Goal: Task Accomplishment & Management: Manage account settings

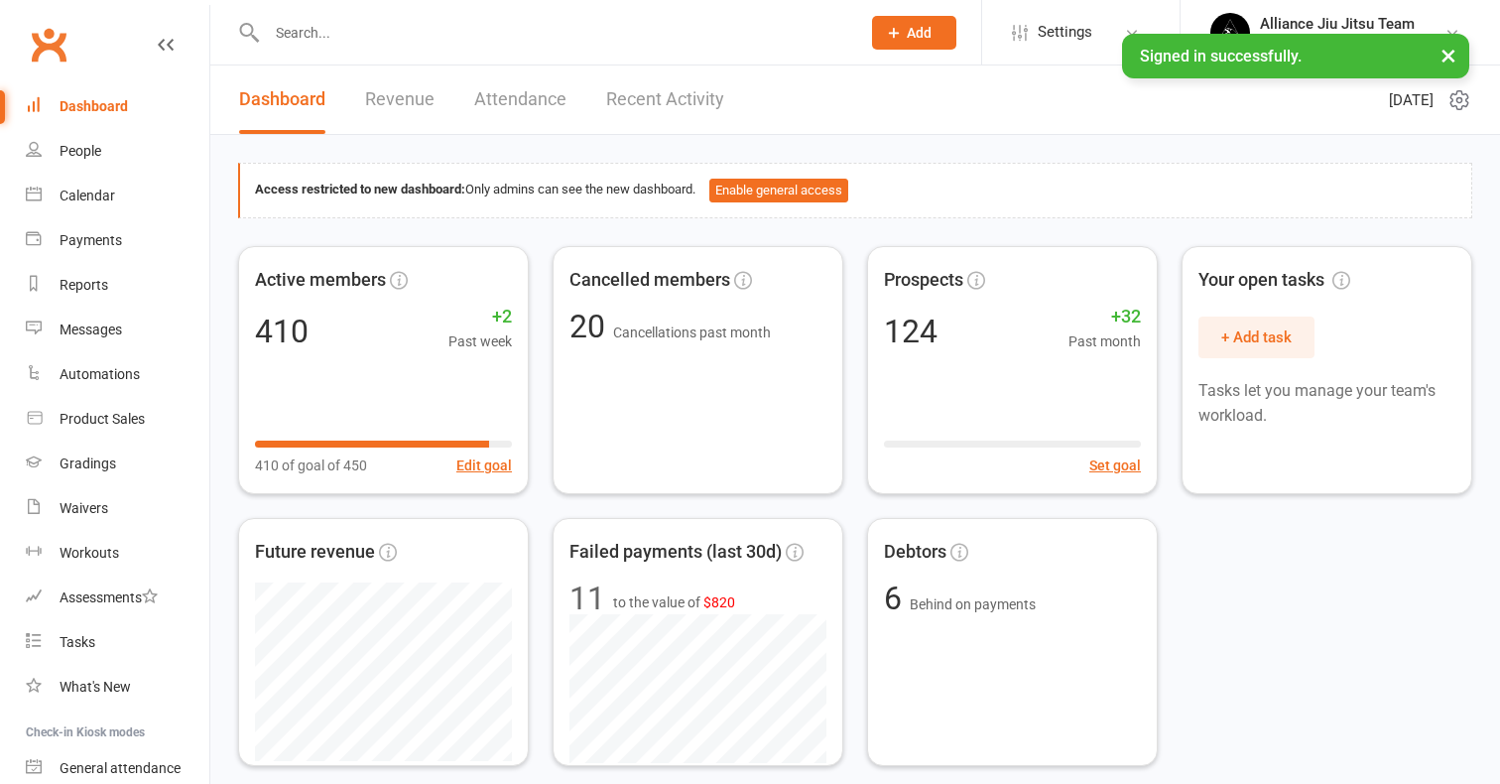
click at [379, 44] on input "text" at bounding box center [553, 33] width 585 height 28
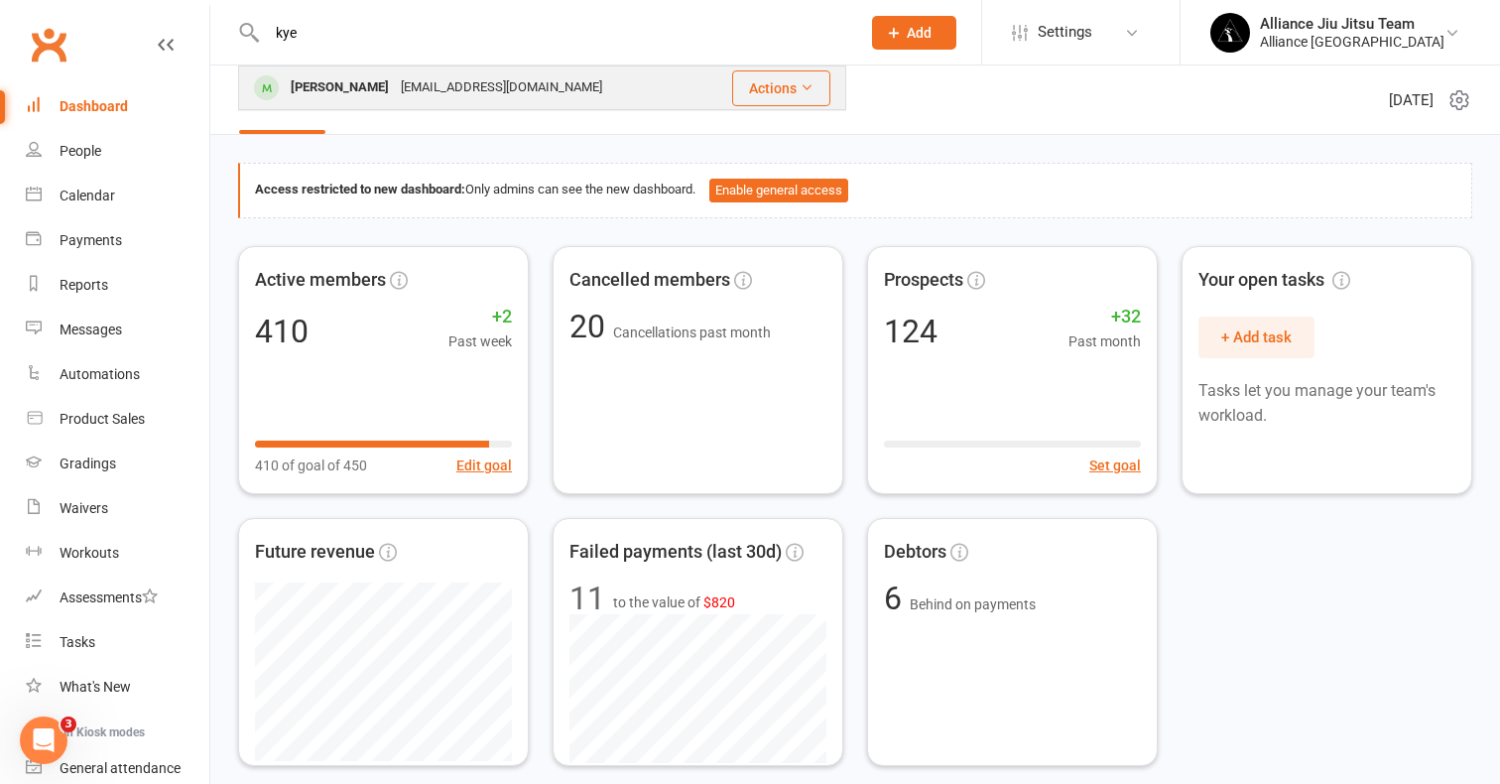
type input "kye"
click at [406, 96] on div "paulaahling55@gmail.com" at bounding box center [501, 87] width 213 height 29
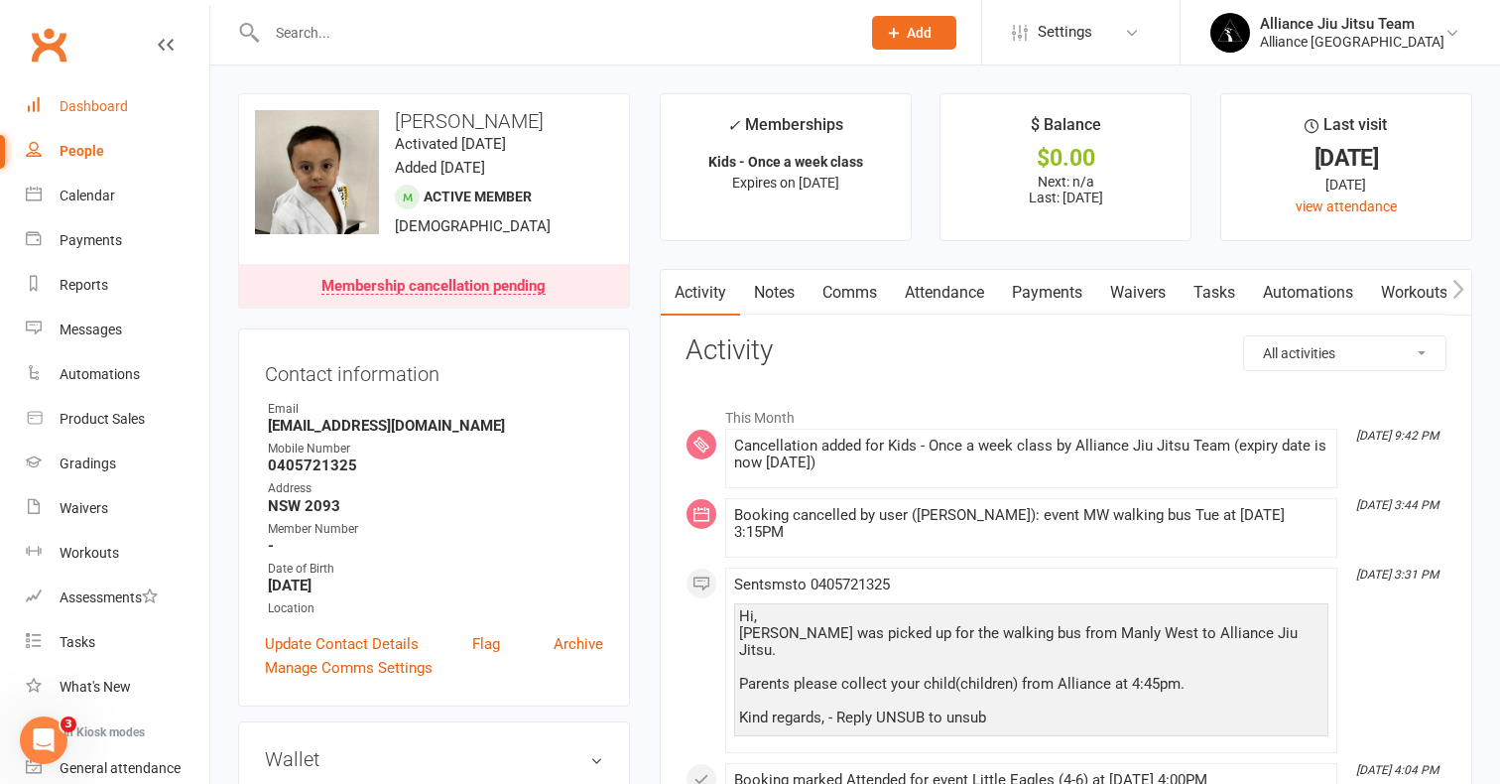
click at [72, 106] on div "Dashboard" at bounding box center [94, 106] width 68 height 16
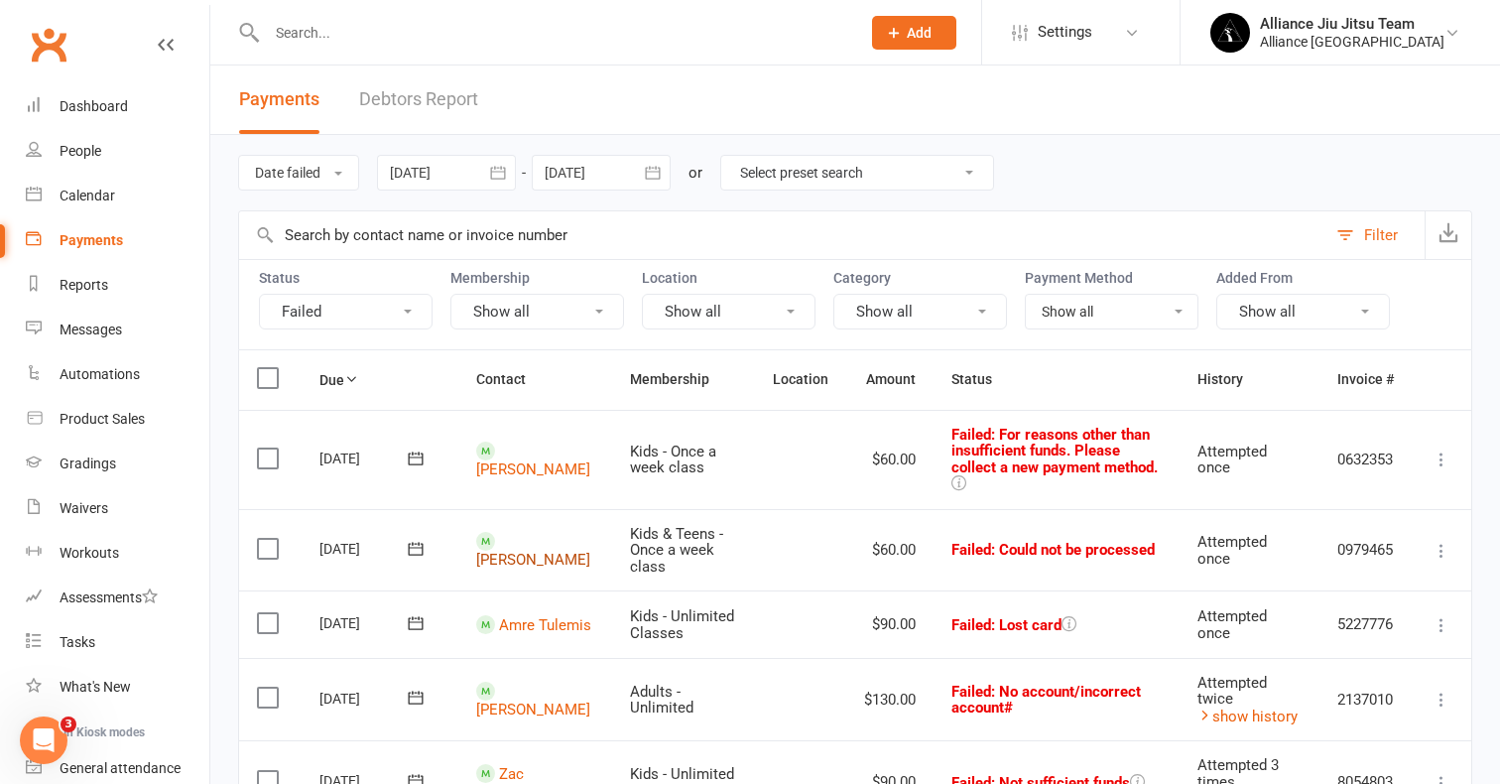
click at [509, 551] on link "[PERSON_NAME]" at bounding box center [533, 560] width 114 height 18
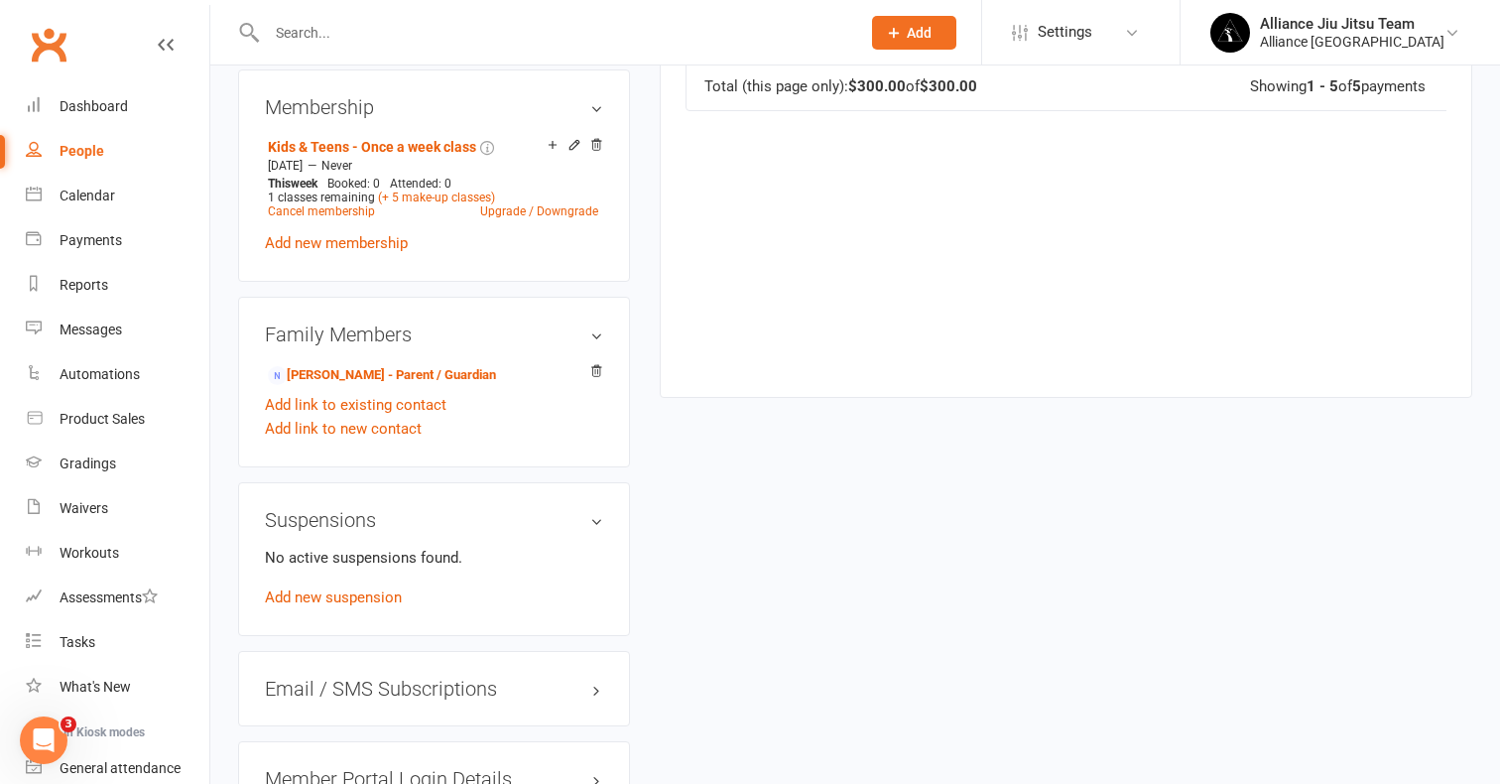
scroll to position [1166, 0]
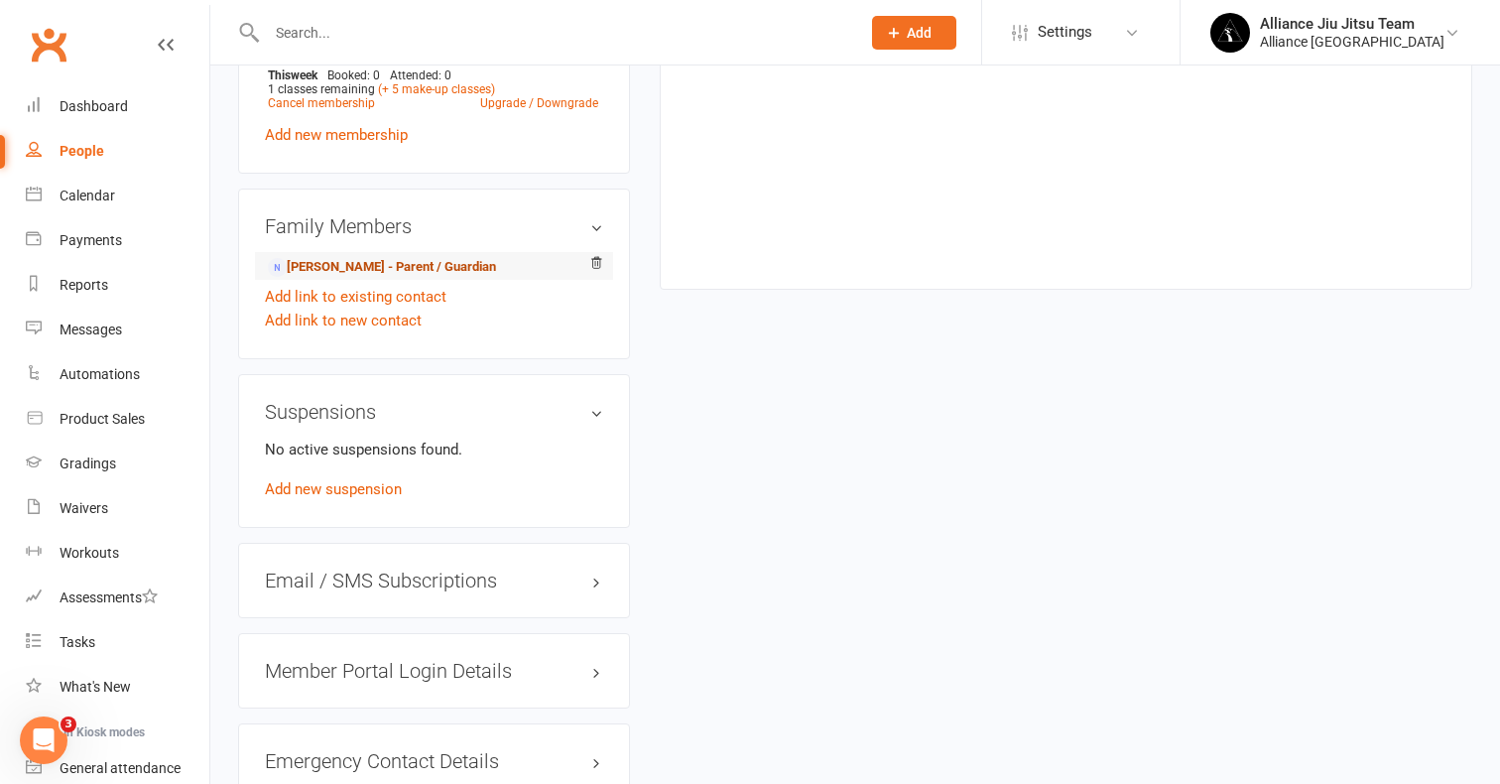
click at [430, 266] on link "[PERSON_NAME] - Parent / Guardian" at bounding box center [382, 267] width 228 height 21
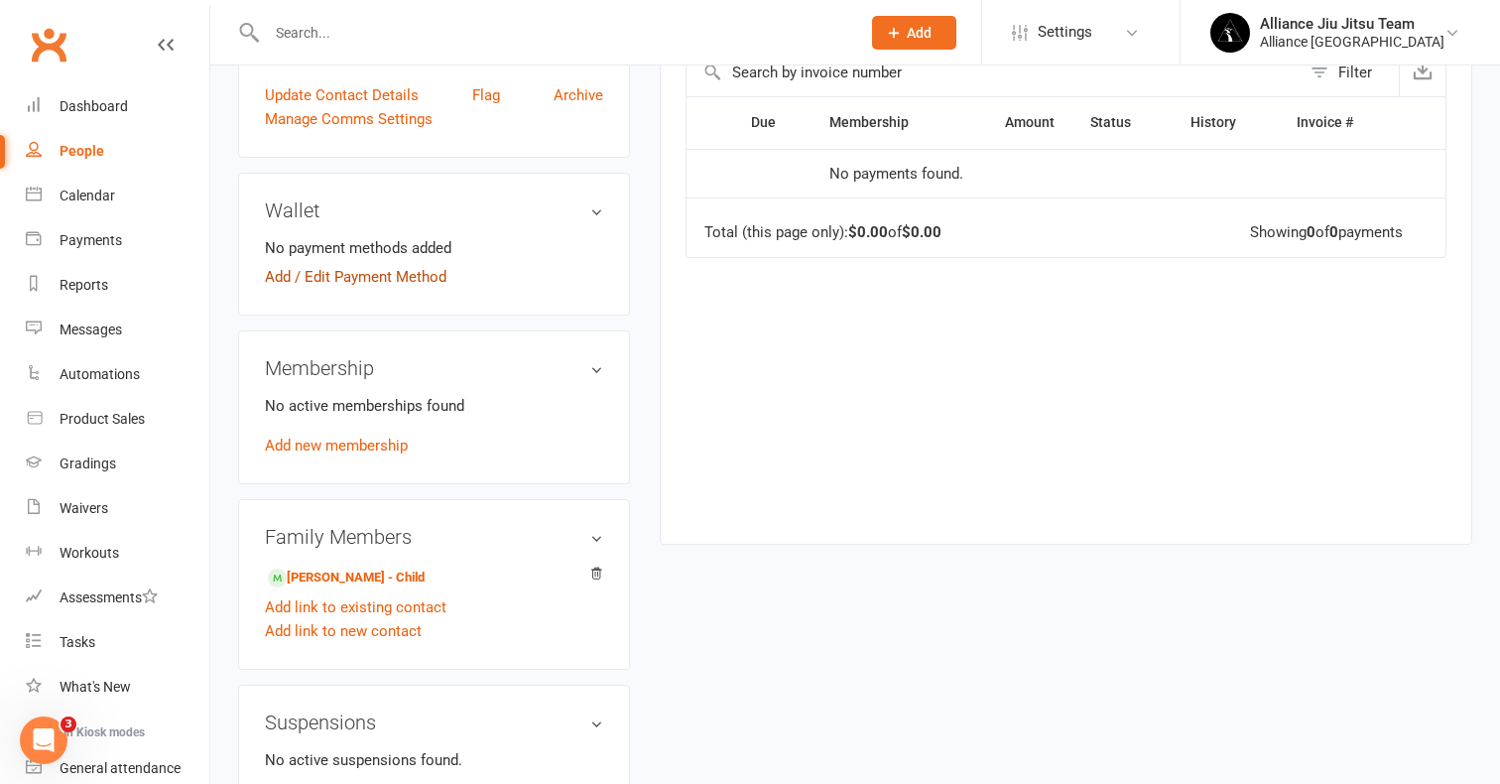
scroll to position [455, 0]
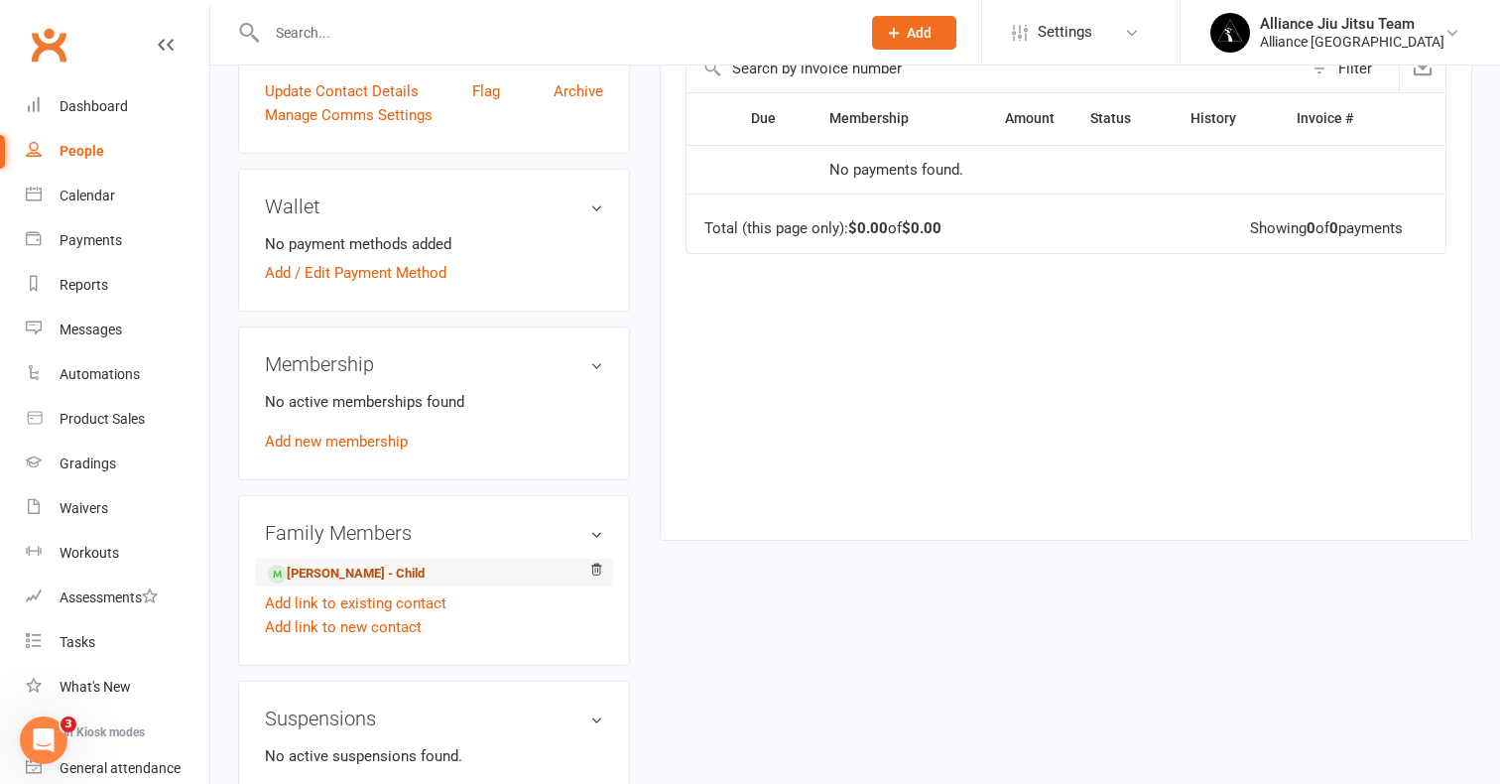
click at [370, 569] on link "Hunter Lloyd - Child" at bounding box center [346, 573] width 157 height 21
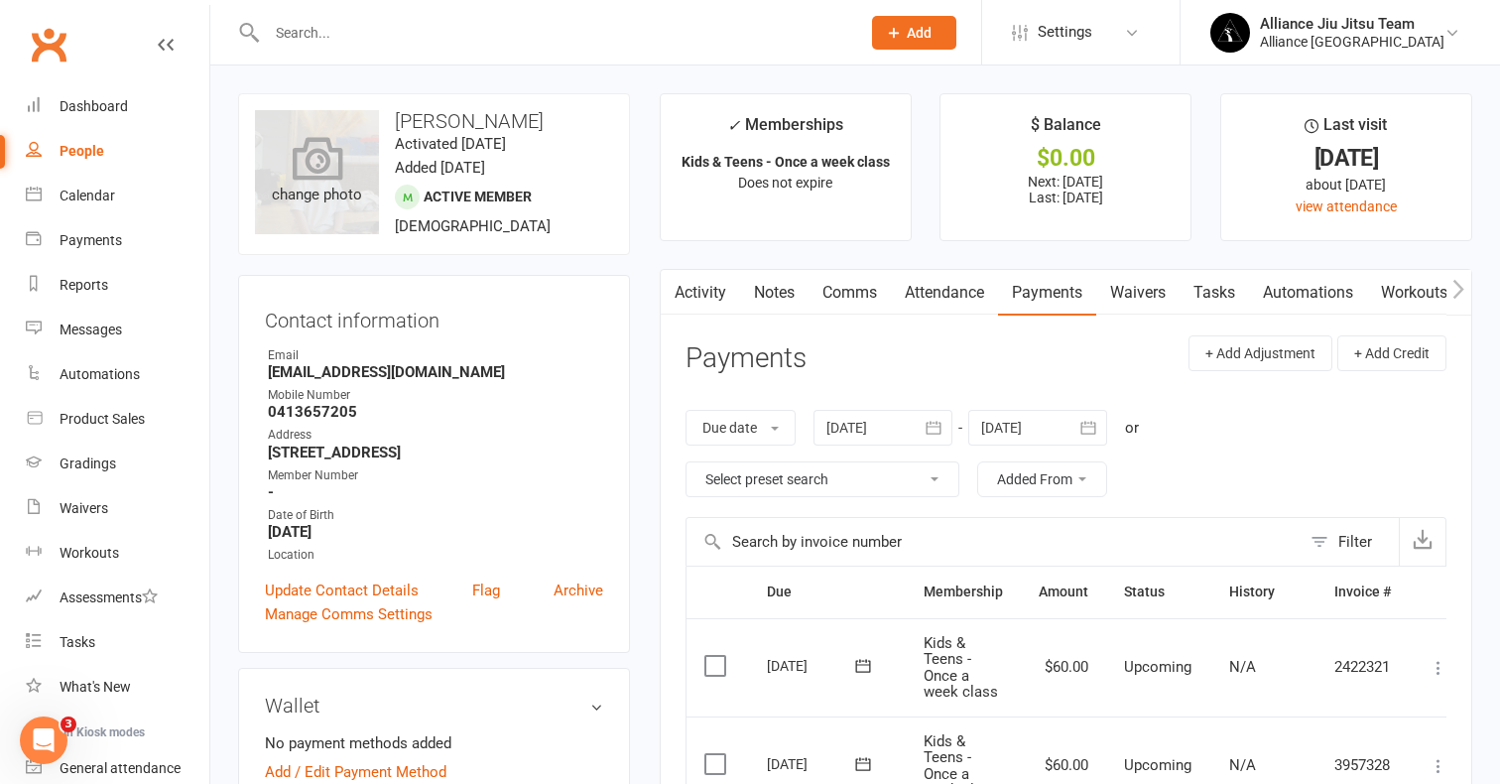
scroll to position [6, 0]
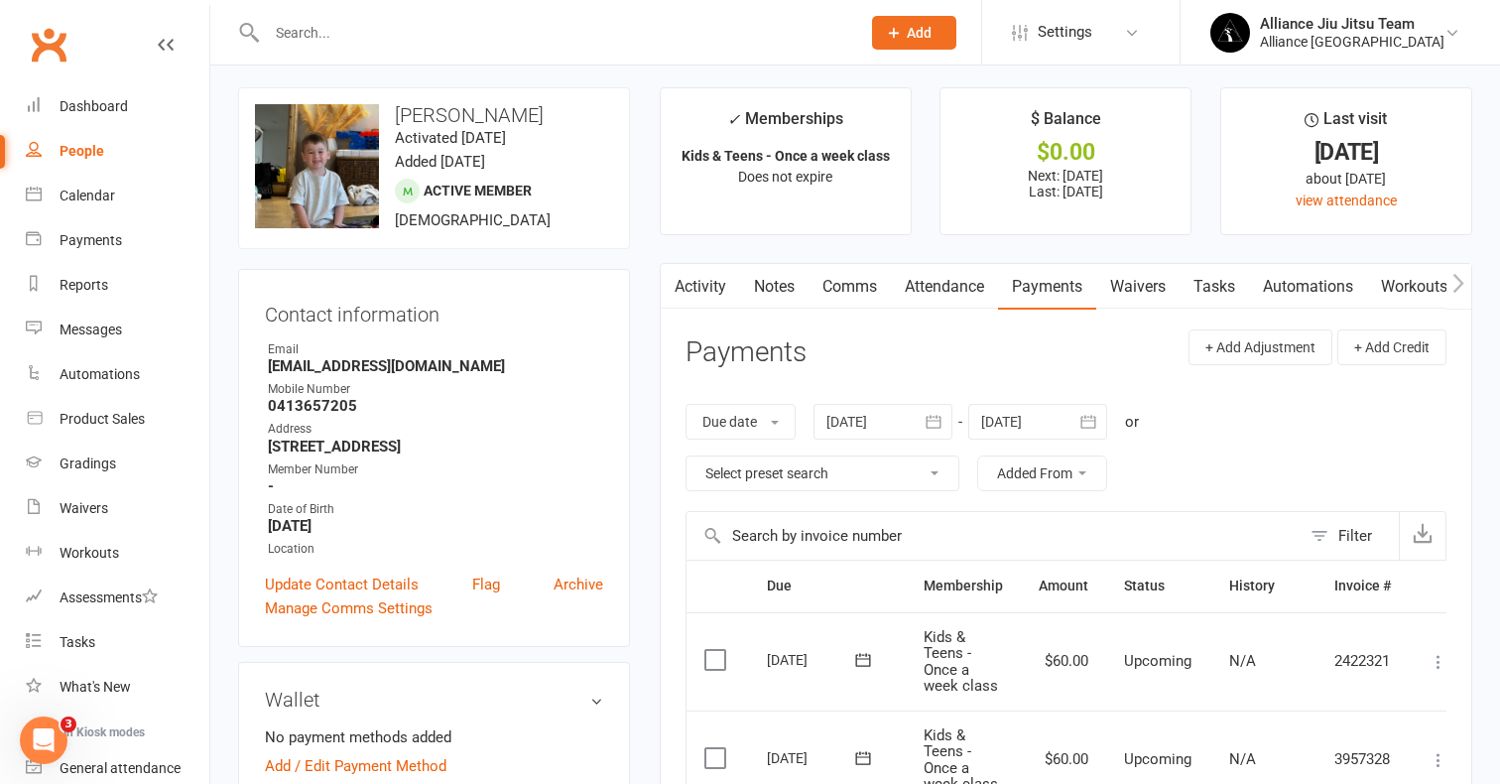
click at [1063, 284] on link "Payments" at bounding box center [1047, 287] width 98 height 46
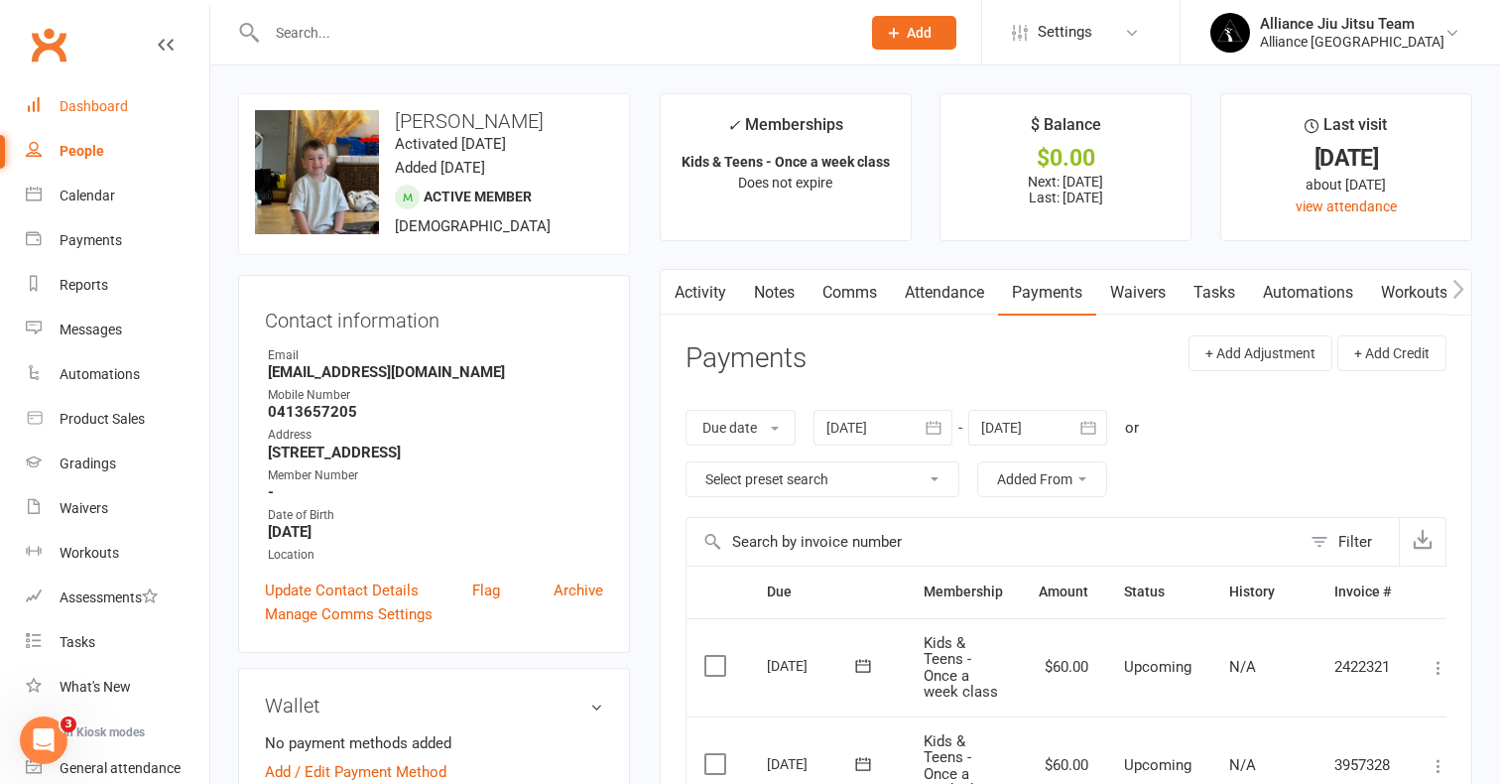
click at [103, 111] on div "Dashboard" at bounding box center [94, 106] width 68 height 16
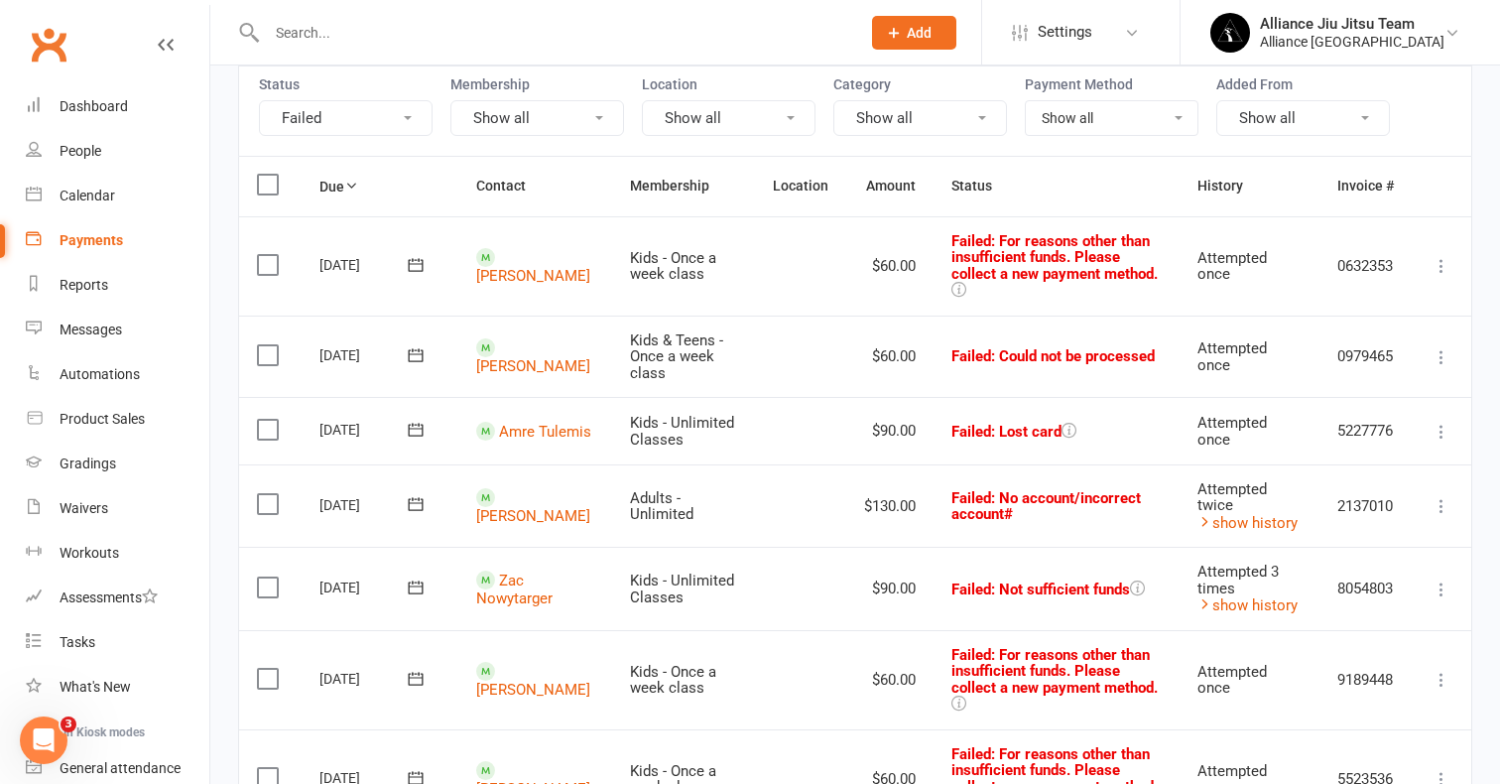
scroll to position [186, 0]
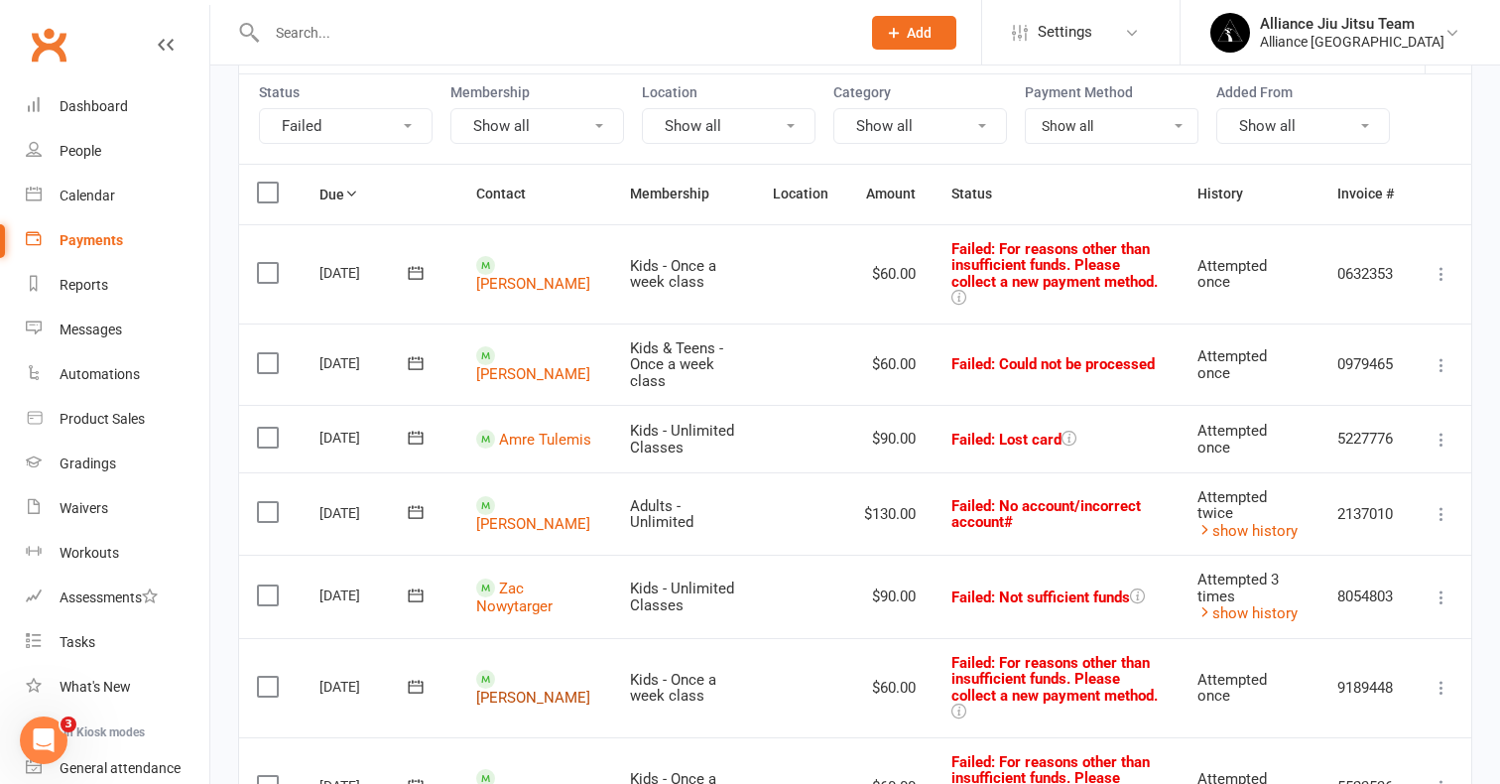
click at [523, 688] on link "[PERSON_NAME]" at bounding box center [533, 697] width 114 height 18
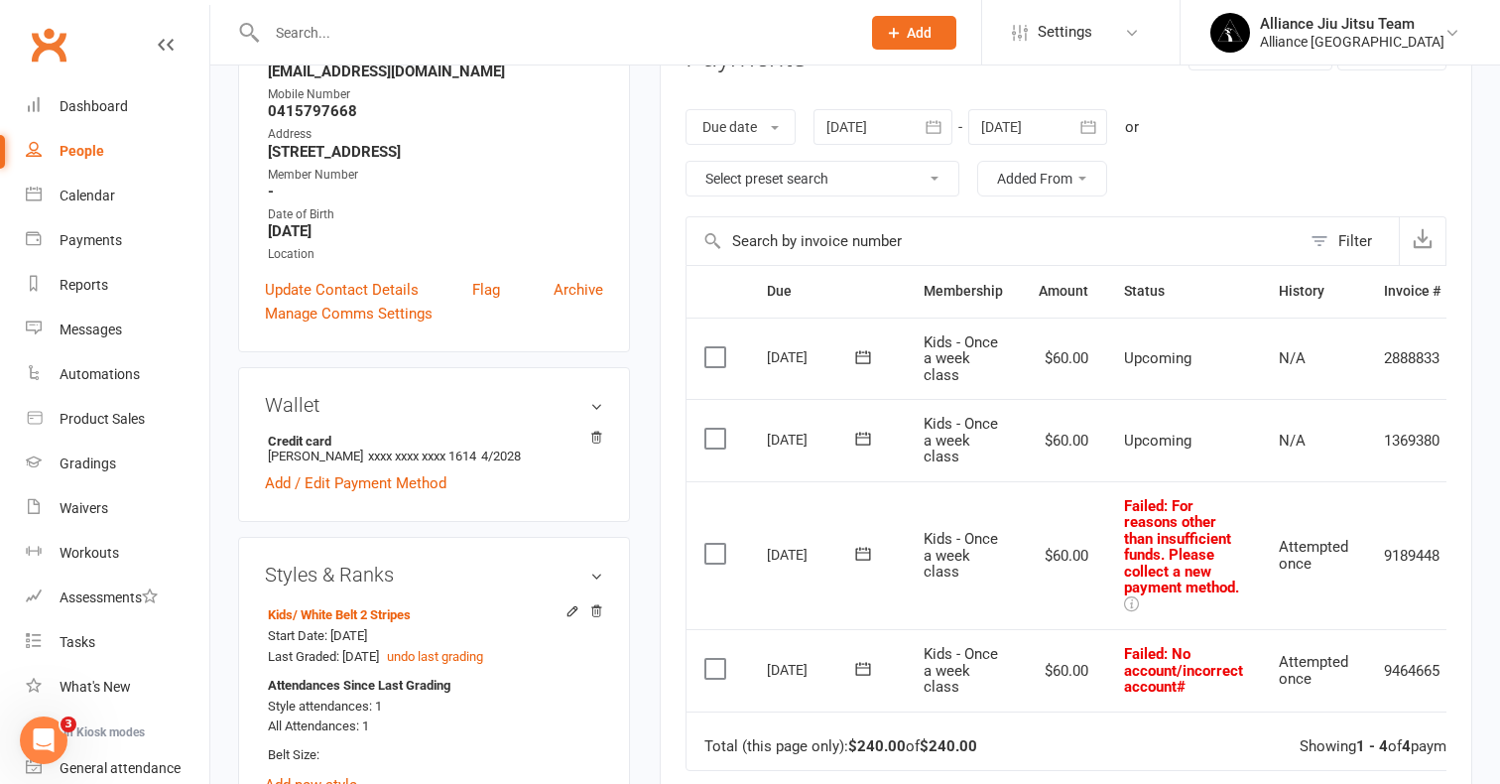
scroll to position [290, 0]
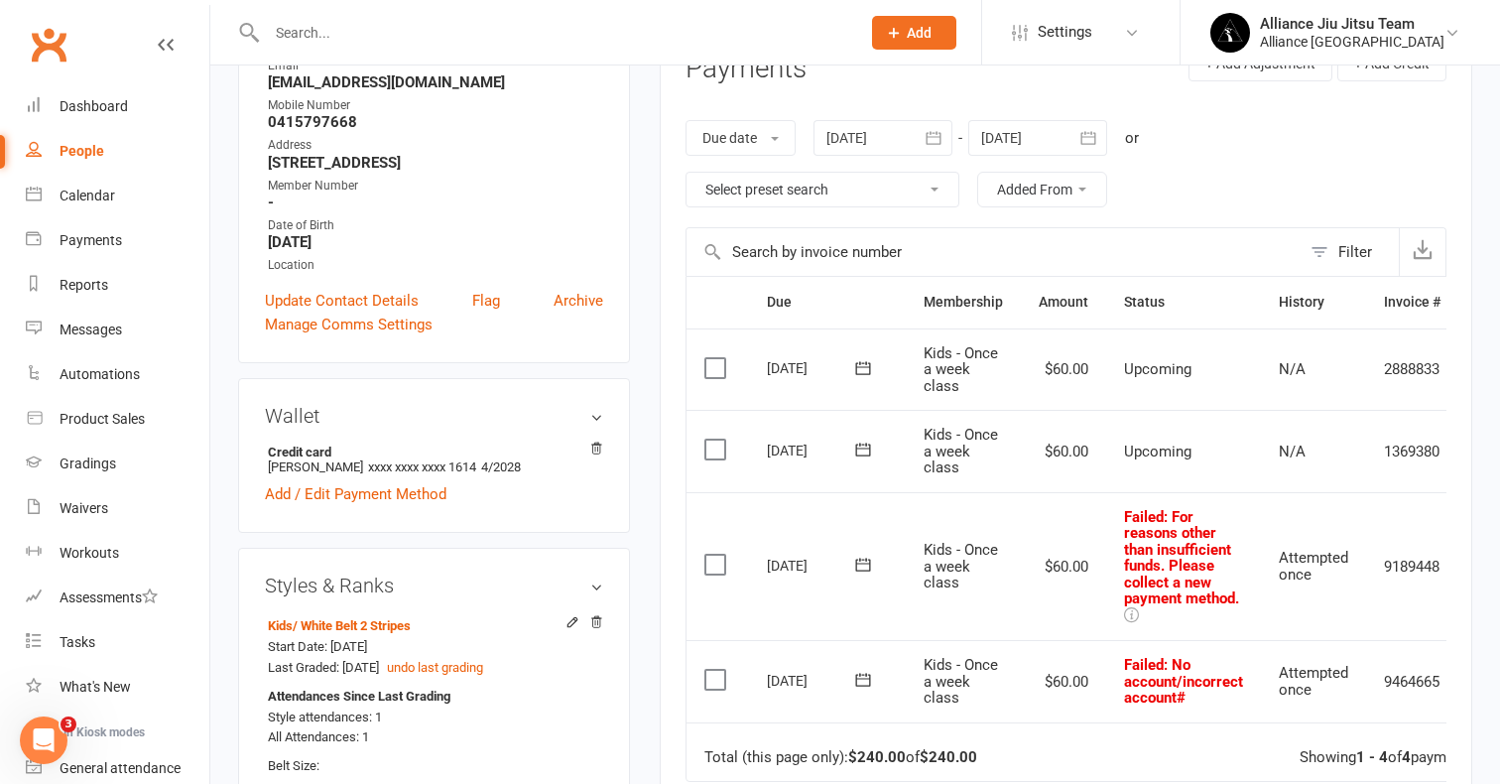
click at [942, 135] on icon "button" at bounding box center [934, 138] width 20 height 20
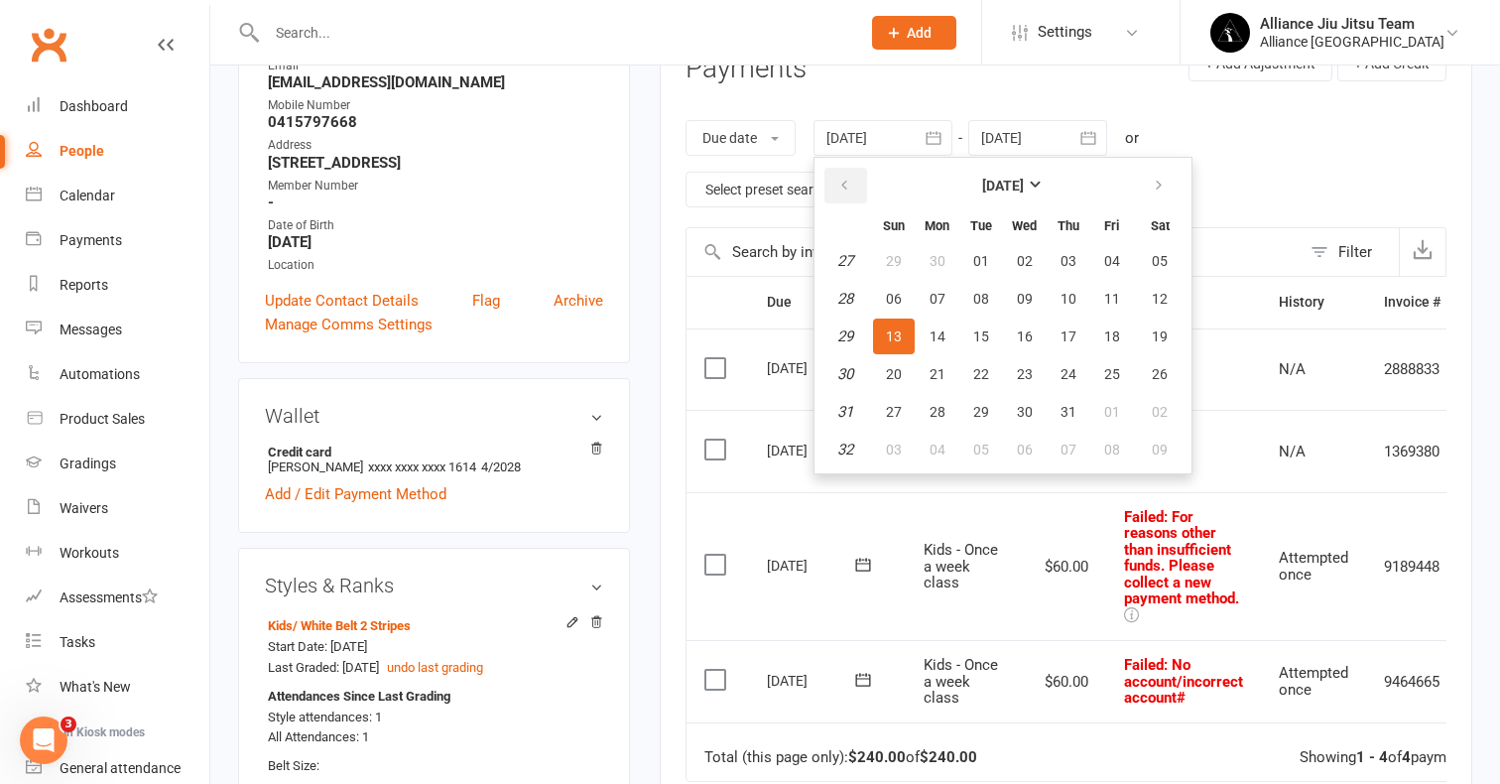
click at [844, 178] on icon "button" at bounding box center [844, 186] width 14 height 16
click at [900, 257] on span "01" at bounding box center [894, 261] width 16 height 16
type input "01 Jun 2025"
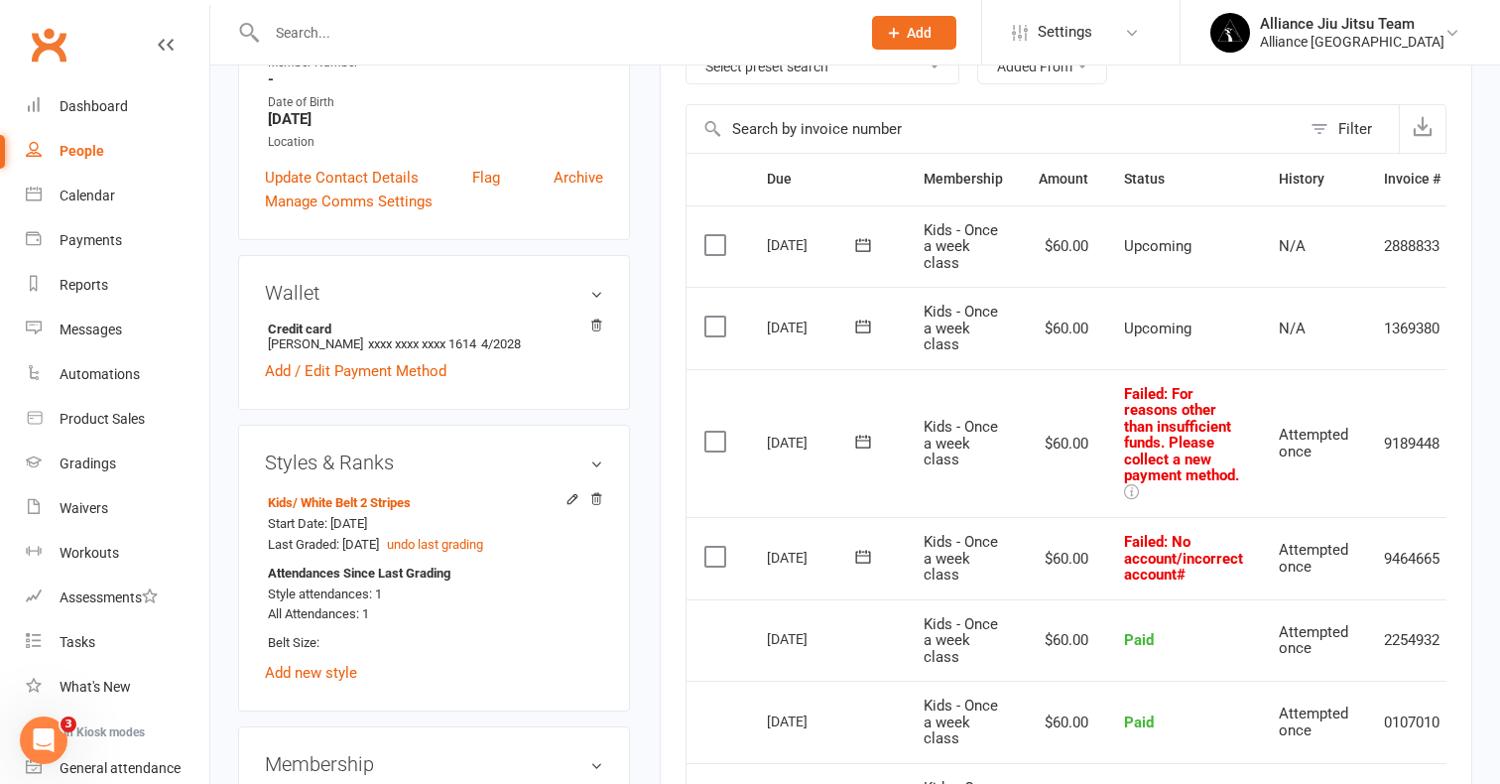
scroll to position [467, 0]
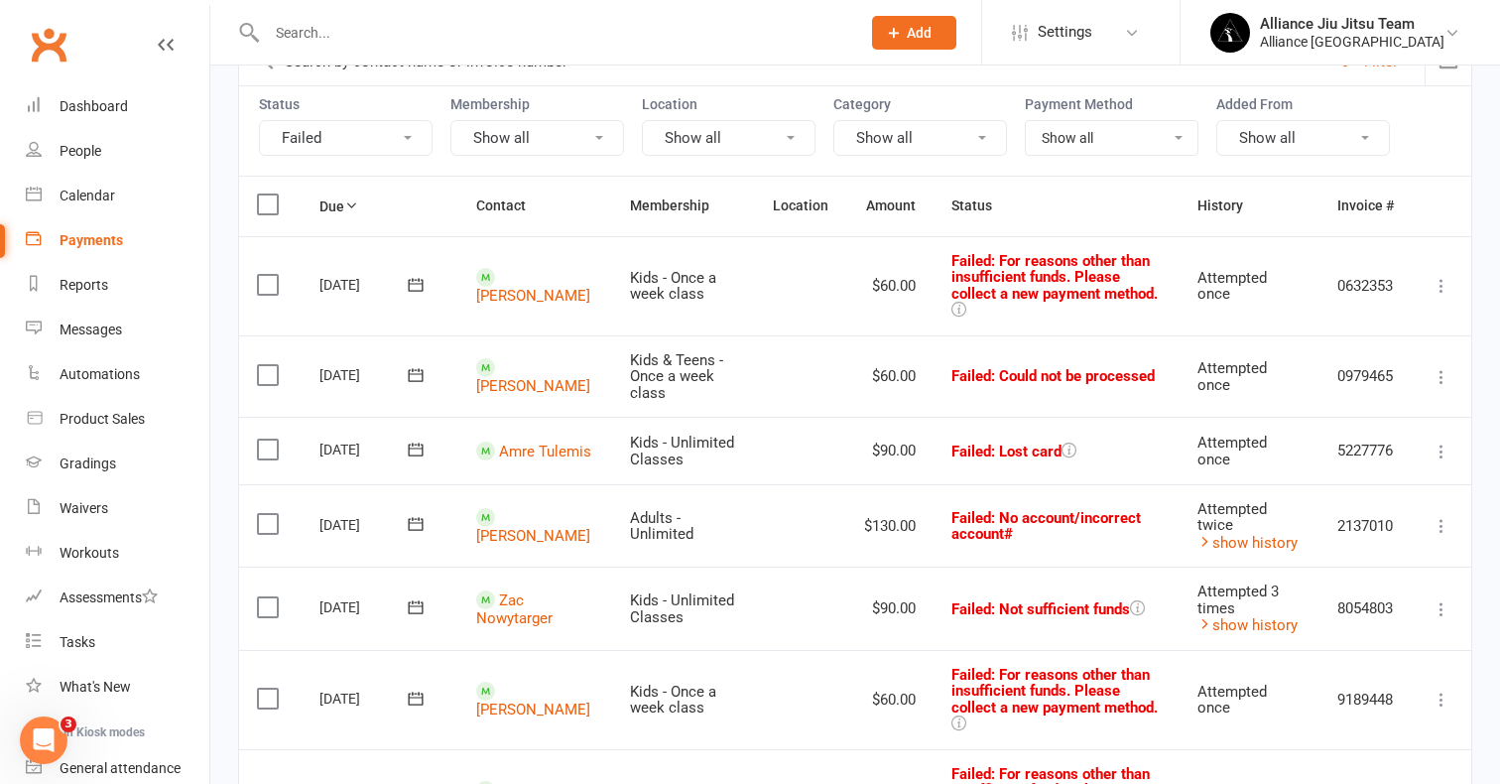
scroll to position [161, 0]
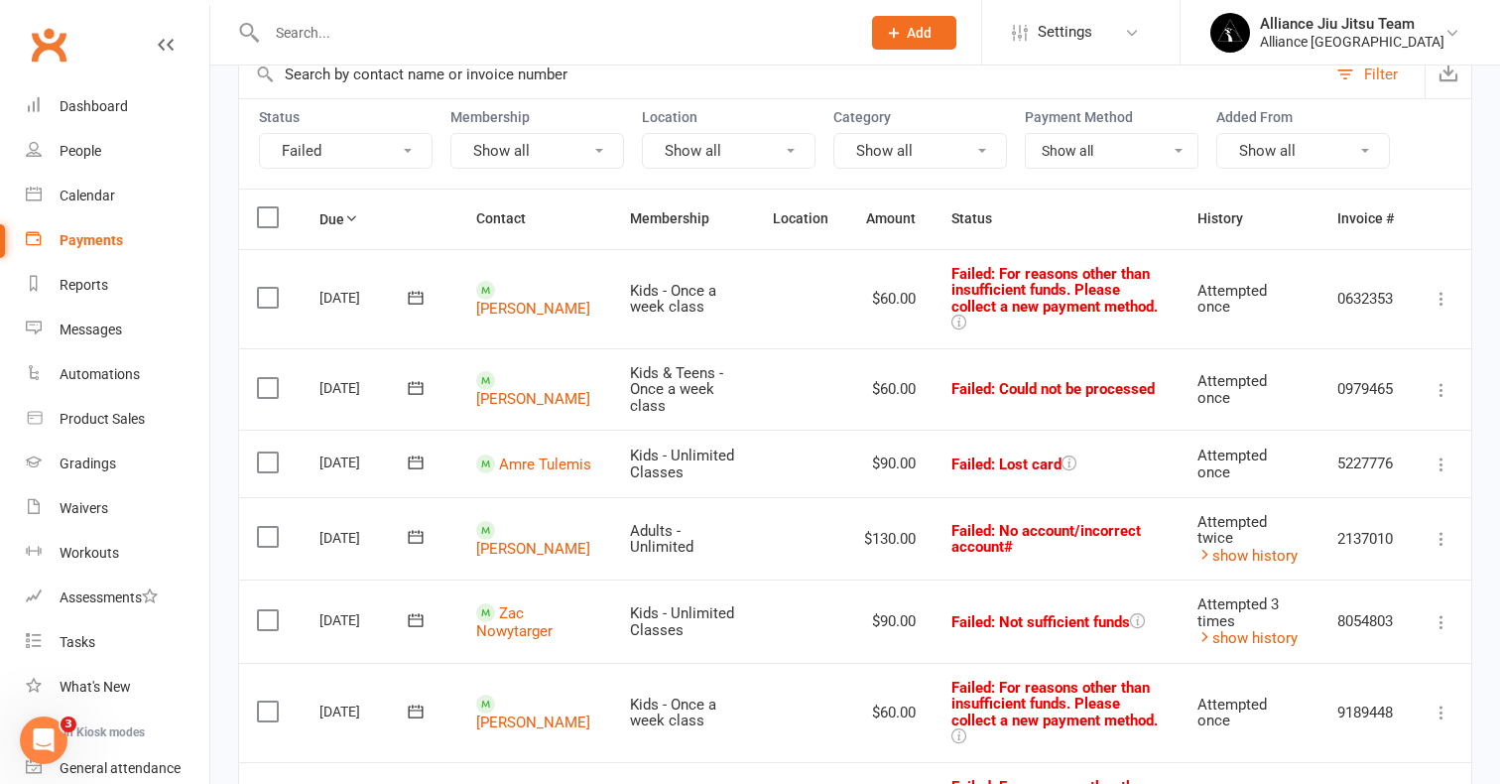
click at [1444, 529] on icon at bounding box center [1441, 539] width 20 height 20
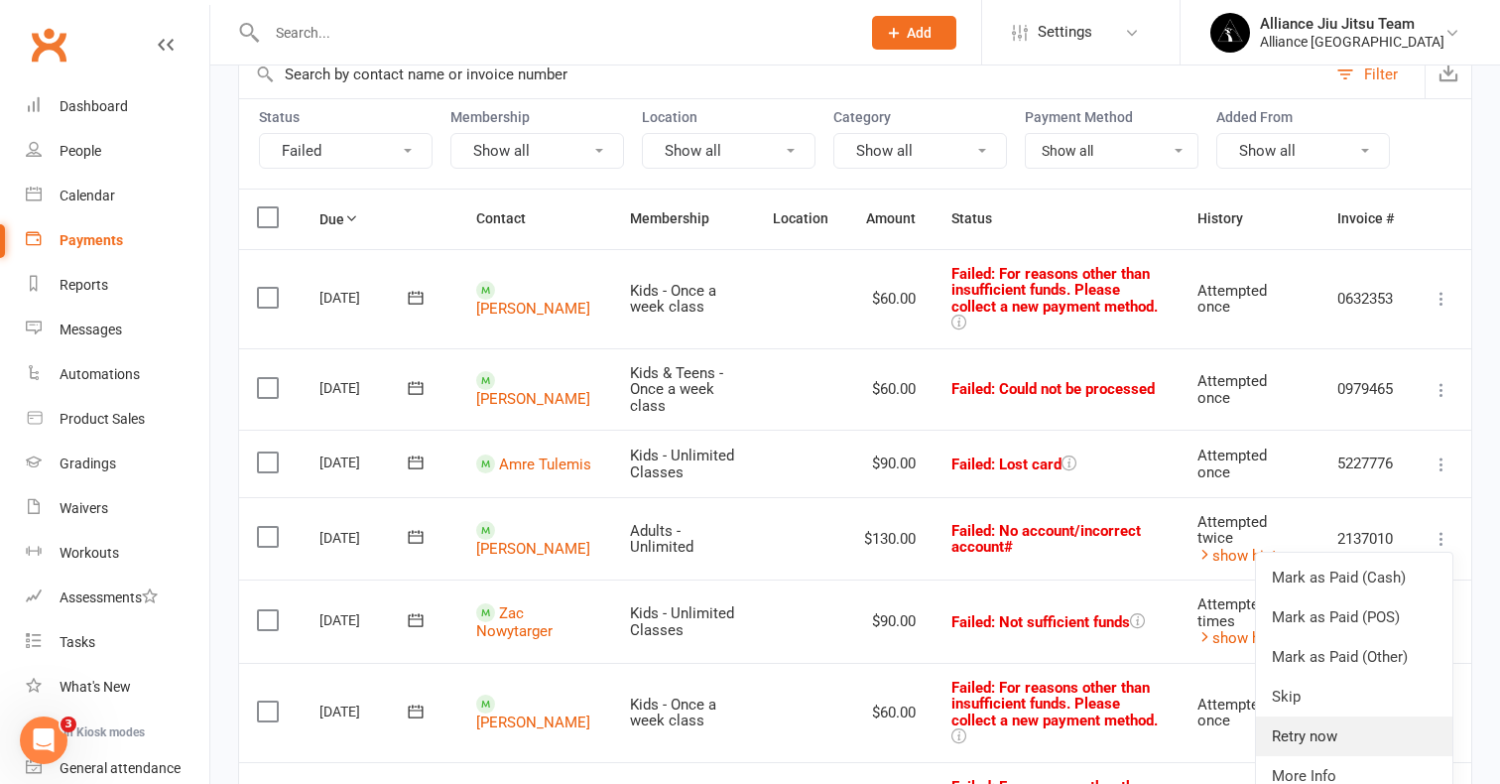
click at [1322, 717] on link "Retry now" at bounding box center [1354, 736] width 196 height 40
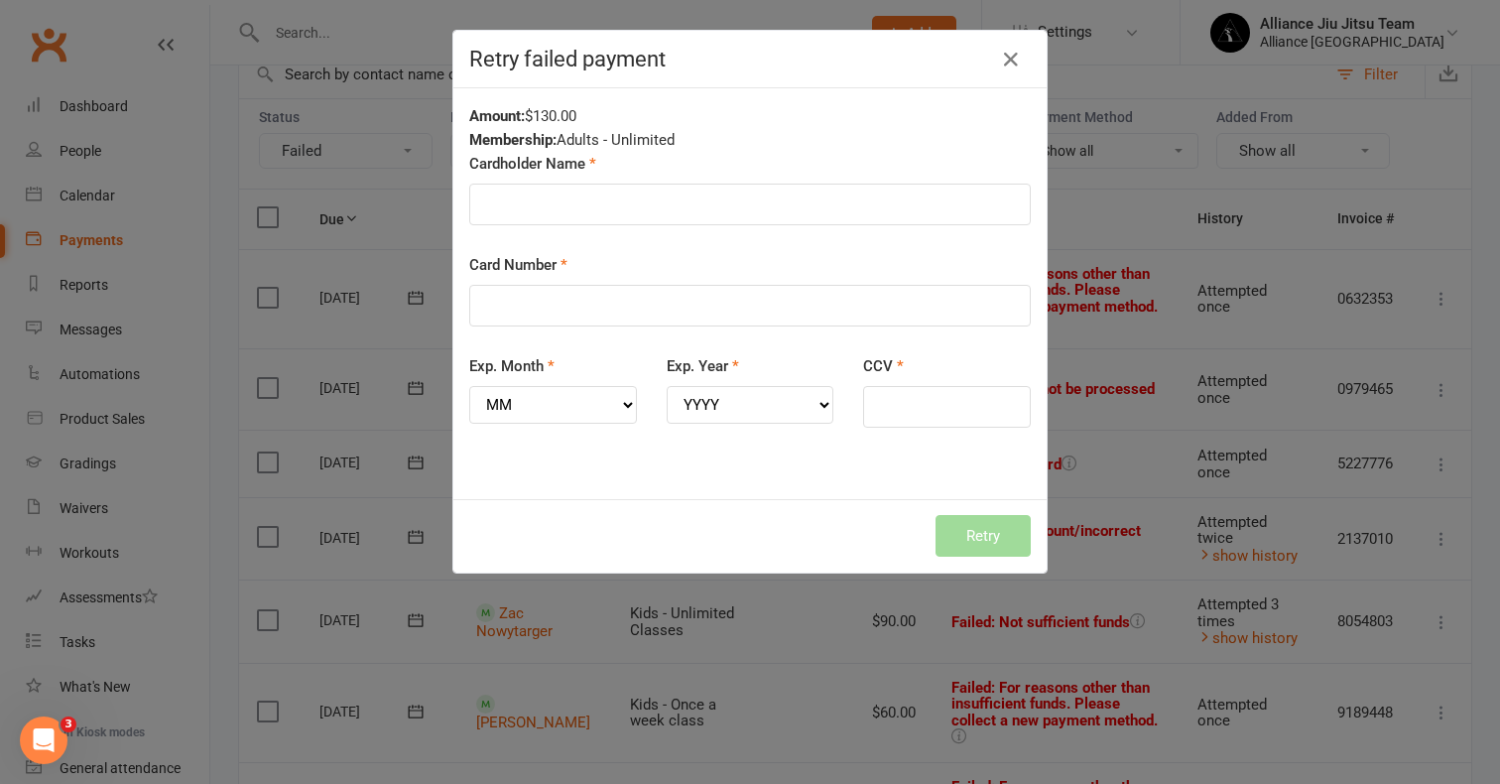
click at [1015, 43] on div "Retry failed payment" at bounding box center [749, 60] width 593 height 58
click at [1015, 56] on icon "button" at bounding box center [1011, 60] width 24 height 24
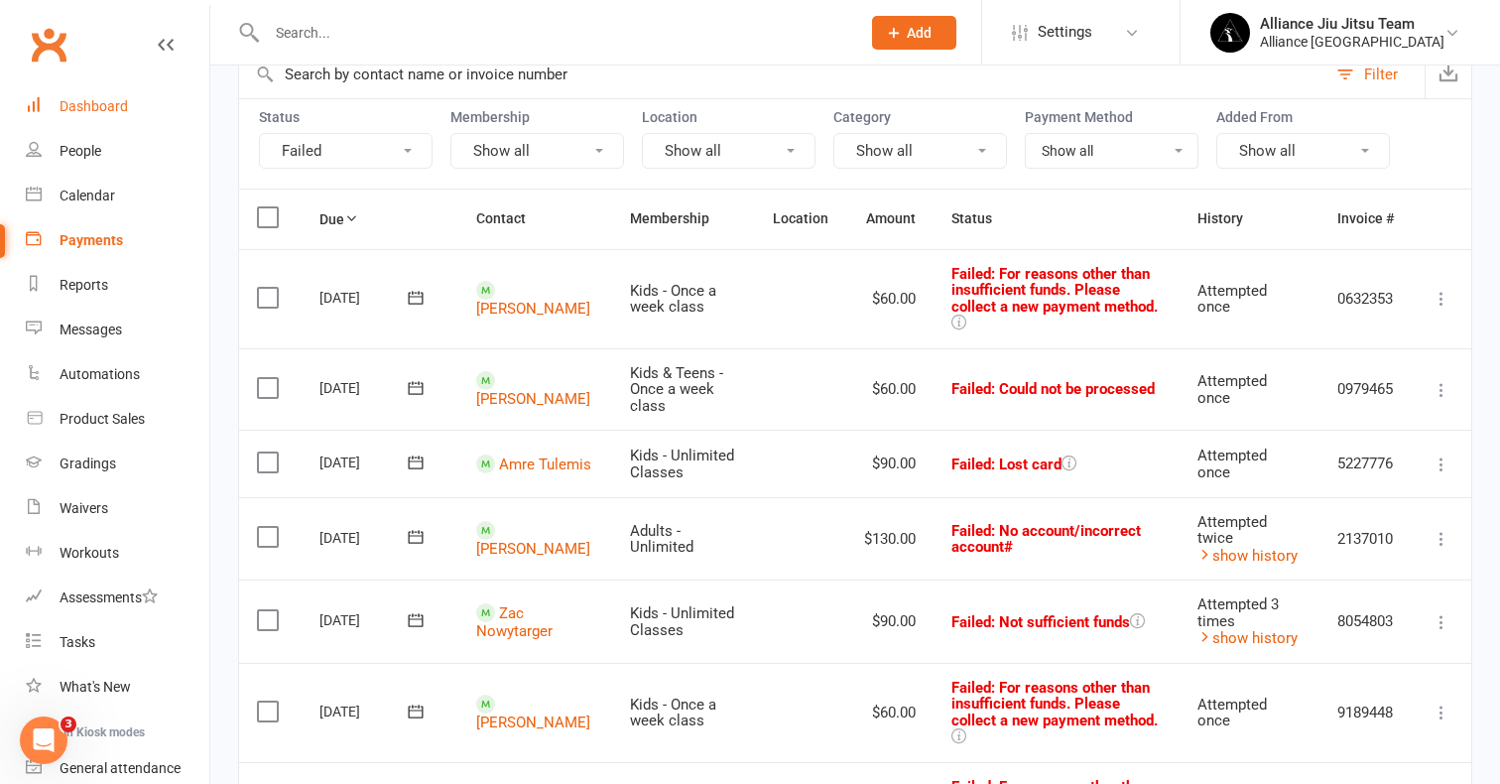
click at [117, 99] on div "Dashboard" at bounding box center [94, 106] width 68 height 16
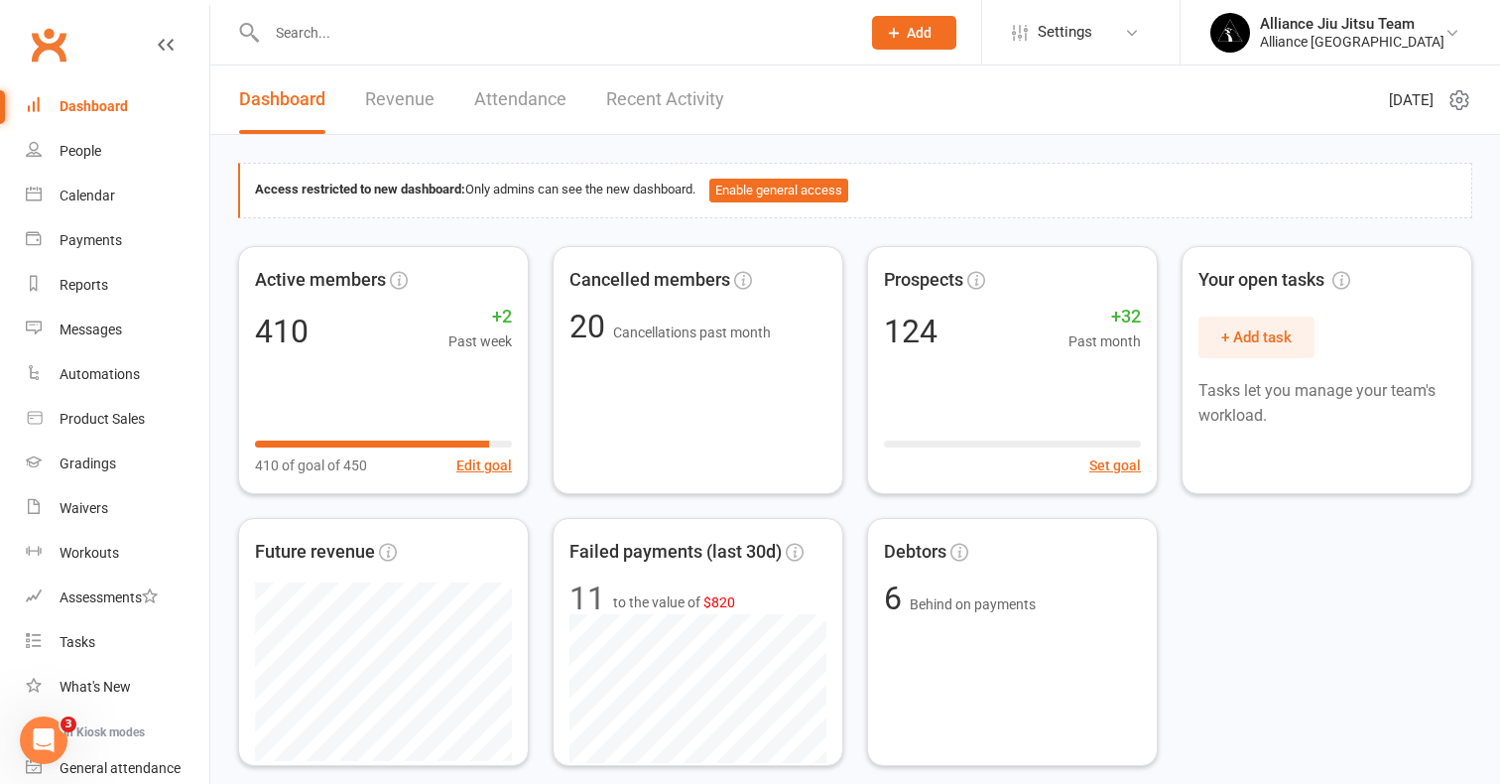
click at [542, 41] on input "text" at bounding box center [553, 33] width 585 height 28
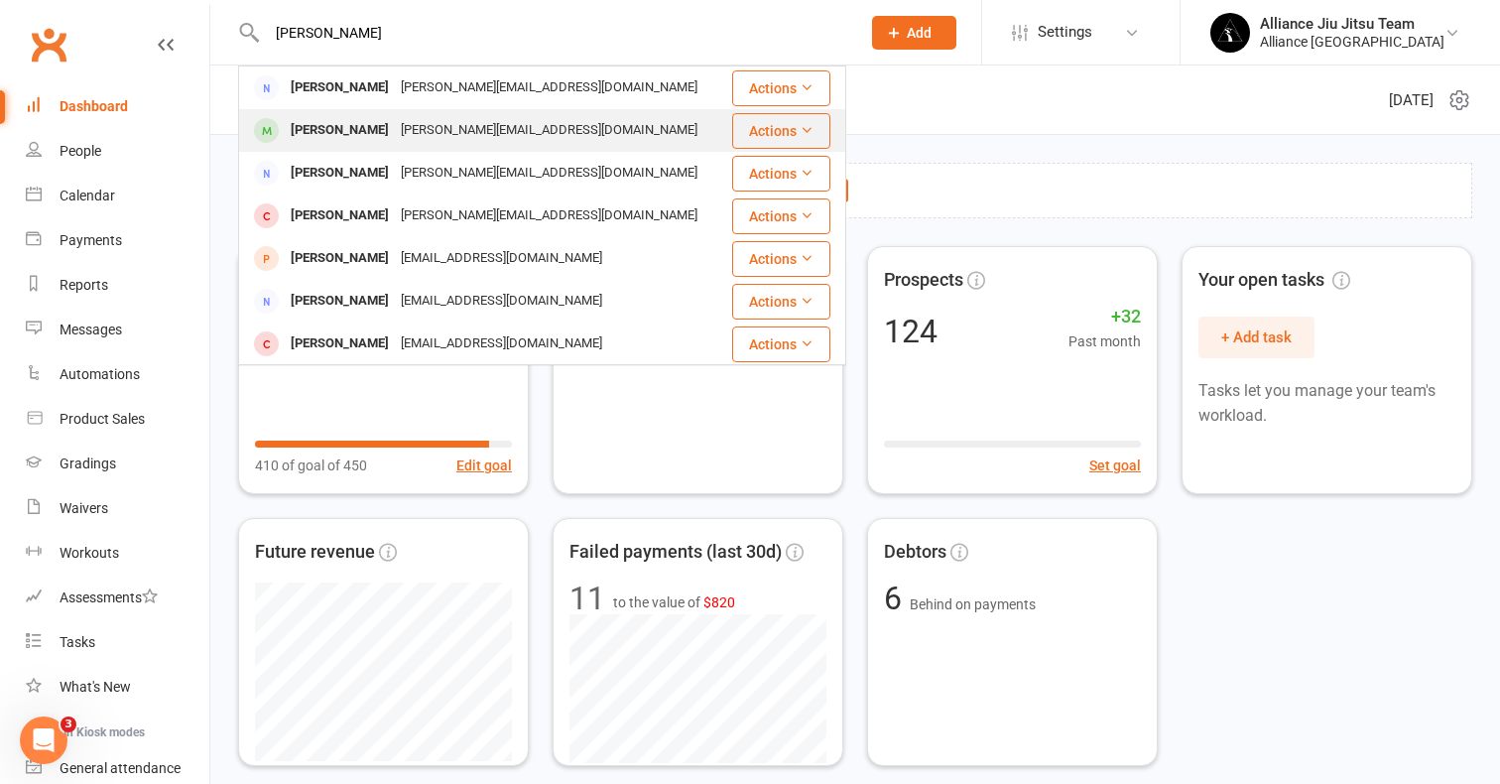
type input "gerry"
click at [388, 136] on div "Gerry Calderhead" at bounding box center [340, 130] width 110 height 29
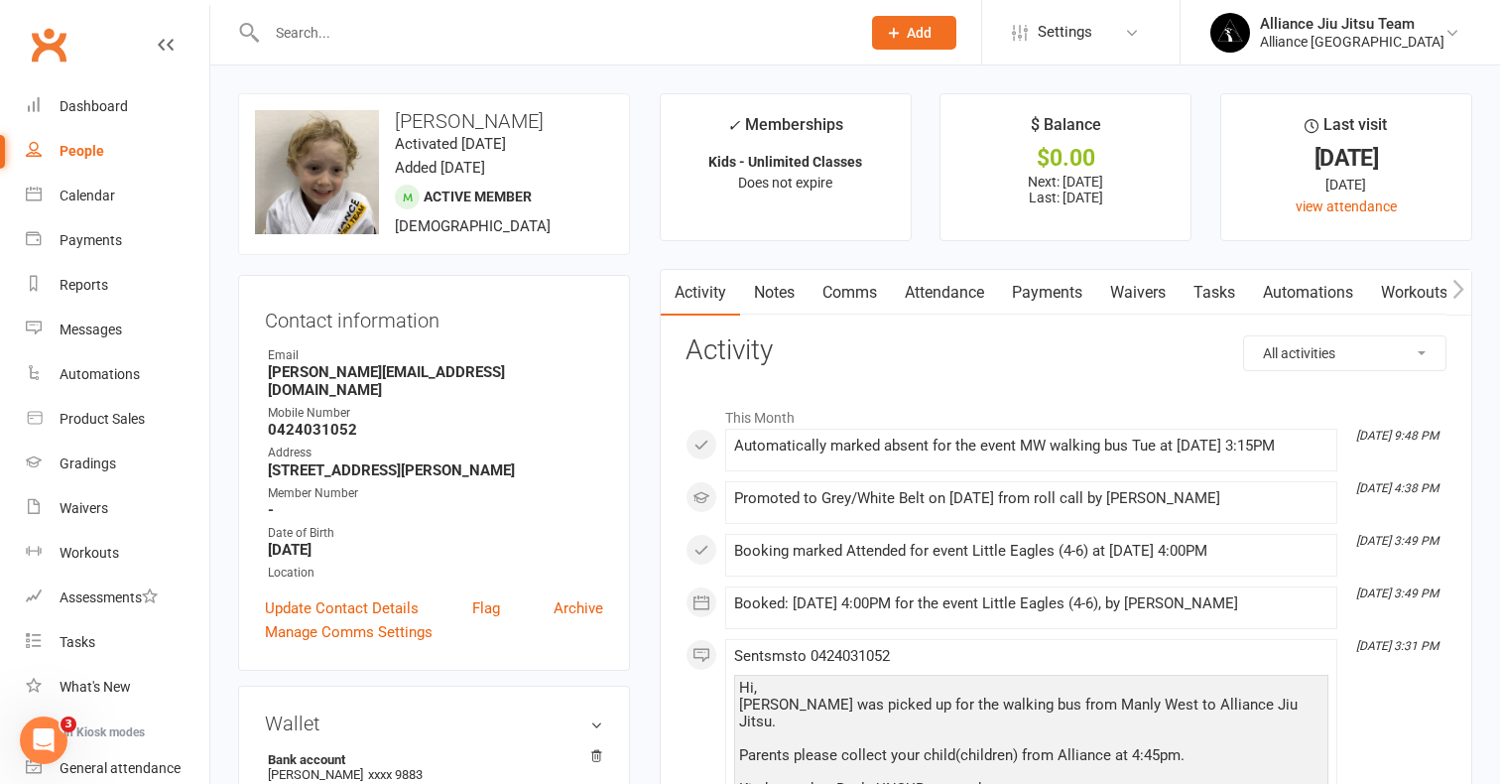
drag, startPoint x: 447, startPoint y: 120, endPoint x: 548, endPoint y: 120, distance: 100.2
click at [548, 120] on h3 "Gerry Calderhead" at bounding box center [434, 121] width 358 height 22
copy h3 "Calderhead"
click at [617, 39] on input "text" at bounding box center [553, 33] width 585 height 28
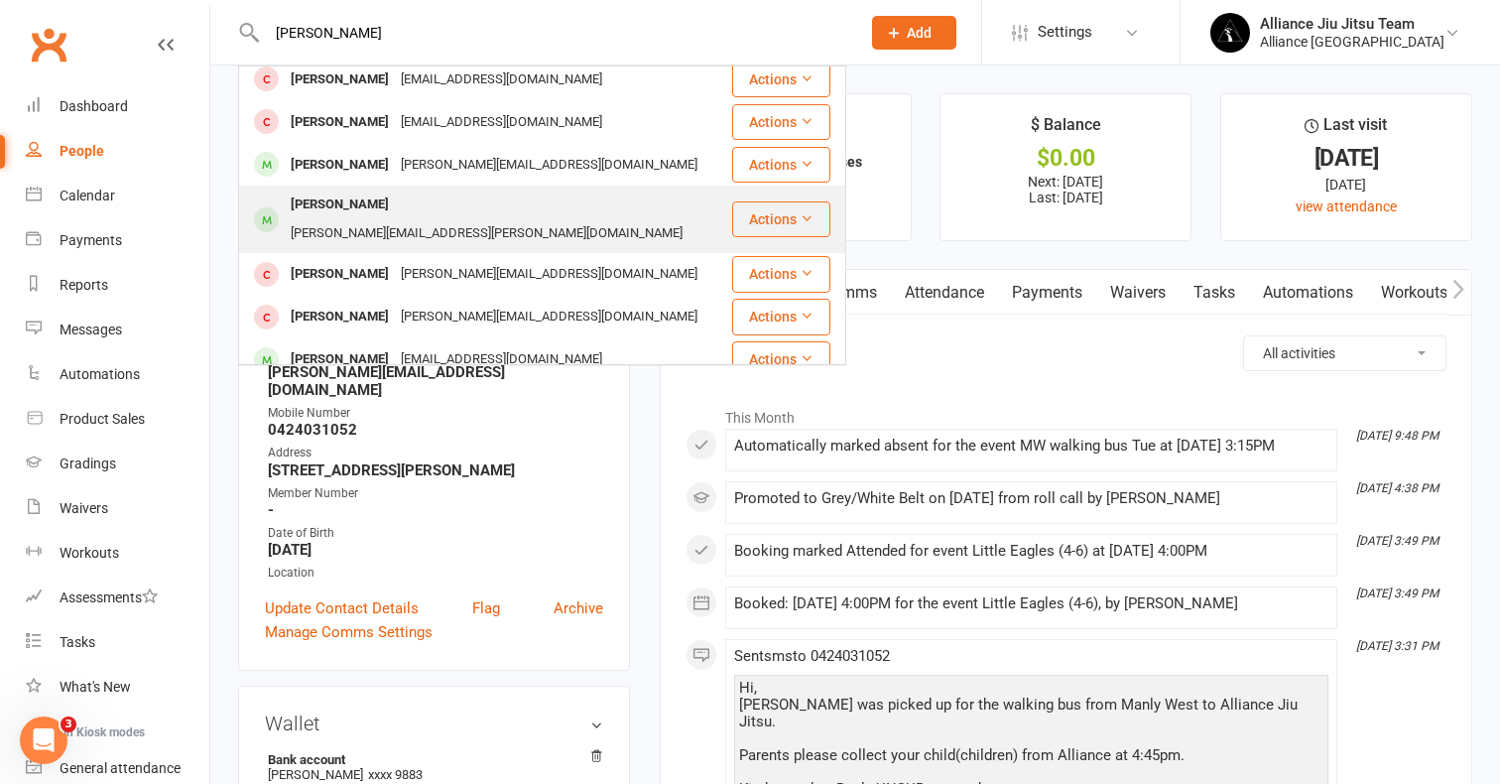
scroll to position [517, 0]
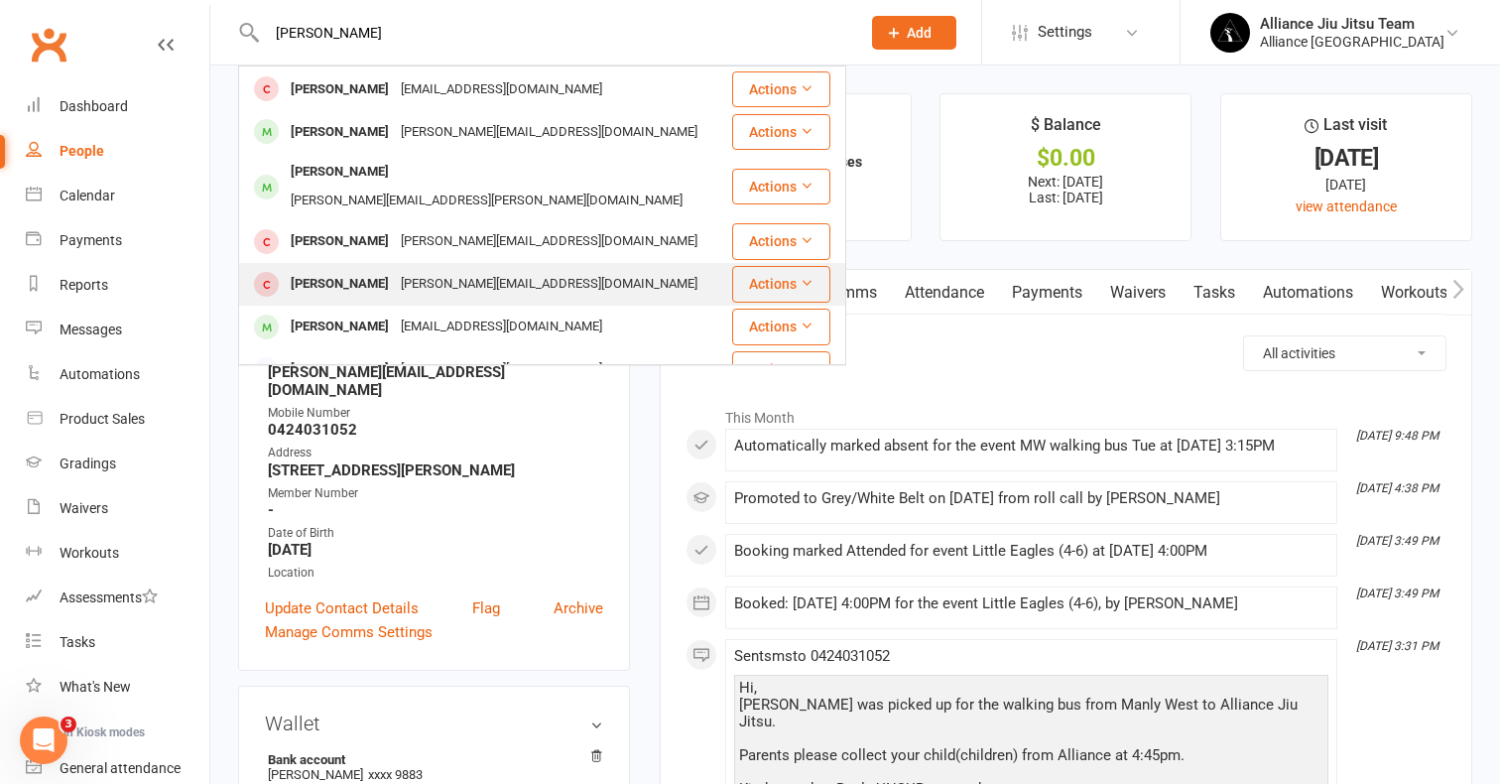
type input "Daniel"
click at [396, 270] on div "Daniels.email.cir@gmail.com" at bounding box center [549, 284] width 309 height 29
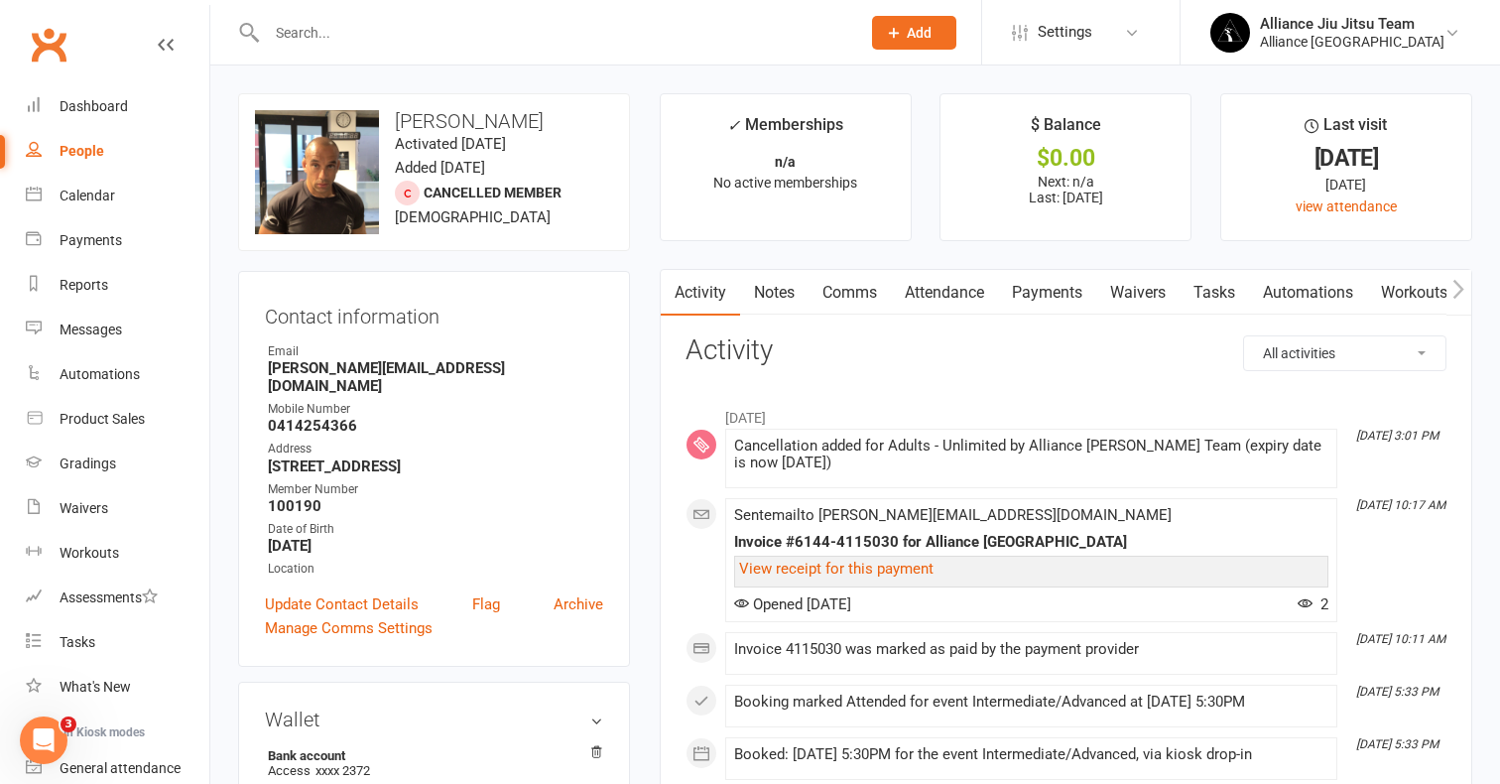
click at [1042, 295] on link "Payments" at bounding box center [1047, 293] width 98 height 46
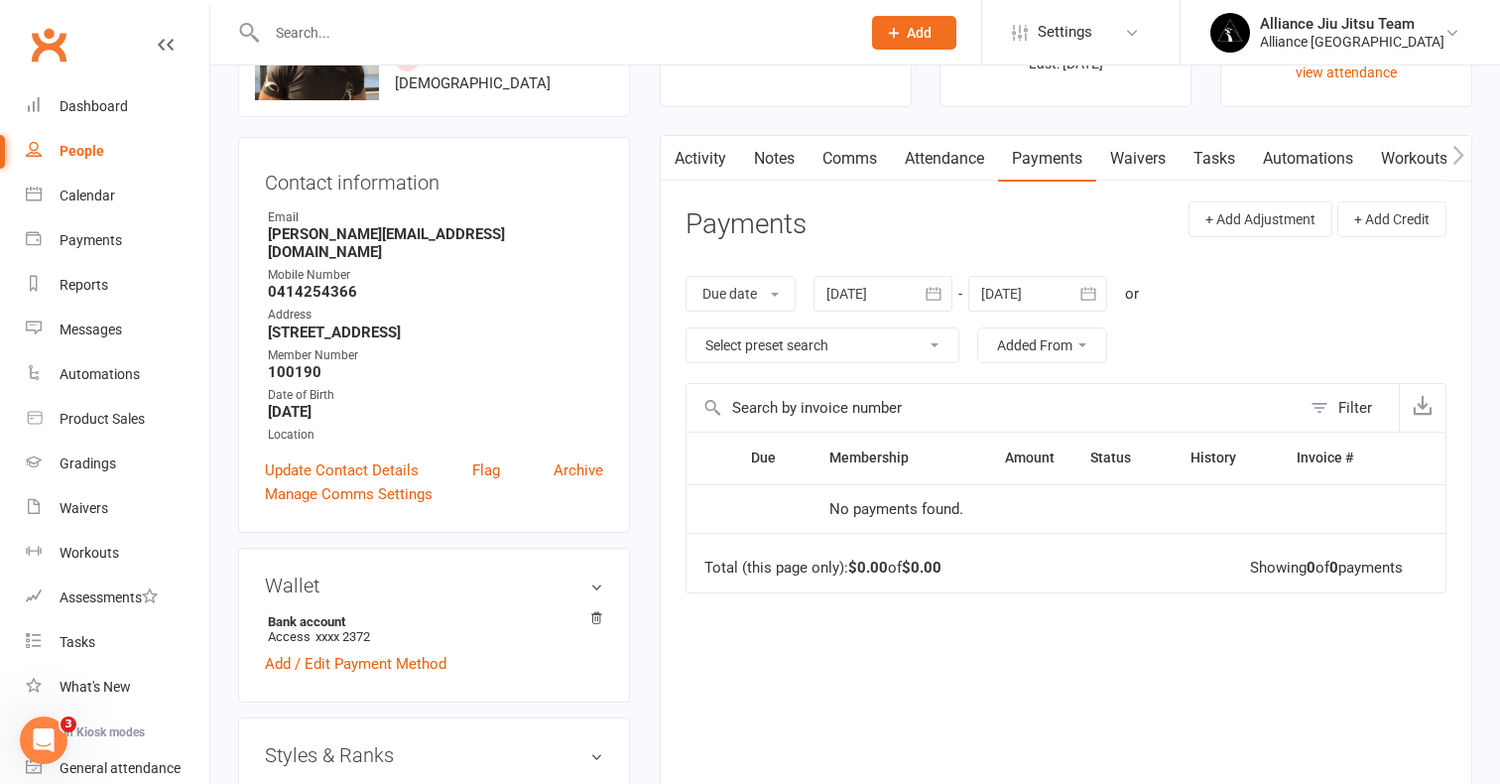
scroll to position [200, 0]
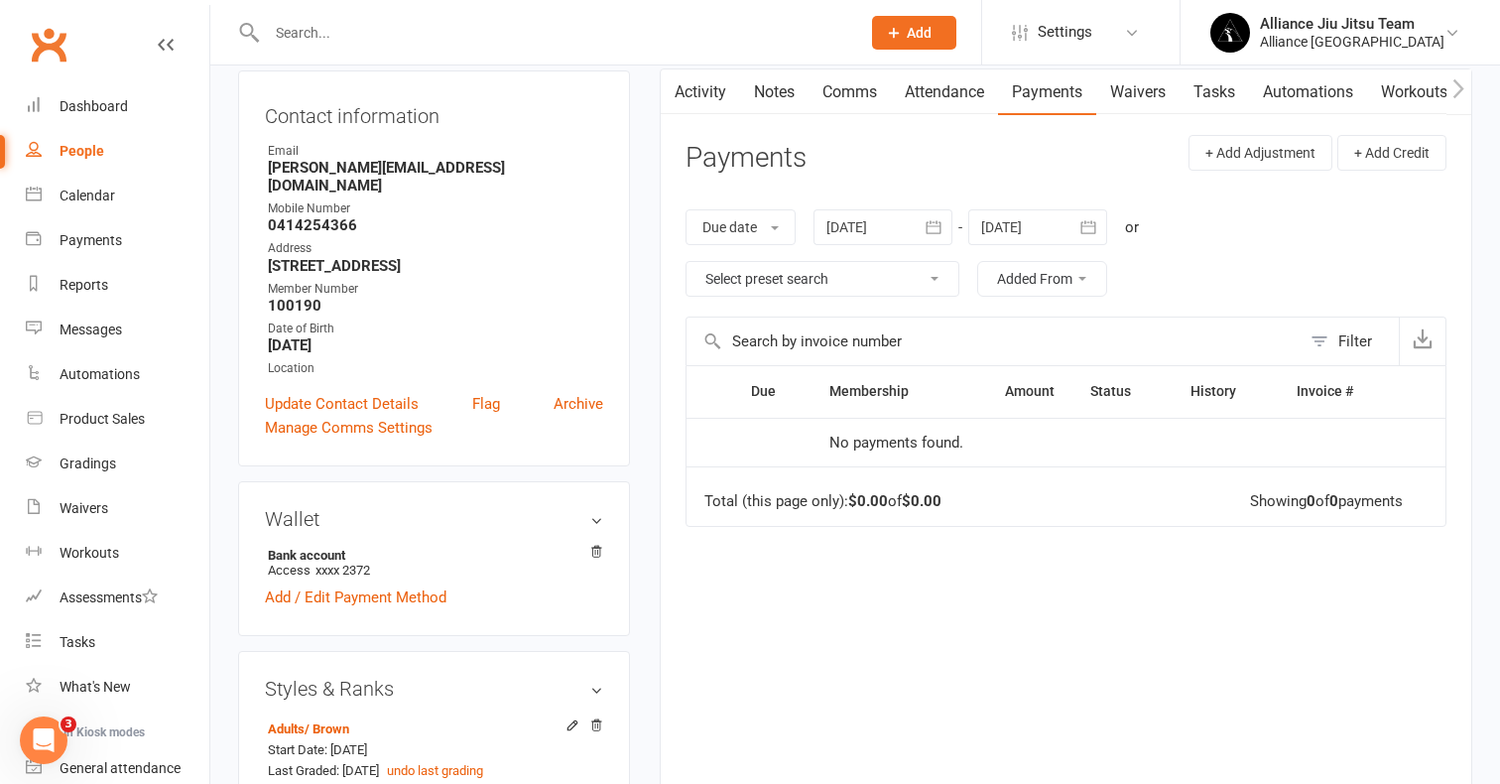
click at [942, 226] on icon "button" at bounding box center [934, 227] width 20 height 20
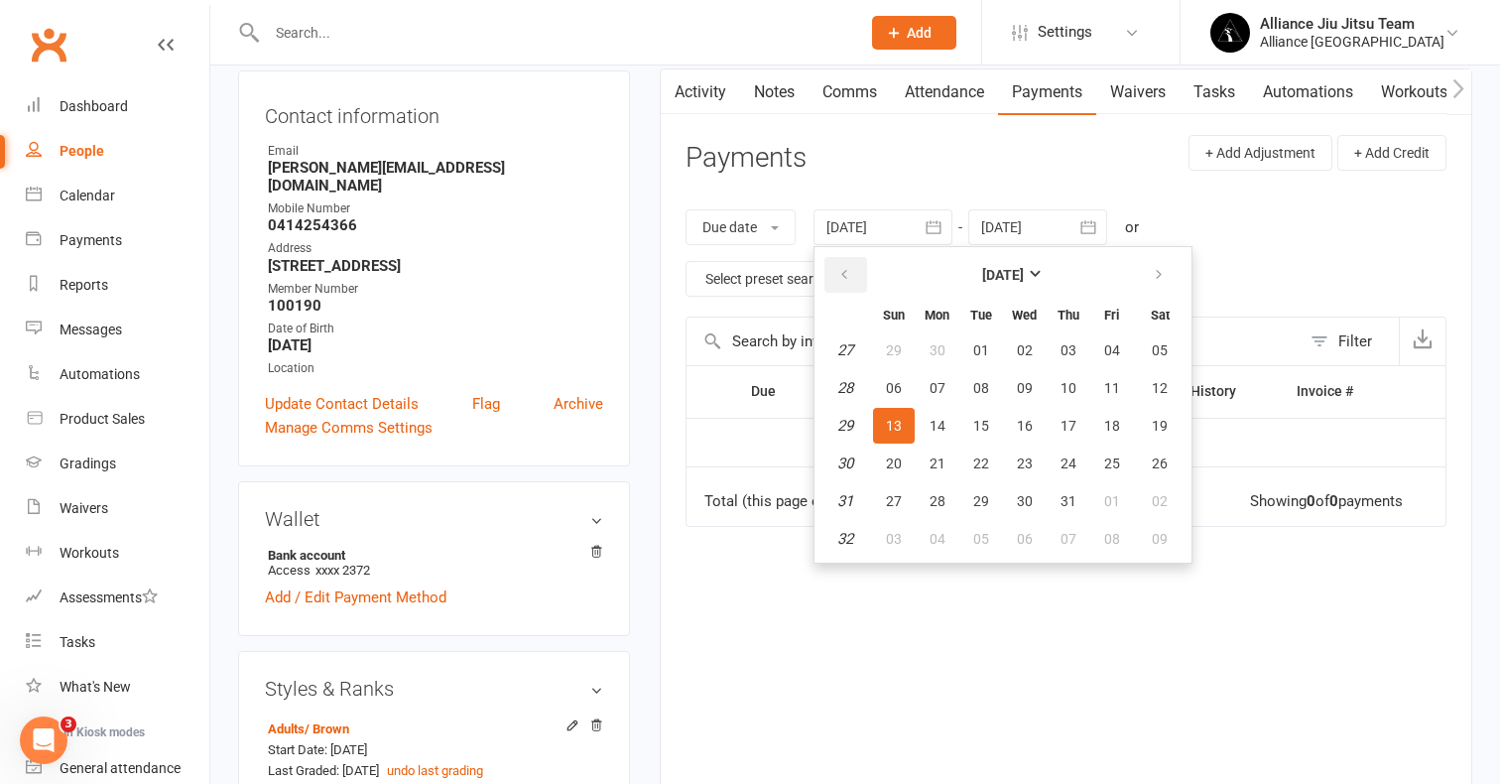
click at [848, 262] on button "button" at bounding box center [845, 275] width 43 height 36
click at [993, 340] on button "01" at bounding box center [981, 350] width 42 height 36
type input "01 Apr 2025"
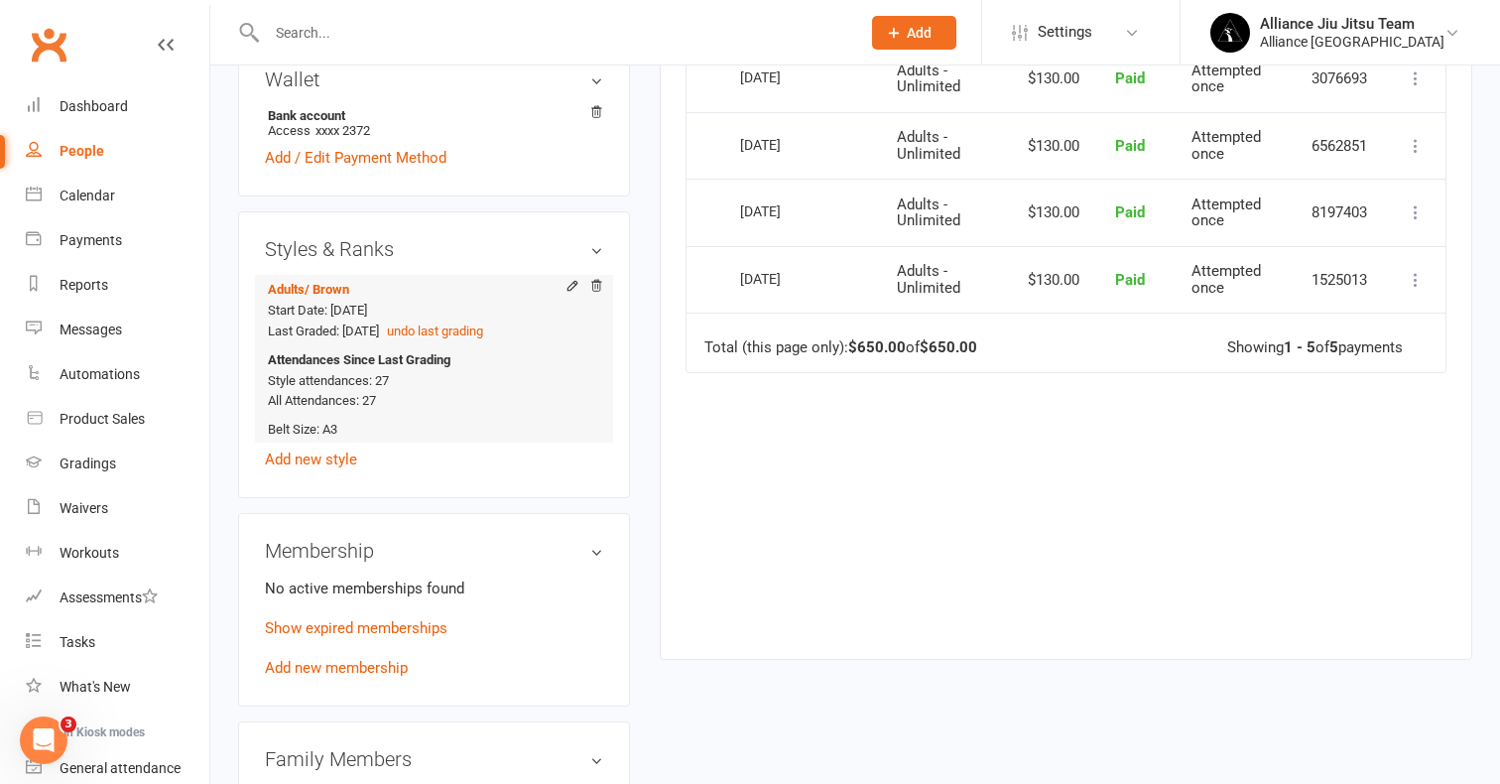
scroll to position [691, 0]
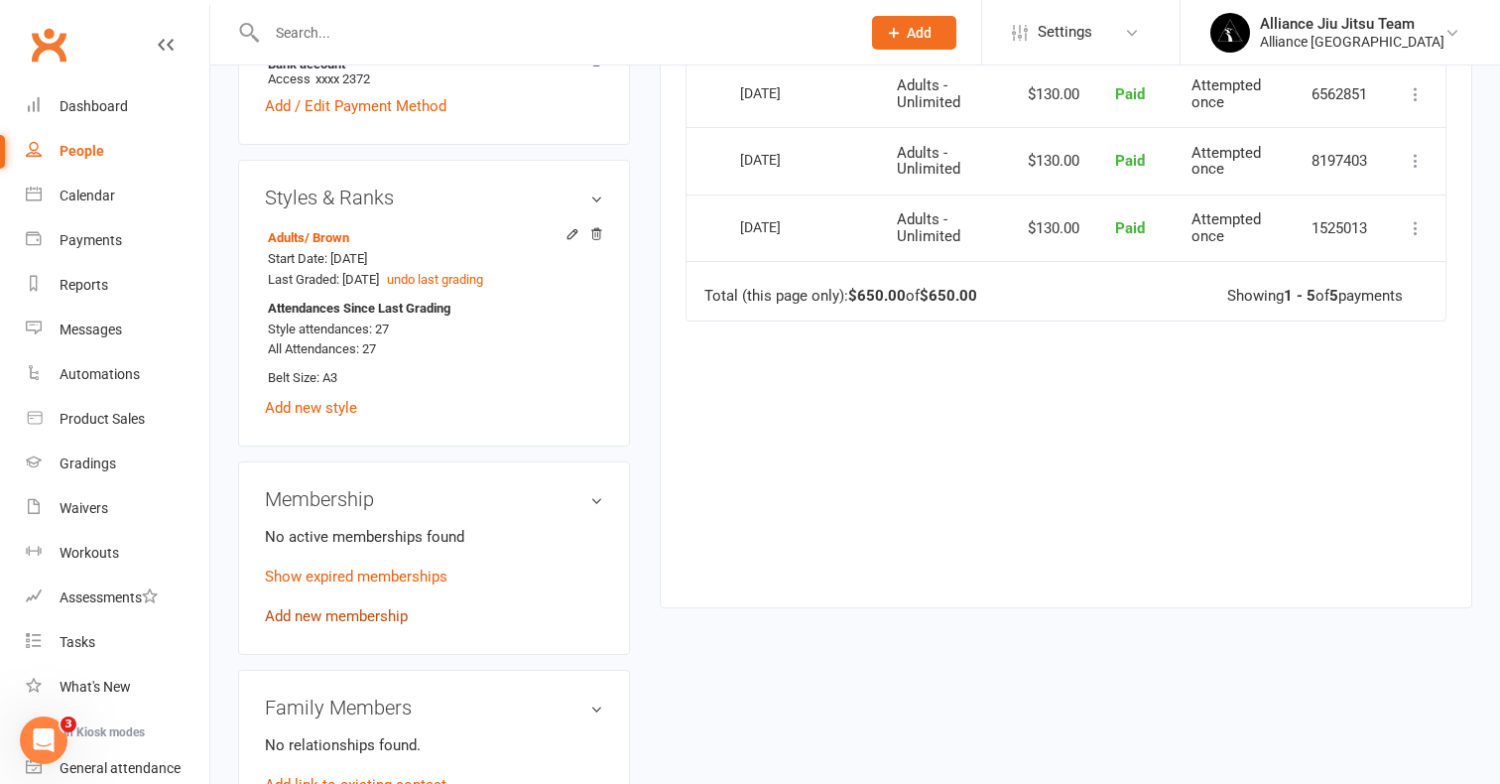
click at [364, 607] on link "Add new membership" at bounding box center [336, 616] width 143 height 18
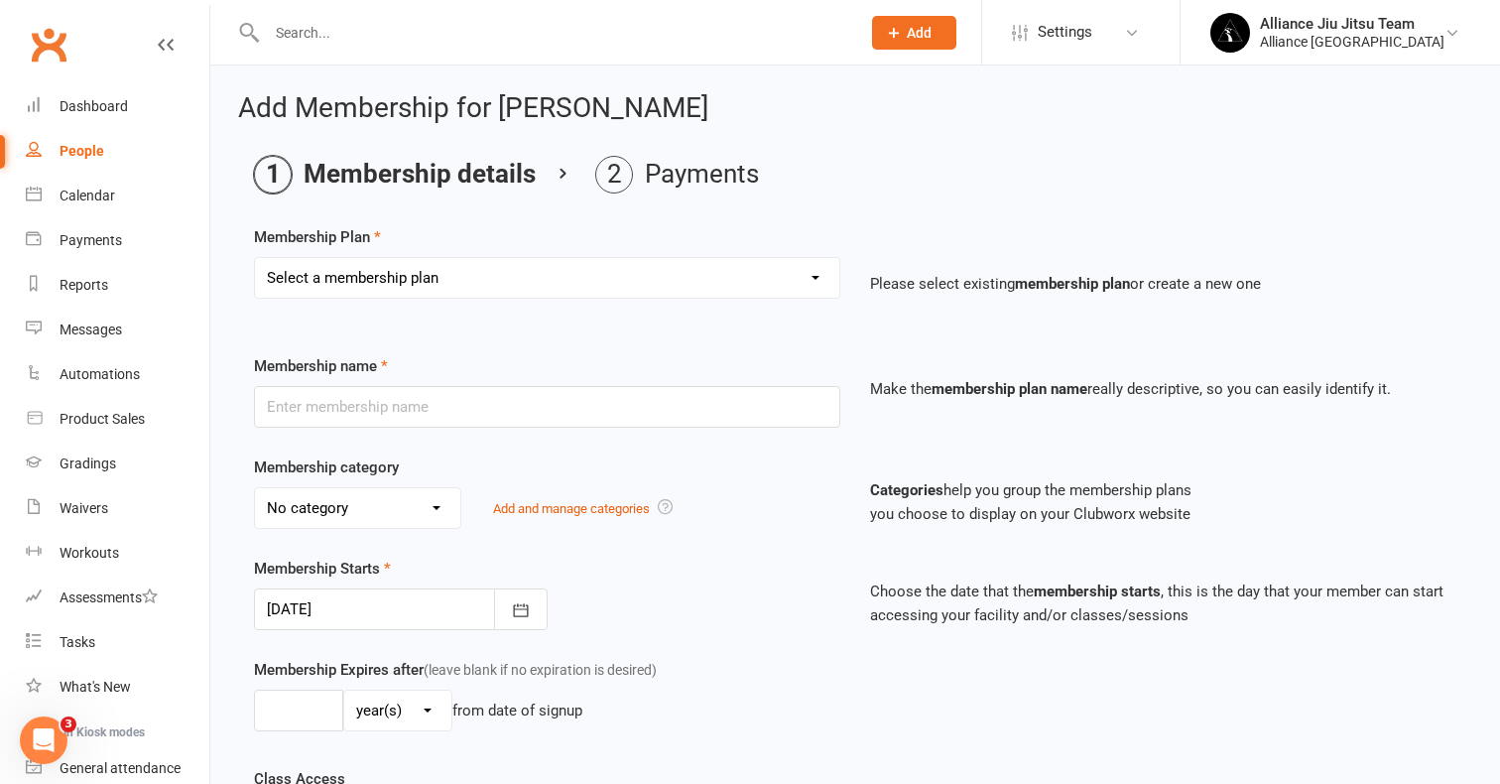
select select "1"
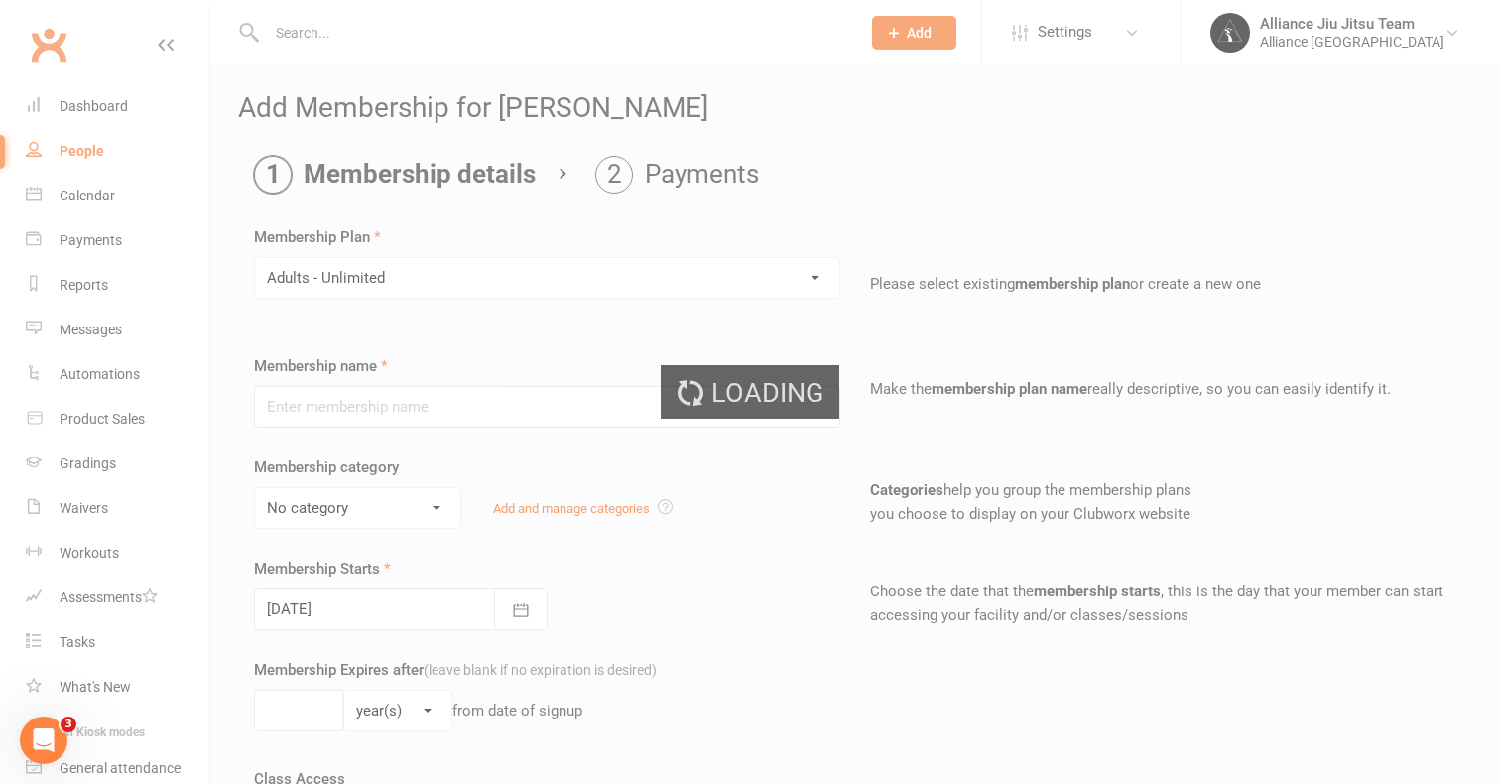
type input "Adults - Unlimited"
select select "0"
type input "0"
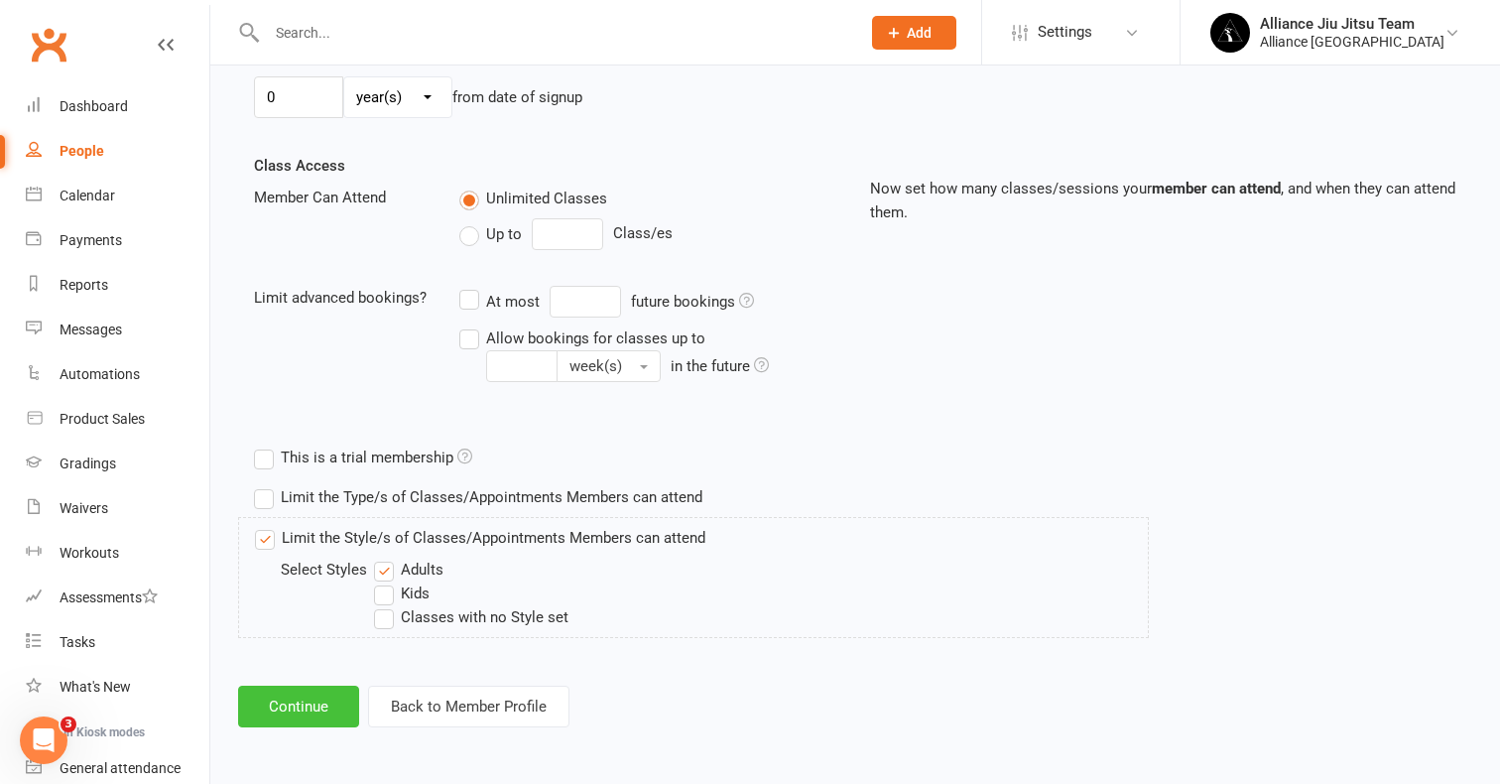
scroll to position [629, 0]
click at [307, 685] on button "Continue" at bounding box center [298, 706] width 121 height 42
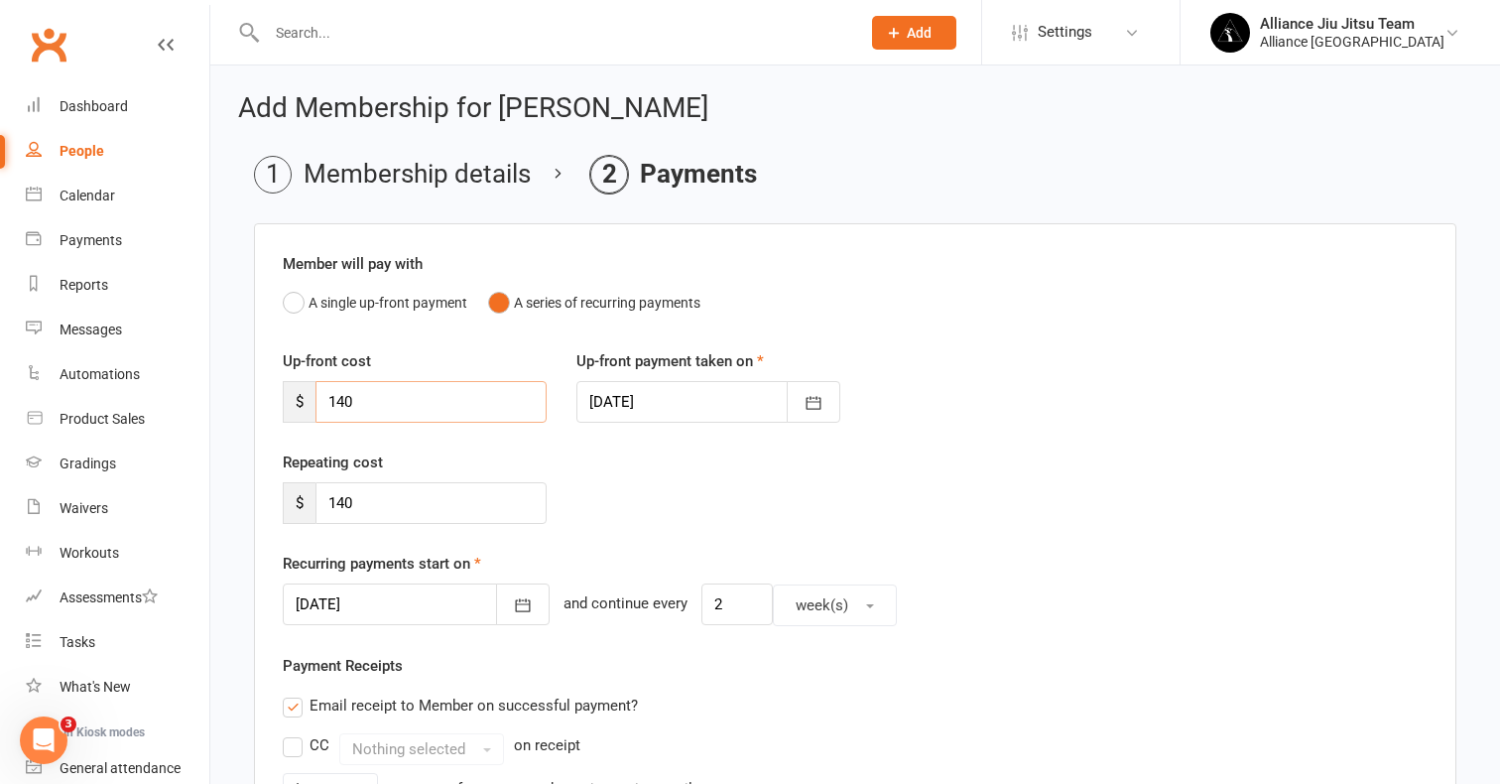
click at [348, 401] on input "140" at bounding box center [430, 402] width 231 height 42
type input "130"
click at [347, 504] on input "140" at bounding box center [430, 503] width 231 height 42
type input "130"
click at [806, 399] on icon "button" at bounding box center [814, 403] width 20 height 20
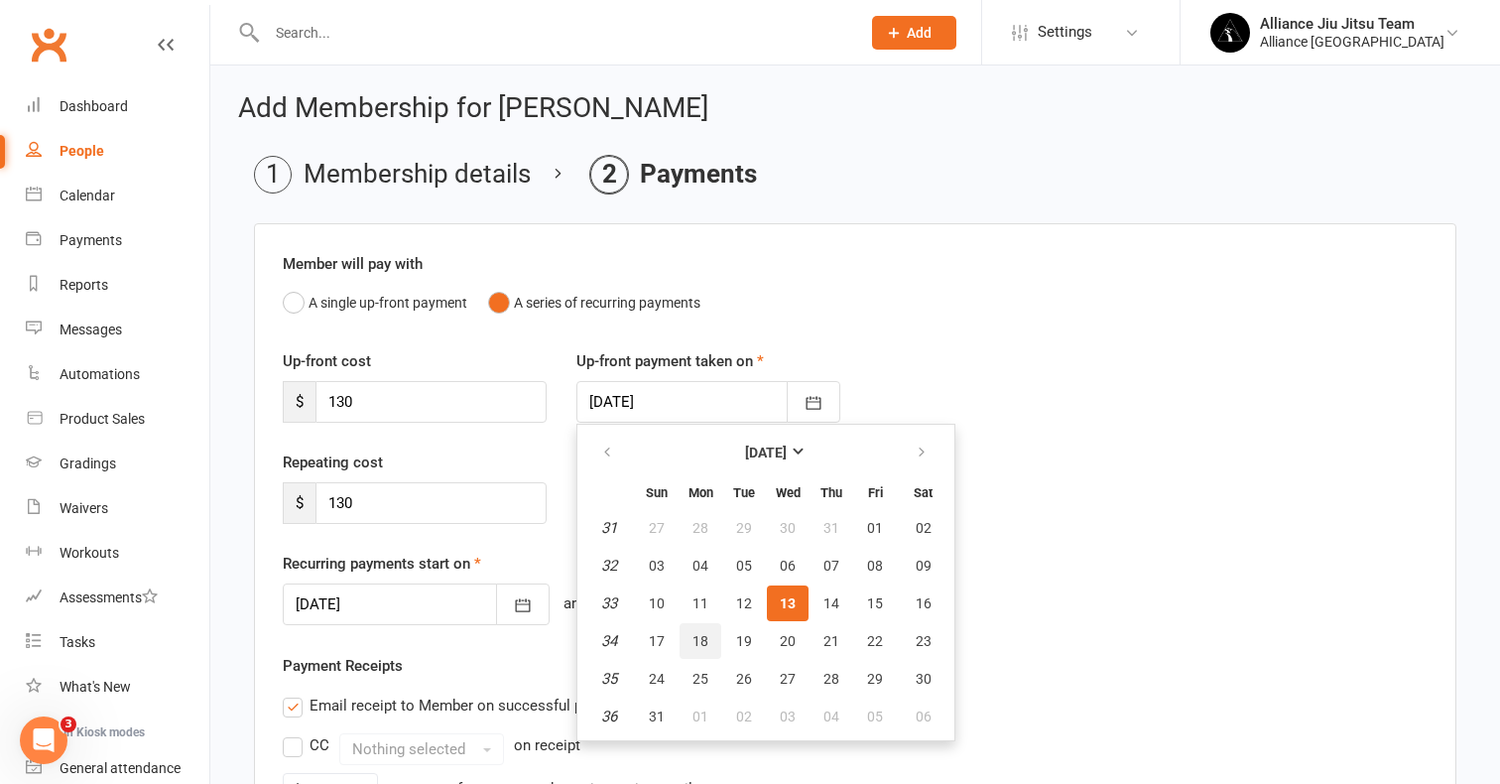
click at [701, 644] on span "18" at bounding box center [700, 641] width 16 height 16
type input "18 Aug 2025"
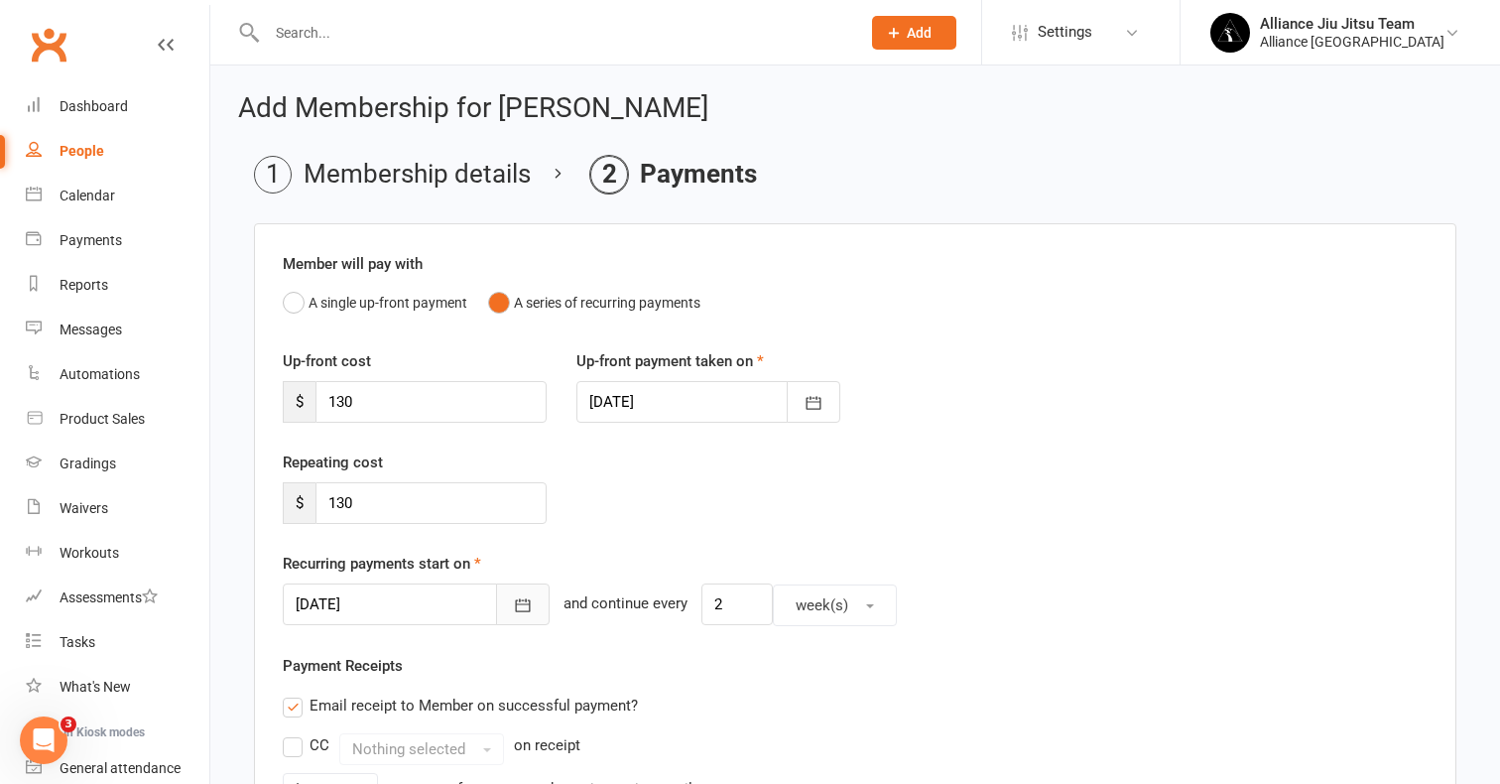
click at [513, 599] on icon "button" at bounding box center [523, 605] width 20 height 20
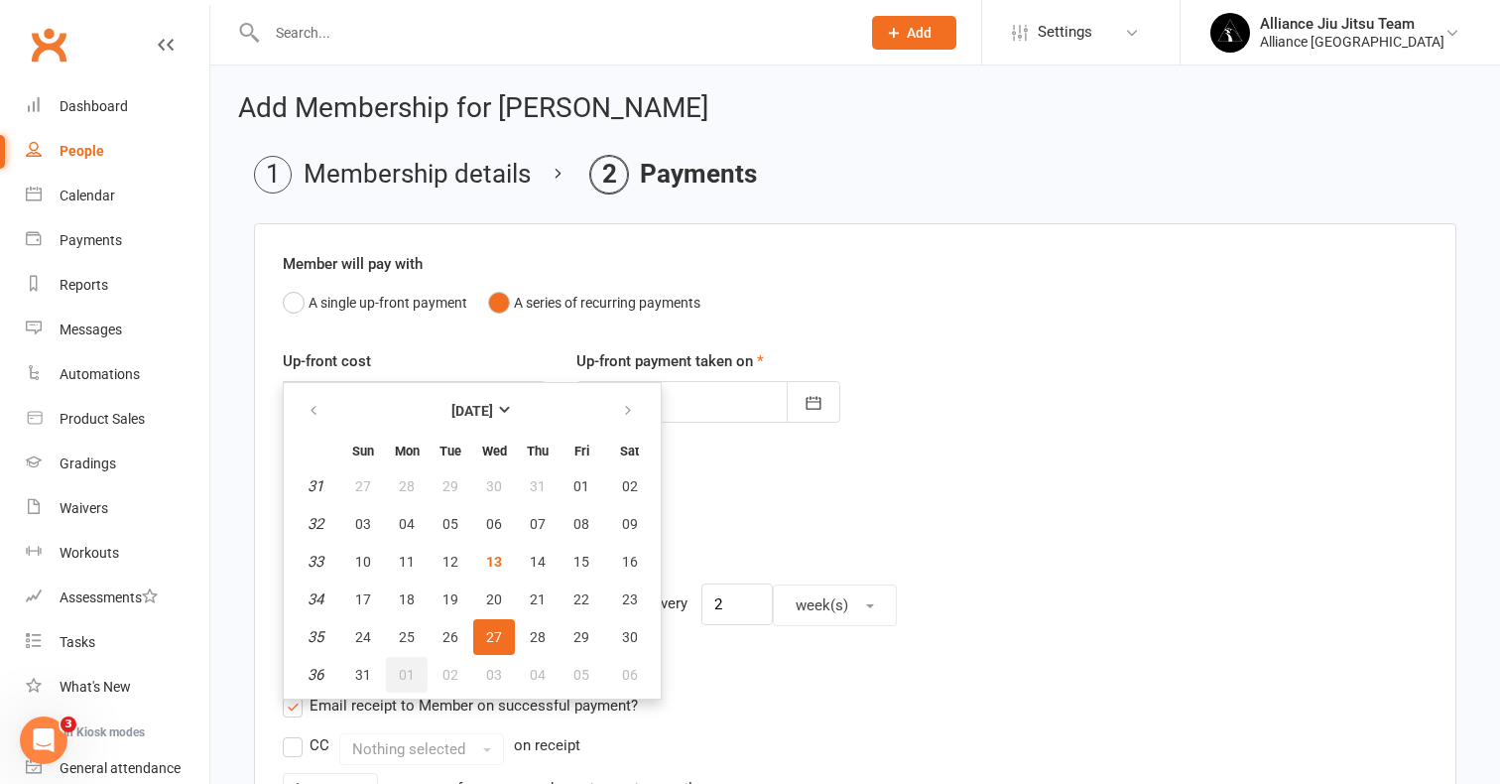
click at [406, 675] on span "01" at bounding box center [407, 675] width 16 height 16
type input "01 Sep 2025"
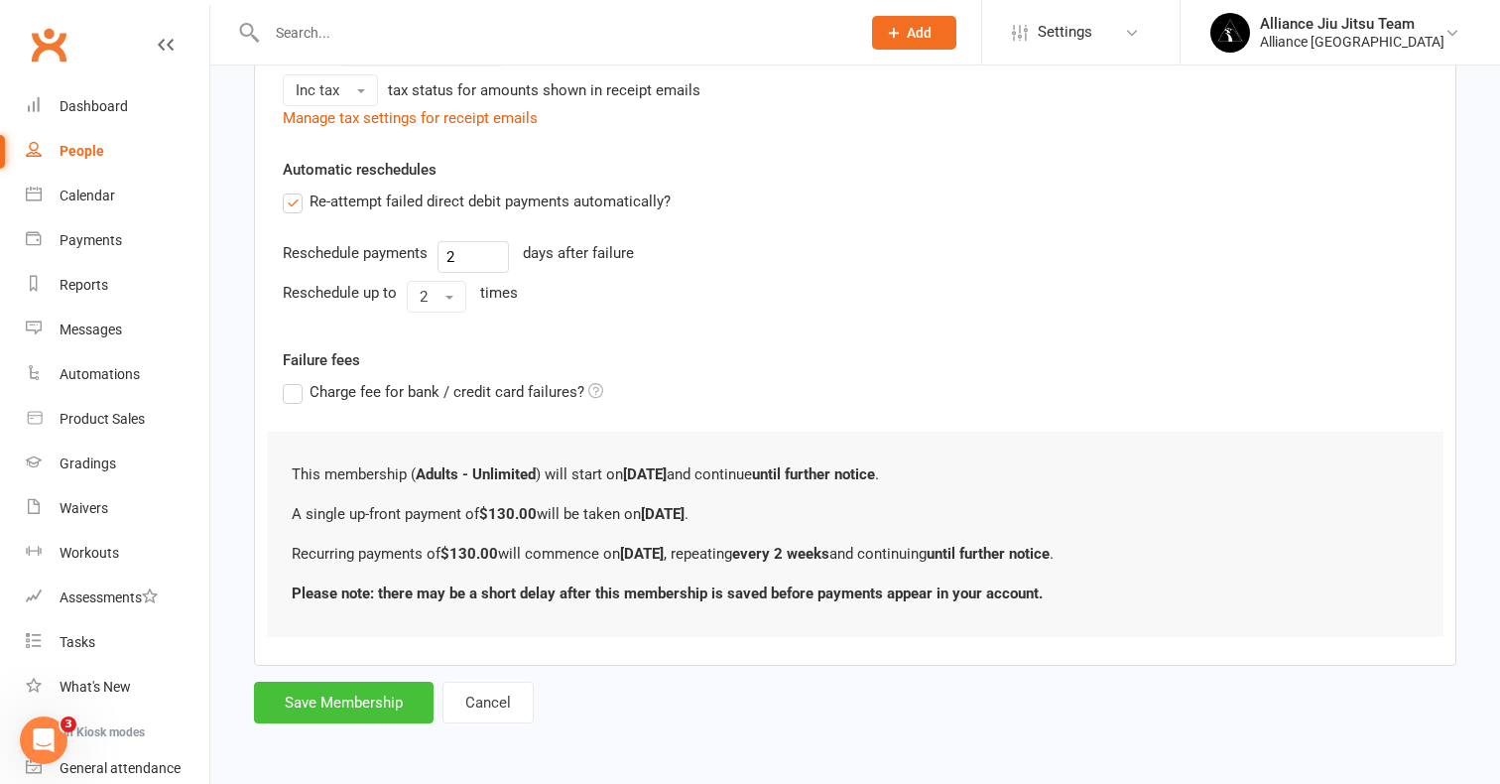
click at [322, 691] on button "Save Membership" at bounding box center [344, 703] width 180 height 42
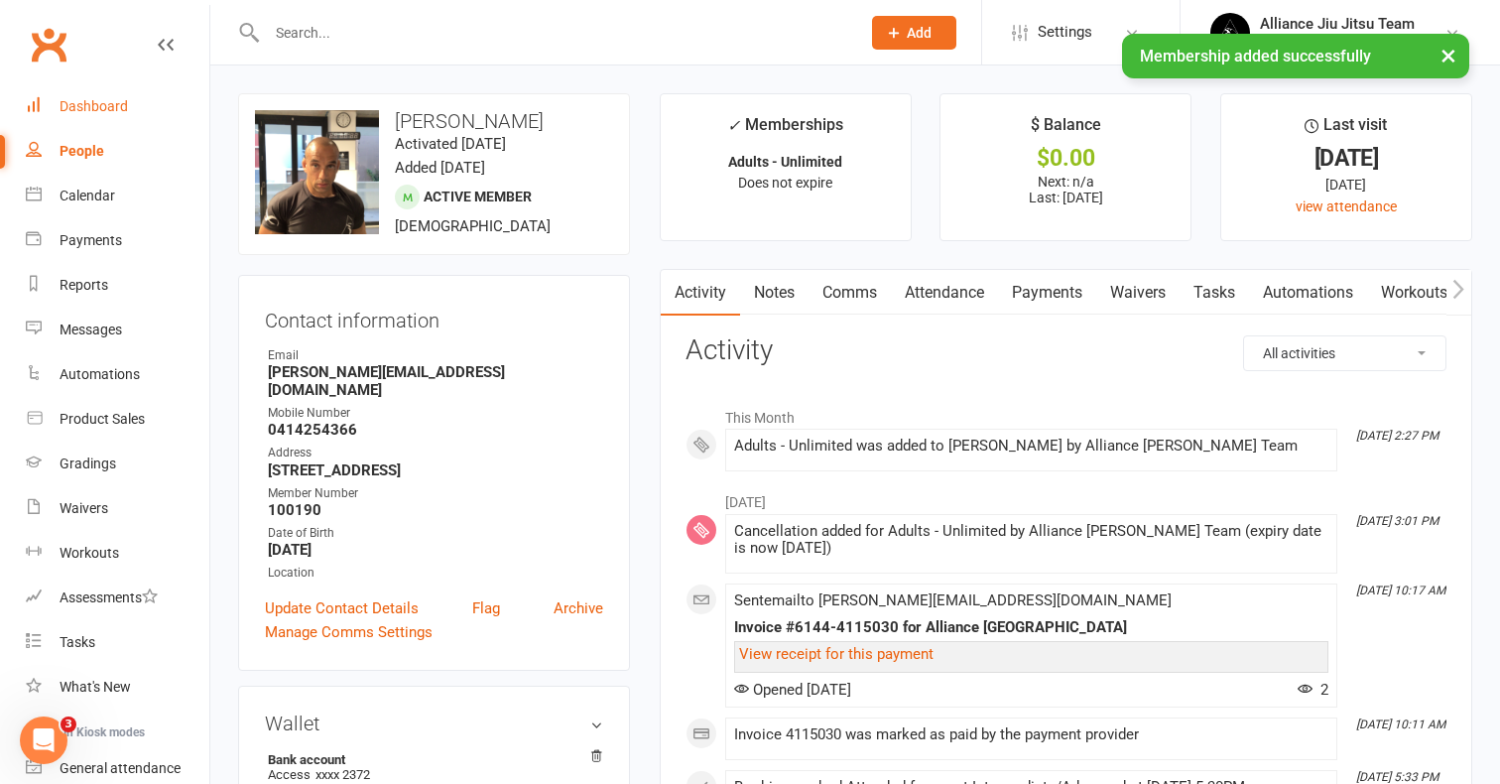
click at [121, 94] on link "Dashboard" at bounding box center [118, 106] width 184 height 45
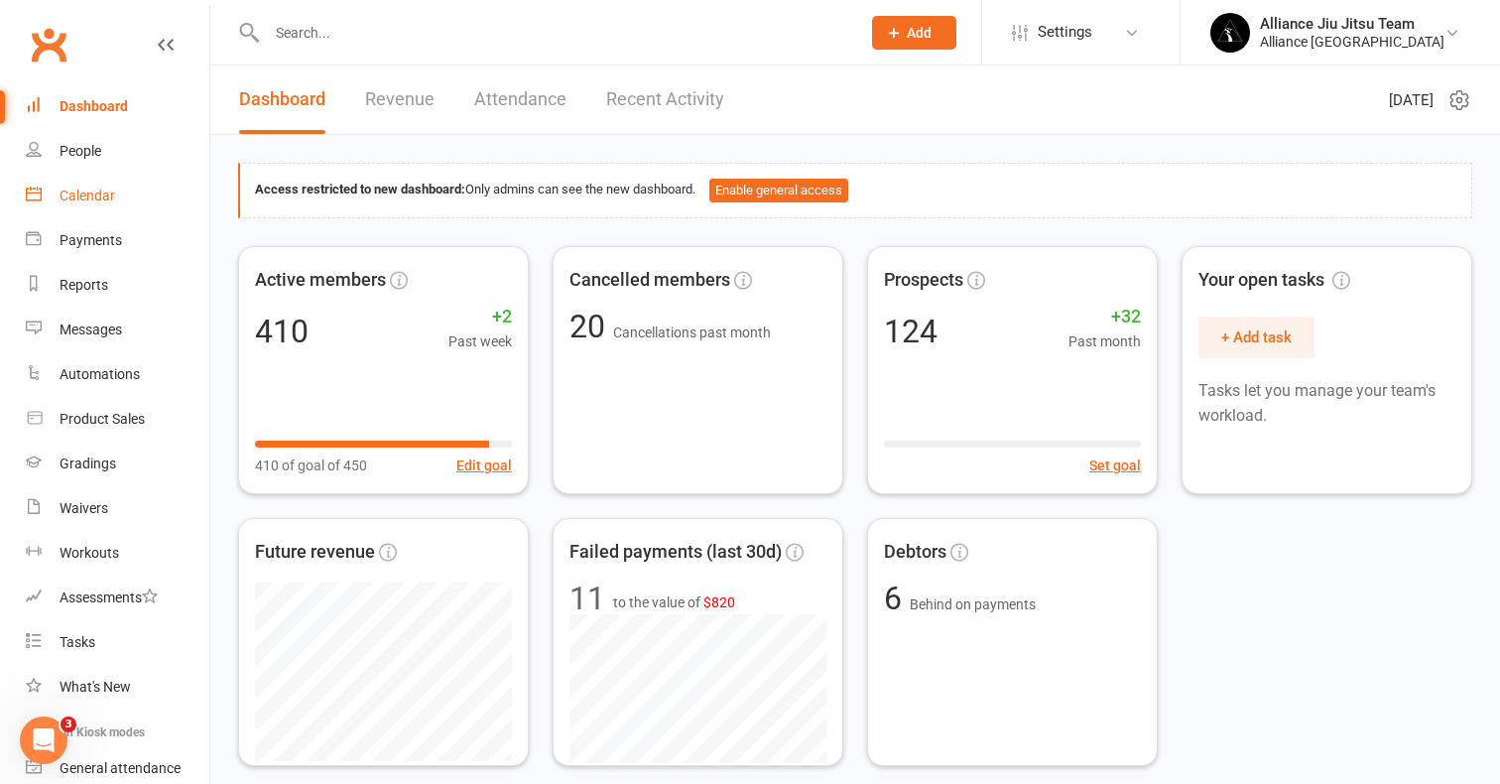
click at [100, 201] on div "Calendar" at bounding box center [88, 195] width 56 height 16
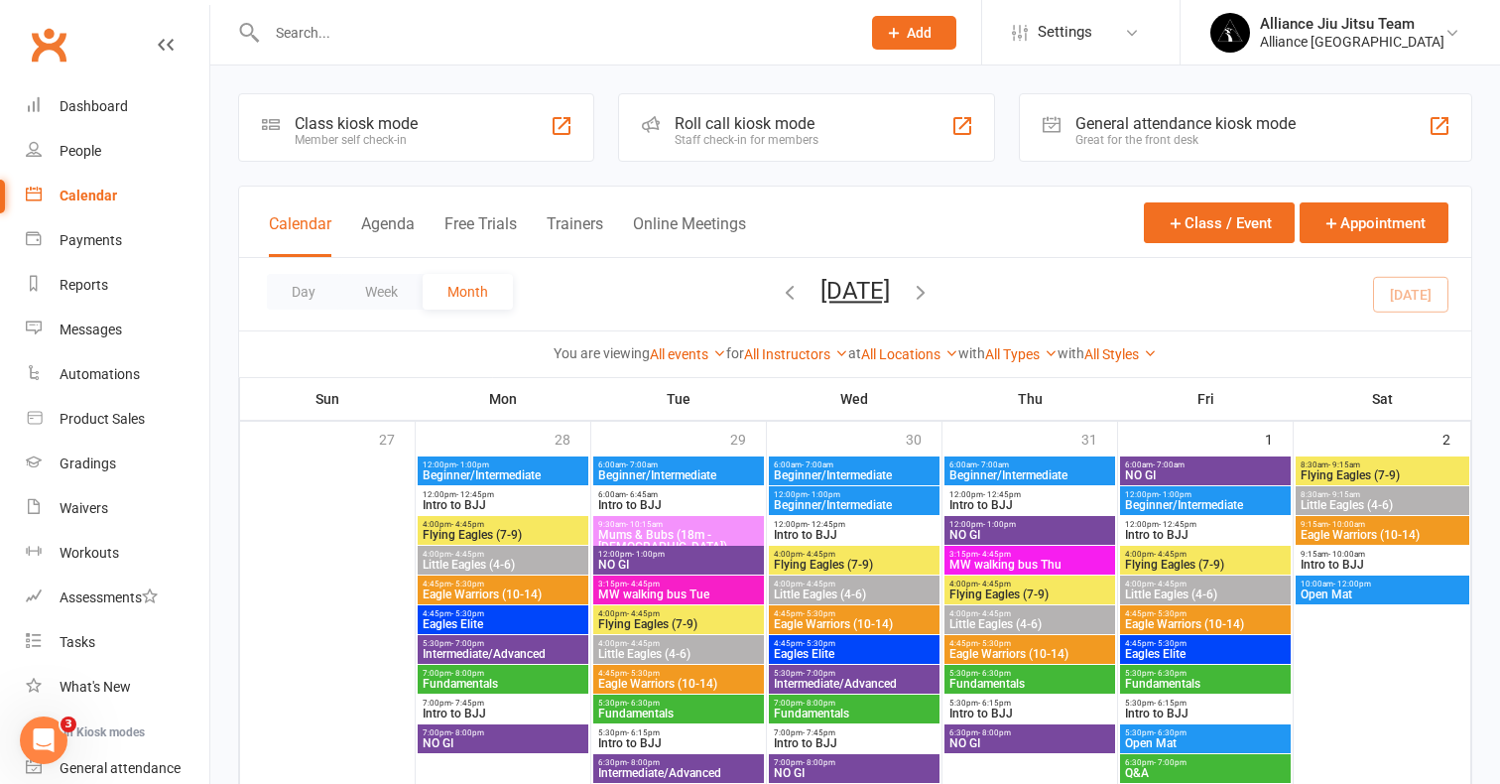
click at [1019, 590] on span "Flying Eagles (7-9)" at bounding box center [1029, 594] width 163 height 12
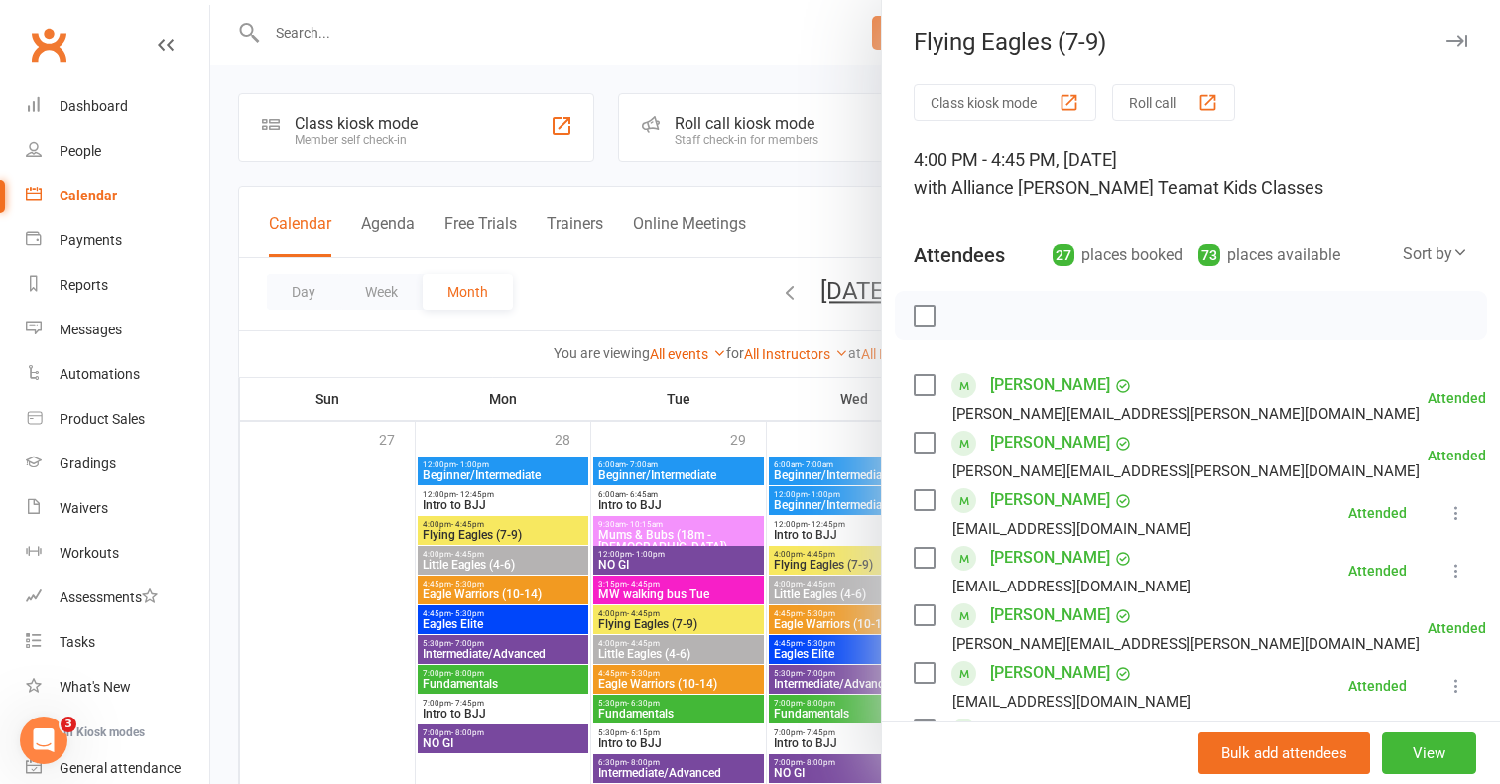
click at [801, 512] on div at bounding box center [855, 392] width 1290 height 784
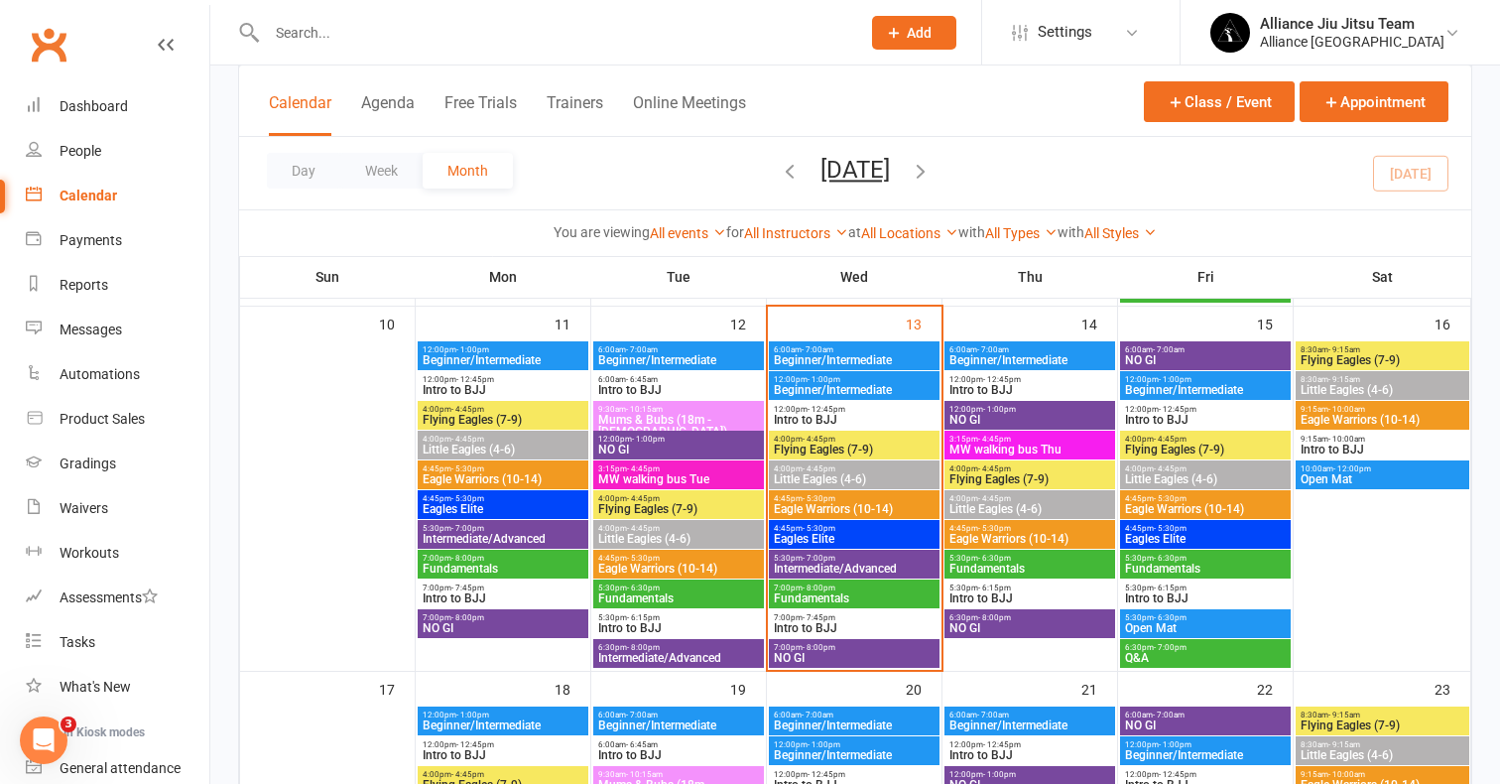
scroll to position [1004, 0]
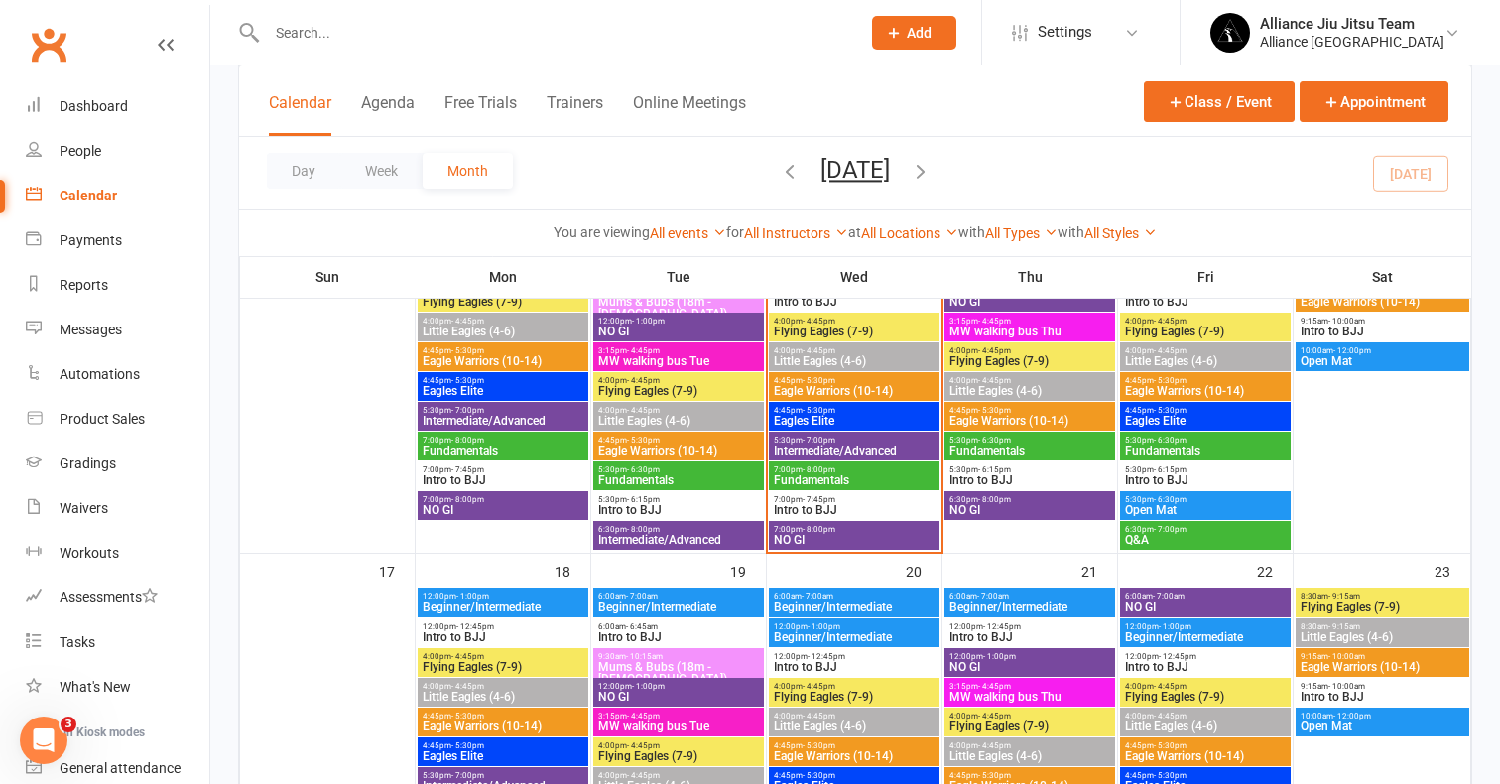
click at [1035, 361] on span "Flying Eagles (7-9)" at bounding box center [1029, 361] width 163 height 12
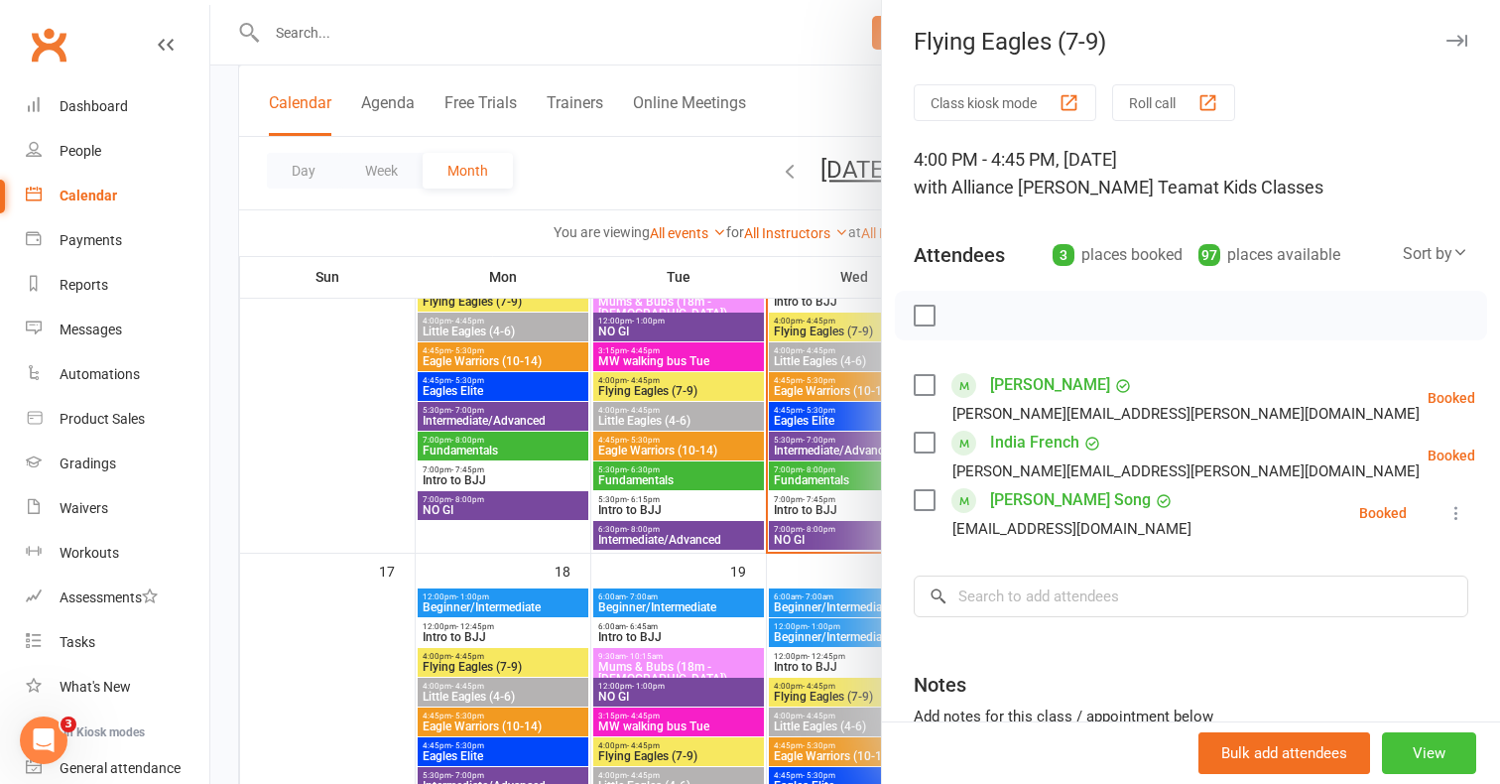
click at [1419, 735] on button "View" at bounding box center [1429, 753] width 94 height 42
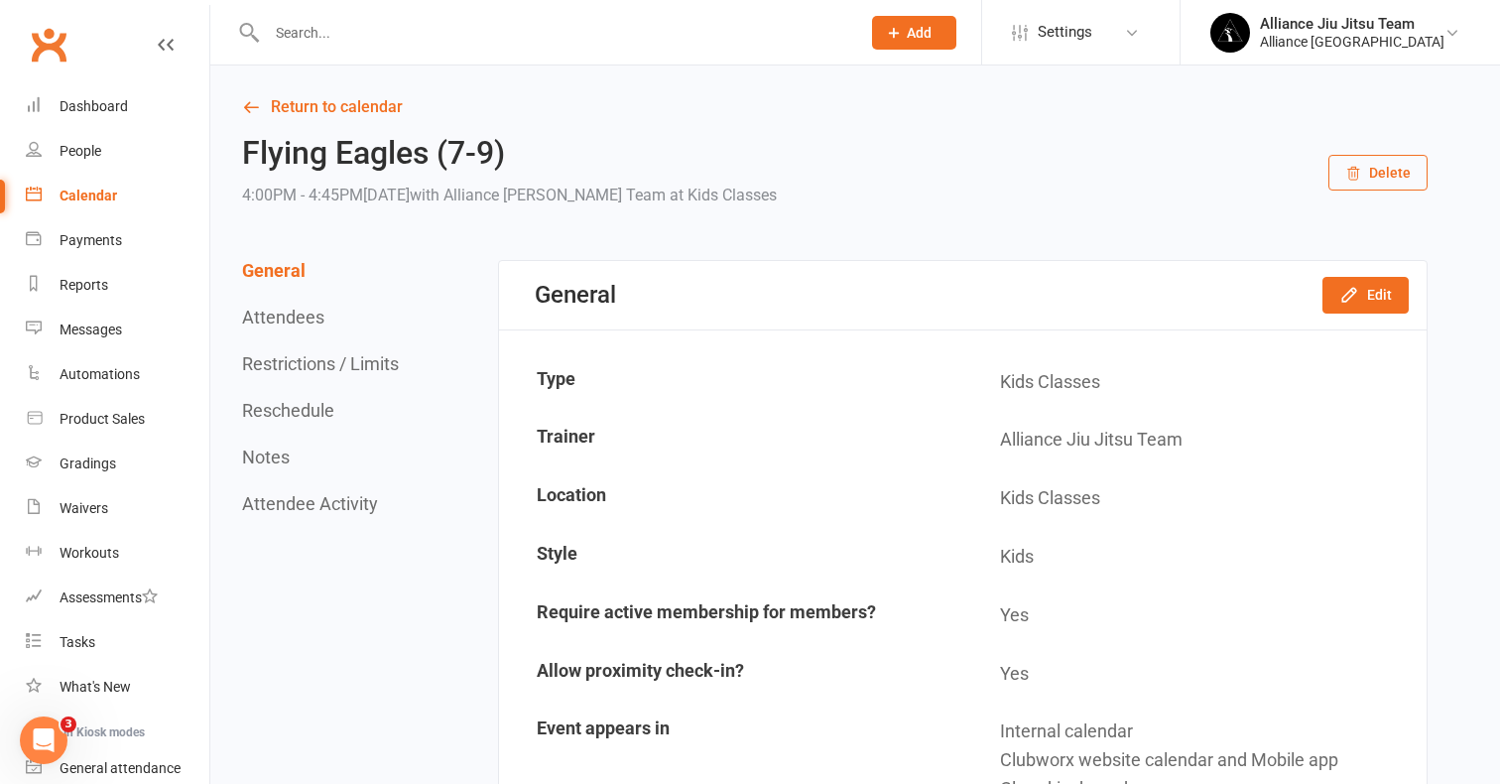
click at [315, 401] on button "Reschedule" at bounding box center [288, 410] width 92 height 21
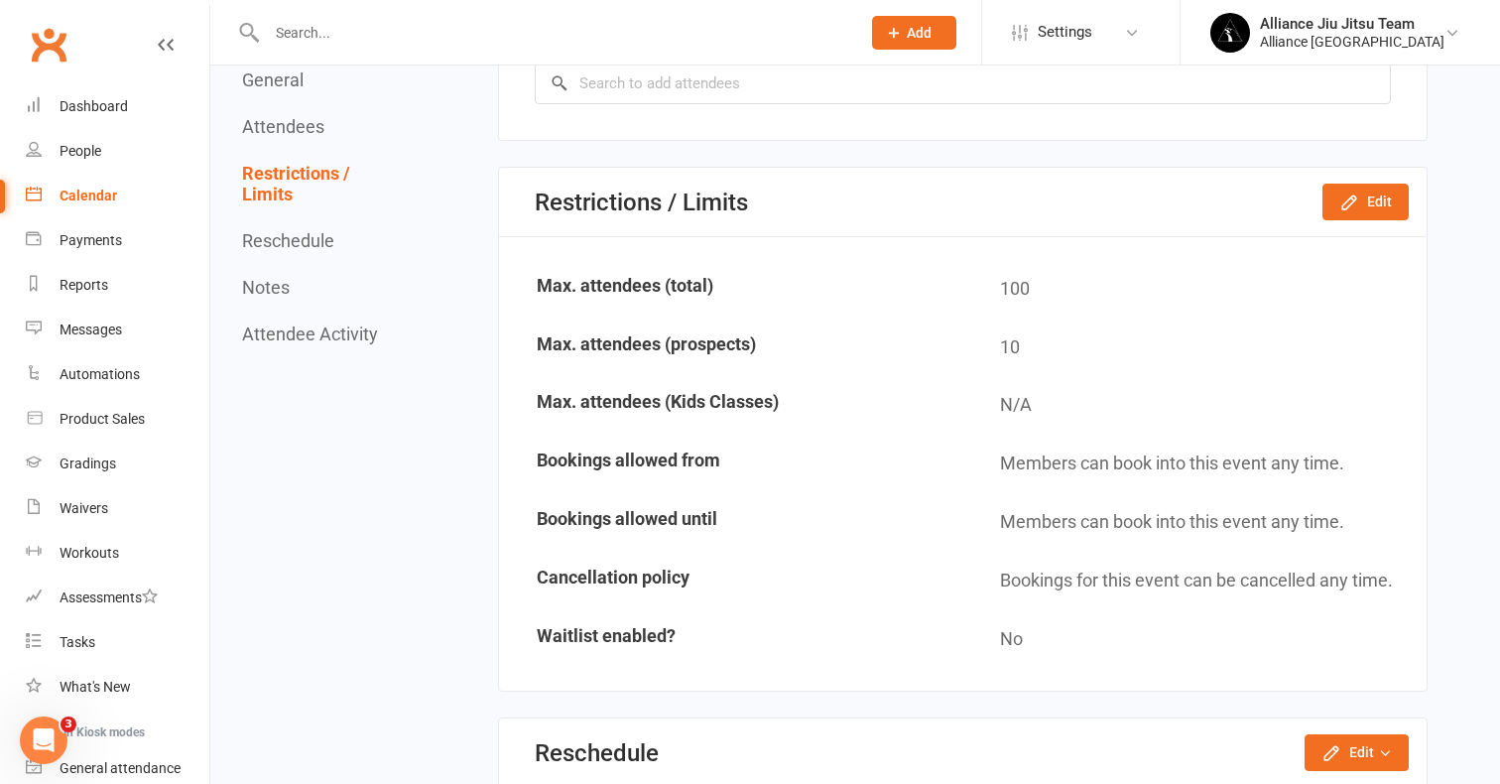
scroll to position [1227, 0]
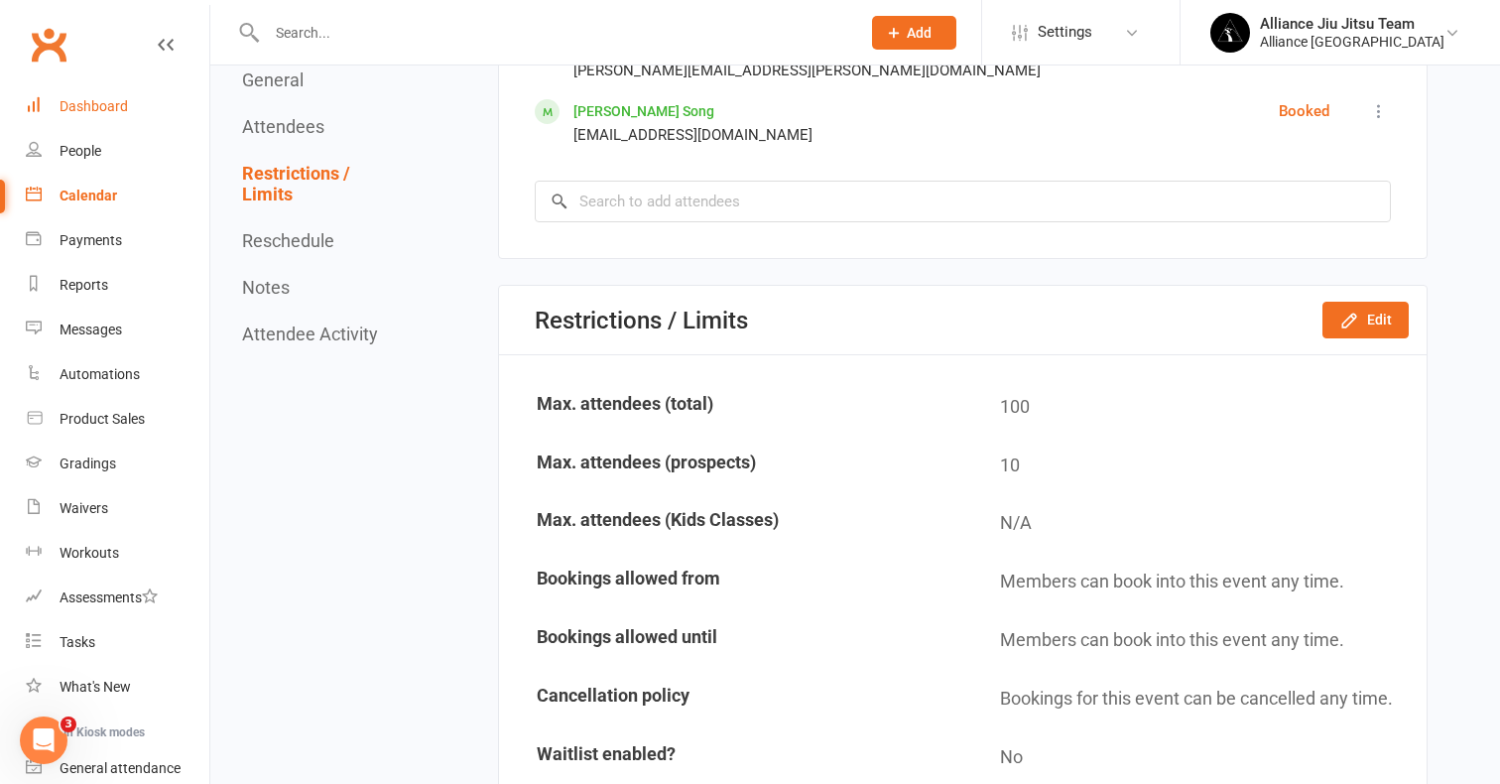
click at [88, 100] on div "Dashboard" at bounding box center [94, 106] width 68 height 16
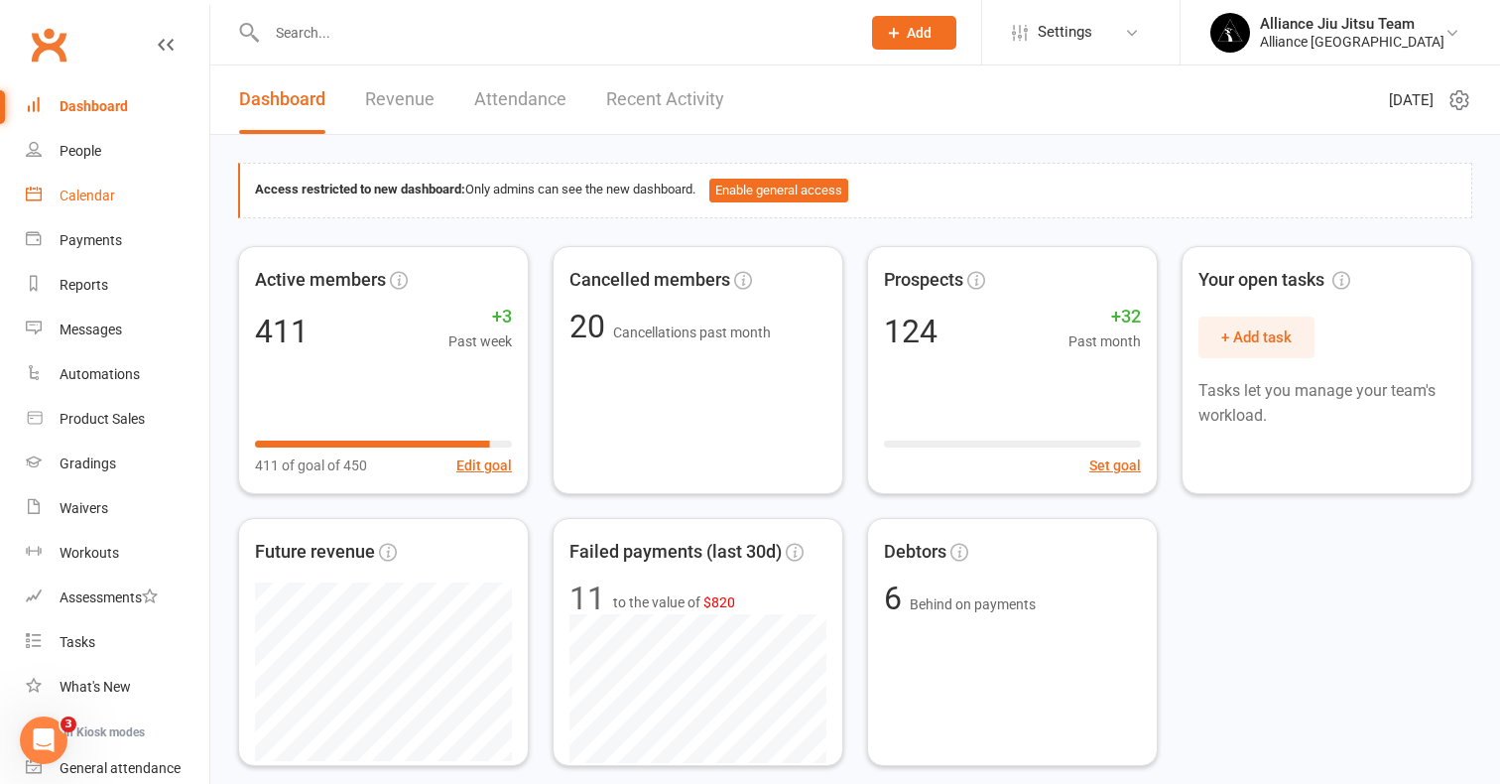
click at [94, 192] on div "Calendar" at bounding box center [88, 195] width 56 height 16
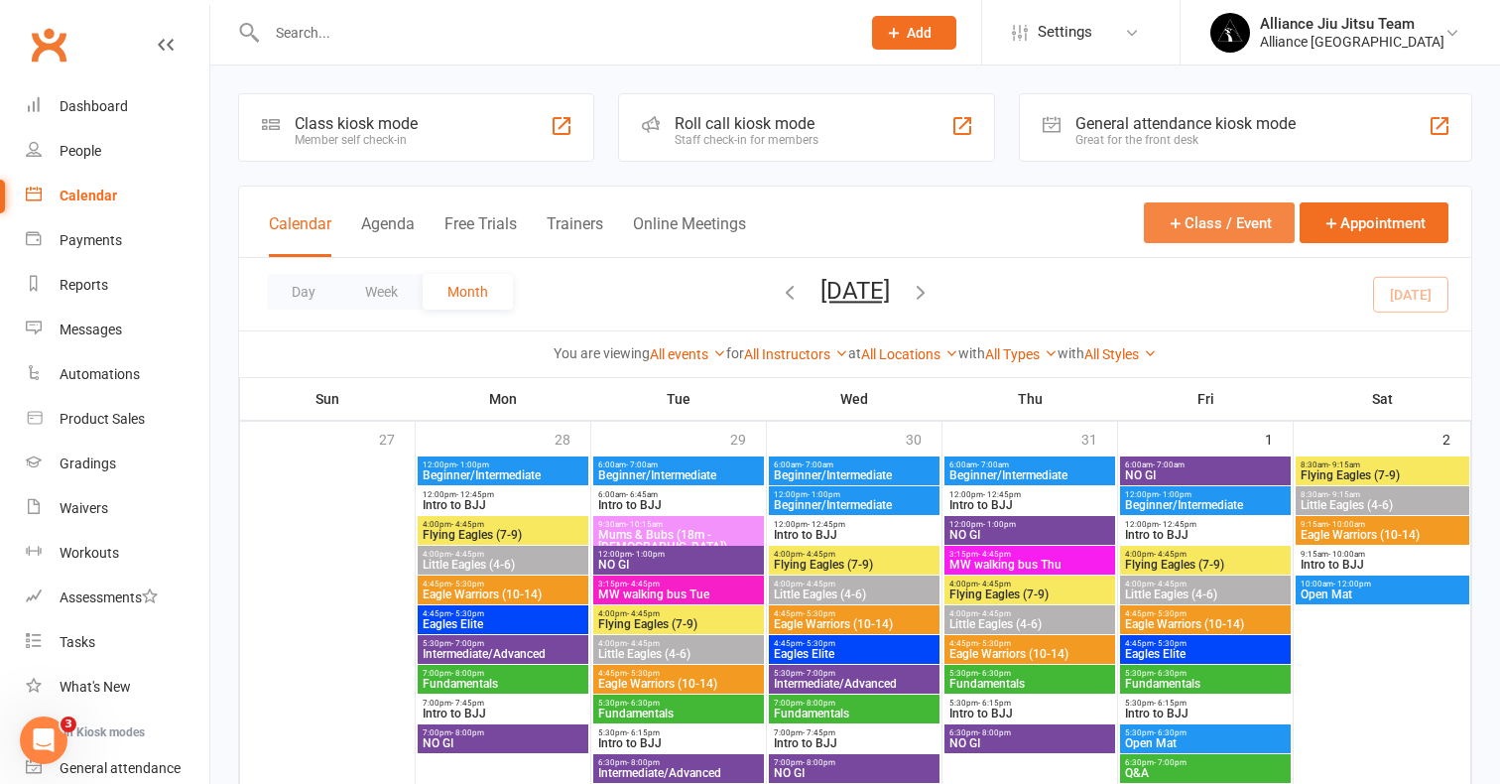
click at [1236, 214] on button "Class / Event" at bounding box center [1219, 222] width 151 height 41
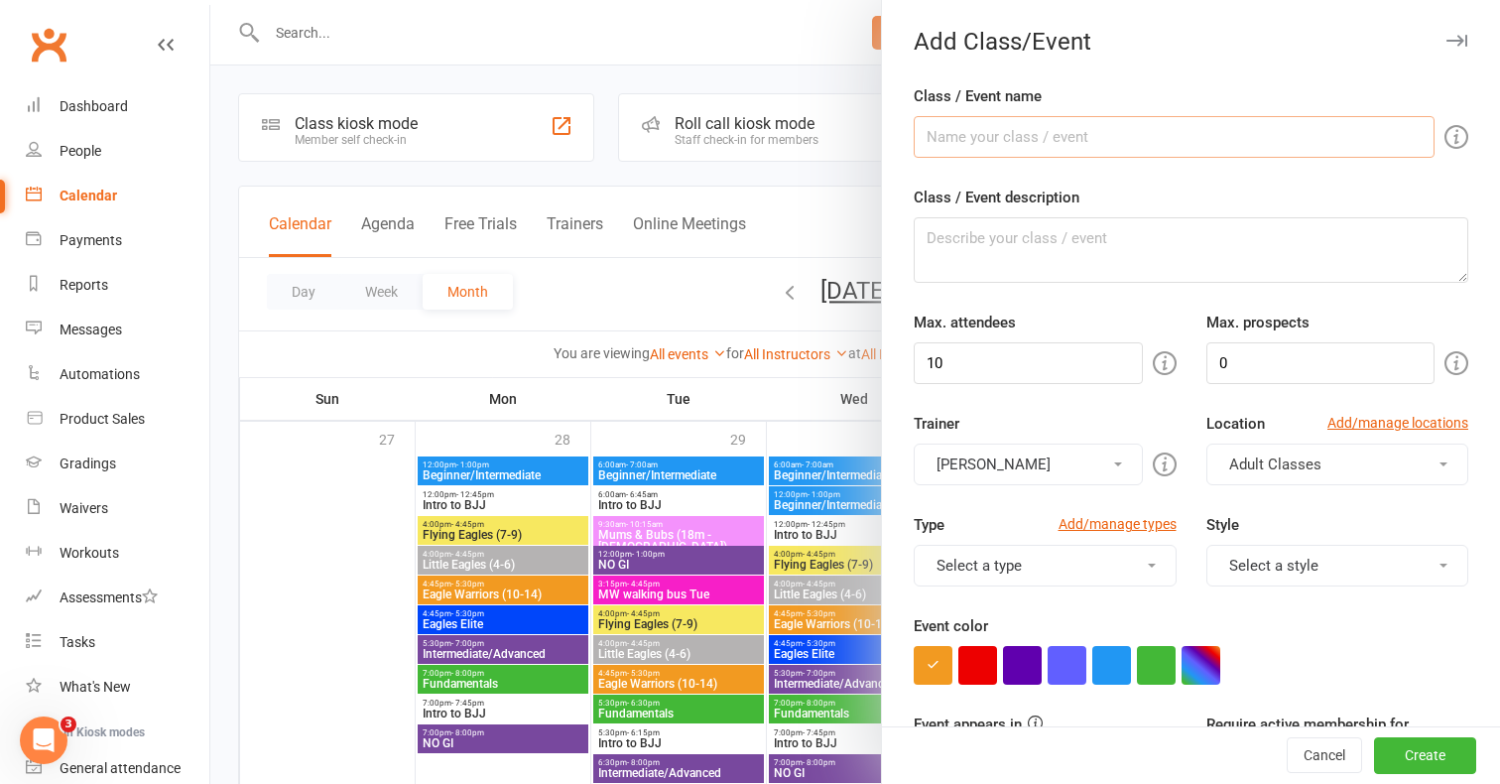
click at [1079, 139] on input "Class / Event name" at bounding box center [1174, 137] width 521 height 42
type input "Little Eagles (4-6)"
click at [1216, 653] on button "button" at bounding box center [1200, 665] width 39 height 39
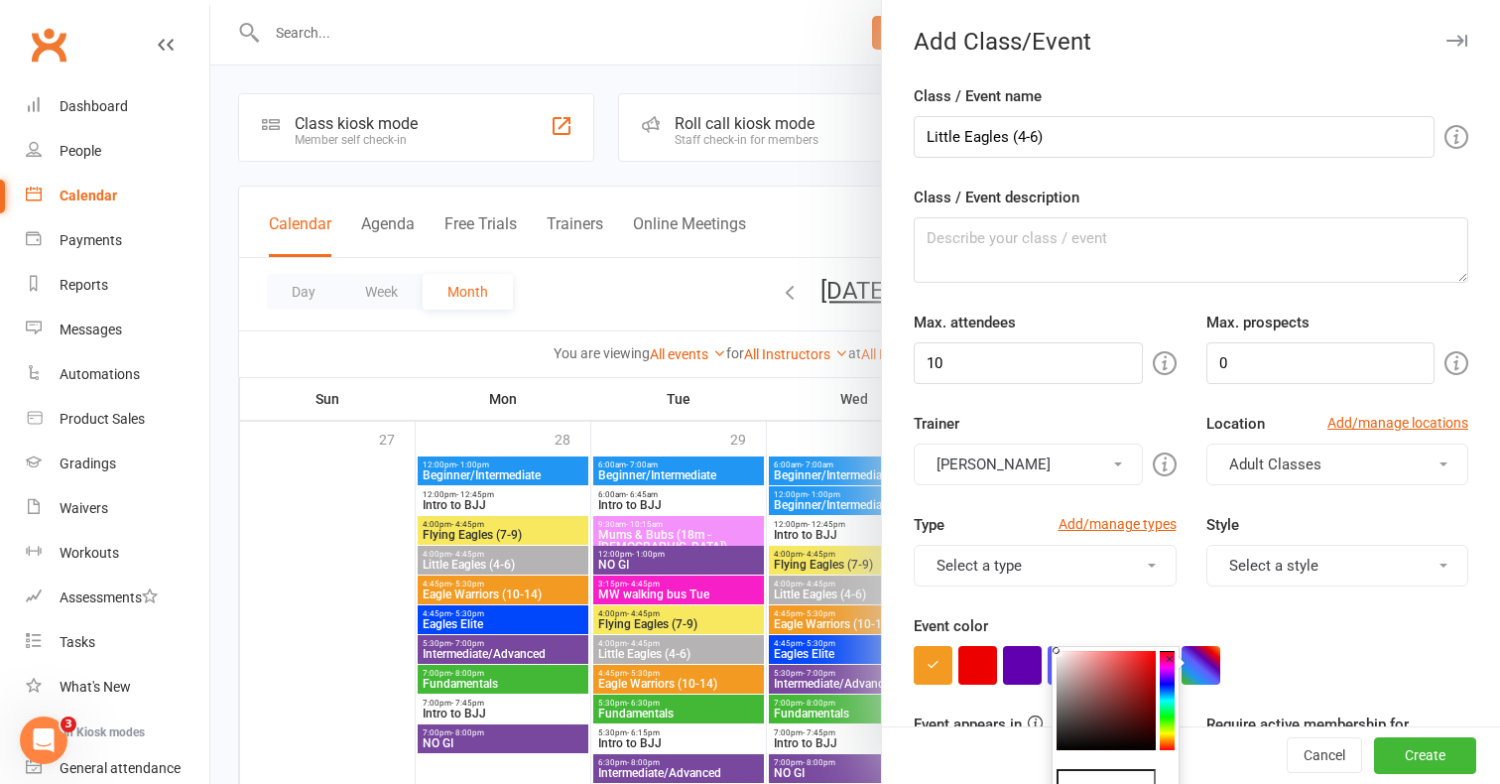
click at [1168, 730] on colorpicker-hue at bounding box center [1167, 700] width 15 height 99
click at [1168, 733] on icon at bounding box center [1167, 733] width 15 height 2
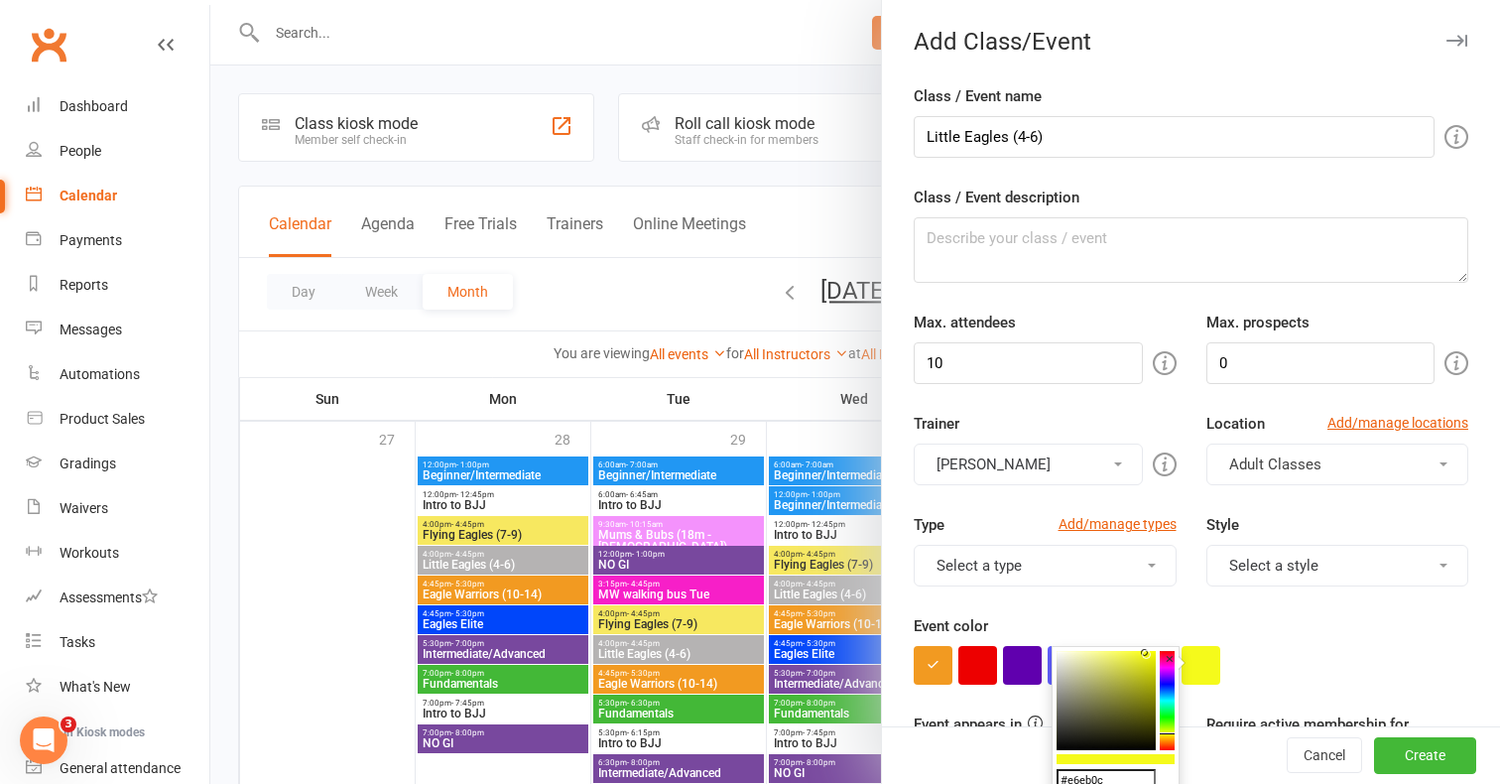
drag, startPoint x: 1137, startPoint y: 651, endPoint x: 1151, endPoint y: 659, distance: 16.0
click at [1151, 659] on colorpicker-saturation at bounding box center [1105, 700] width 99 height 99
click at [1154, 653] on icon at bounding box center [1153, 652] width 7 height 7
type input "#faf005"
click at [1169, 734] on icon at bounding box center [1167, 734] width 15 height 2
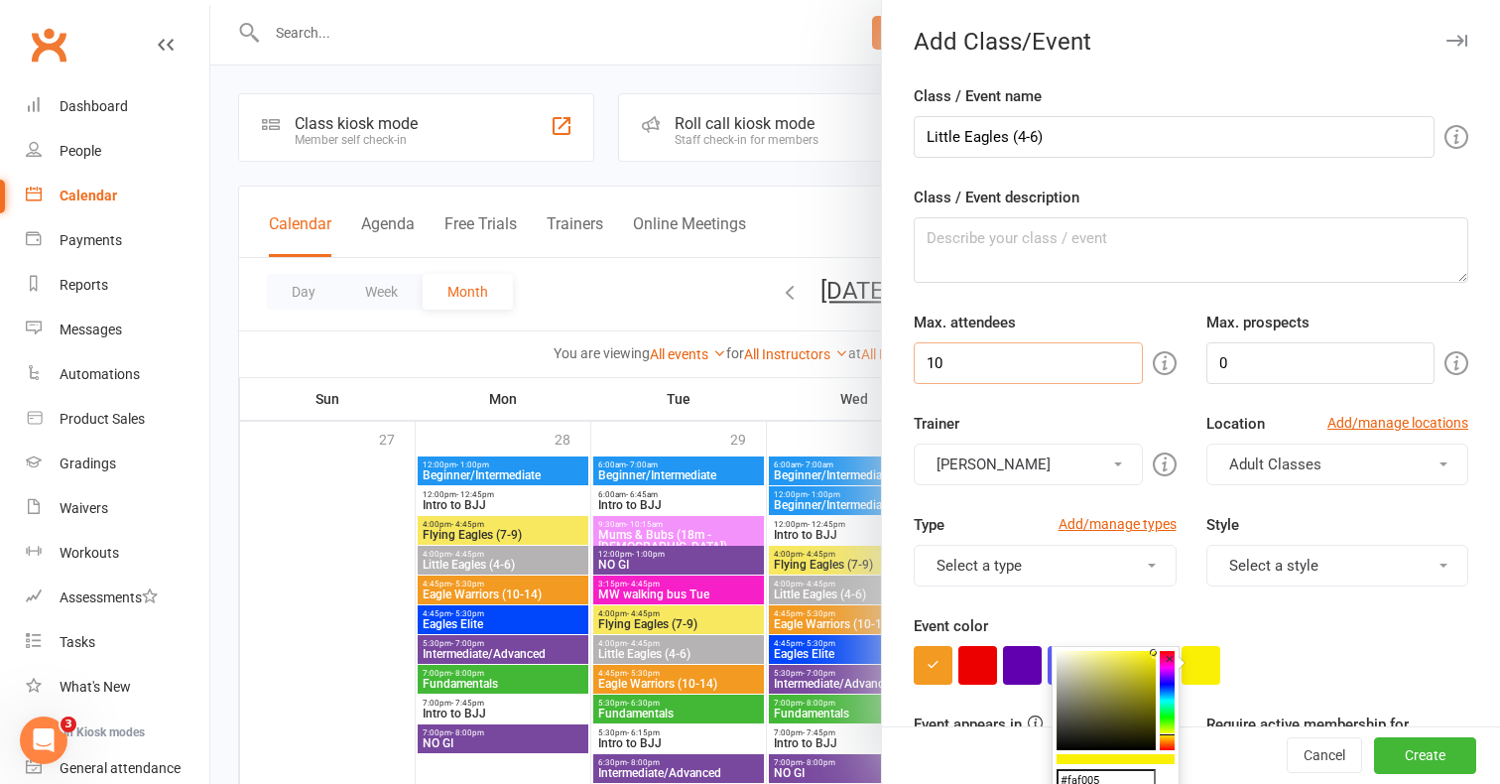
click at [1032, 365] on input "10" at bounding box center [1028, 363] width 229 height 42
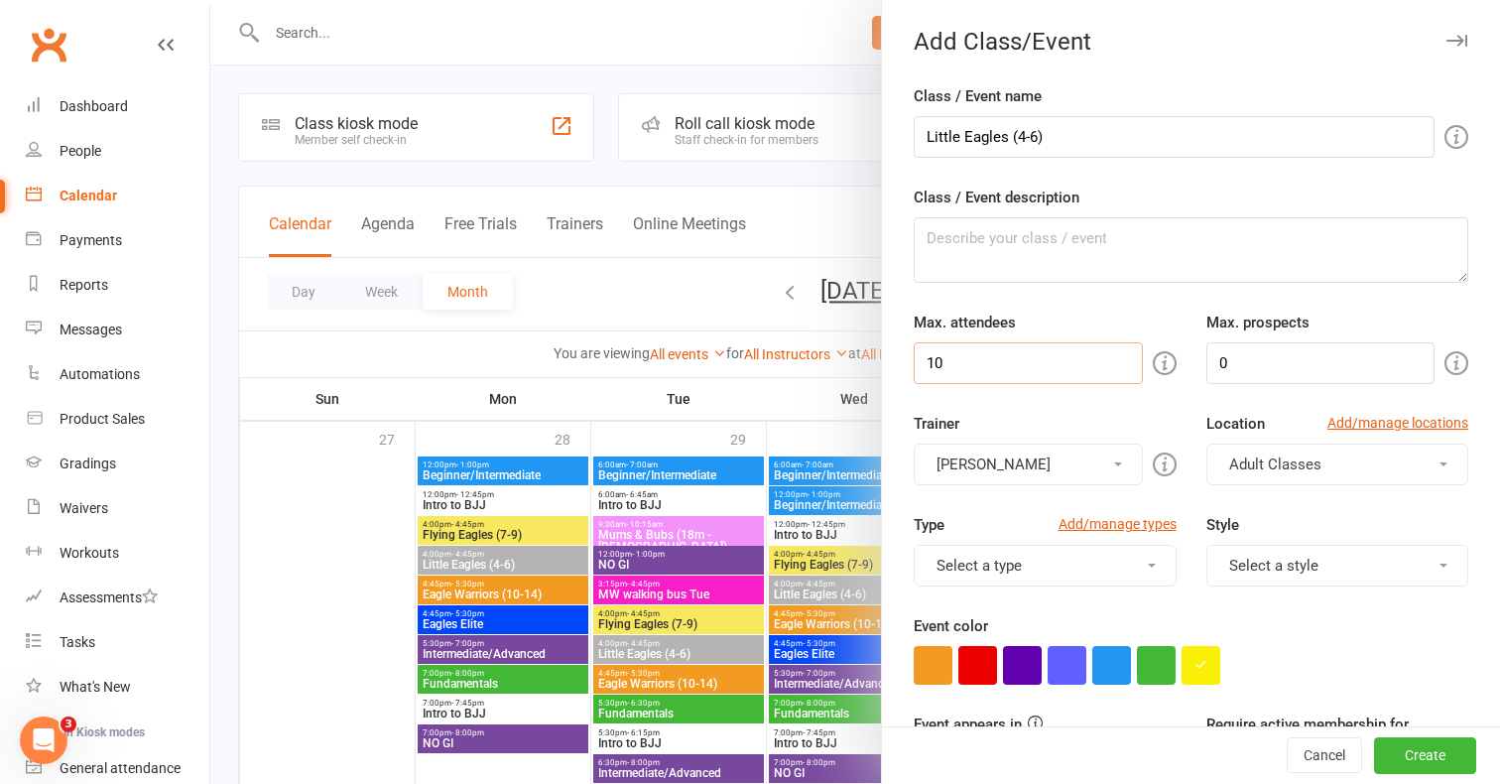
type input "1"
type input "100"
click at [1109, 459] on button "Murilo Amaral" at bounding box center [1028, 464] width 229 height 42
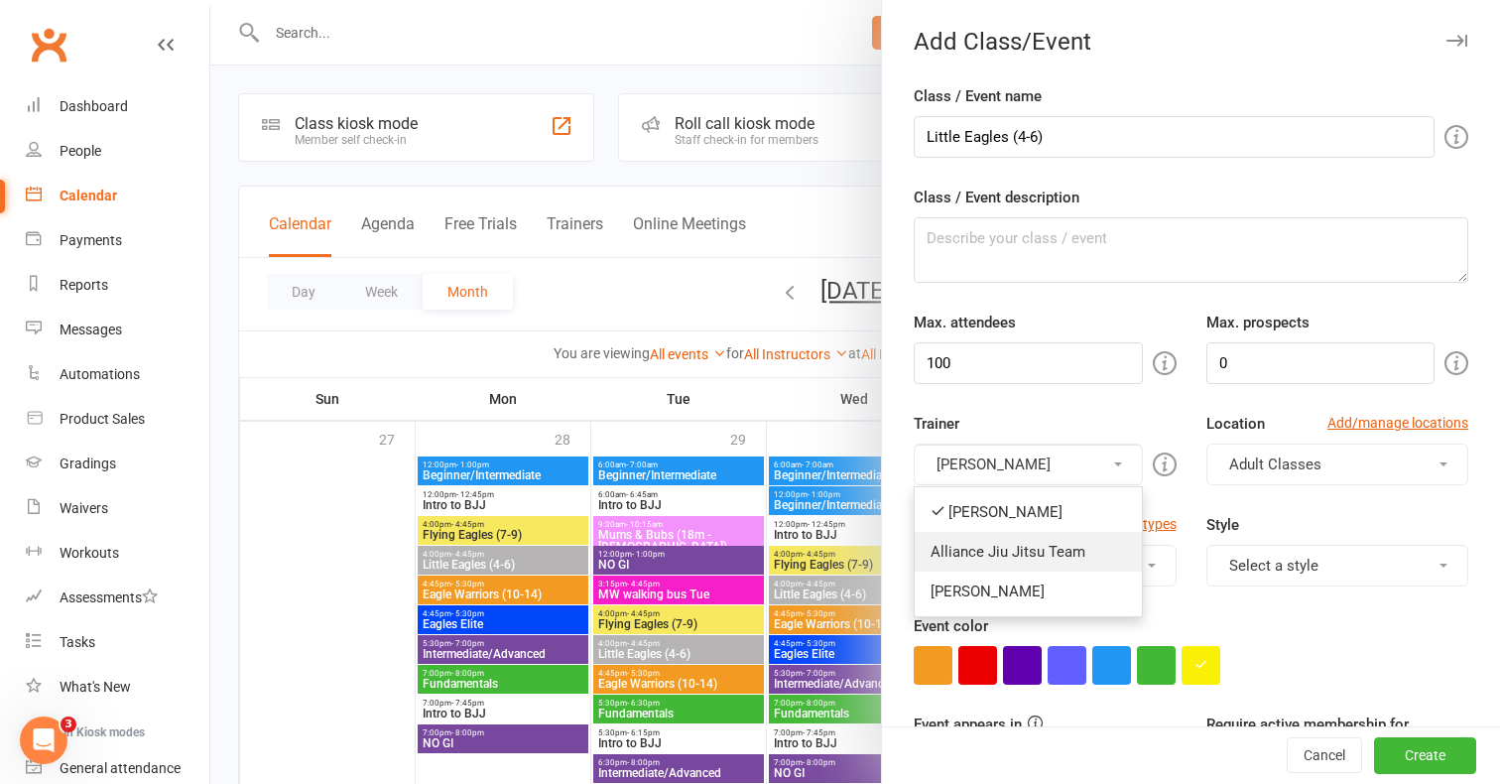
click at [1028, 544] on link "Alliance Jiu Jitsu Team" at bounding box center [1028, 552] width 227 height 40
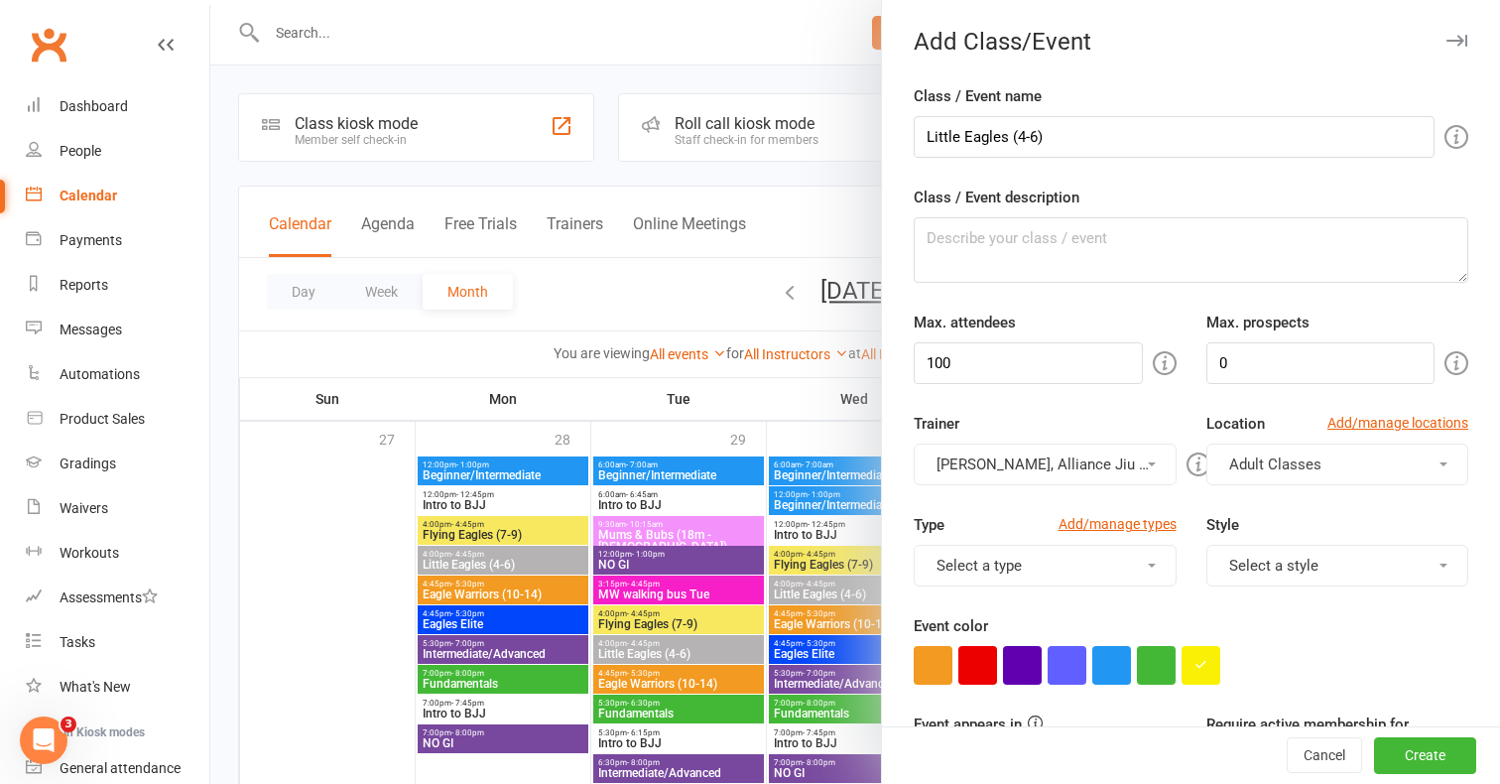
click at [1313, 462] on span "Adult Classes" at bounding box center [1275, 464] width 92 height 18
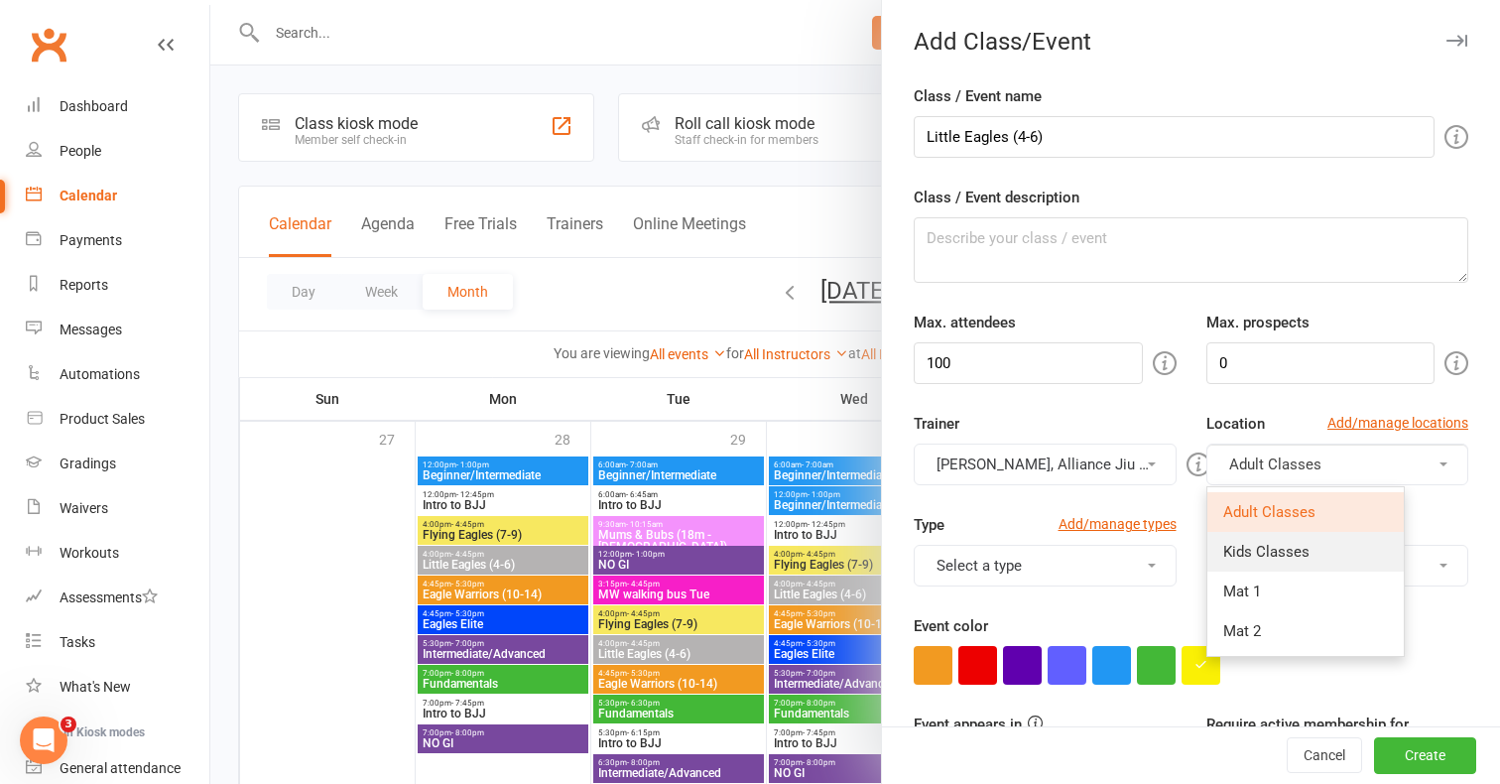
click at [1244, 560] on link "Kids Classes" at bounding box center [1305, 552] width 196 height 40
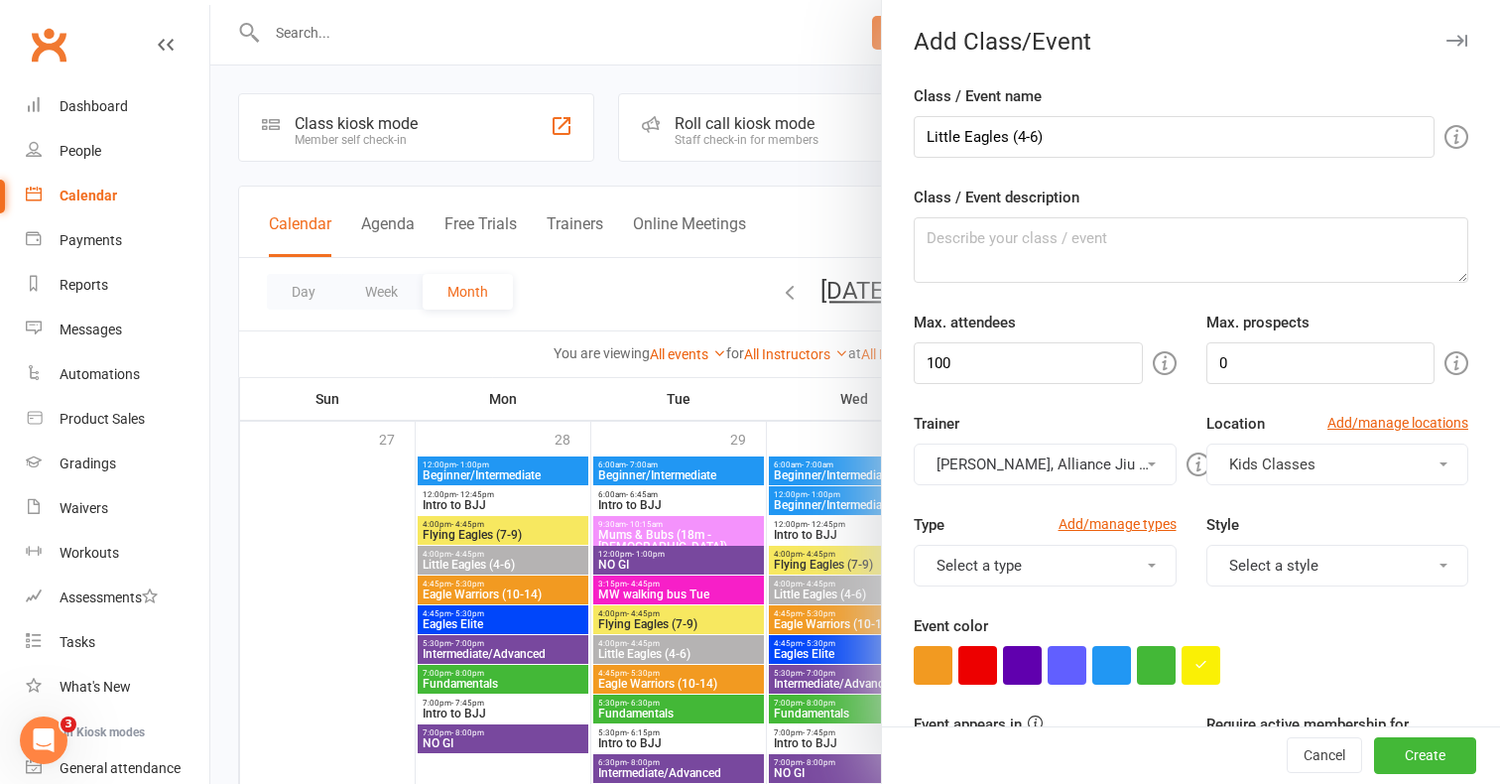
click at [1121, 569] on button "Select a type" at bounding box center [1045, 566] width 263 height 42
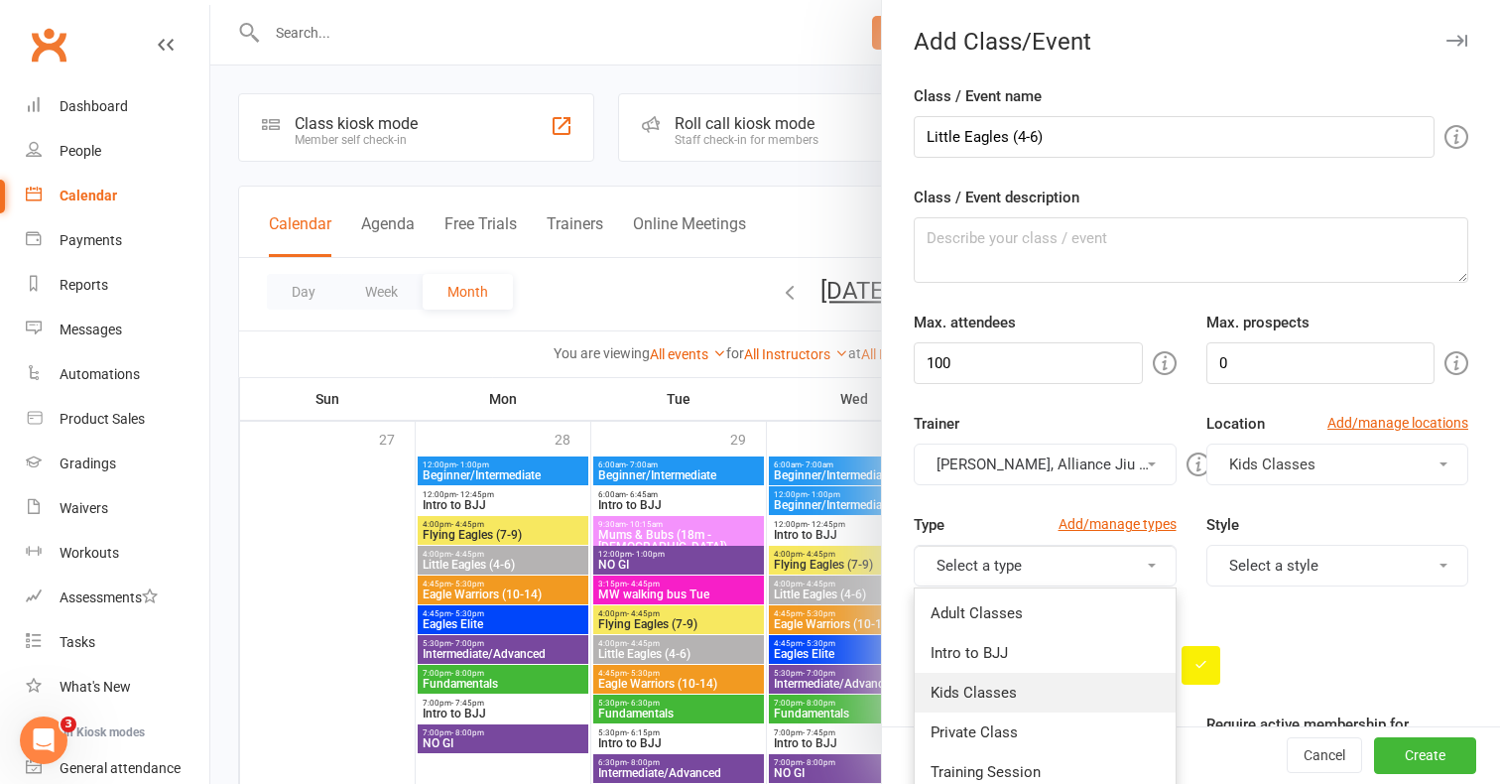
click at [1014, 683] on link "Kids Classes" at bounding box center [1045, 693] width 261 height 40
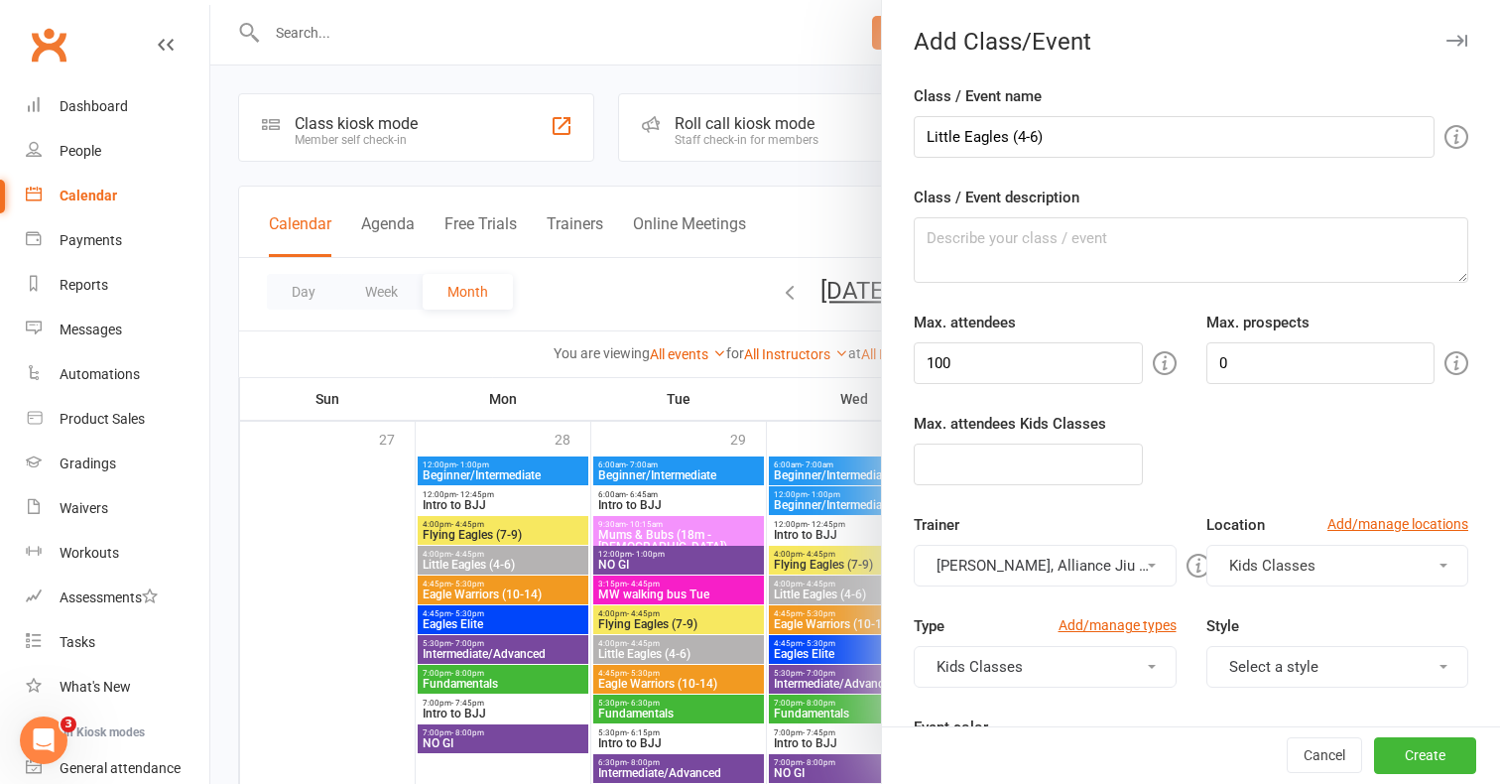
click at [1329, 563] on button "Kids Classes" at bounding box center [1337, 566] width 263 height 42
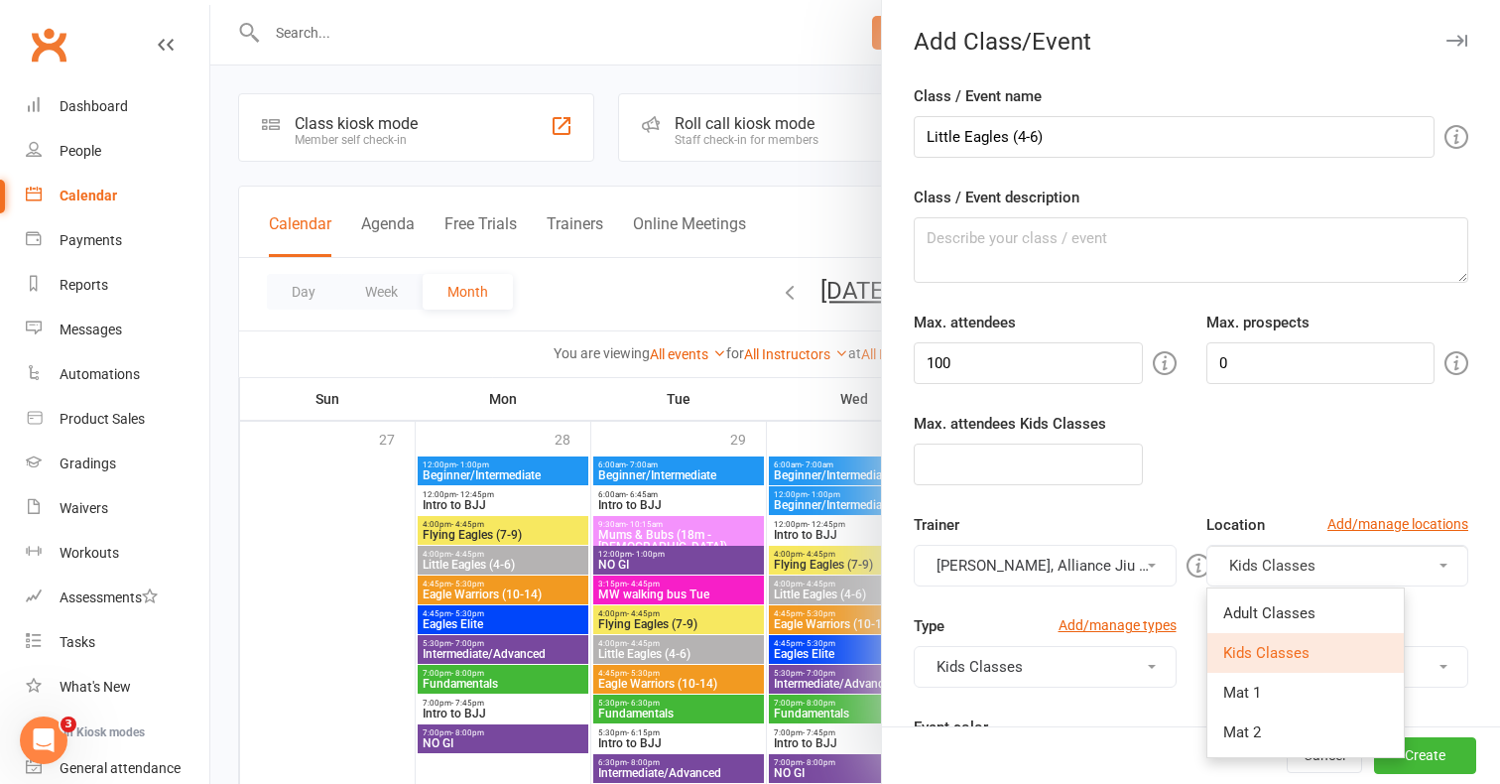
click at [1155, 602] on div "Trainer Murilo Amaral, Alliance Jiu Jitsu Team Murilo Amaral Alliance Jiu Jitsu…" at bounding box center [1191, 563] width 584 height 101
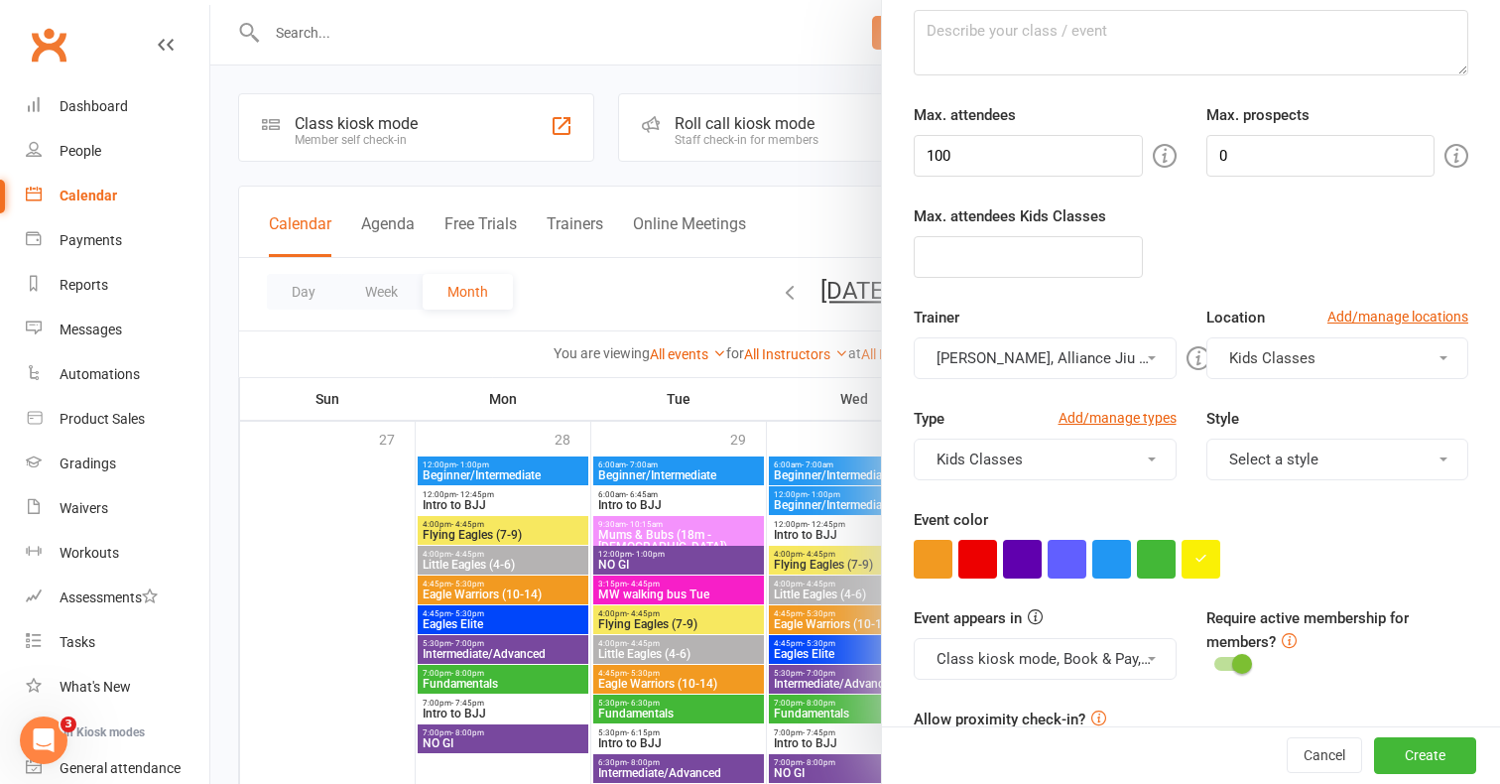
scroll to position [216, 0]
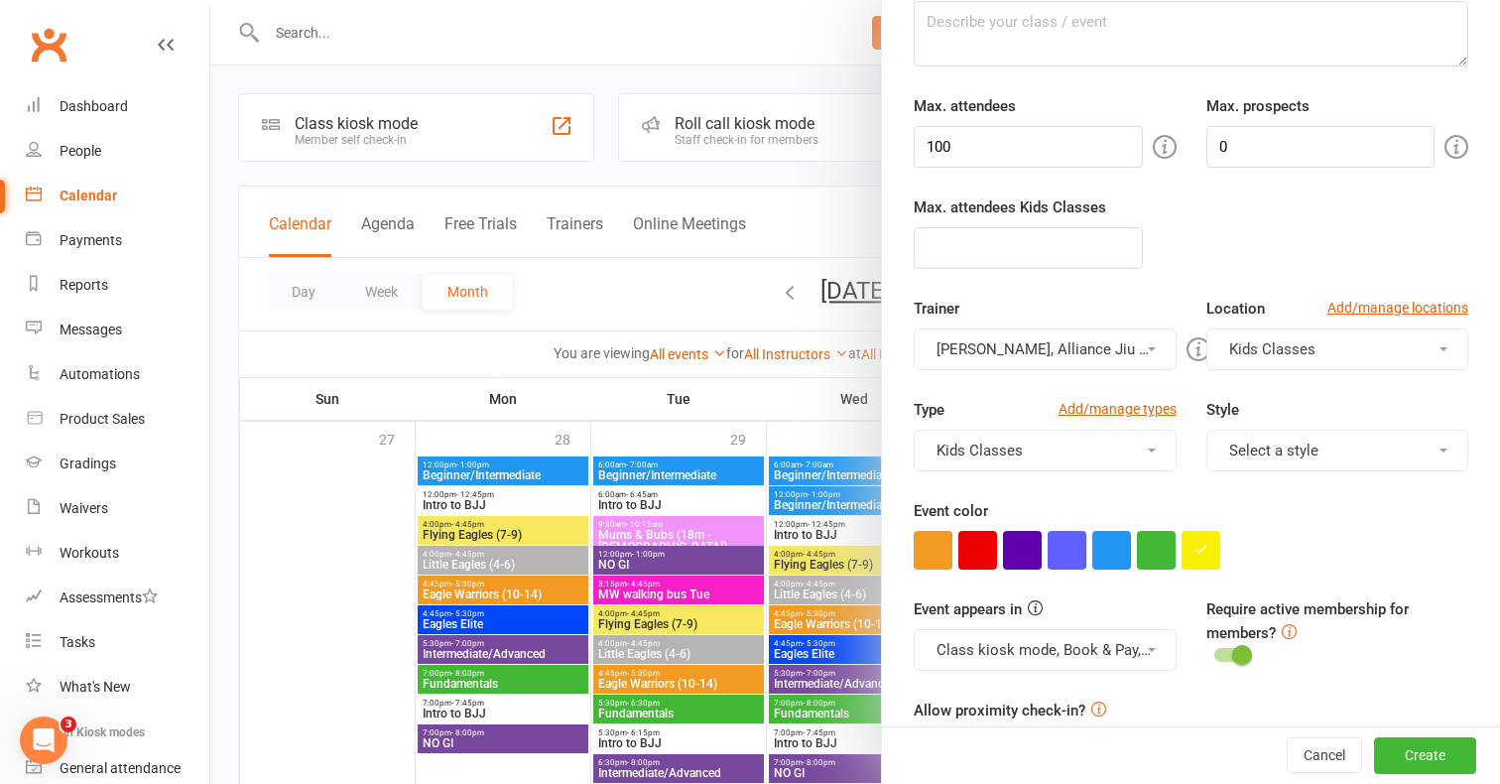
click at [1283, 453] on button "Select a style" at bounding box center [1337, 451] width 263 height 42
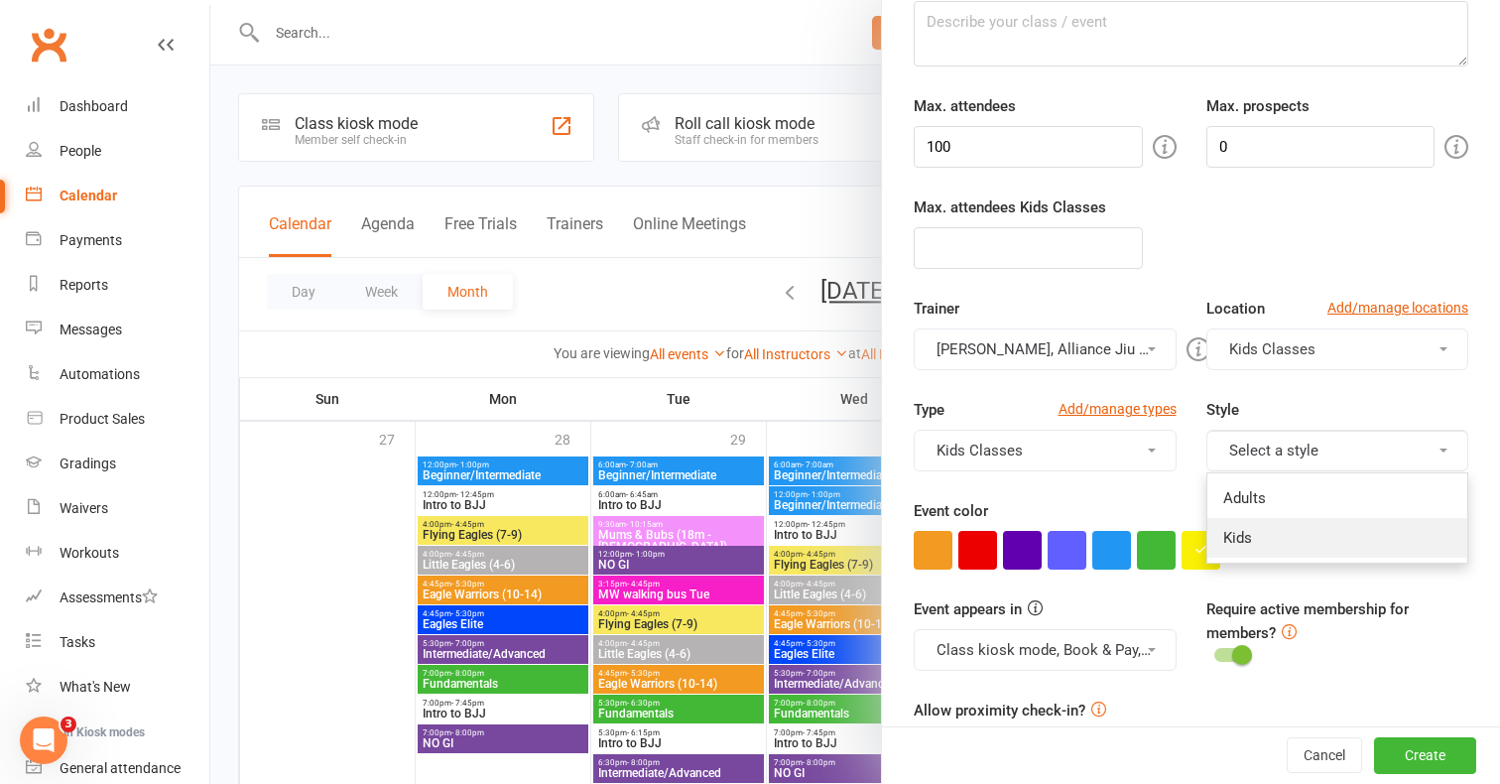
click at [1261, 532] on link "Kids" at bounding box center [1337, 538] width 261 height 40
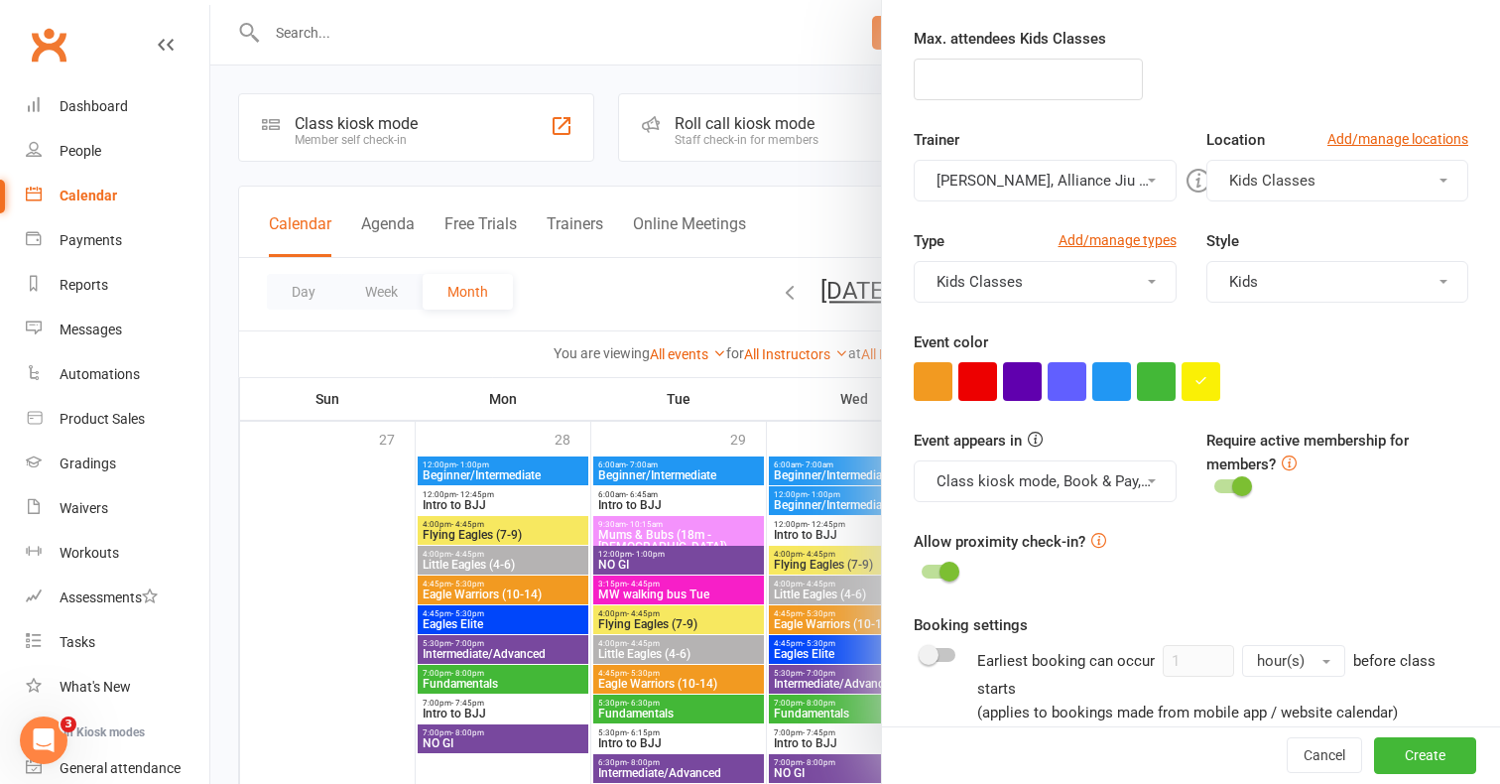
scroll to position [401, 0]
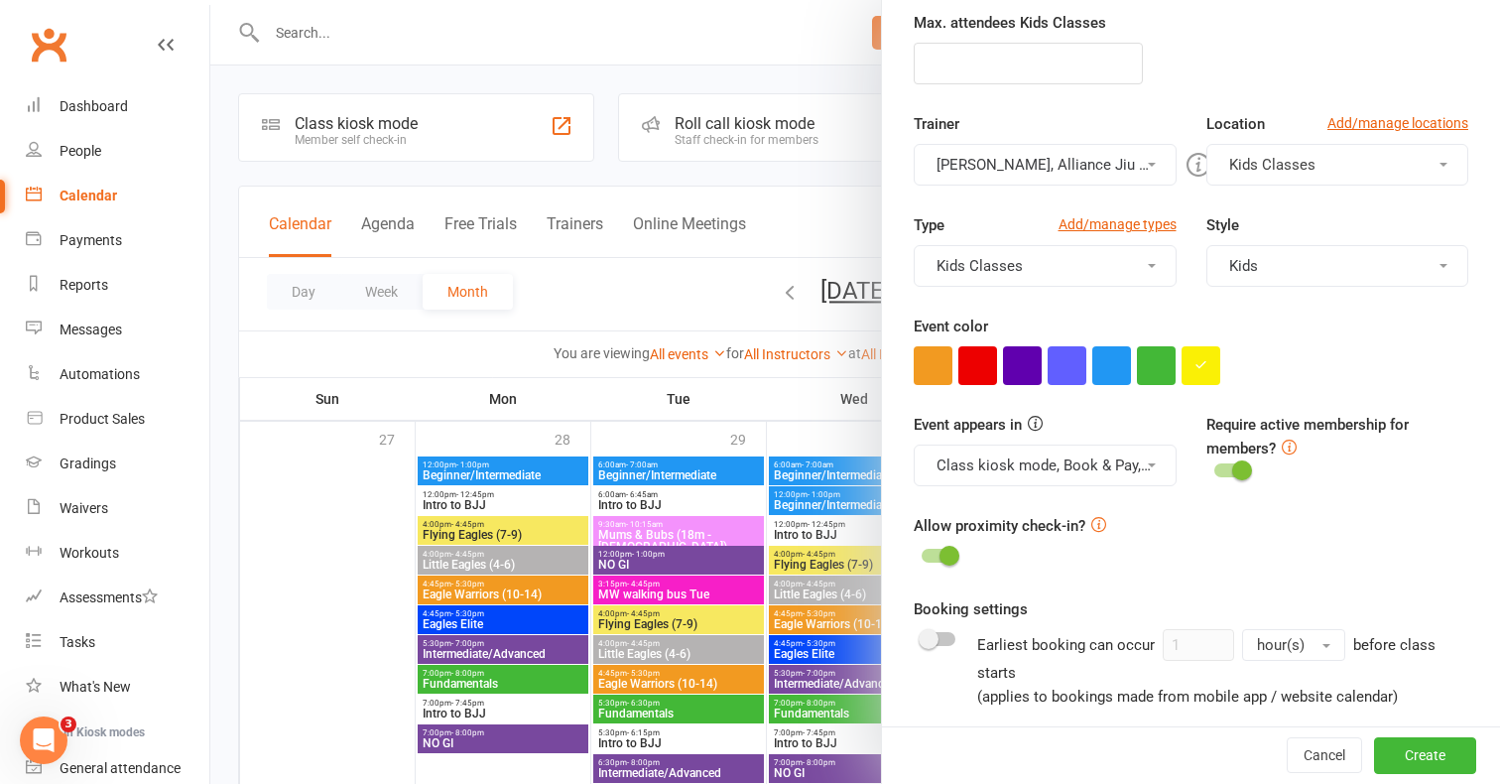
click at [1152, 464] on span at bounding box center [1152, 465] width 8 height 4
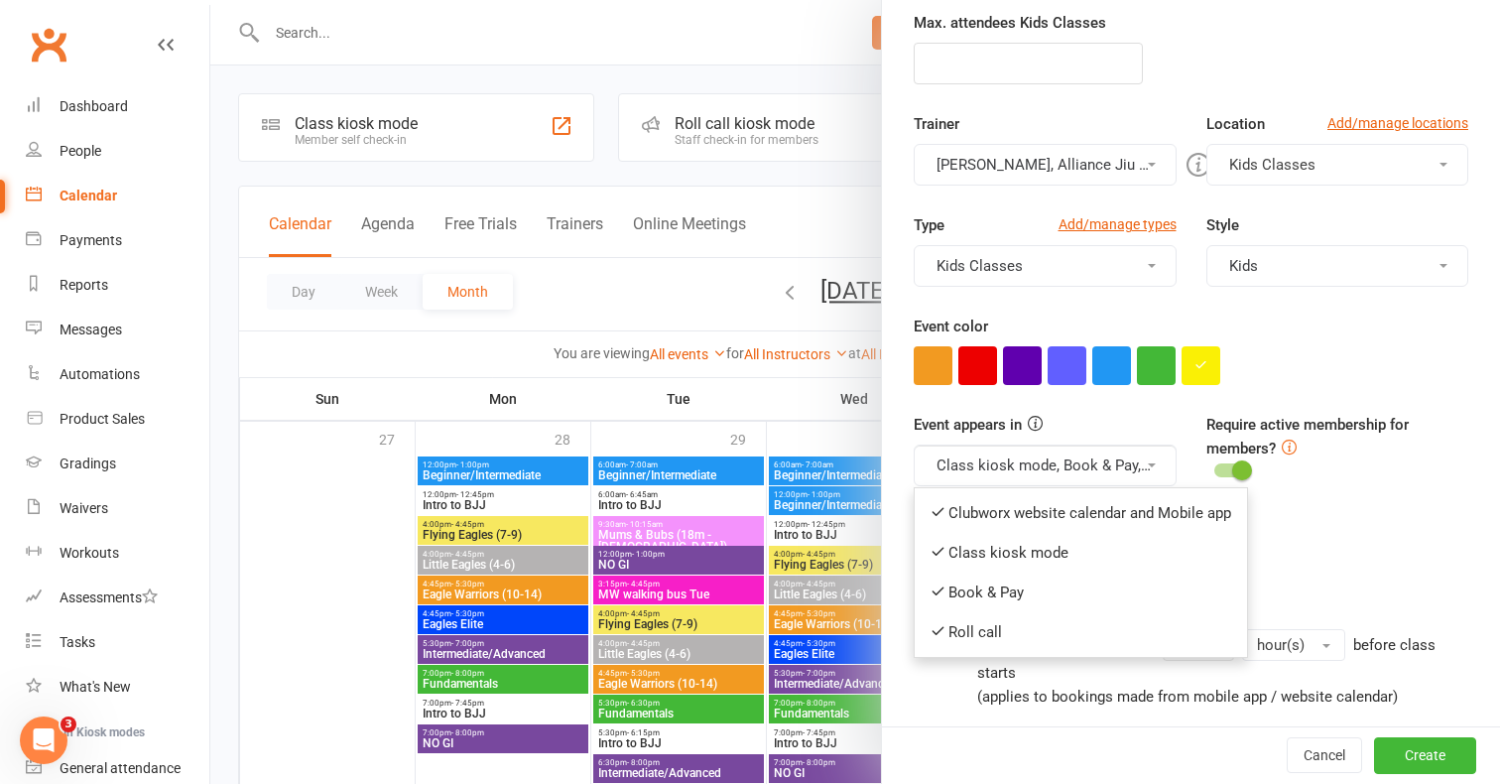
click at [1368, 572] on form "Class / Event name Little Eagles (4-6) Class / Event description Max. attendees…" at bounding box center [1191, 468] width 555 height 1568
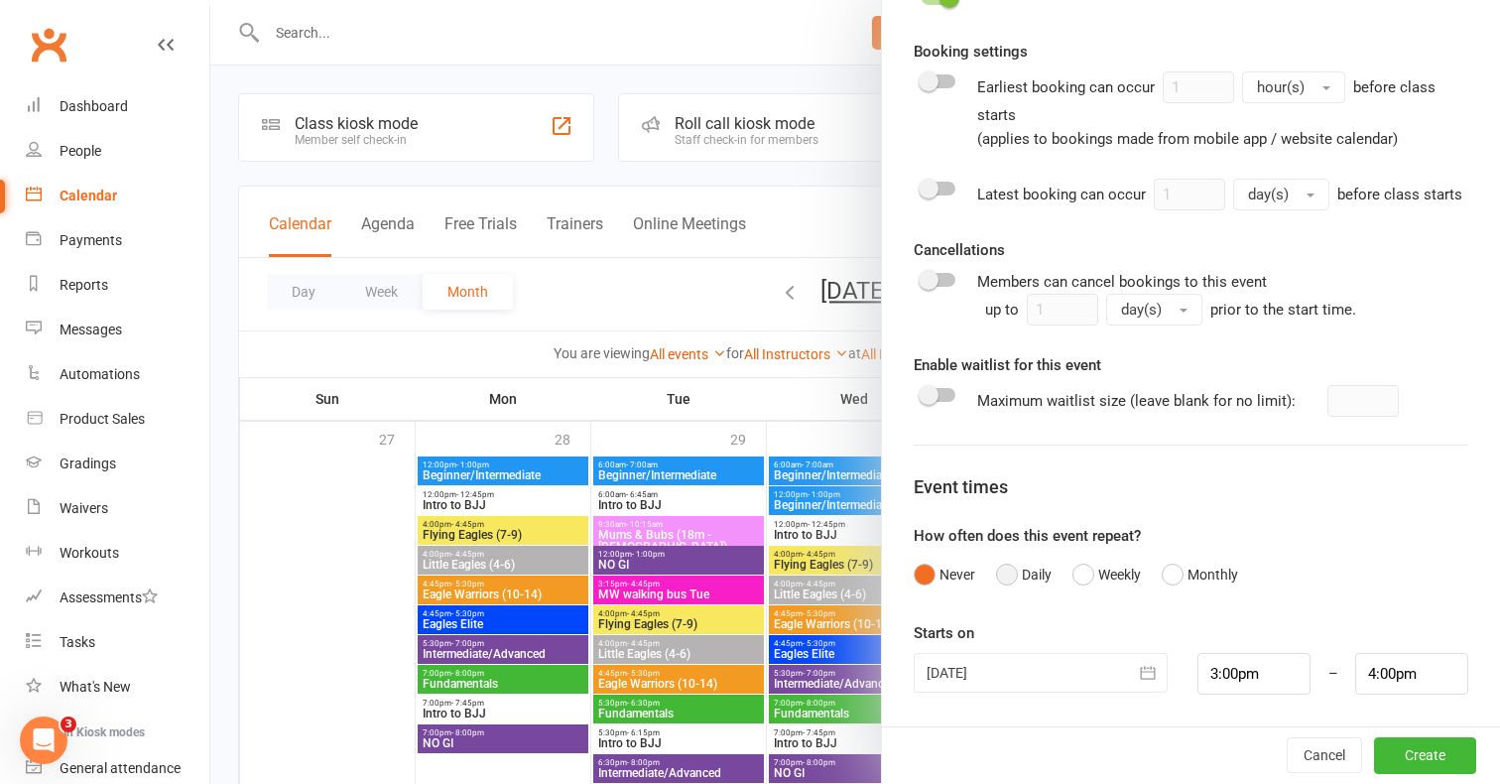
scroll to position [956, 0]
click at [1082, 572] on button "Weekly" at bounding box center [1106, 577] width 68 height 38
click at [951, 673] on input "1" at bounding box center [945, 676] width 62 height 42
type input "0"
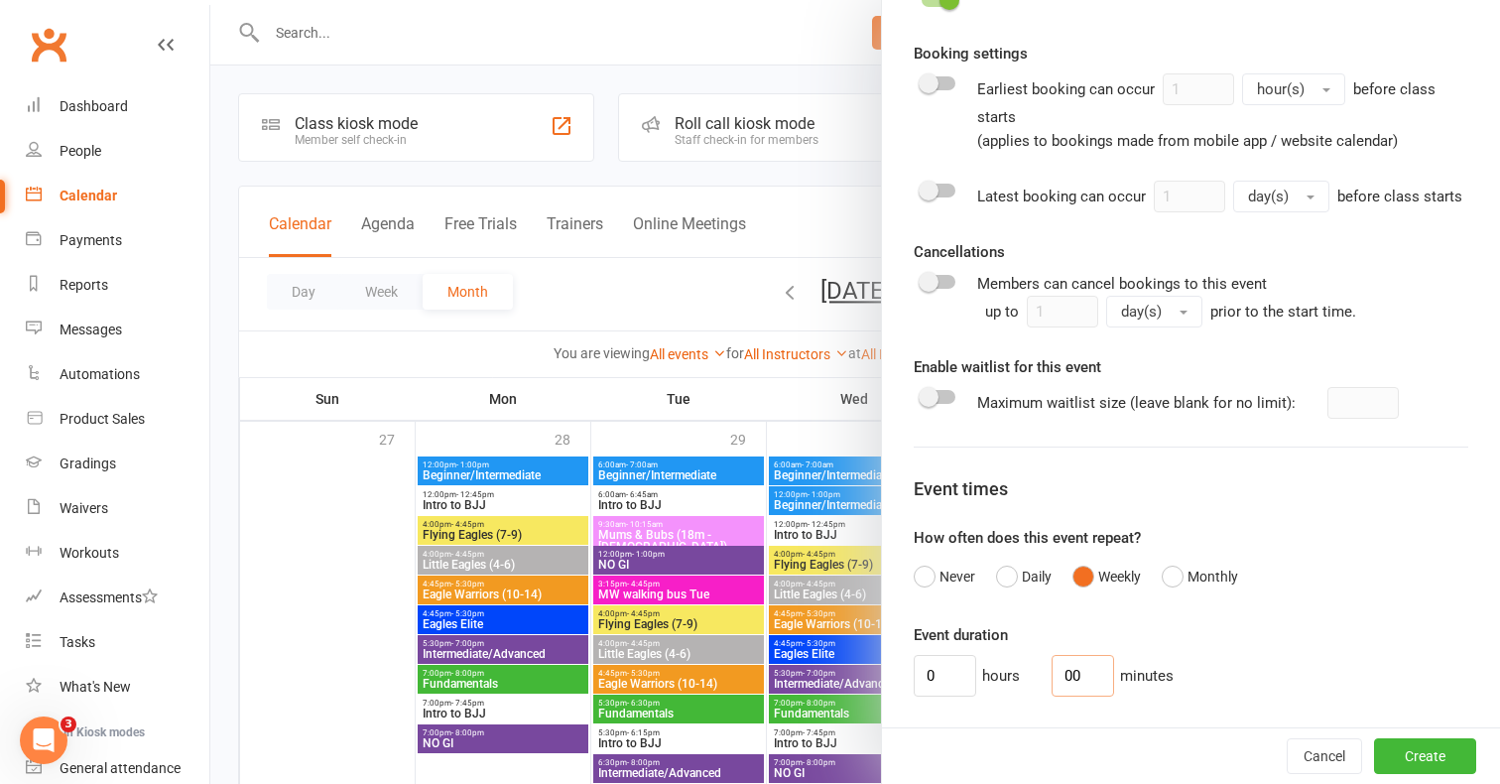
click at [1082, 678] on input "00" at bounding box center [1083, 676] width 62 height 42
type input "45"
click at [1268, 650] on div "Event duration 0 hours 45 minutes" at bounding box center [1191, 659] width 555 height 73
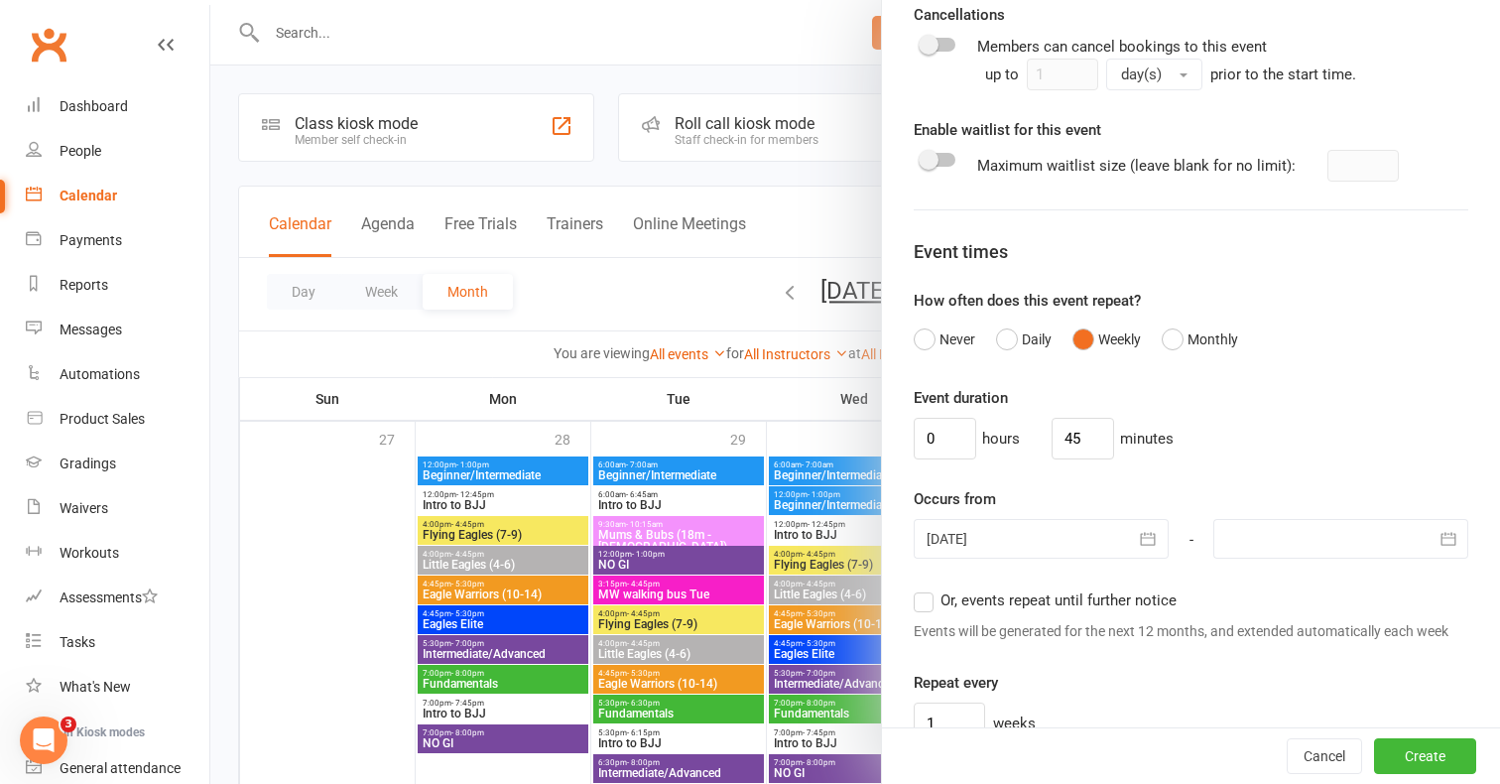
scroll to position [1268, 0]
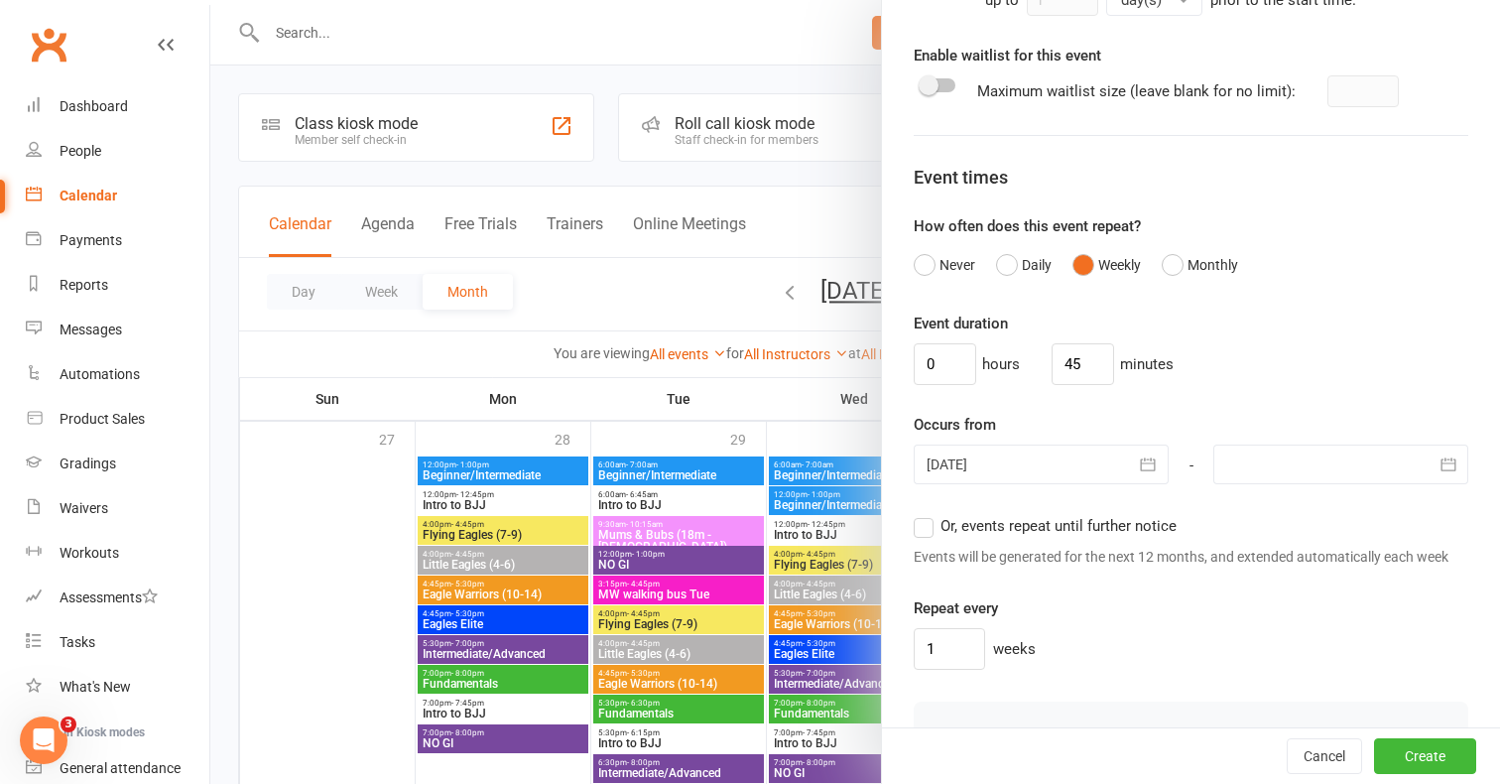
click at [1150, 462] on icon "button" at bounding box center [1148, 464] width 15 height 13
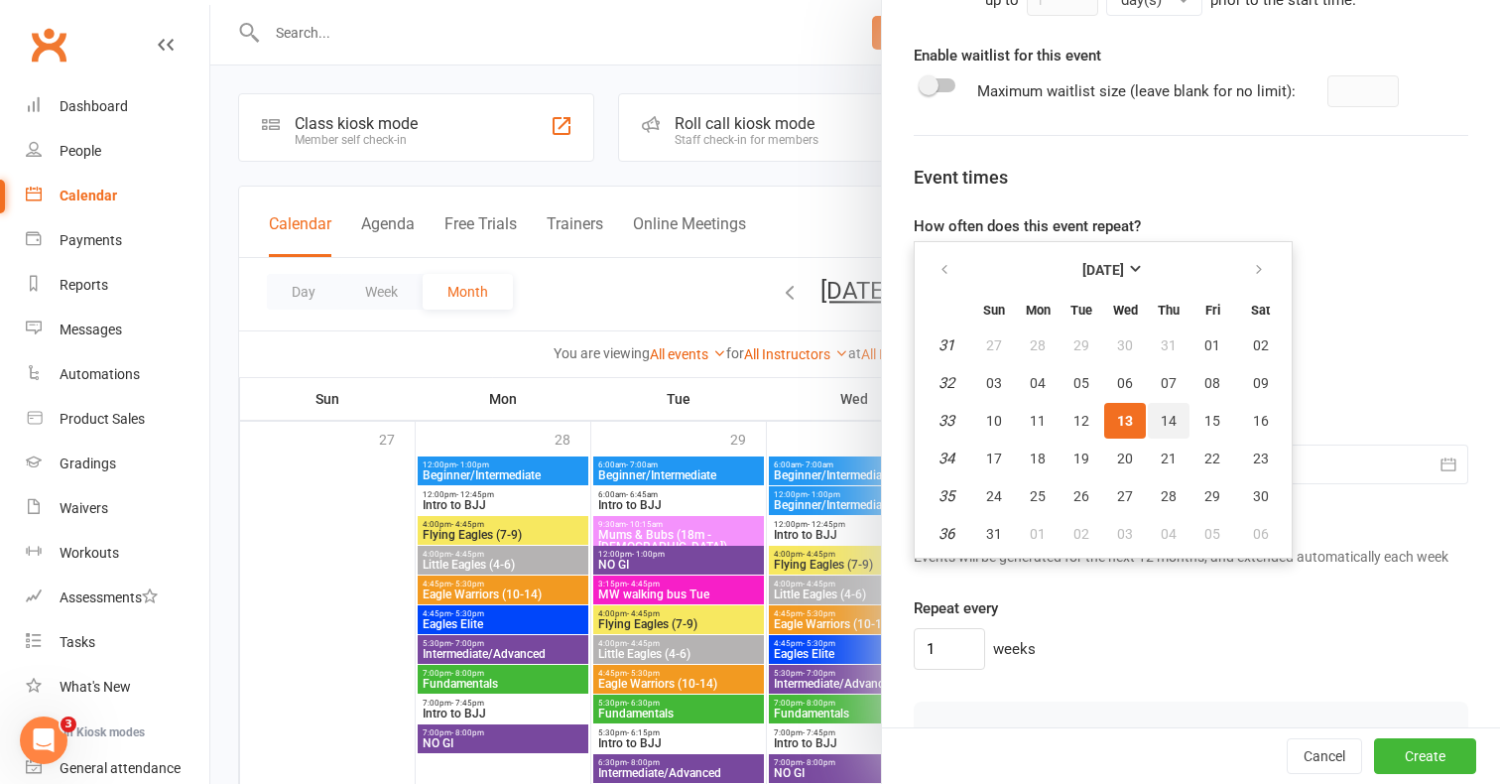
click at [1166, 428] on button "14" at bounding box center [1169, 421] width 42 height 36
type input "14 Aug 2025"
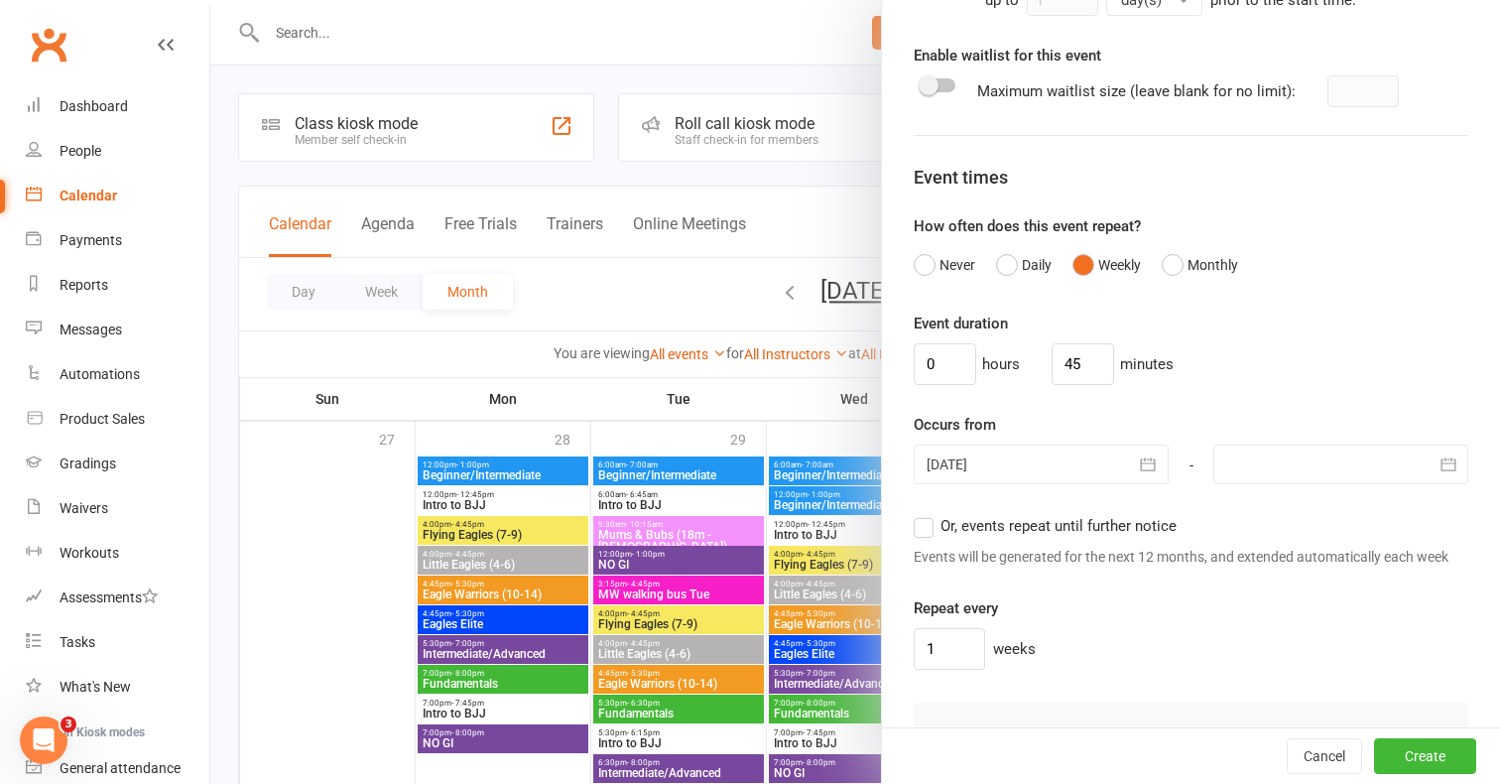
click at [922, 525] on label "Or, events repeat until further notice" at bounding box center [1045, 526] width 263 height 24
click at [922, 514] on input "Or, events repeat until further notice" at bounding box center [920, 514] width 13 height 0
click at [1418, 754] on button "Create" at bounding box center [1425, 756] width 102 height 36
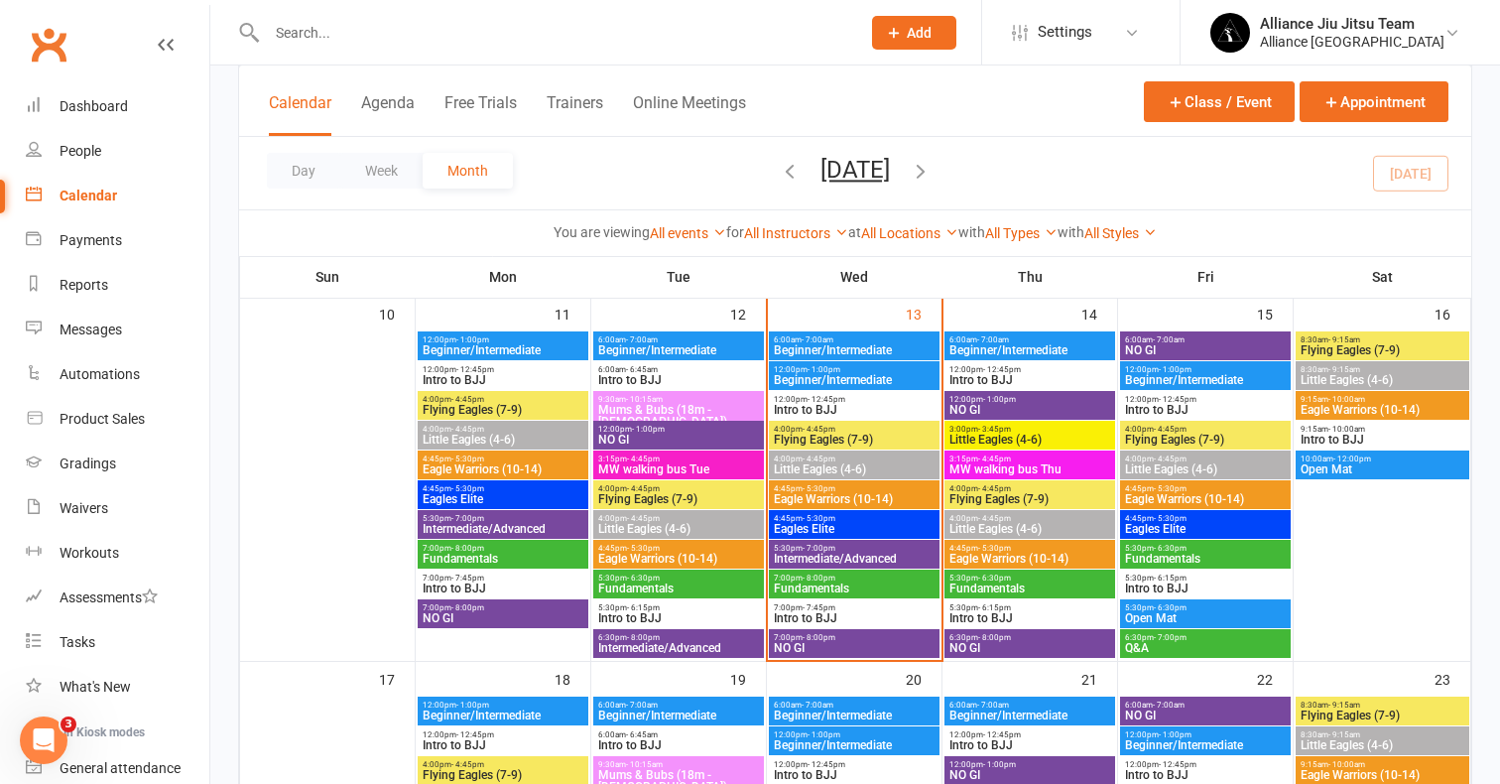
scroll to position [905, 0]
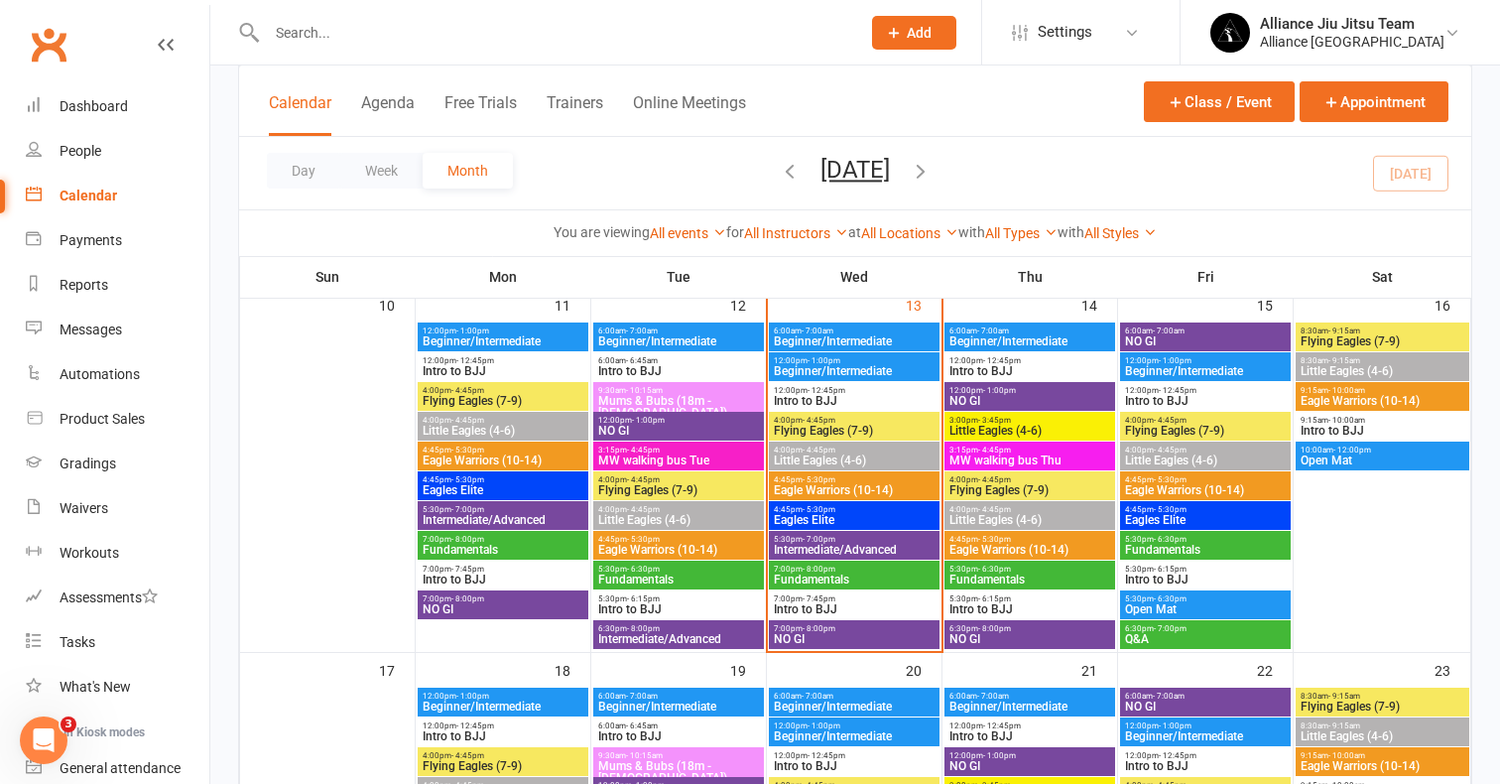
click at [1039, 425] on span "Little Eagles (4-6)" at bounding box center [1029, 431] width 163 height 12
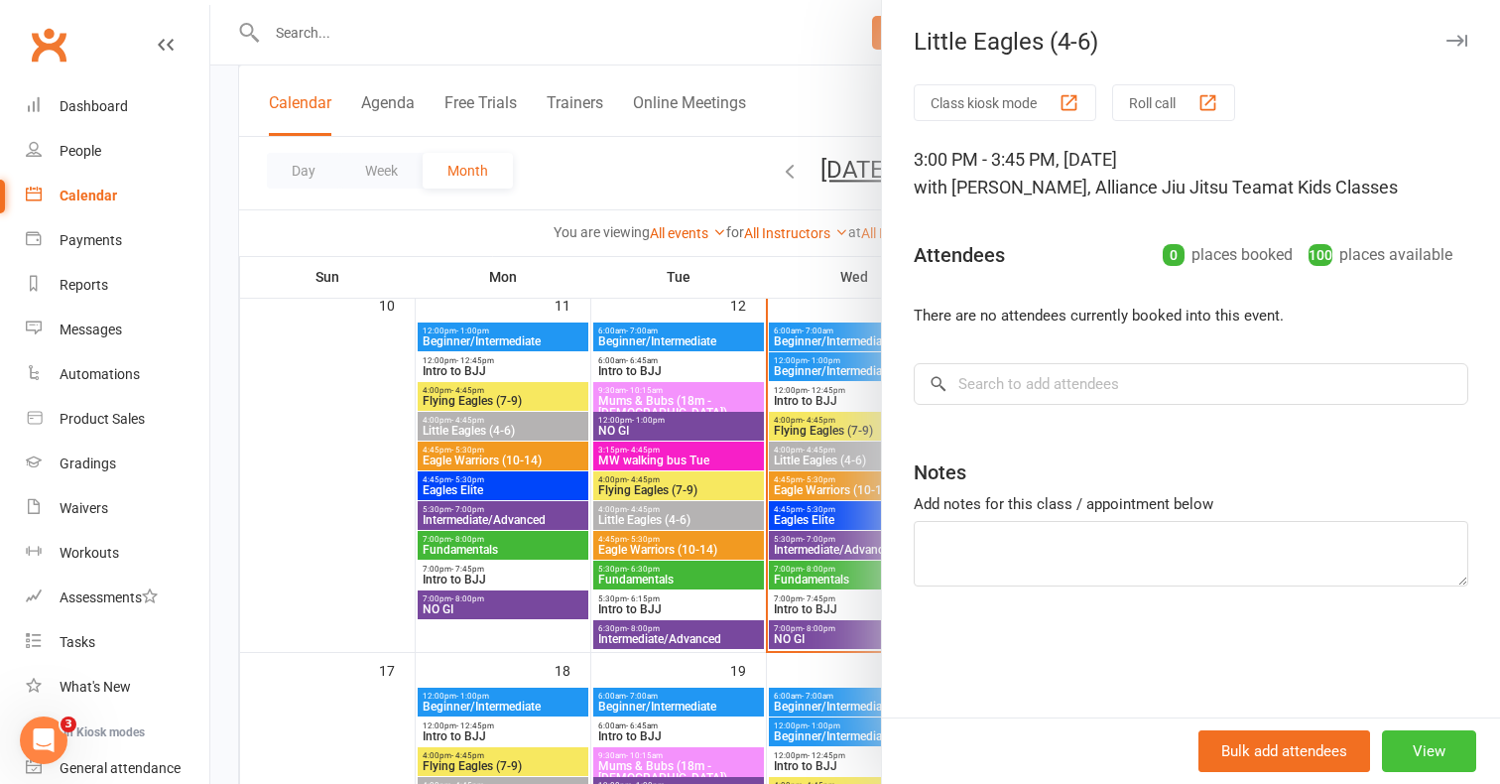
click at [1418, 734] on button "View" at bounding box center [1429, 751] width 94 height 42
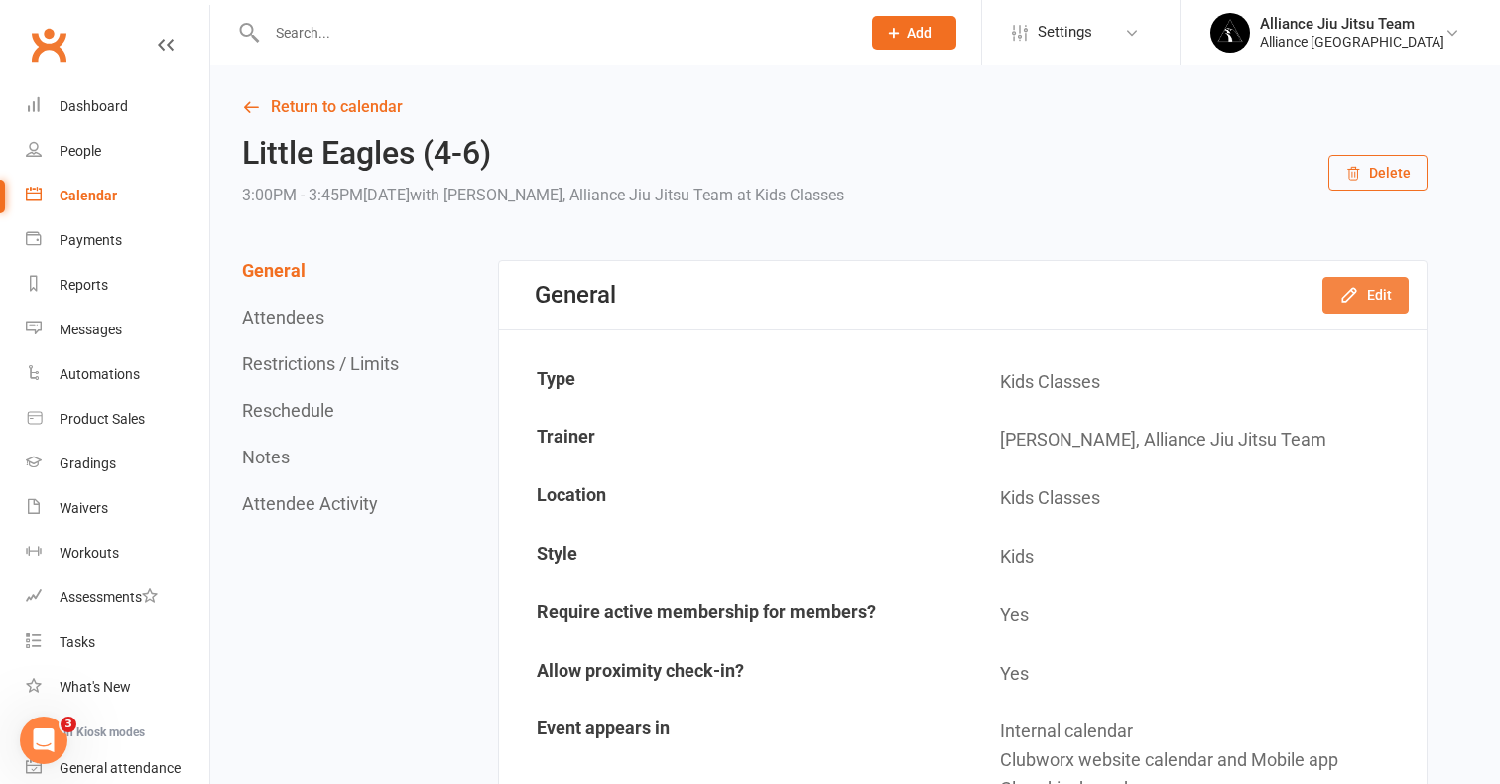
click at [1362, 292] on button "Edit" at bounding box center [1365, 295] width 86 height 36
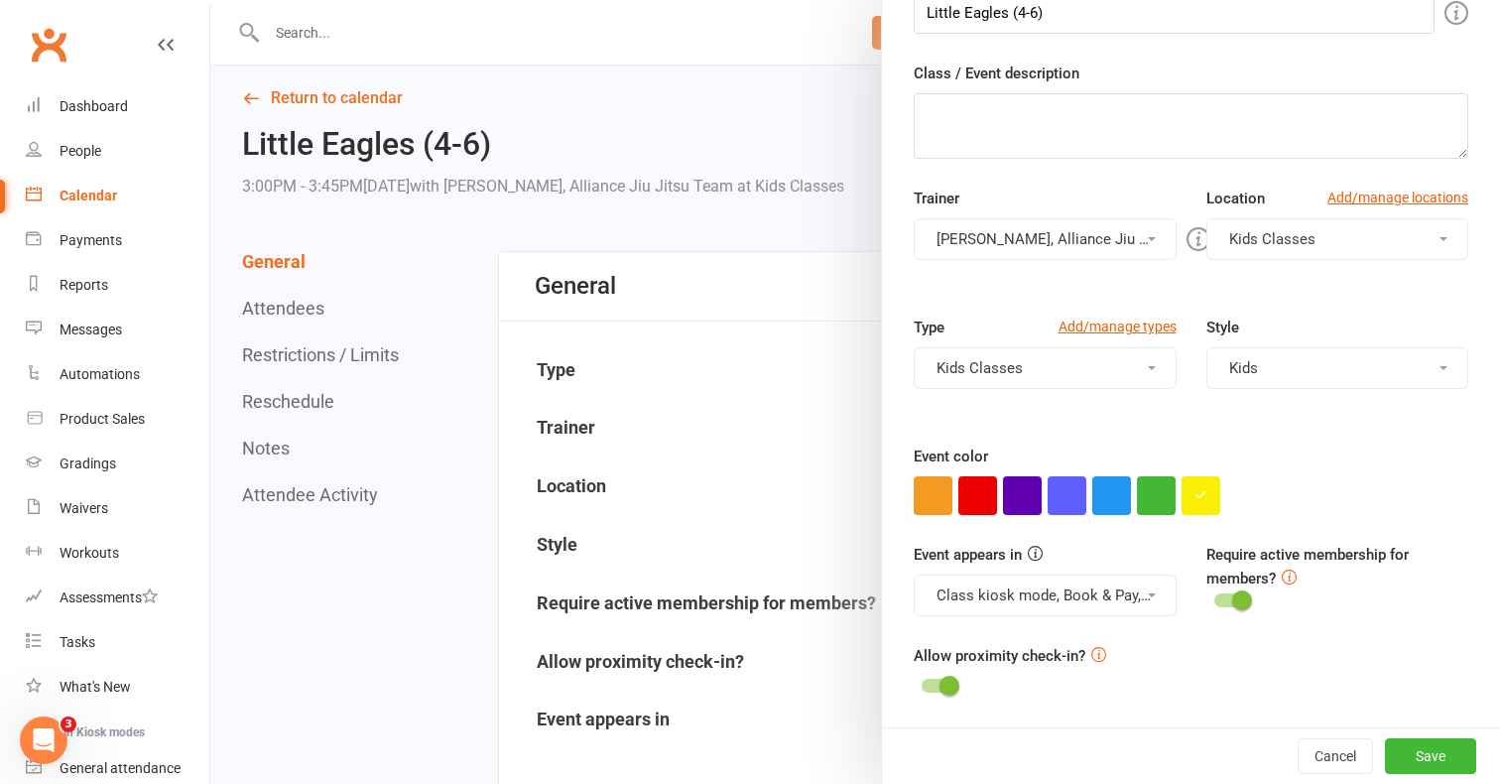
scroll to position [248, 0]
click at [327, 402] on div at bounding box center [855, 392] width 1290 height 784
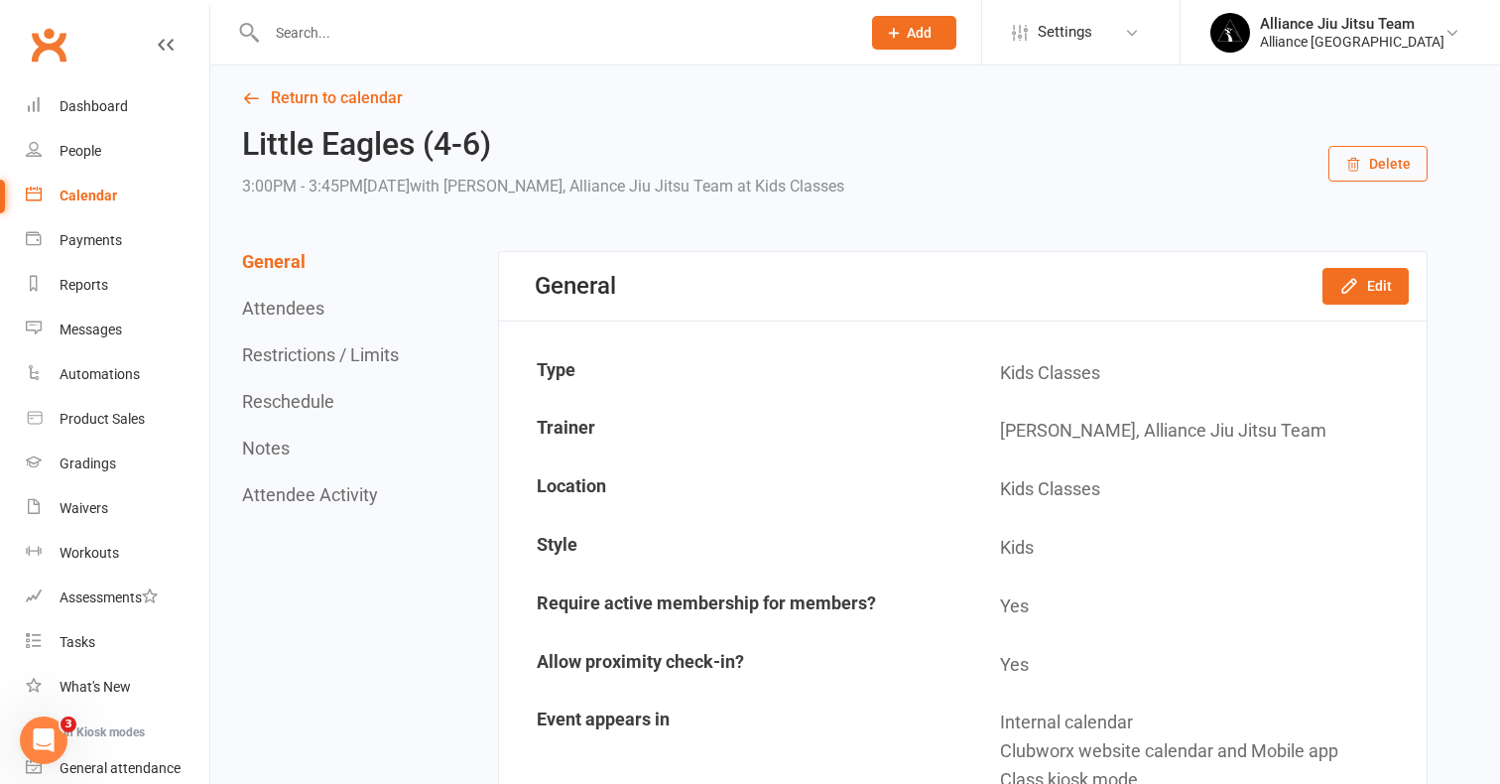
click at [296, 401] on button "Reschedule" at bounding box center [288, 401] width 92 height 21
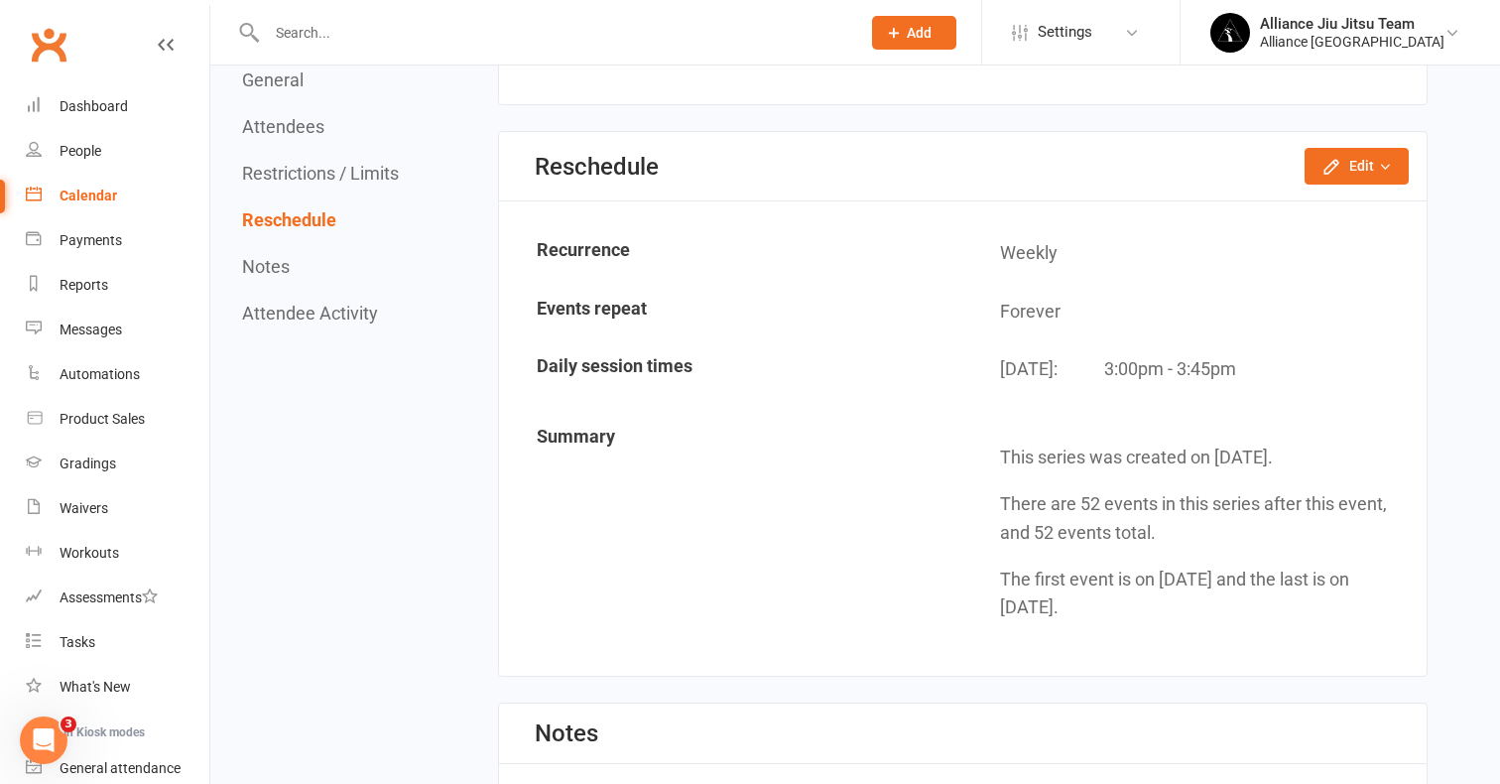
scroll to position [1736, 0]
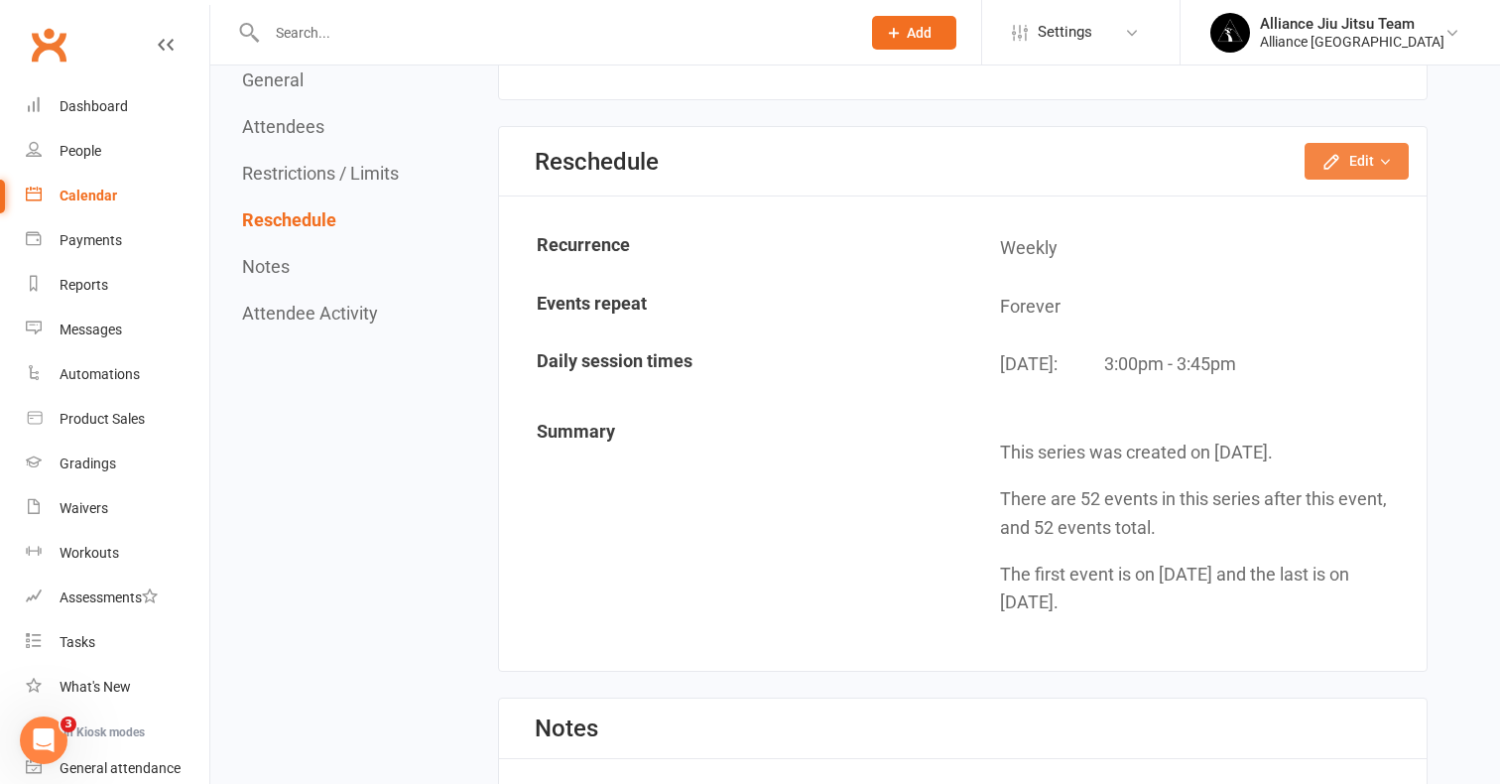
click at [1343, 144] on button "Edit" at bounding box center [1356, 161] width 104 height 36
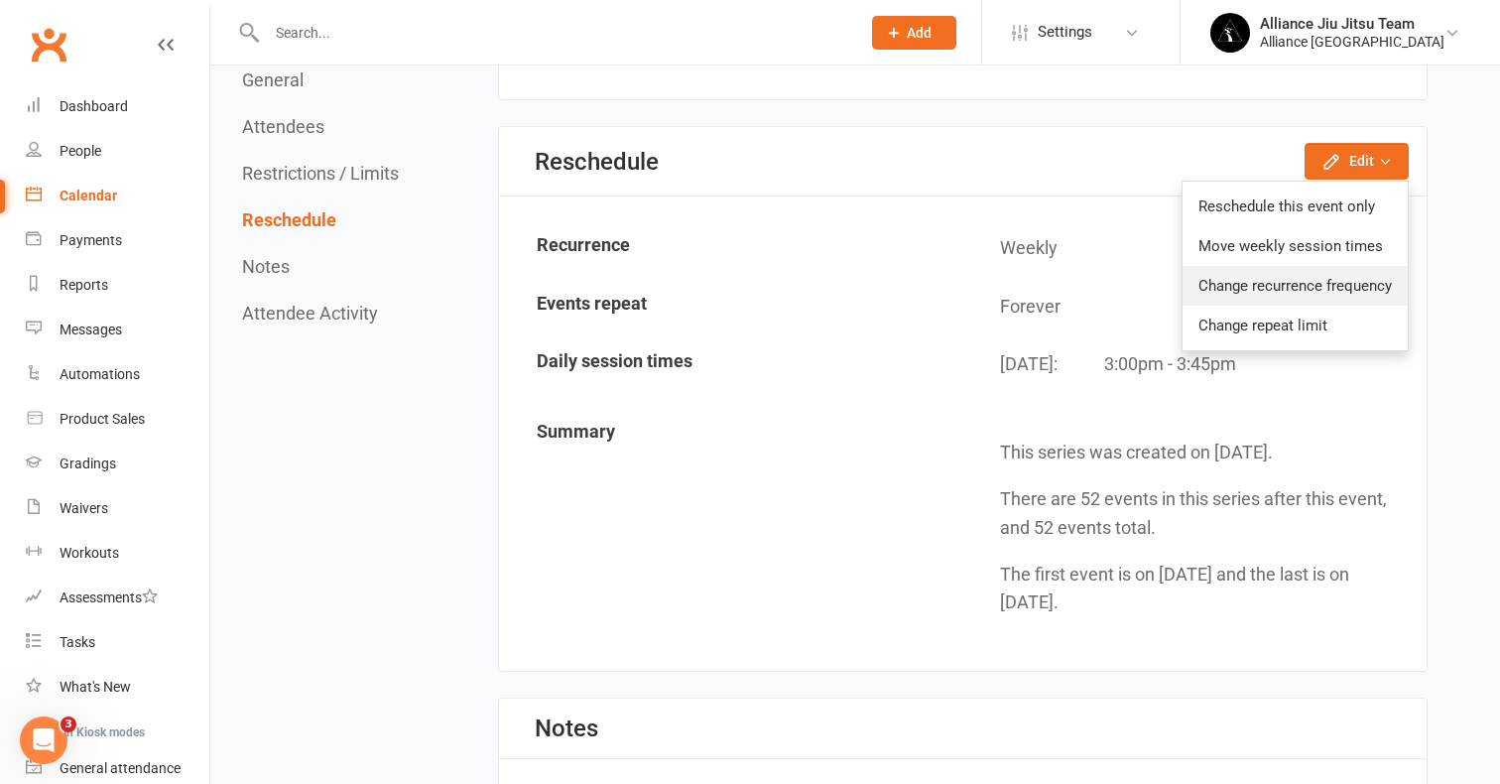
click at [1295, 272] on link "Change recurrence frequency" at bounding box center [1294, 286] width 225 height 40
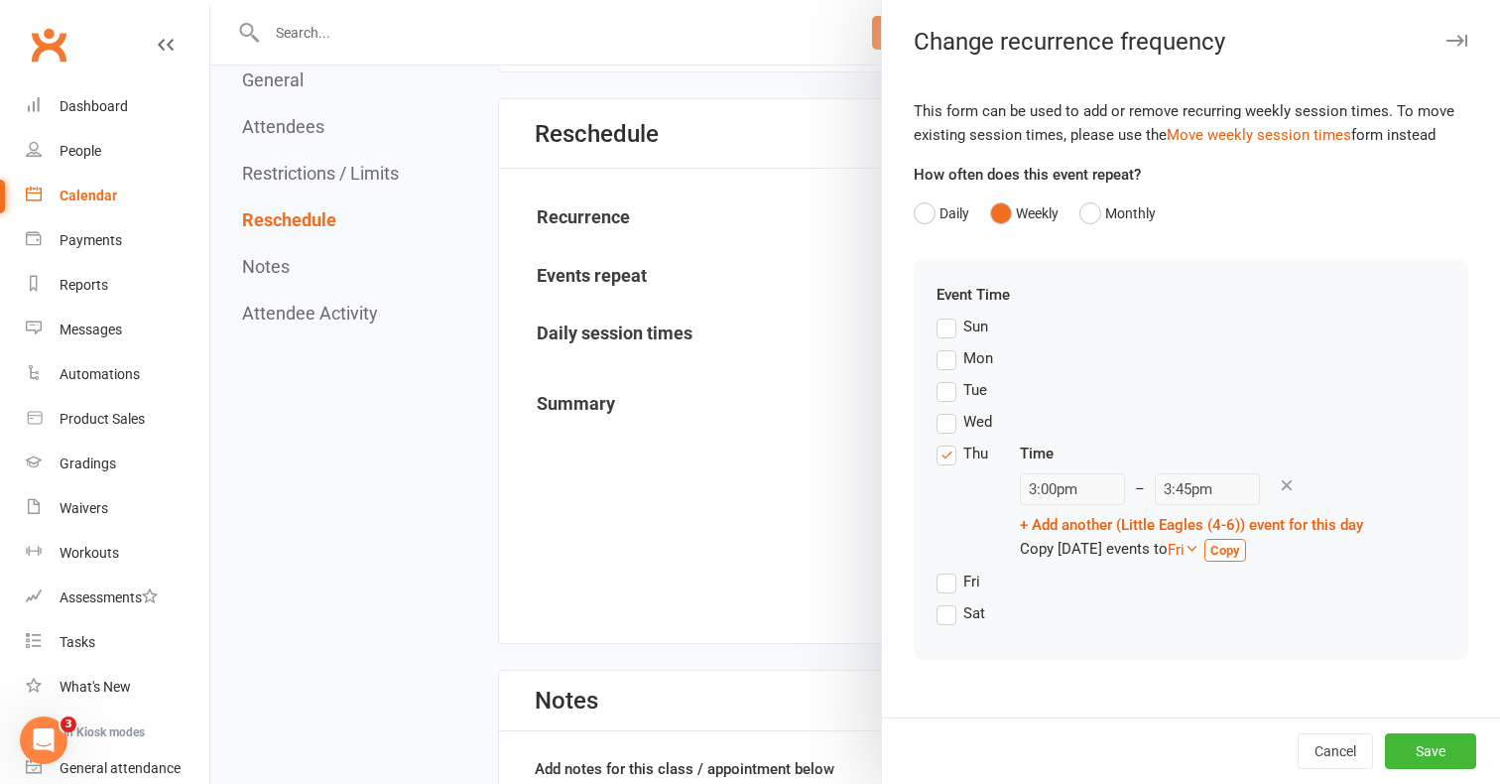
scroll to position [1768, 0]
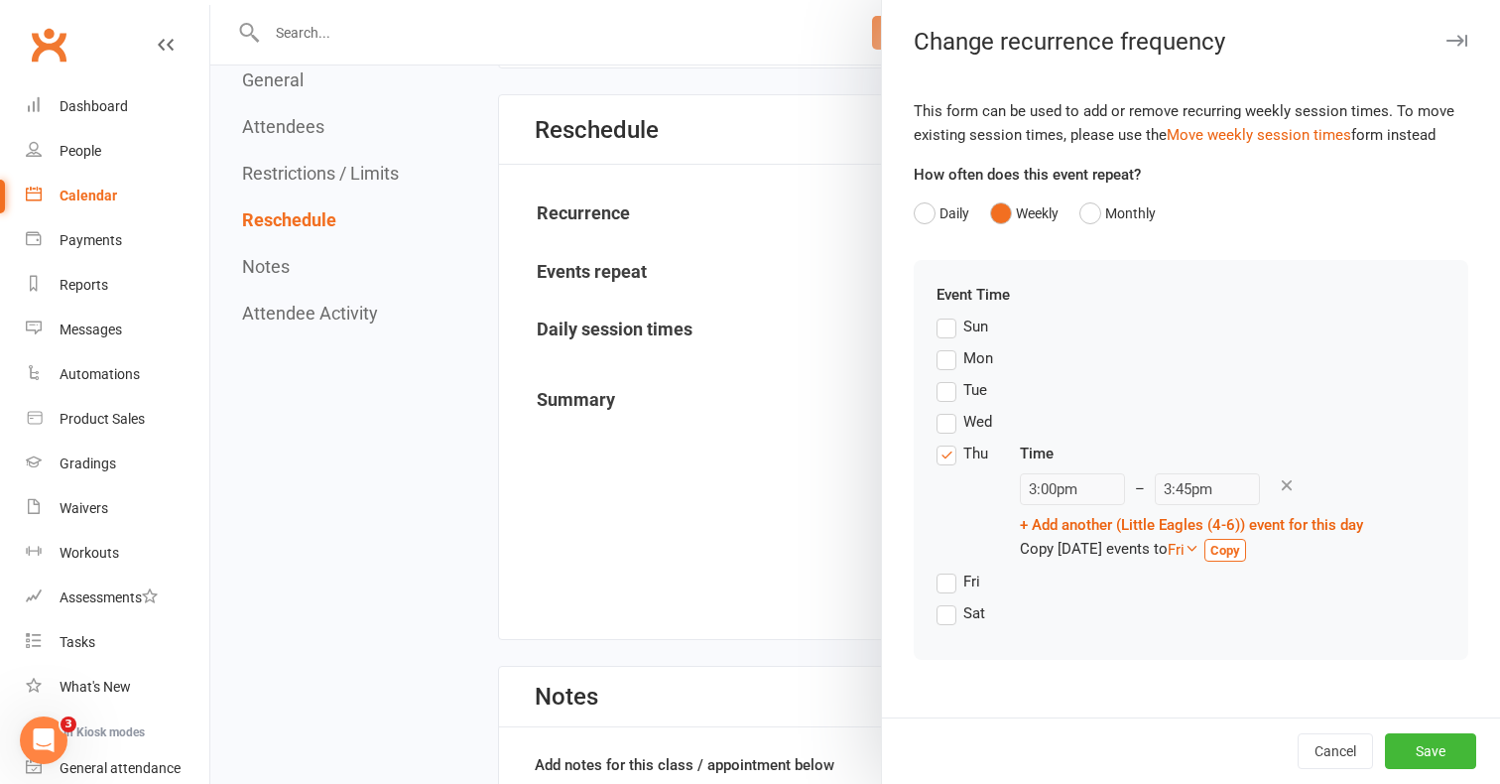
click at [1159, 434] on div "Wed" at bounding box center [1190, 426] width 509 height 32
click at [1278, 485] on icon at bounding box center [1287, 485] width 18 height 18
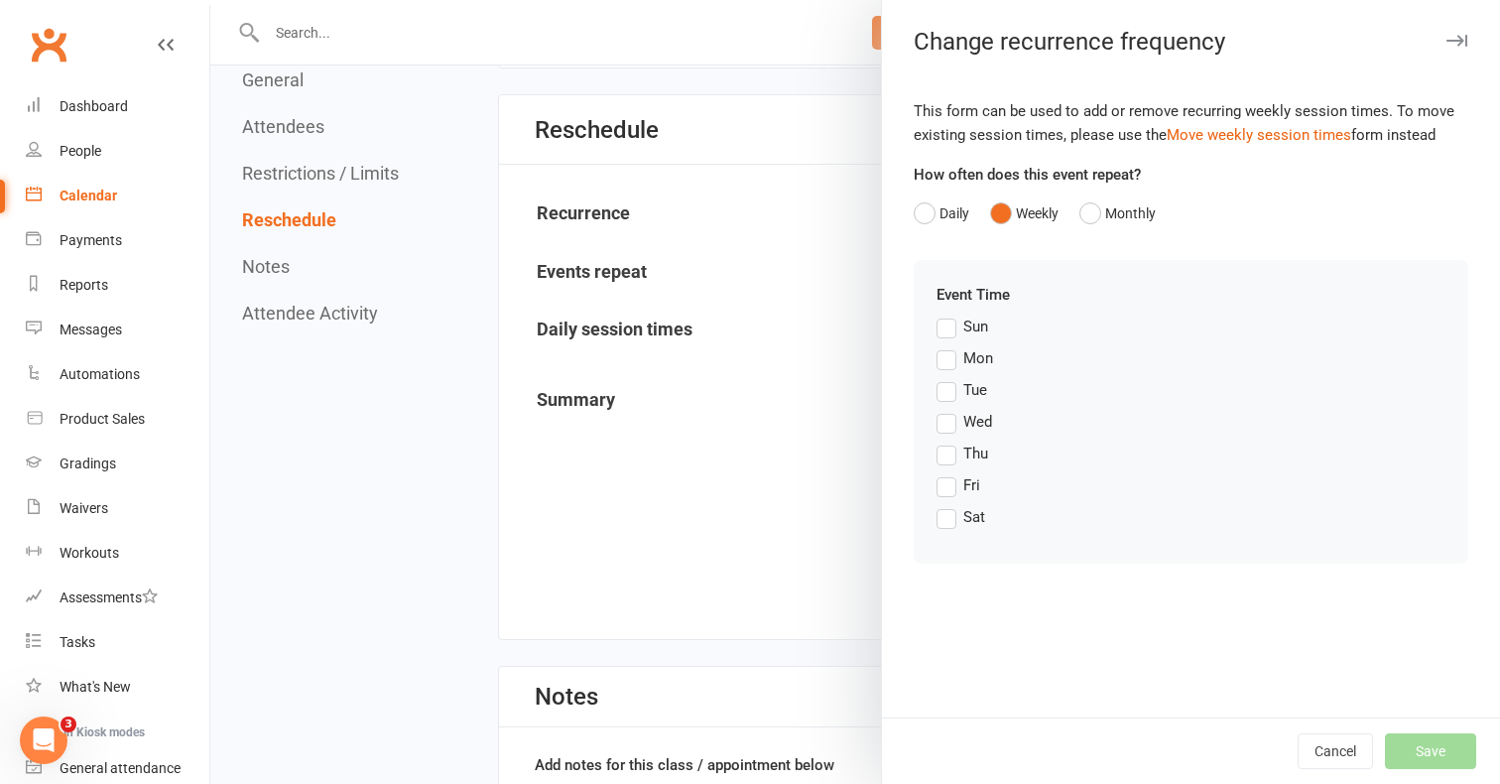
click at [949, 456] on label "Thu" at bounding box center [962, 453] width 52 height 24
click at [949, 441] on input "Thu" at bounding box center [942, 441] width 13 height 0
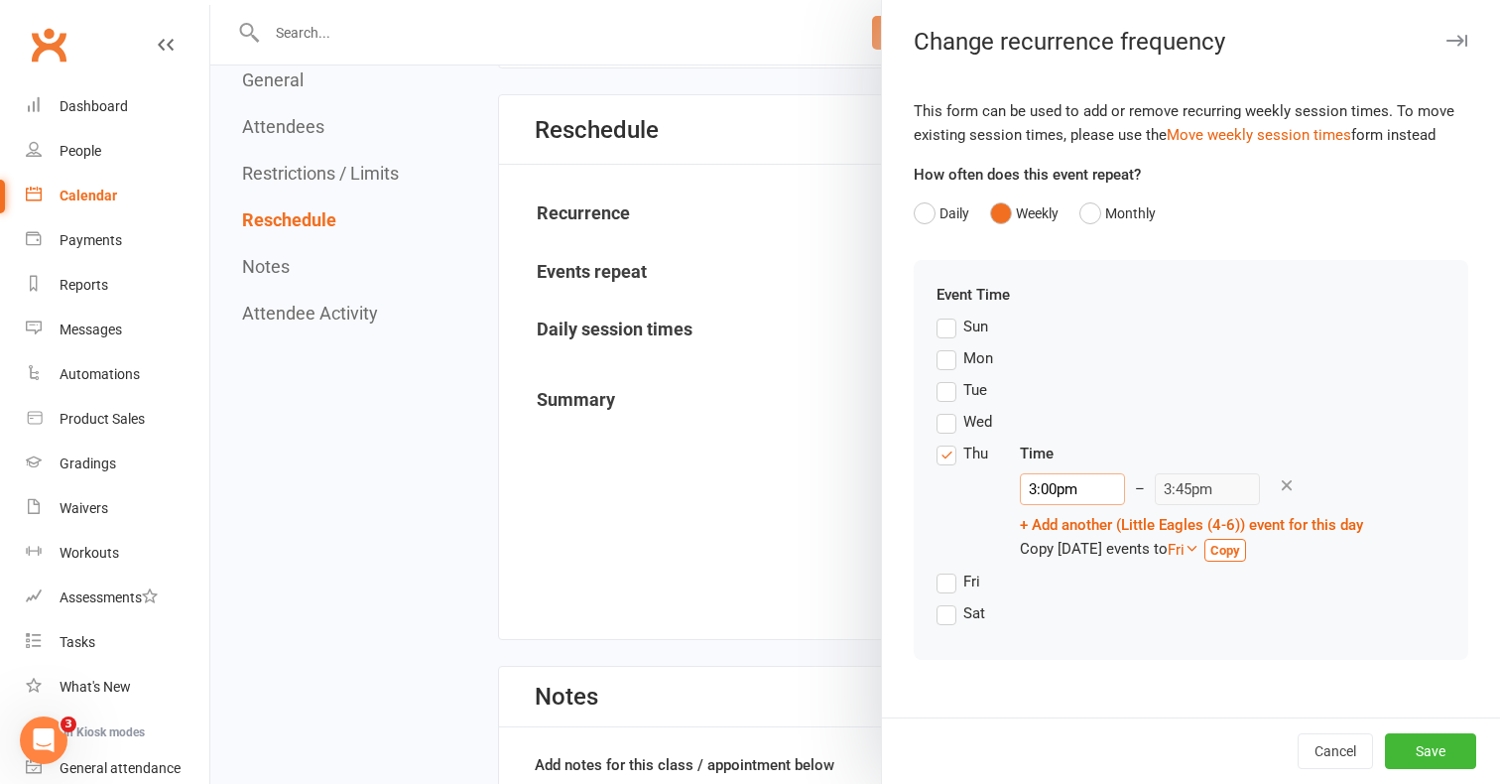
click at [1060, 491] on input "3:00pm" at bounding box center [1072, 489] width 105 height 32
click at [1036, 491] on input "3:00pm" at bounding box center [1072, 489] width 105 height 32
type input "4:00pm"
type input "4:45pm"
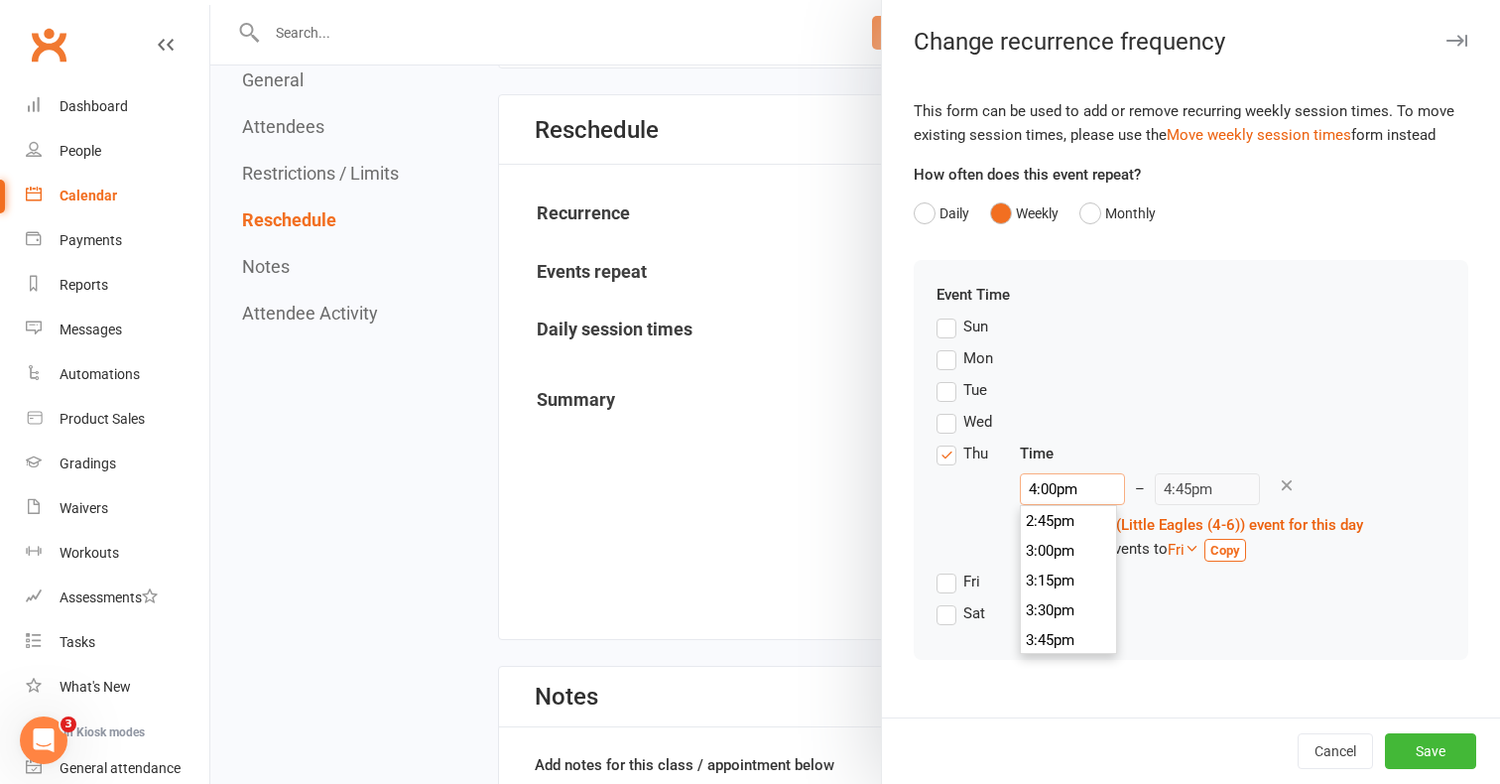
scroll to position [1875, 0]
type input "4:00pm"
click at [1065, 553] on li "4:00pm" at bounding box center [1068, 551] width 95 height 30
click at [1442, 757] on button "Save" at bounding box center [1430, 751] width 91 height 36
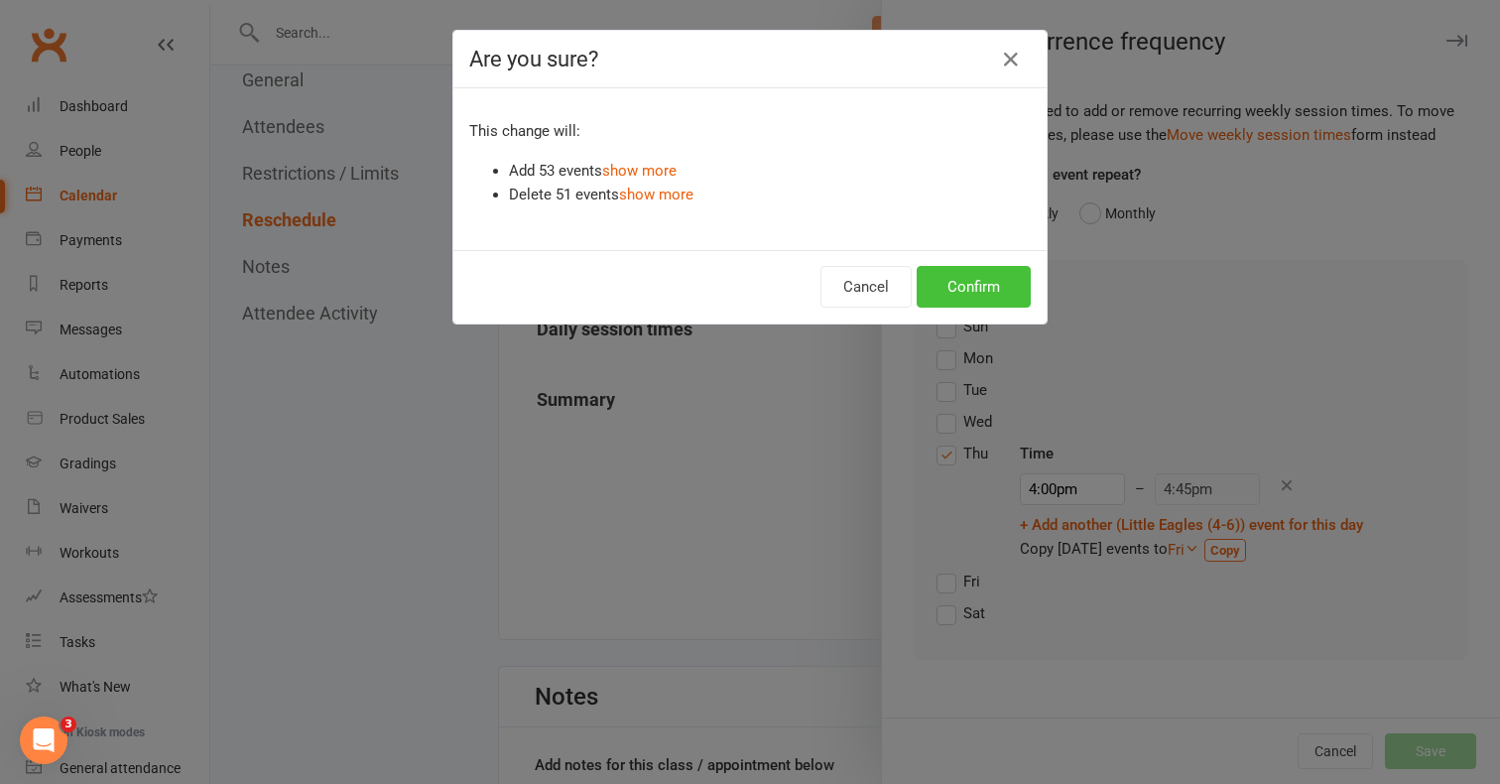
click at [995, 287] on button "Confirm" at bounding box center [974, 287] width 114 height 42
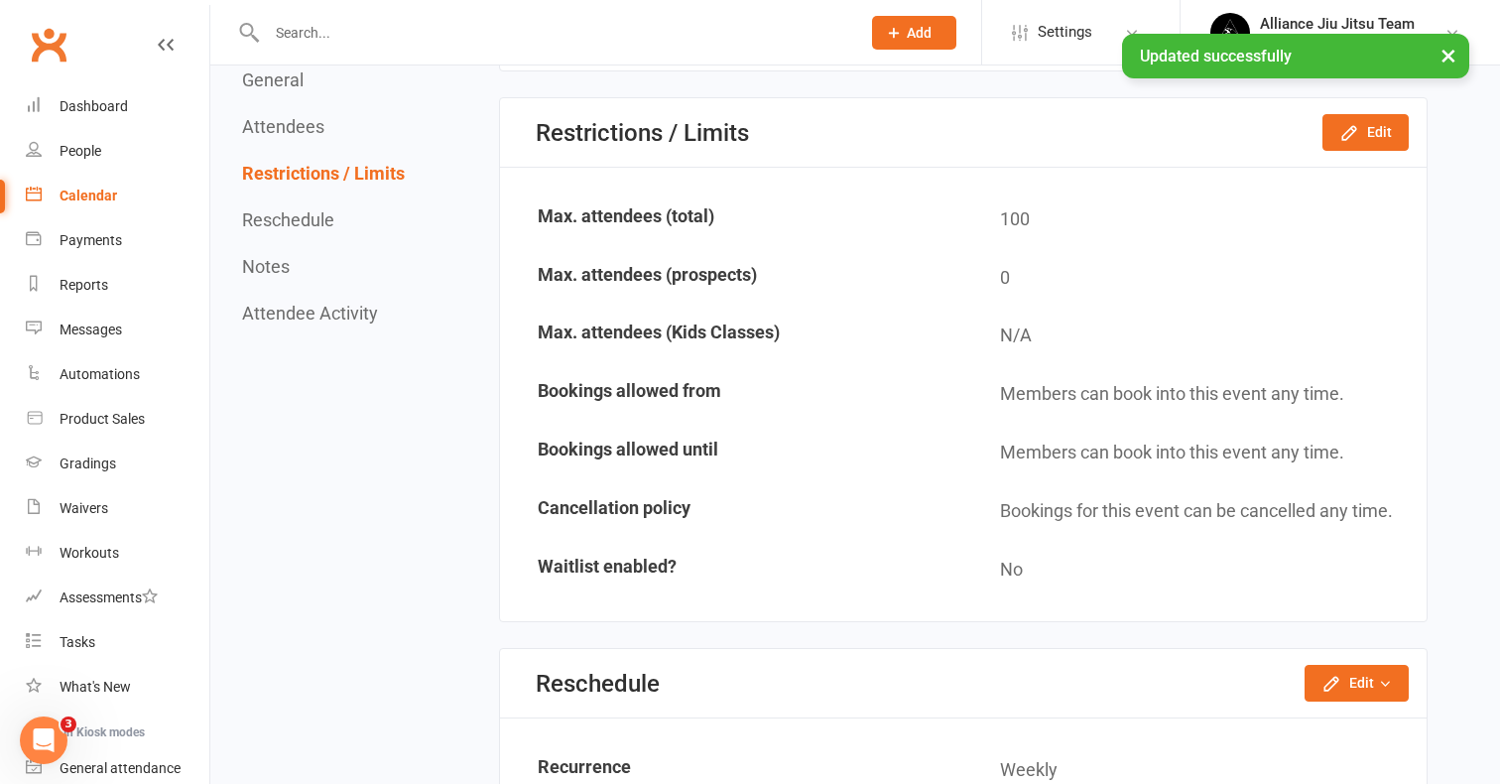
scroll to position [1190, 0]
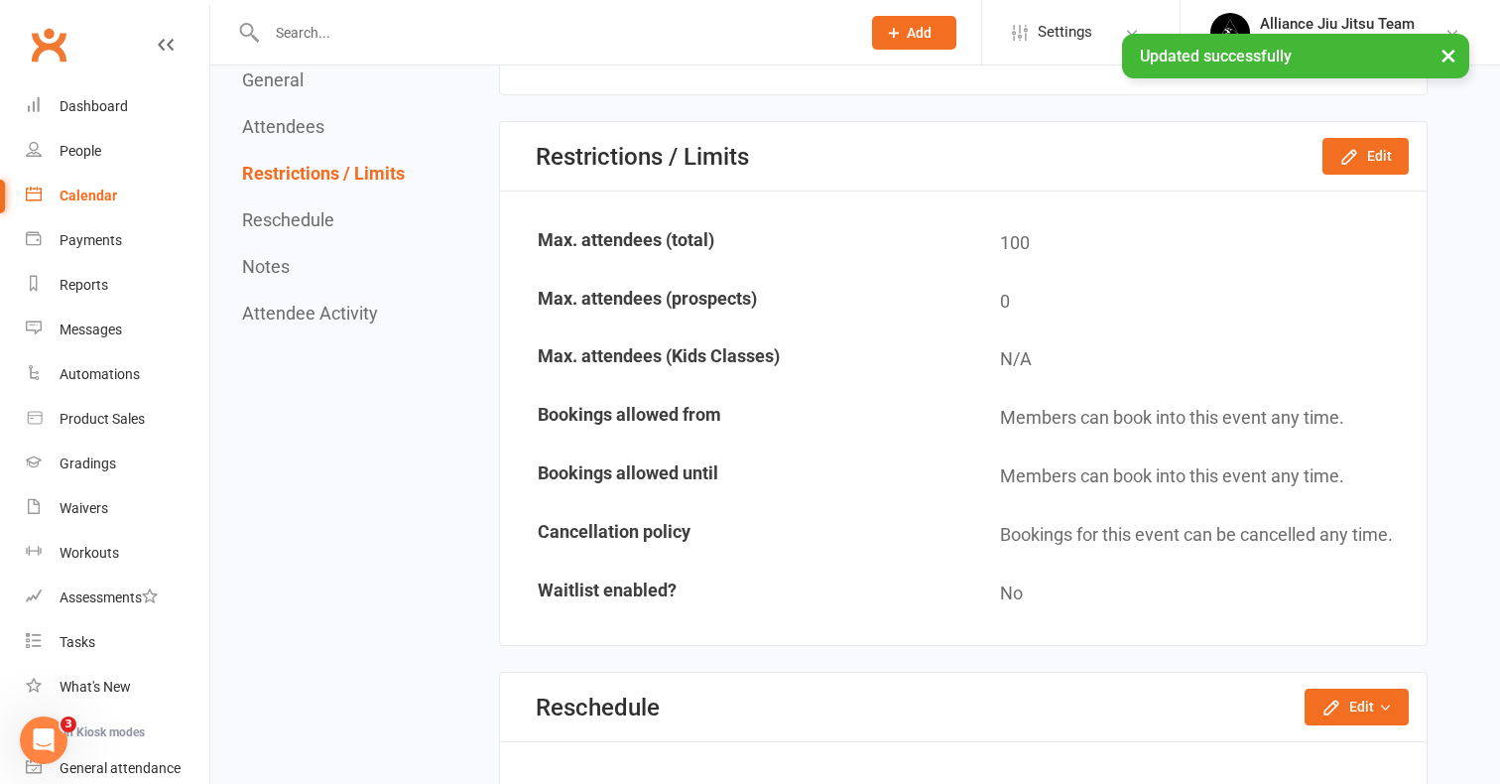
click at [80, 189] on div "Calendar" at bounding box center [89, 195] width 58 height 16
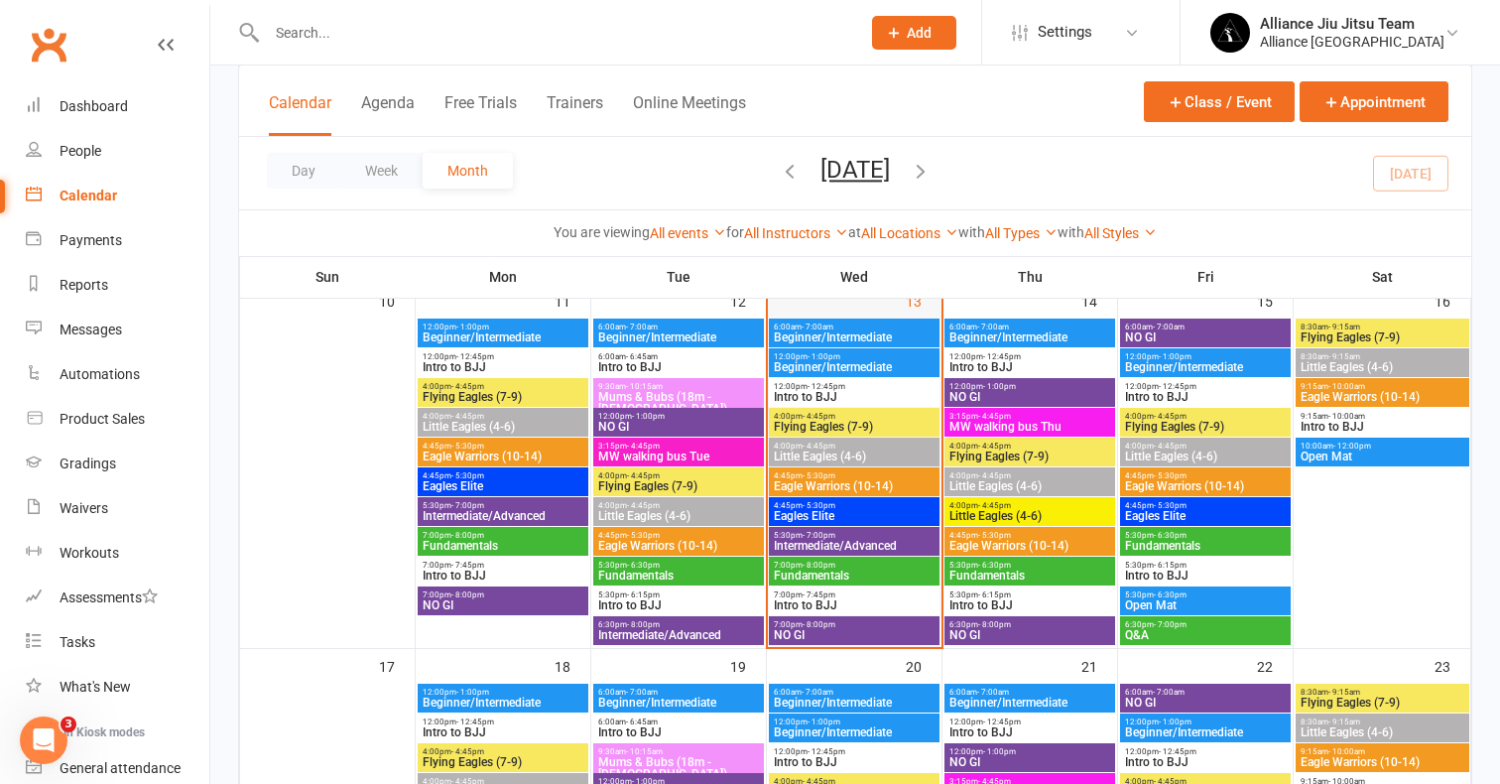
scroll to position [916, 0]
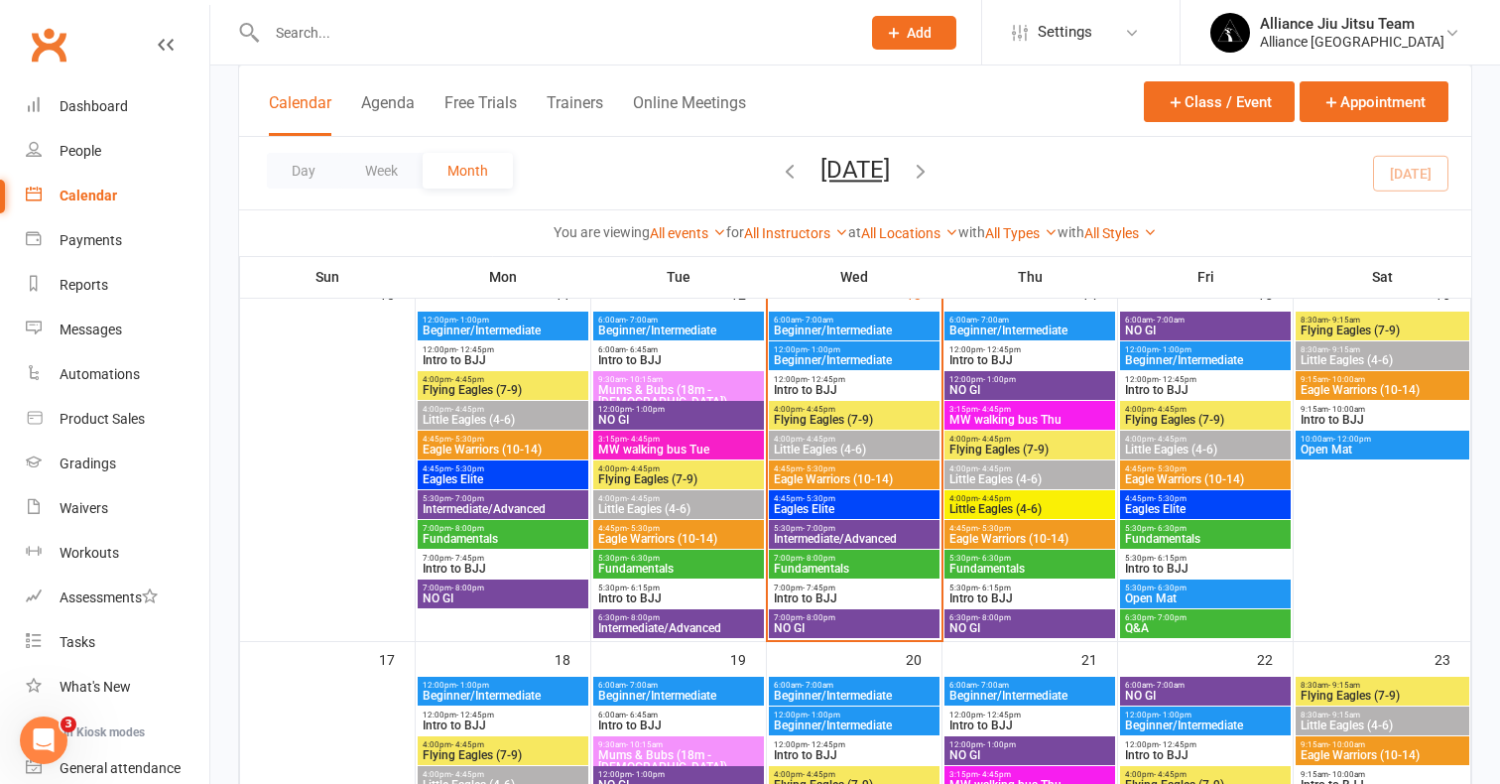
click at [1026, 443] on span "Flying Eagles (7-9)" at bounding box center [1029, 449] width 163 height 12
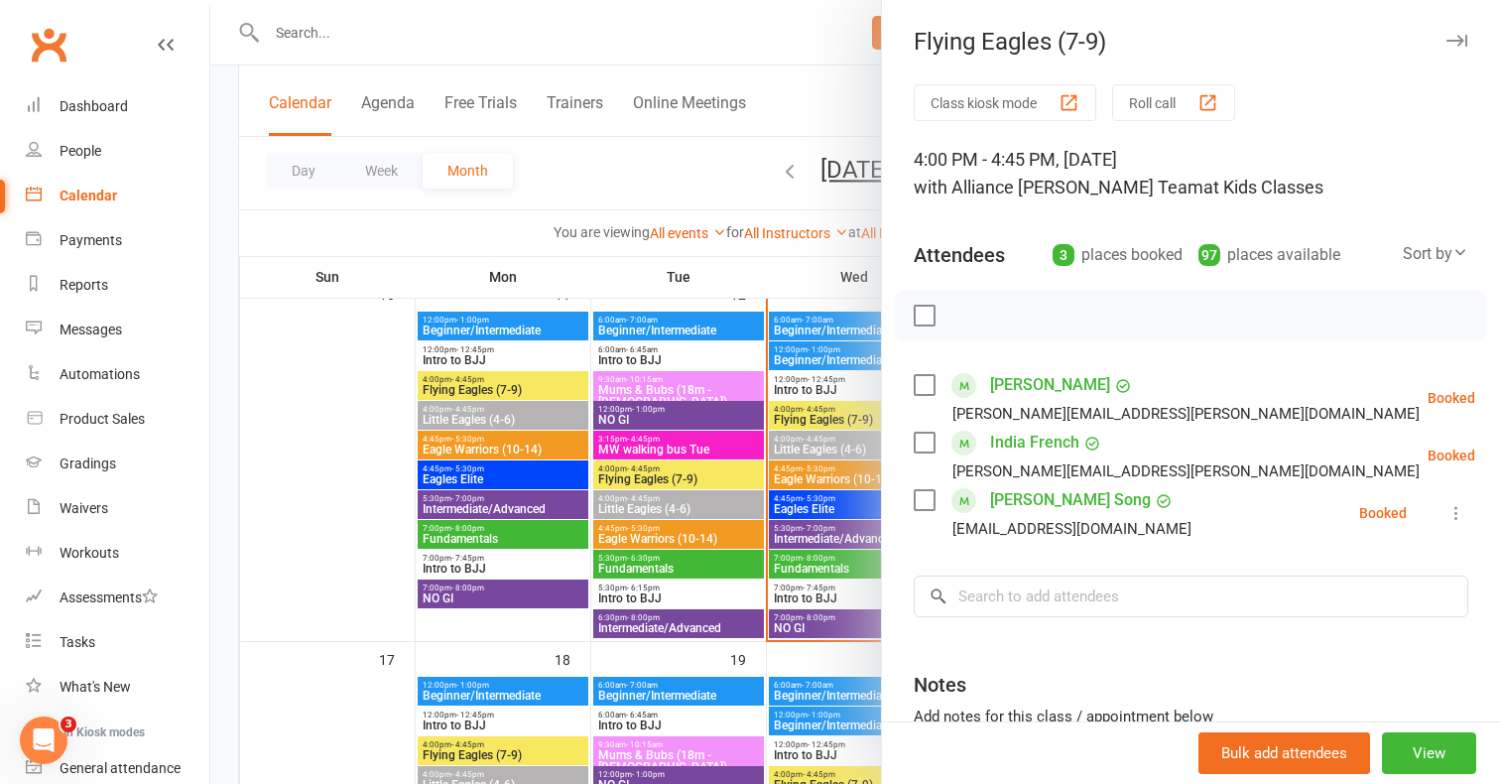
click at [855, 253] on div at bounding box center [855, 392] width 1290 height 784
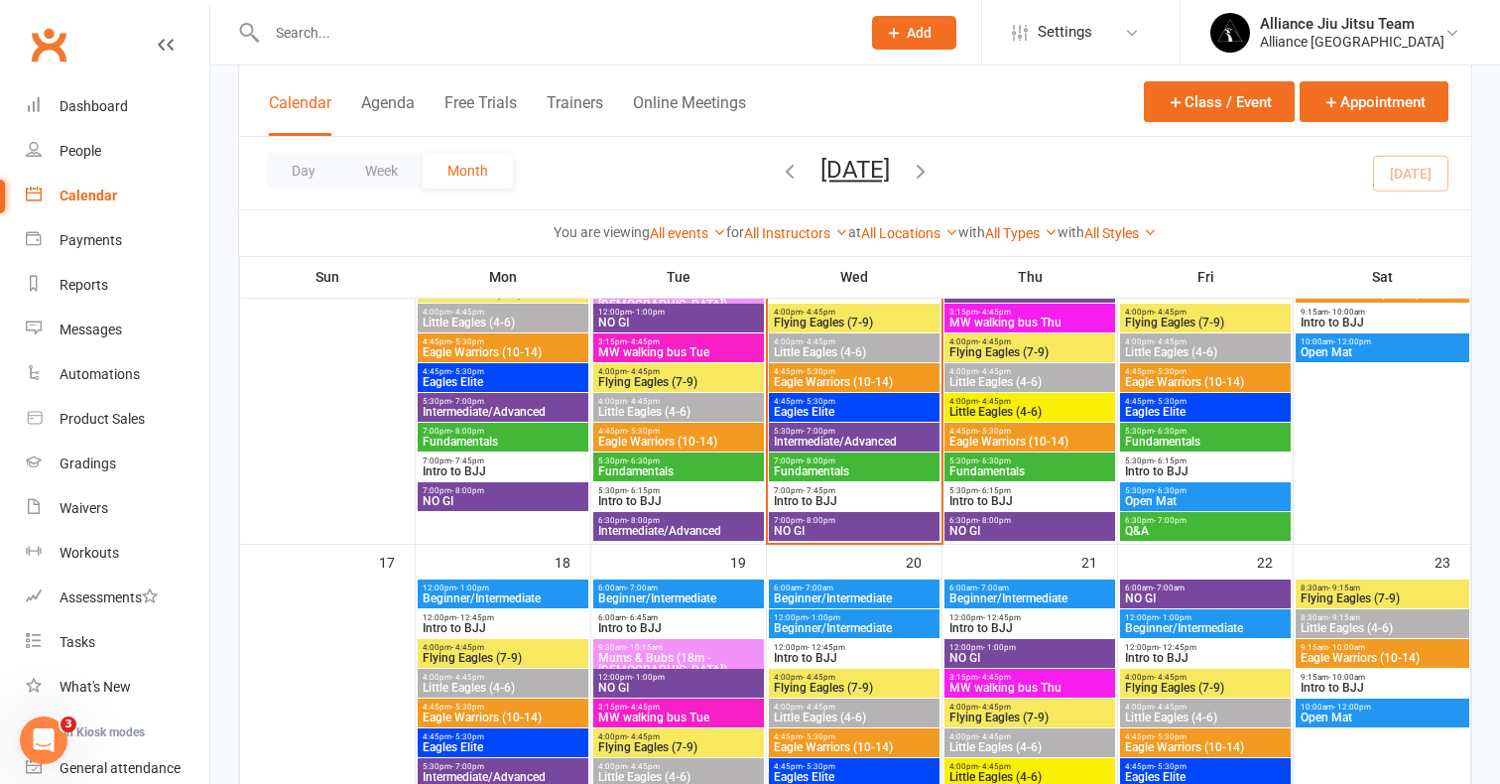
scroll to position [1056, 0]
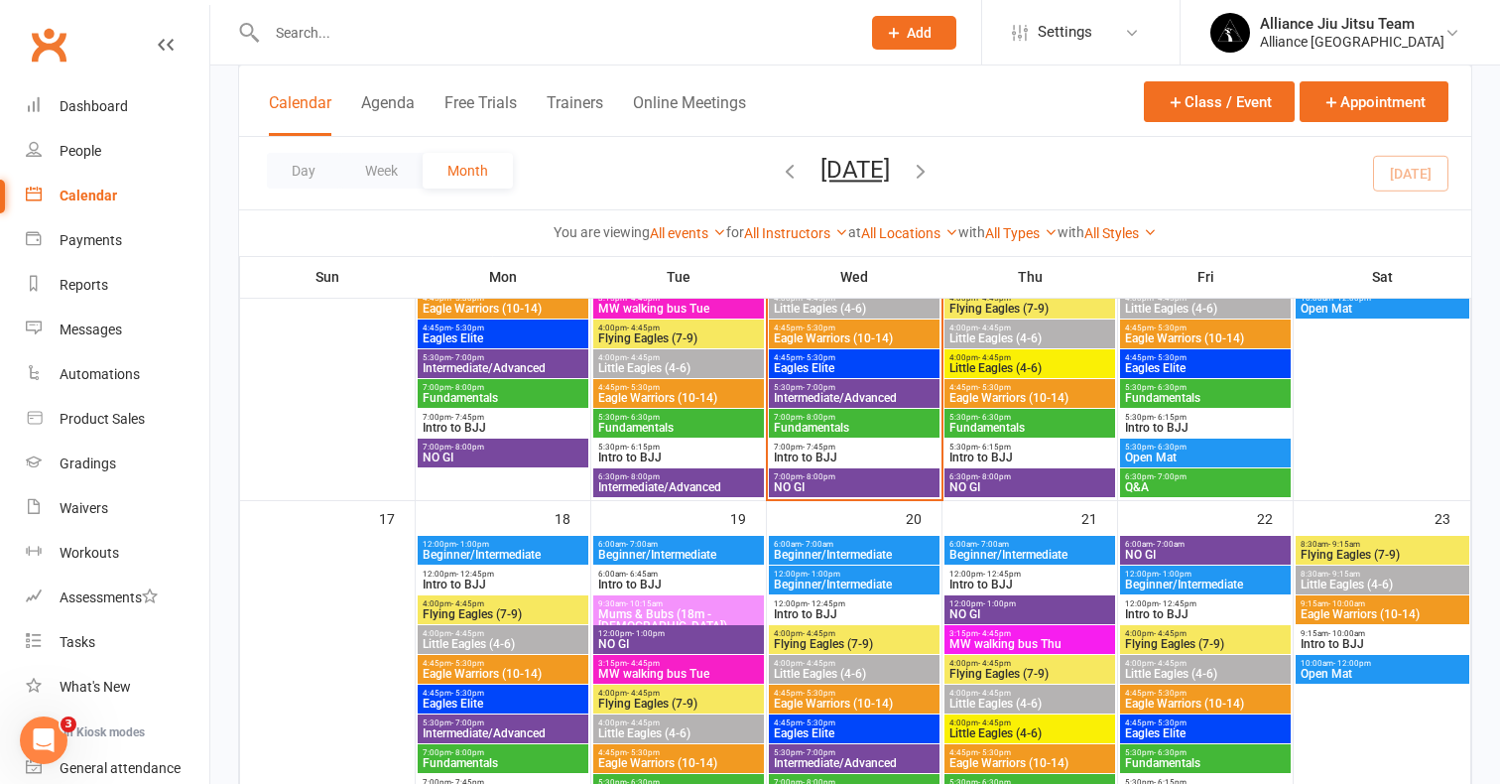
click at [1018, 673] on span "Flying Eagles (7-9)" at bounding box center [1029, 674] width 163 height 12
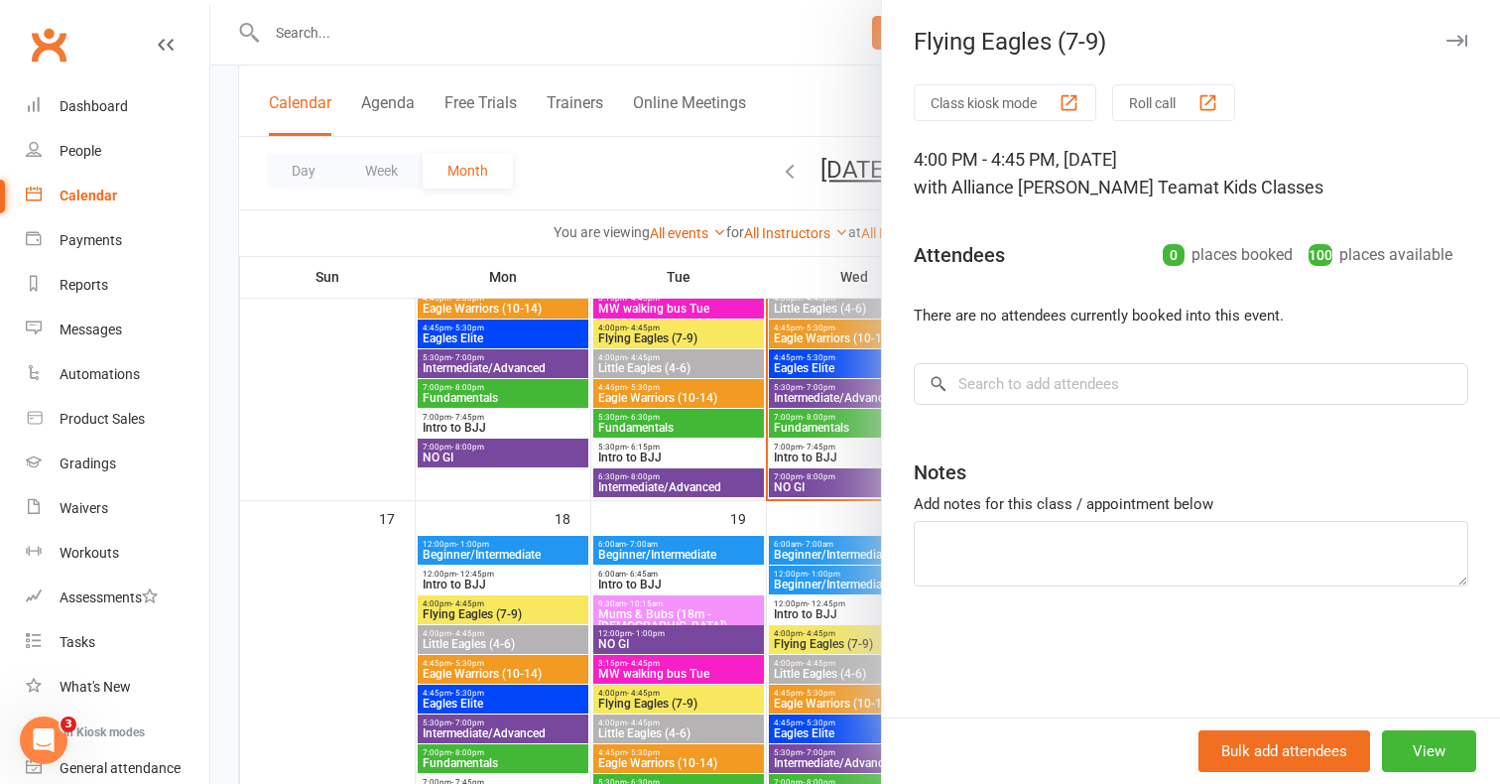
click at [794, 517] on div at bounding box center [855, 392] width 1290 height 784
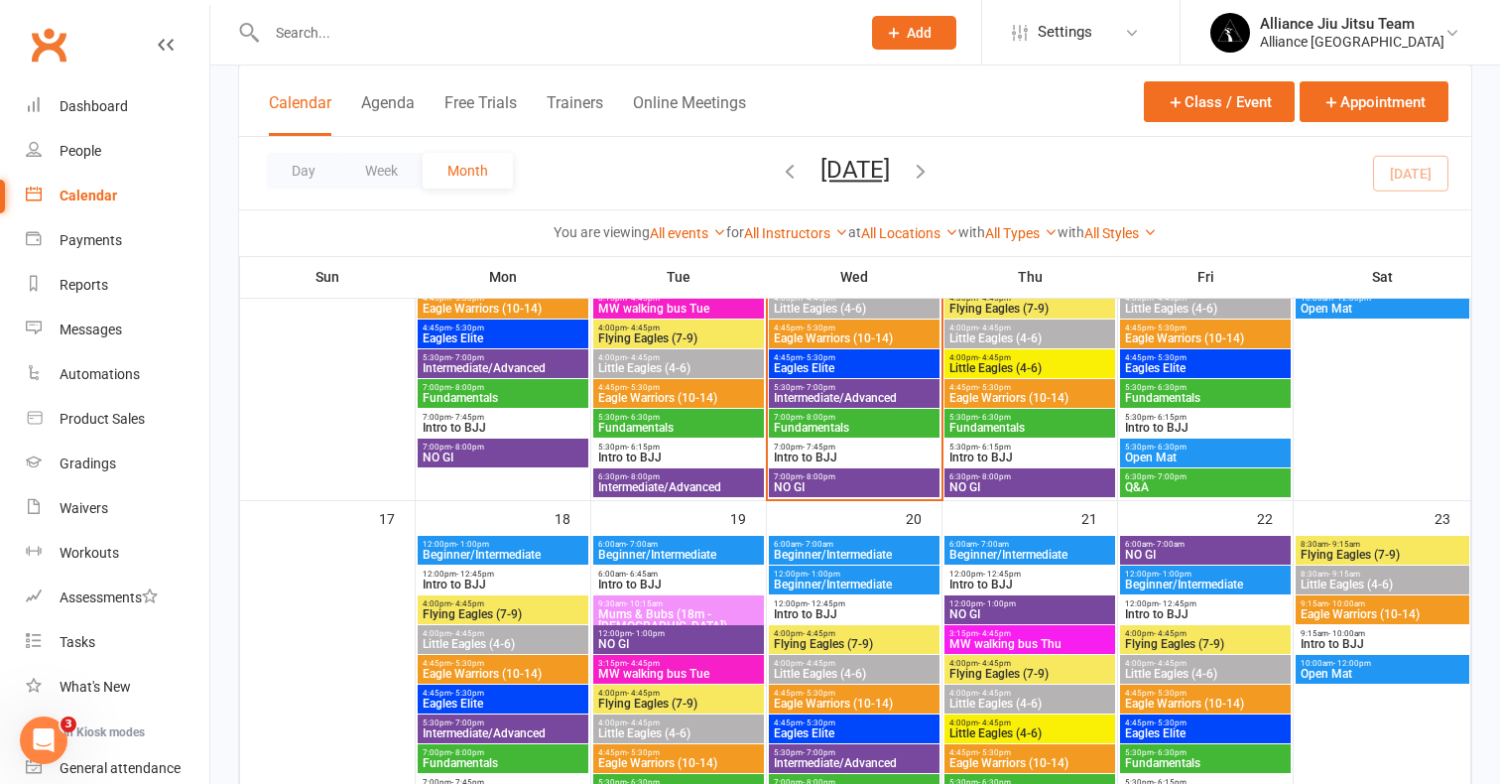
click at [1027, 723] on span "4:00pm - 4:45pm" at bounding box center [1029, 722] width 163 height 9
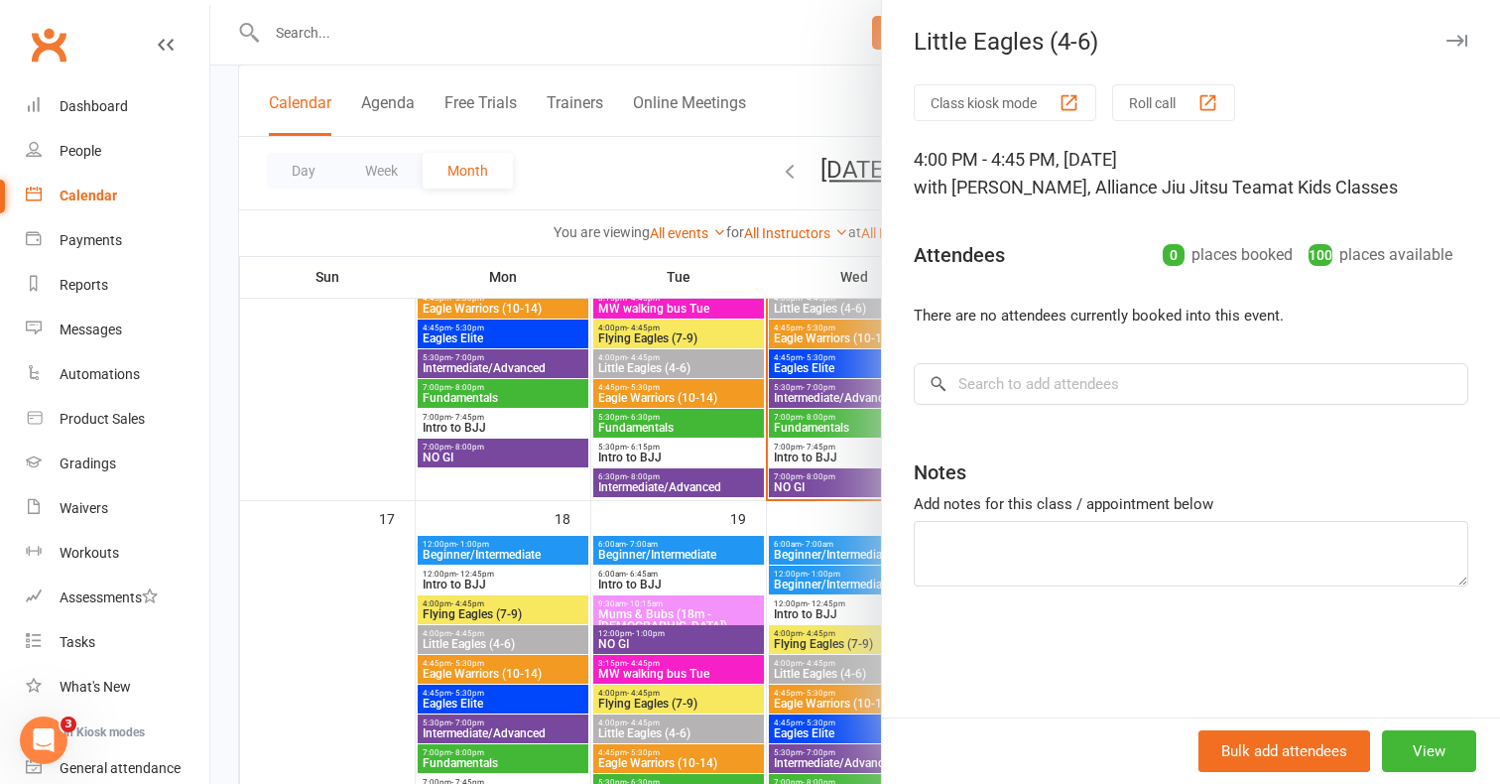
click at [832, 517] on div at bounding box center [855, 392] width 1290 height 784
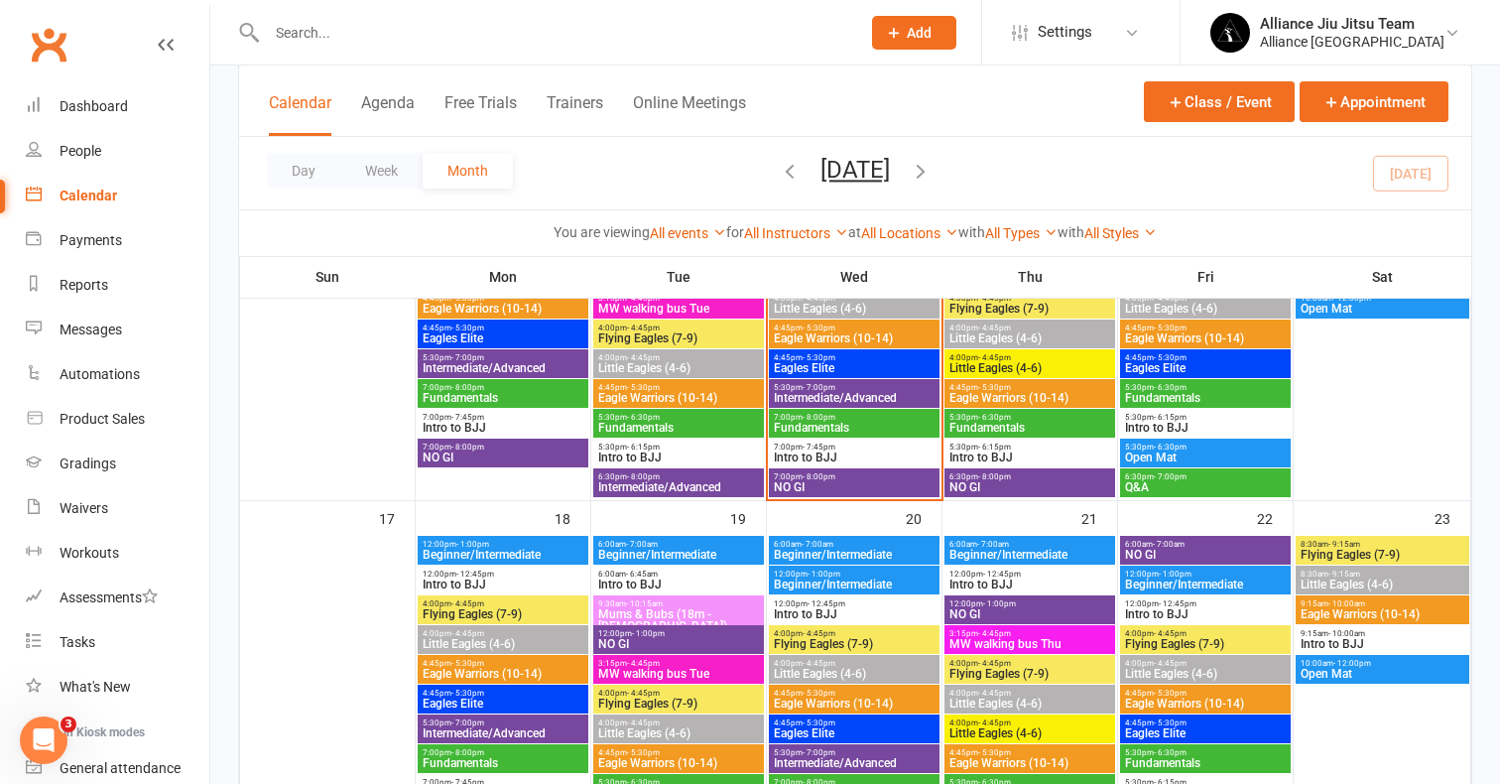
click at [1035, 362] on span "Little Eagles (4-6)" at bounding box center [1029, 368] width 163 height 12
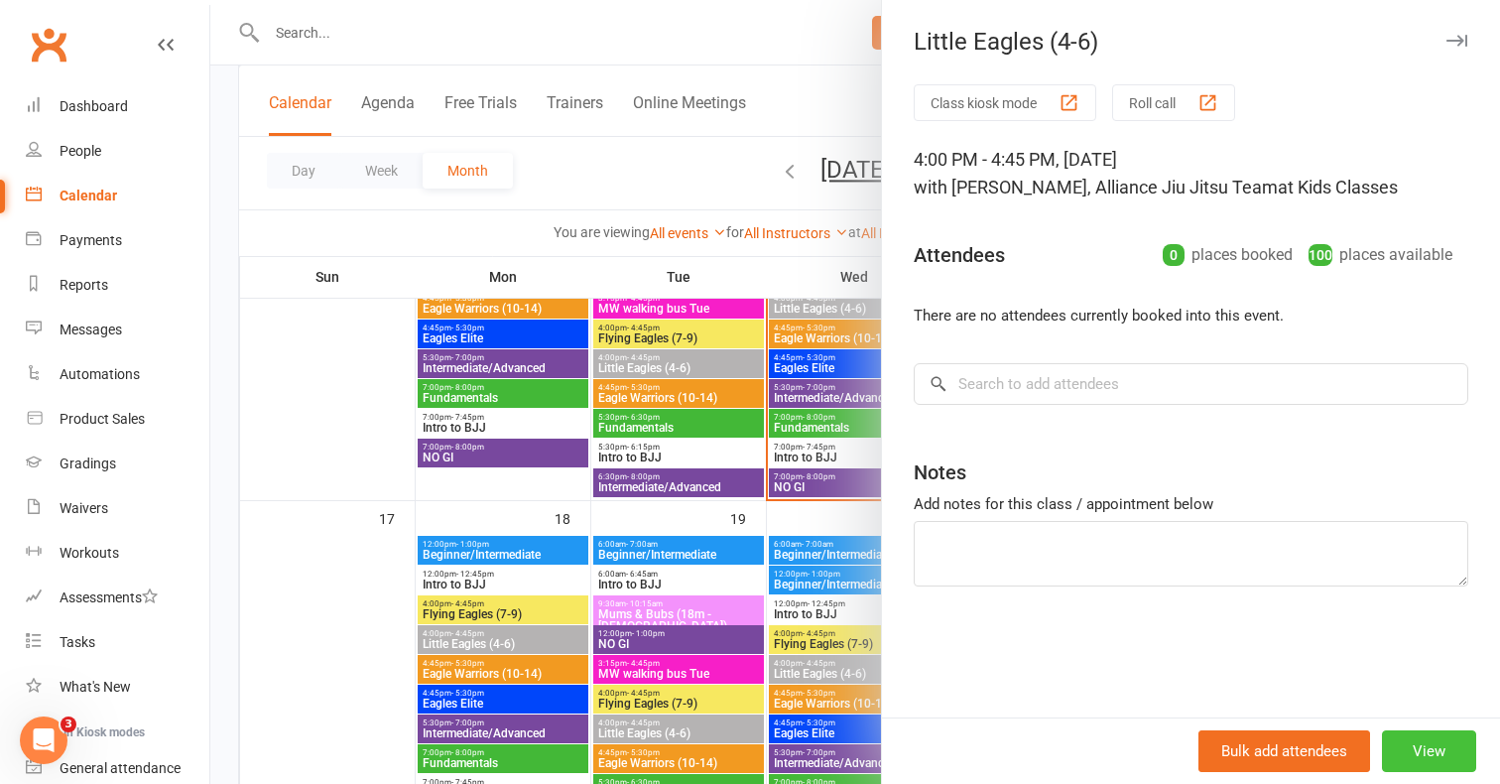
click at [1442, 740] on button "View" at bounding box center [1429, 751] width 94 height 42
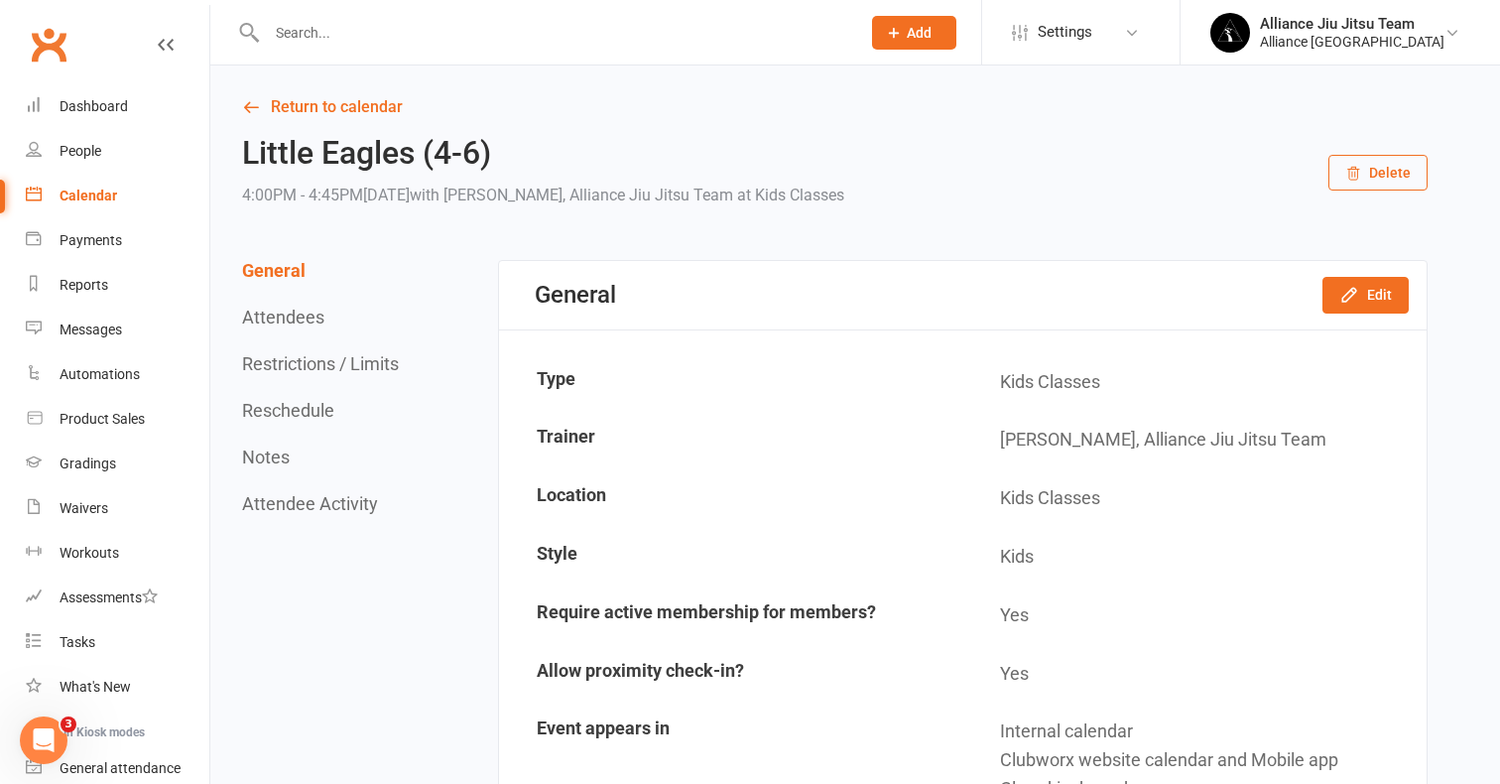
click at [1374, 185] on button "Delete" at bounding box center [1377, 173] width 99 height 36
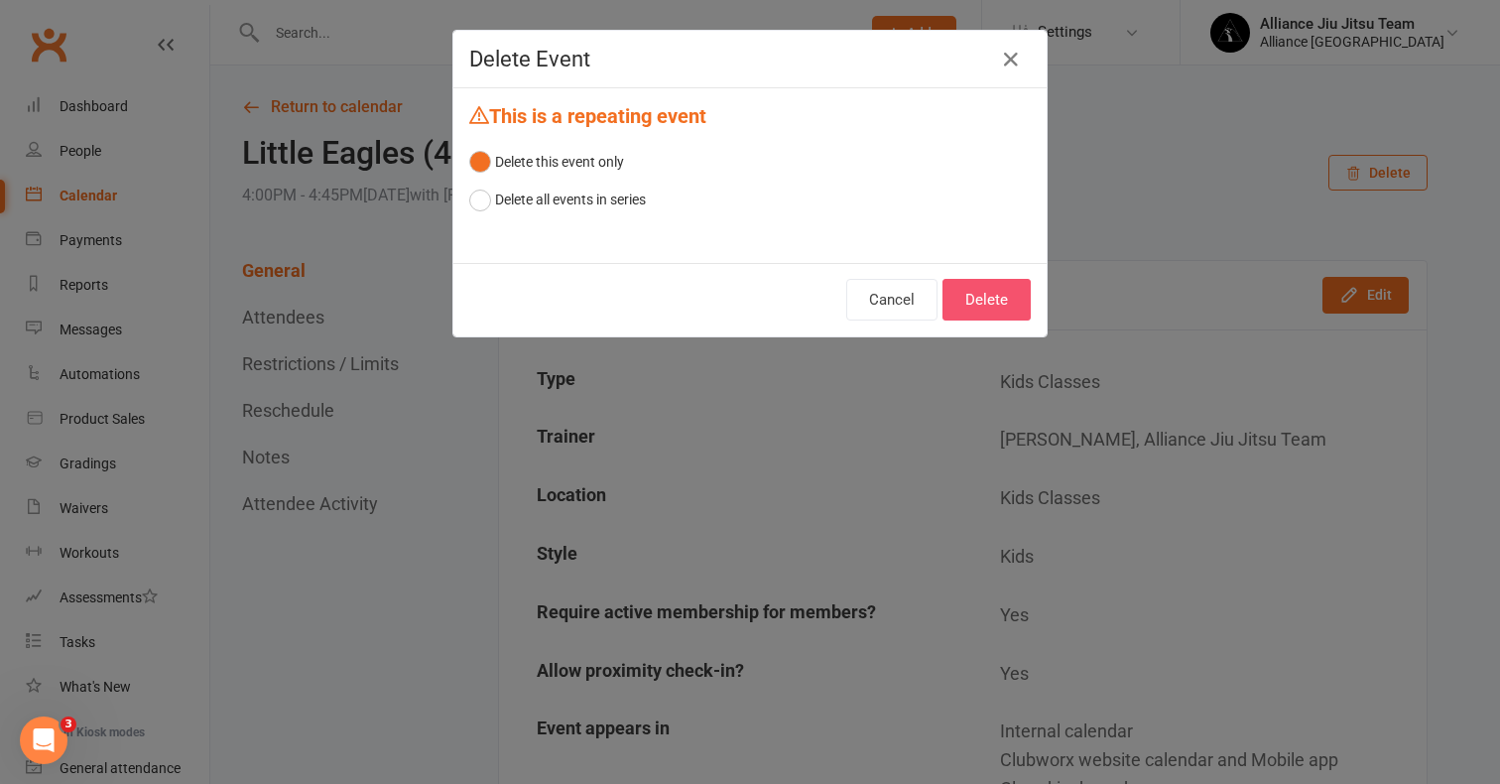
click at [1014, 302] on button "Delete" at bounding box center [986, 300] width 88 height 42
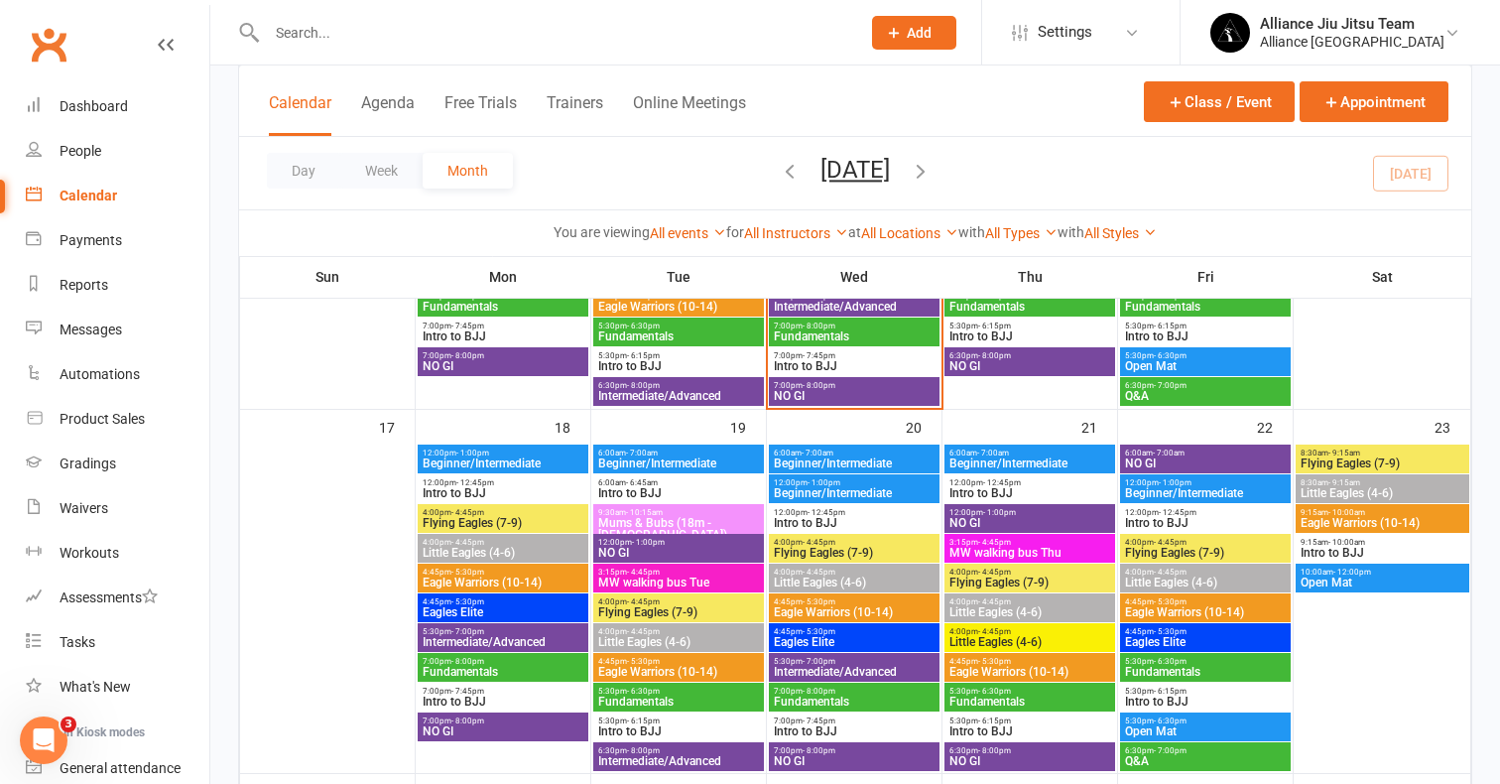
scroll to position [1173, 0]
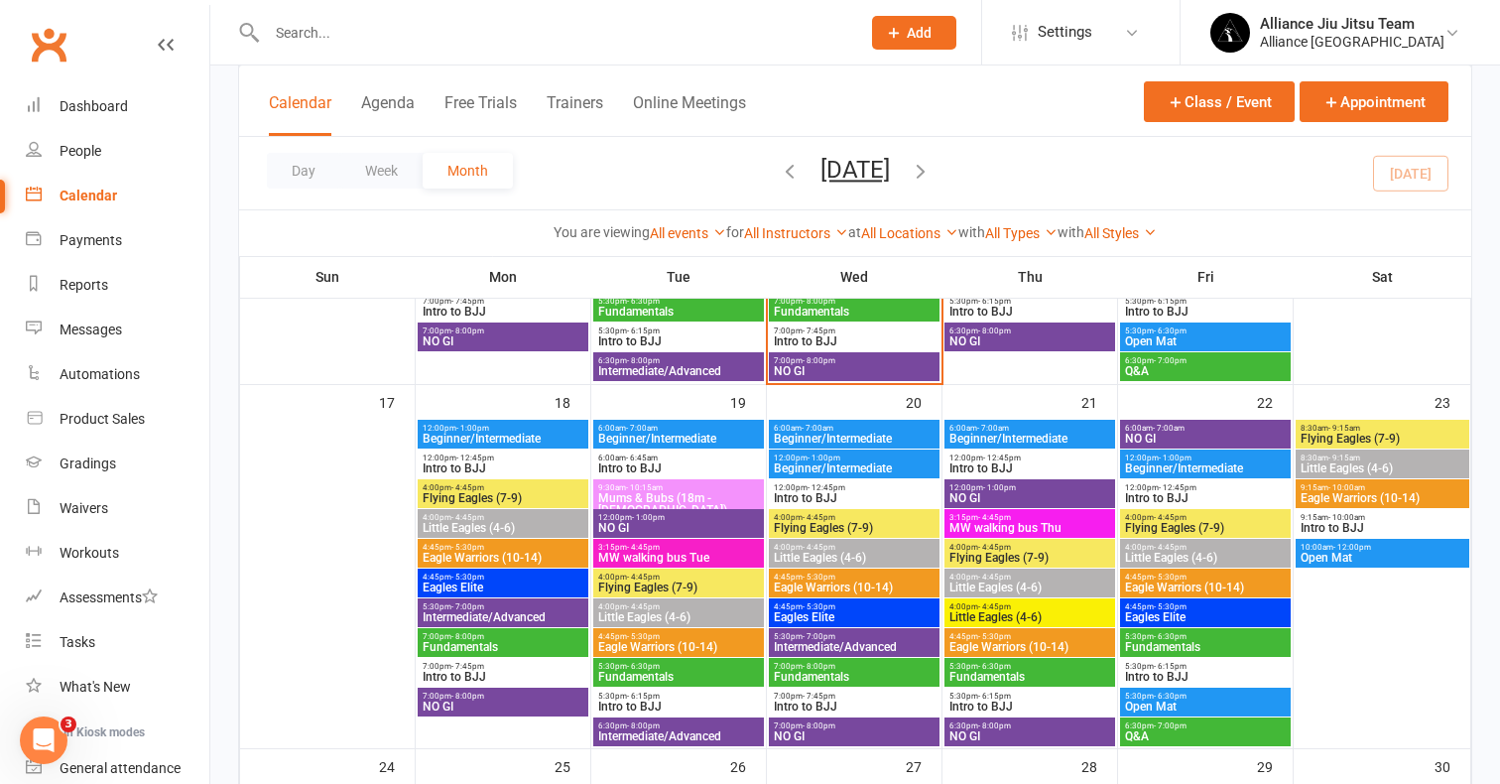
click at [1021, 554] on span "Flying Eagles (7-9)" at bounding box center [1029, 558] width 163 height 12
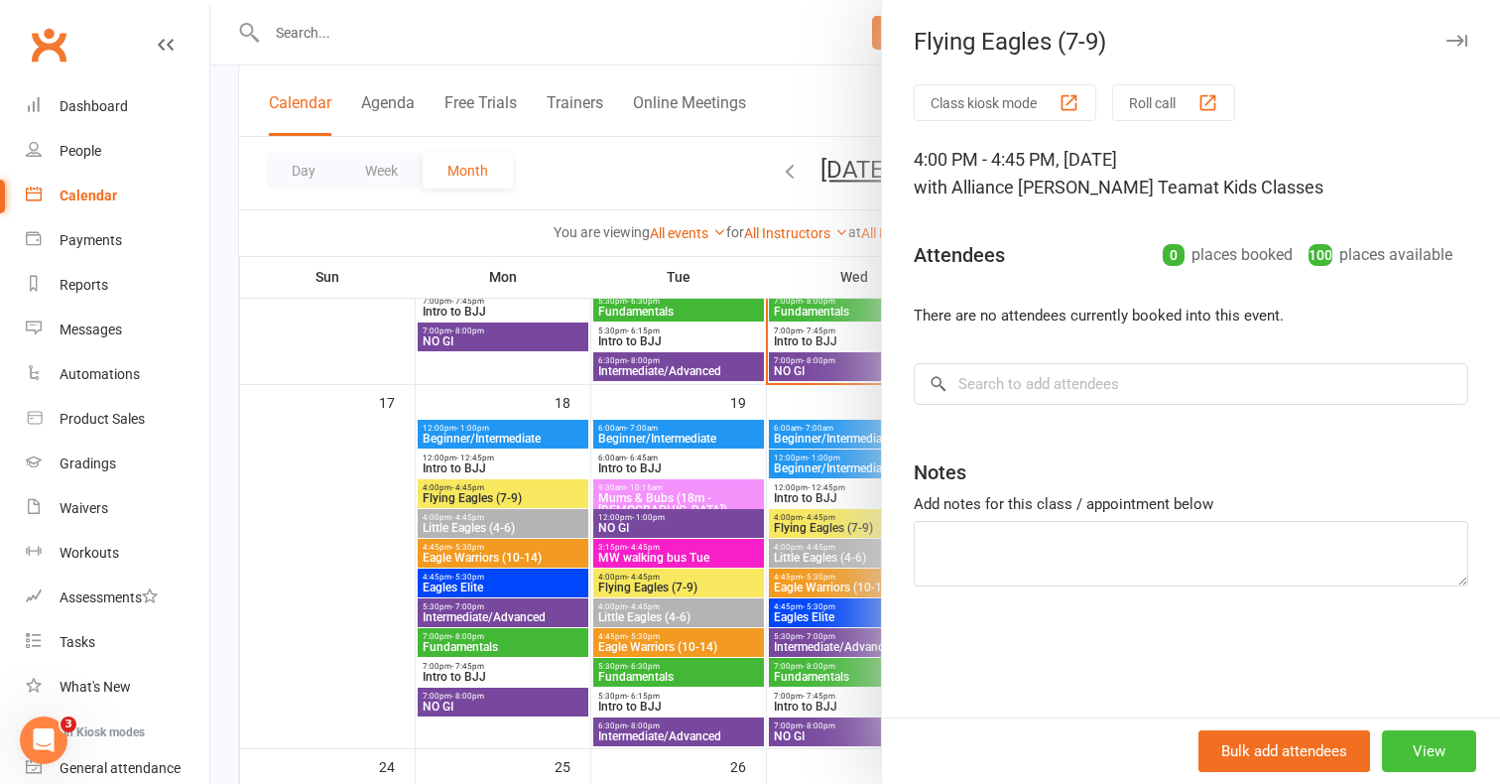
click at [1421, 747] on button "View" at bounding box center [1429, 751] width 94 height 42
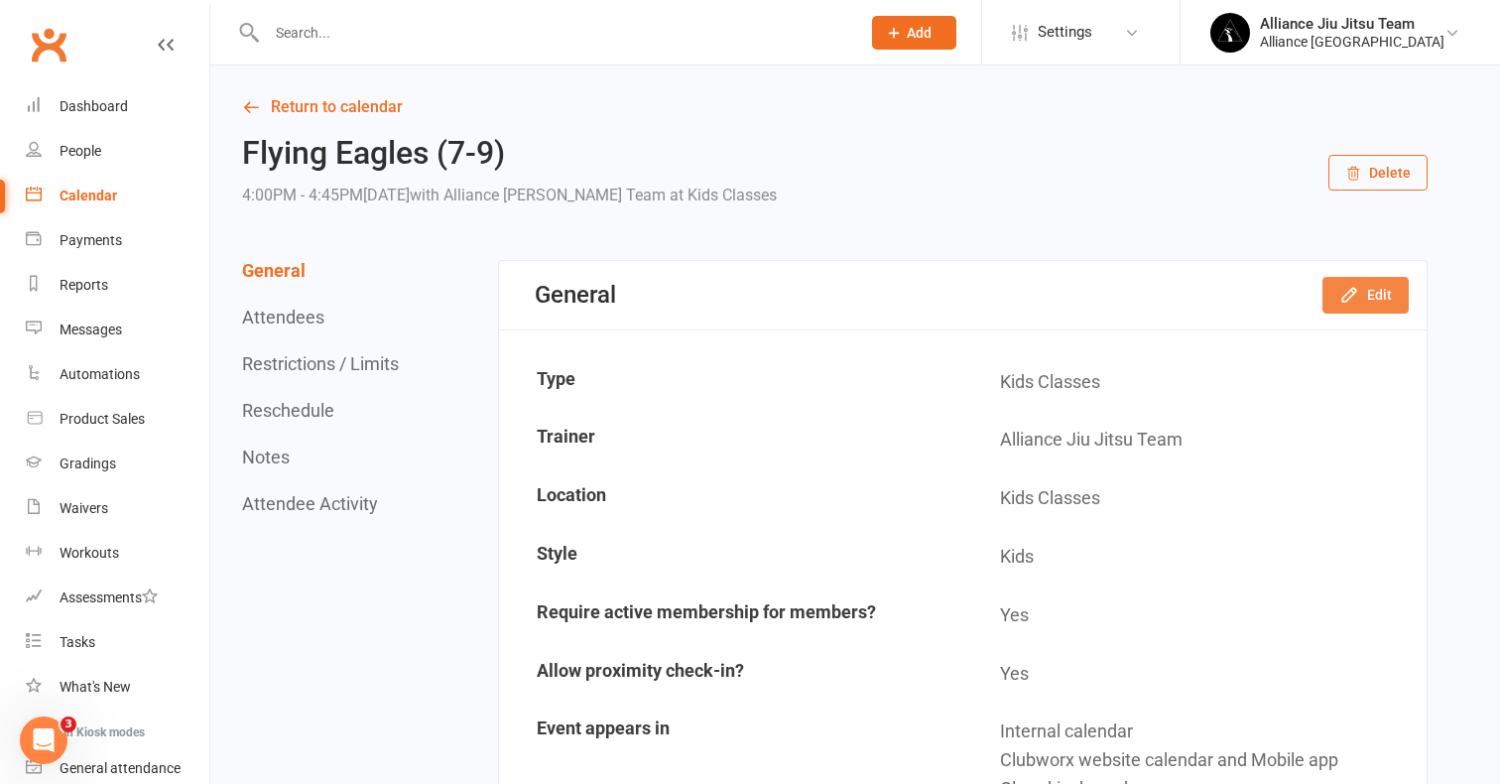
click at [1366, 296] on button "Edit" at bounding box center [1365, 295] width 86 height 36
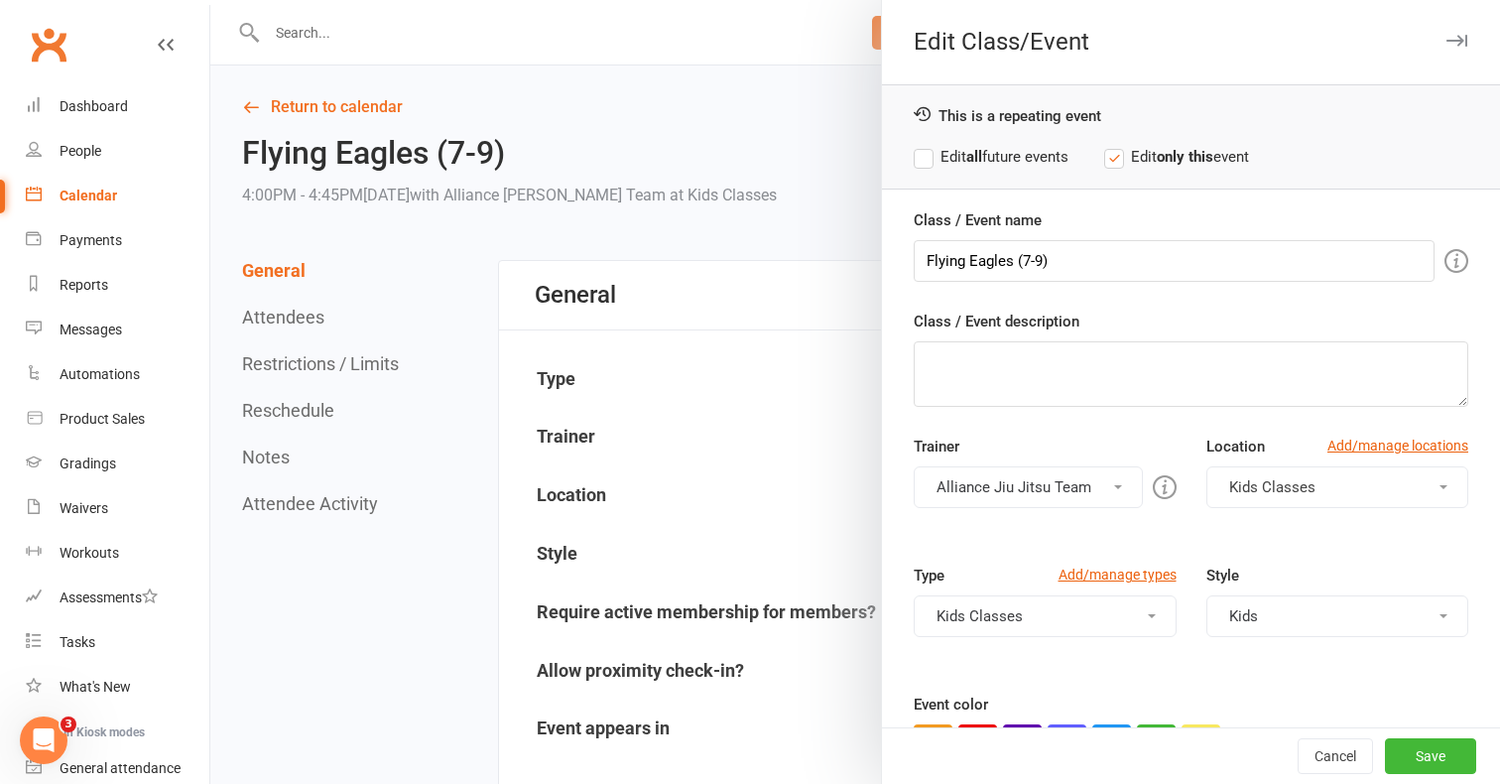
click at [332, 418] on div at bounding box center [855, 392] width 1290 height 784
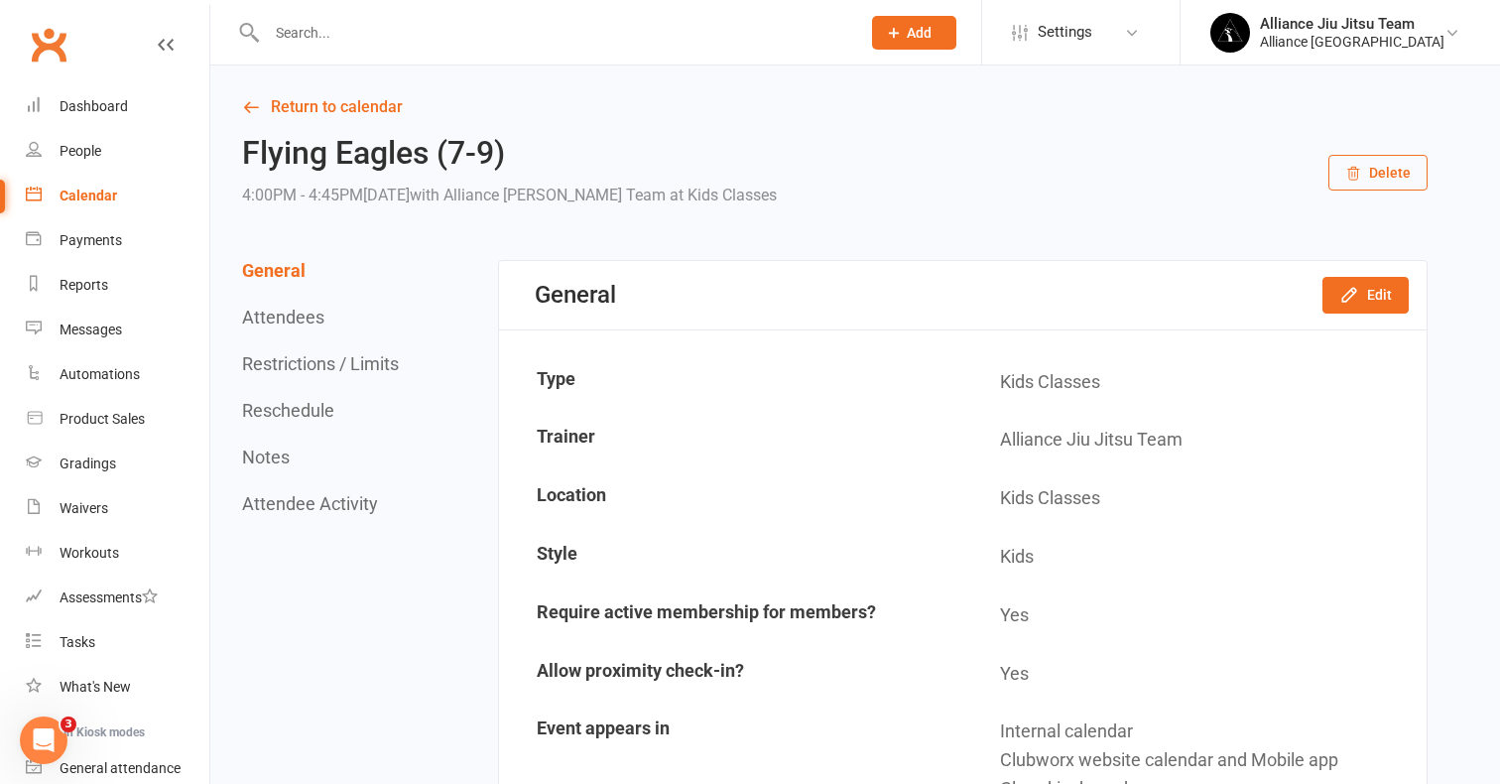
click at [309, 404] on button "Reschedule" at bounding box center [288, 410] width 92 height 21
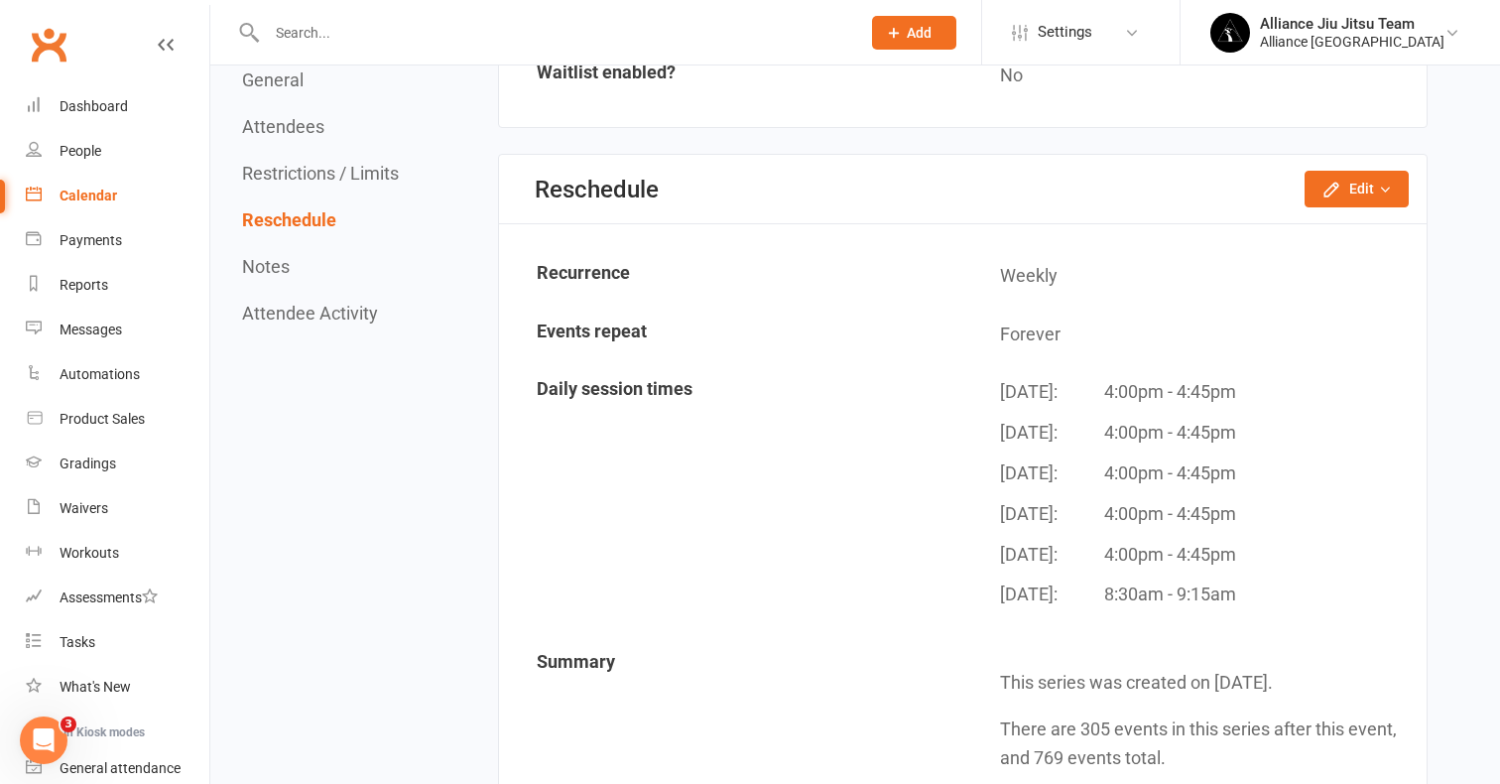
scroll to position [1700, 0]
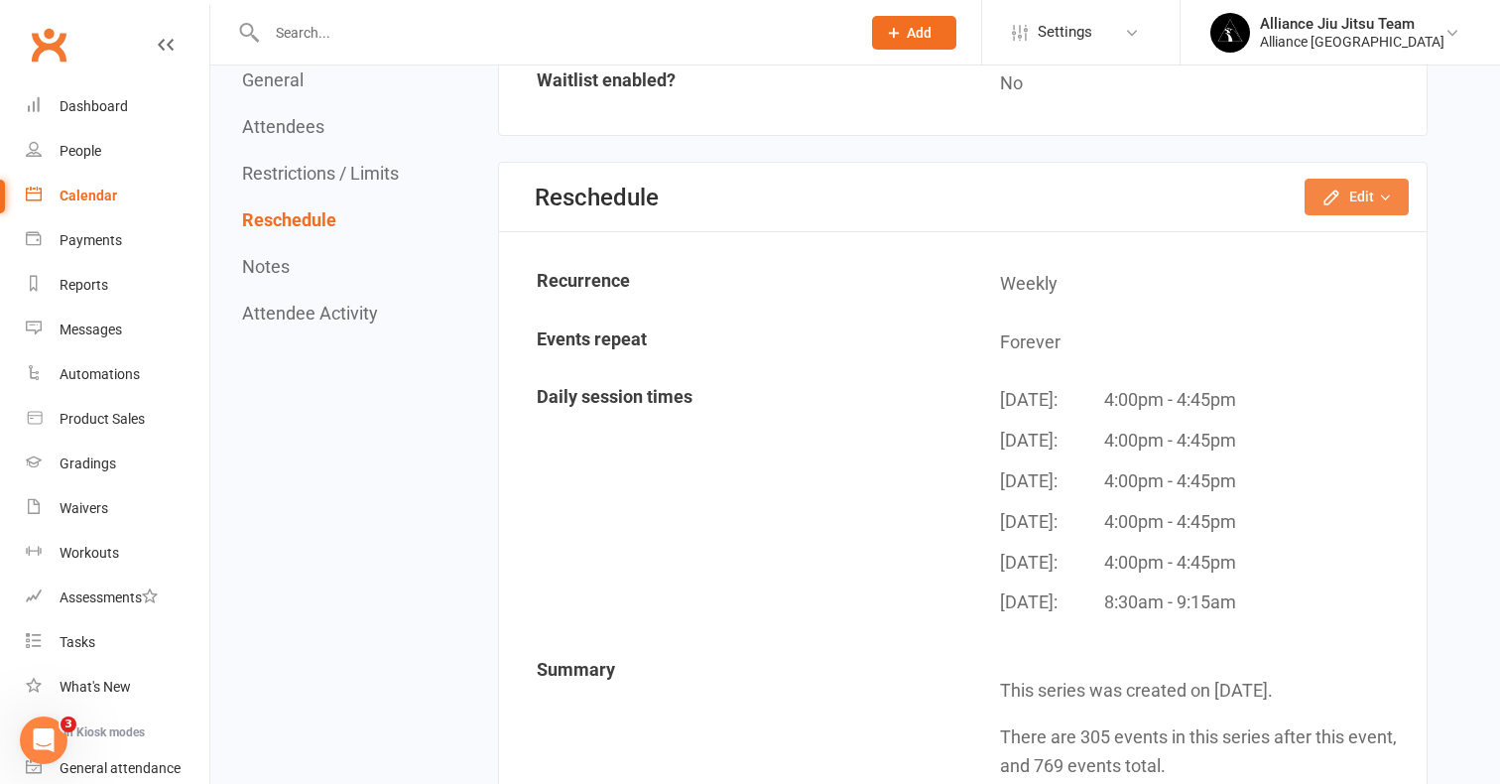
click at [1368, 179] on button "Edit" at bounding box center [1356, 197] width 104 height 36
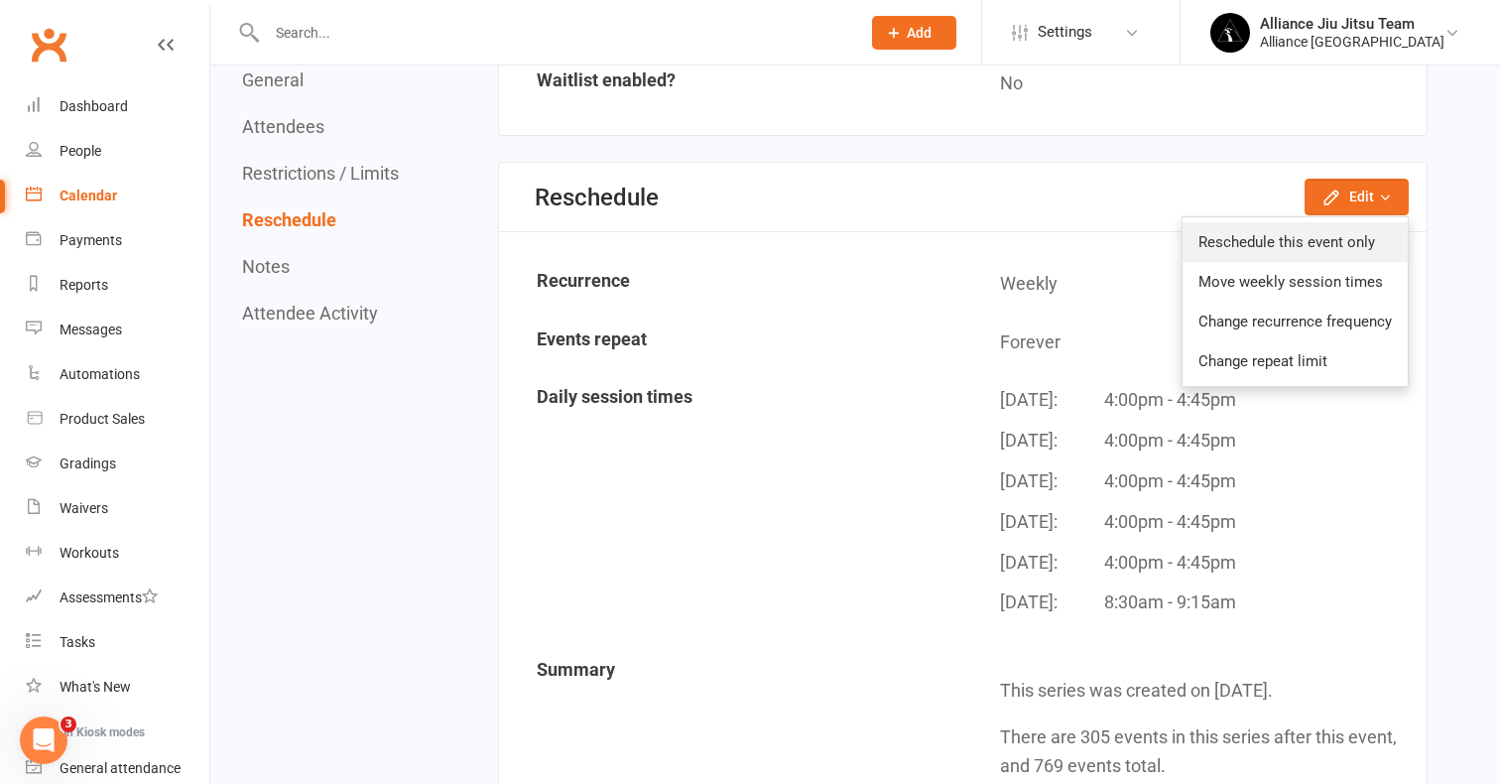
click at [1308, 222] on link "Reschedule this event only" at bounding box center [1294, 242] width 225 height 40
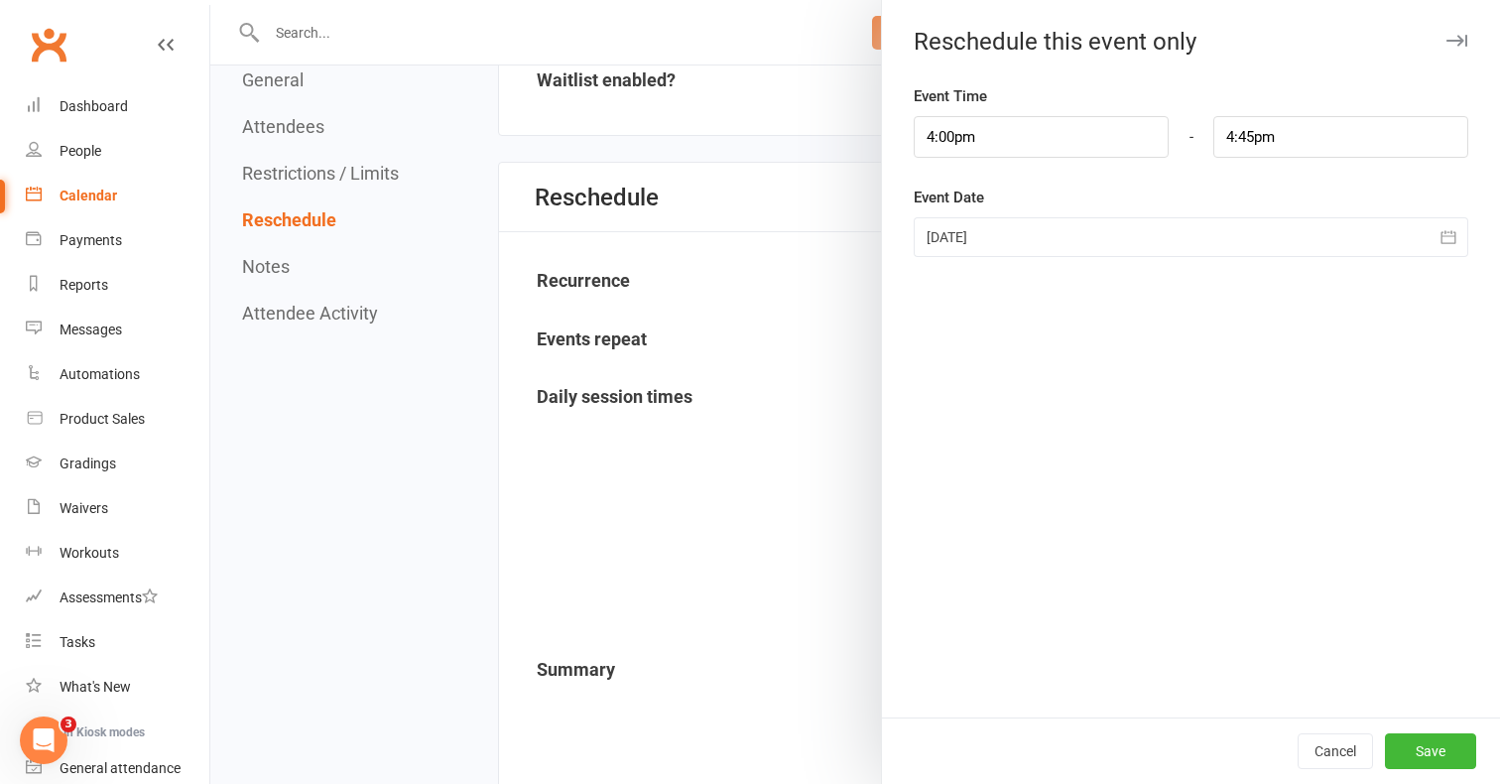
click at [598, 435] on div at bounding box center [855, 392] width 1290 height 784
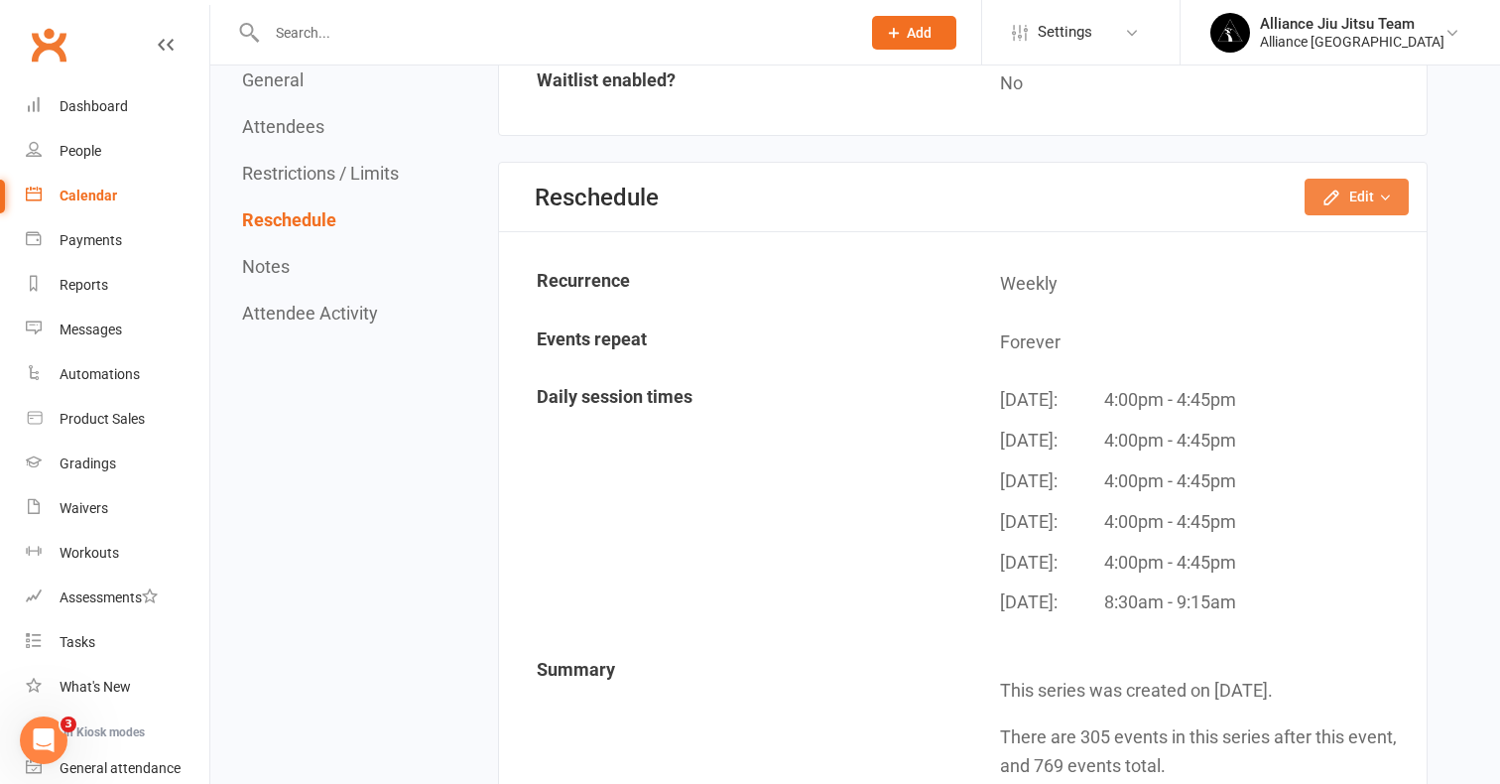
click at [1377, 179] on button "Edit" at bounding box center [1356, 197] width 104 height 36
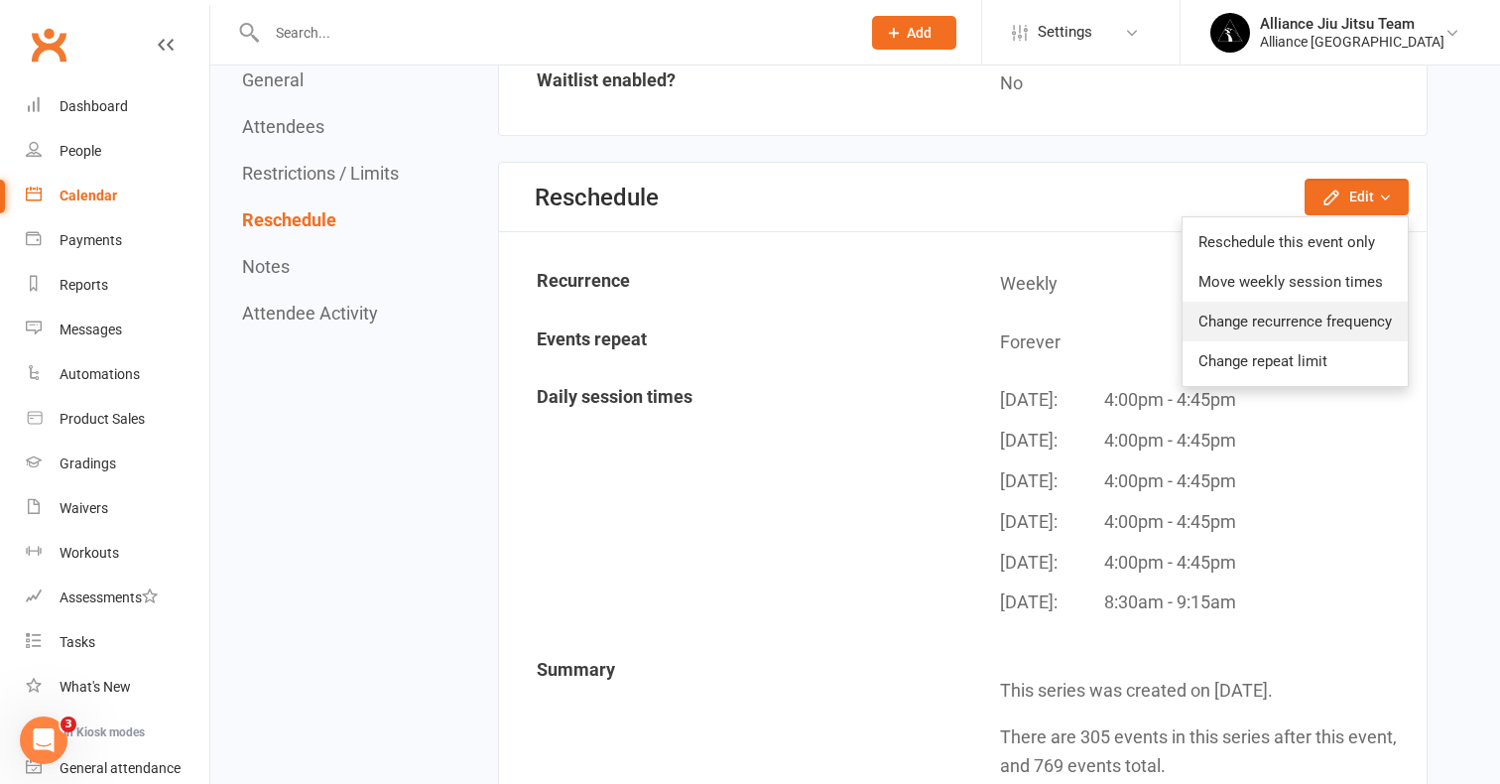
click at [1300, 302] on link "Change recurrence frequency" at bounding box center [1294, 322] width 225 height 40
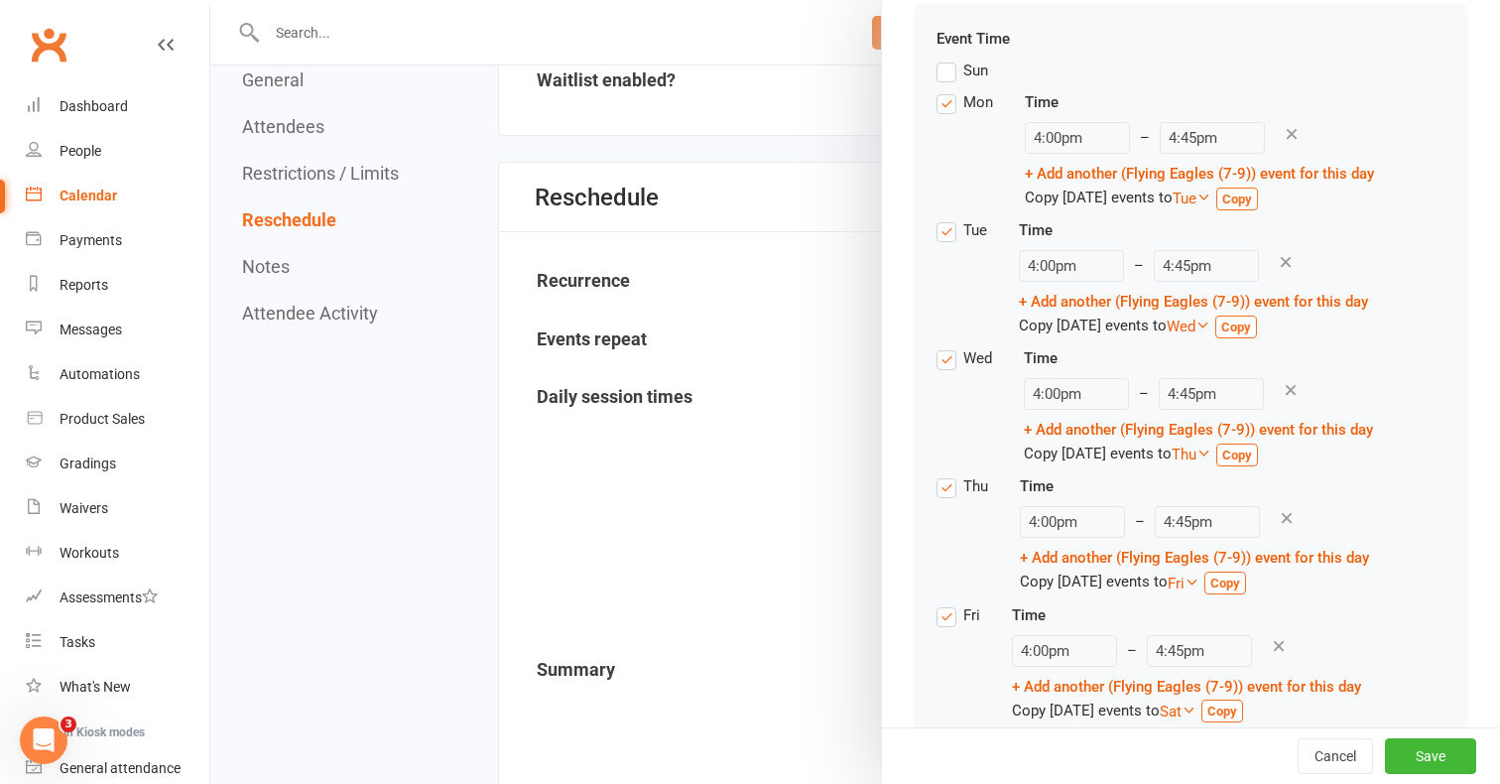
scroll to position [280, 0]
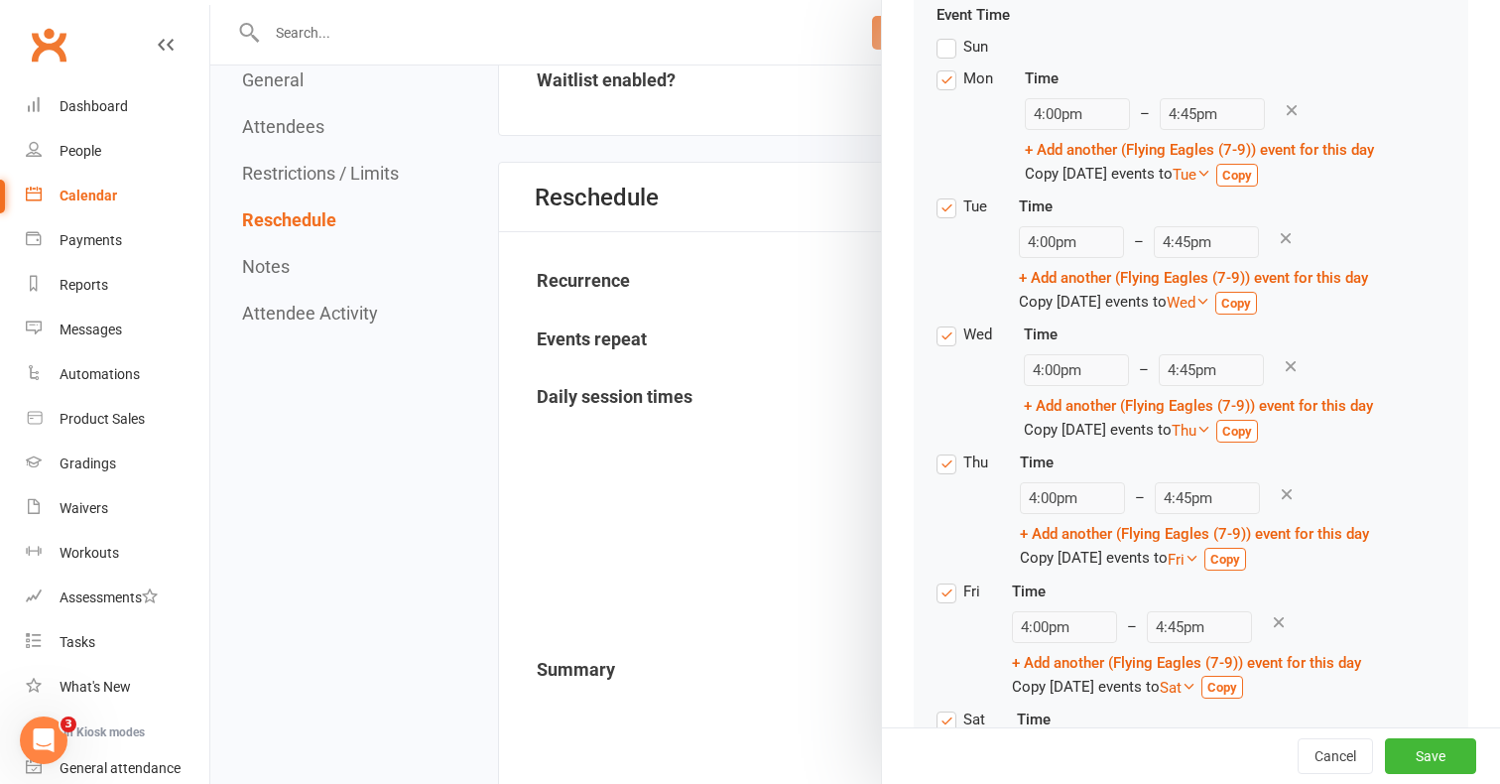
click at [944, 459] on label "Thu" at bounding box center [962, 462] width 52 height 24
click at [944, 450] on input "Thu" at bounding box center [942, 450] width 13 height 0
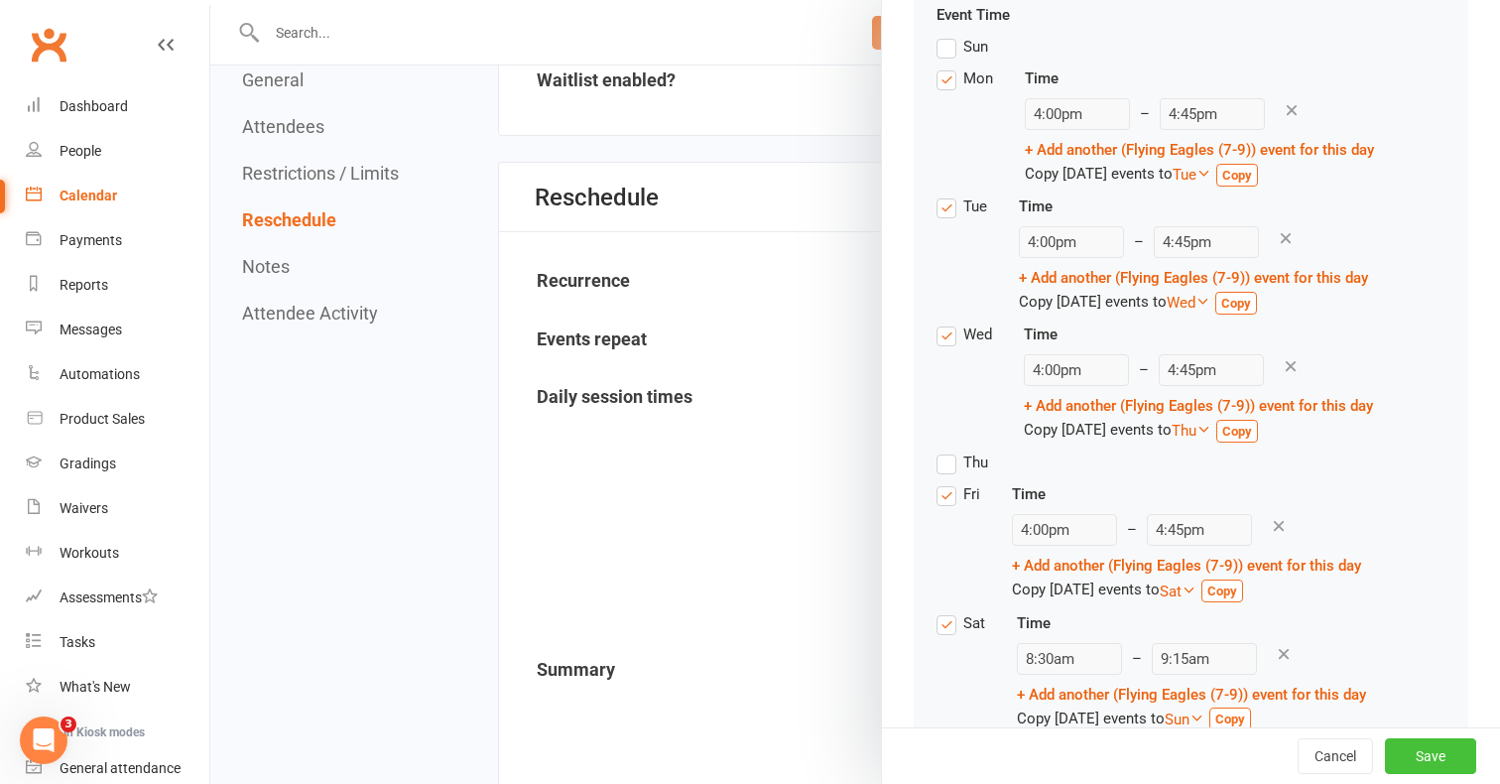
click at [1432, 757] on button "Save" at bounding box center [1430, 756] width 91 height 36
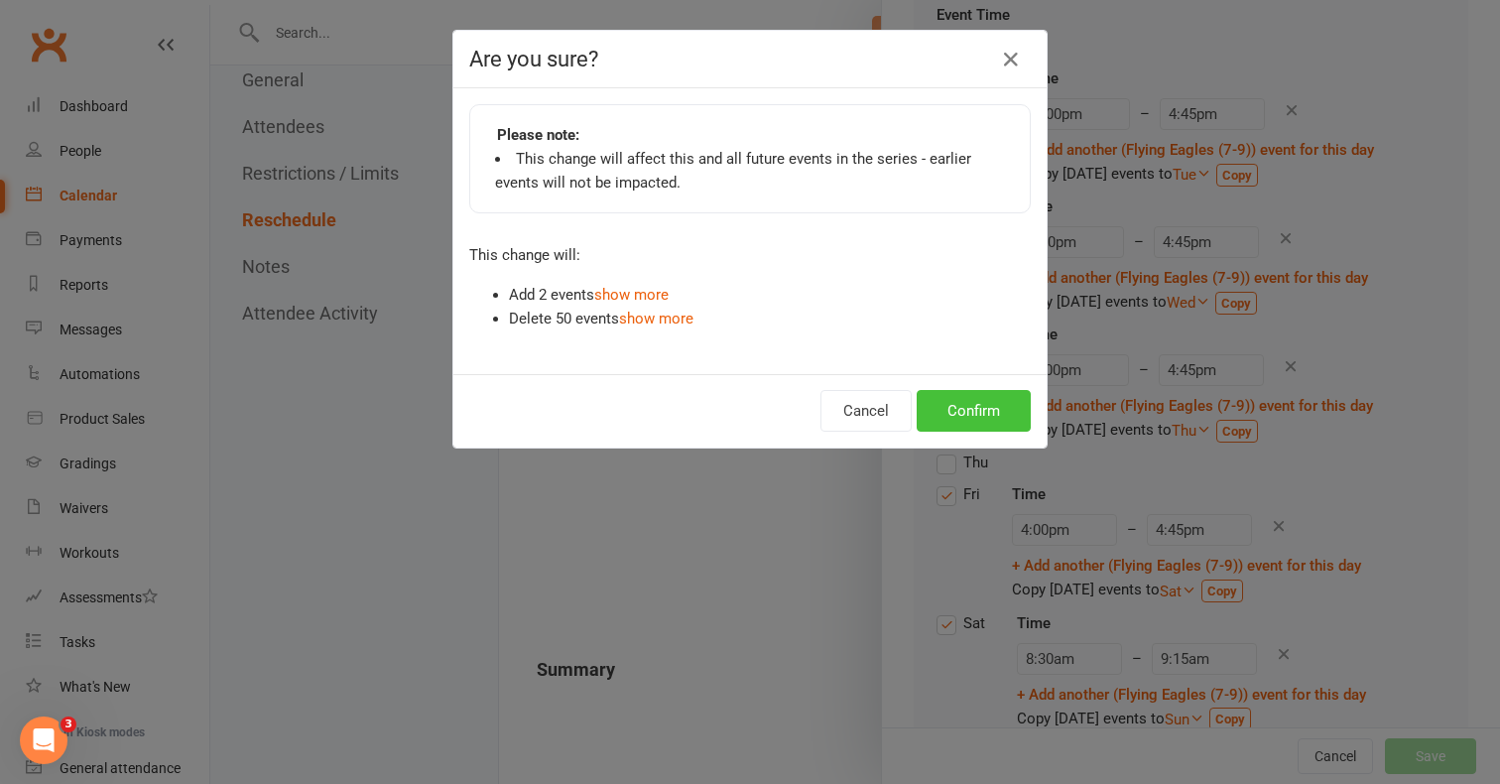
click at [996, 426] on button "Confirm" at bounding box center [974, 411] width 114 height 42
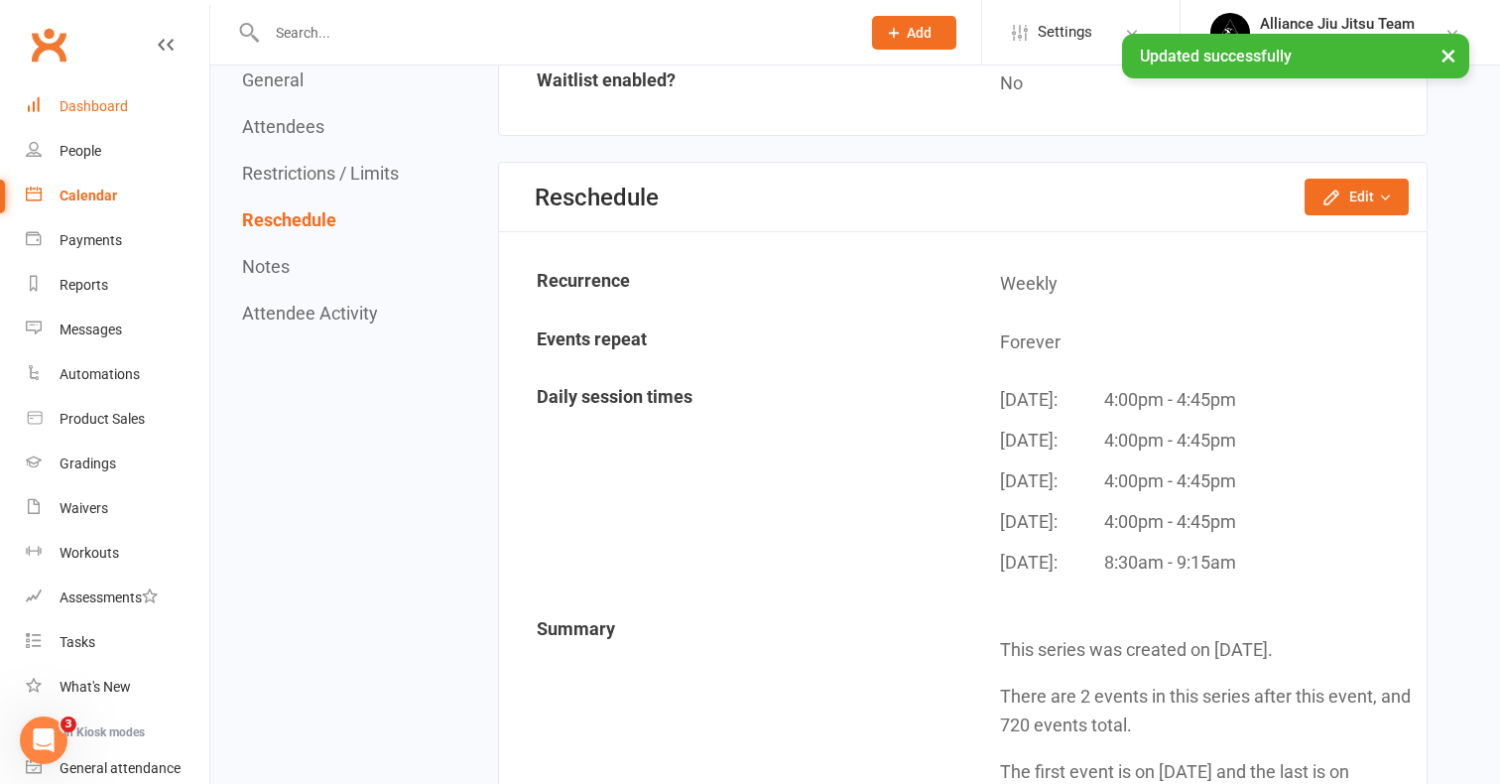
click at [119, 103] on div "Dashboard" at bounding box center [94, 106] width 68 height 16
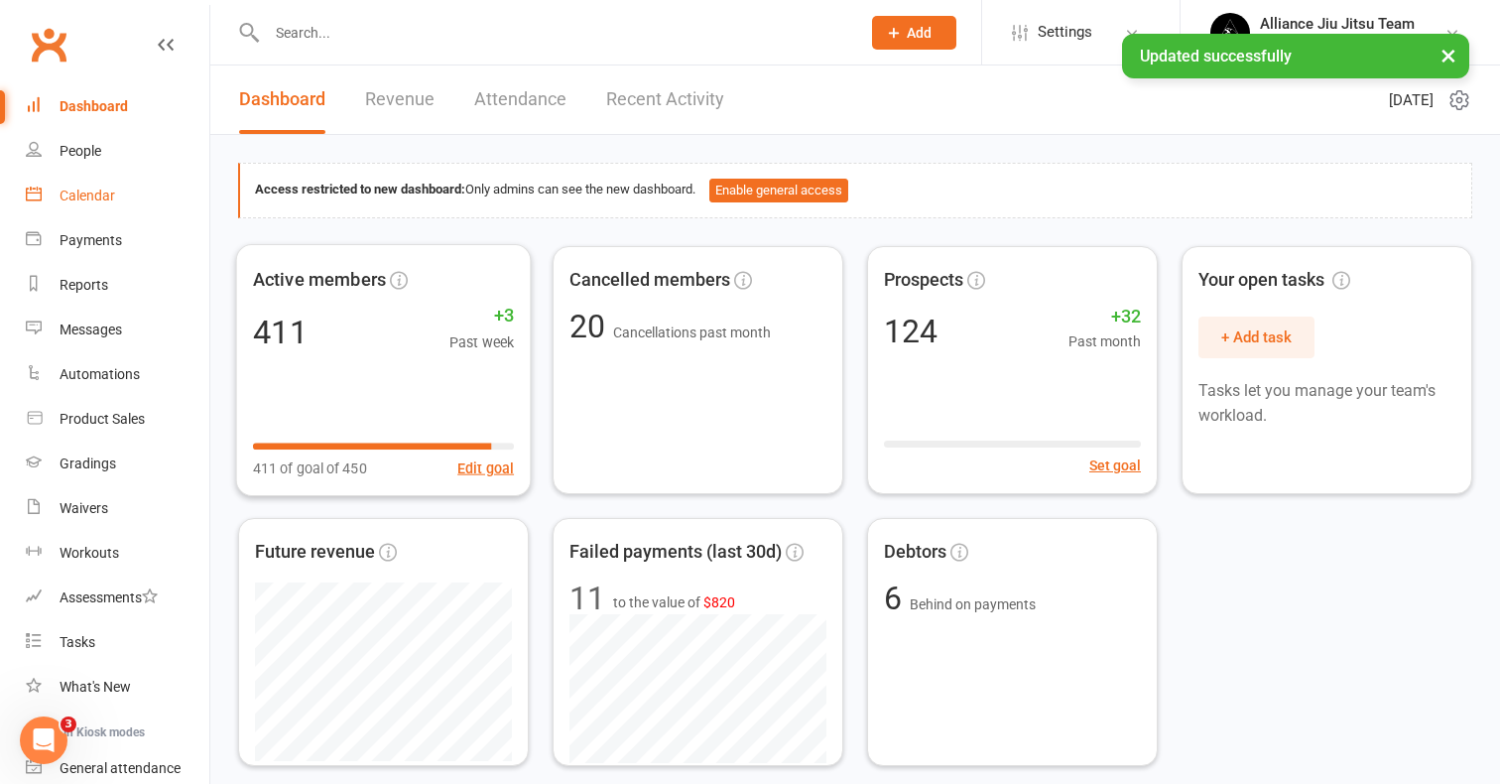
click at [106, 199] on div "Calendar" at bounding box center [88, 195] width 56 height 16
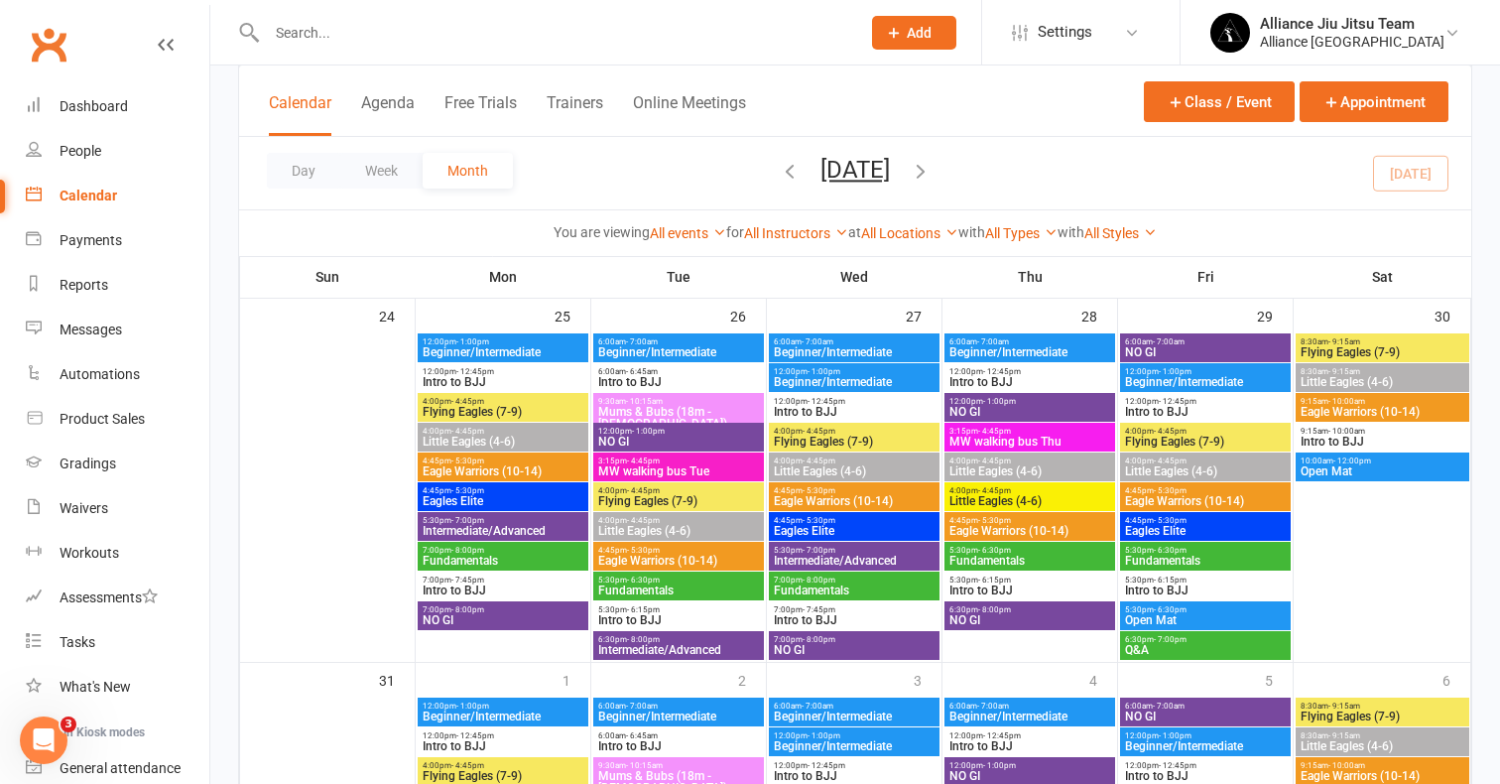
scroll to position [1630, 0]
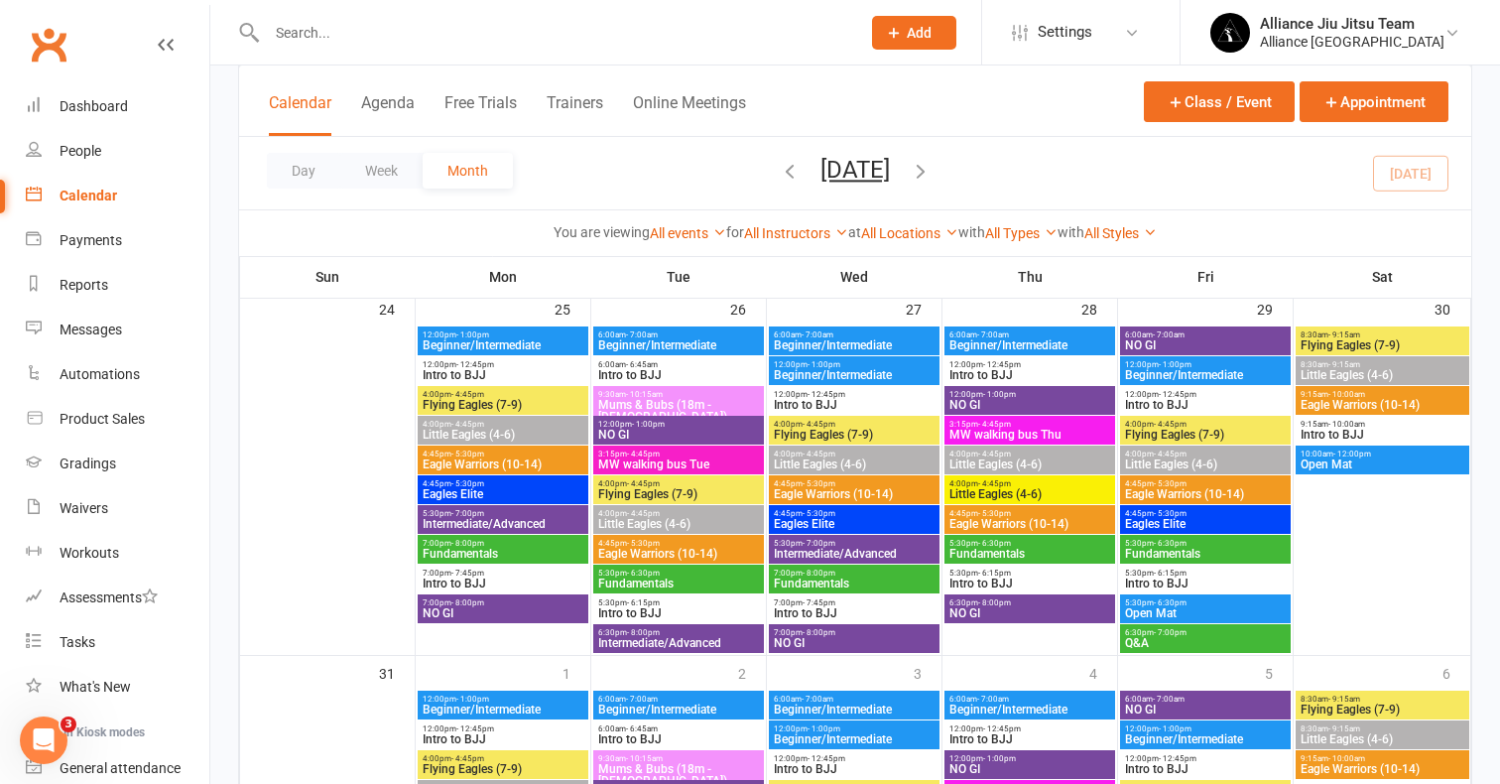
click at [1044, 374] on span "Intro to BJJ" at bounding box center [1029, 375] width 163 height 12
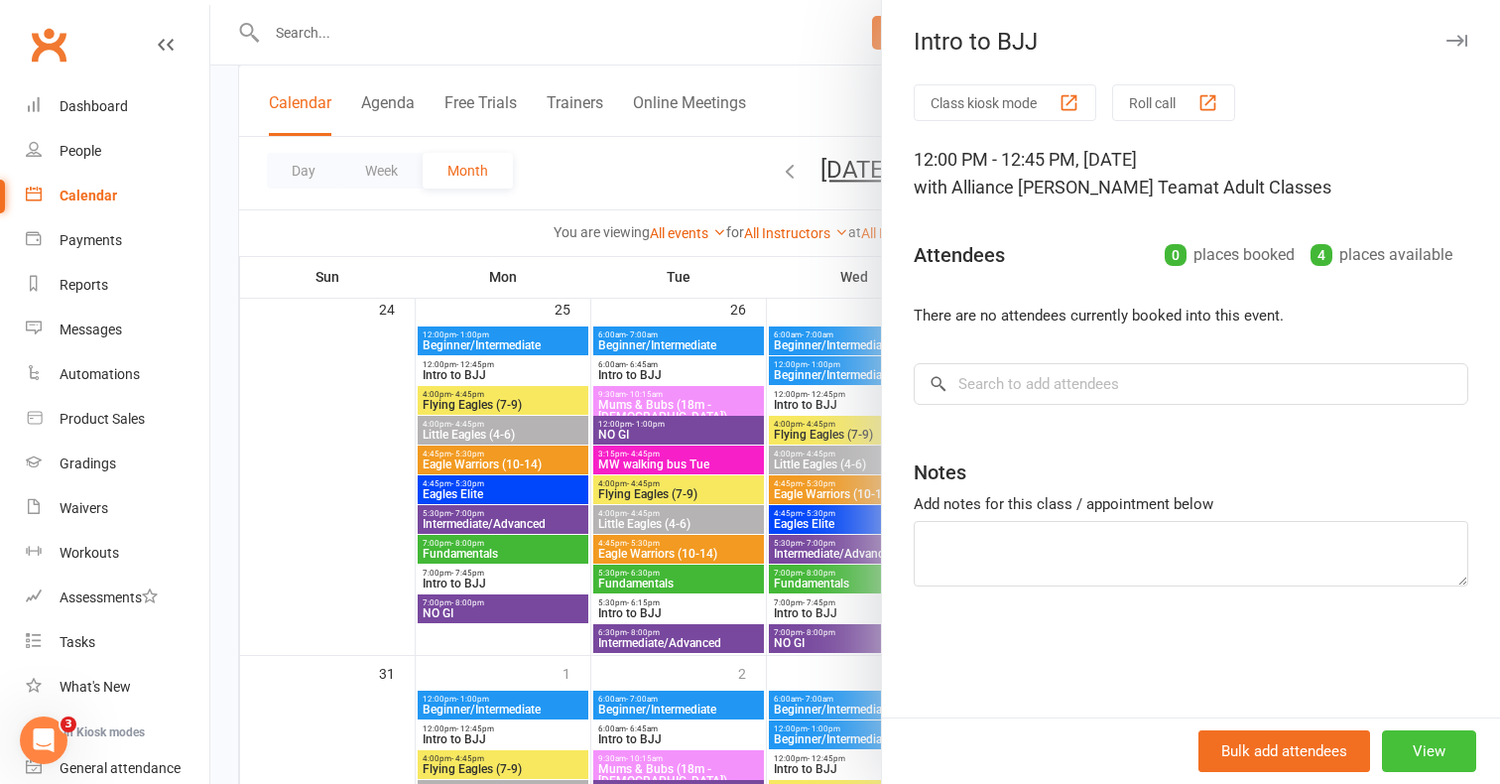
click at [1413, 748] on button "View" at bounding box center [1429, 751] width 94 height 42
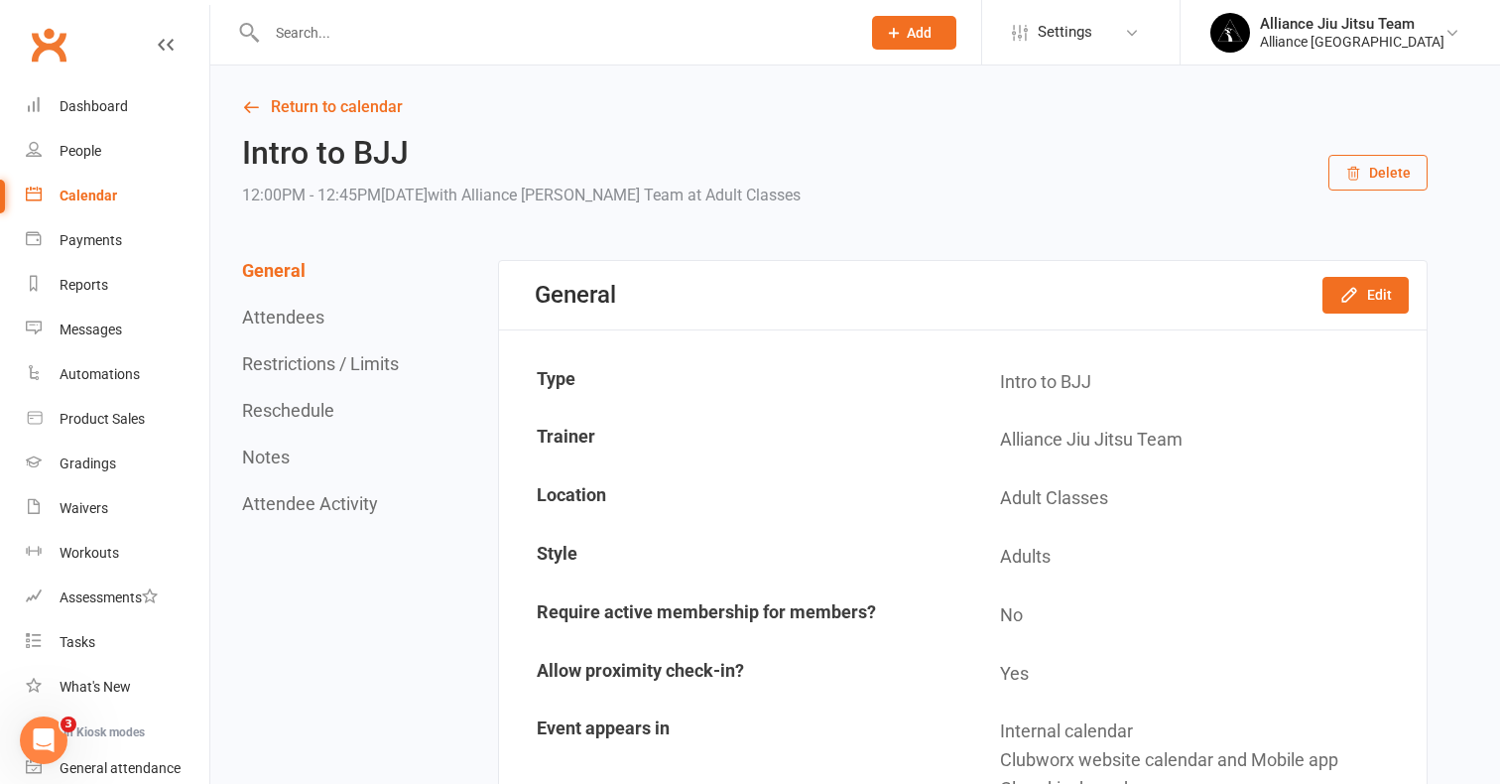
click at [1388, 162] on button "Delete" at bounding box center [1377, 173] width 99 height 36
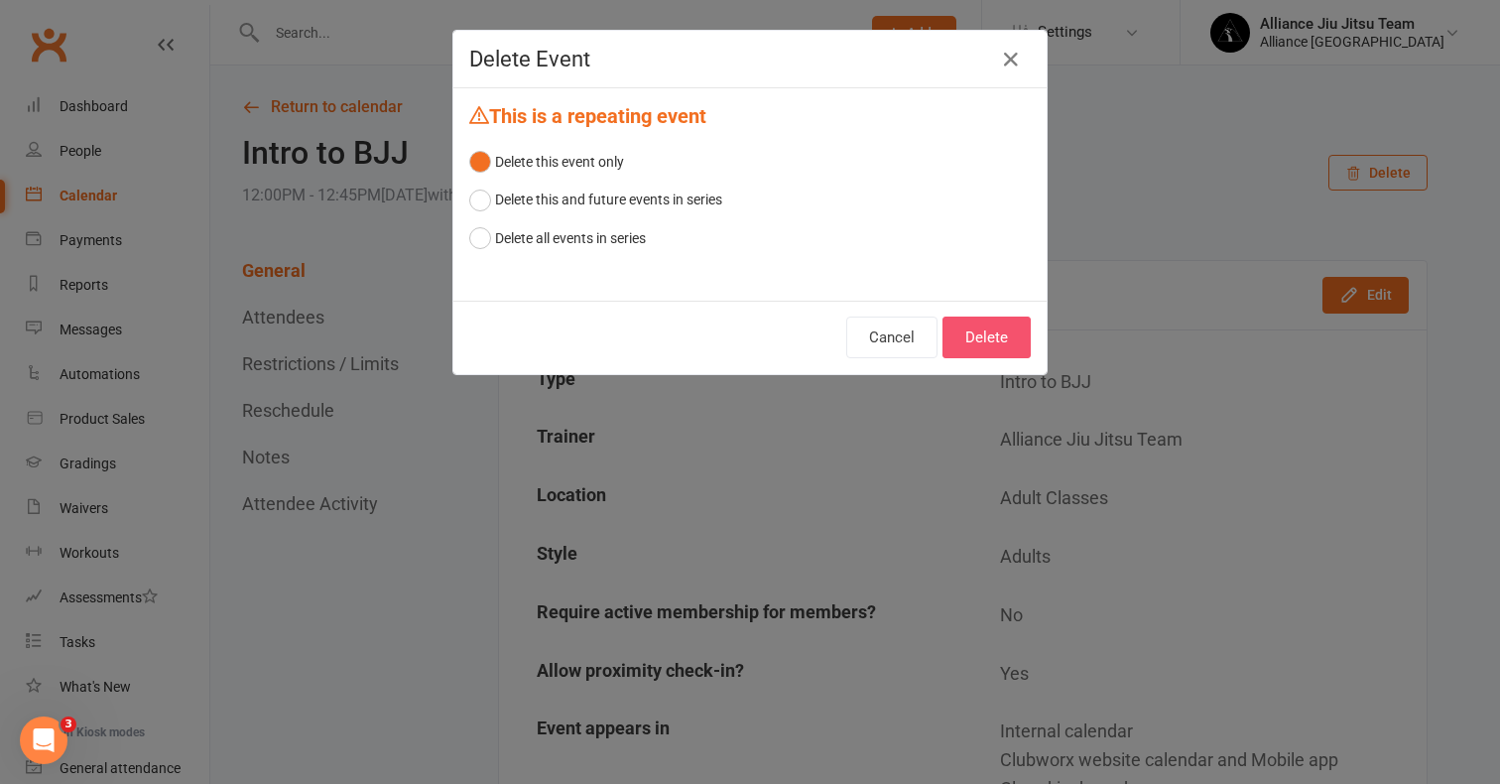
click at [963, 330] on button "Delete" at bounding box center [986, 337] width 88 height 42
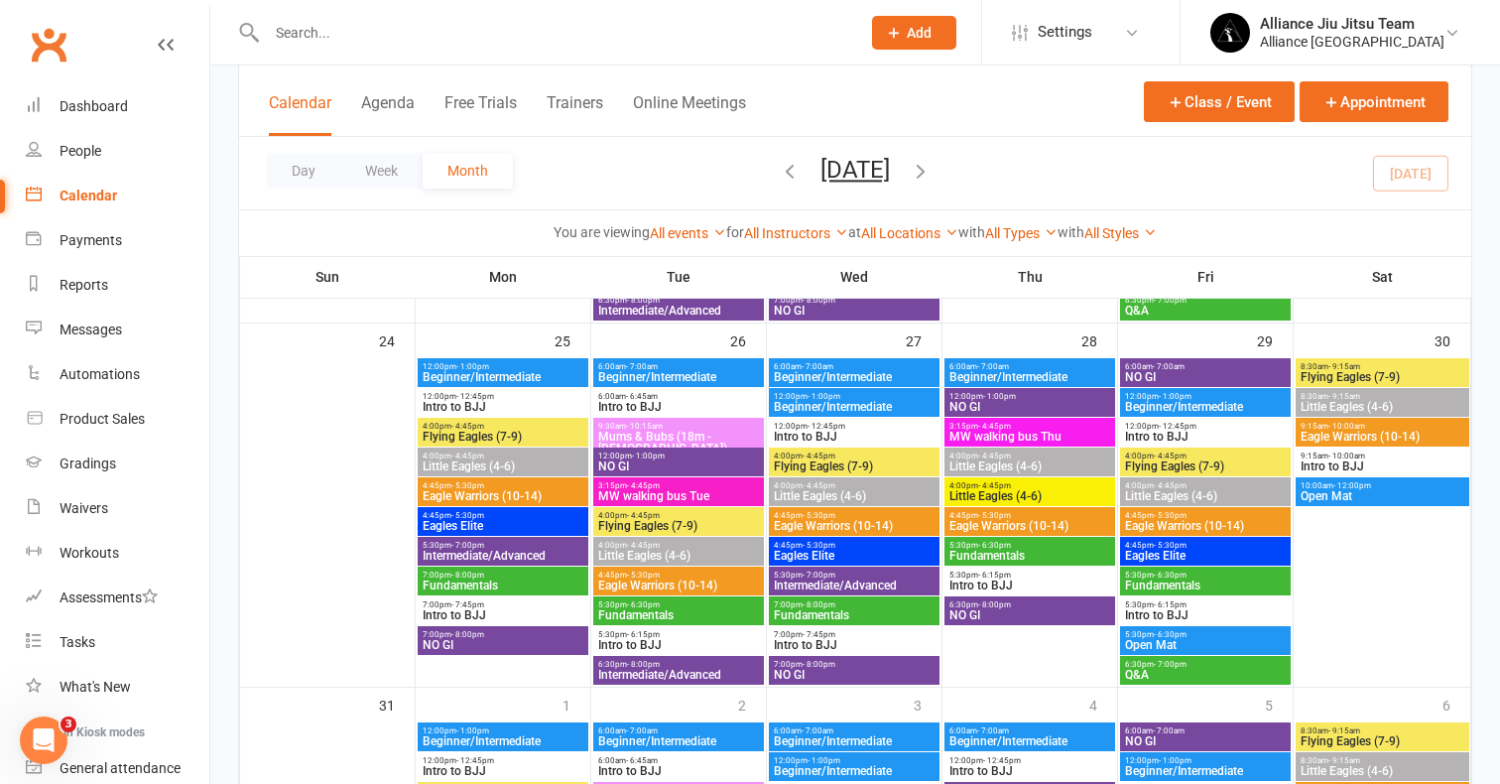
scroll to position [1618, 0]
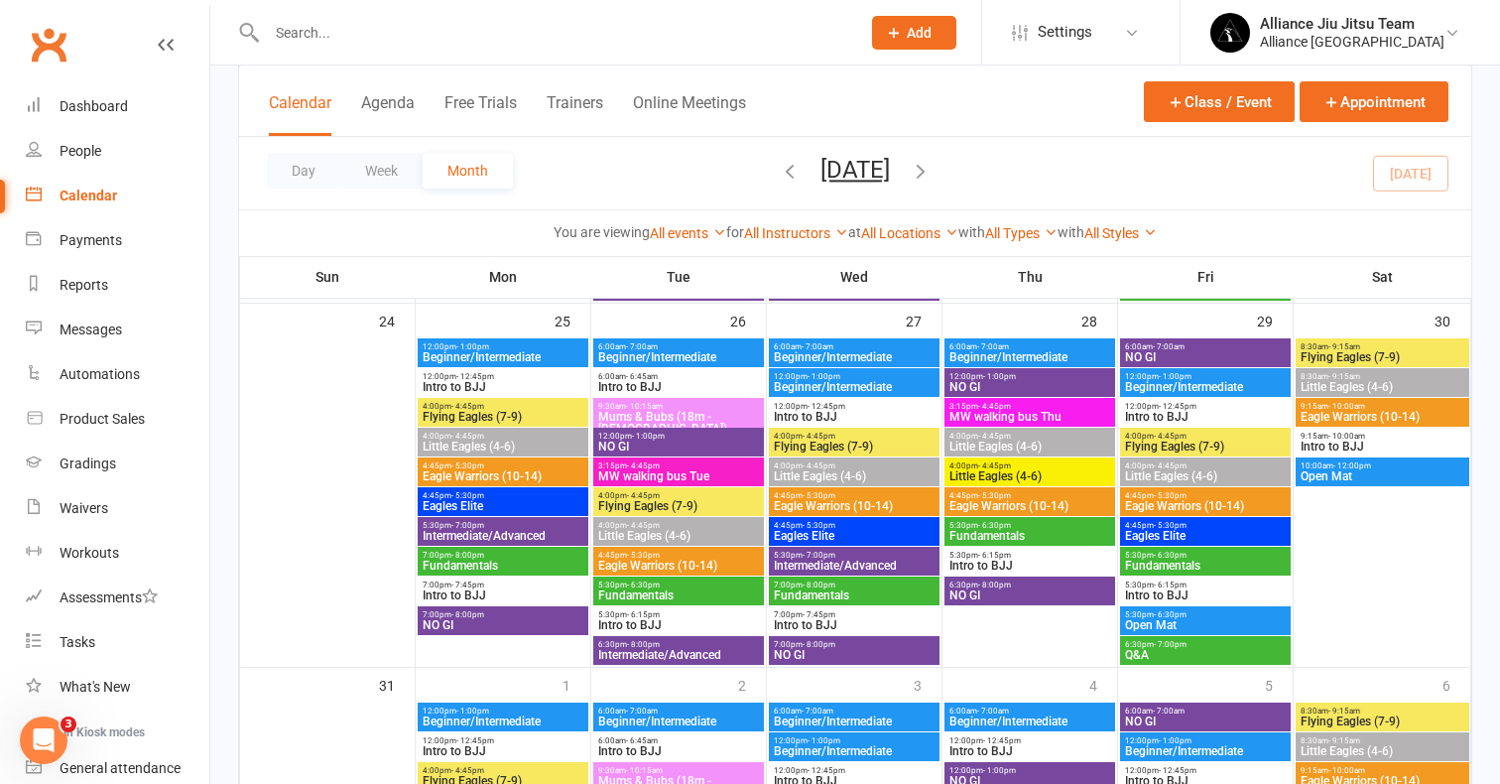
click at [1048, 558] on span "5:30pm - 6:15pm" at bounding box center [1029, 555] width 163 height 9
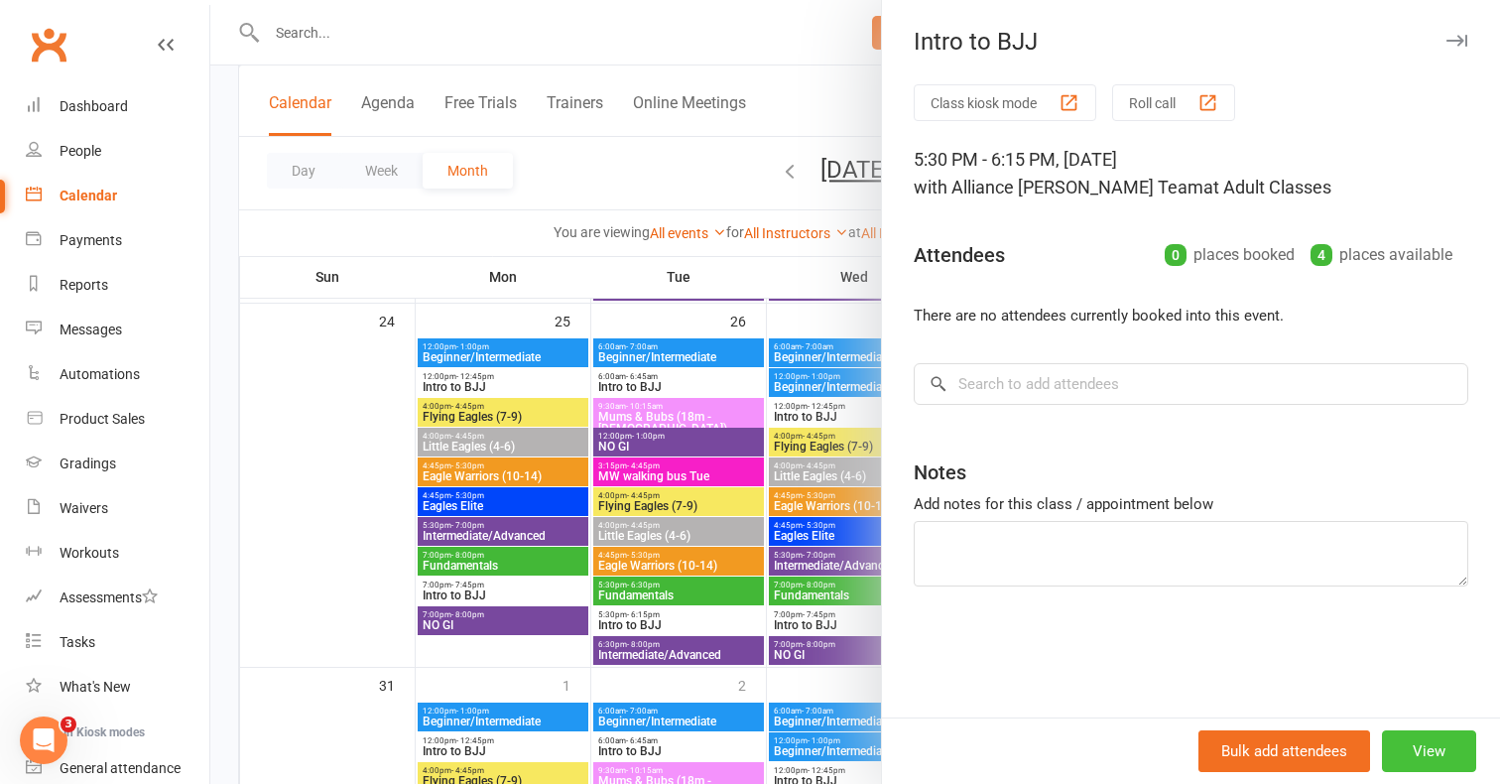
click at [1400, 754] on button "View" at bounding box center [1429, 751] width 94 height 42
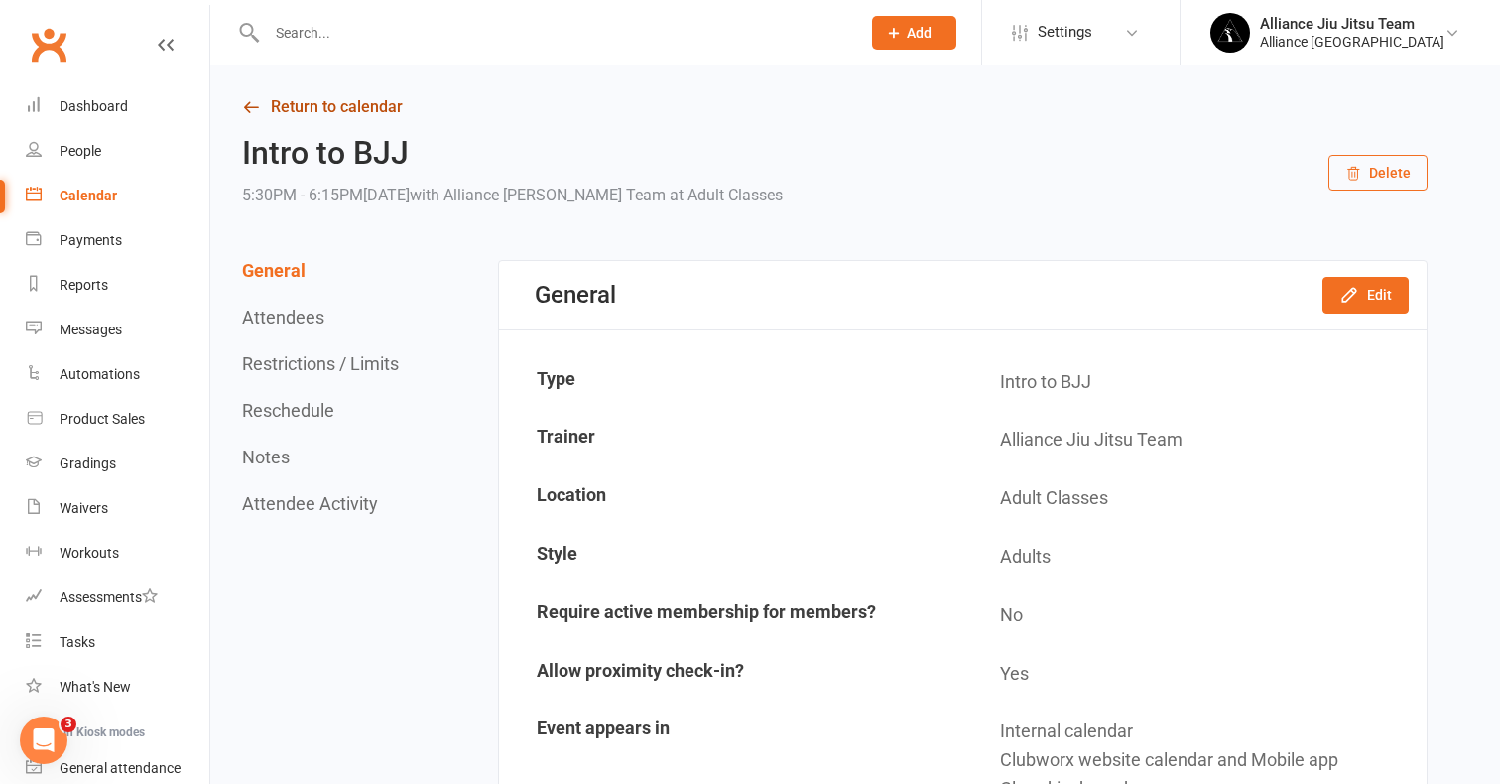
click at [287, 113] on link "Return to calendar" at bounding box center [834, 107] width 1185 height 28
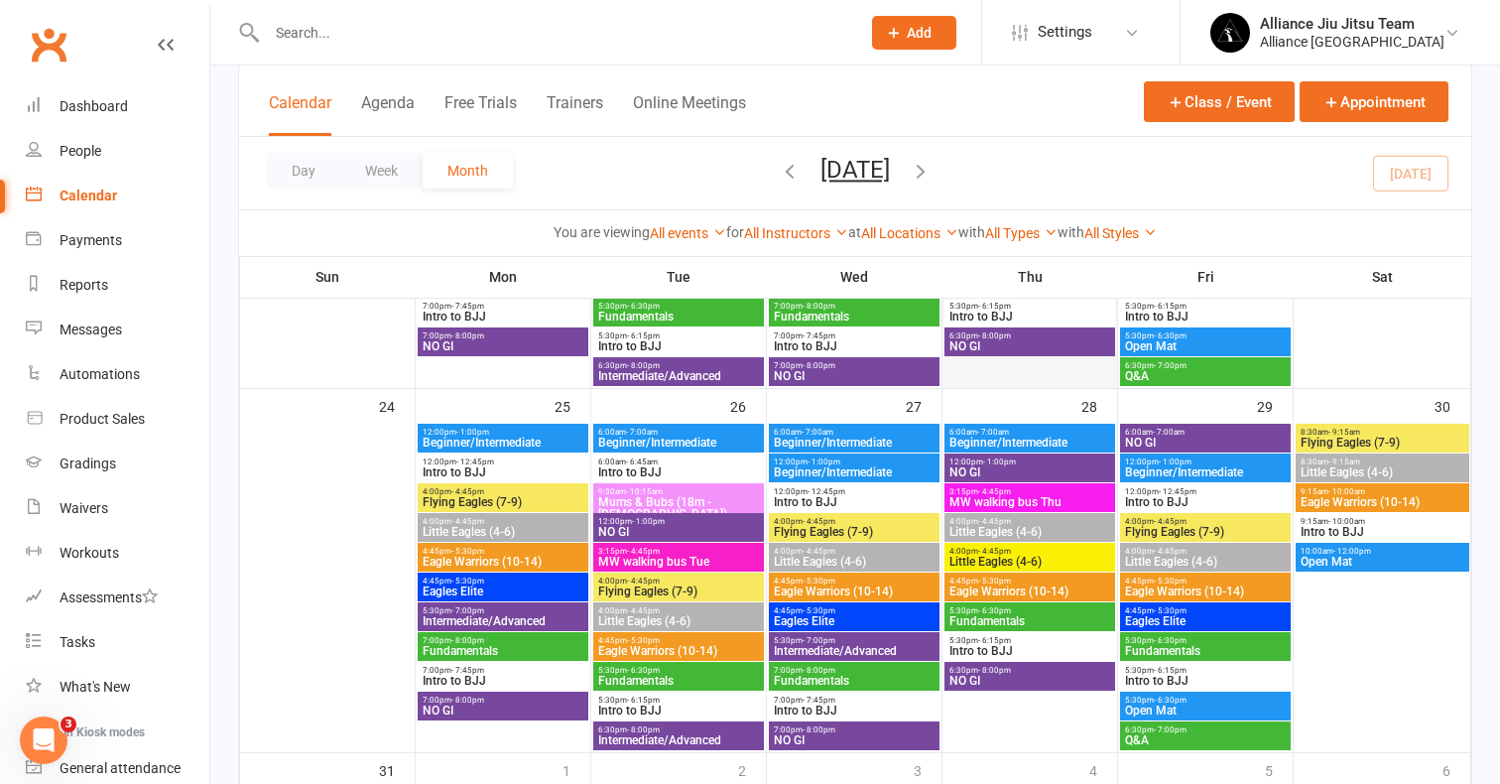
scroll to position [1539, 0]
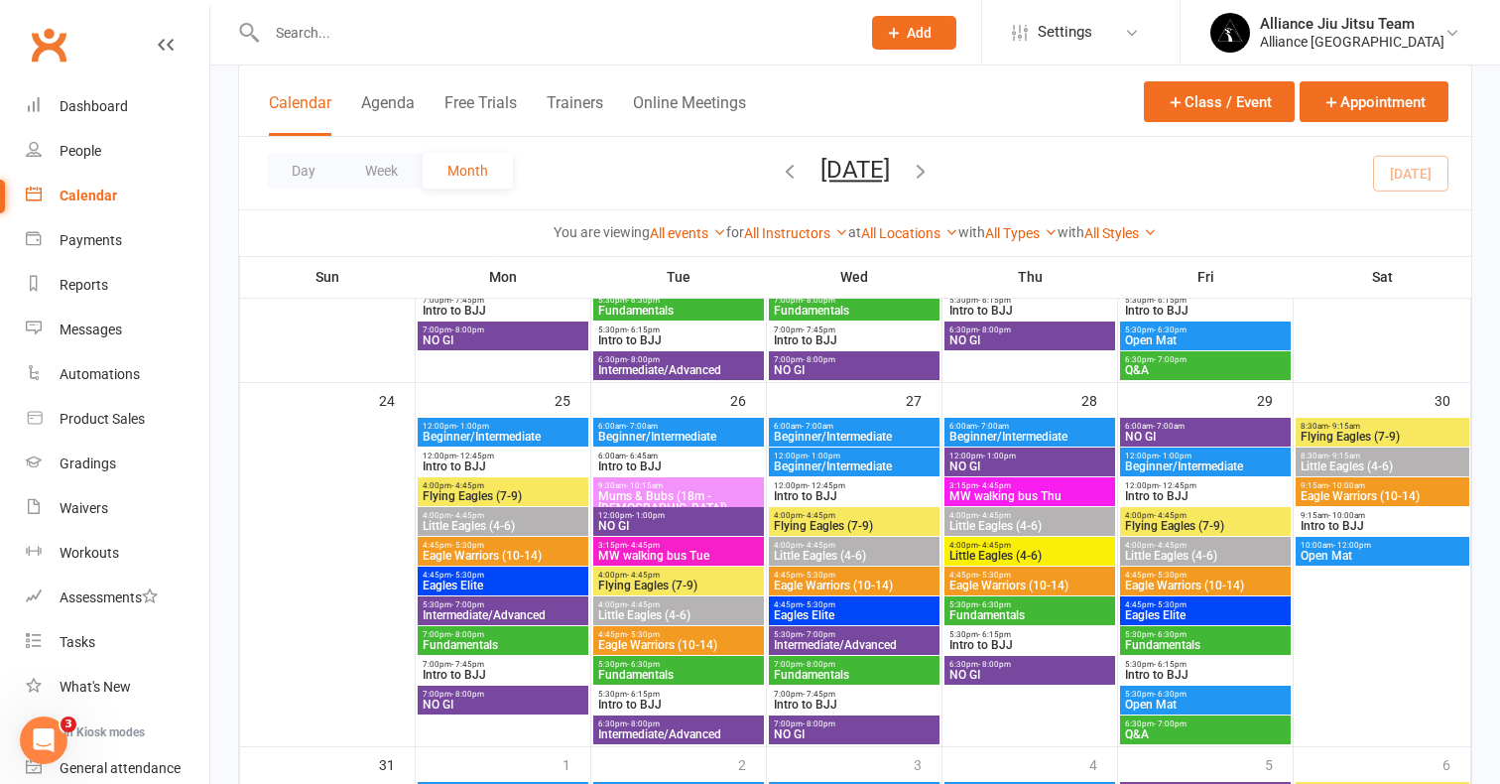
click at [862, 484] on span "12:00pm - 12:45pm" at bounding box center [854, 485] width 163 height 9
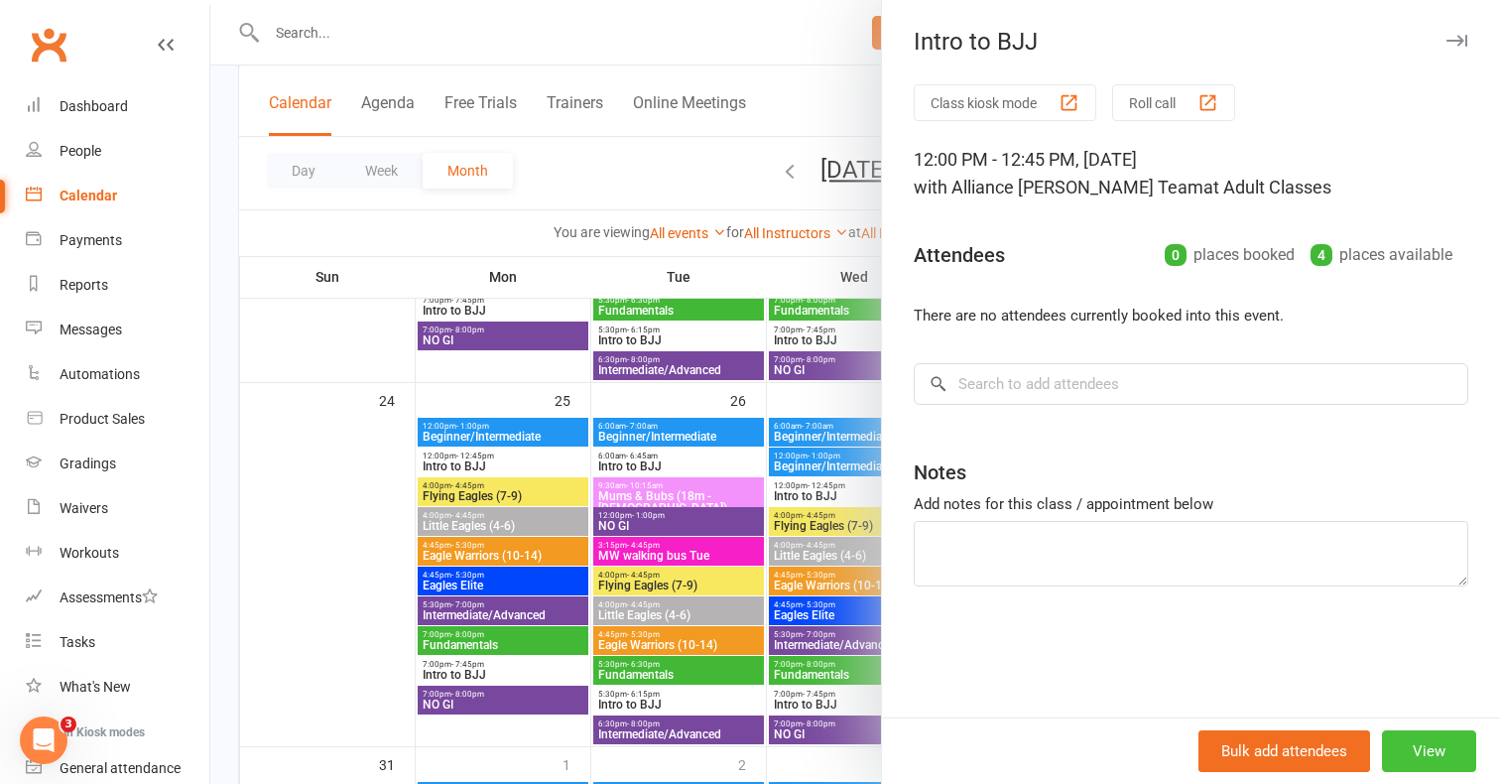
click at [1423, 756] on button "View" at bounding box center [1429, 751] width 94 height 42
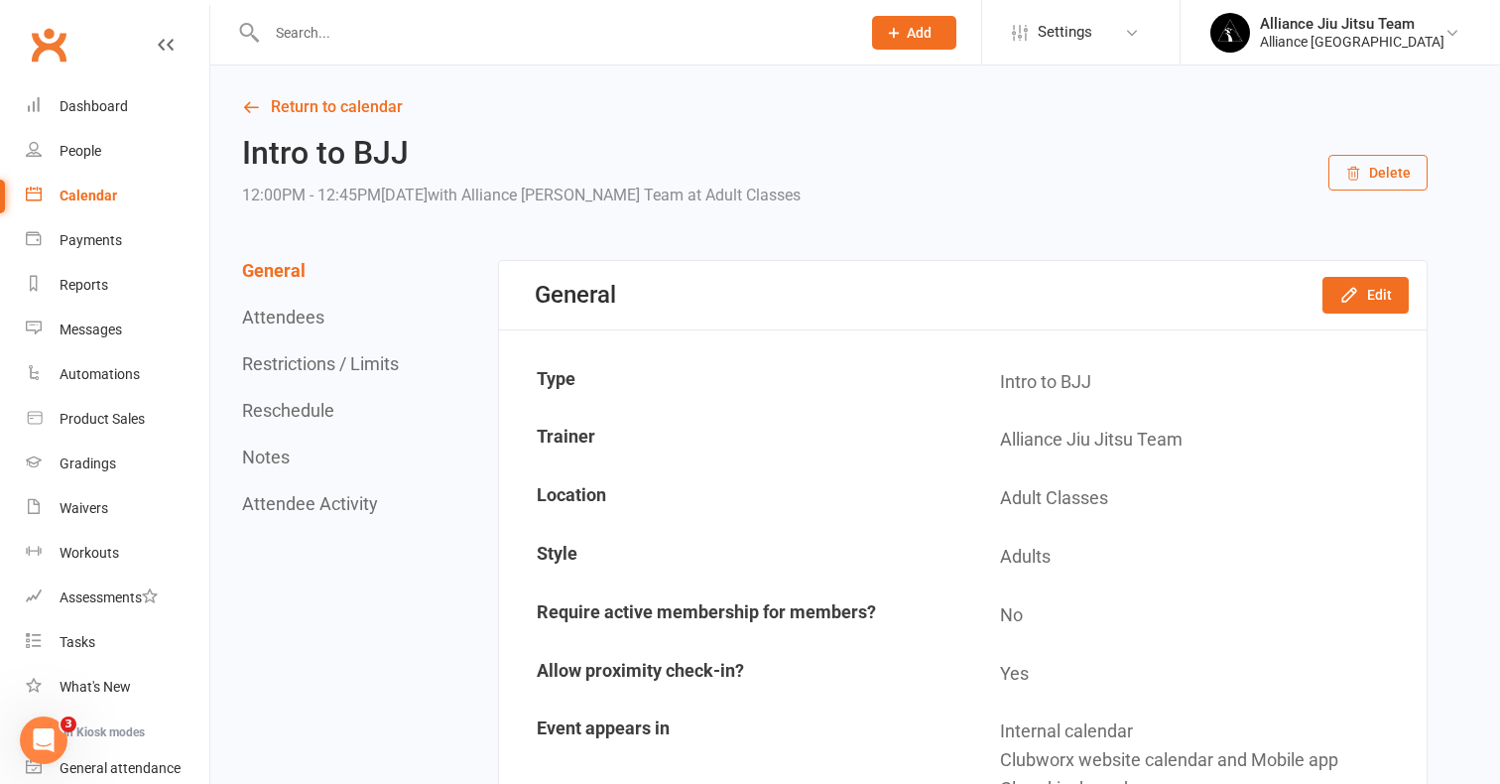
click at [1375, 183] on button "Delete" at bounding box center [1377, 173] width 99 height 36
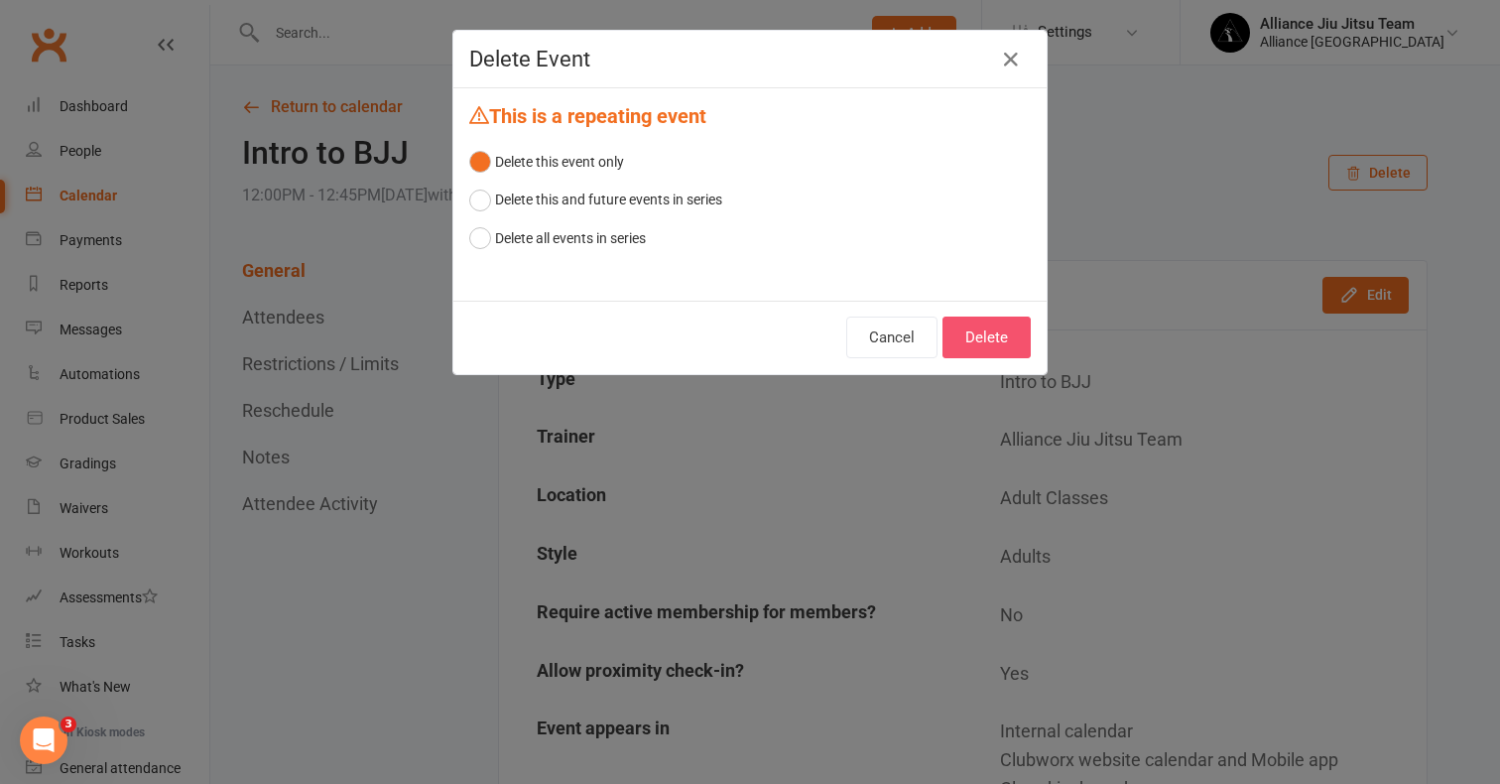
click at [1002, 341] on button "Delete" at bounding box center [986, 337] width 88 height 42
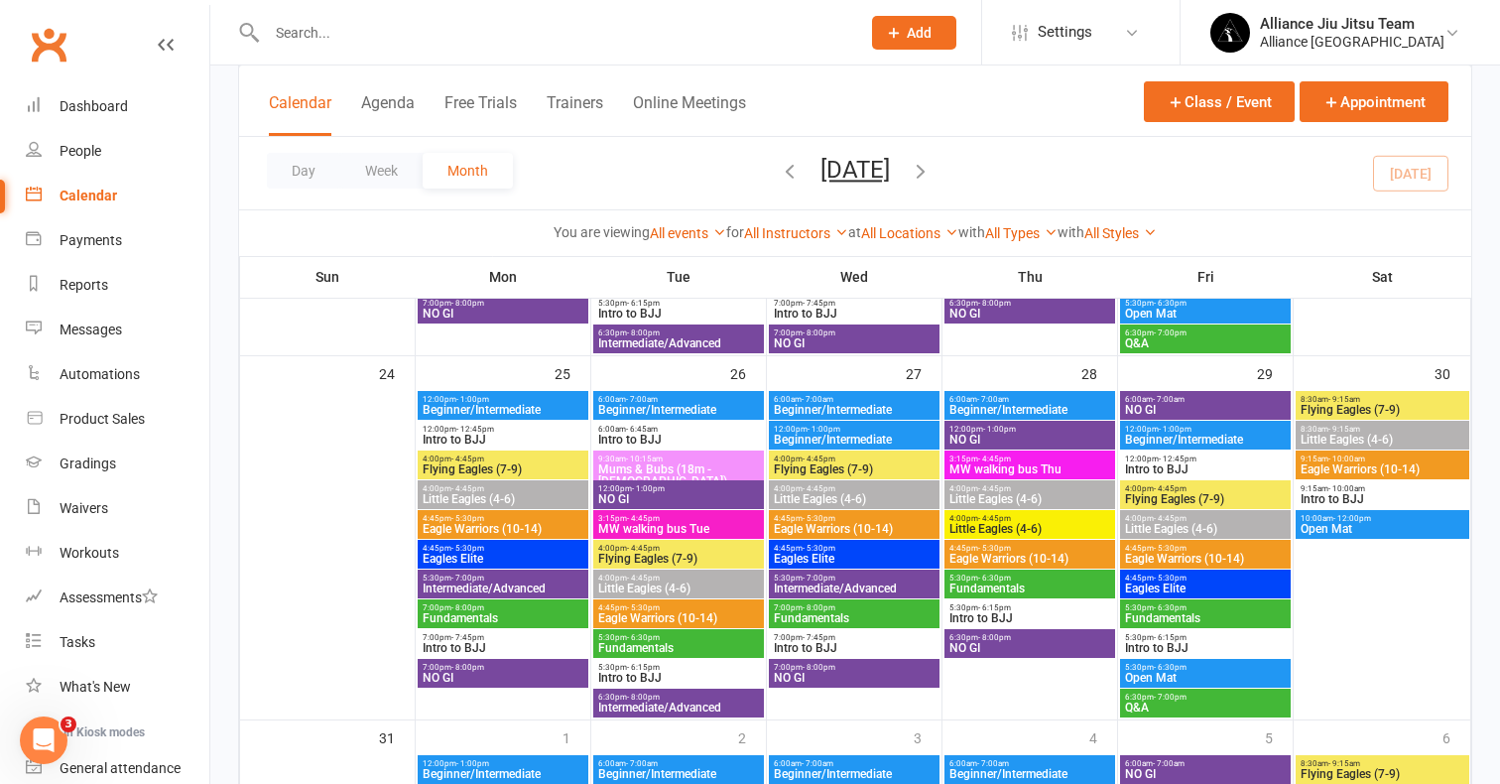
scroll to position [1565, 0]
click at [1193, 463] on span "Intro to BJJ" at bounding box center [1205, 469] width 163 height 12
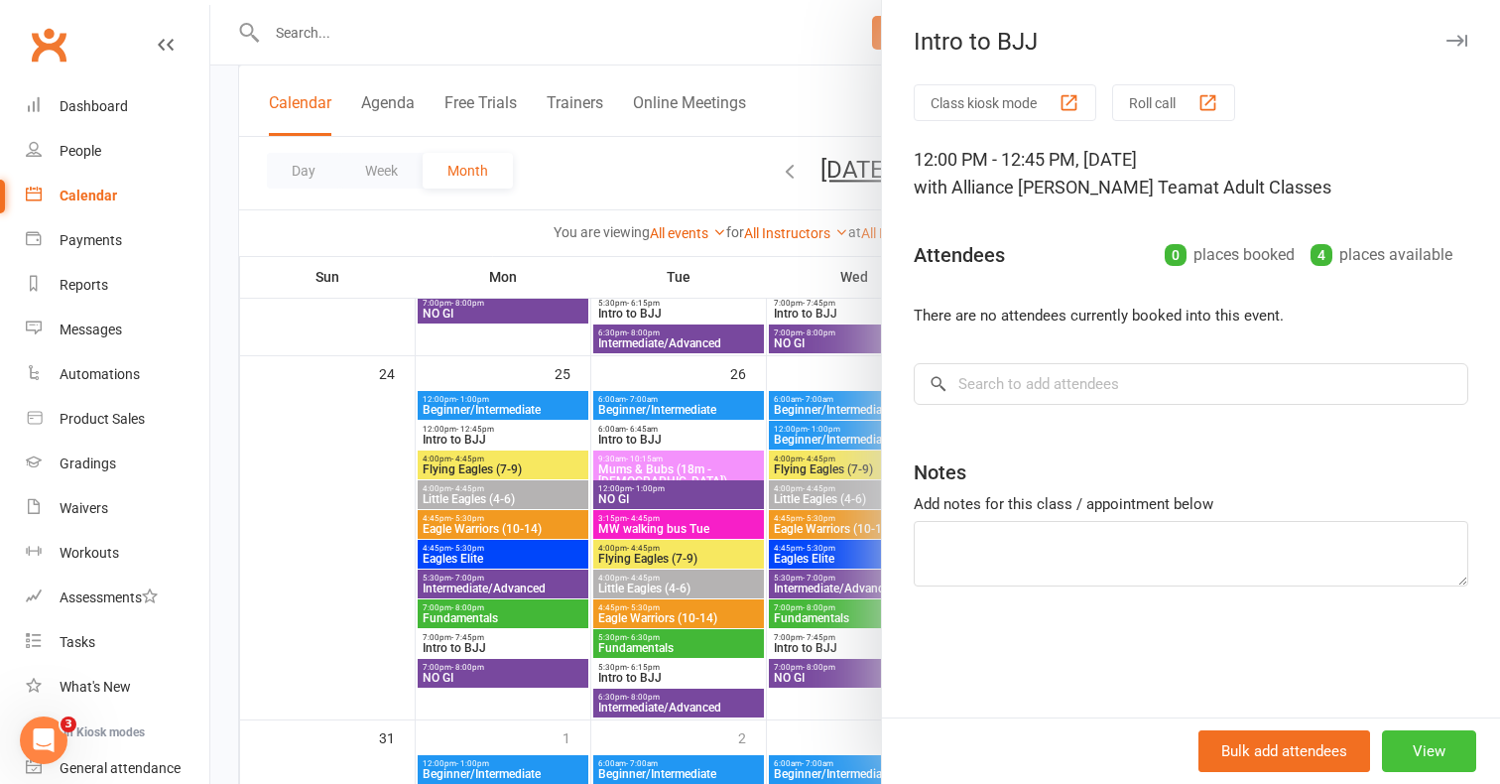
click at [1430, 747] on button "View" at bounding box center [1429, 751] width 94 height 42
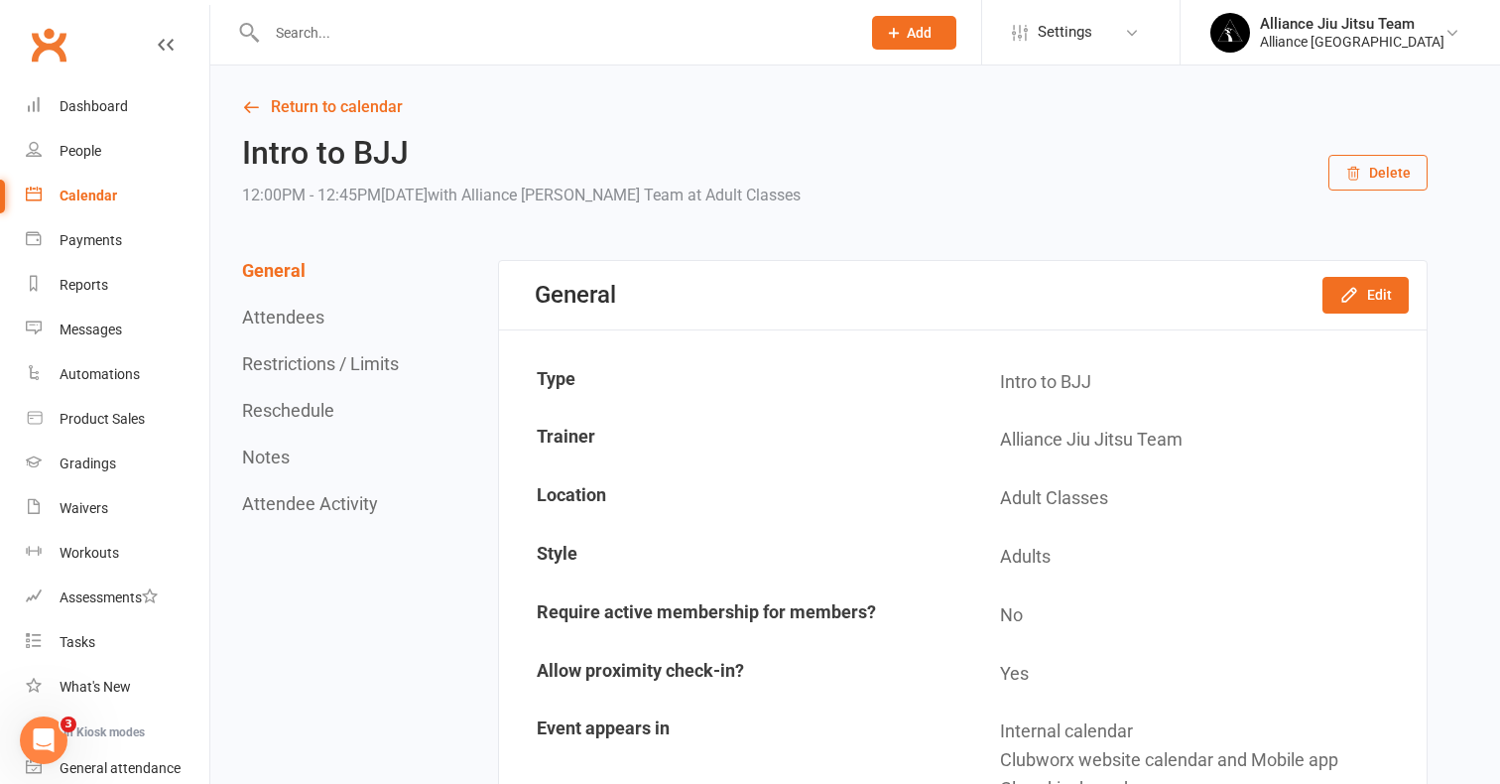
click at [1393, 163] on button "Delete" at bounding box center [1377, 173] width 99 height 36
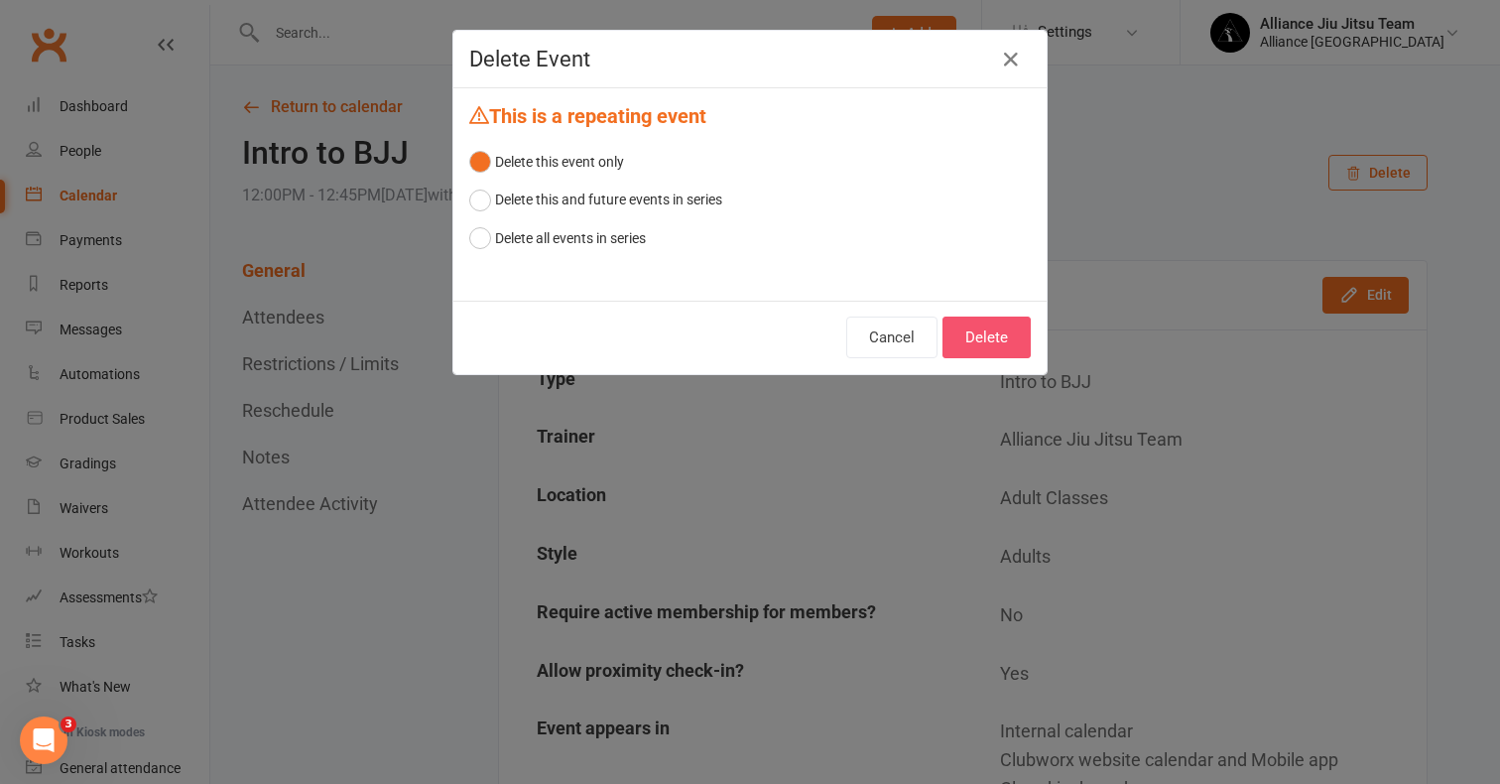
click at [994, 338] on button "Delete" at bounding box center [986, 337] width 88 height 42
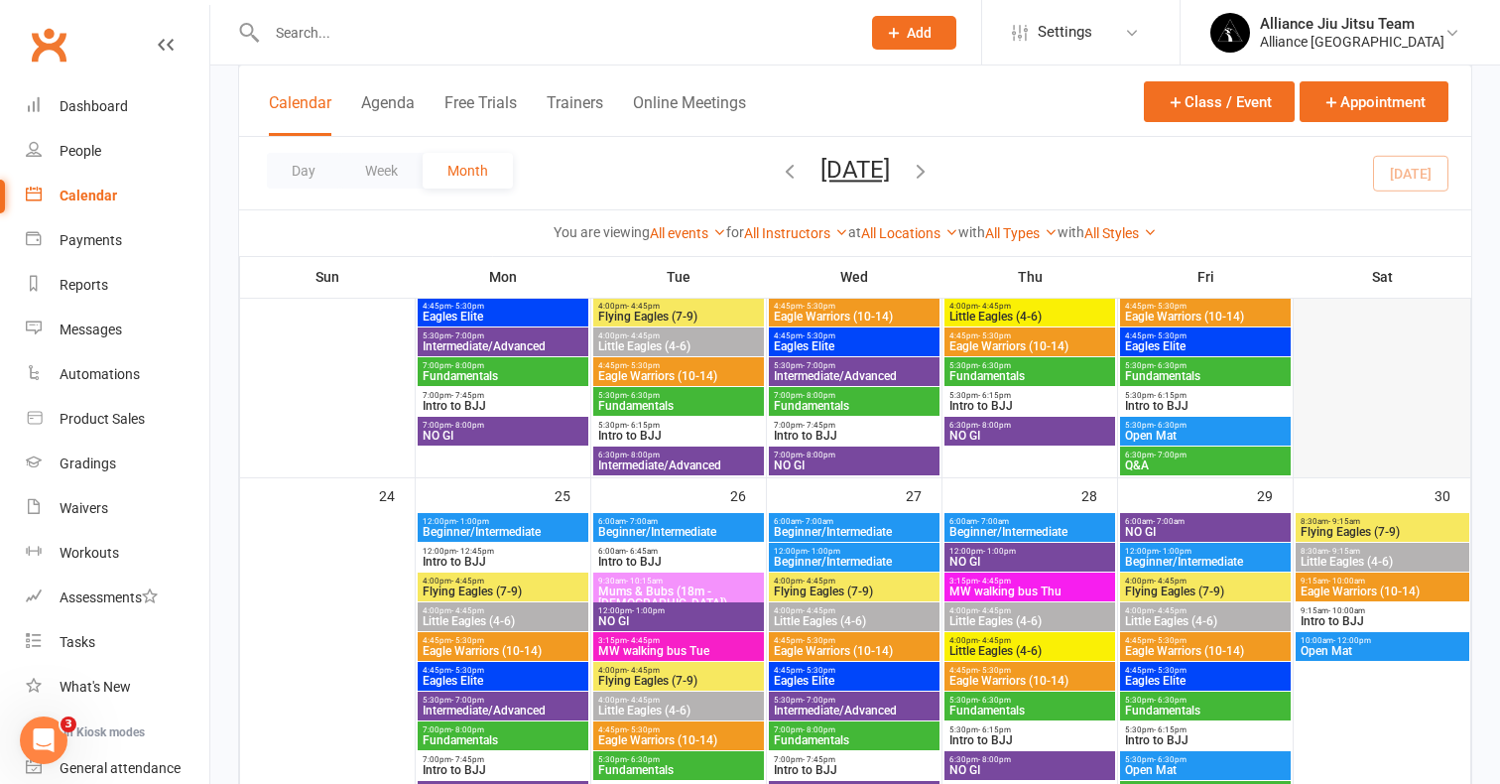
scroll to position [1452, 0]
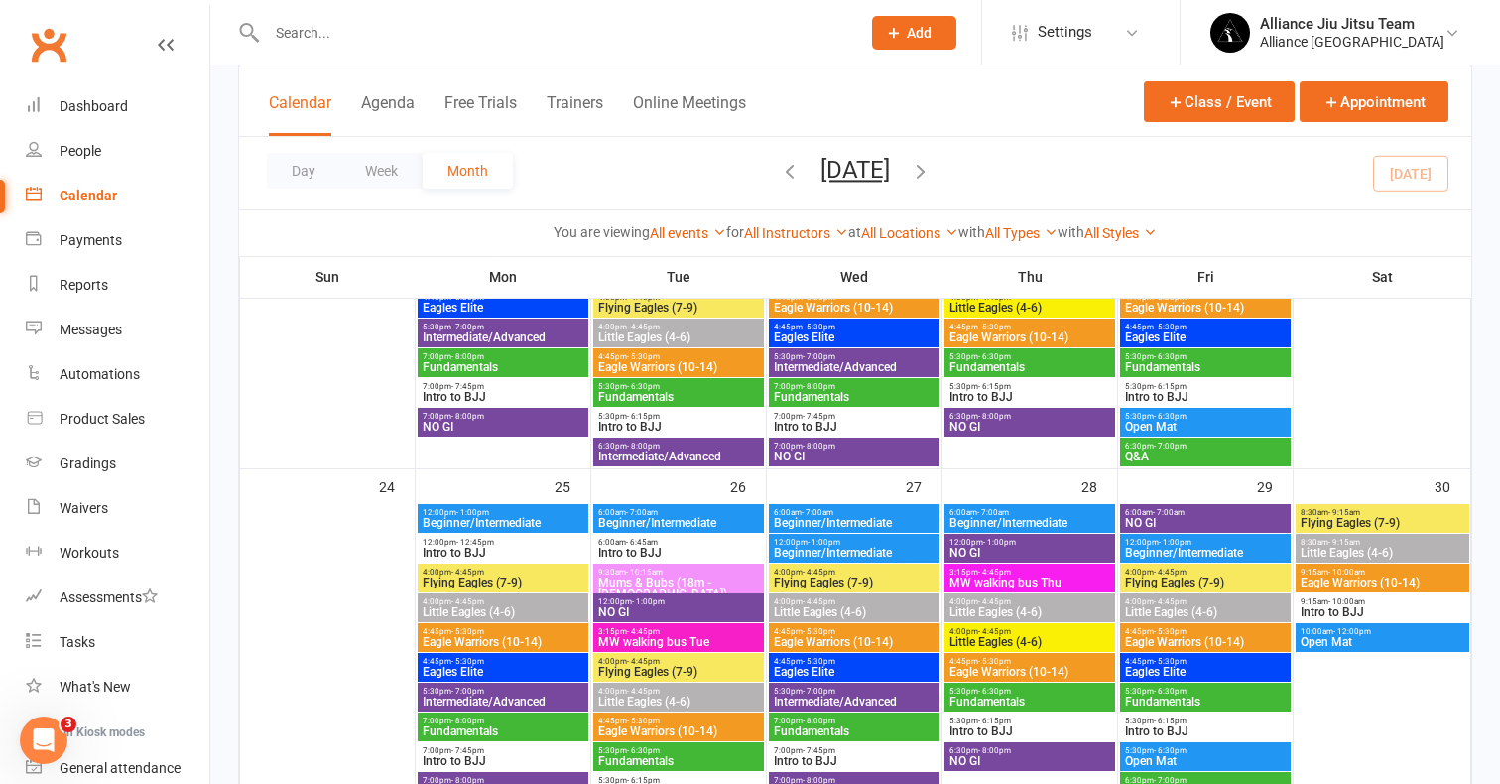
click at [1344, 612] on span "Intro to BJJ" at bounding box center [1383, 612] width 166 height 12
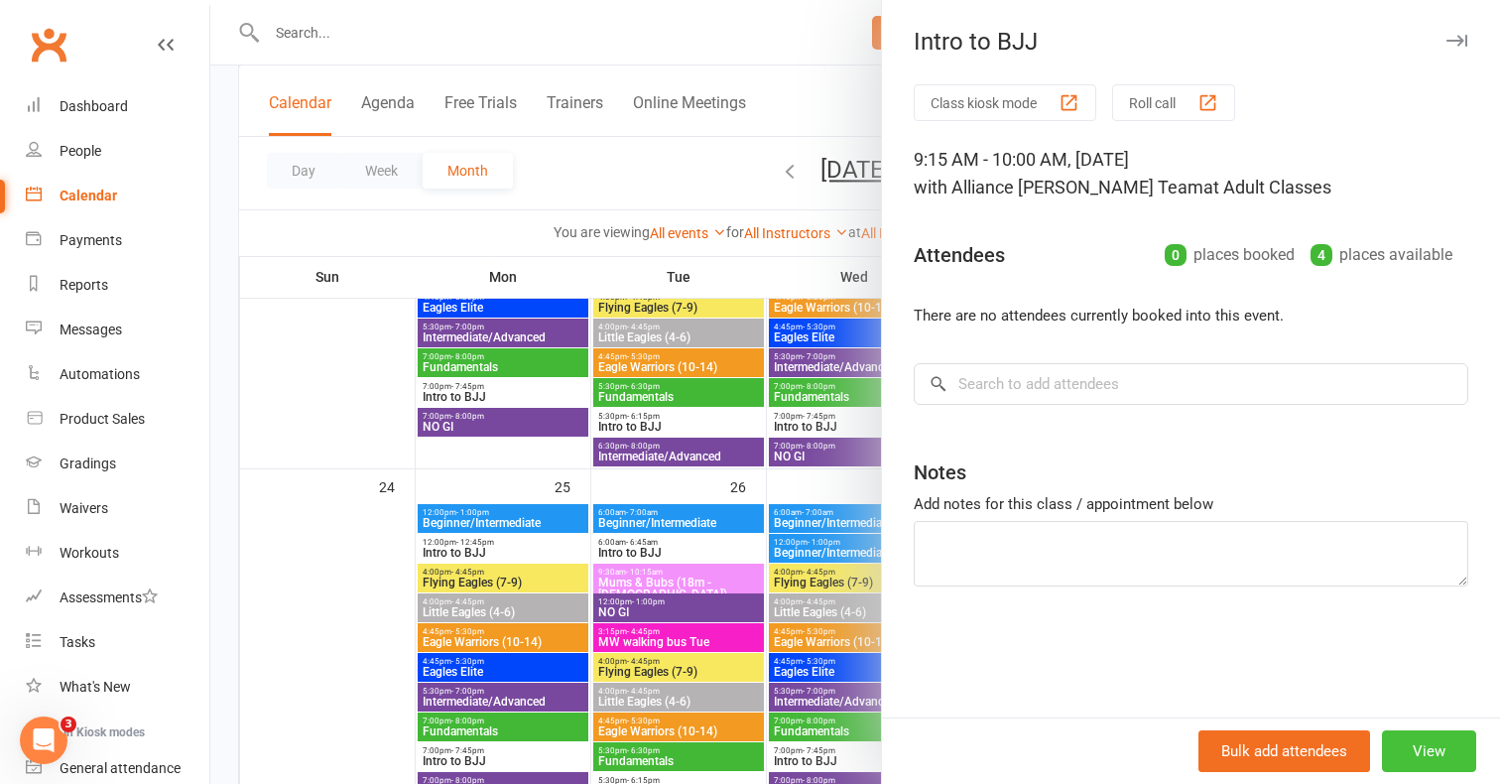
click at [1450, 753] on button "View" at bounding box center [1429, 751] width 94 height 42
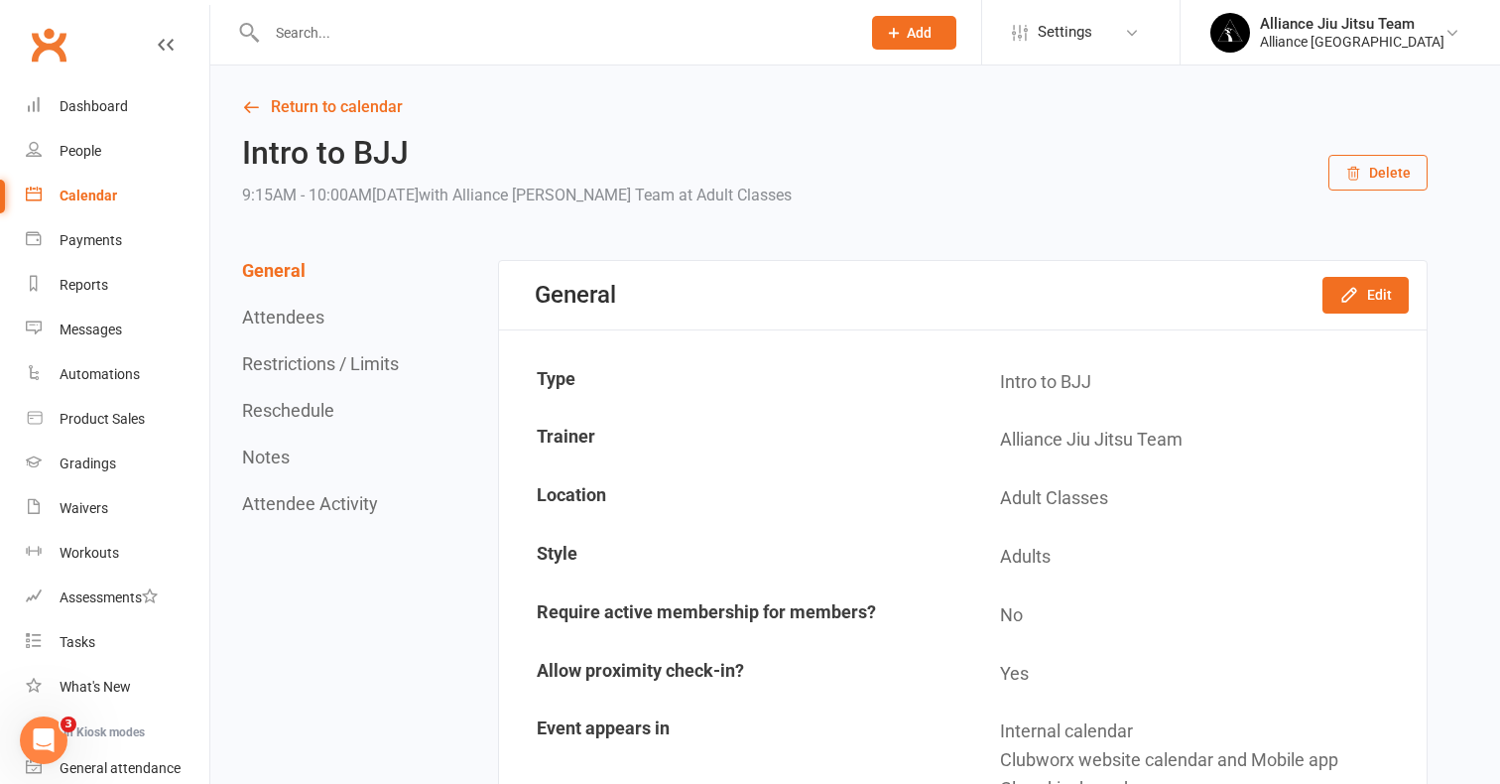
click at [1368, 176] on button "Delete" at bounding box center [1377, 173] width 99 height 36
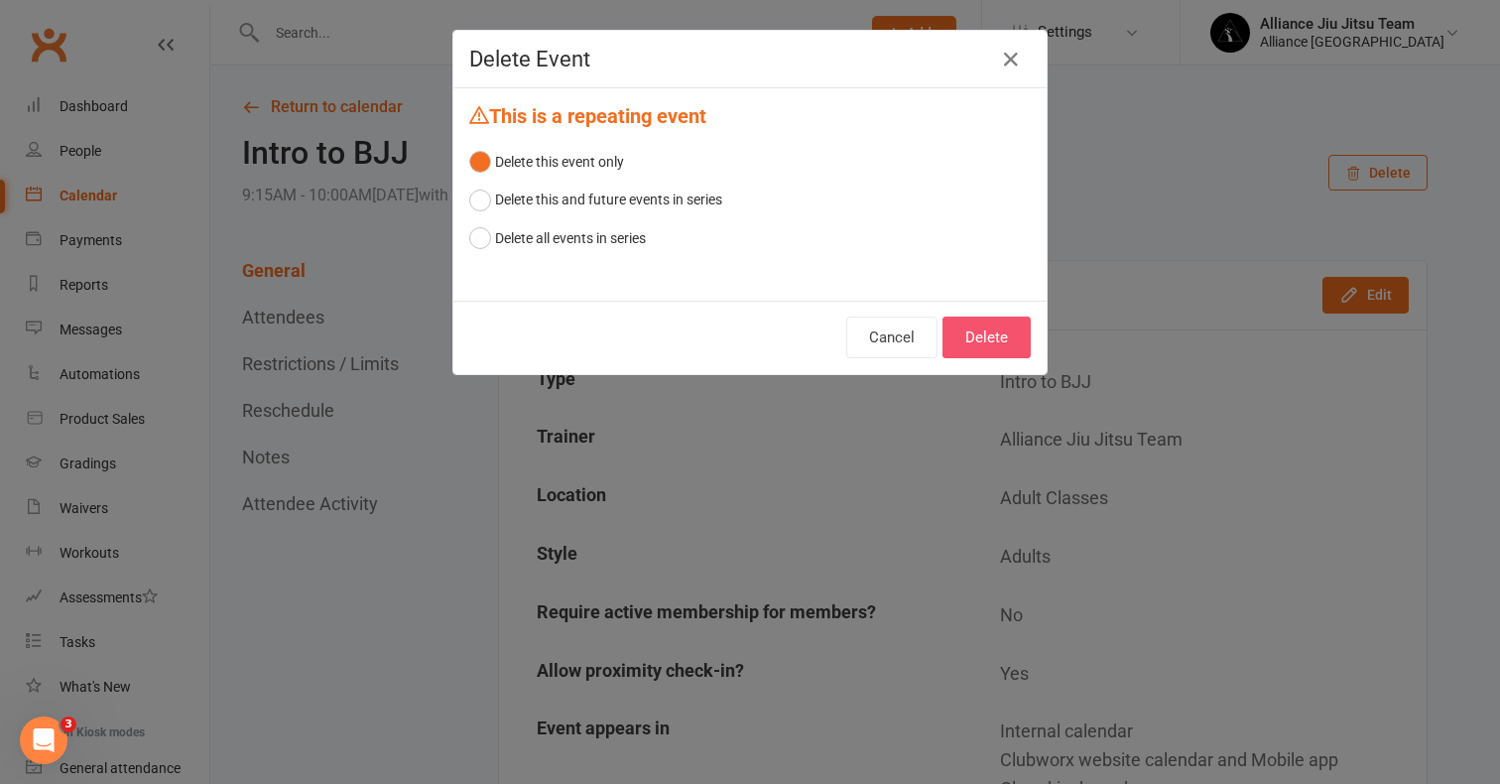
click at [999, 341] on button "Delete" at bounding box center [986, 337] width 88 height 42
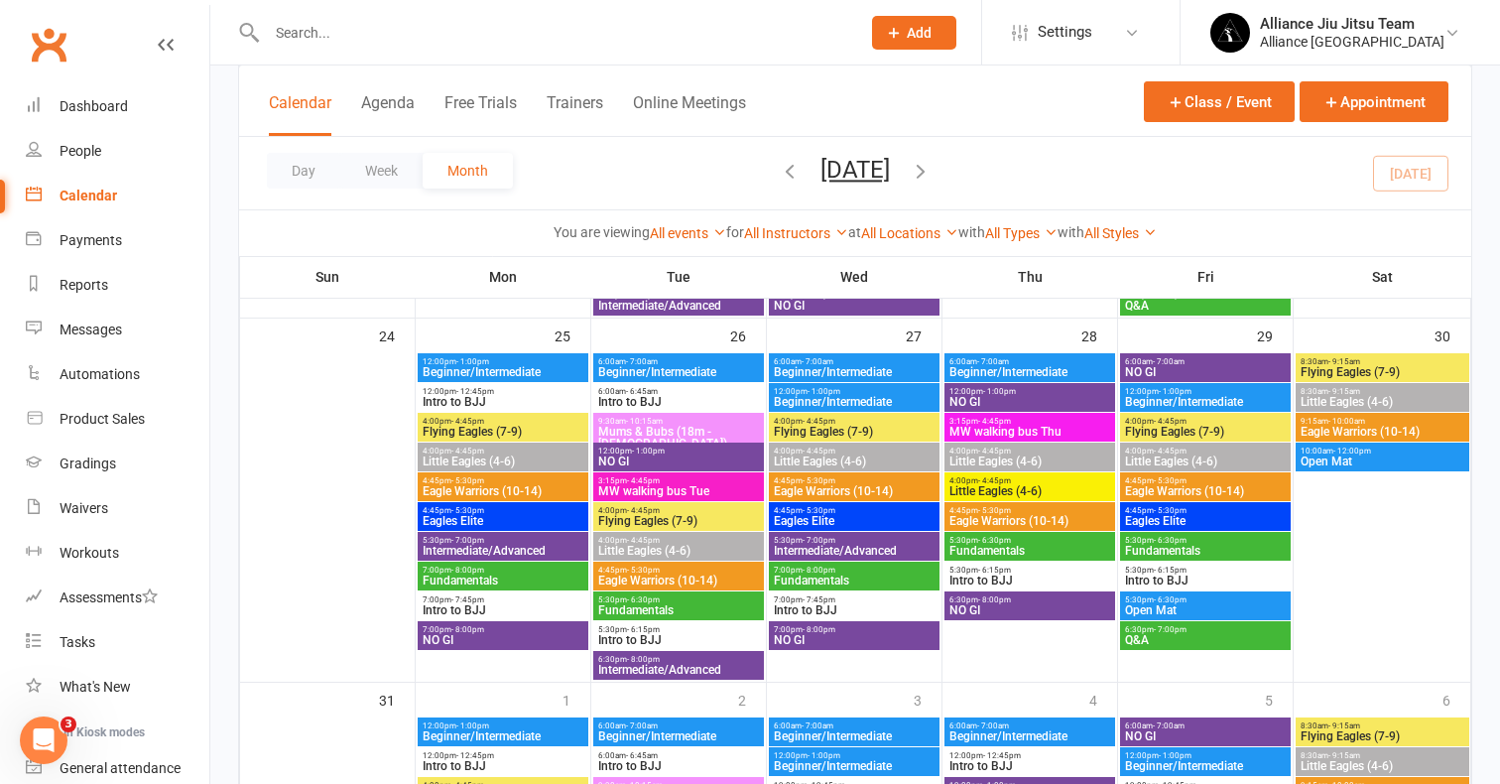
scroll to position [1637, 0]
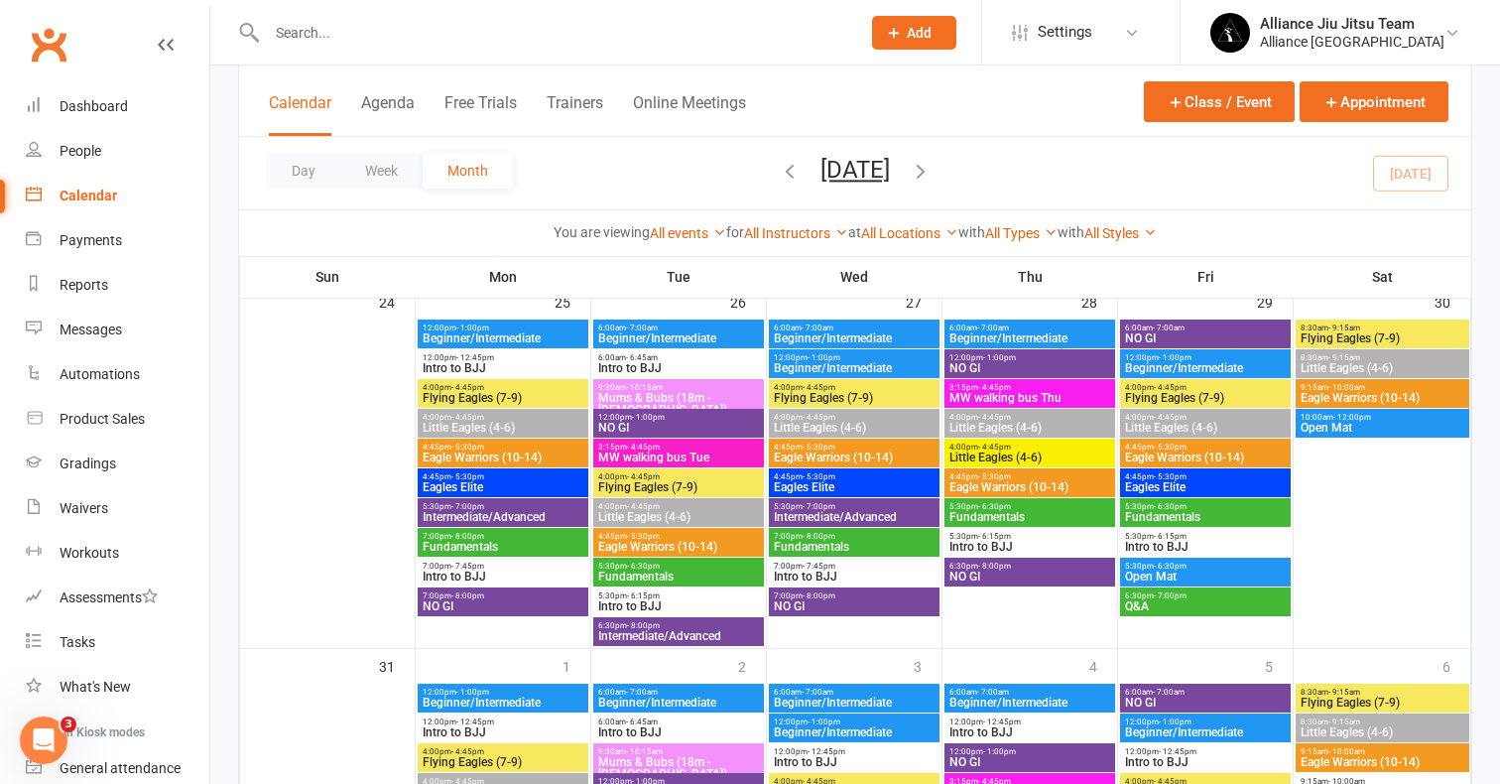
click at [853, 571] on span "Intro to BJJ" at bounding box center [854, 576] width 163 height 12
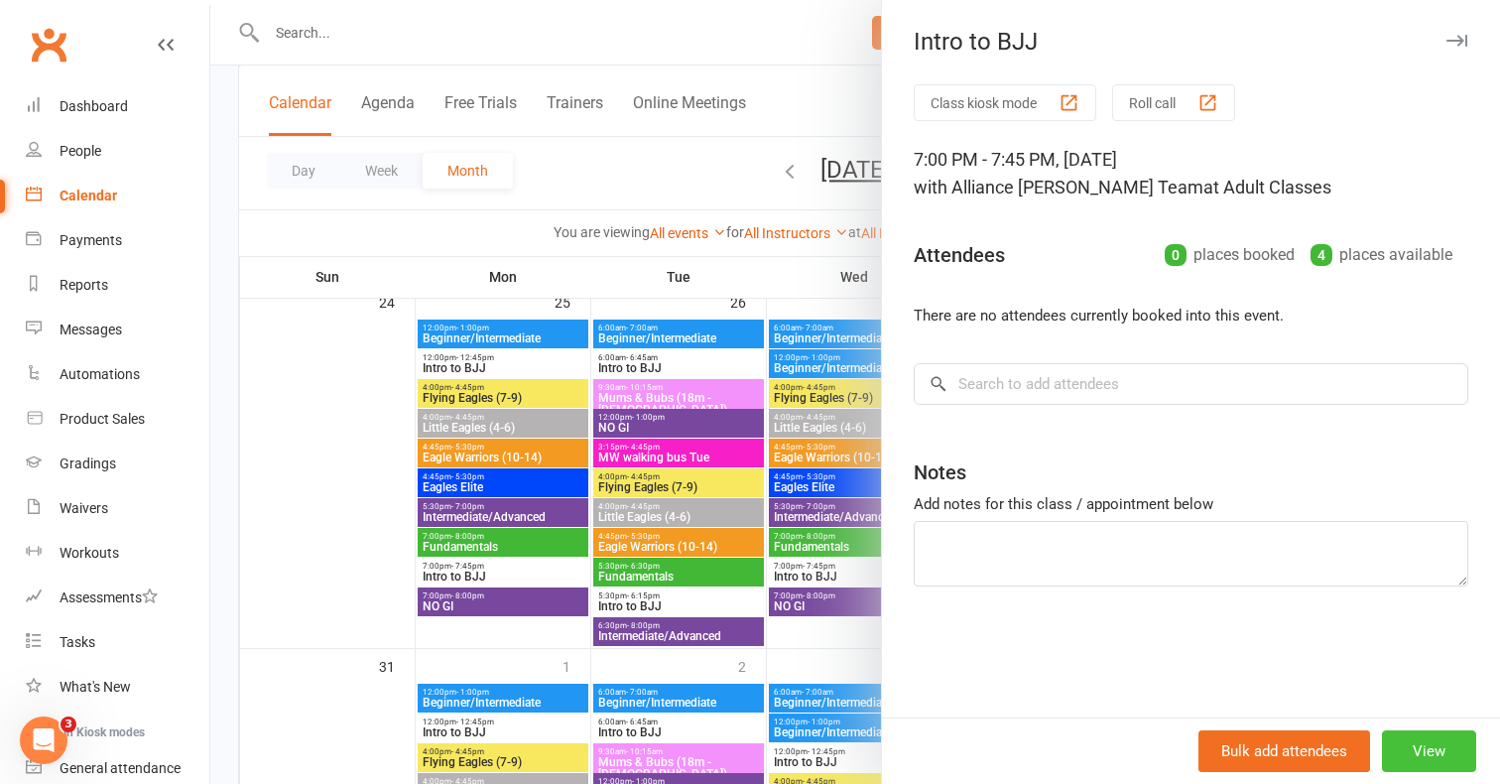
click at [1451, 753] on button "View" at bounding box center [1429, 751] width 94 height 42
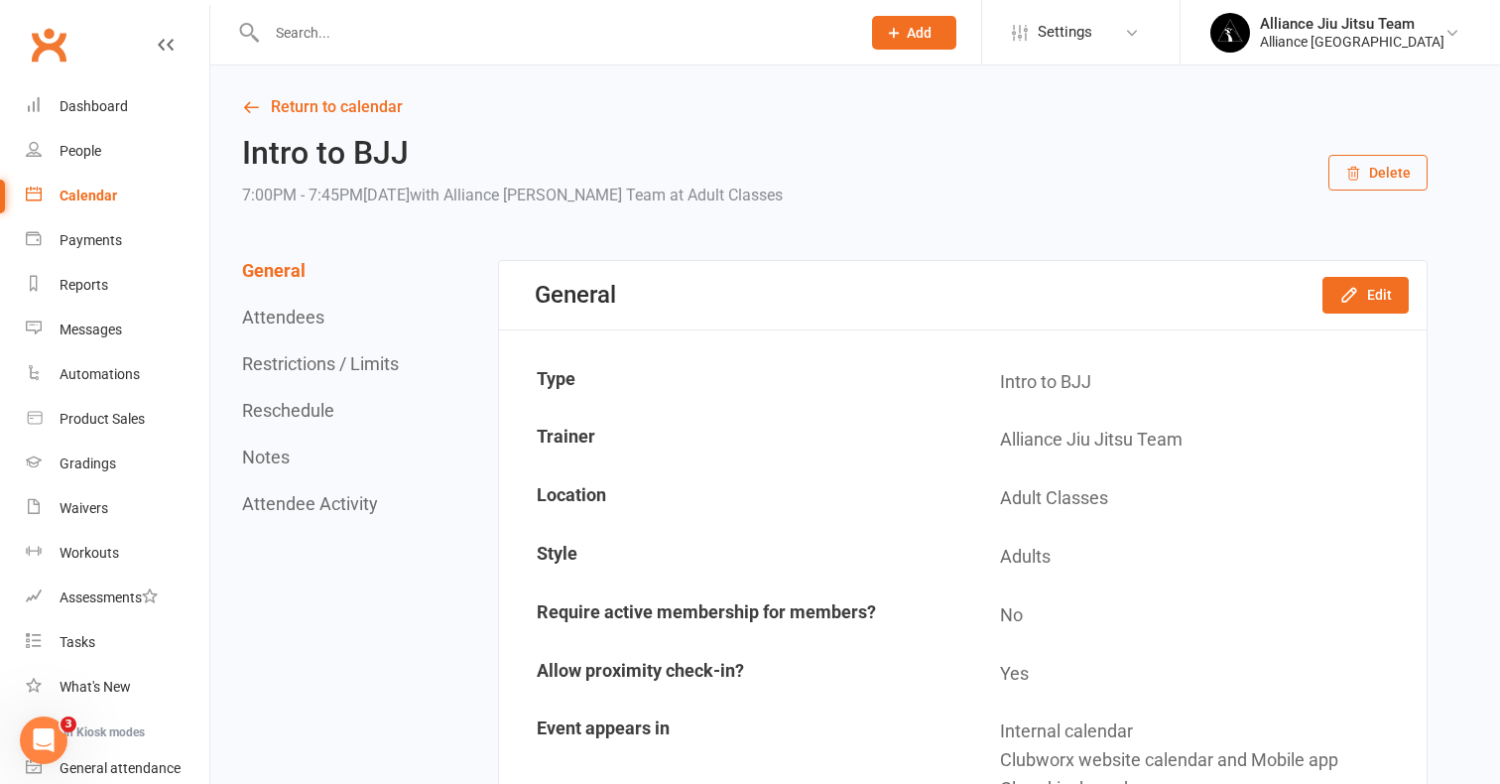
click at [1377, 183] on button "Delete" at bounding box center [1377, 173] width 99 height 36
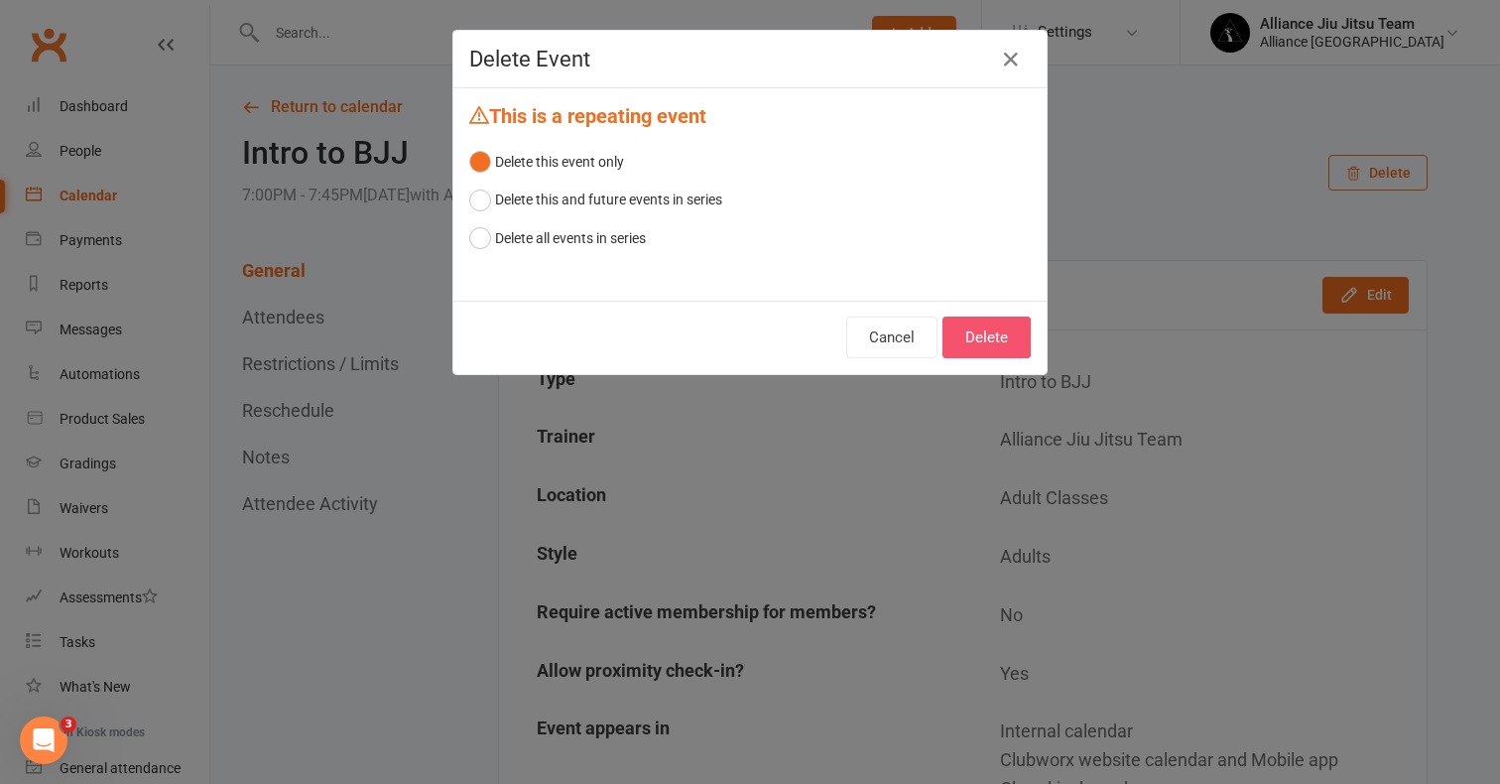
click at [987, 328] on button "Delete" at bounding box center [986, 337] width 88 height 42
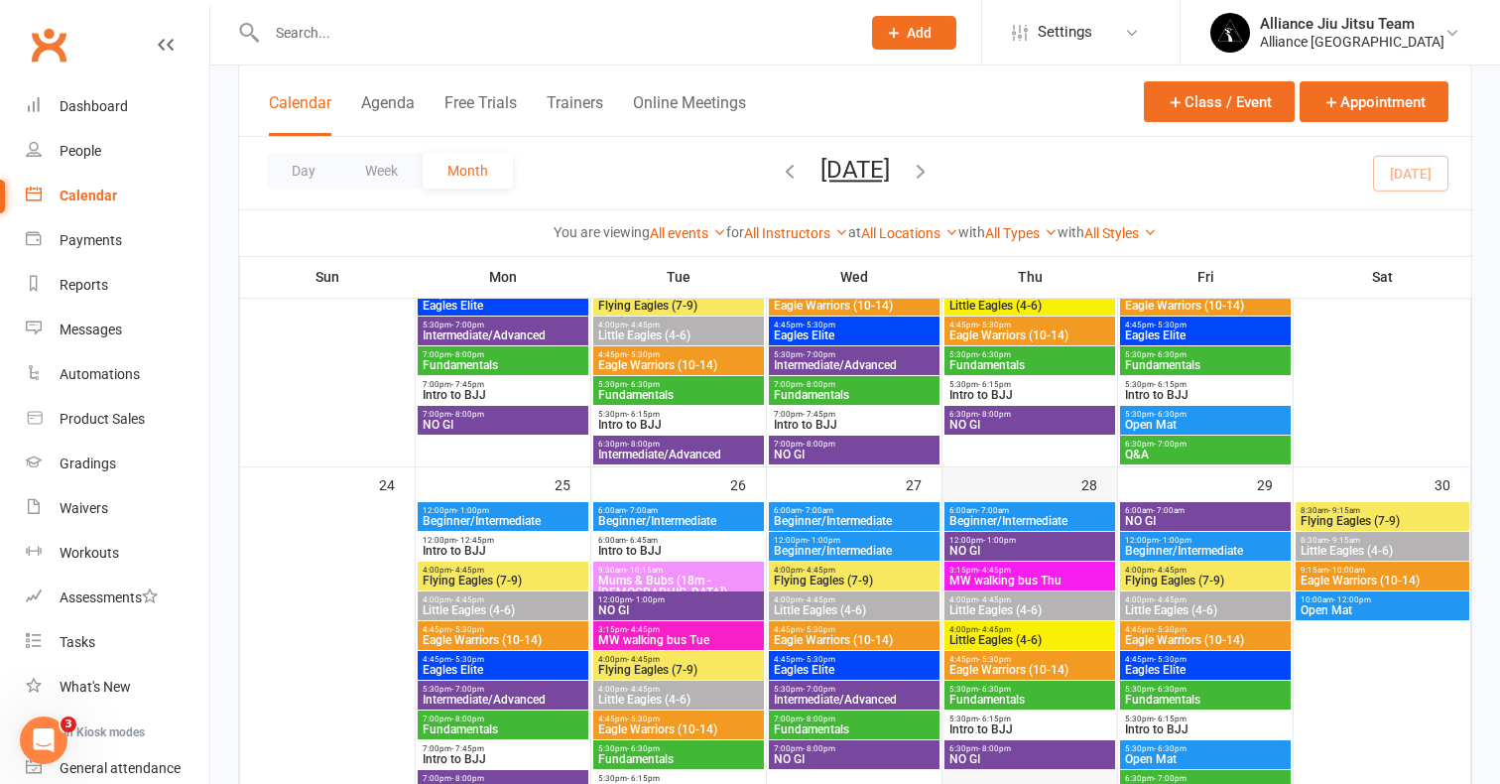
scroll to position [1534, 0]
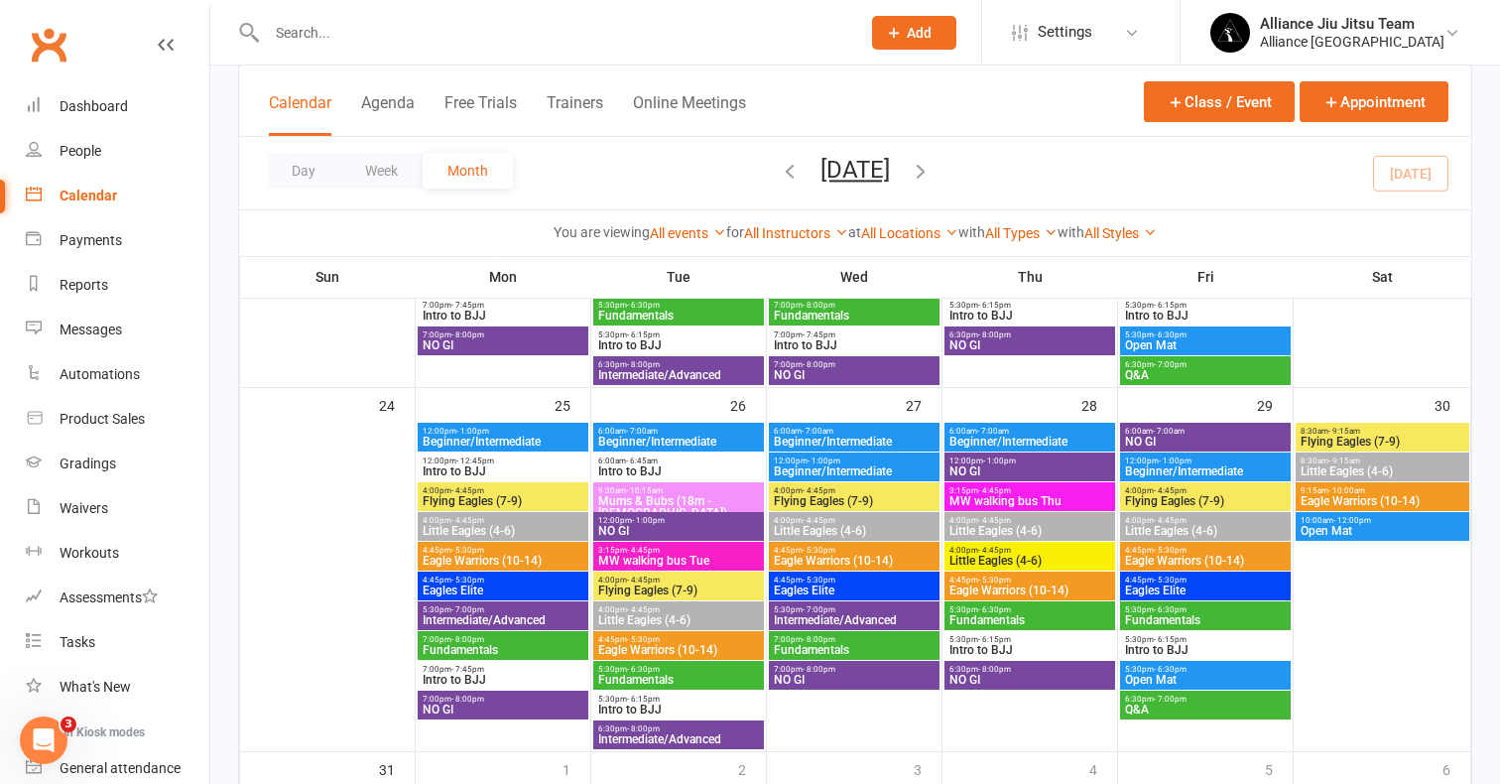
click at [1046, 640] on span "5:30pm - 6:15pm" at bounding box center [1029, 639] width 163 height 9
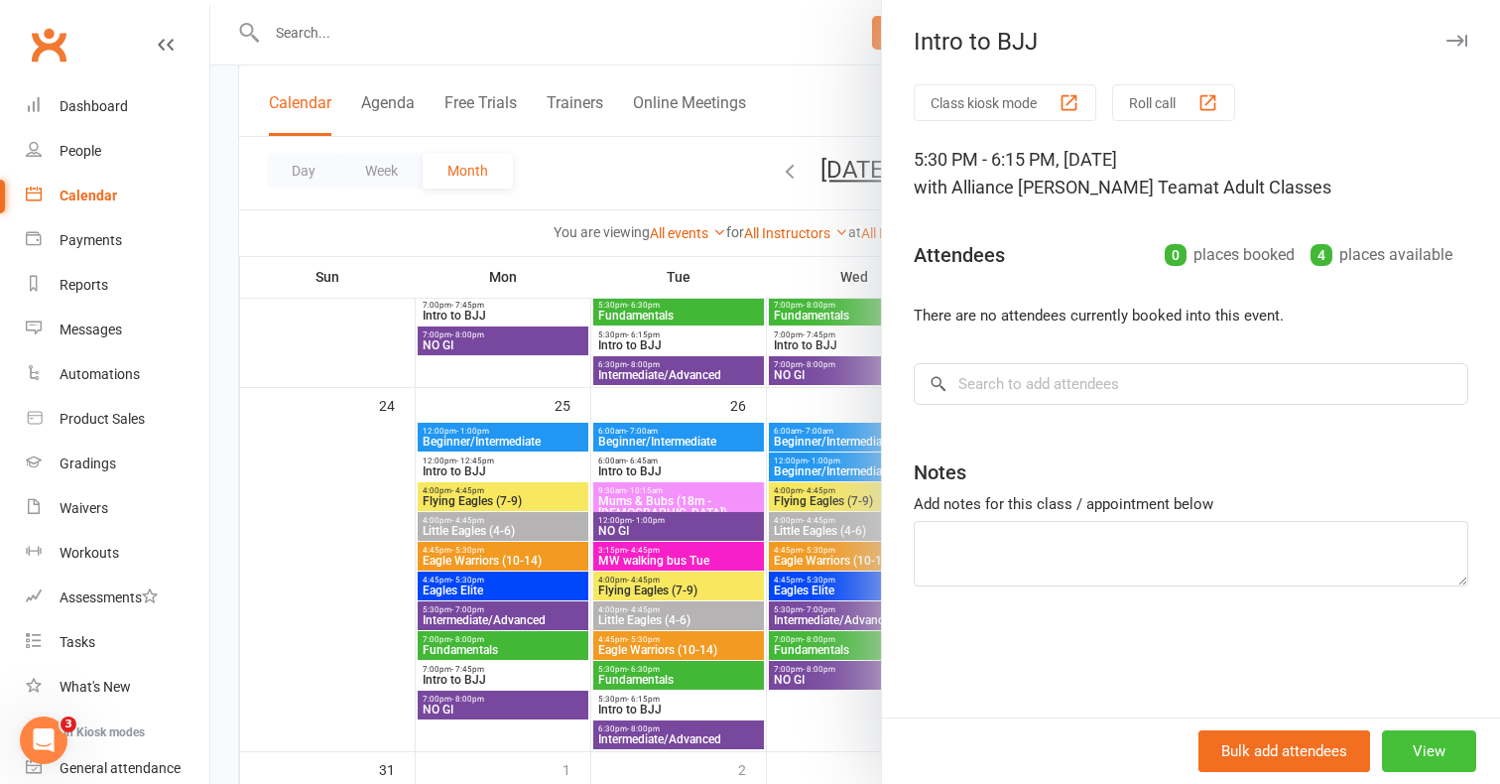
click at [1428, 734] on button "View" at bounding box center [1429, 751] width 94 height 42
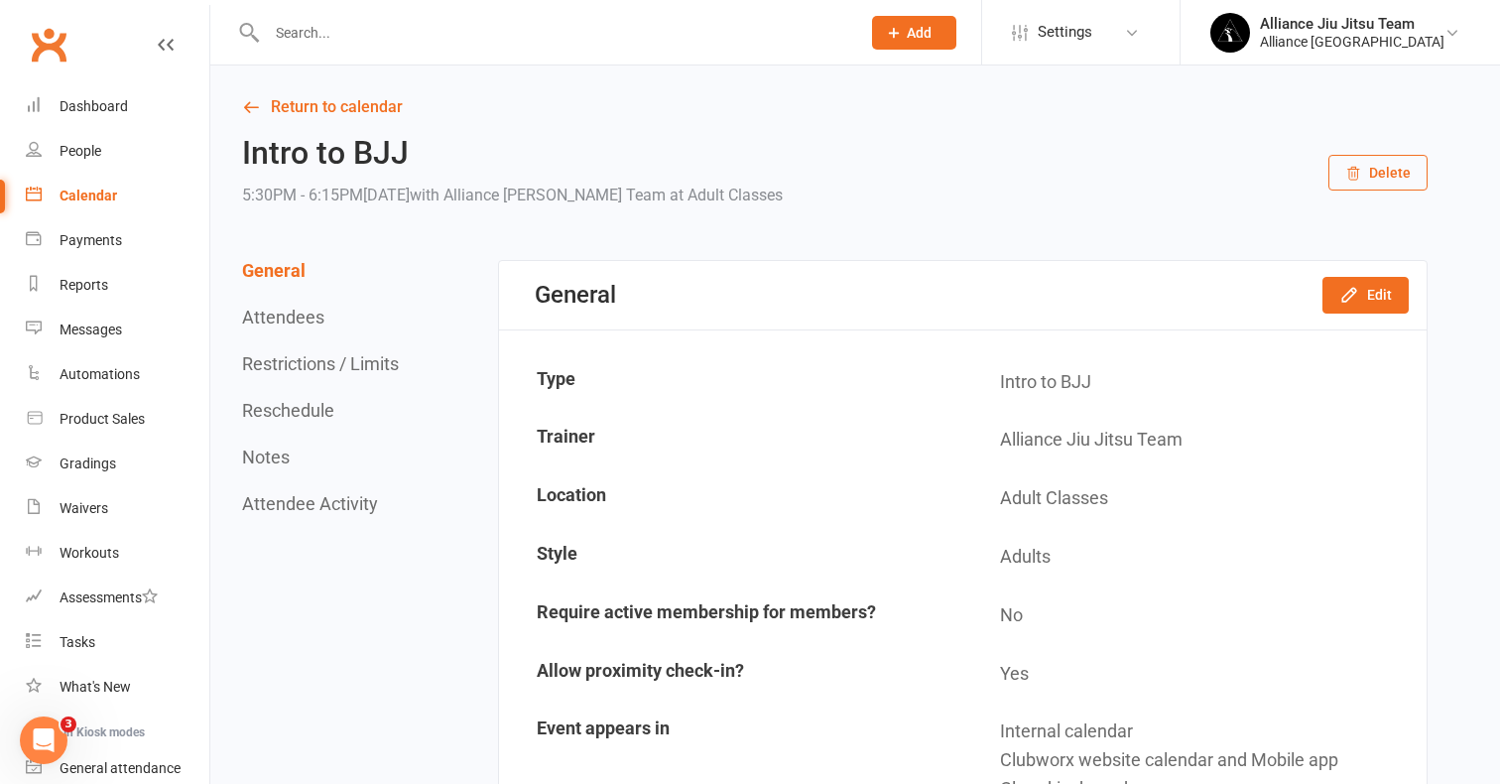
click at [1407, 165] on button "Delete" at bounding box center [1377, 173] width 99 height 36
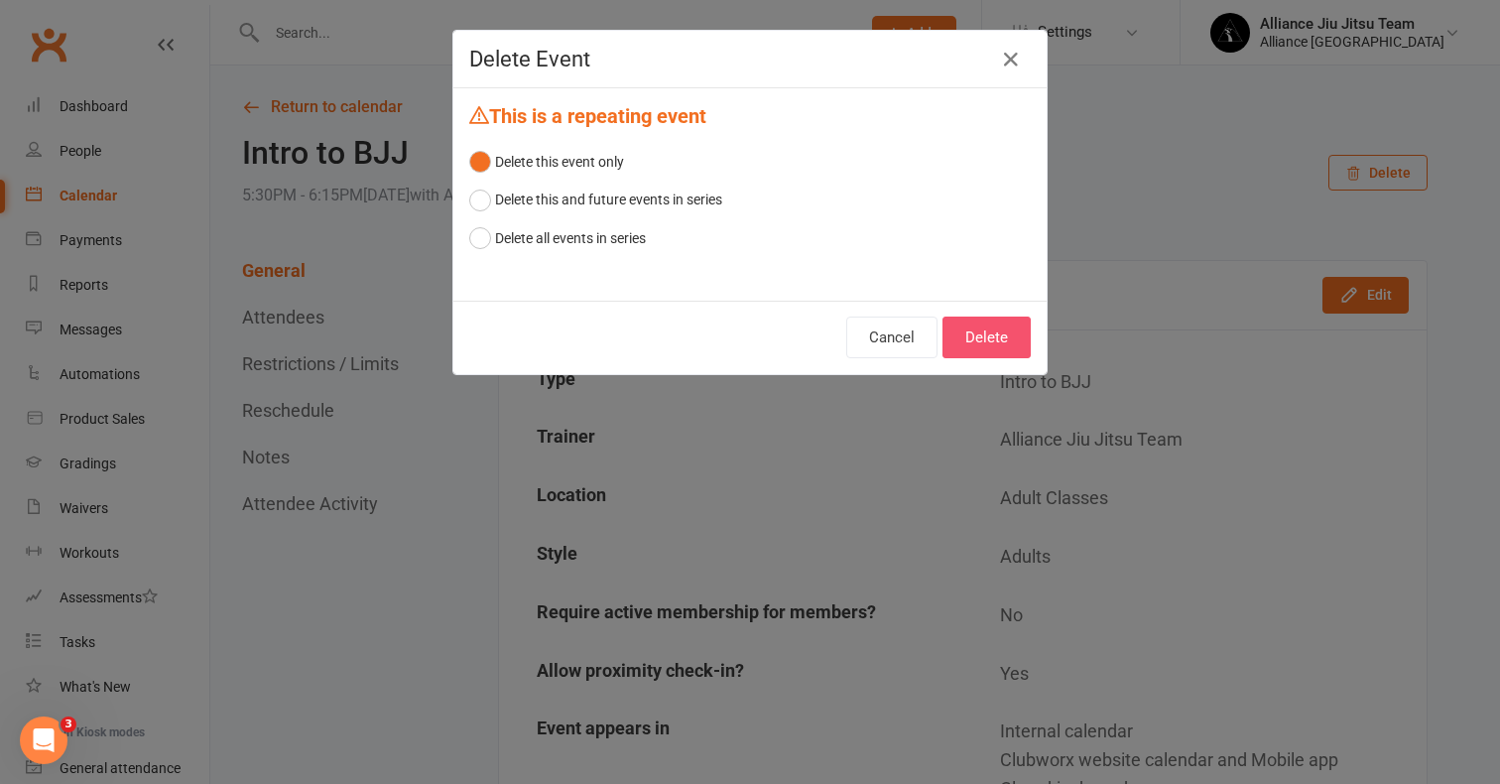
click at [980, 342] on button "Delete" at bounding box center [986, 337] width 88 height 42
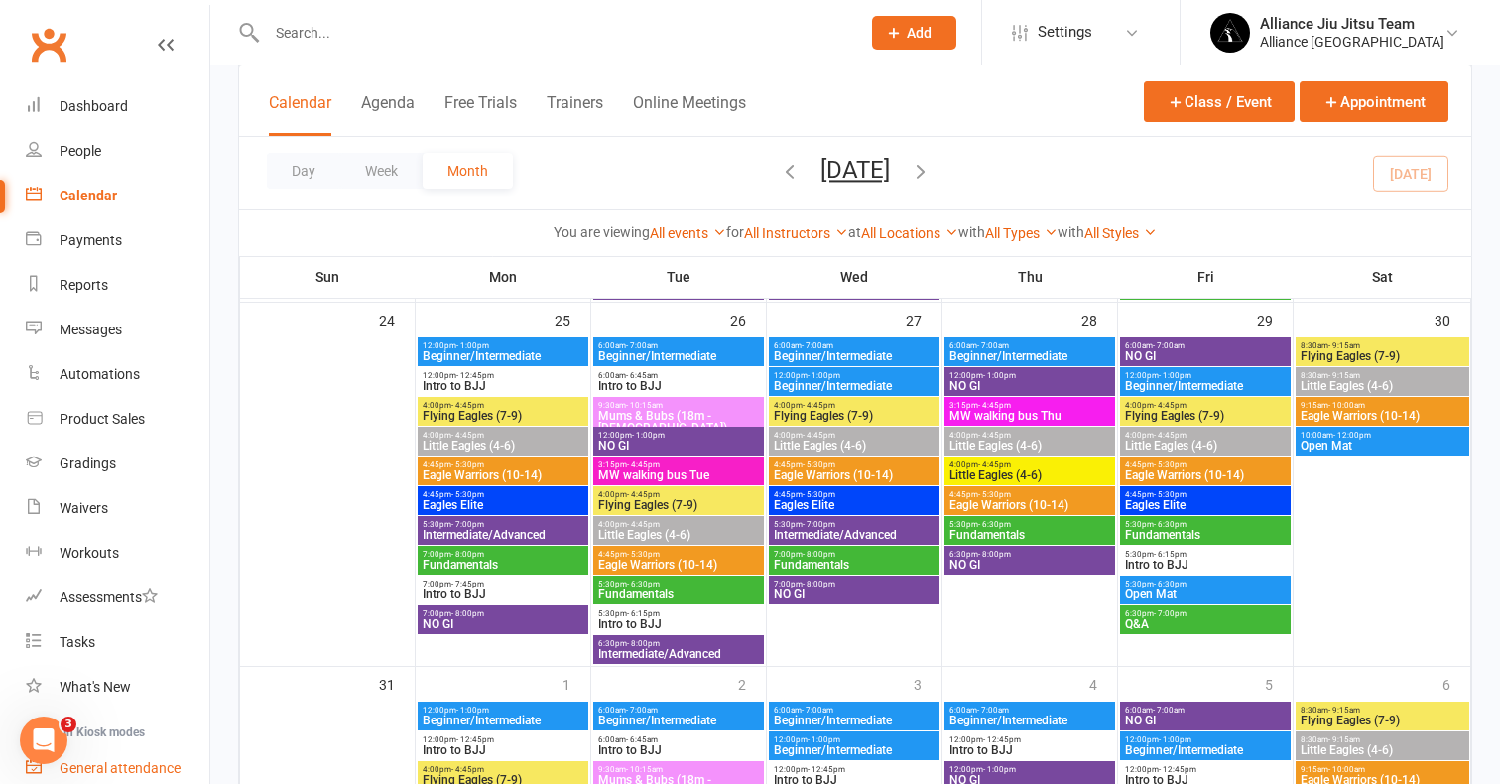
scroll to position [1560, 0]
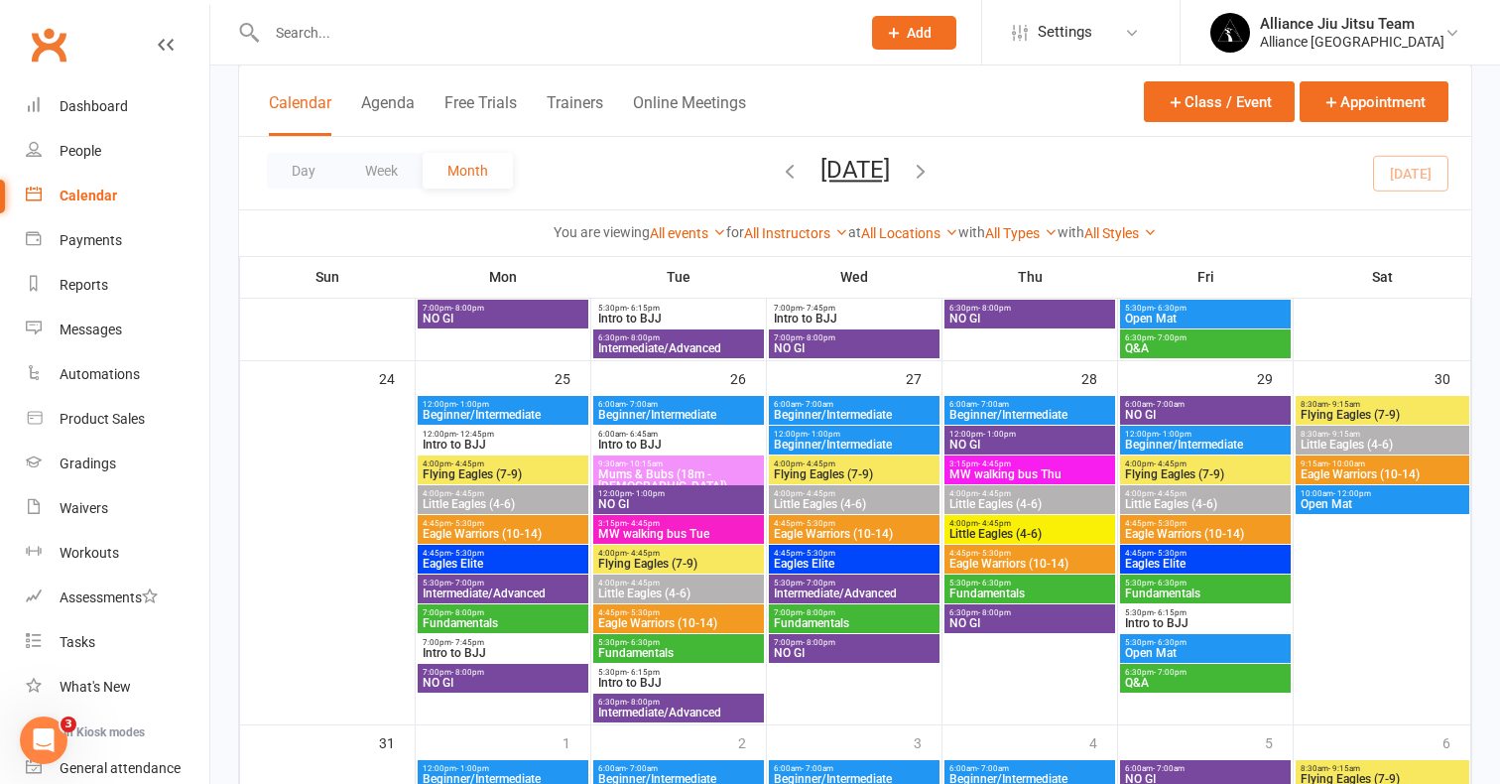
click at [1194, 621] on span "Intro to BJJ" at bounding box center [1205, 623] width 163 height 12
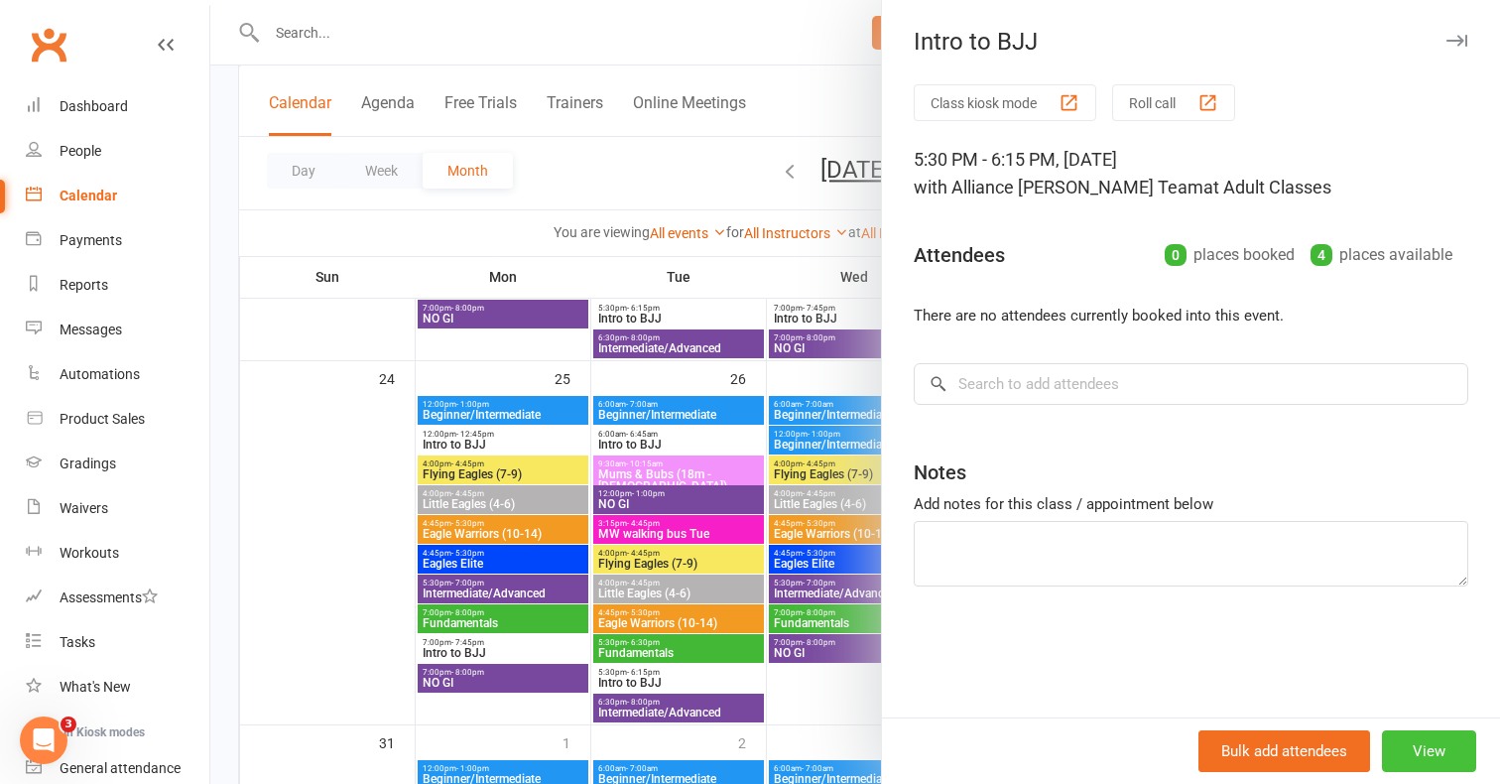
click at [1440, 768] on button "View" at bounding box center [1429, 751] width 94 height 42
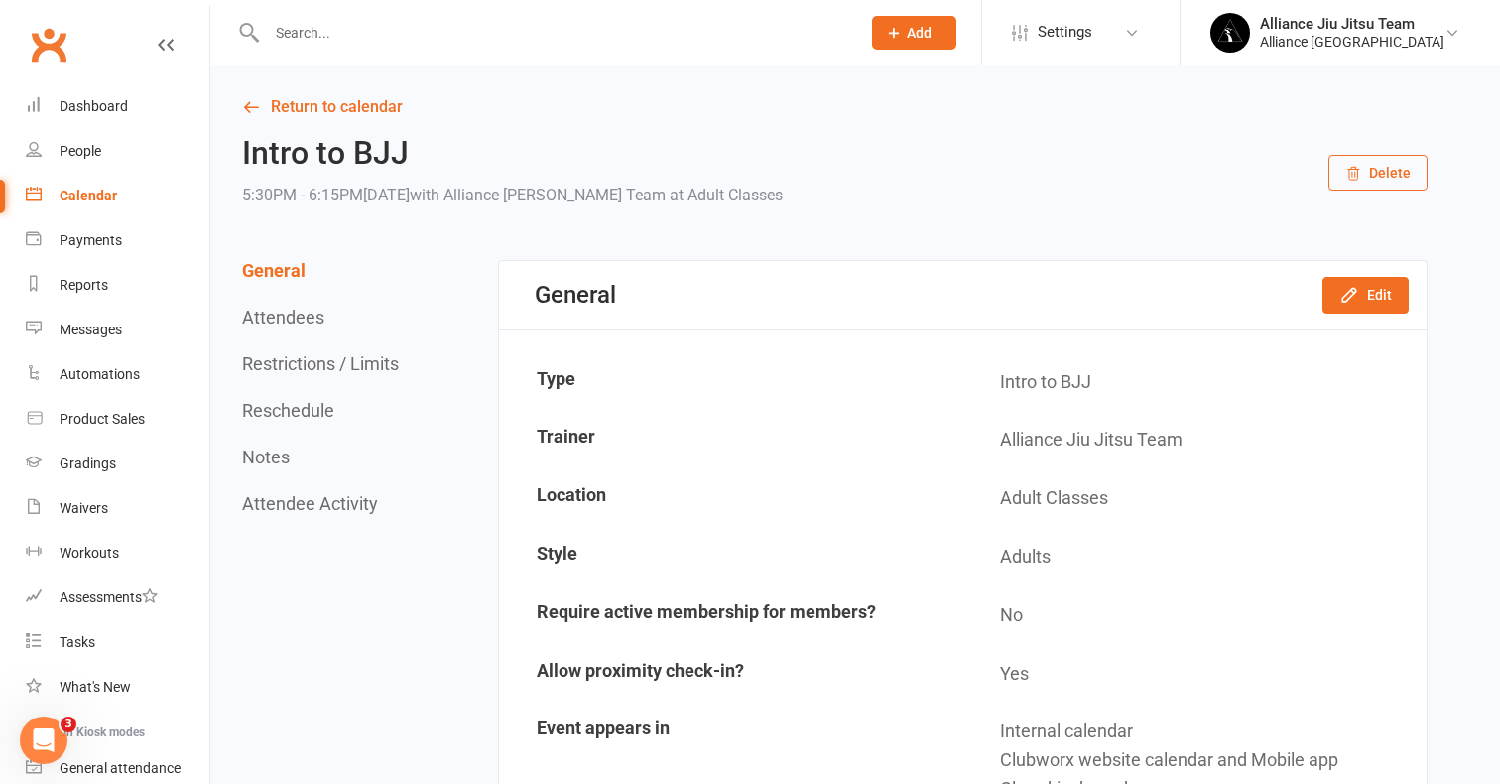
click at [1391, 188] on button "Delete" at bounding box center [1377, 173] width 99 height 36
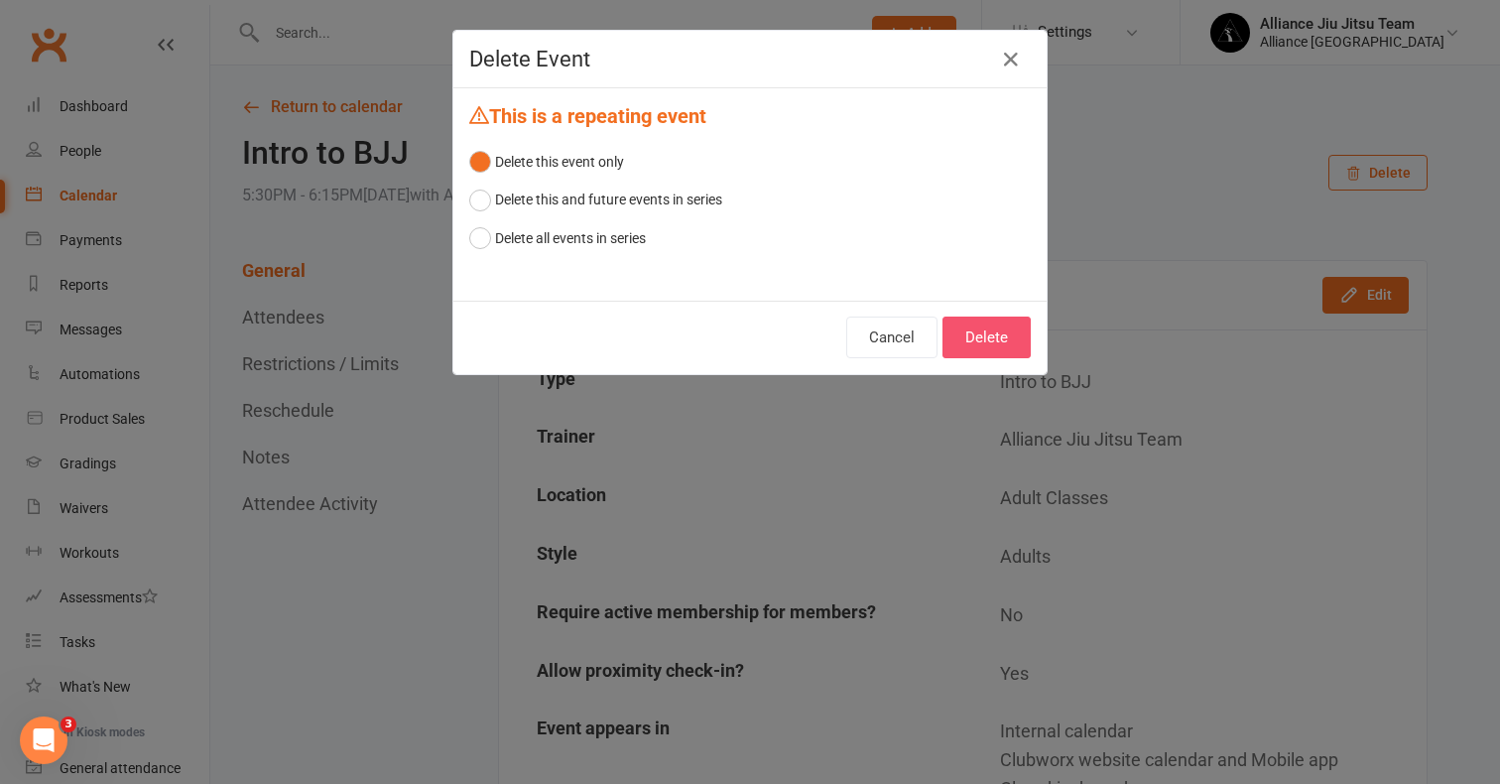
click at [986, 337] on button "Delete" at bounding box center [986, 337] width 88 height 42
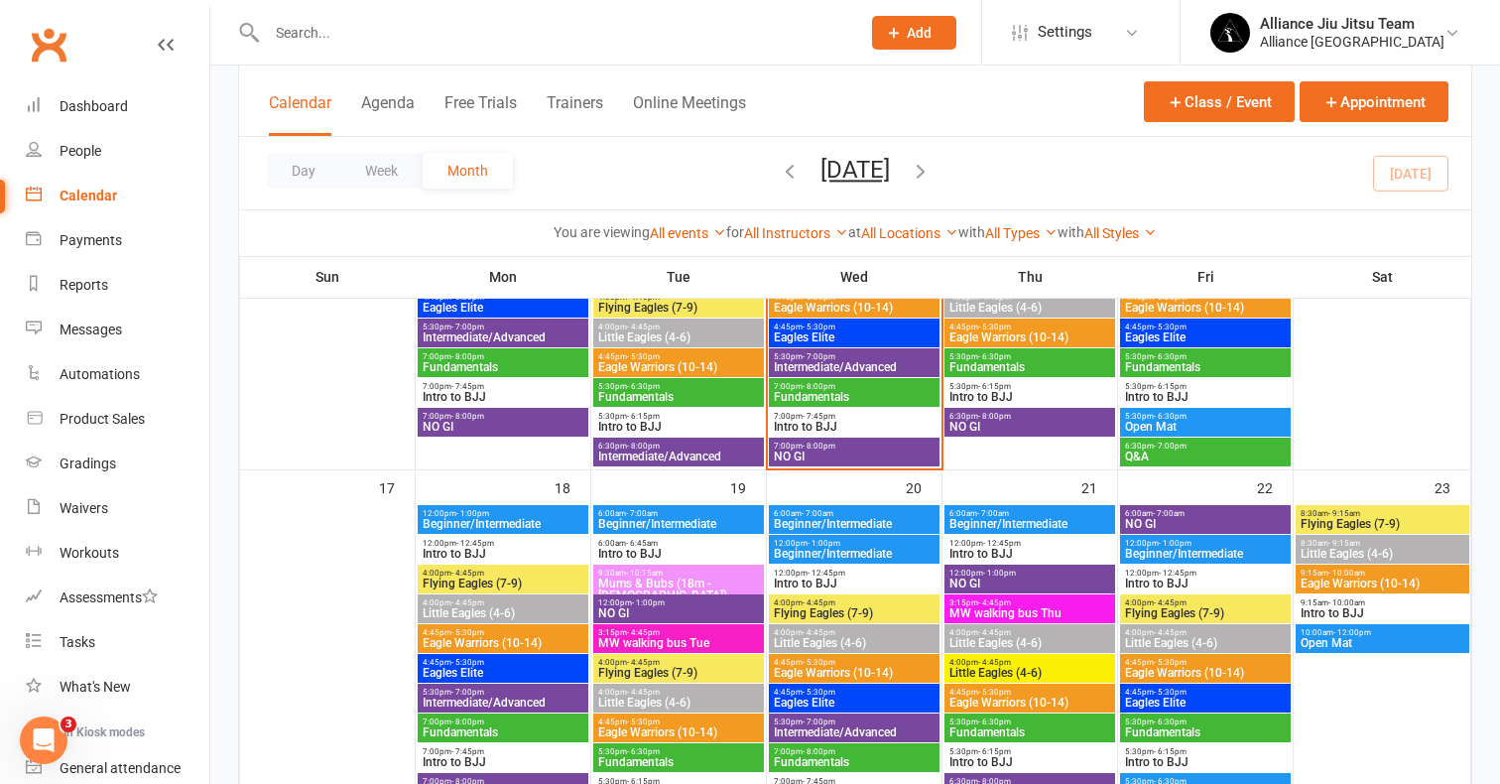
scroll to position [1088, 0]
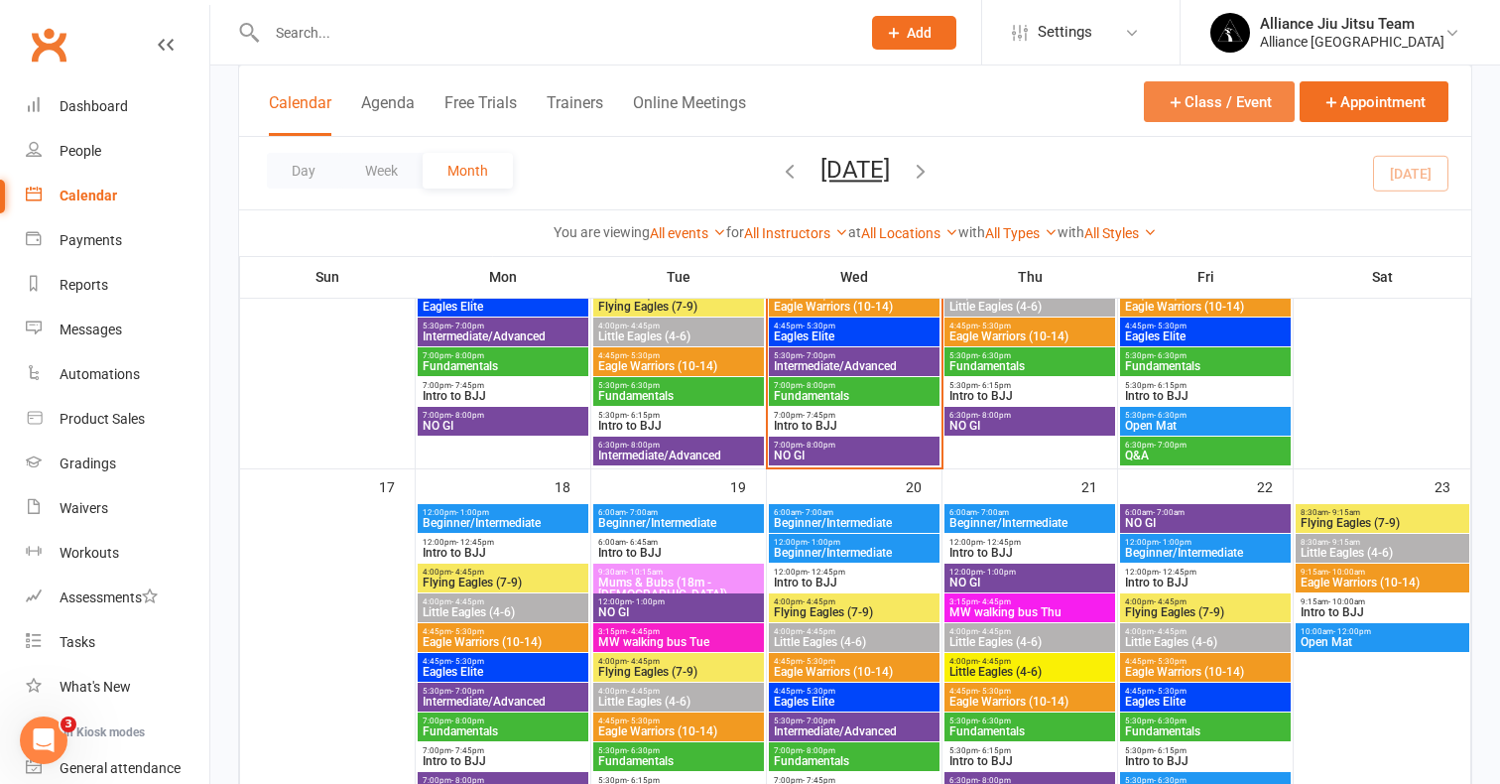
click at [1225, 104] on button "Class / Event" at bounding box center [1219, 101] width 151 height 41
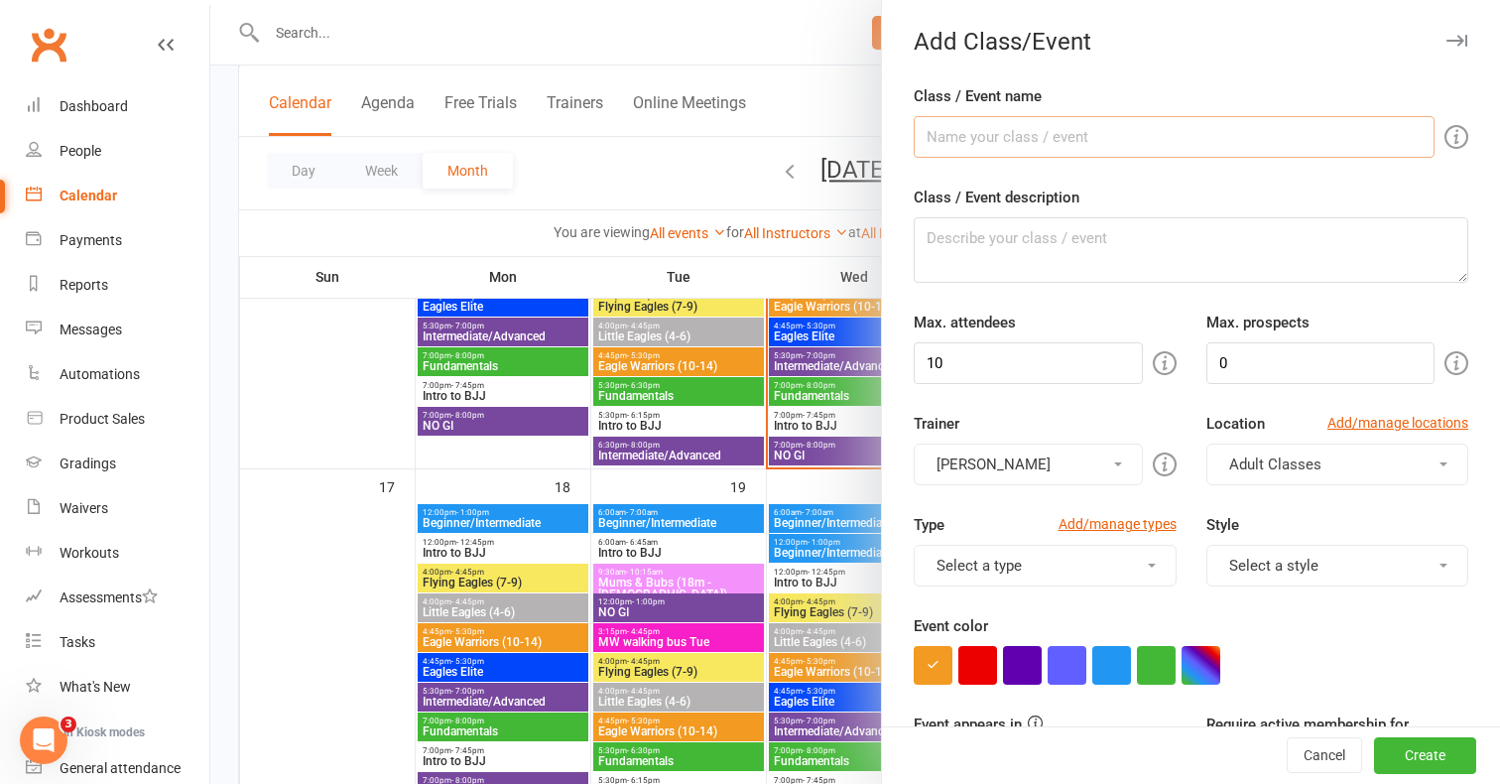
click at [995, 138] on input "Class / Event name" at bounding box center [1174, 137] width 521 height 42
type input "L"
click at [831, 97] on div at bounding box center [855, 392] width 1290 height 784
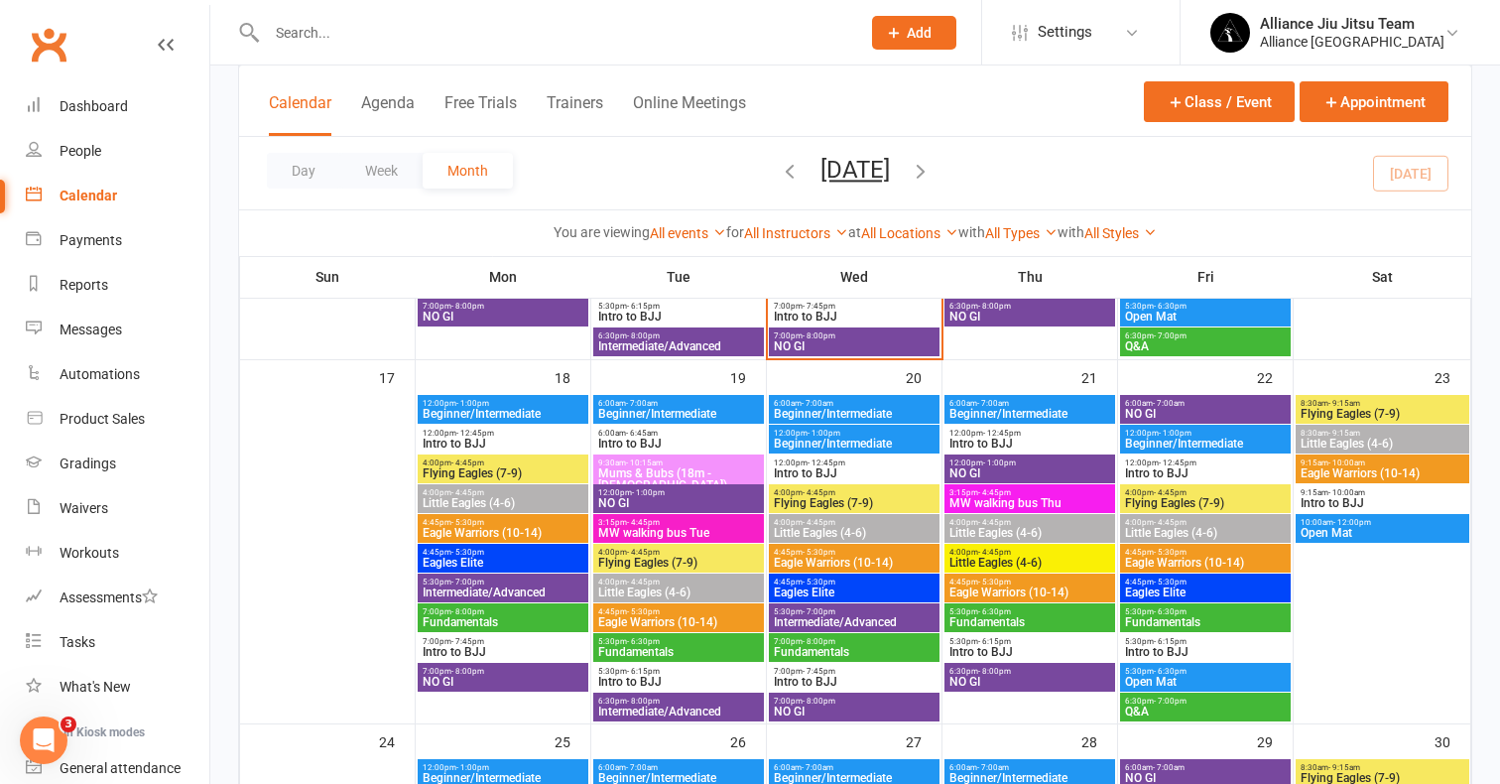
scroll to position [1199, 0]
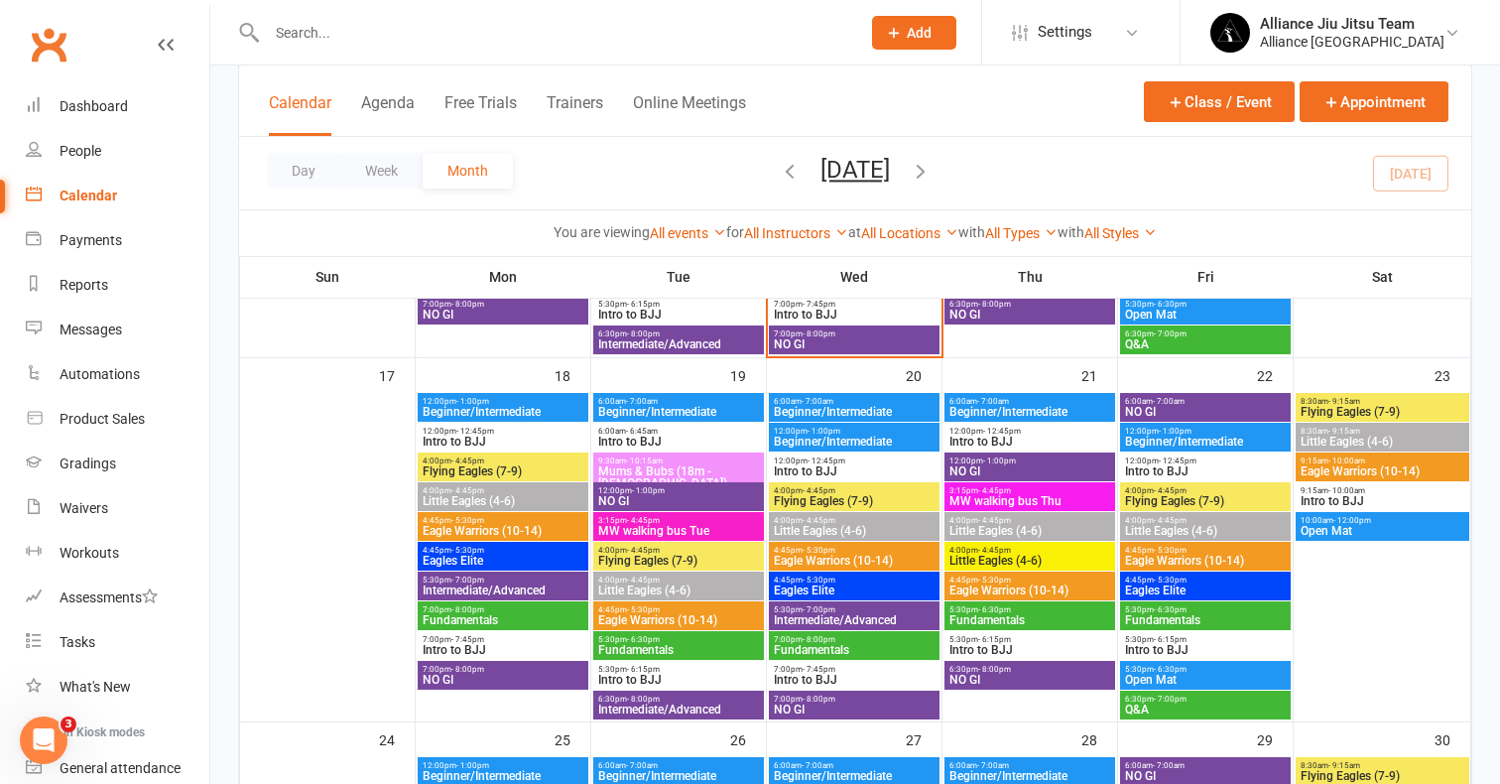
click at [1042, 556] on span "Little Eagles (4-6)" at bounding box center [1029, 561] width 163 height 12
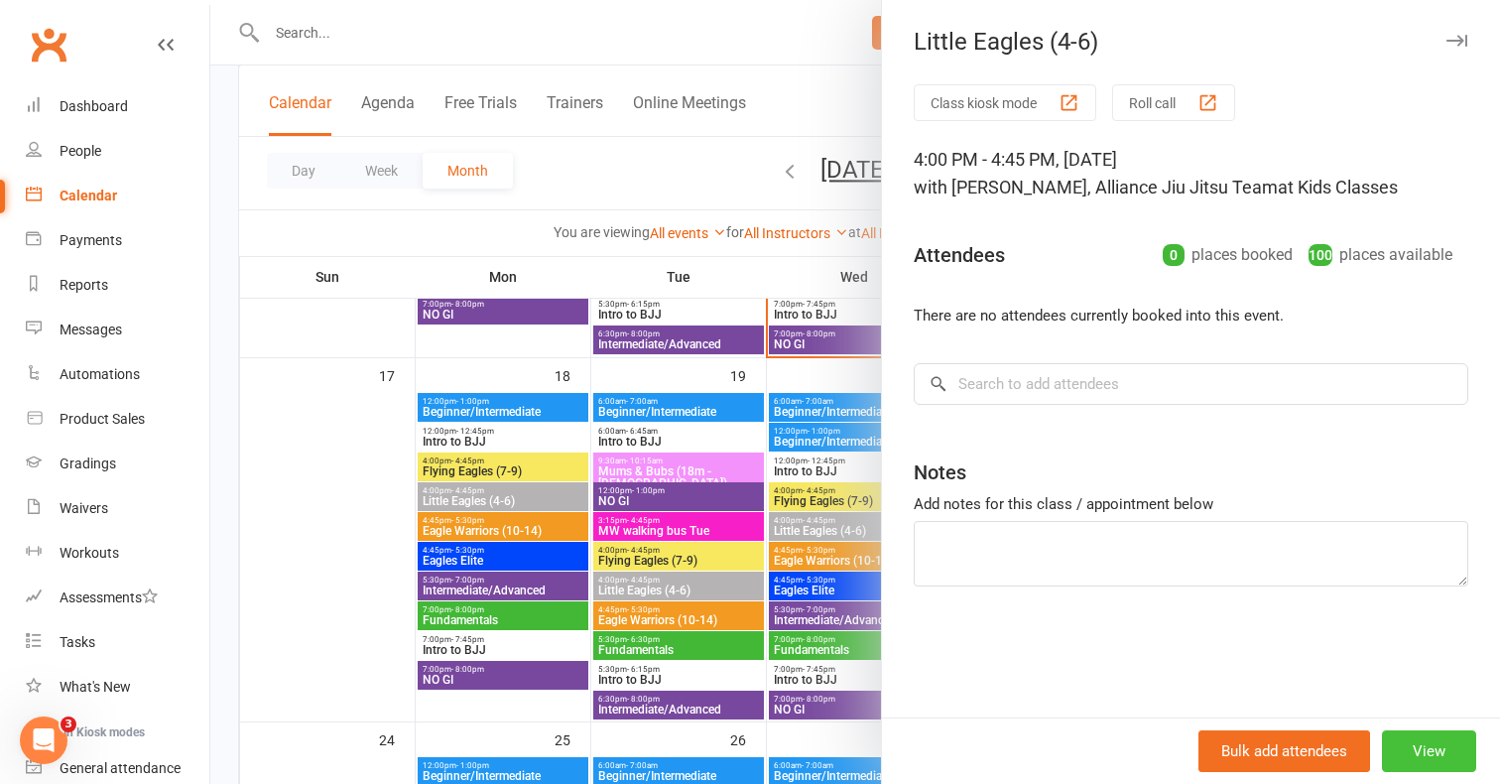
click at [1434, 741] on button "View" at bounding box center [1429, 751] width 94 height 42
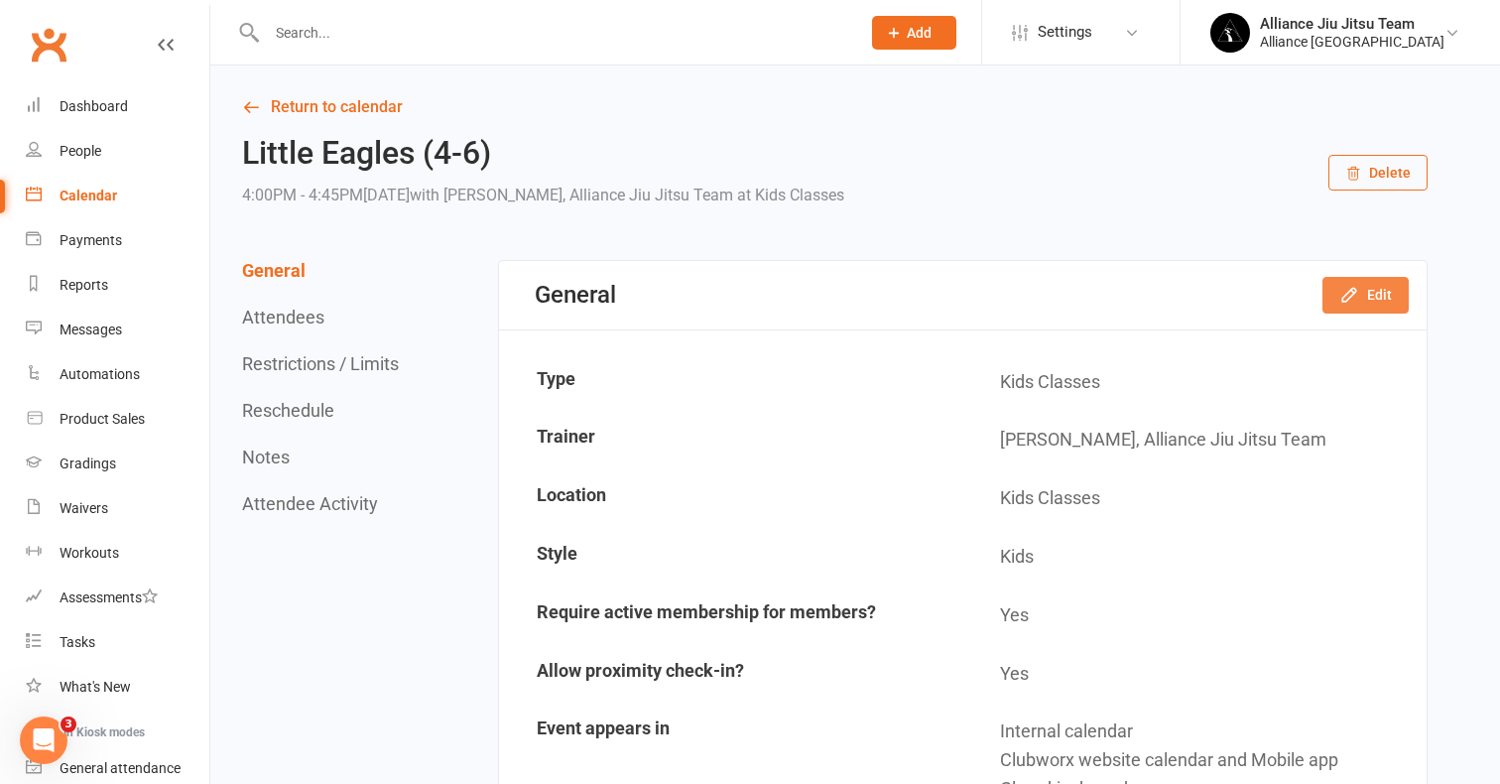
click at [1363, 289] on button "Edit" at bounding box center [1365, 295] width 86 height 36
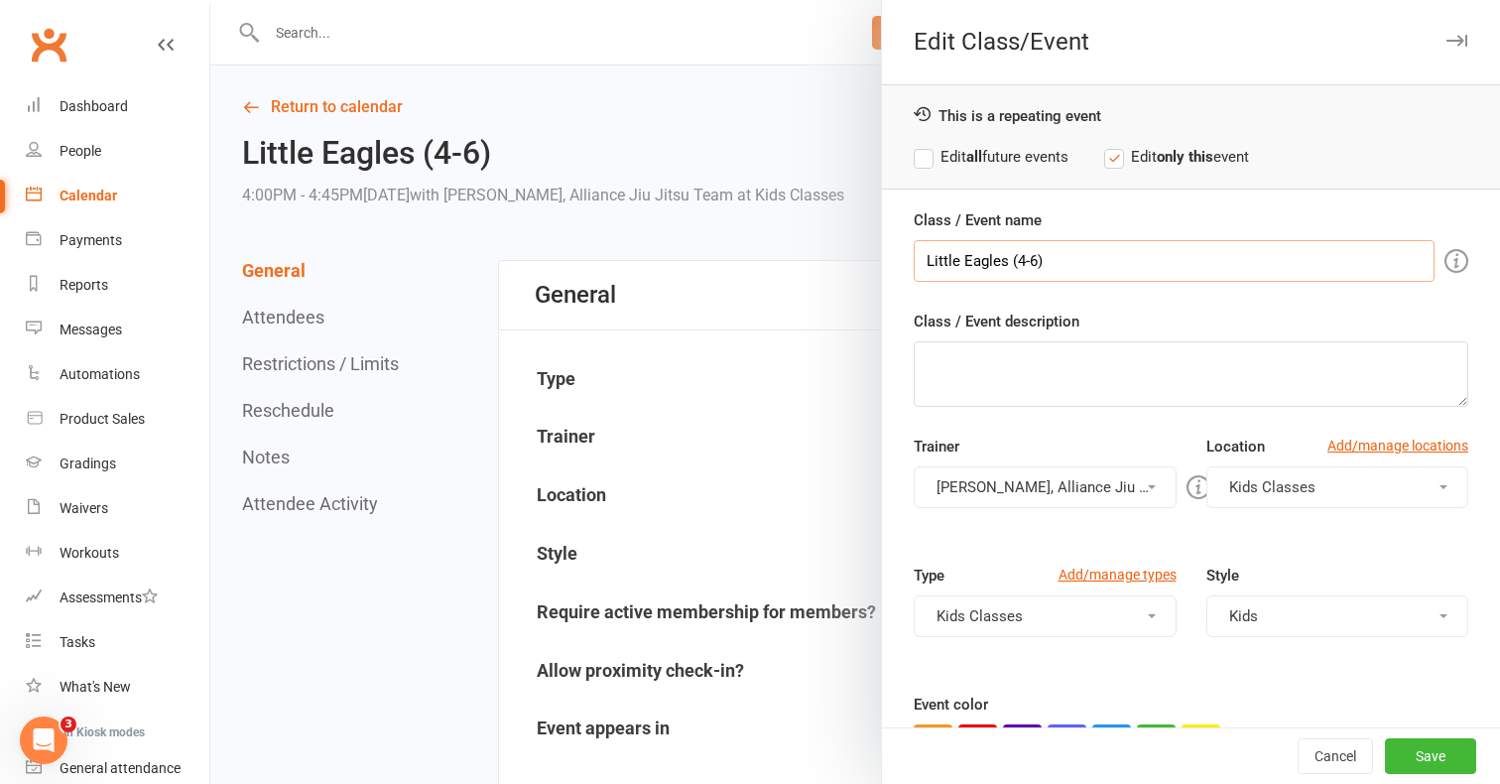
drag, startPoint x: 1043, startPoint y: 260, endPoint x: 1007, endPoint y: 260, distance: 35.7
click at [1007, 260] on input "Little Eagles (4-6)" at bounding box center [1174, 261] width 521 height 42
drag, startPoint x: 959, startPoint y: 263, endPoint x: 913, endPoint y: 262, distance: 46.6
click at [913, 262] on div "Class / Event name Little Eagles (4-6) Class / Event description Trainer Murilo…" at bounding box center [1191, 591] width 618 height 767
click at [1032, 267] on input "Flying Eagles (4-6)" at bounding box center [1174, 261] width 521 height 42
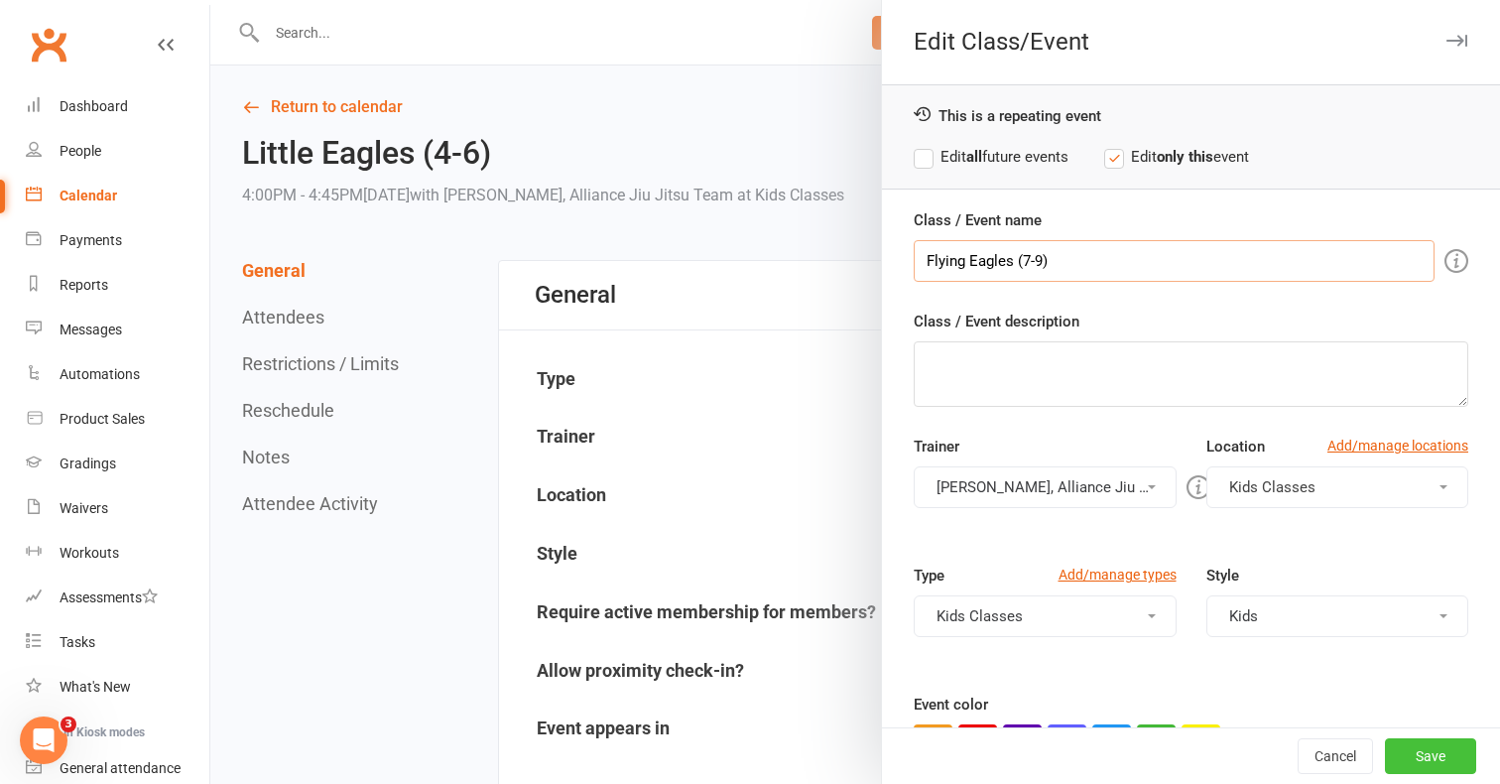
type input "Flying Eagles (7-9)"
click at [1450, 742] on button "Save" at bounding box center [1430, 756] width 91 height 36
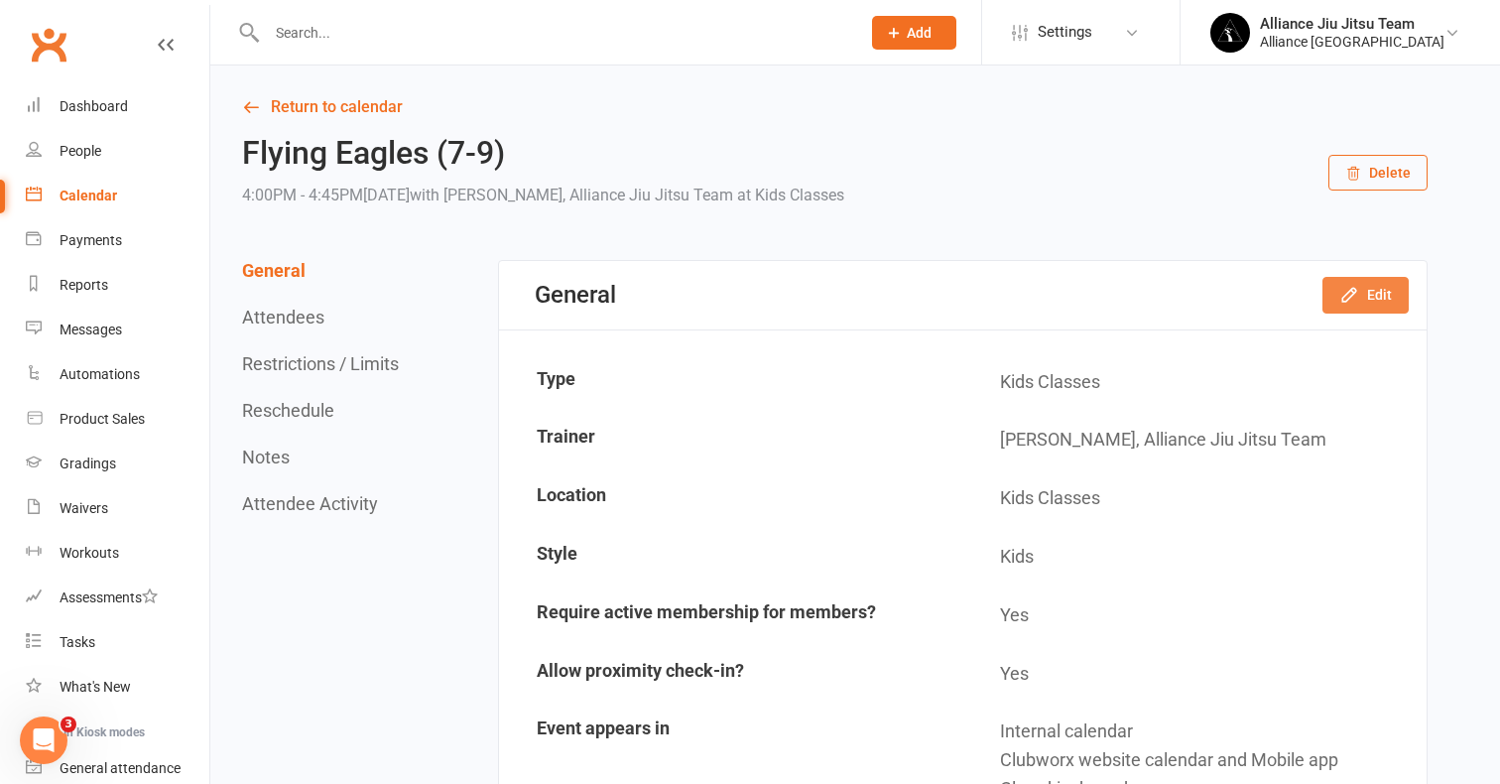
click at [1344, 295] on icon "button" at bounding box center [1349, 295] width 20 height 20
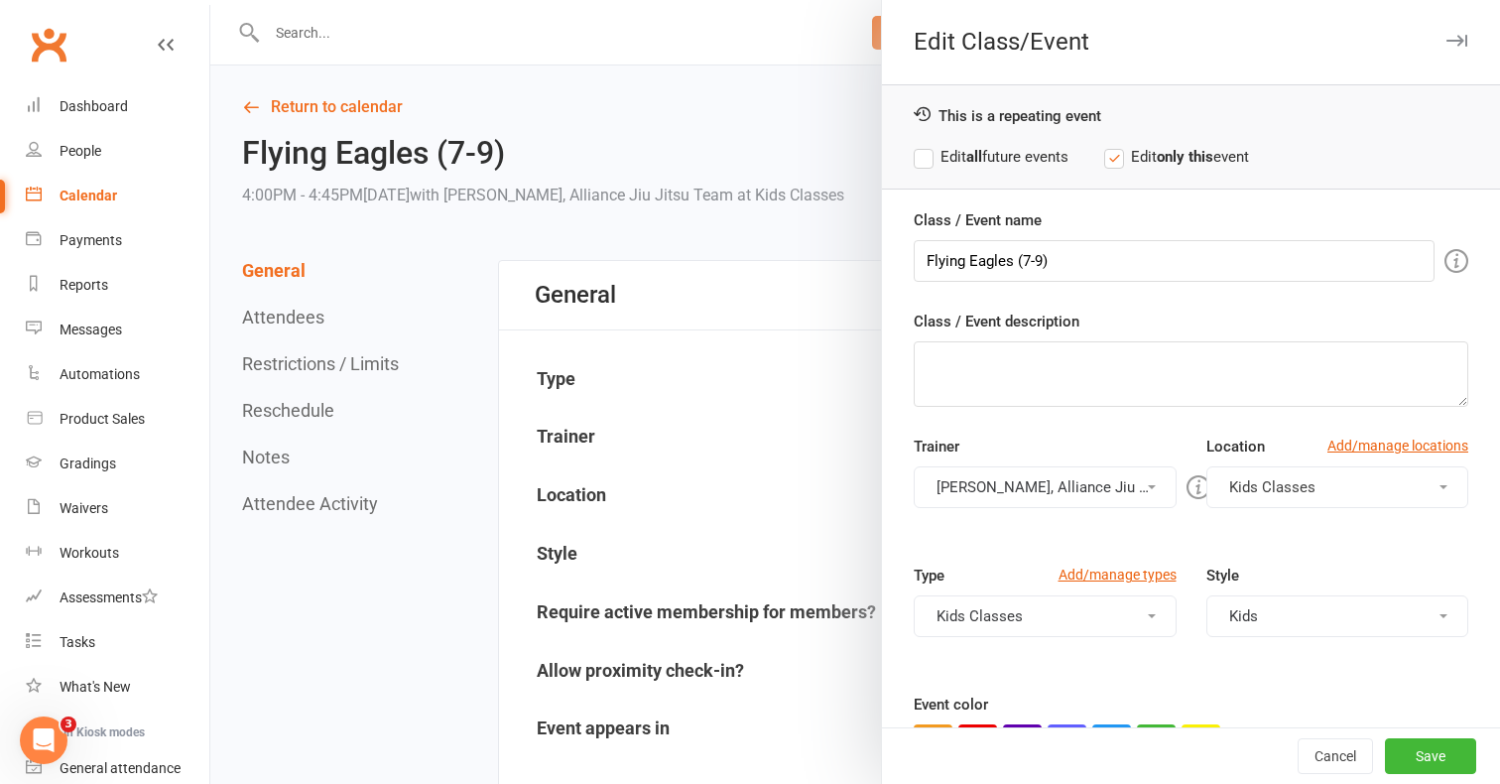
click at [1125, 481] on button "Murilo Amaral, Alliance Jiu Jitsu Team" at bounding box center [1045, 487] width 263 height 42
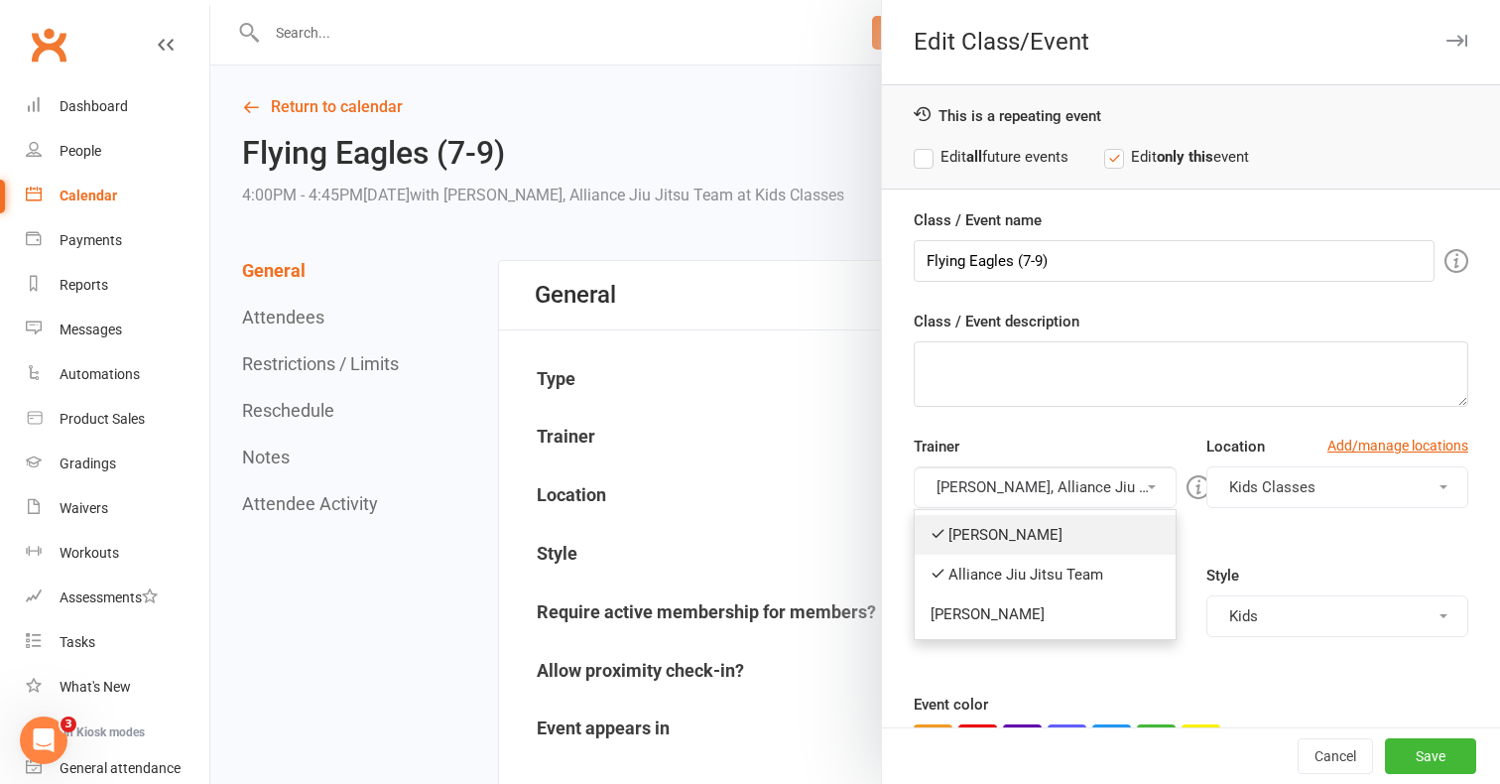
click at [1000, 532] on link "Murilo Amaral" at bounding box center [1045, 535] width 261 height 40
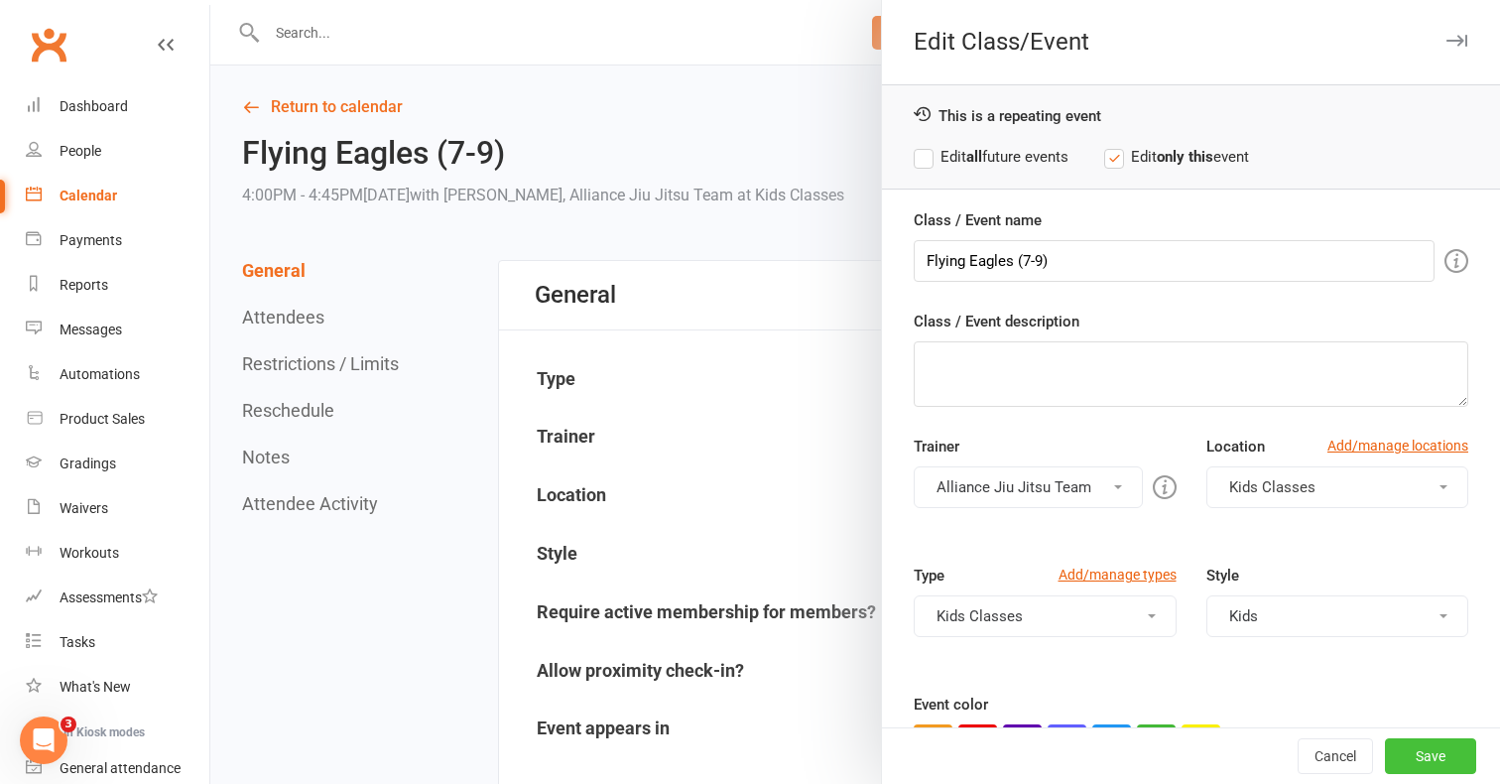
click at [1425, 749] on button "Save" at bounding box center [1430, 756] width 91 height 36
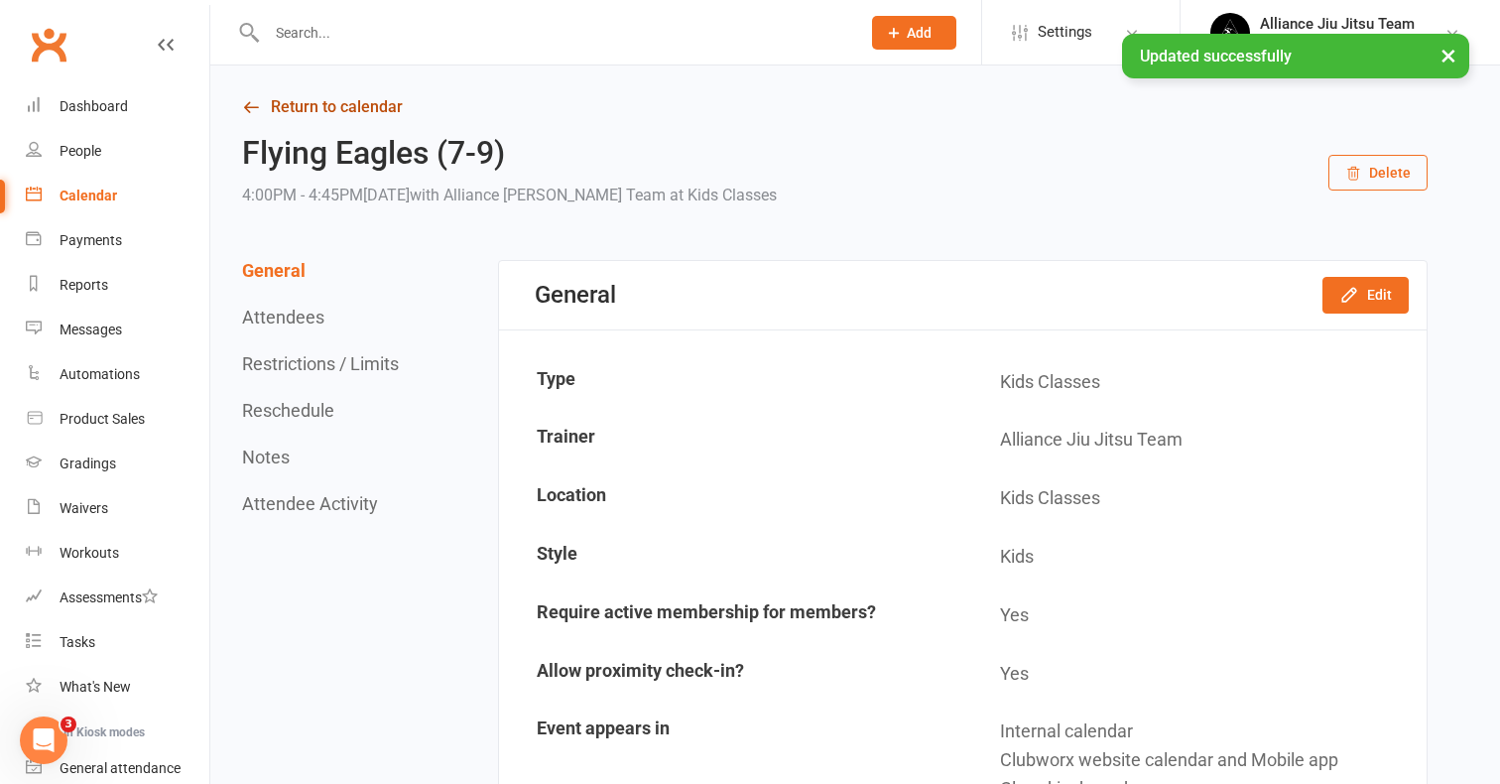
click at [299, 96] on link "Return to calendar" at bounding box center [834, 107] width 1185 height 28
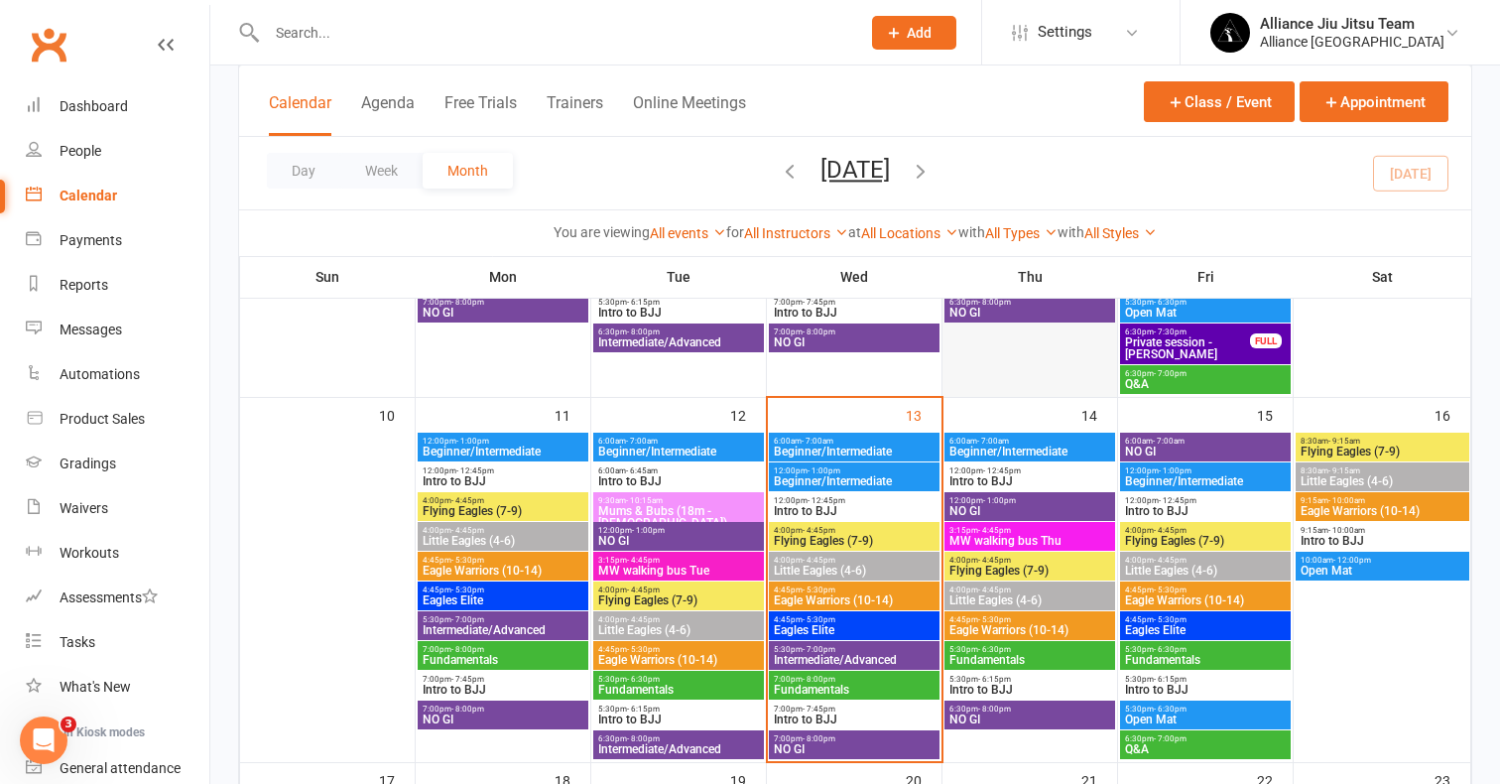
scroll to position [798, 0]
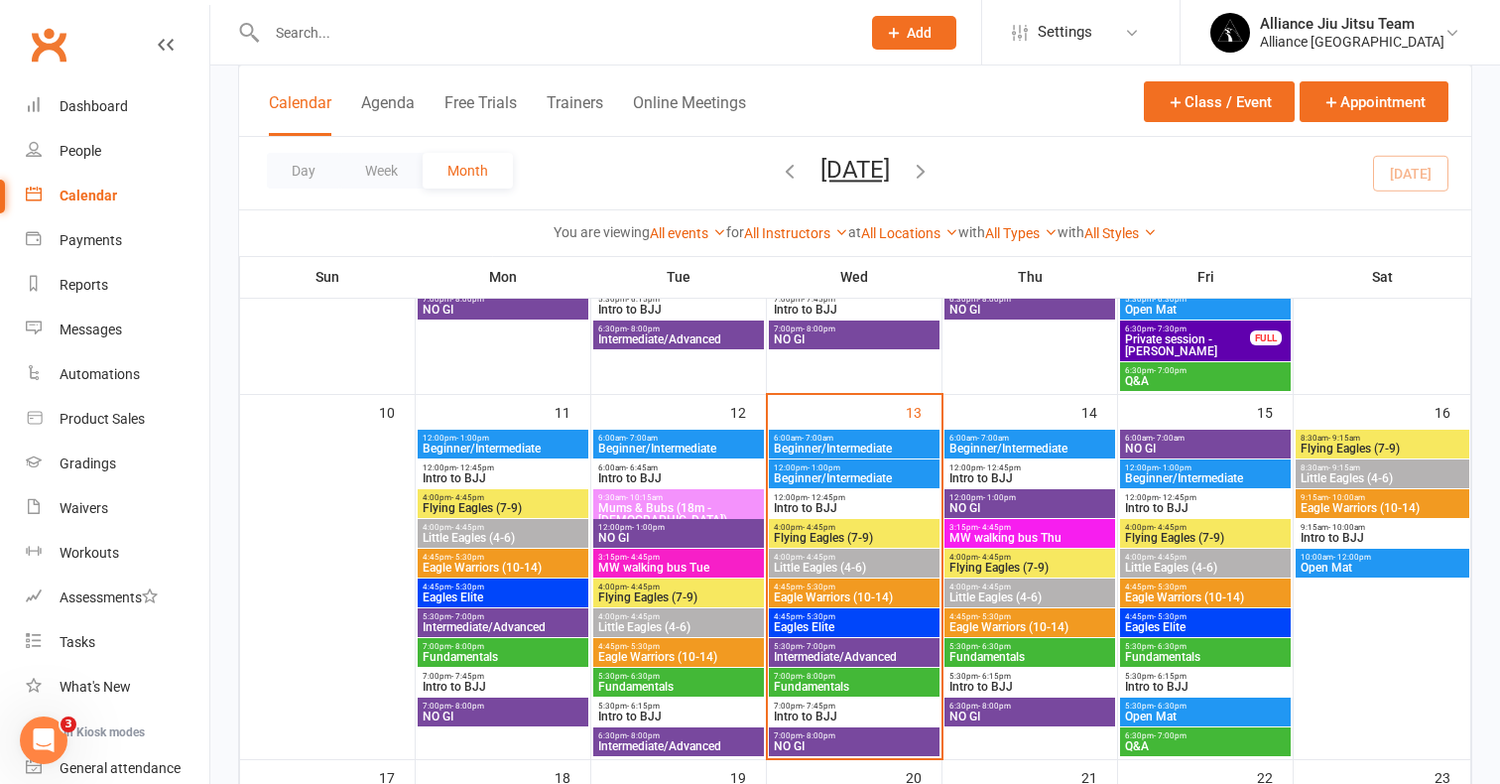
click at [1021, 565] on span "Flying Eagles (7-9)" at bounding box center [1029, 567] width 163 height 12
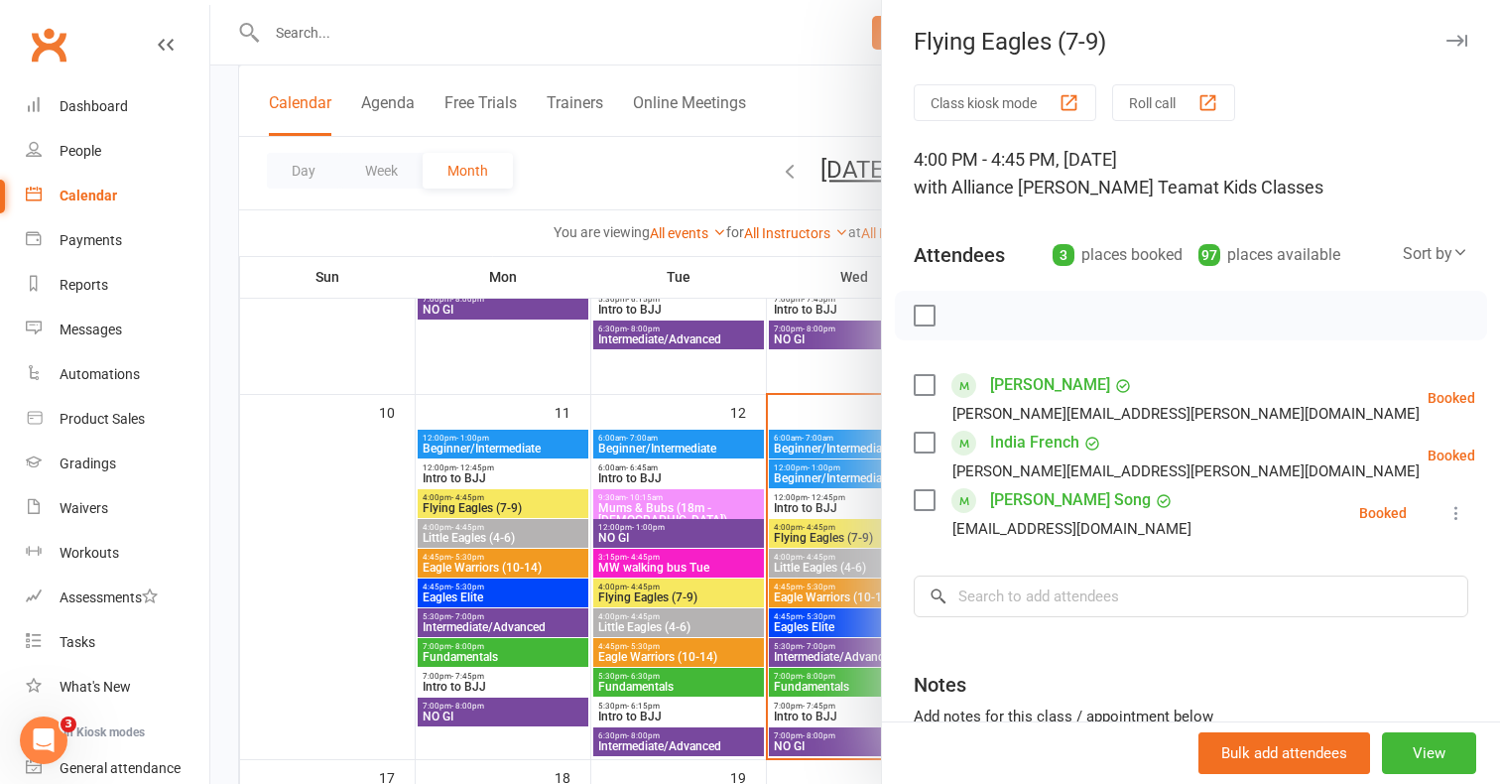
click at [828, 442] on div at bounding box center [855, 392] width 1290 height 784
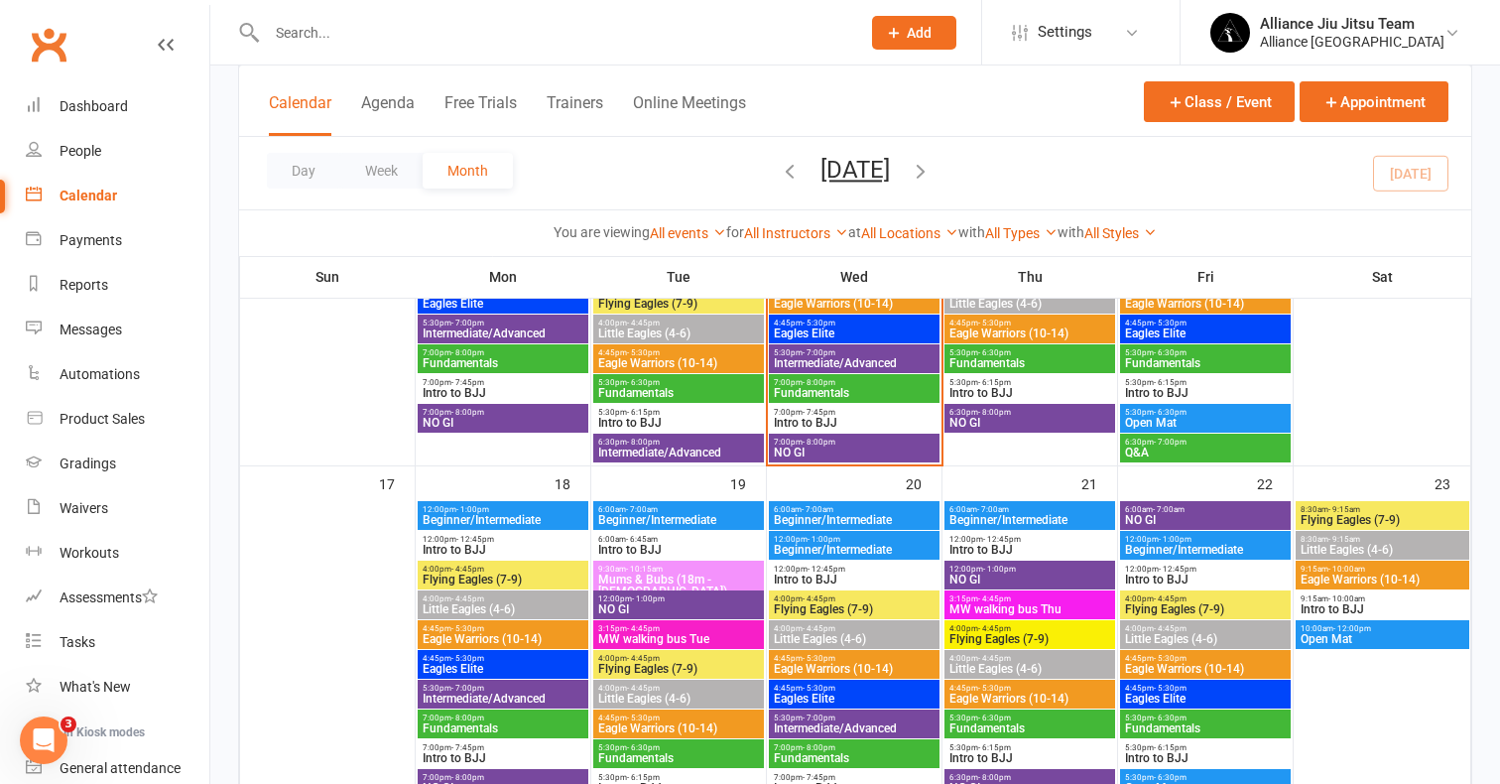
scroll to position [1110, 0]
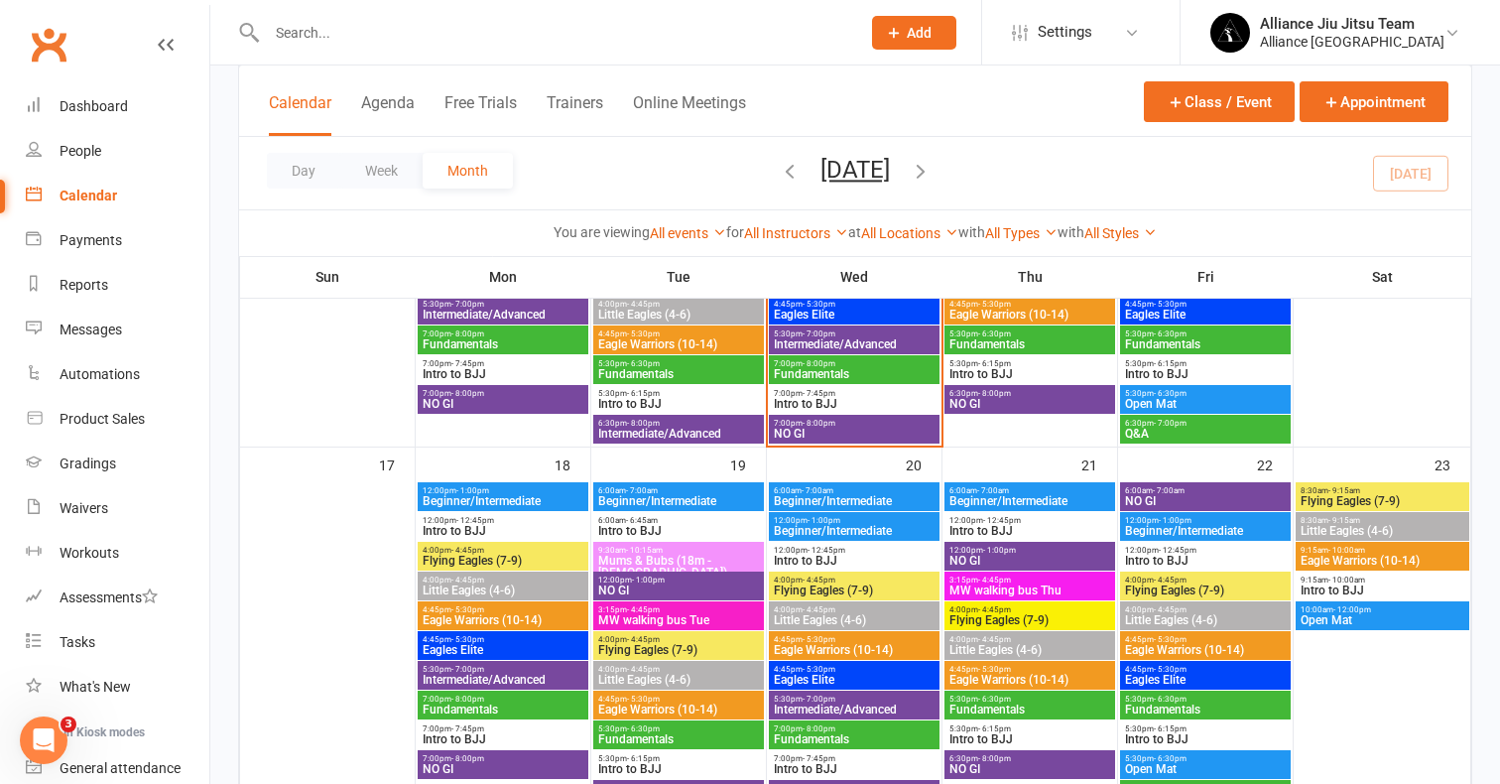
click at [1008, 645] on span "Little Eagles (4-6)" at bounding box center [1029, 650] width 163 height 12
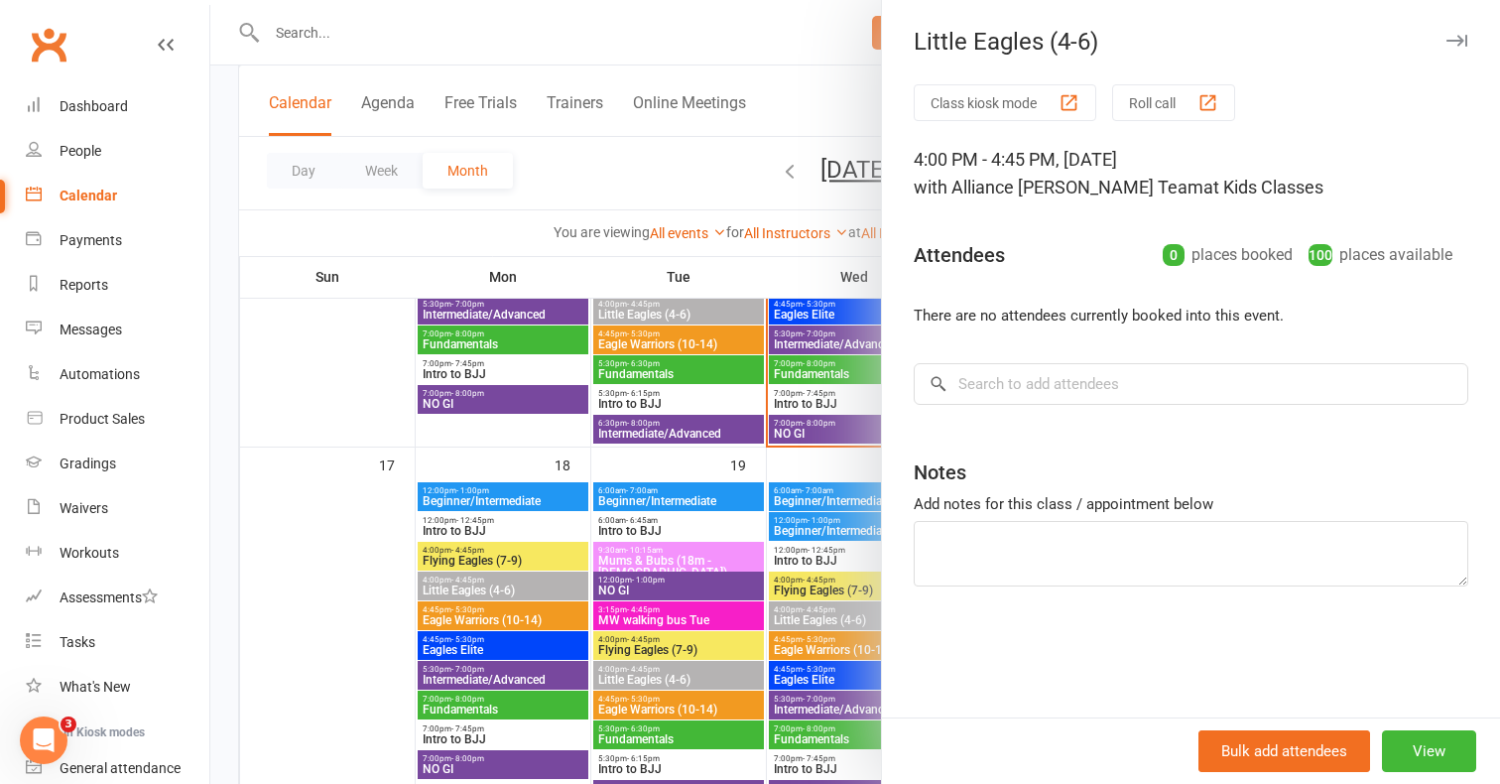
click at [794, 257] on div at bounding box center [855, 392] width 1290 height 784
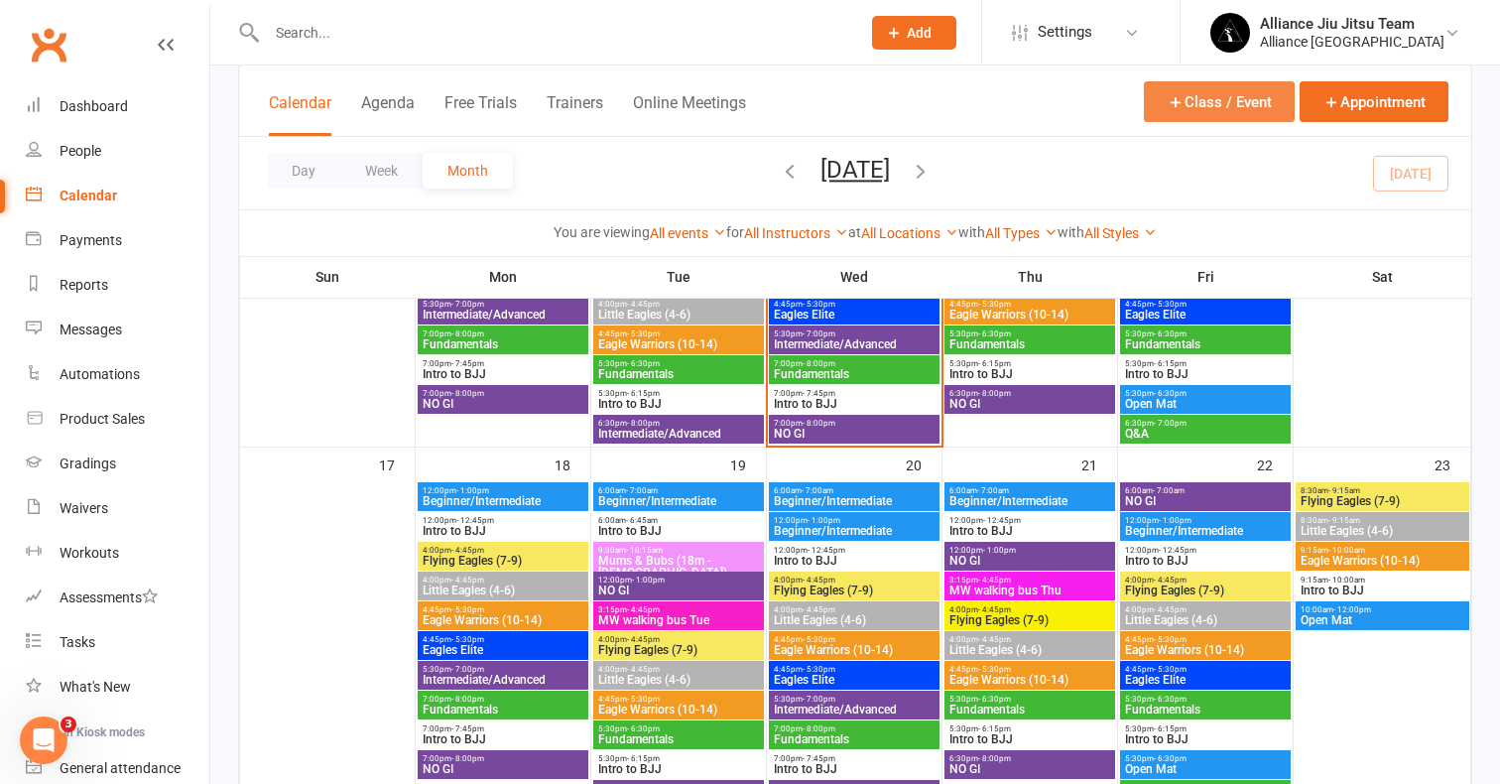
click at [1219, 87] on button "Class / Event" at bounding box center [1219, 101] width 151 height 41
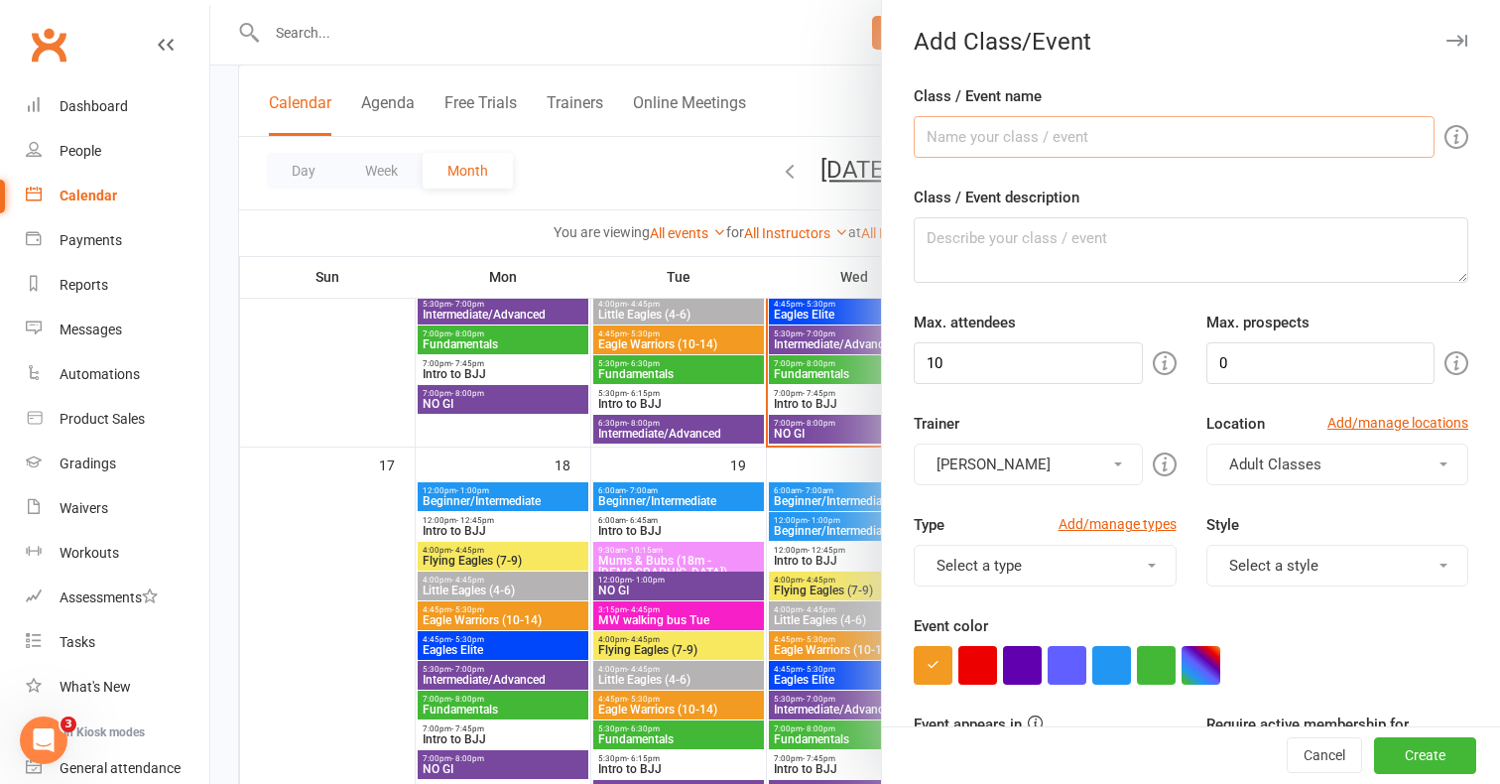
click at [1023, 138] on input "Class / Event name" at bounding box center [1174, 137] width 521 height 42
type input "Little Eagles (4-6)"
click at [1032, 361] on input "10" at bounding box center [1028, 363] width 229 height 42
type input "100"
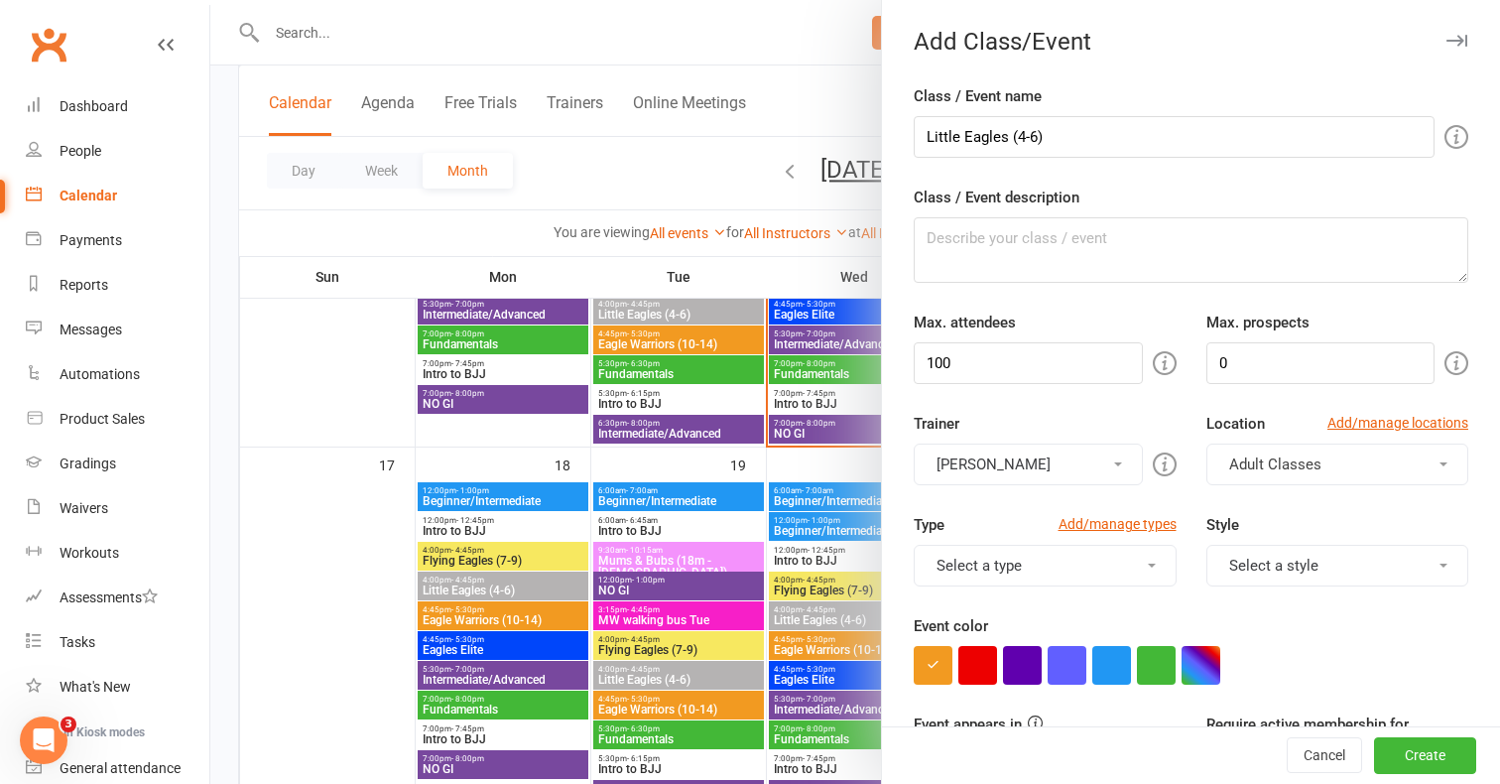
click at [1095, 465] on button "Murilo Amaral" at bounding box center [1028, 464] width 229 height 42
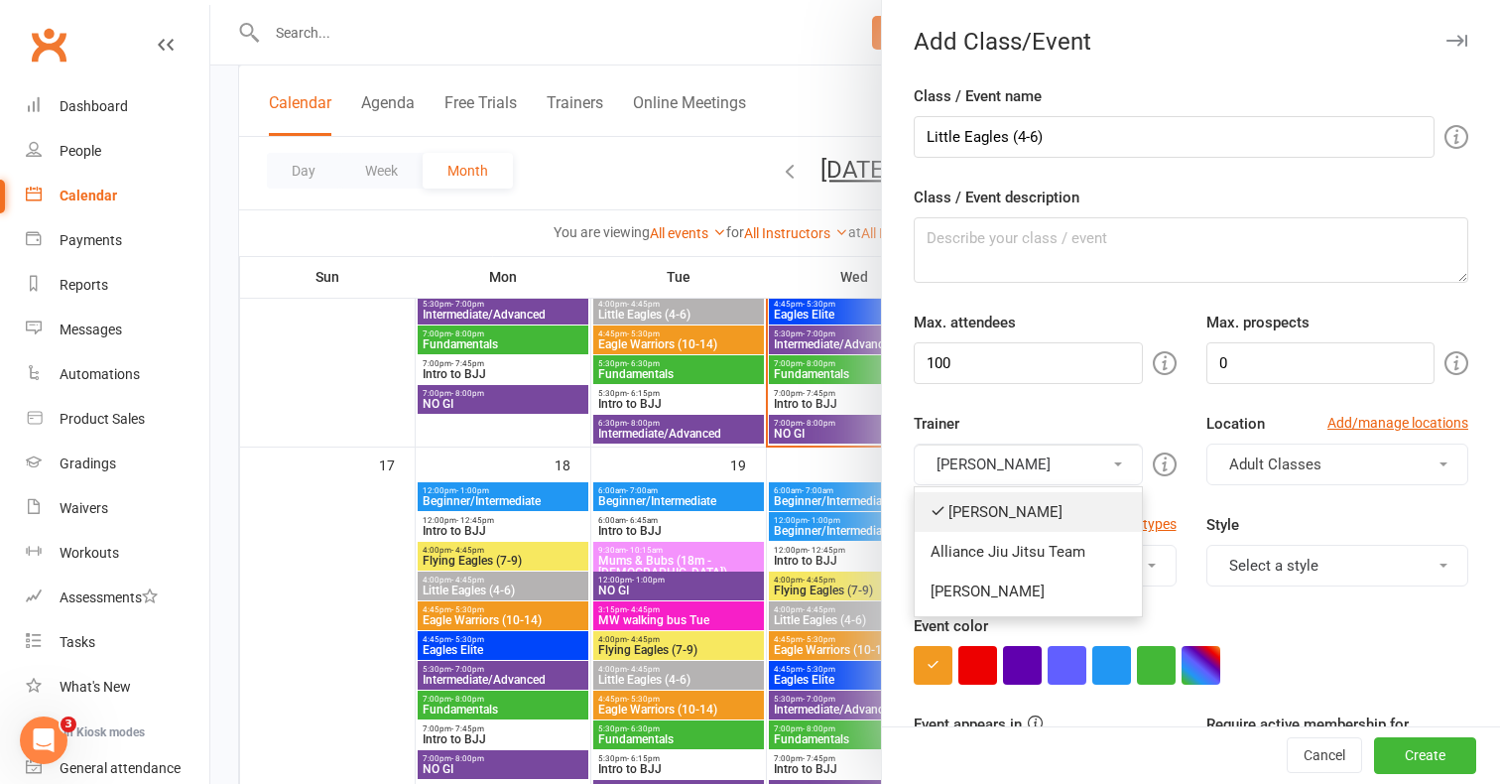
click at [1049, 508] on link "Murilo Amaral" at bounding box center [1028, 512] width 227 height 40
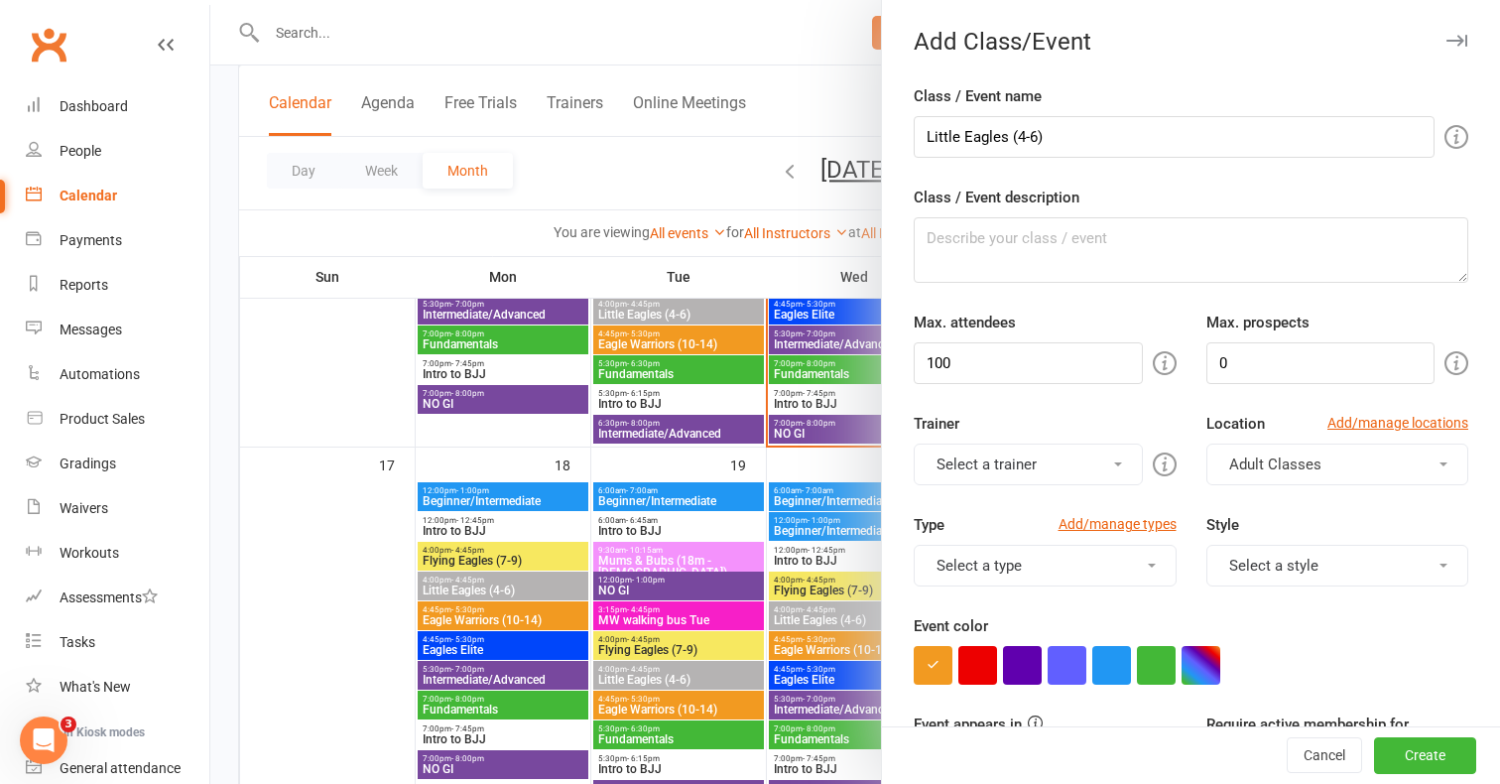
click at [1064, 466] on button "Select a trainer" at bounding box center [1028, 464] width 229 height 42
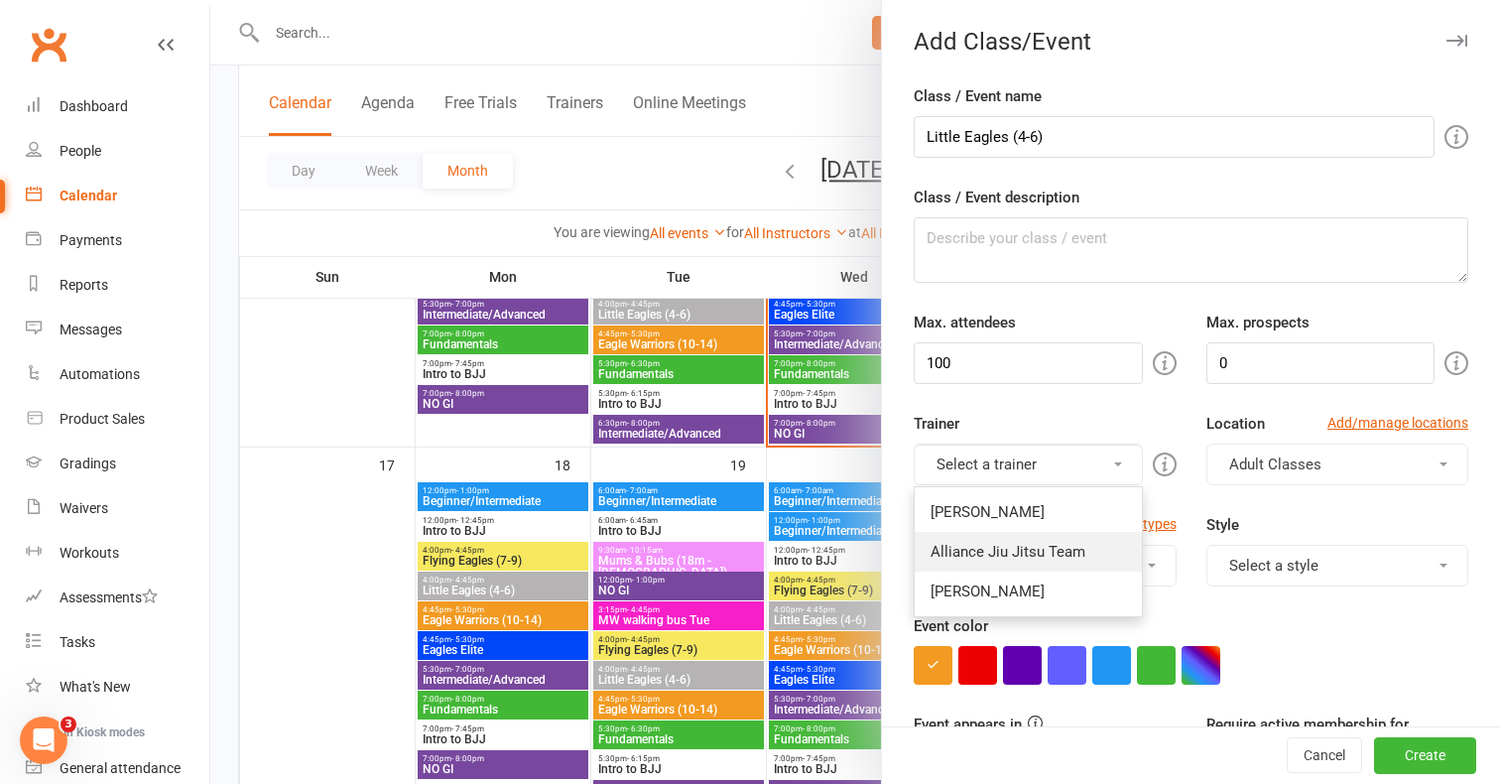
click at [1004, 544] on link "Alliance Jiu Jitsu Team" at bounding box center [1028, 552] width 227 height 40
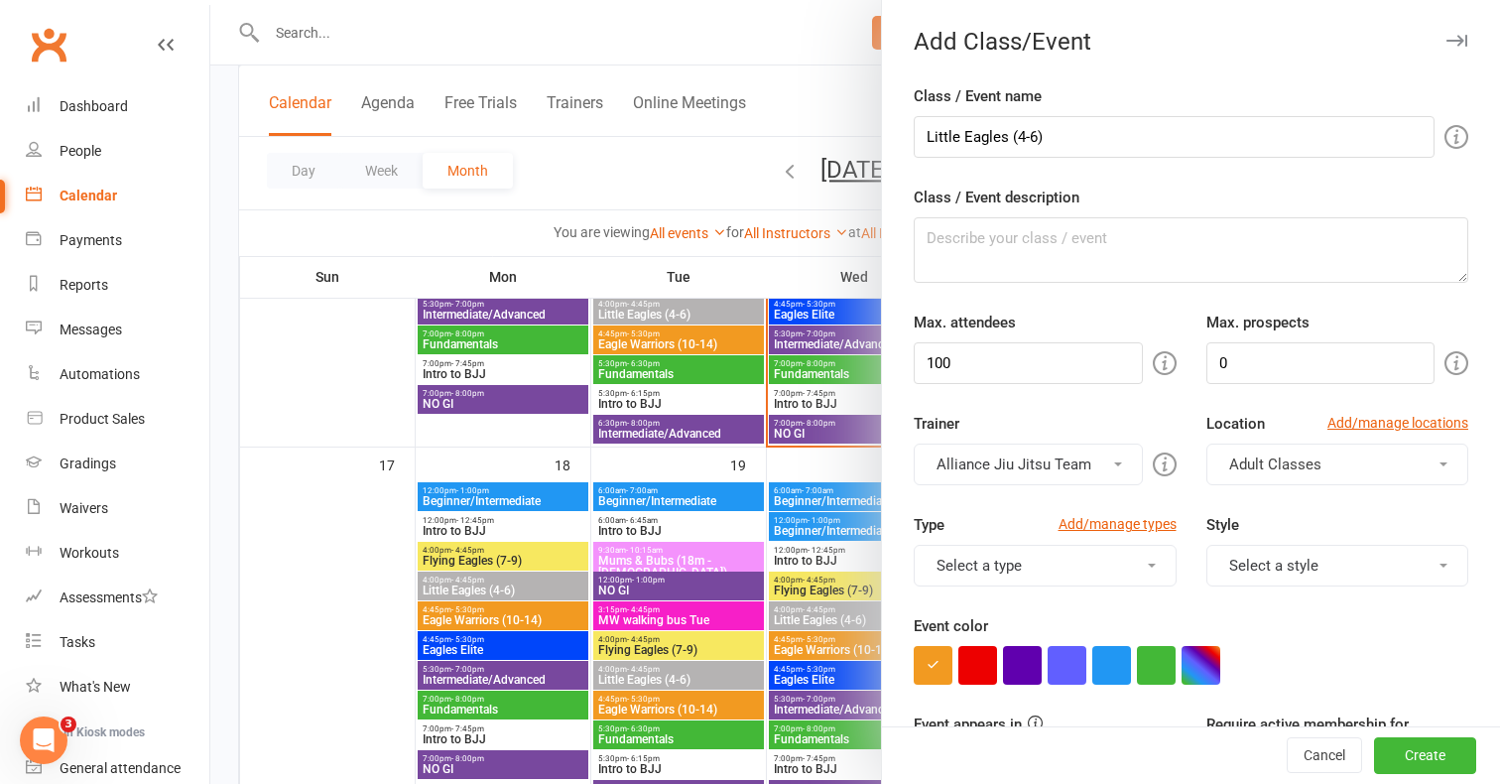
click at [1328, 455] on button "Adult Classes" at bounding box center [1337, 464] width 263 height 42
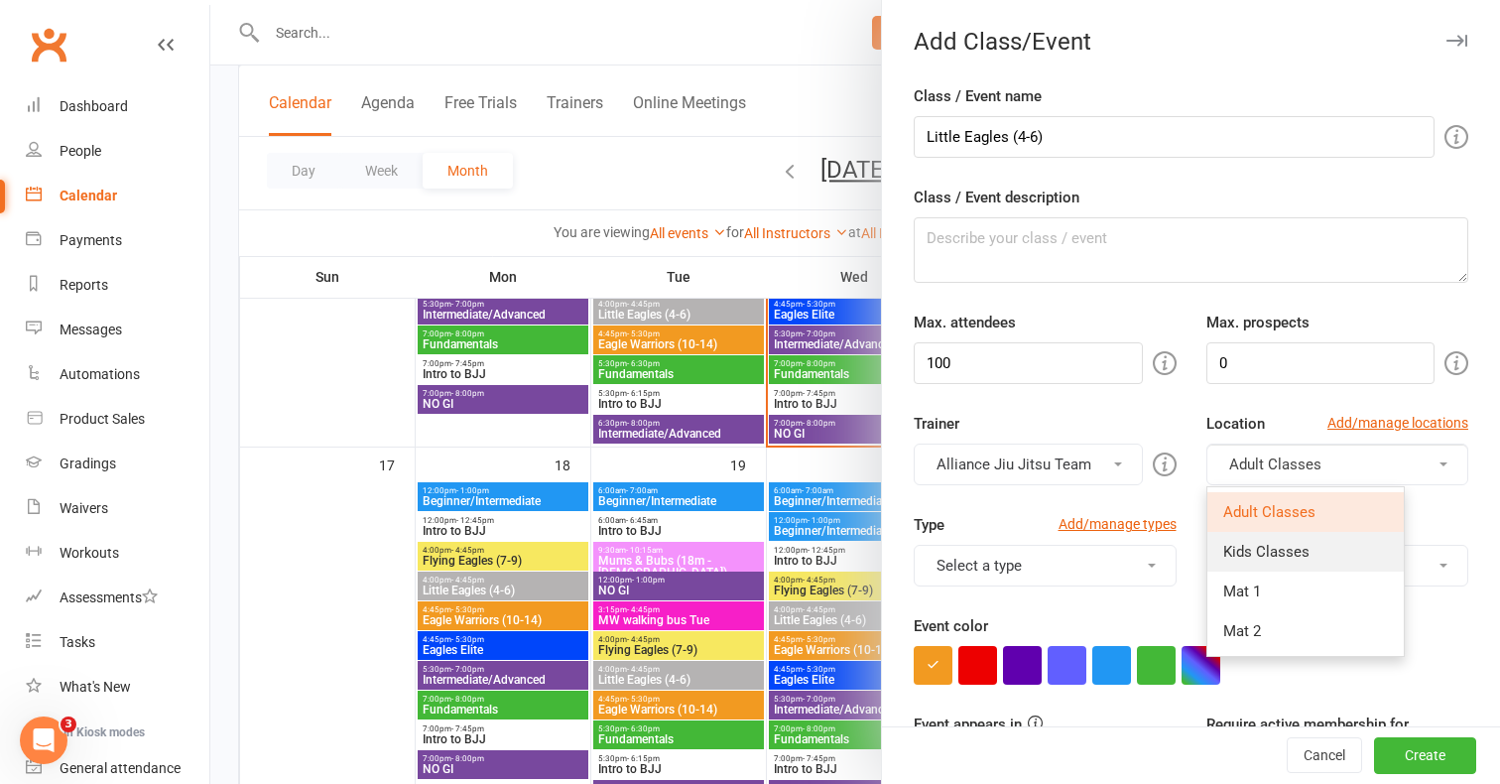
click at [1271, 545] on span "Kids Classes" at bounding box center [1266, 552] width 86 height 18
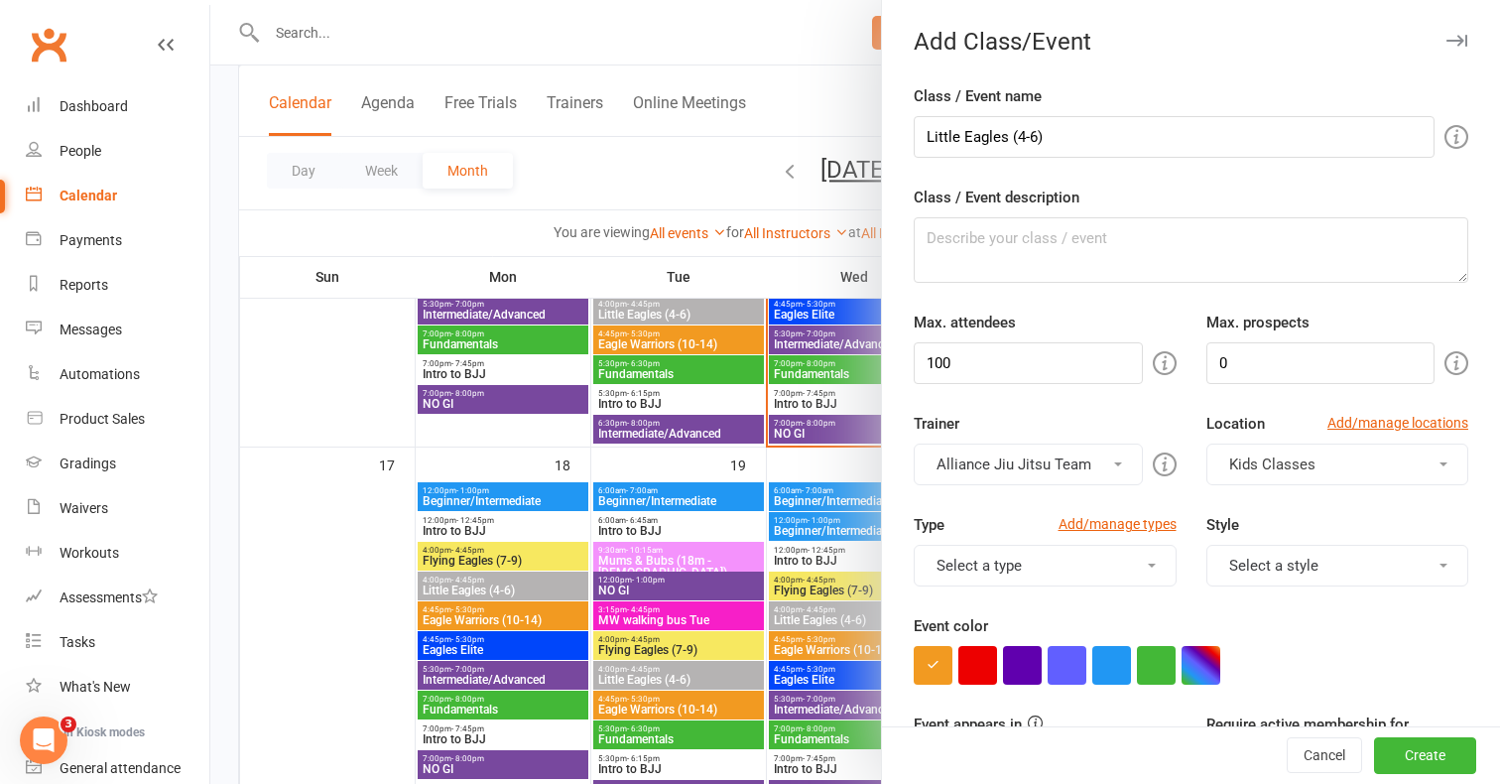
click at [1121, 567] on button "Select a type" at bounding box center [1045, 566] width 263 height 42
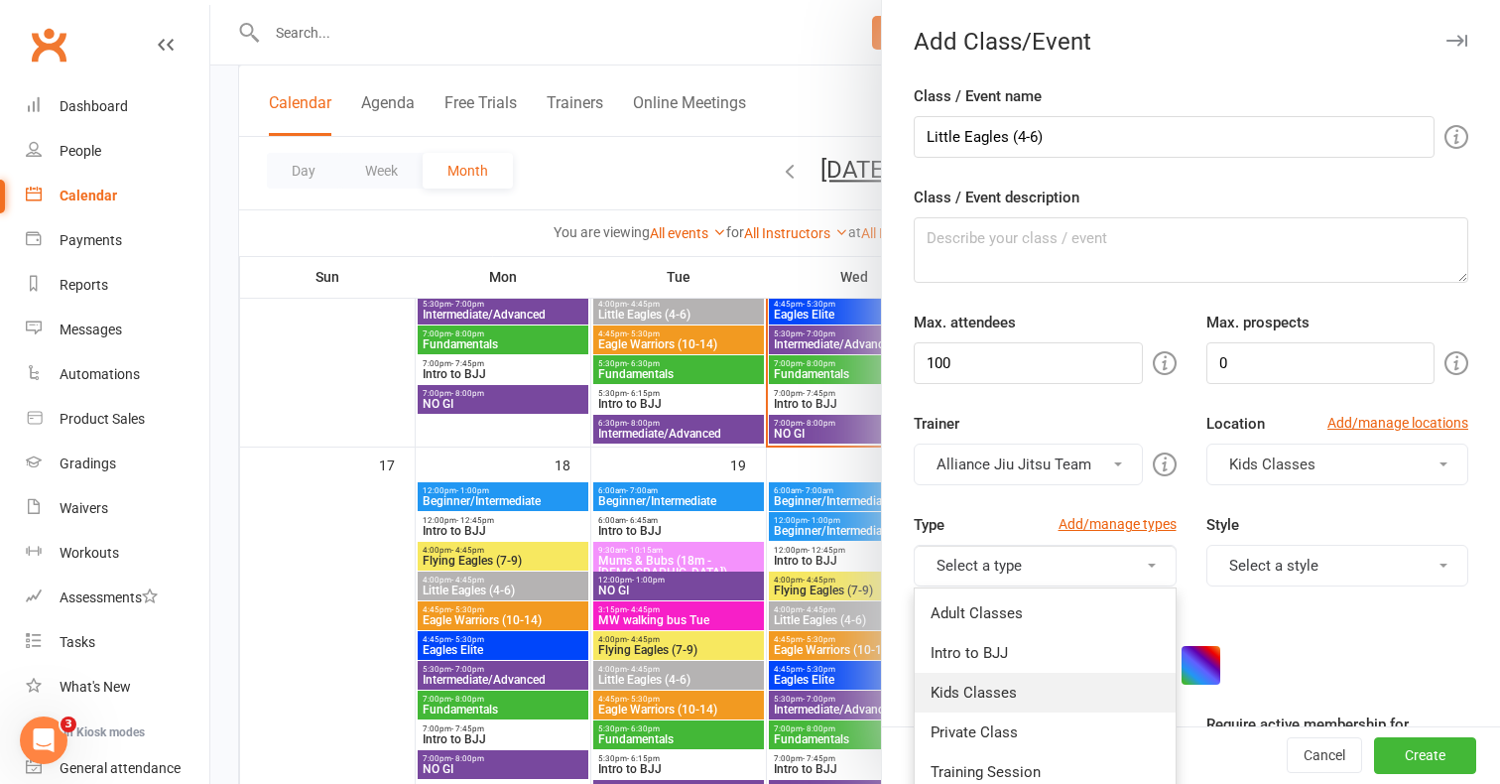
click at [997, 693] on link "Kids Classes" at bounding box center [1045, 693] width 261 height 40
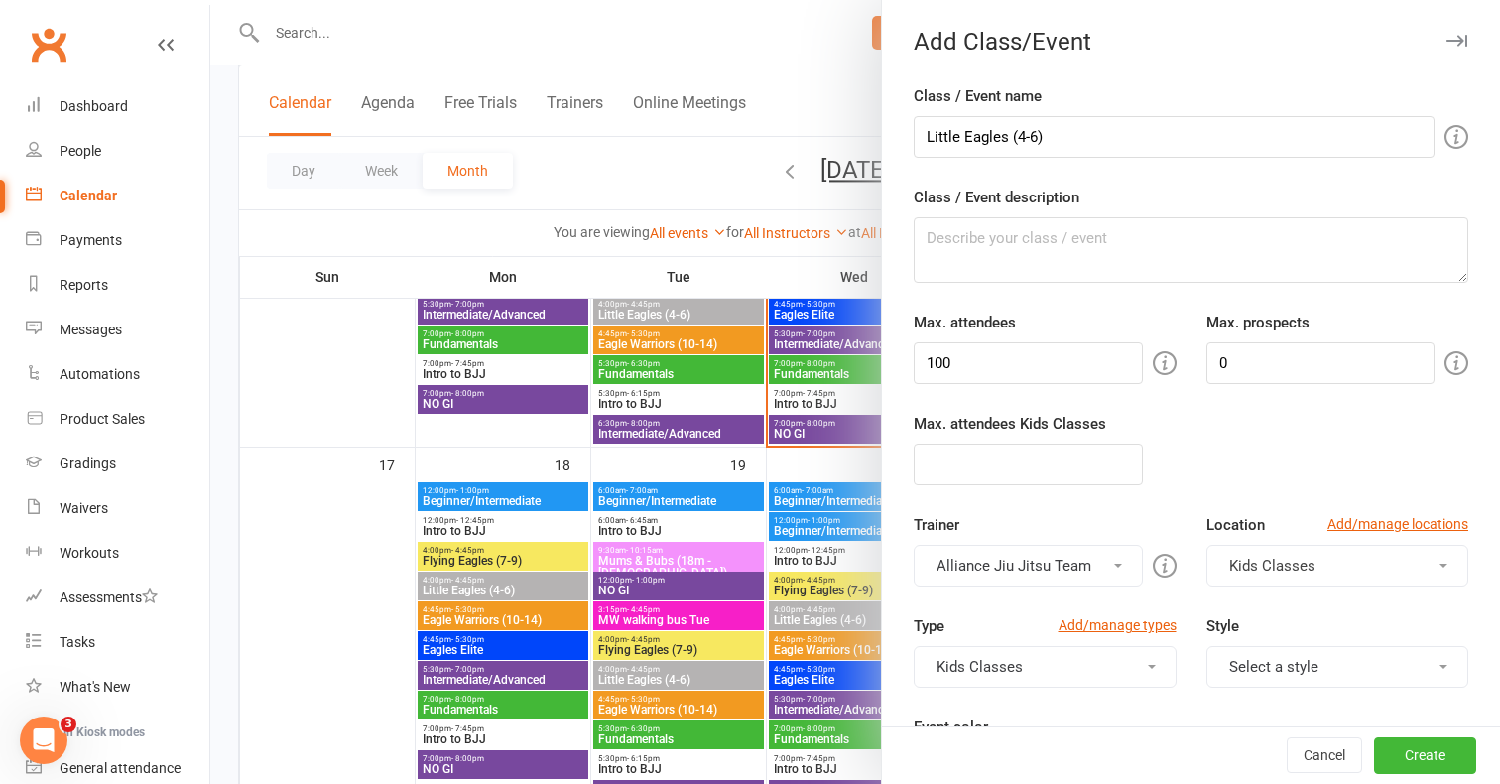
click at [1346, 557] on button "Kids Classes" at bounding box center [1337, 566] width 263 height 42
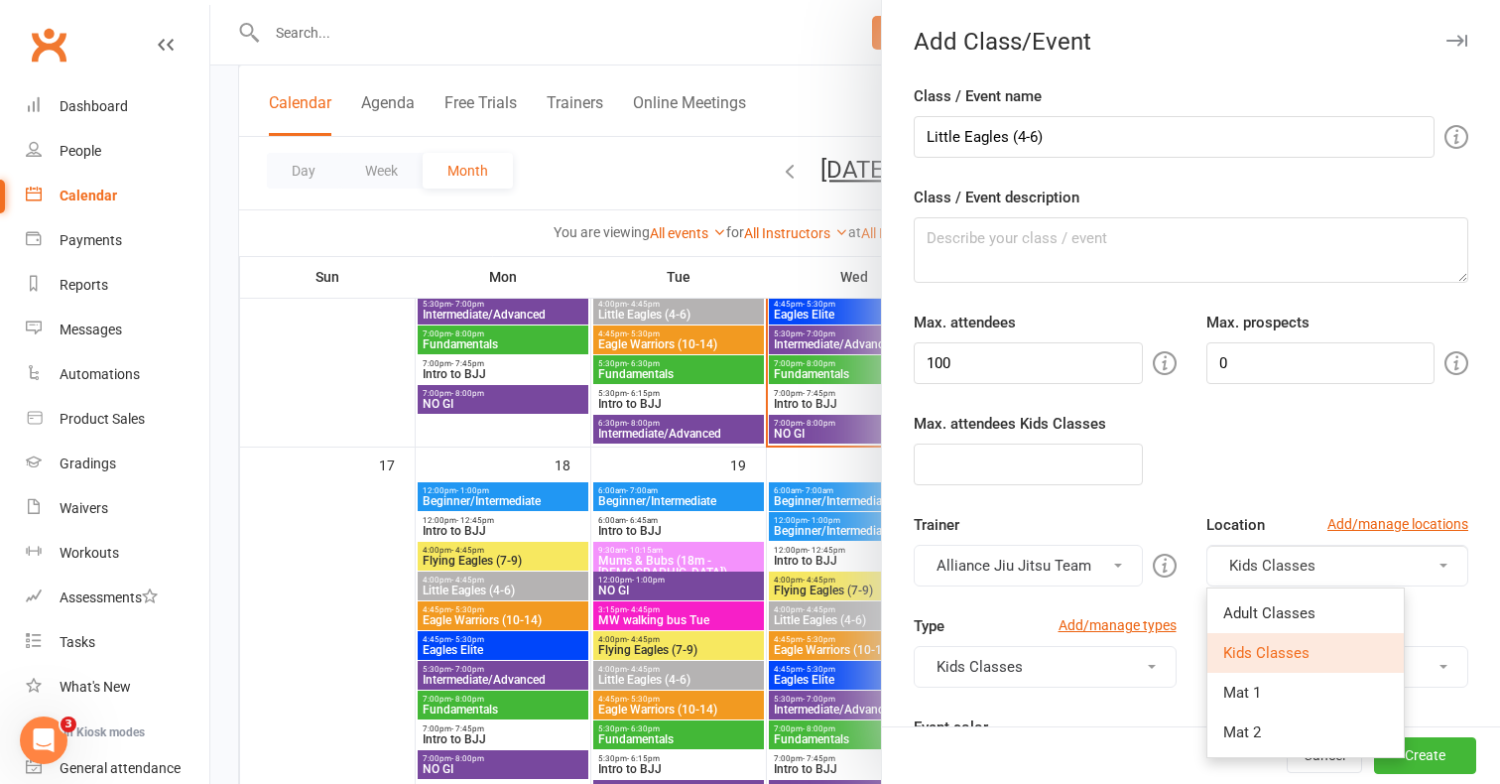
click at [1181, 594] on div "Trainer Alliance Jiu Jitsu Team Murilo Amaral Alliance Jiu Jitsu Team Fabricio …" at bounding box center [1191, 563] width 584 height 101
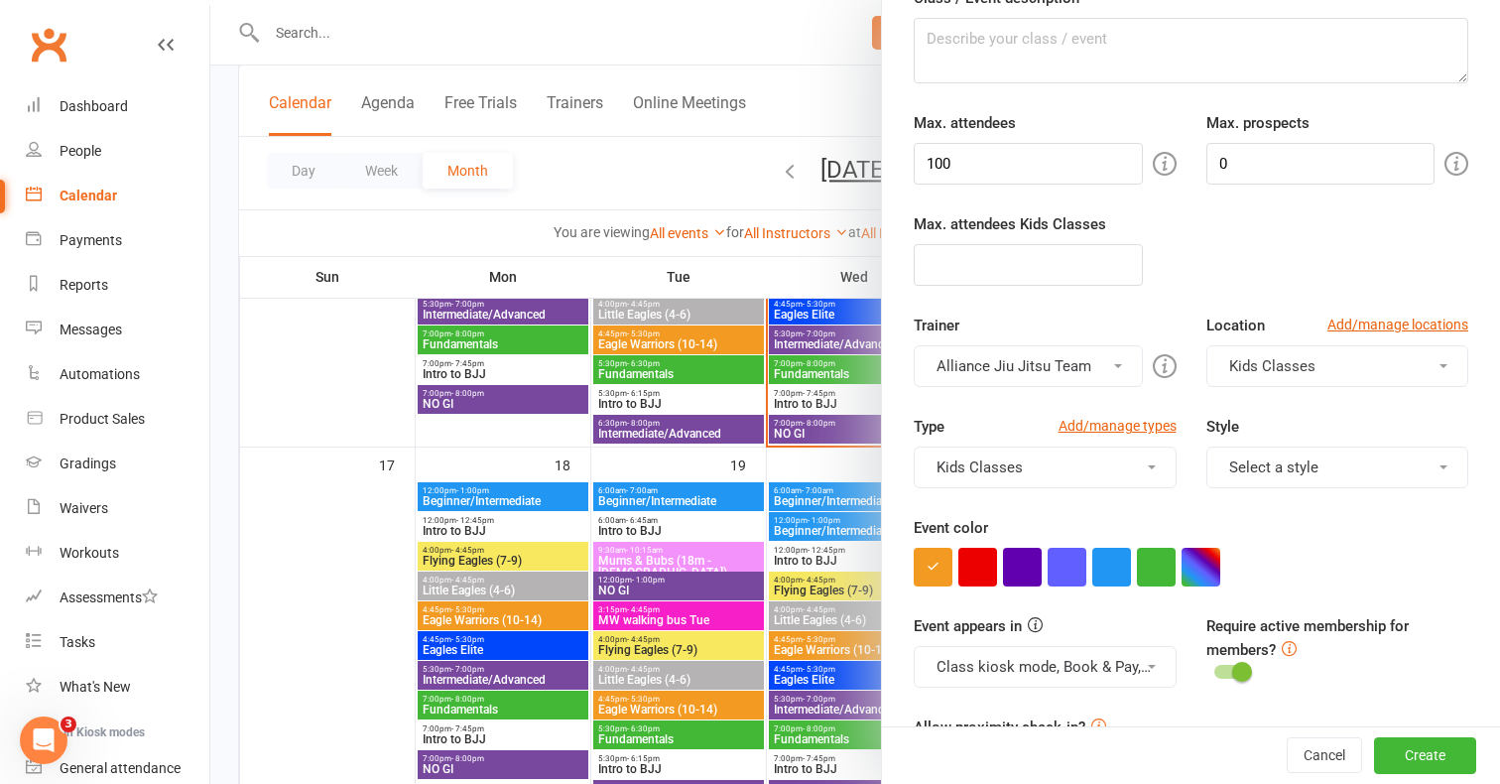
scroll to position [233, 0]
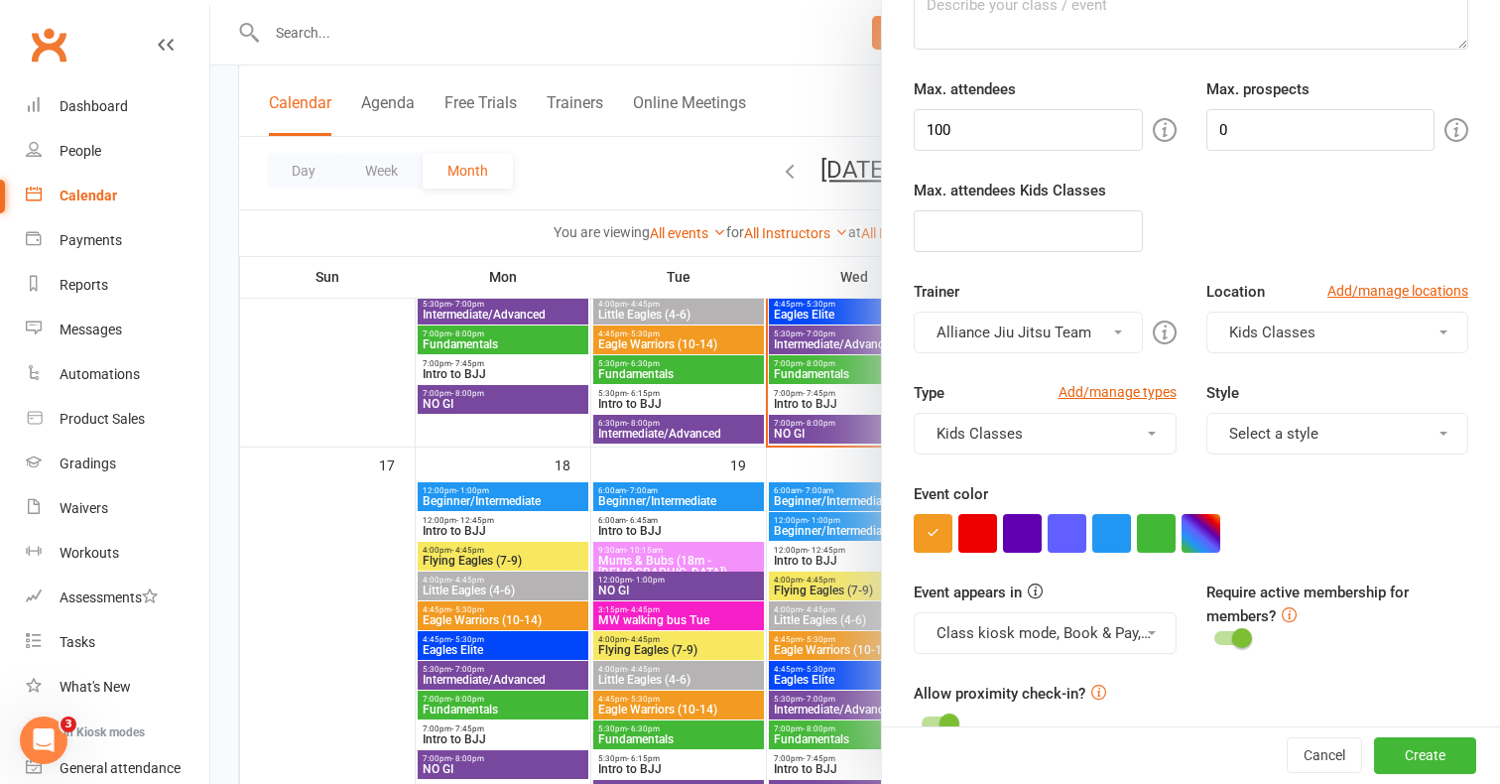
click at [1360, 415] on button "Select a style" at bounding box center [1337, 434] width 263 height 42
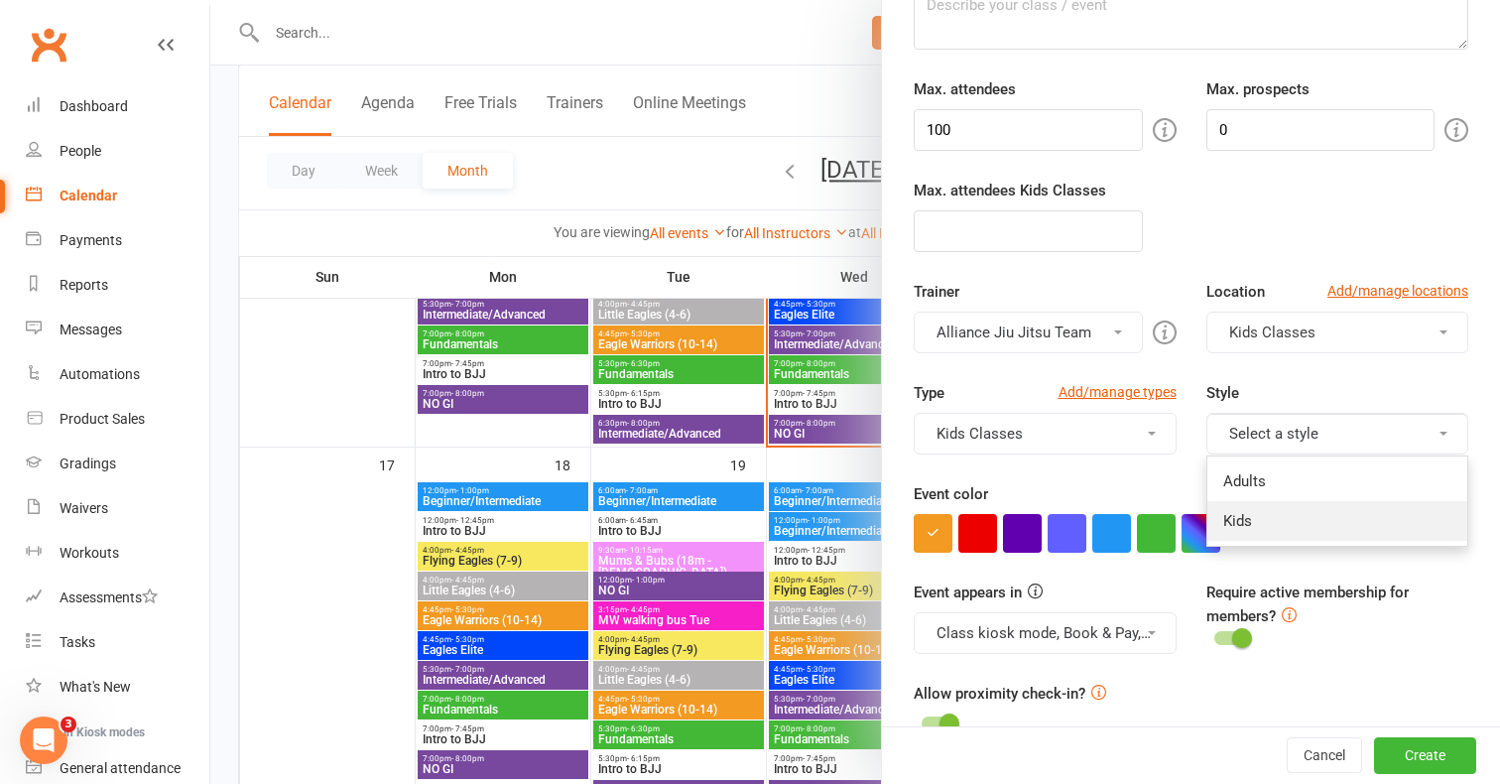
click at [1269, 534] on link "Kids" at bounding box center [1337, 521] width 261 height 40
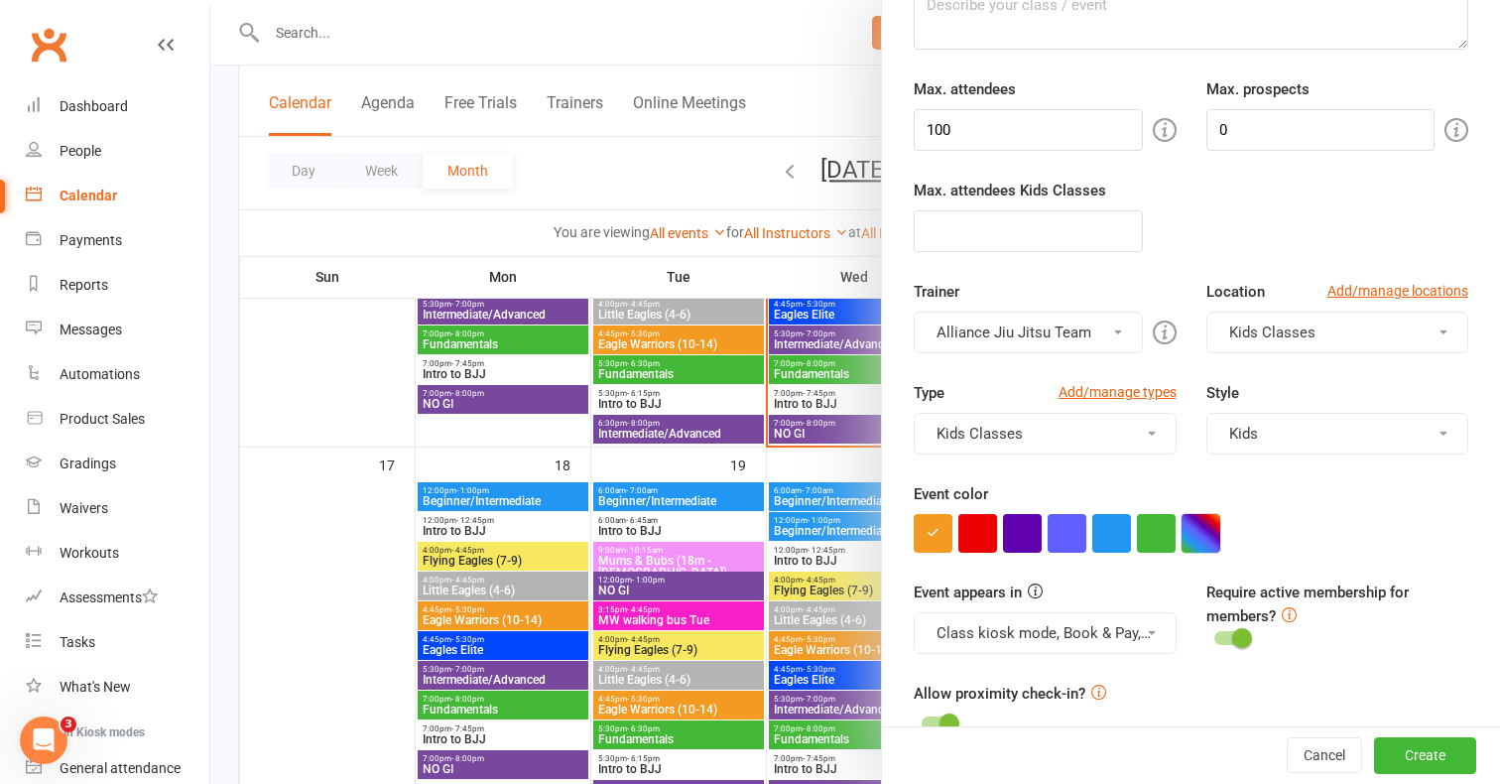
click at [1208, 535] on button "button" at bounding box center [1200, 533] width 39 height 39
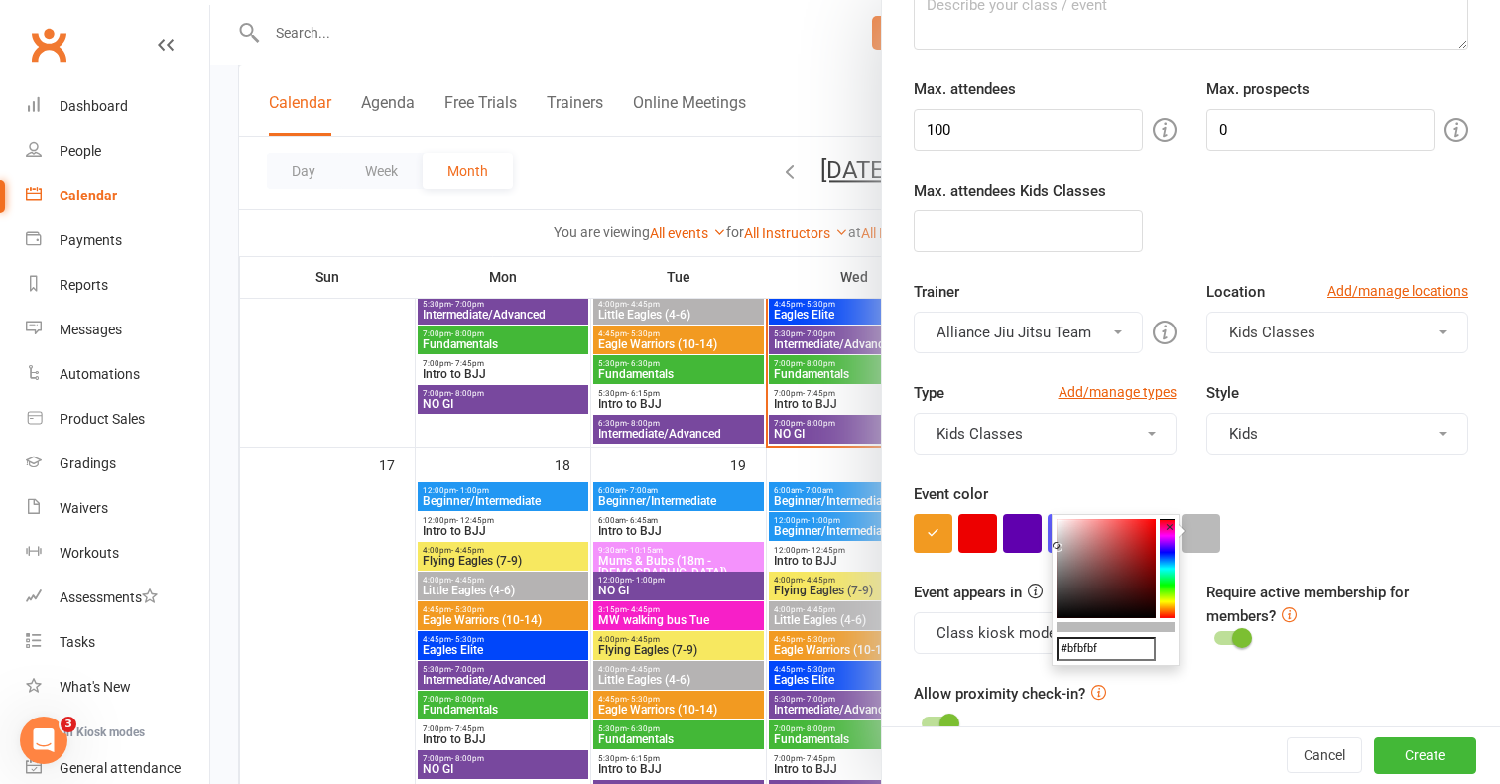
type input "#c2c2c2"
drag, startPoint x: 1105, startPoint y: 549, endPoint x: 1052, endPoint y: 543, distance: 53.9
click at [1052, 543] on div "#c2c2c2 ×" at bounding box center [1116, 590] width 128 height 152
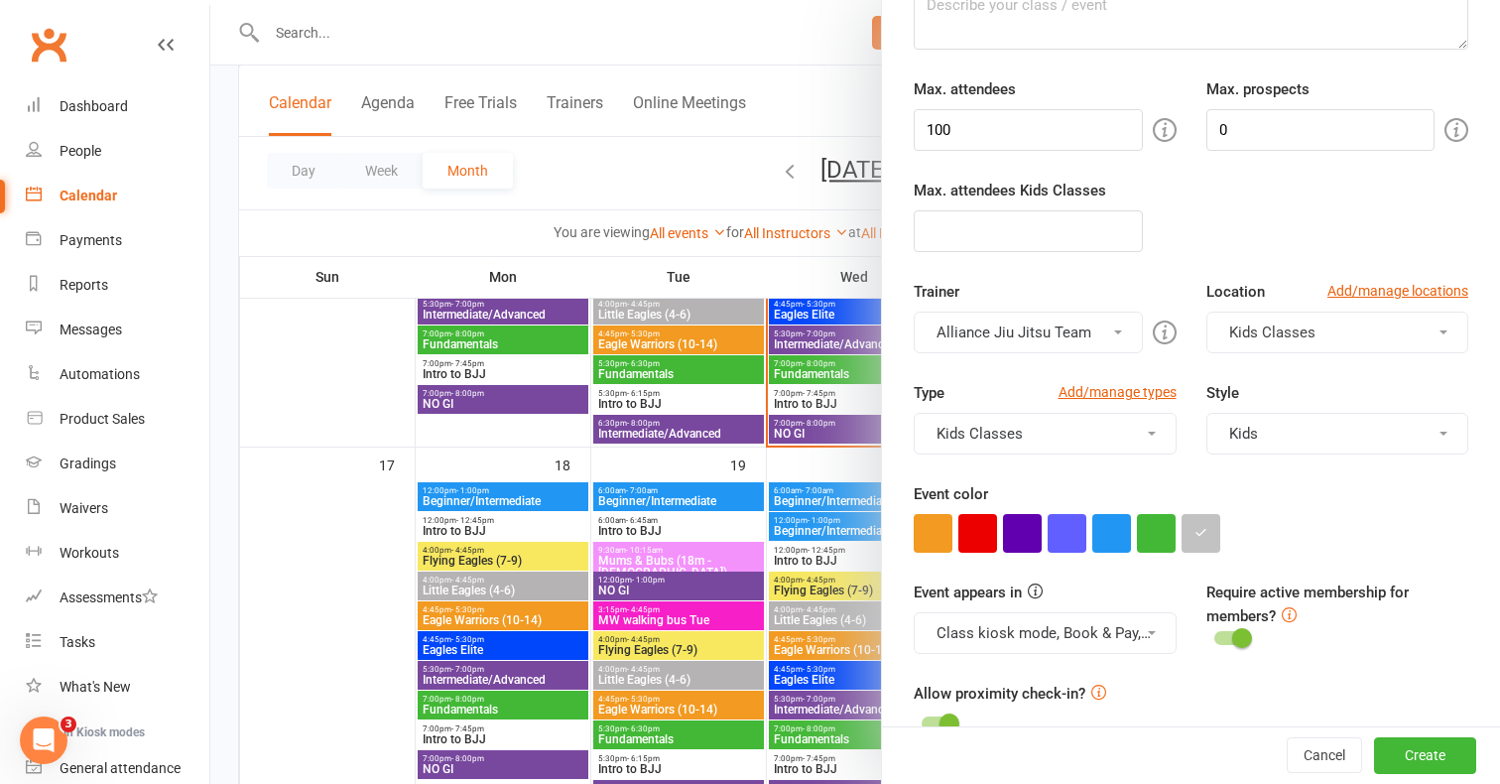
click at [1365, 543] on div at bounding box center [1191, 533] width 555 height 39
click at [1103, 631] on button "Class kiosk mode, Book & Pay, Roll call, Clubworx website calendar and Mobile a…" at bounding box center [1045, 633] width 263 height 42
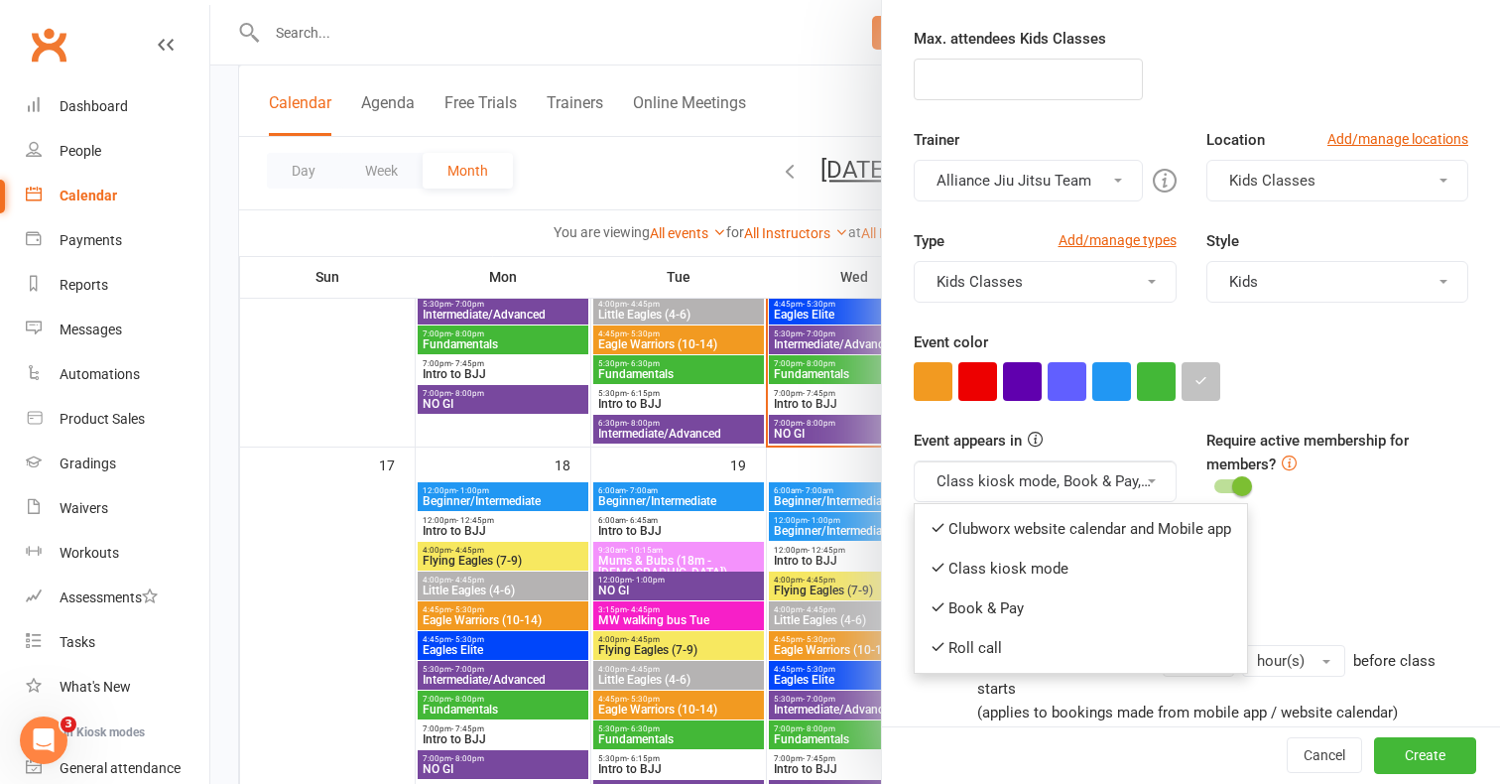
scroll to position [388, 0]
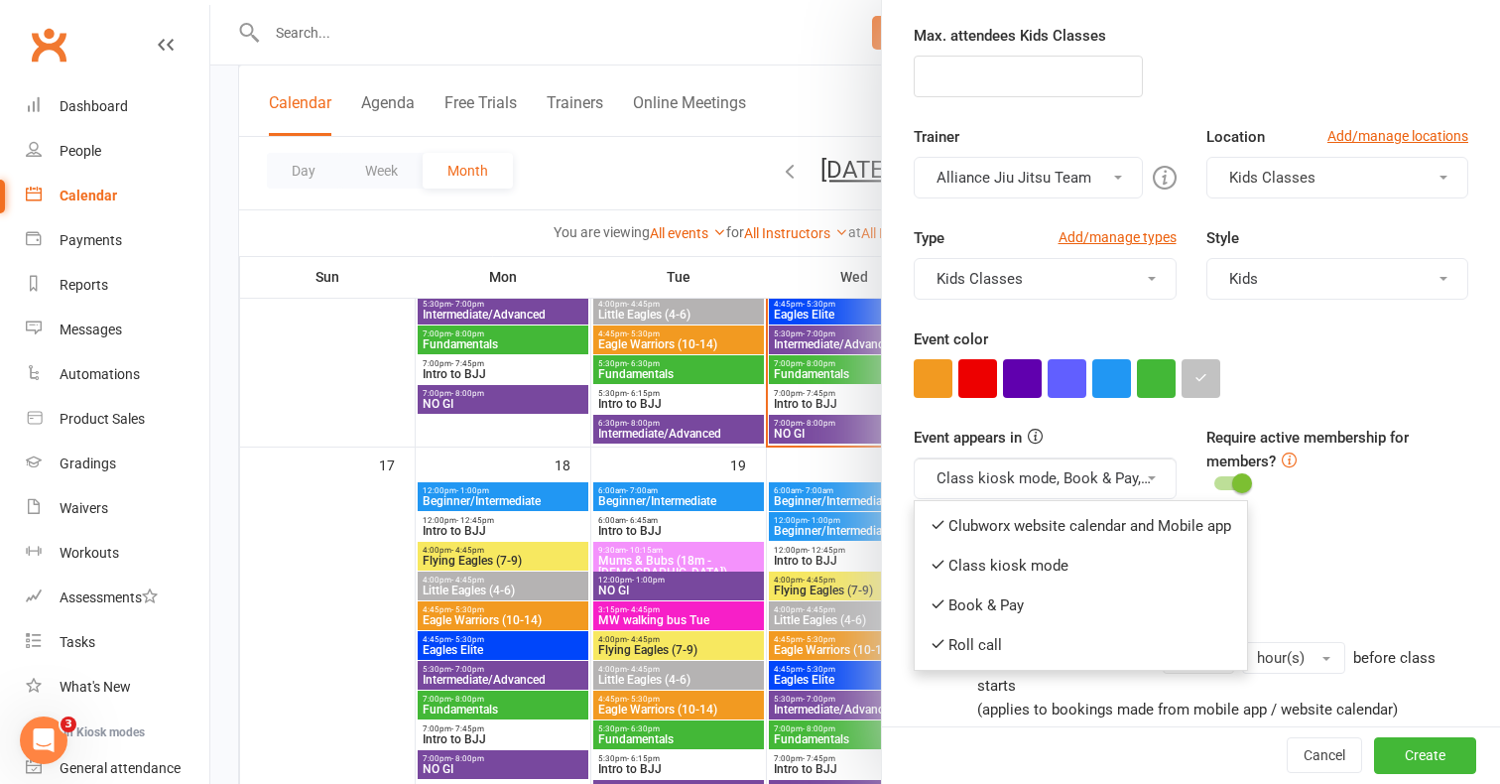
click at [1386, 573] on div "Allow proximity check-in?" at bounding box center [1191, 555] width 555 height 56
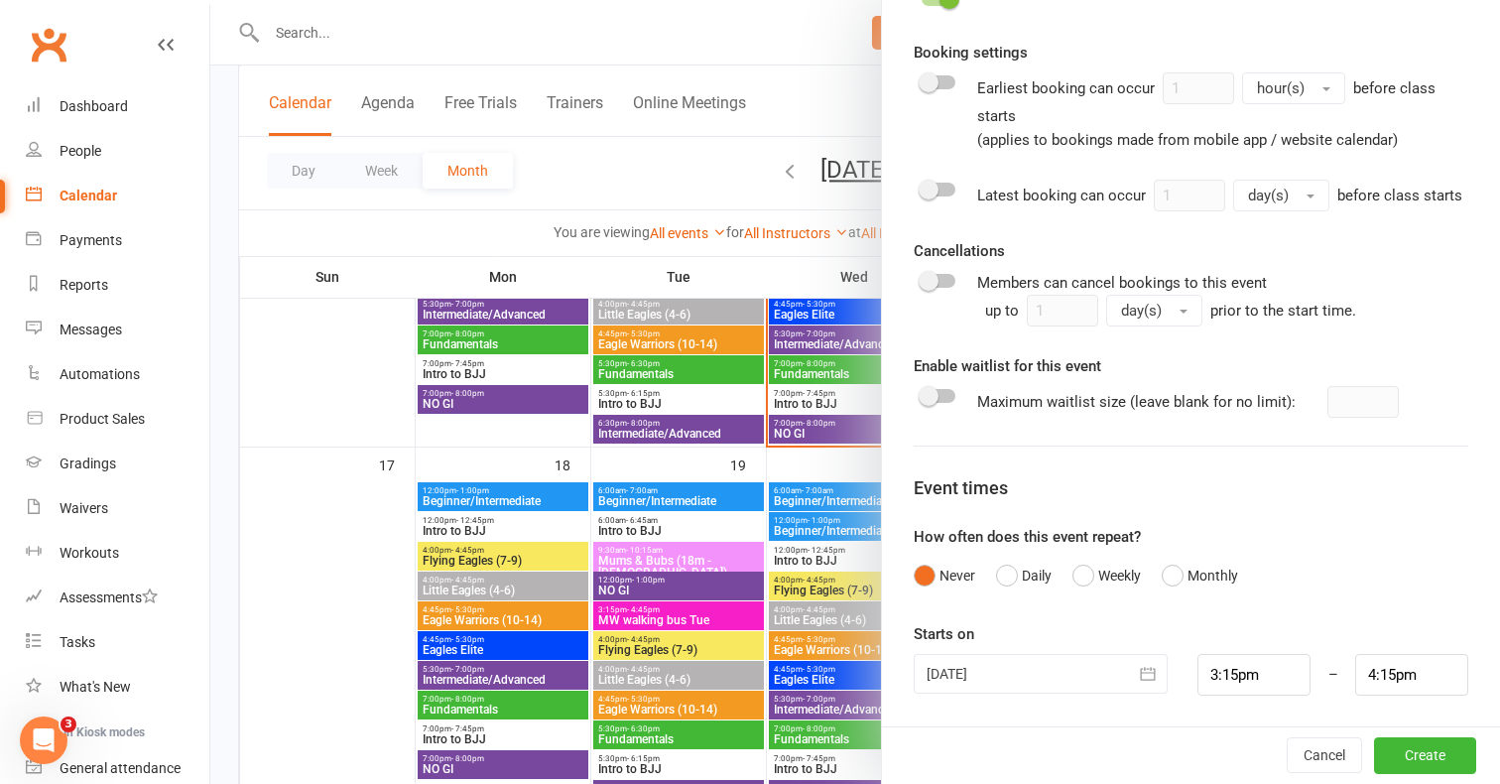
scroll to position [956, 0]
click at [1087, 574] on button "Weekly" at bounding box center [1106, 577] width 68 height 38
click at [950, 674] on input "1" at bounding box center [945, 676] width 62 height 42
type input "0"
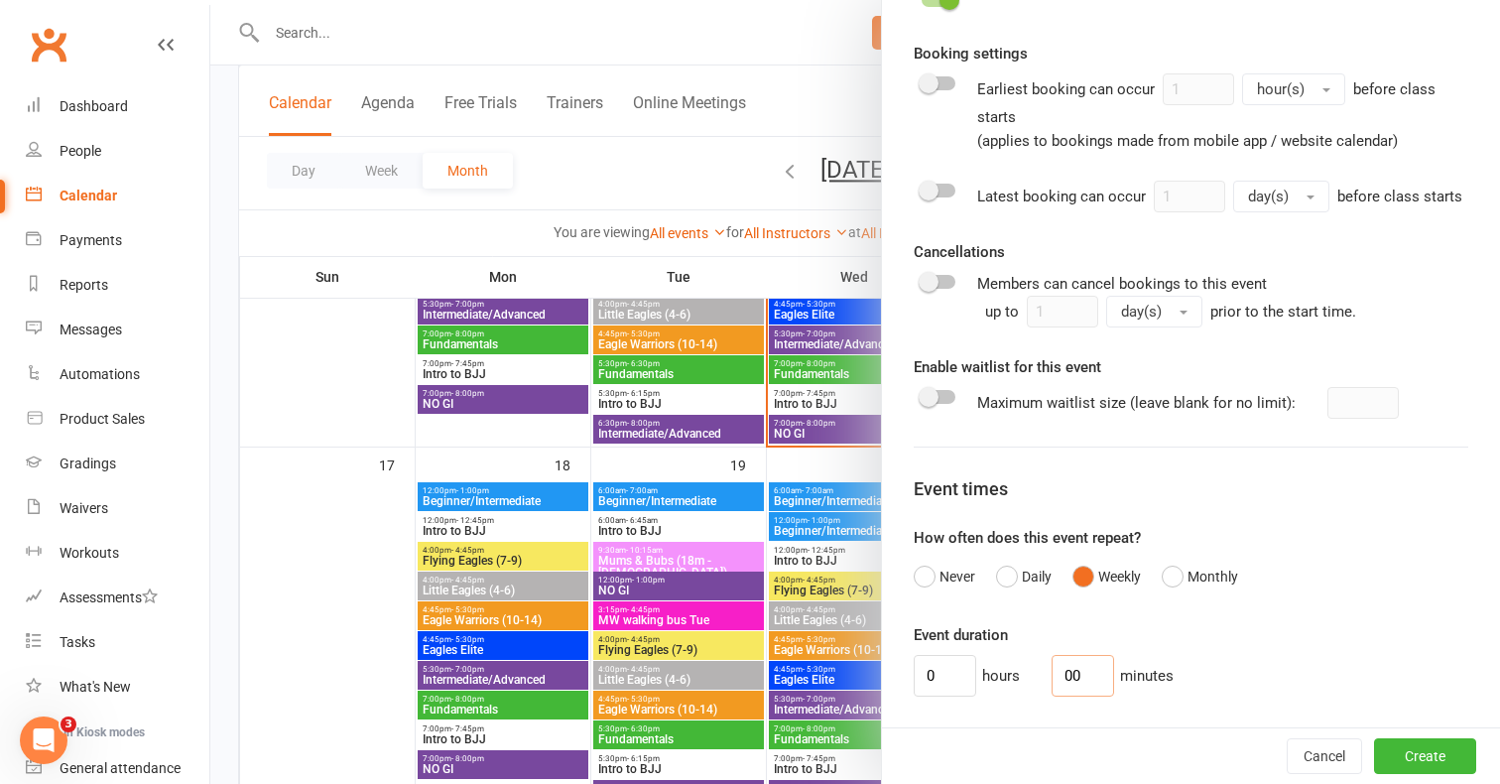
click at [1077, 671] on input "00" at bounding box center [1083, 676] width 62 height 42
type input "45"
click at [1283, 657] on div "0 hours 45 minutes" at bounding box center [1191, 676] width 555 height 42
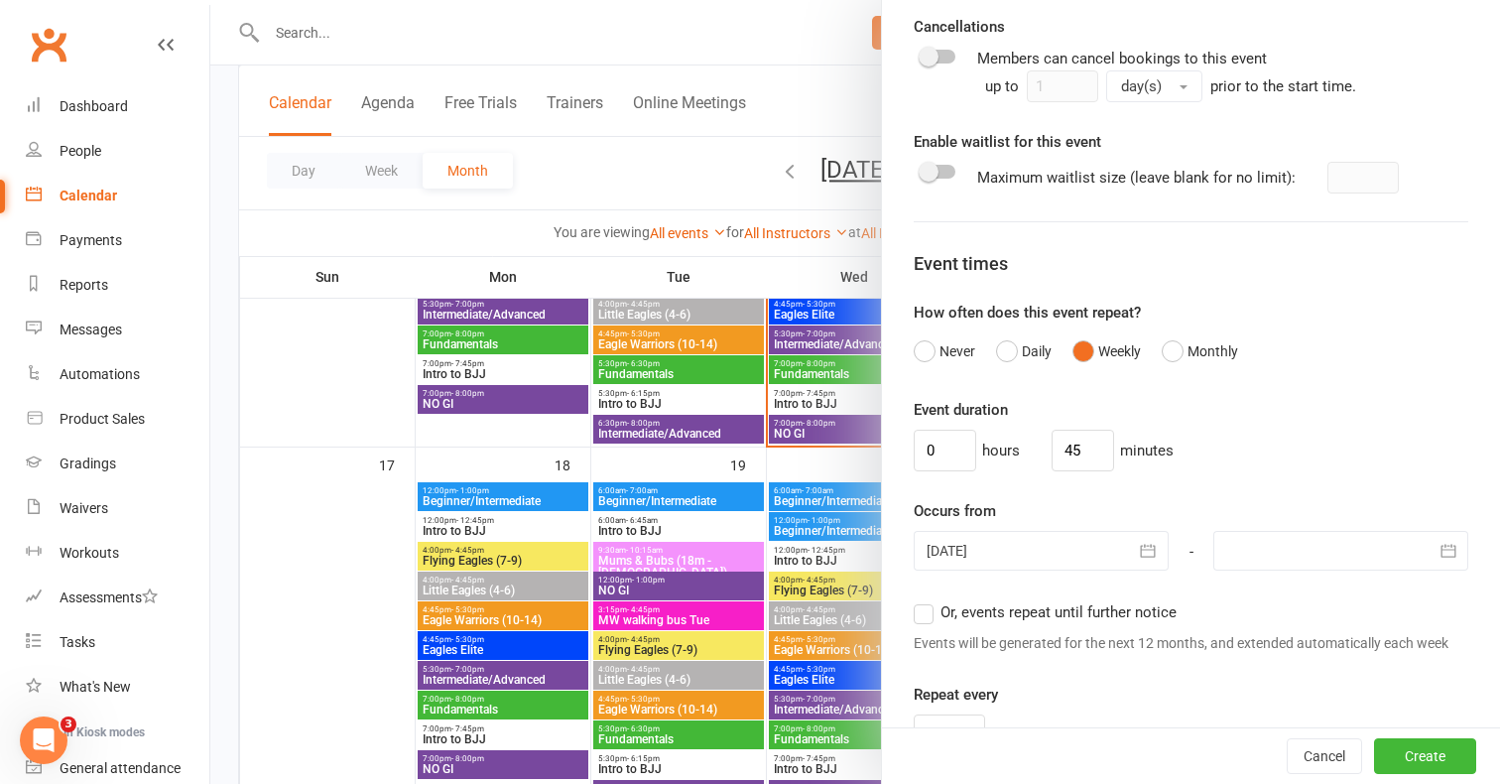
scroll to position [1182, 0]
click at [1141, 547] on icon "button" at bounding box center [1148, 550] width 20 height 20
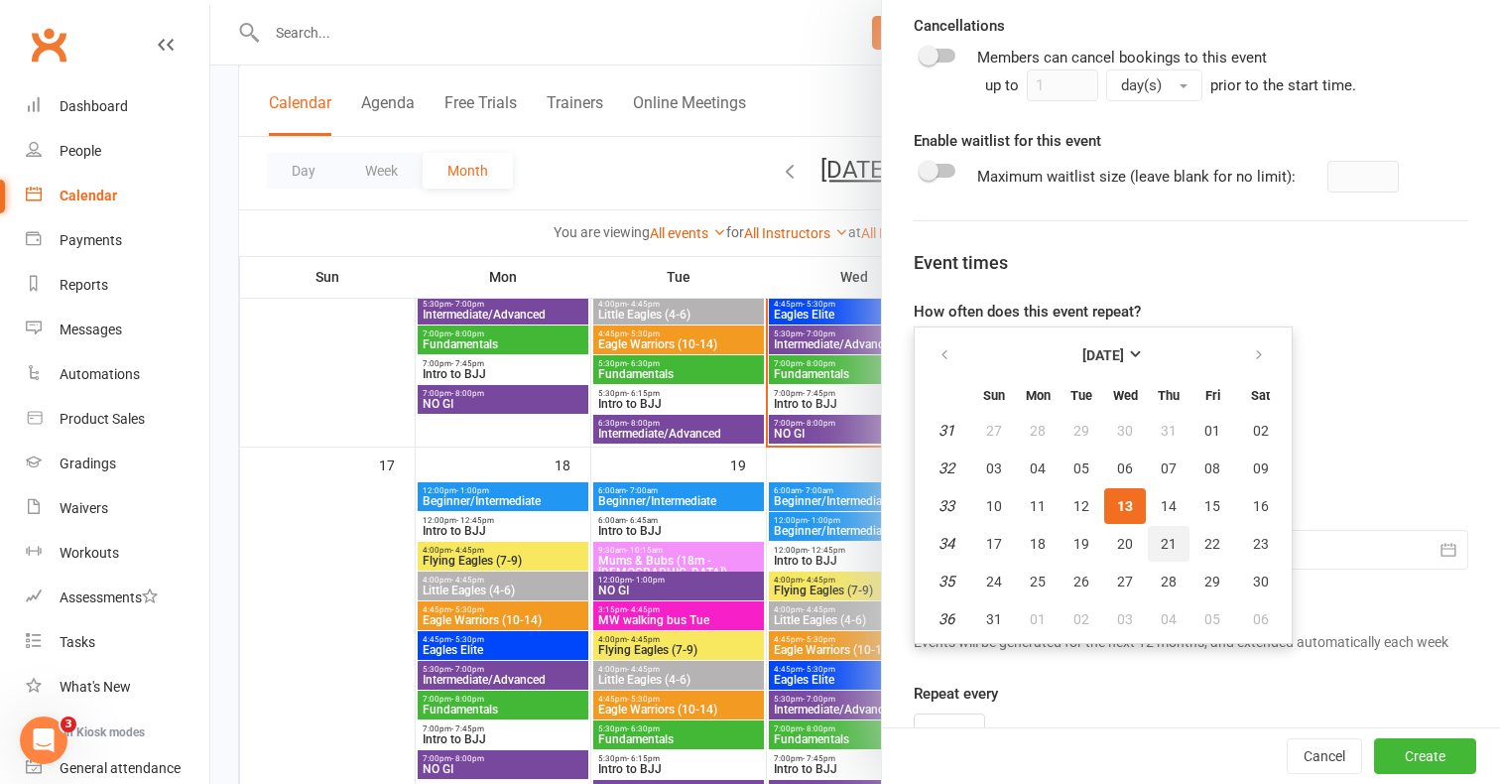
click at [1167, 547] on span "21" at bounding box center [1169, 544] width 16 height 16
type input "21 Aug 2025"
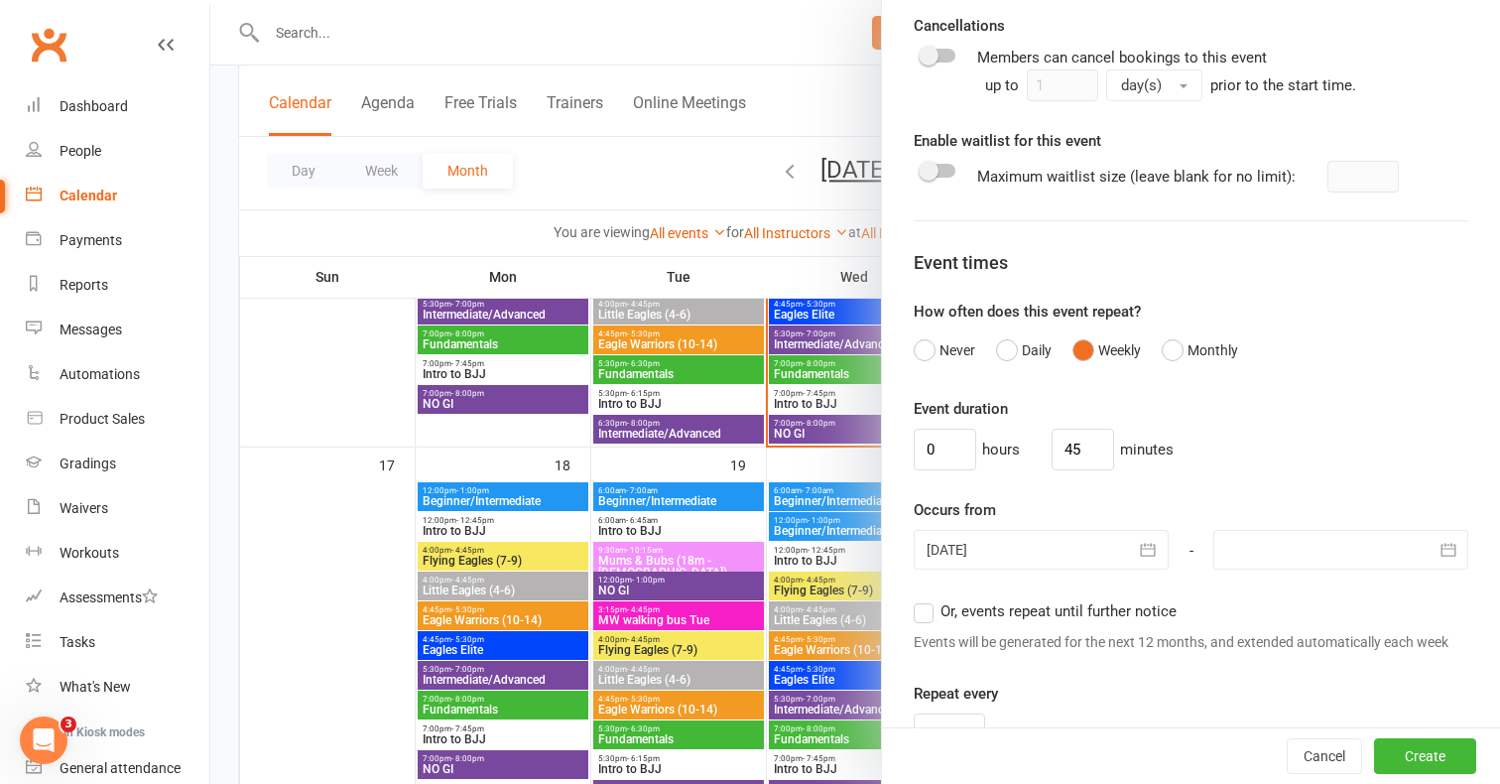
click at [1150, 545] on icon "button" at bounding box center [1148, 550] width 20 height 20
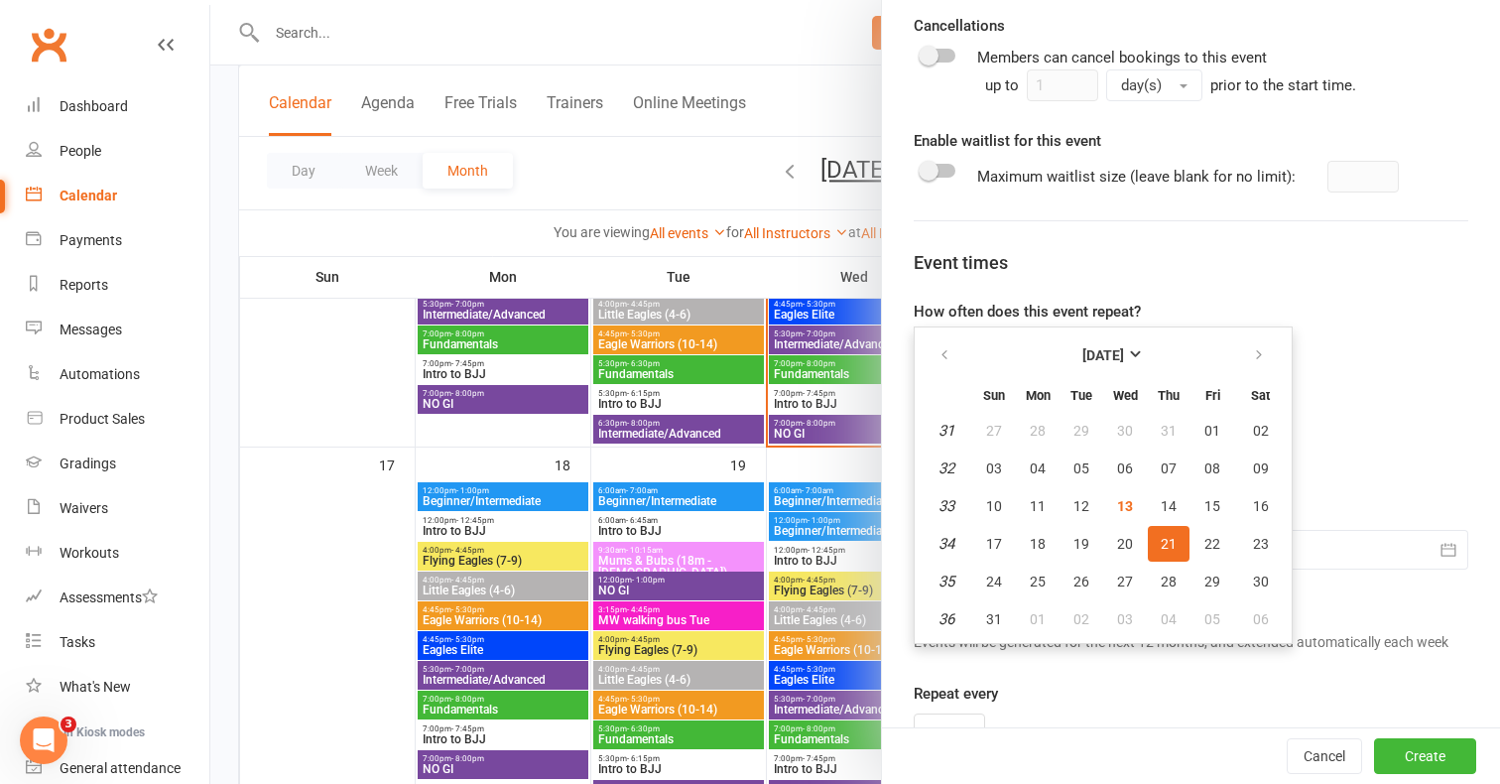
click at [1422, 483] on div "Event duration 0 hours 45 minutes Occurs from 21 Aug 2025 August 2025 Sun Mon T…" at bounding box center [1191, 575] width 555 height 357
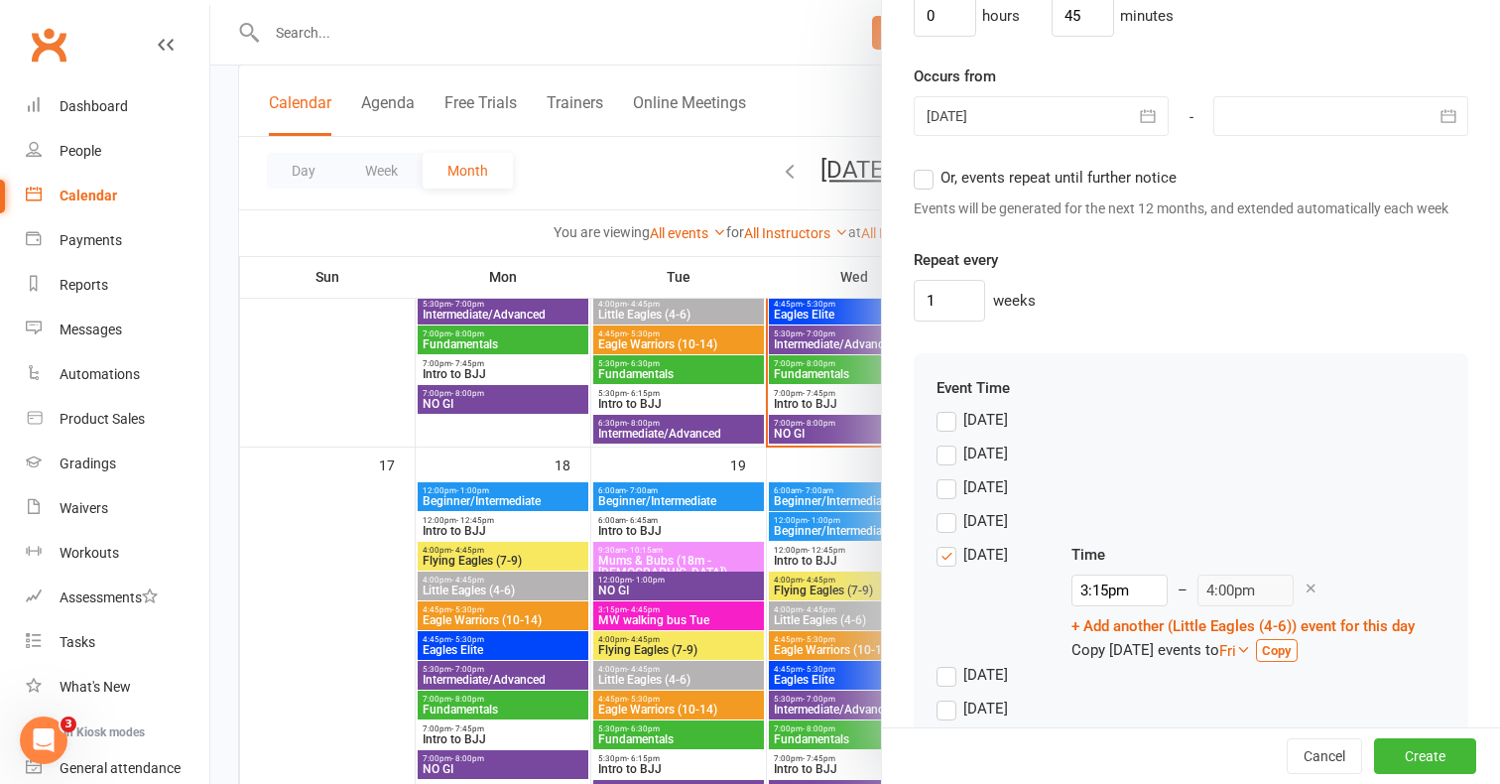
scroll to position [1620, 0]
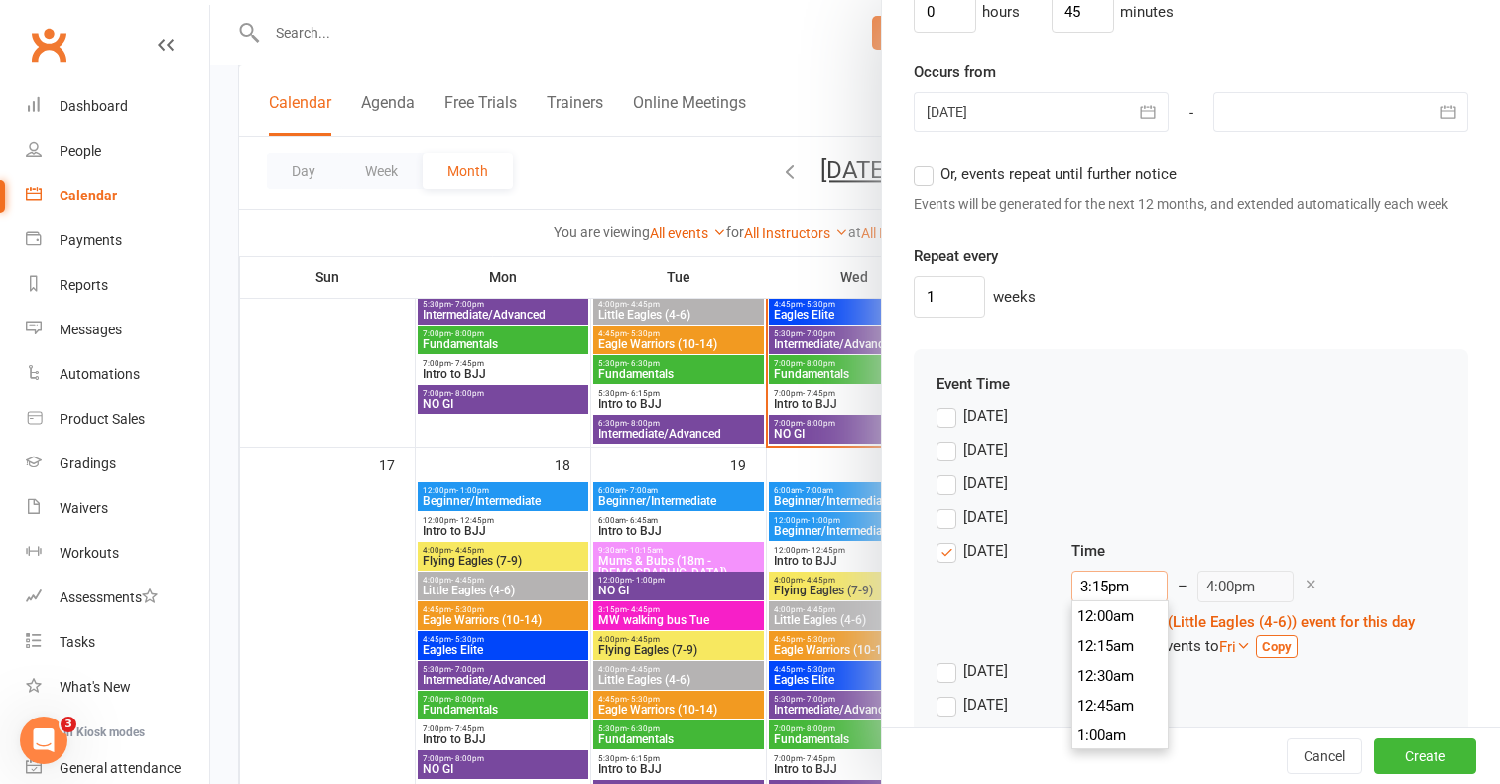
click at [1111, 585] on input "3:15pm" at bounding box center [1119, 586] width 96 height 32
type input "4"
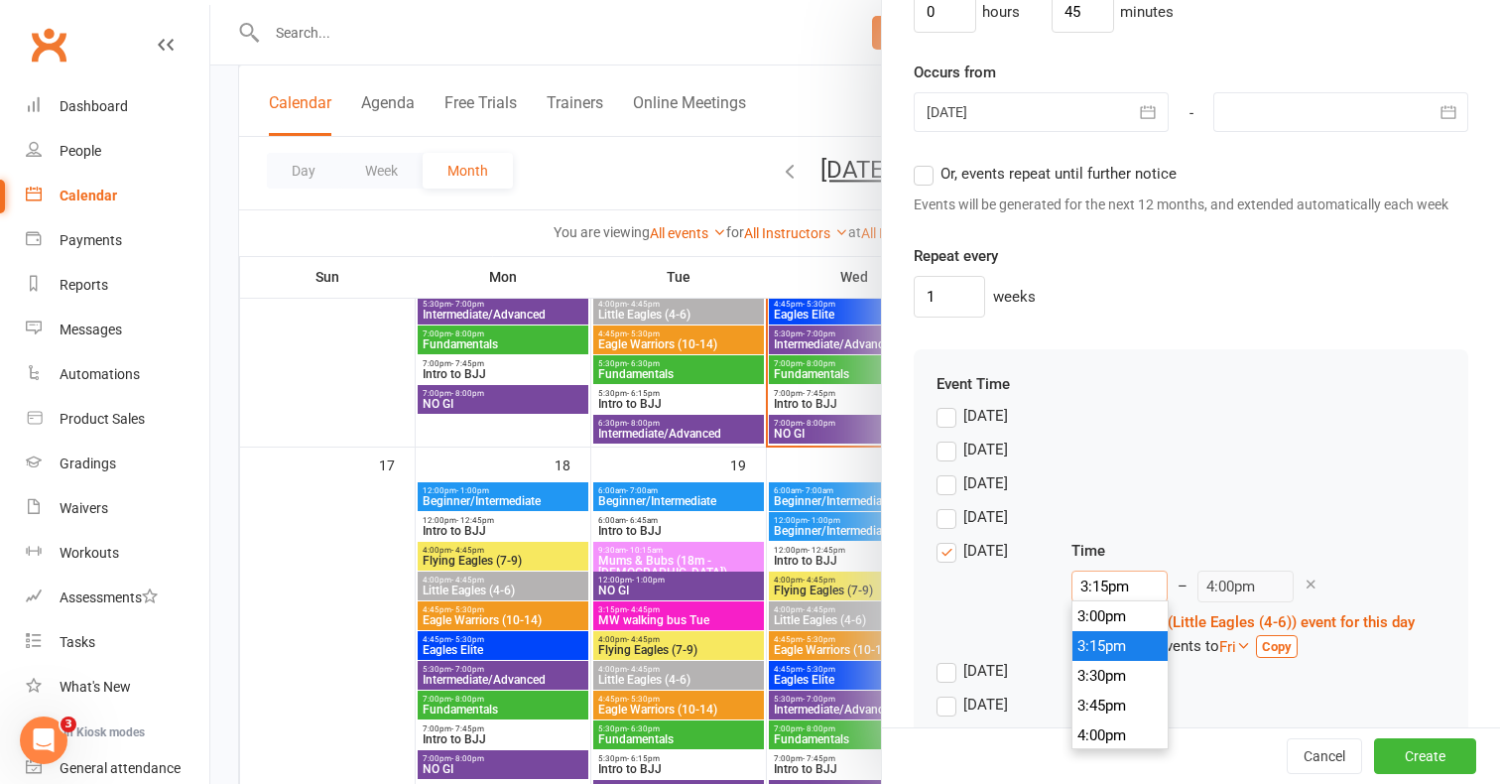
type input "4:45am"
click at [1118, 646] on li "4:00am" at bounding box center [1119, 646] width 95 height 30
click at [1122, 583] on input "4:00am" at bounding box center [1119, 586] width 96 height 32
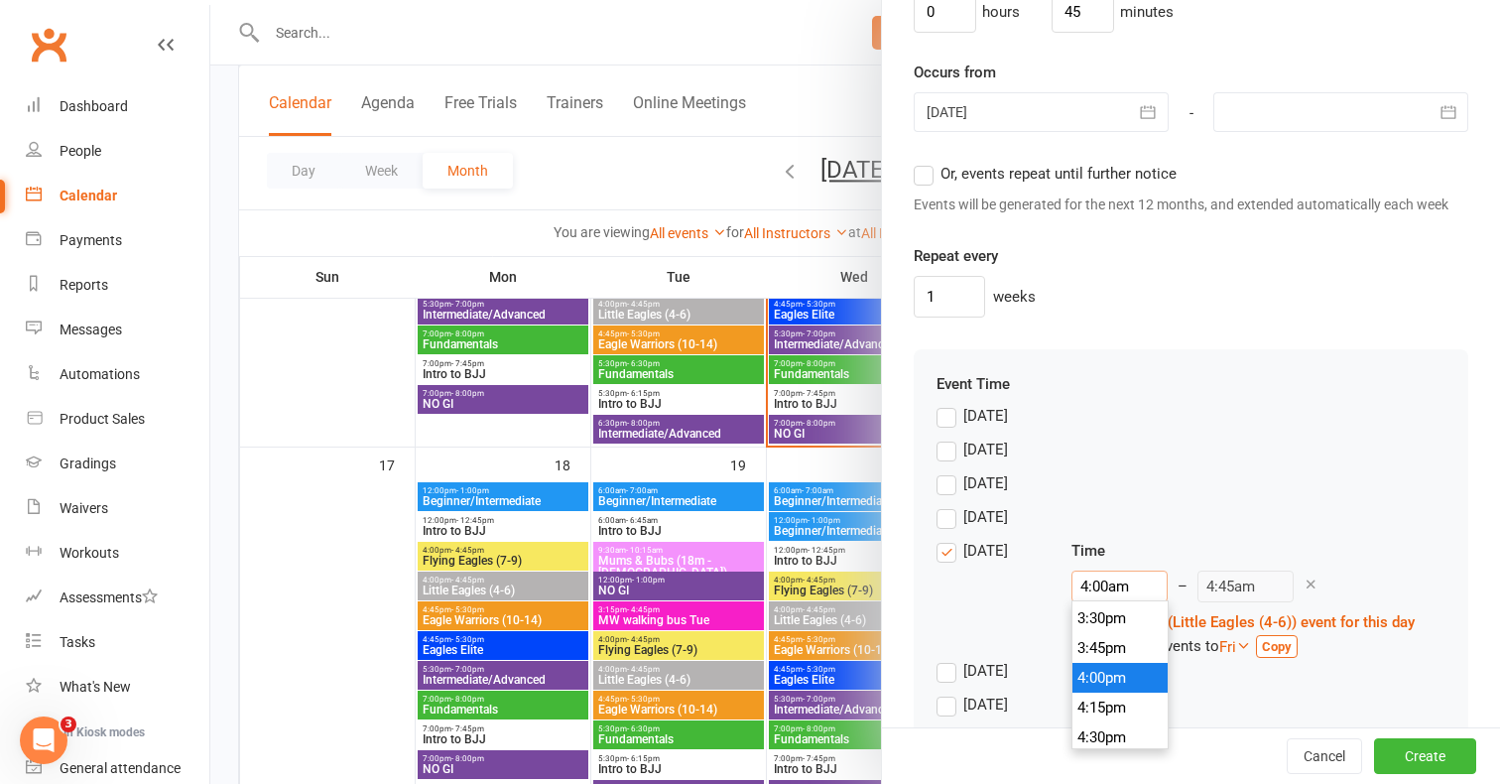
scroll to position [1886, 0]
type input "4:00pm"
type input "4:45pm"
click at [1121, 638] on li "4:00pm" at bounding box center [1119, 635] width 95 height 30
click at [1438, 752] on button "Create" at bounding box center [1425, 756] width 102 height 36
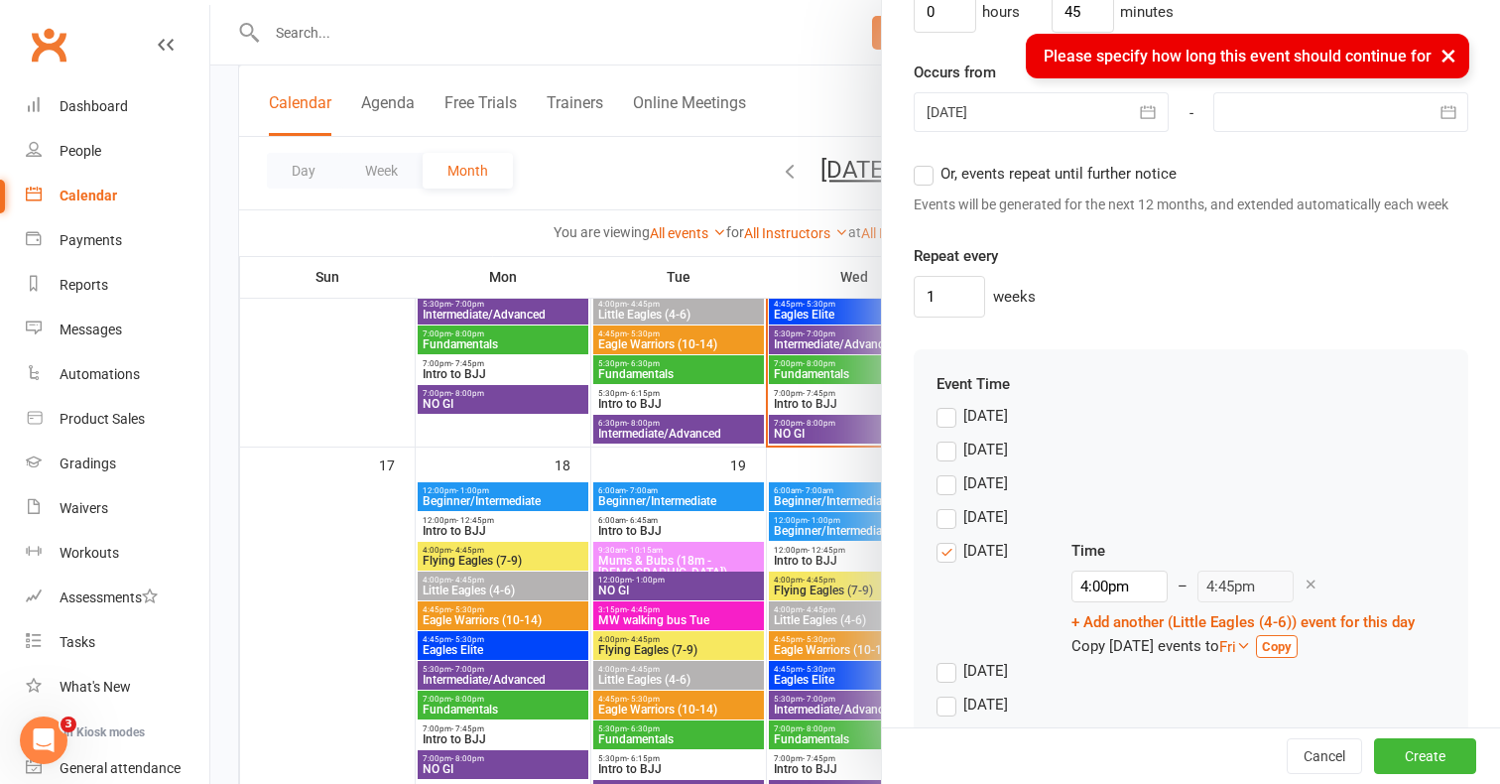
click at [1334, 582] on div "4:00pm 12:00am 12:15am 12:30am 12:45am 1:00am 1:15am 1:30am 1:45am 2:00am 2:15a…" at bounding box center [1242, 586] width 343 height 32
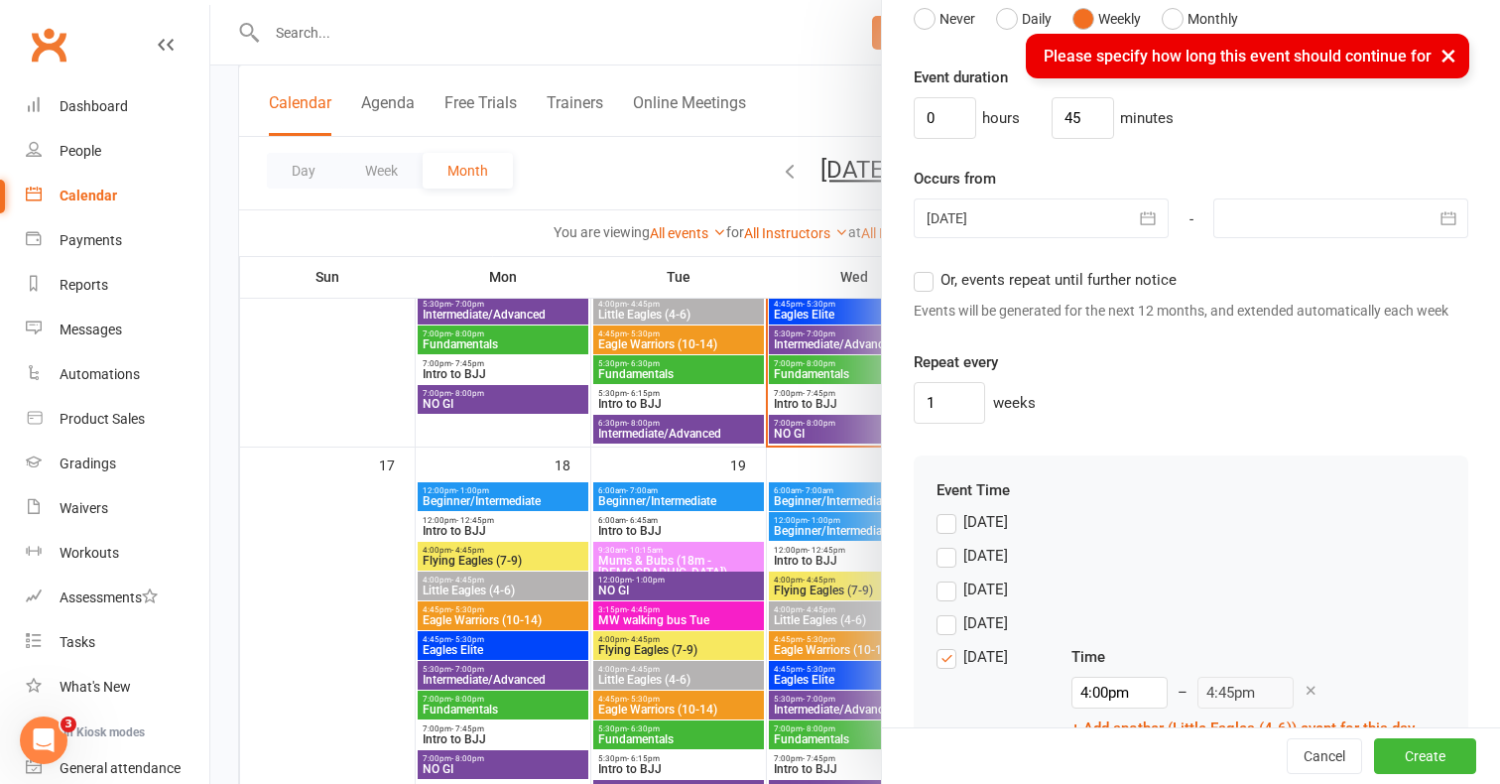
scroll to position [1439, 0]
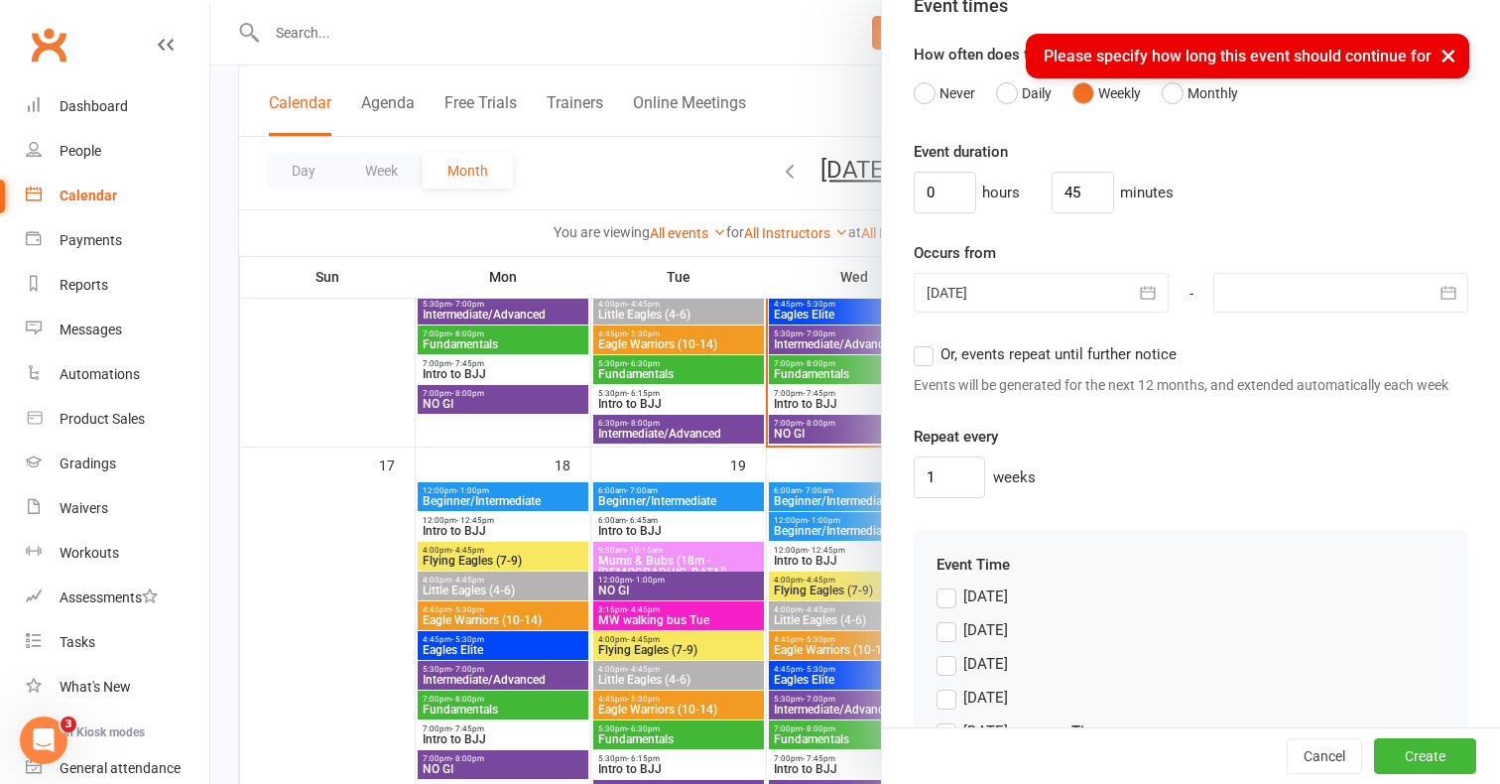
click at [926, 347] on label "Or, events repeat until further notice" at bounding box center [1045, 354] width 263 height 24
click at [926, 342] on input "Or, events repeat until further notice" at bounding box center [920, 342] width 13 height 0
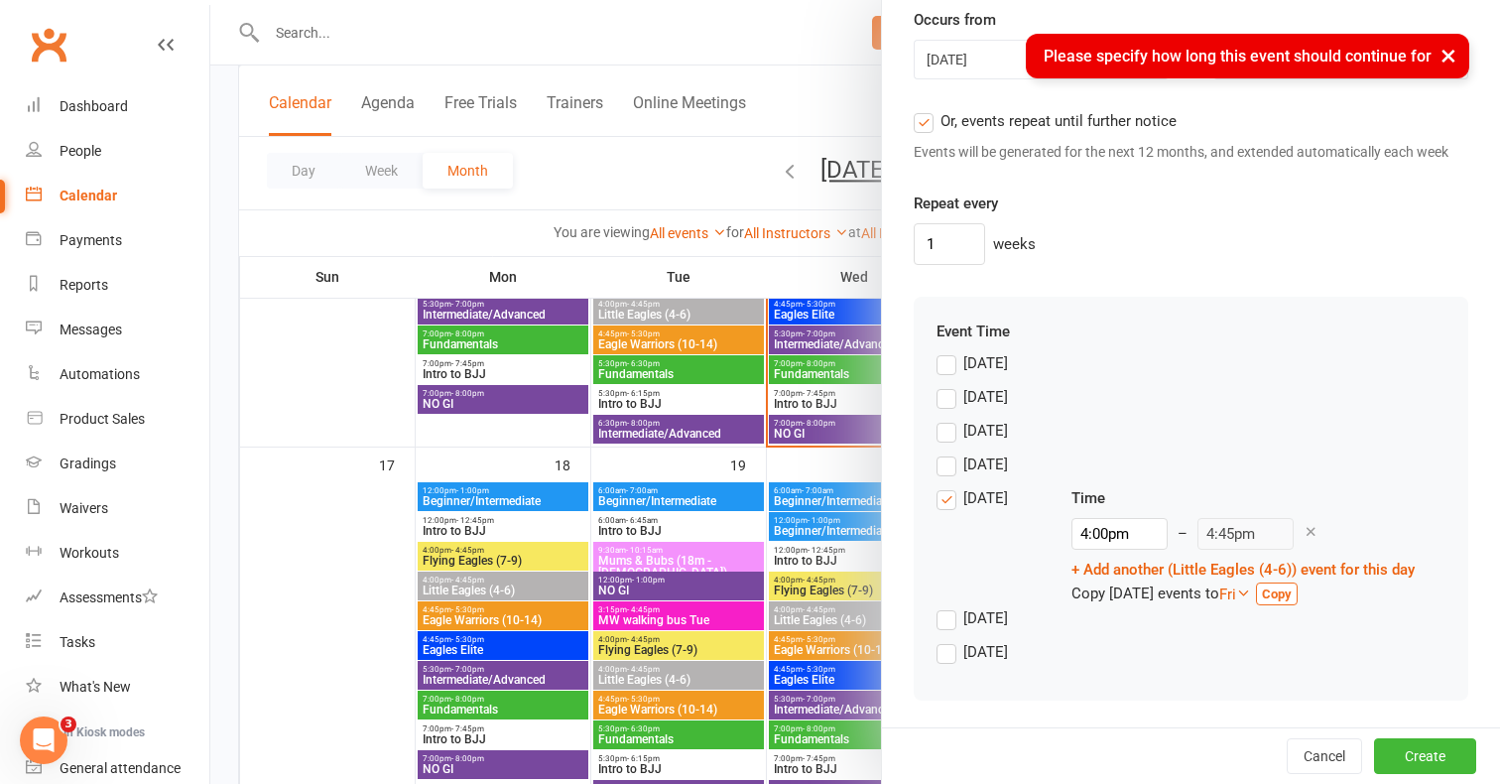
scroll to position [1672, 0]
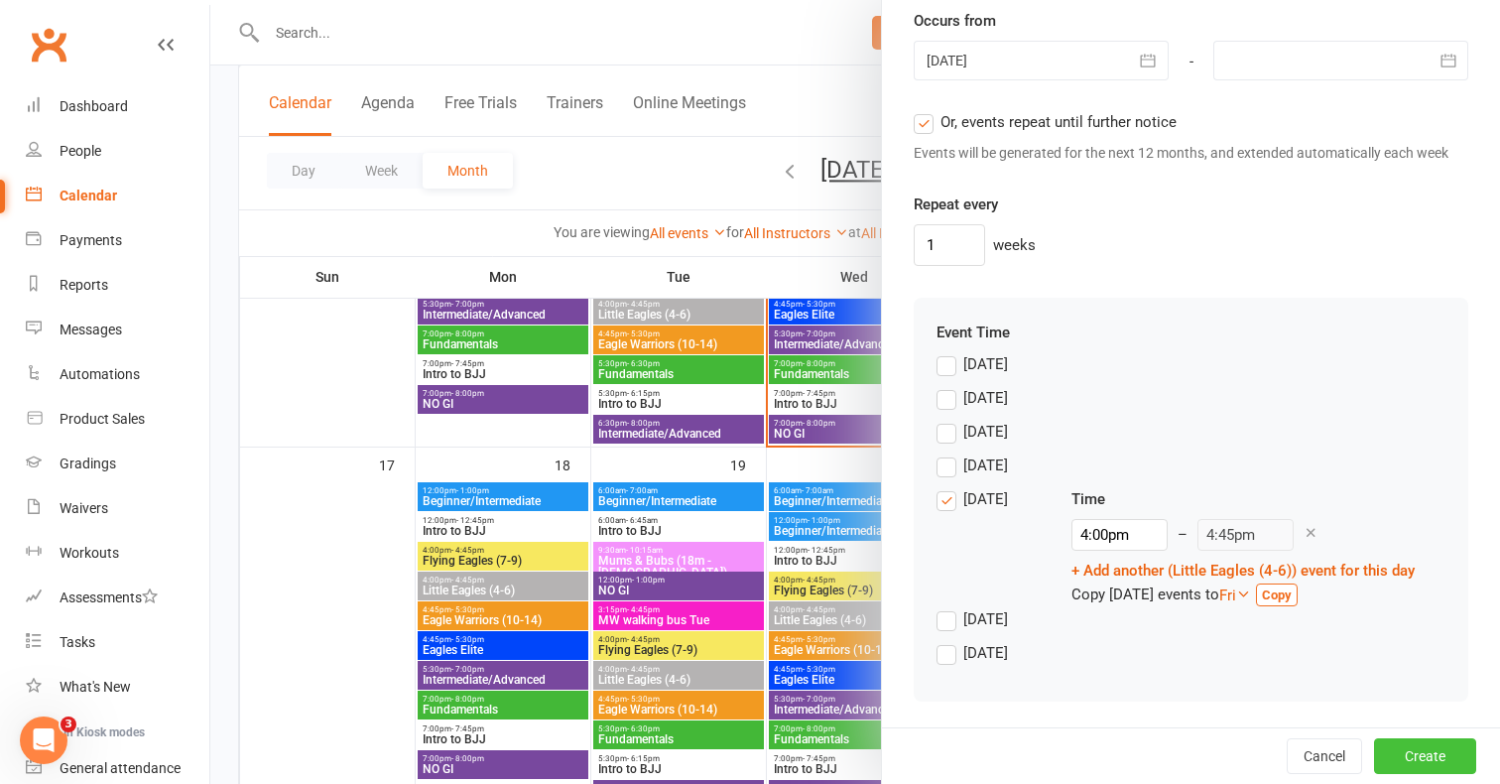
click at [1423, 756] on button "Create" at bounding box center [1425, 756] width 102 height 36
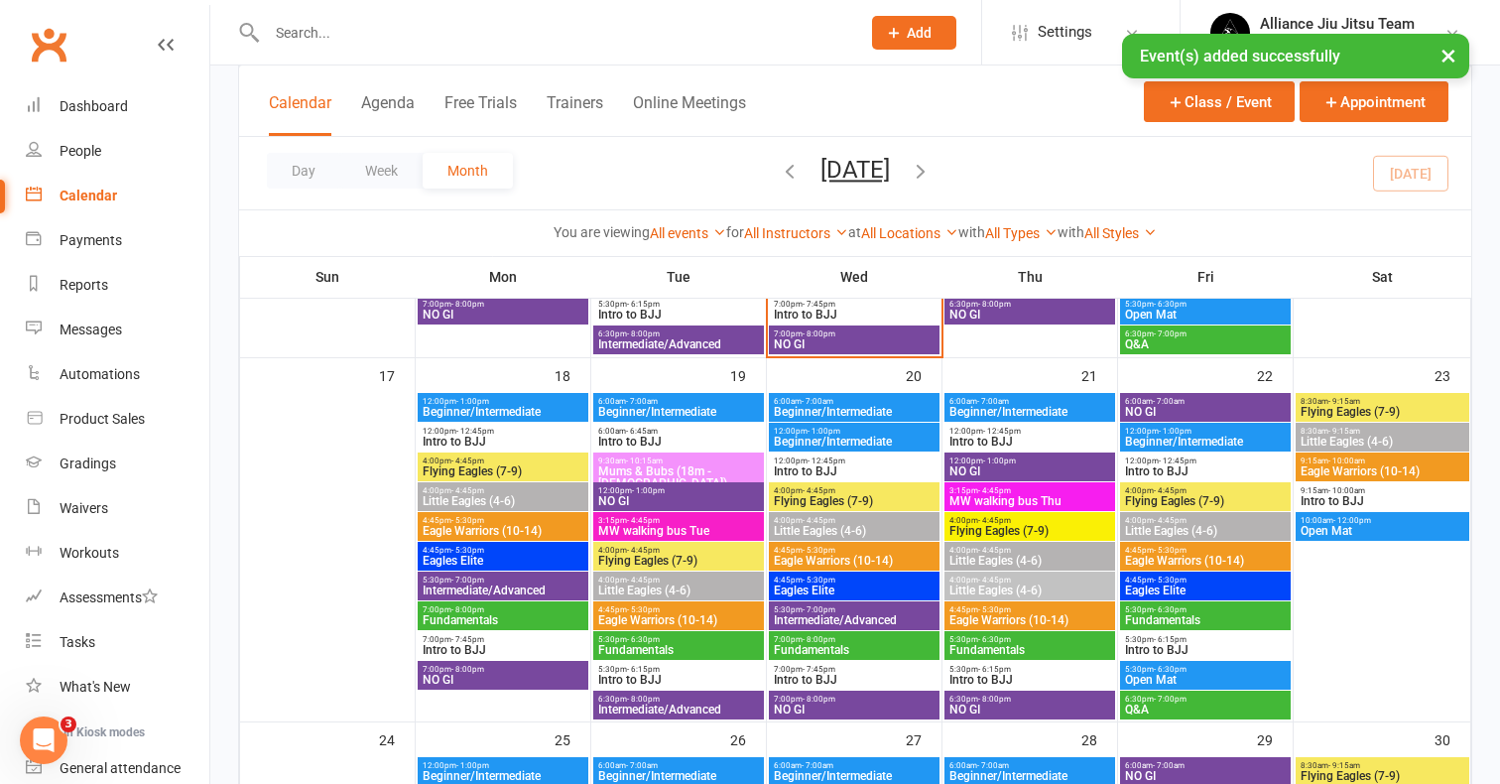
scroll to position [1200, 0]
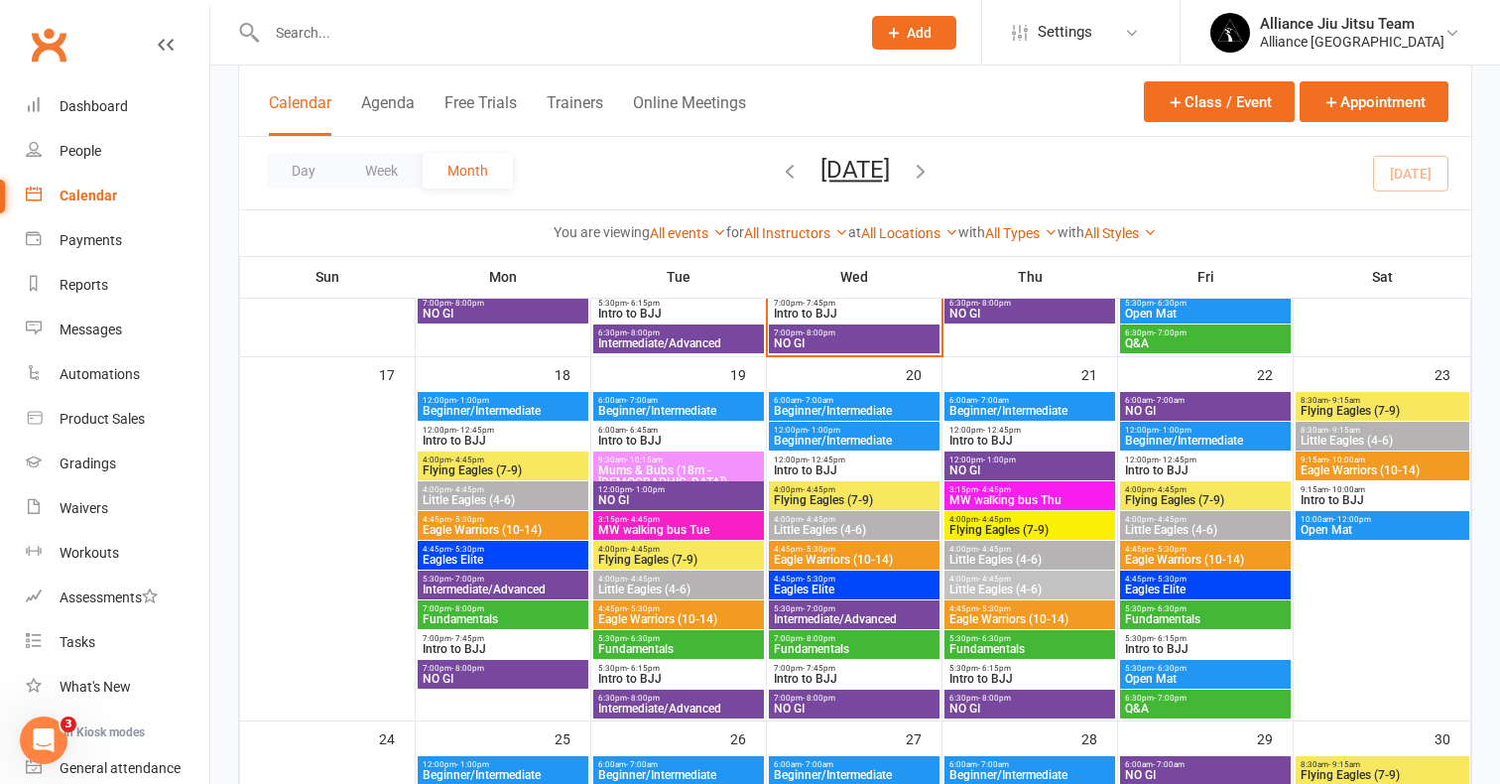
click at [1049, 555] on span "Little Eagles (4-6)" at bounding box center [1029, 560] width 163 height 12
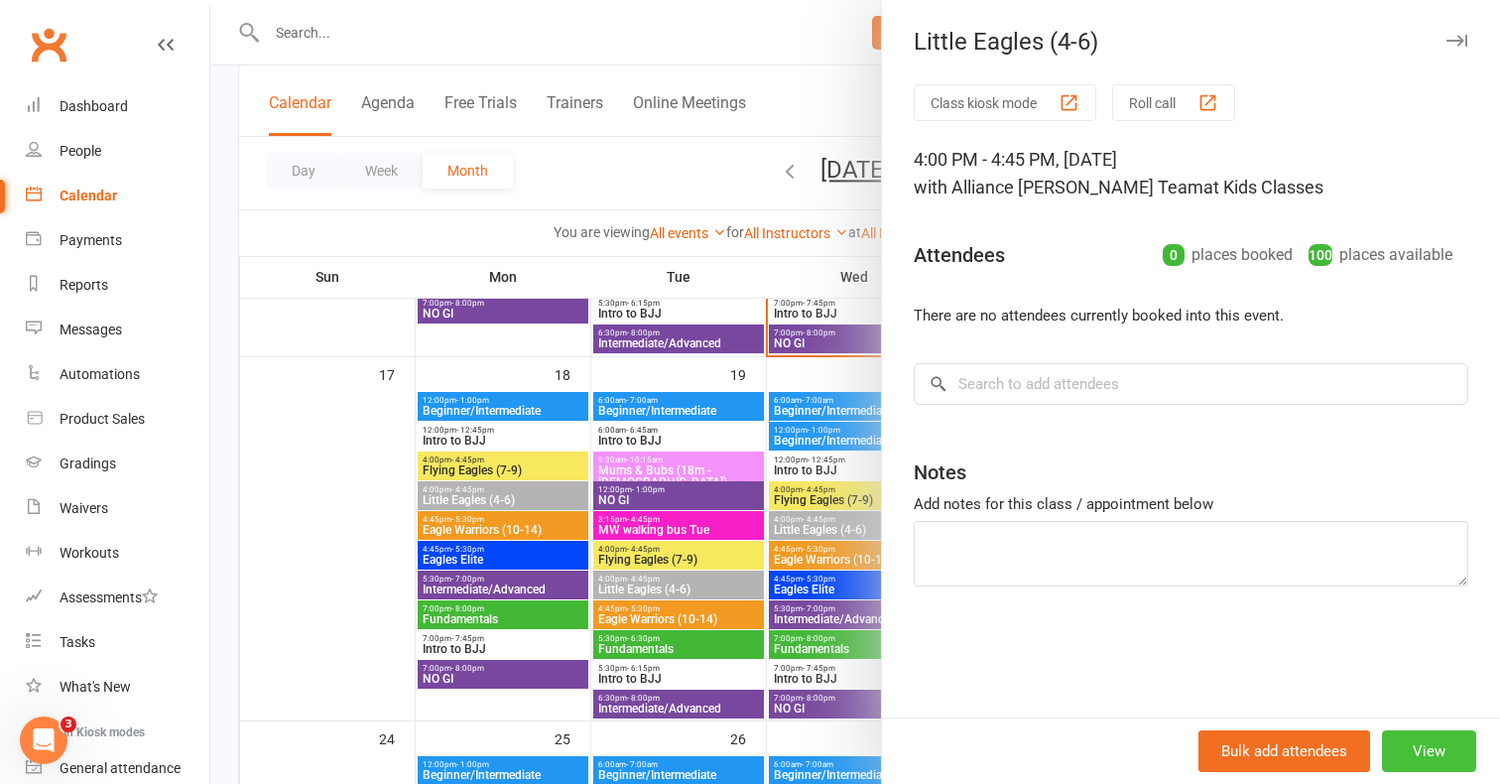
click at [1433, 754] on button "View" at bounding box center [1429, 751] width 94 height 42
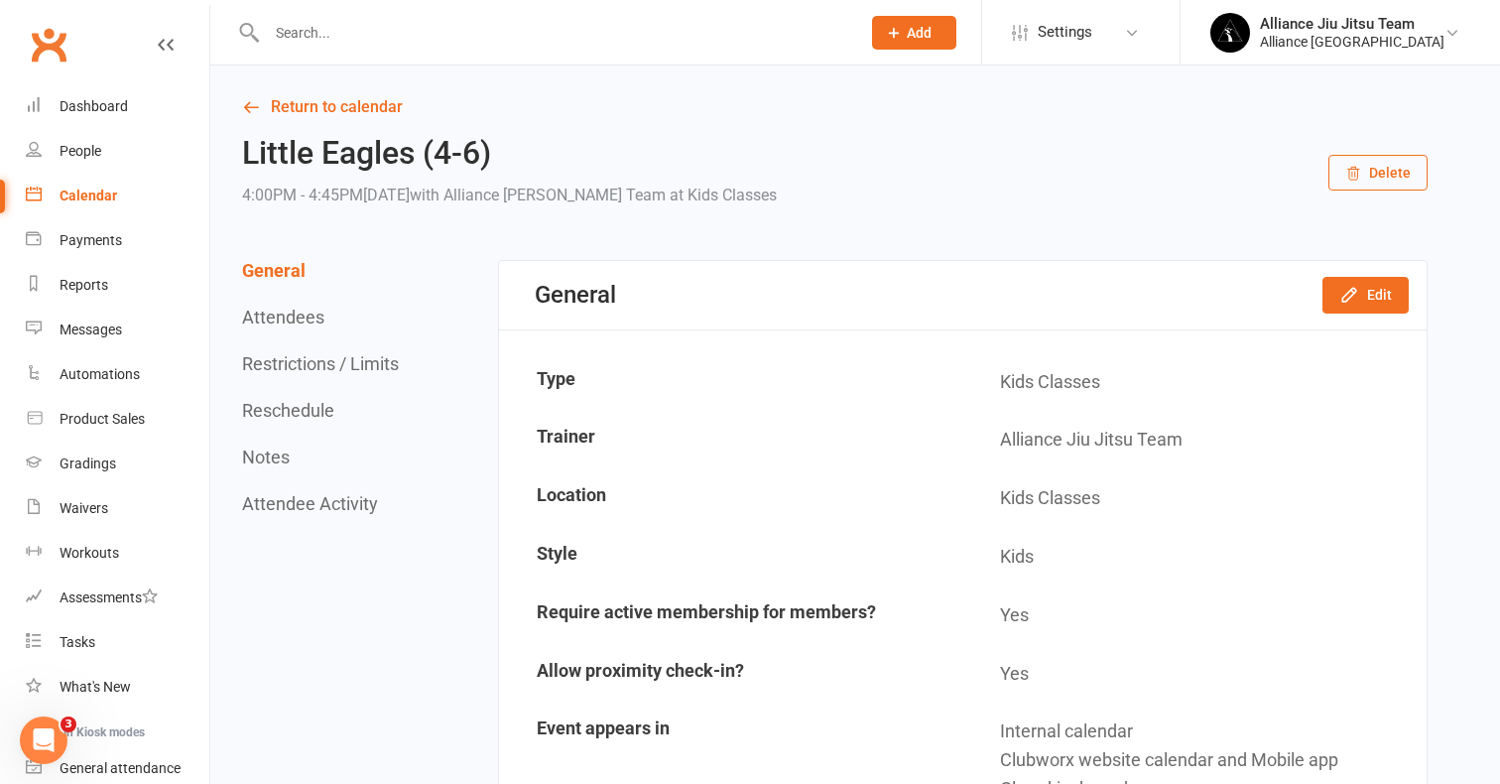
click at [292, 412] on button "Reschedule" at bounding box center [288, 410] width 92 height 21
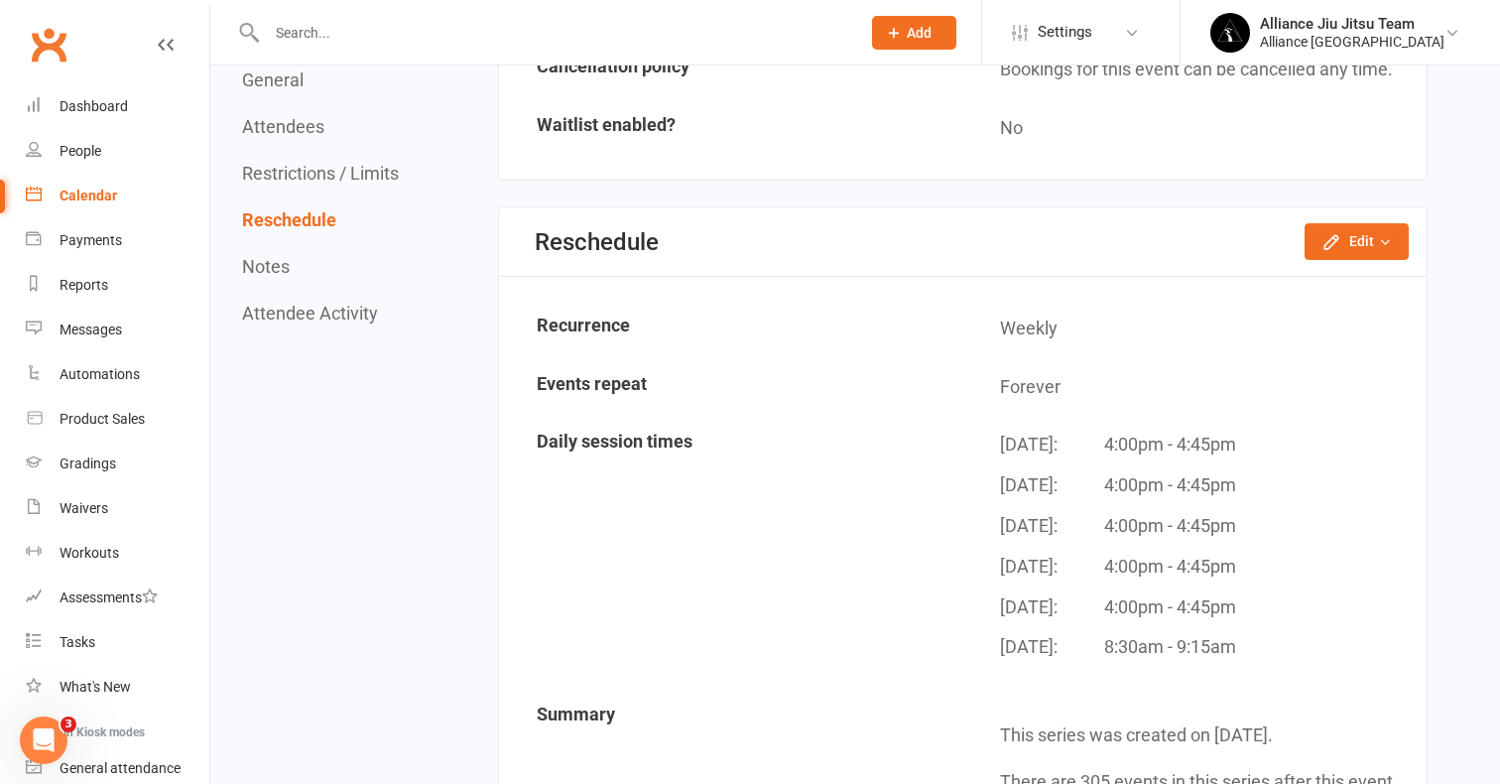
scroll to position [1533, 0]
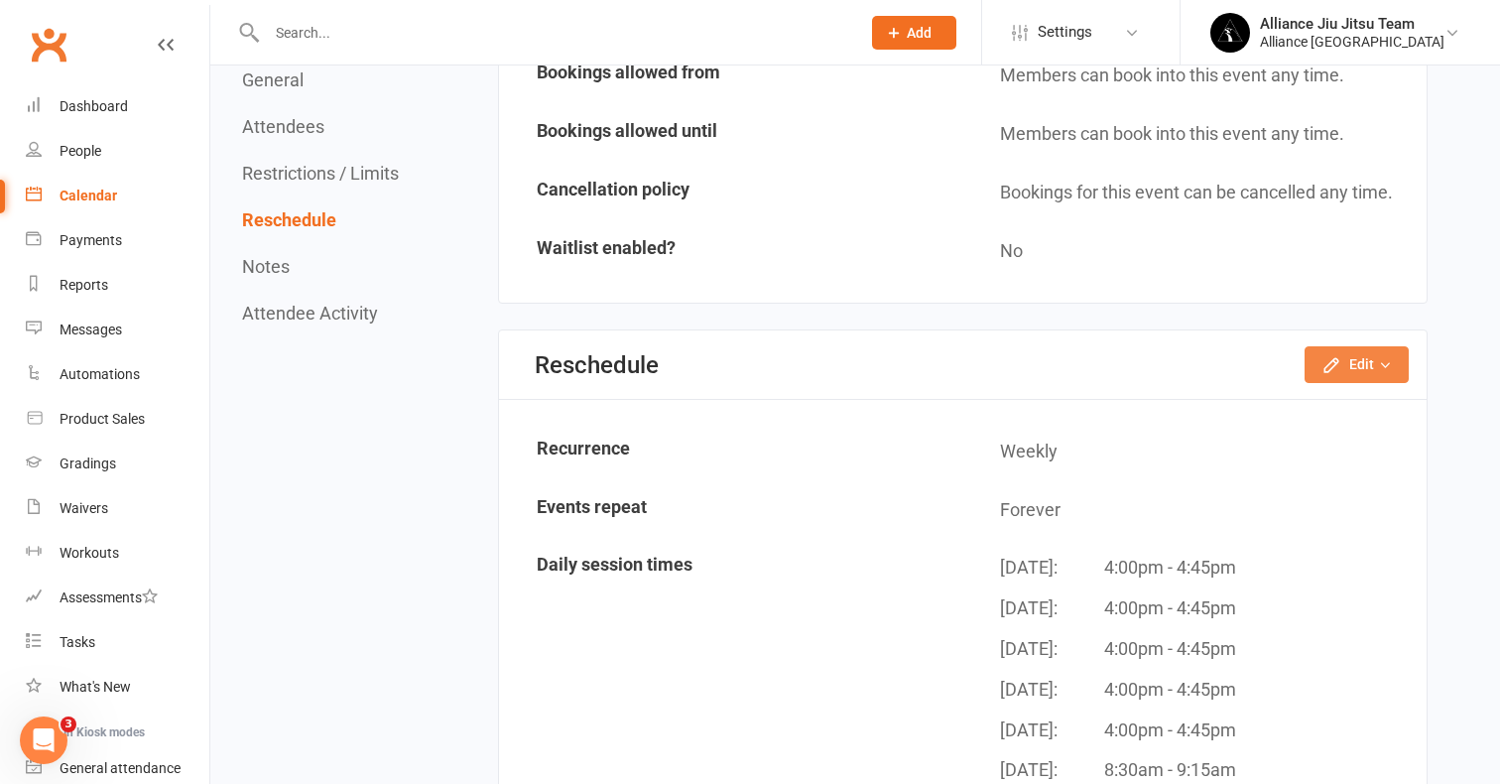
click at [1381, 358] on icon "button" at bounding box center [1385, 365] width 14 height 14
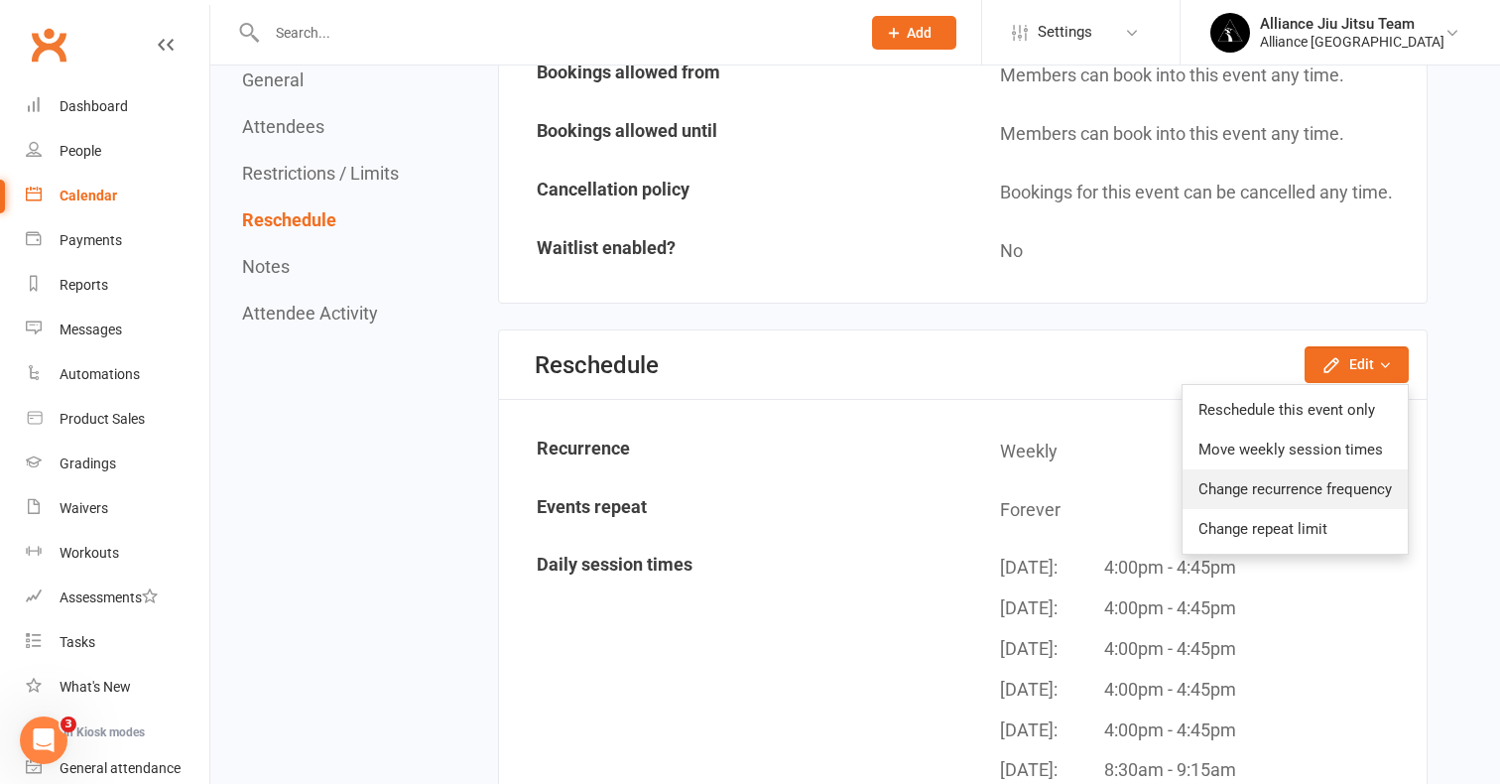
click at [1283, 473] on link "Change recurrence frequency" at bounding box center [1294, 489] width 225 height 40
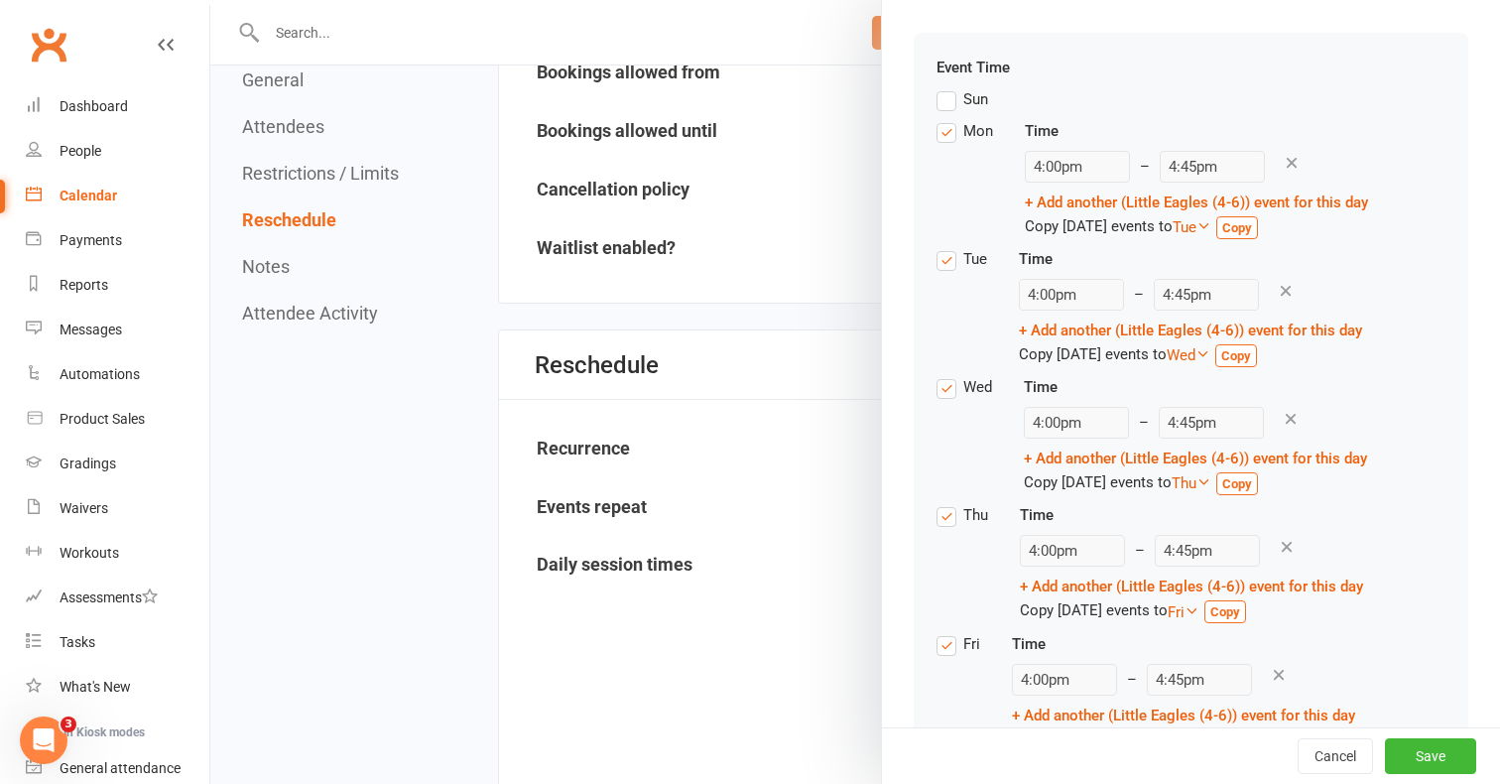
scroll to position [266, 0]
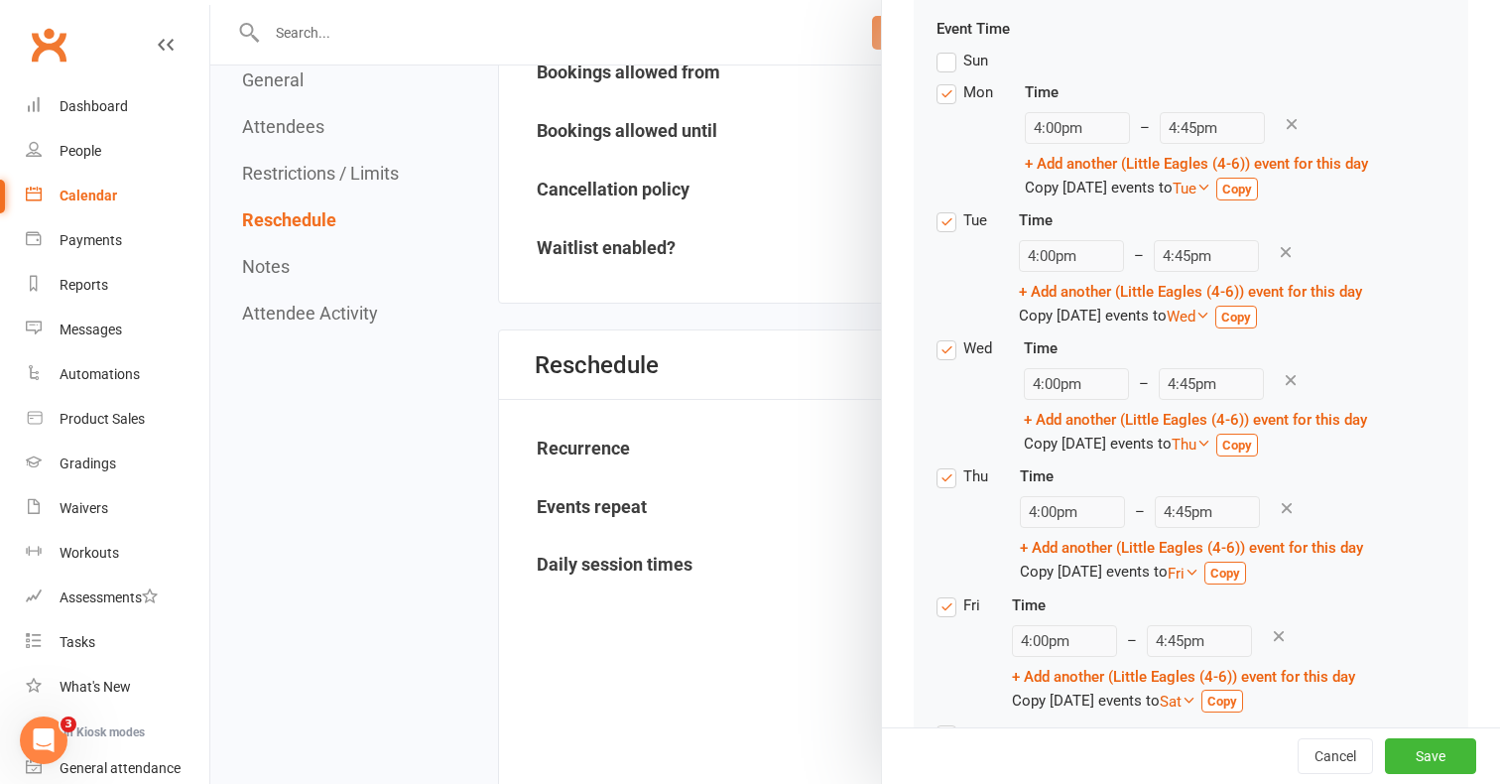
click at [951, 478] on label "Thu" at bounding box center [962, 476] width 52 height 24
click at [949, 464] on input "Thu" at bounding box center [942, 464] width 13 height 0
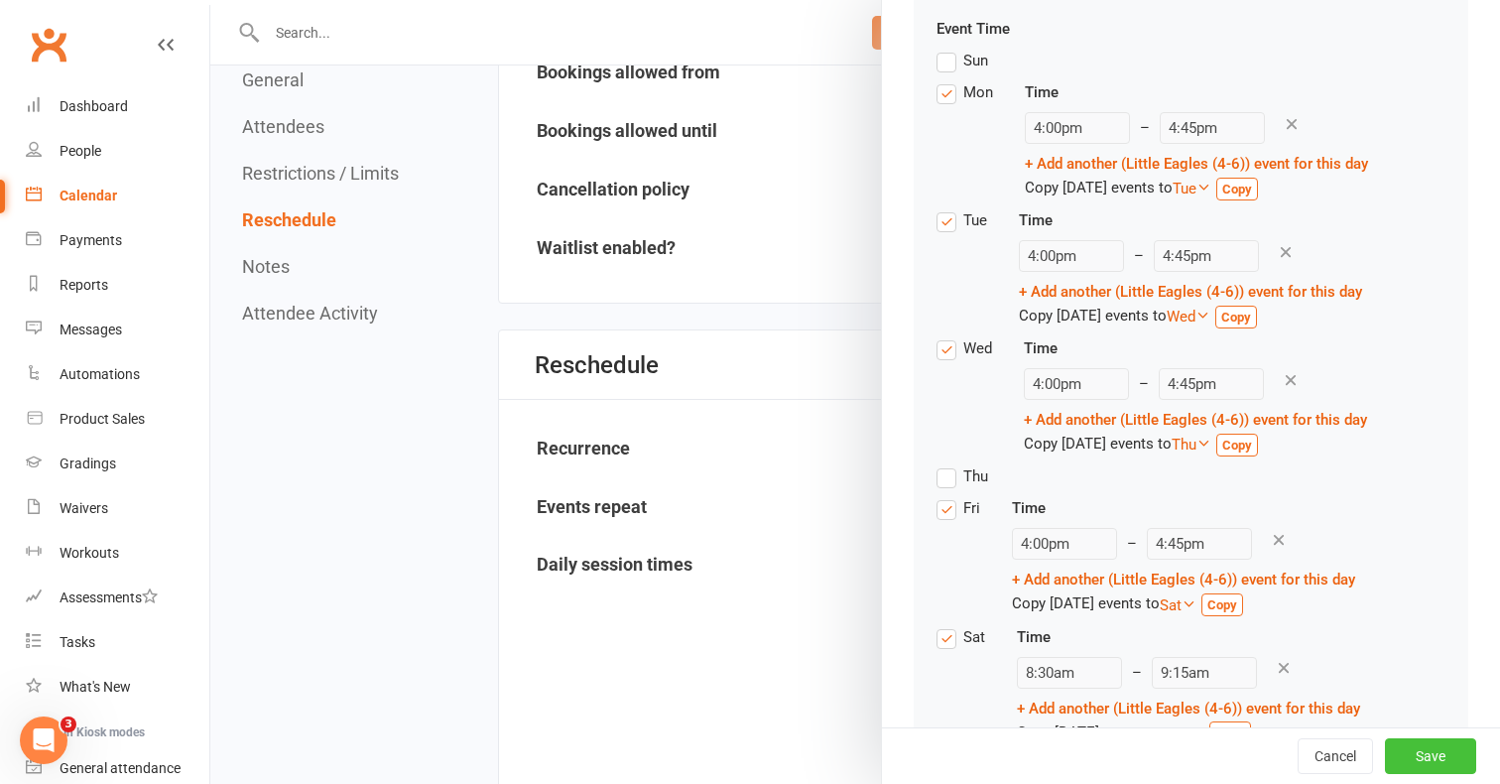
click at [1447, 746] on button "Save" at bounding box center [1430, 756] width 91 height 36
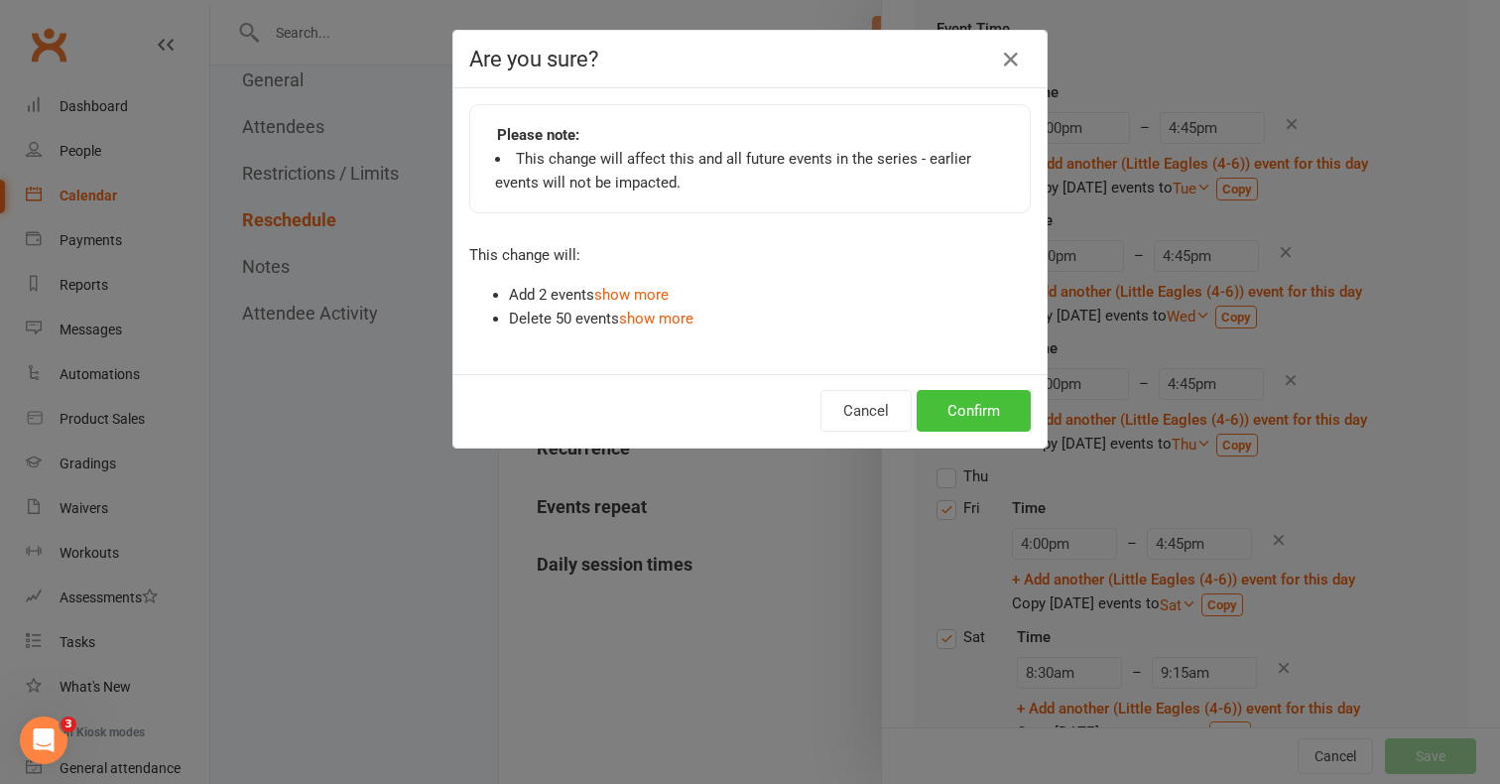
click at [1005, 420] on button "Confirm" at bounding box center [974, 411] width 114 height 42
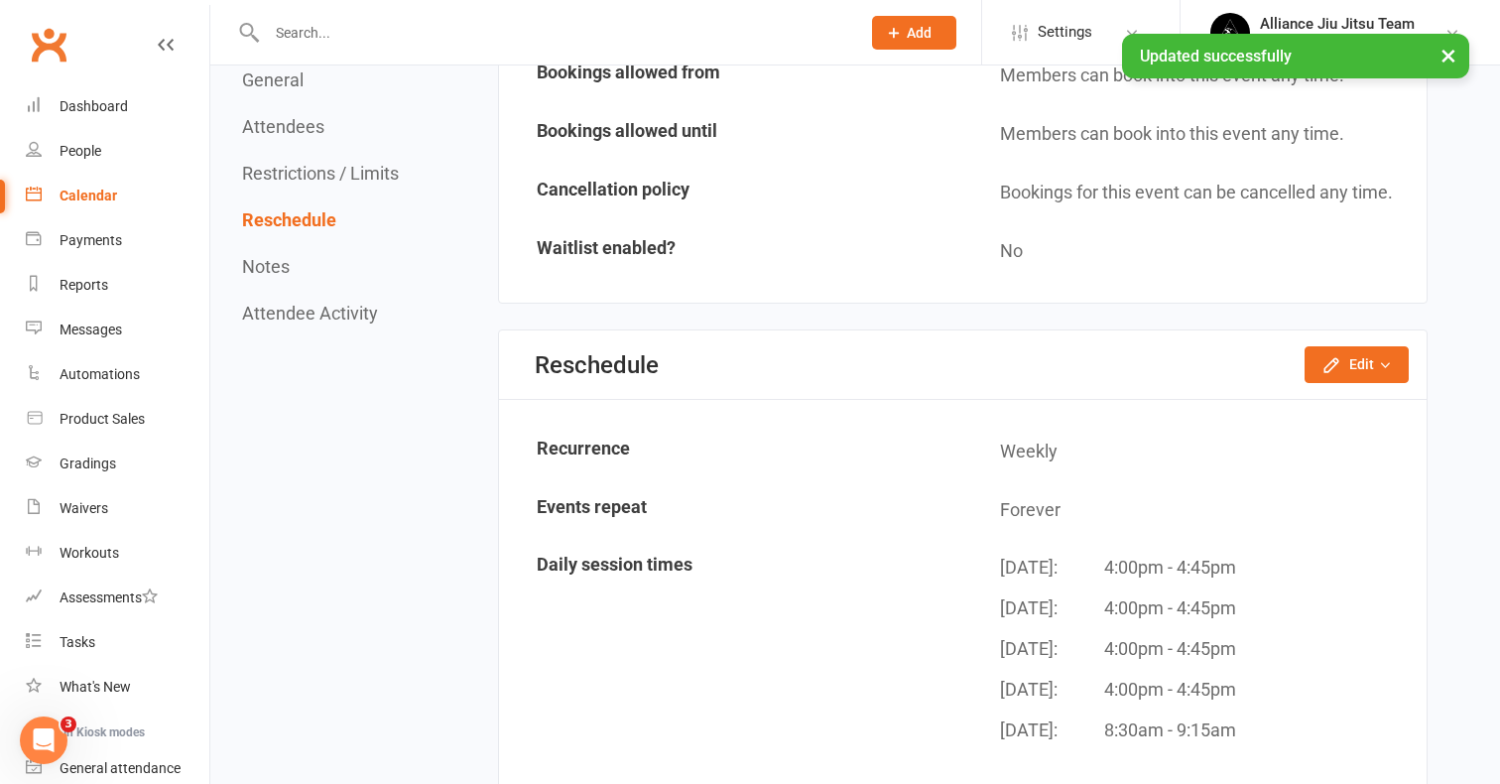
click at [86, 189] on div "Calendar" at bounding box center [89, 195] width 58 height 16
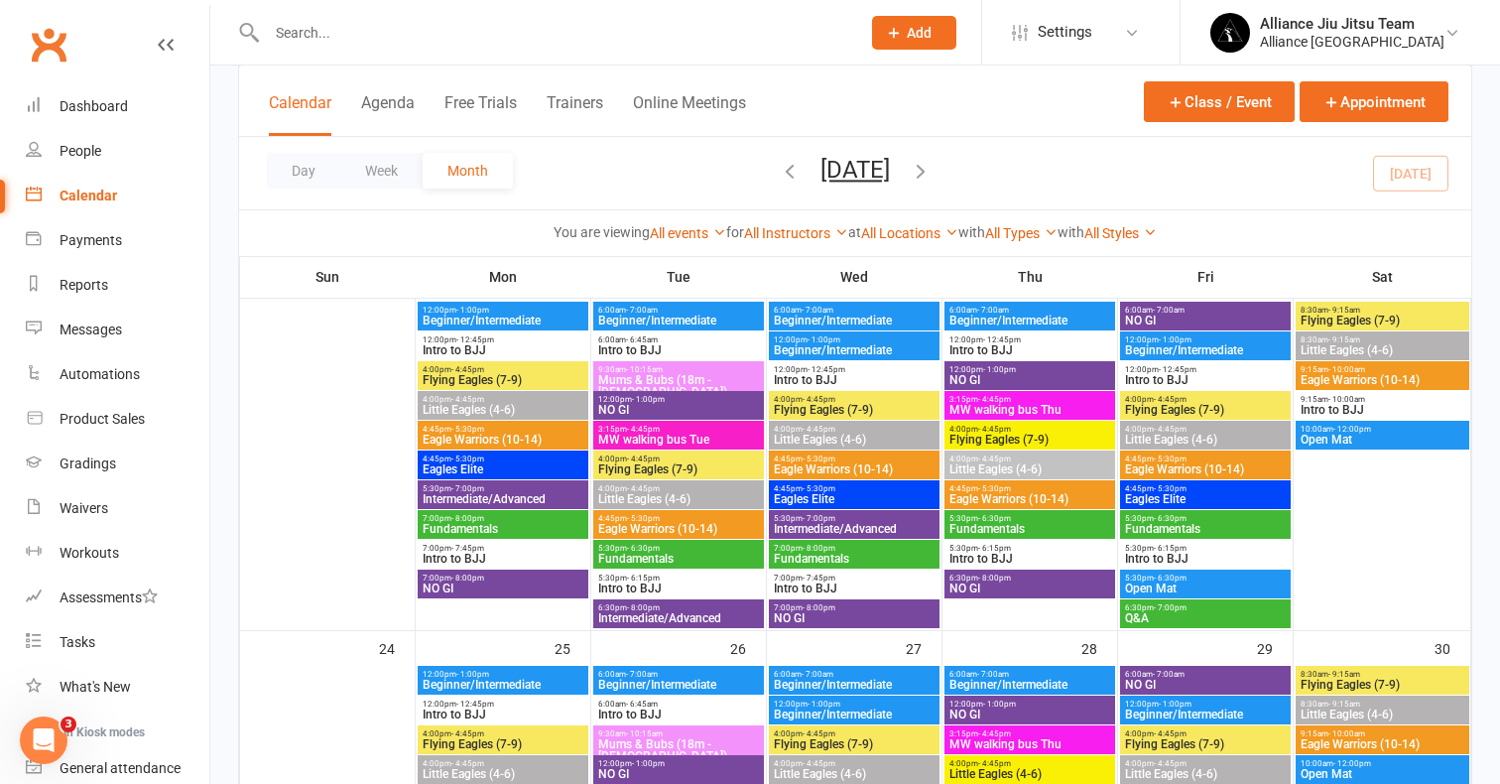
scroll to position [1291, 0]
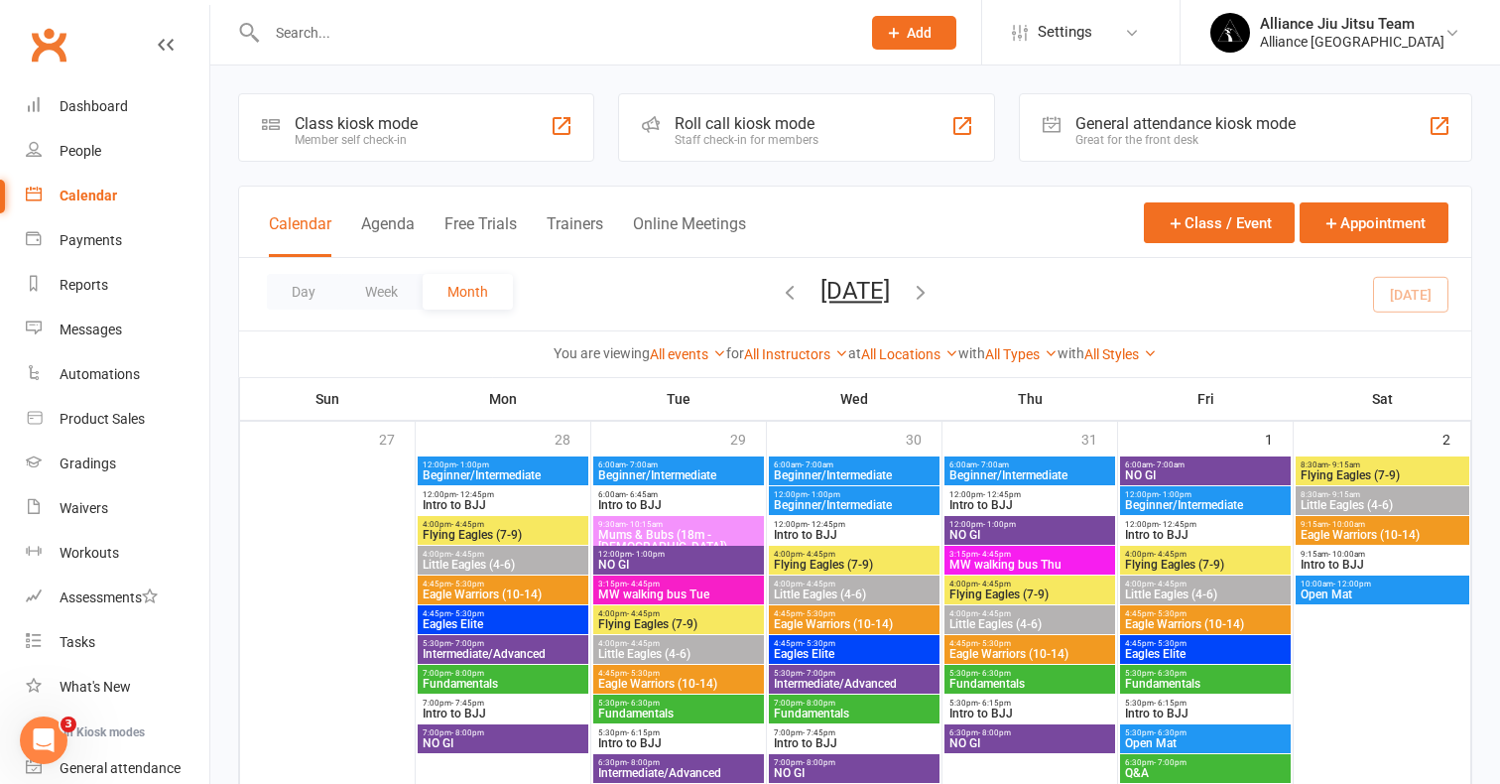
click at [551, 39] on input "text" at bounding box center [553, 33] width 585 height 28
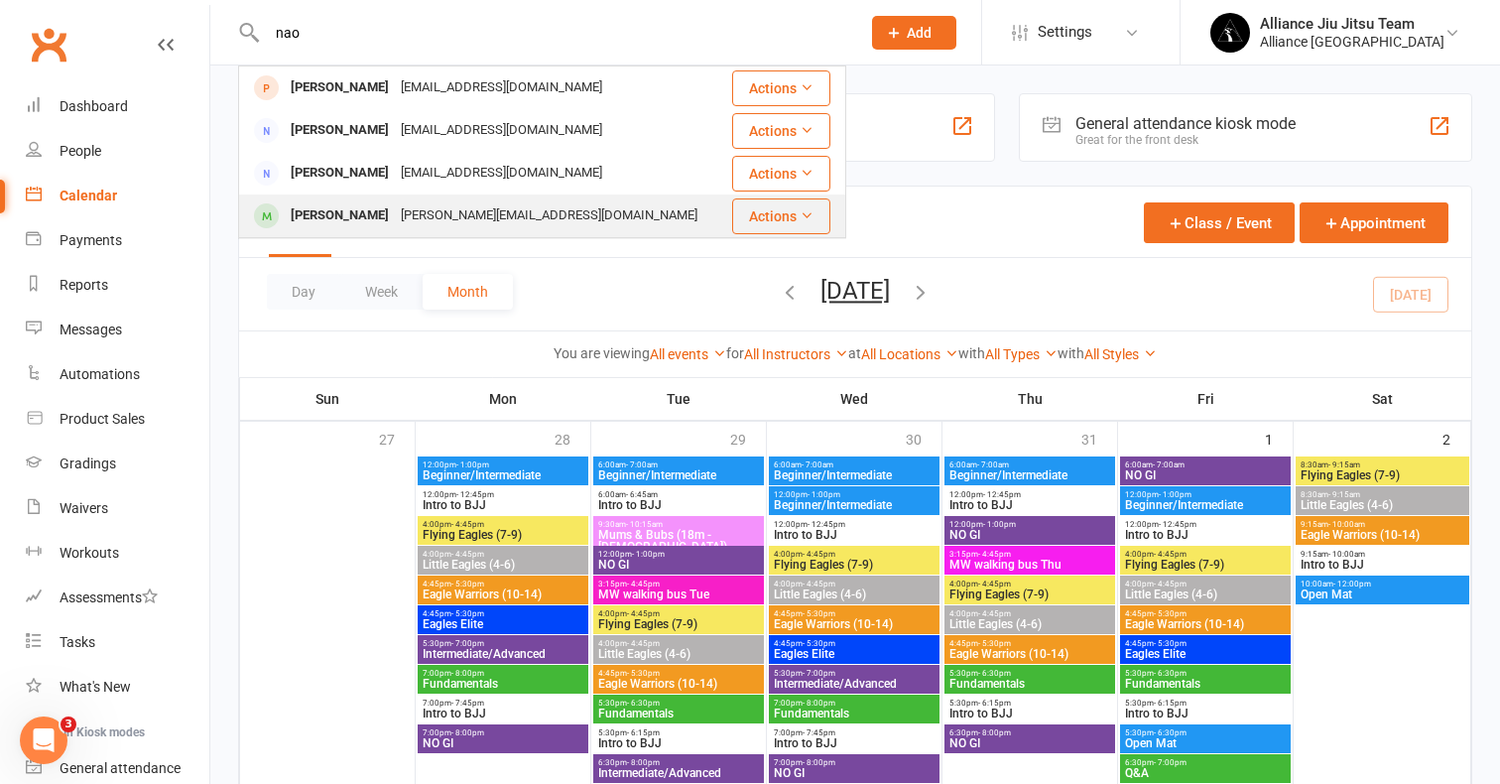
type input "nao"
click at [411, 208] on div "[PERSON_NAME][EMAIL_ADDRESS][DOMAIN_NAME]" at bounding box center [549, 215] width 309 height 29
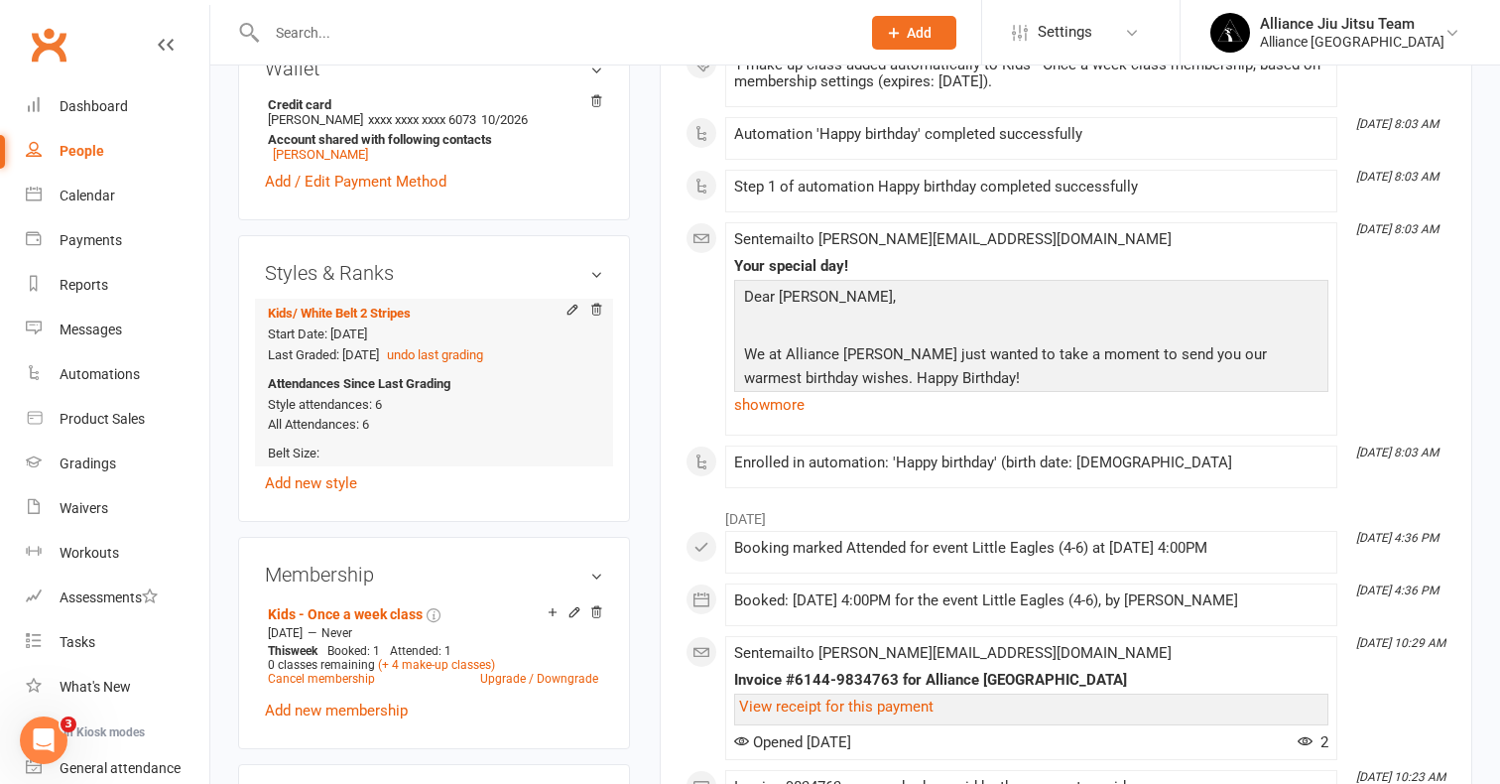
scroll to position [665, 0]
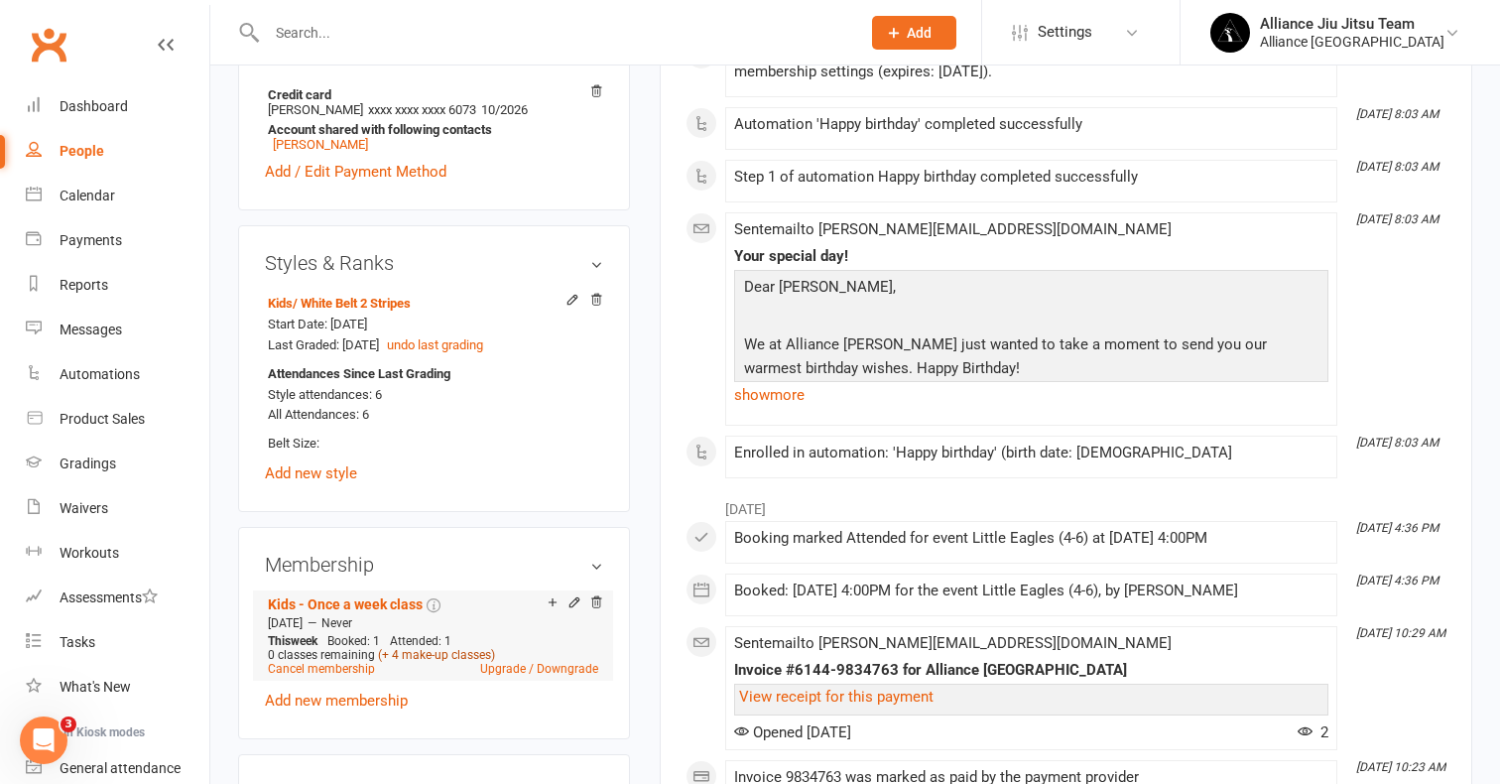
click at [433, 648] on link "(+ 4 make-up classes)" at bounding box center [436, 655] width 117 height 14
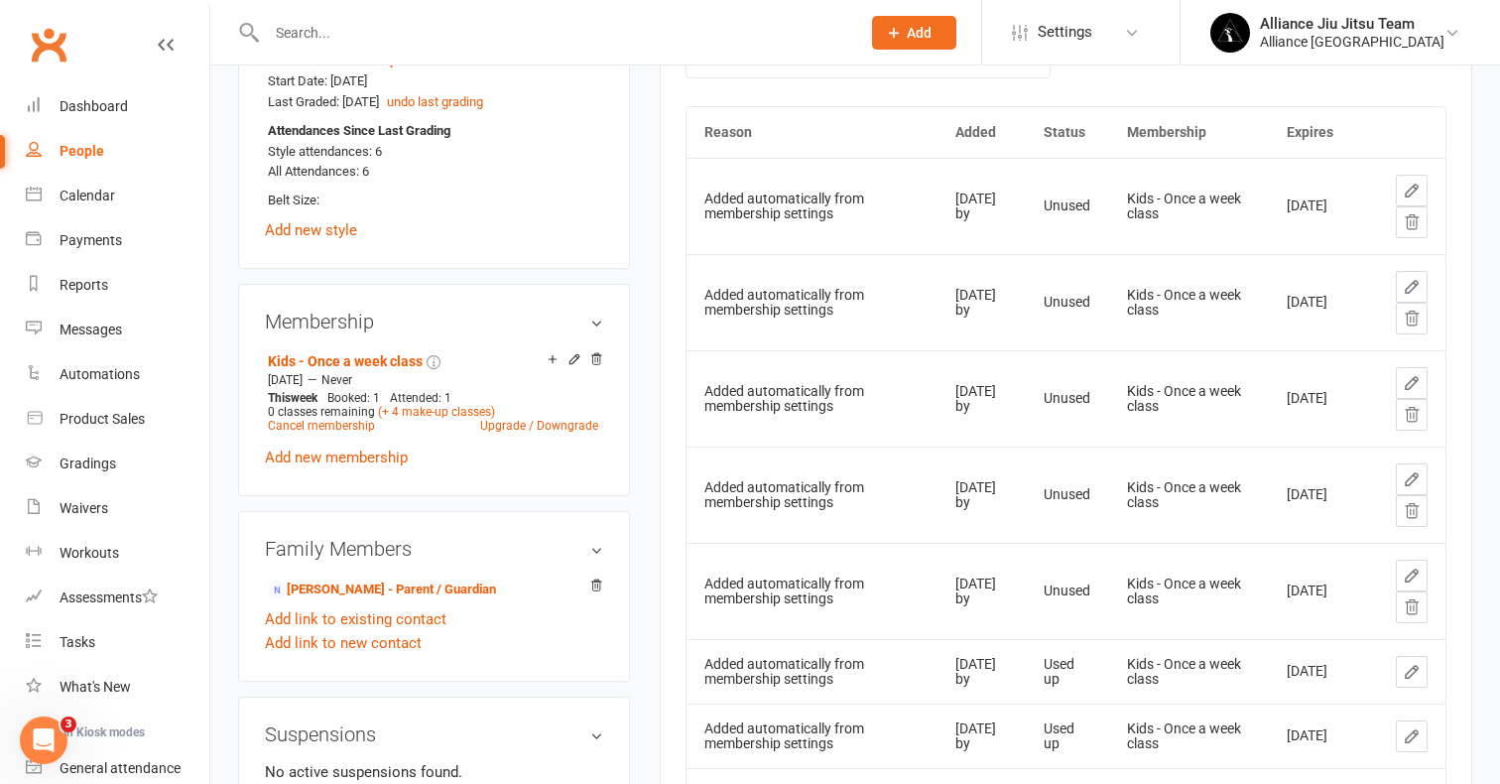
scroll to position [862, 0]
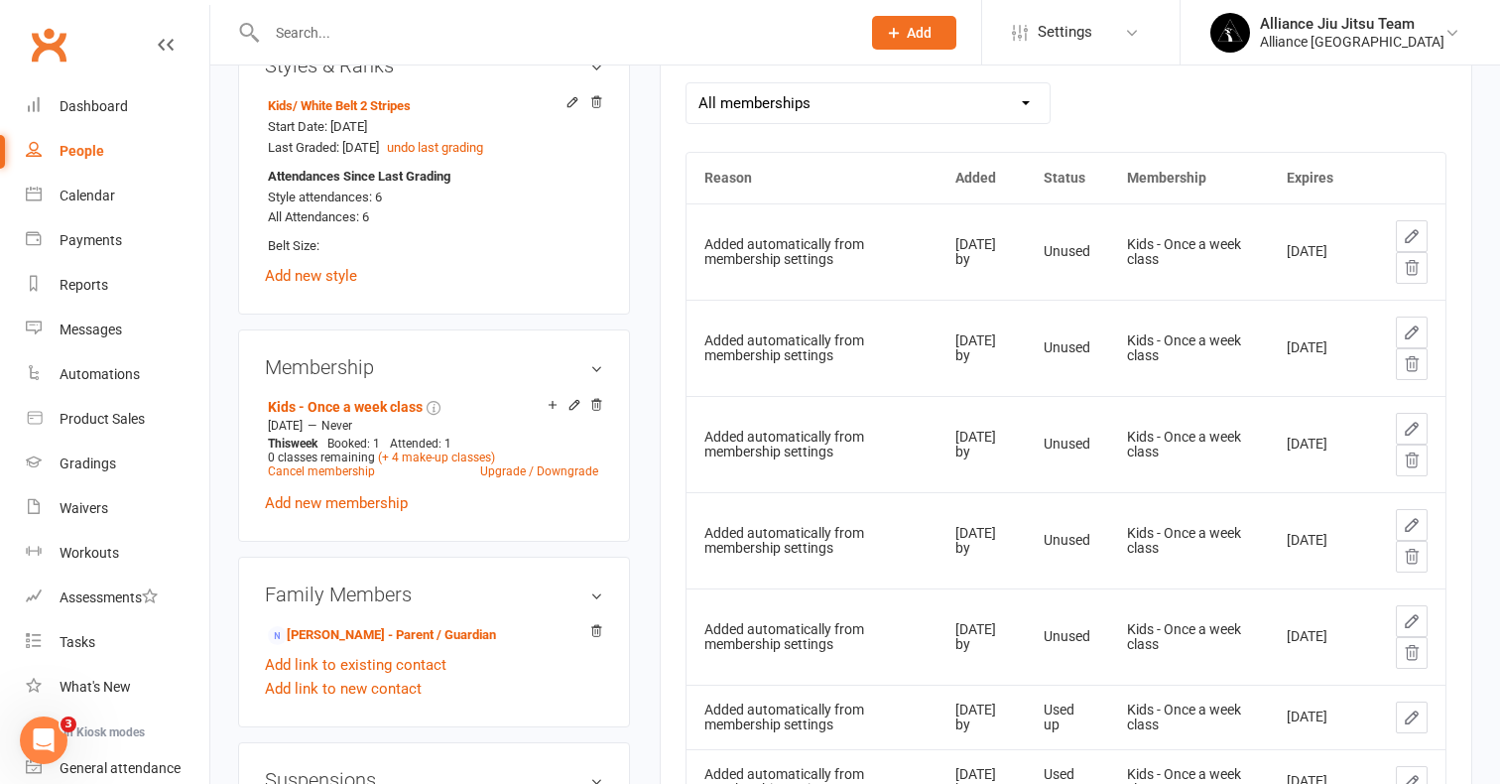
click at [1411, 362] on icon at bounding box center [1412, 363] width 13 height 14
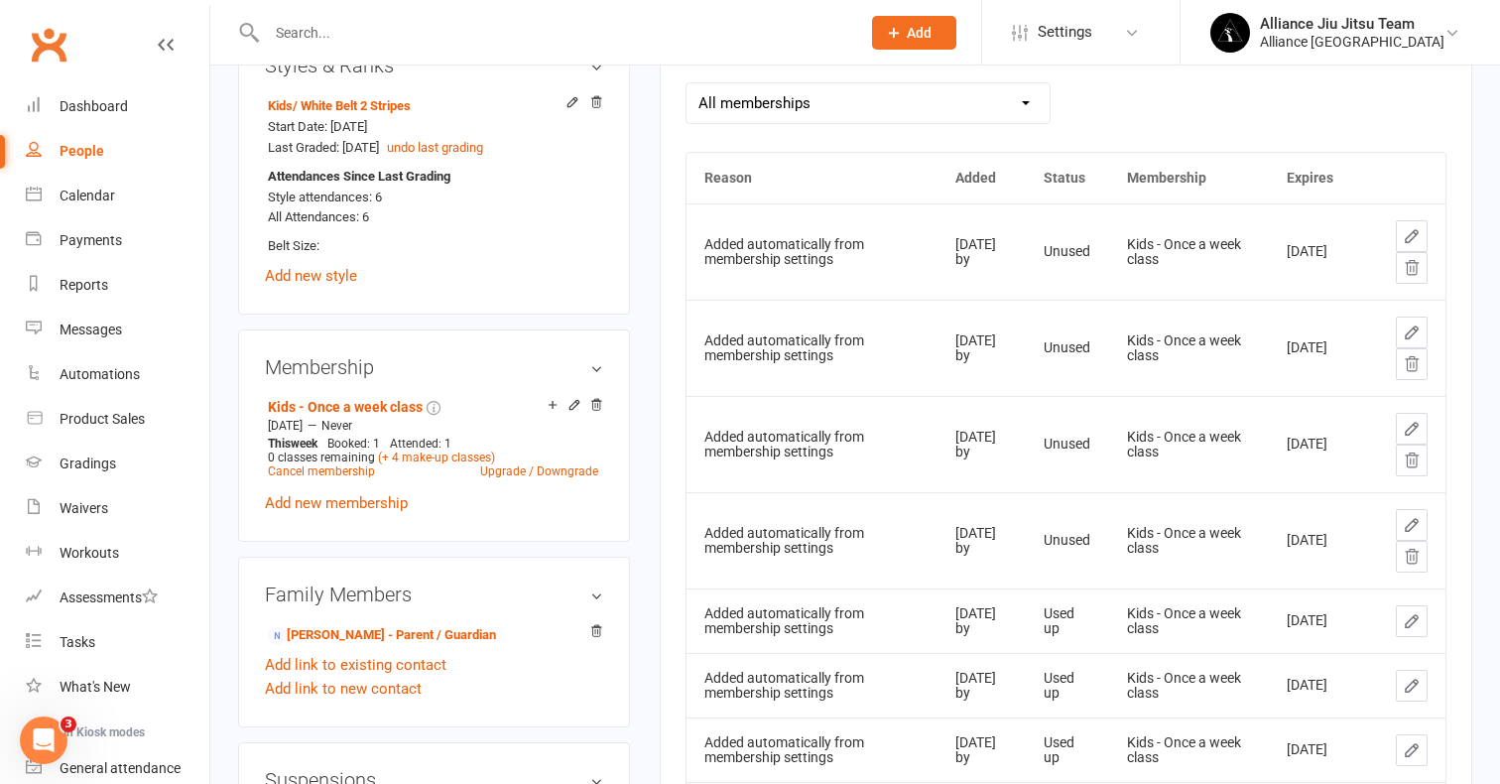
click at [1414, 264] on icon at bounding box center [1412, 267] width 13 height 14
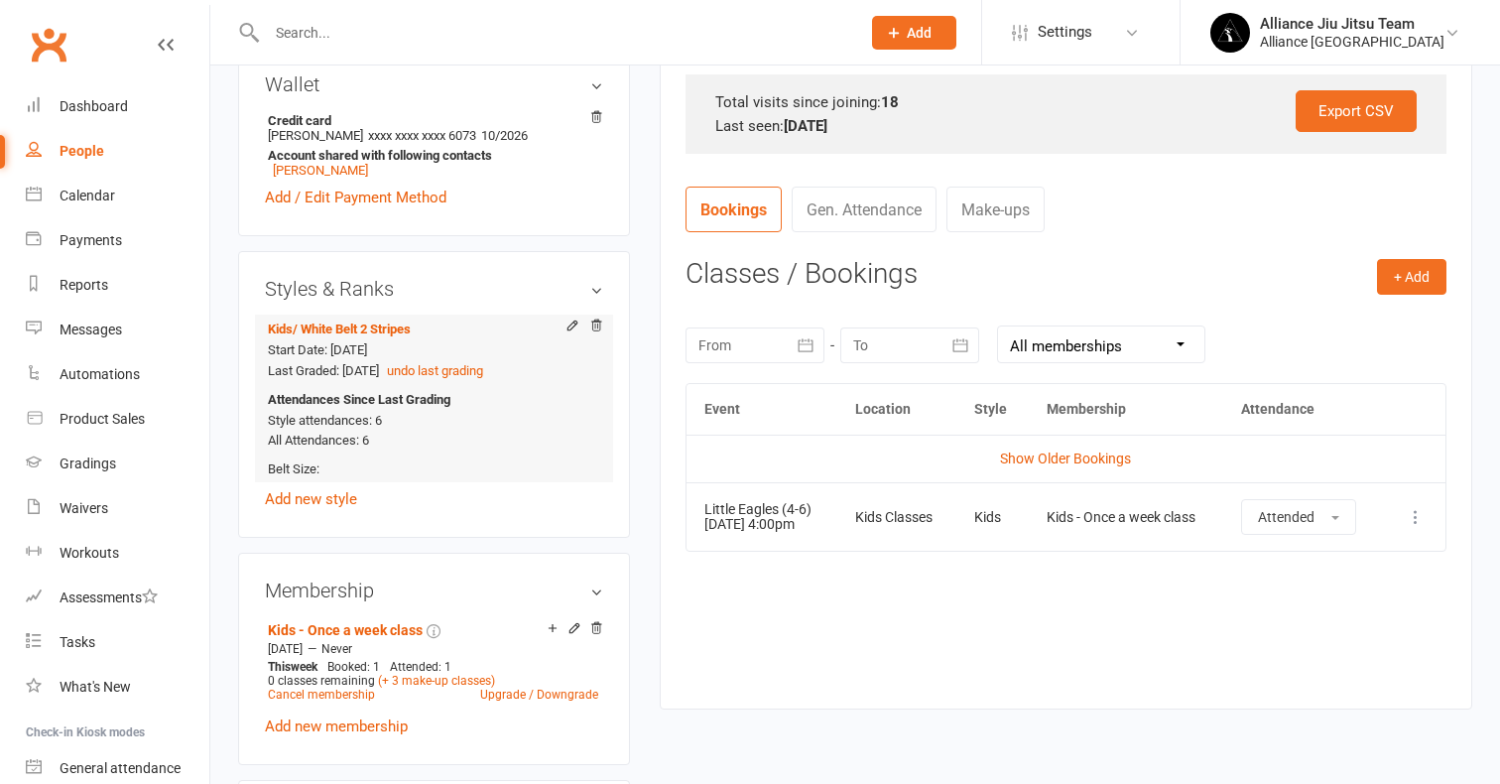
scroll to position [773, 0]
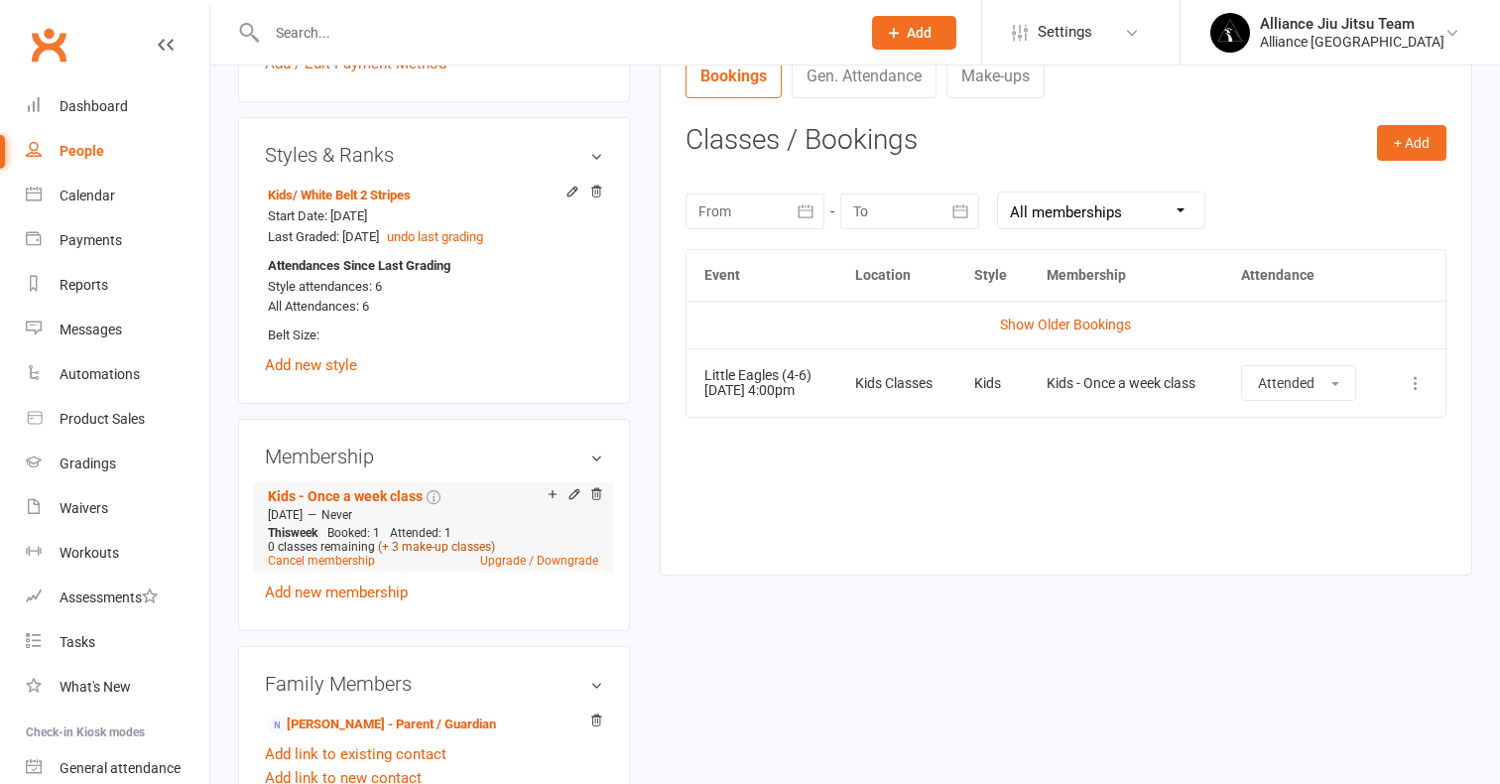
click at [451, 540] on link "(+ 3 make-up classes)" at bounding box center [436, 547] width 117 height 14
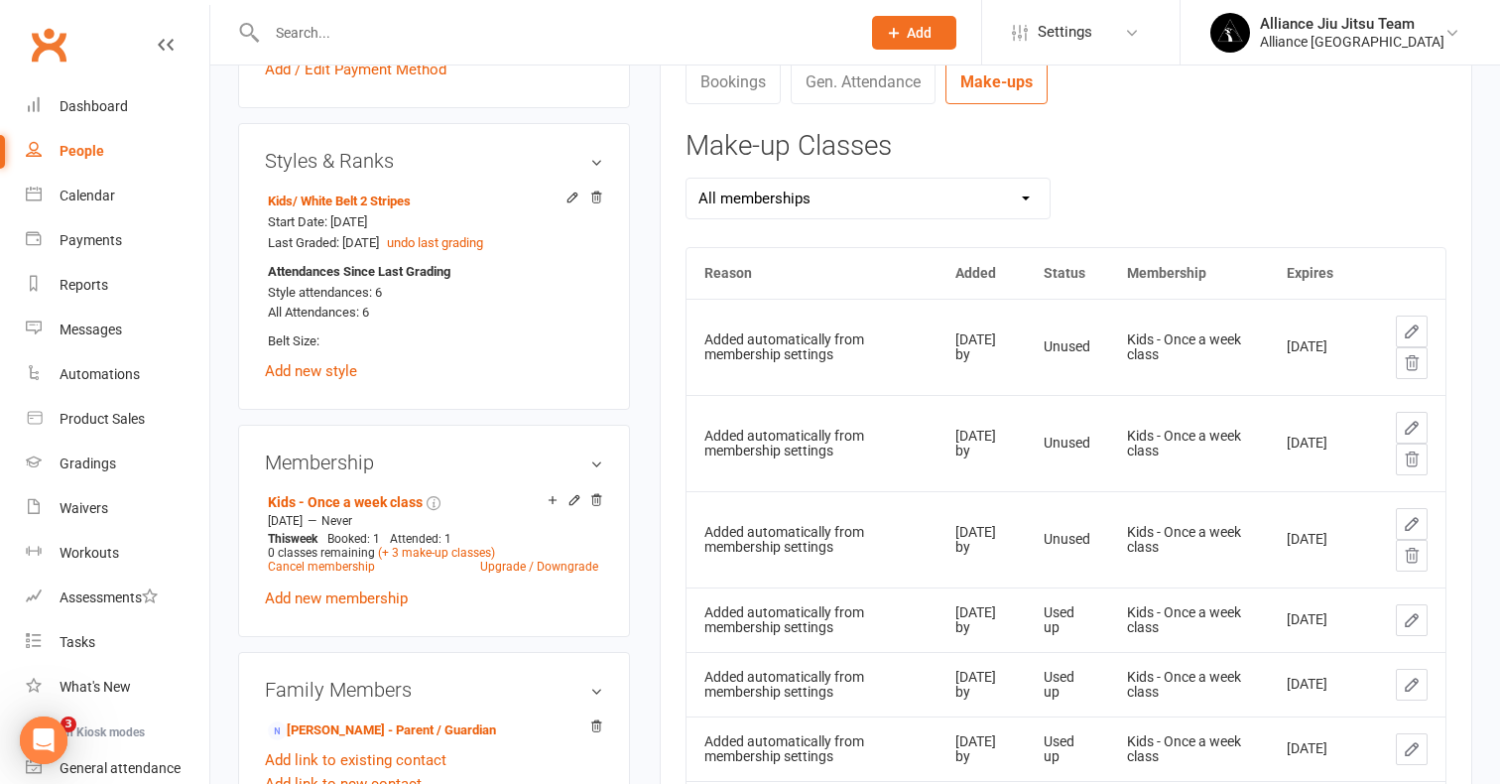
scroll to position [0, 0]
click at [1415, 553] on icon at bounding box center [1412, 556] width 18 height 18
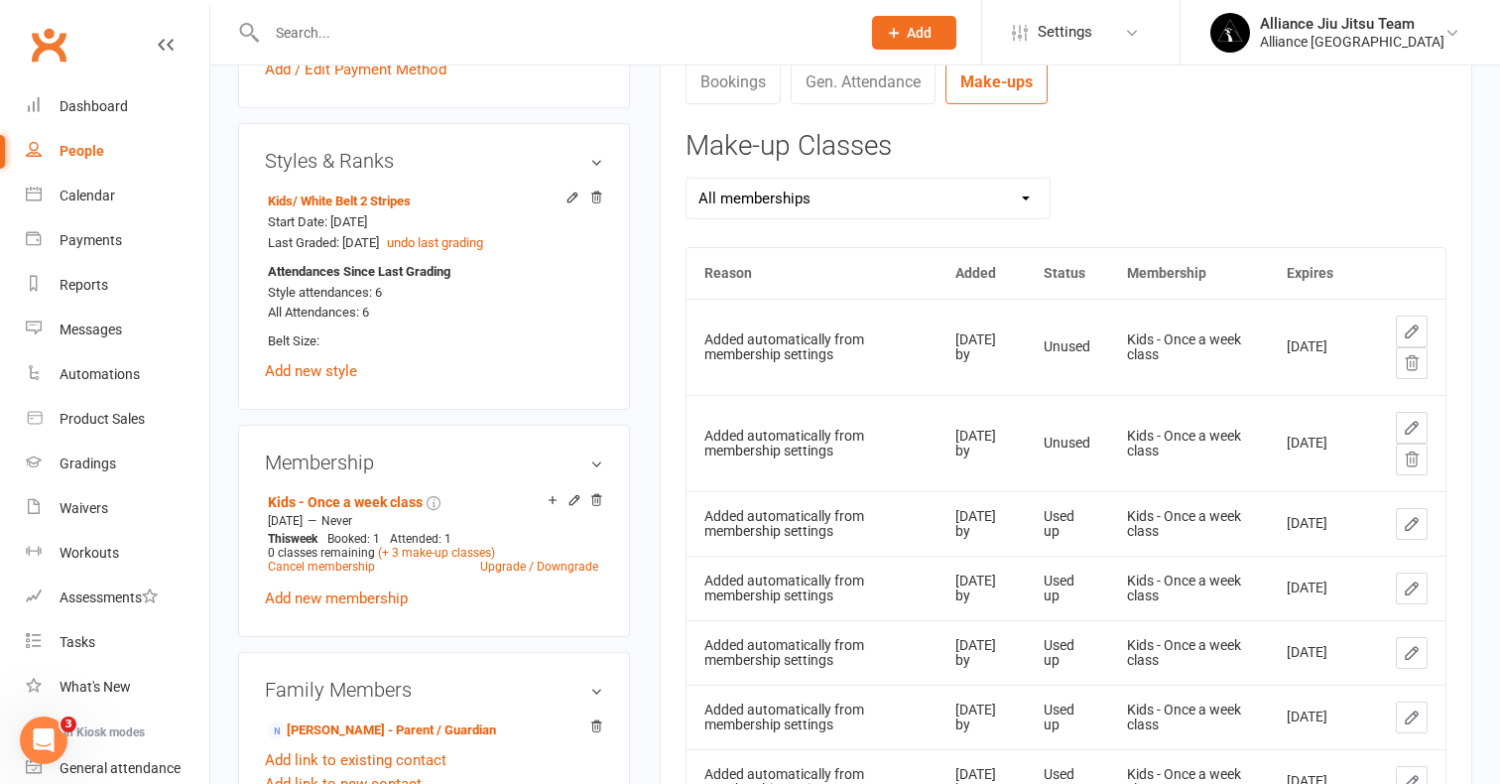
click at [89, 156] on div "People" at bounding box center [82, 151] width 45 height 16
select select "100"
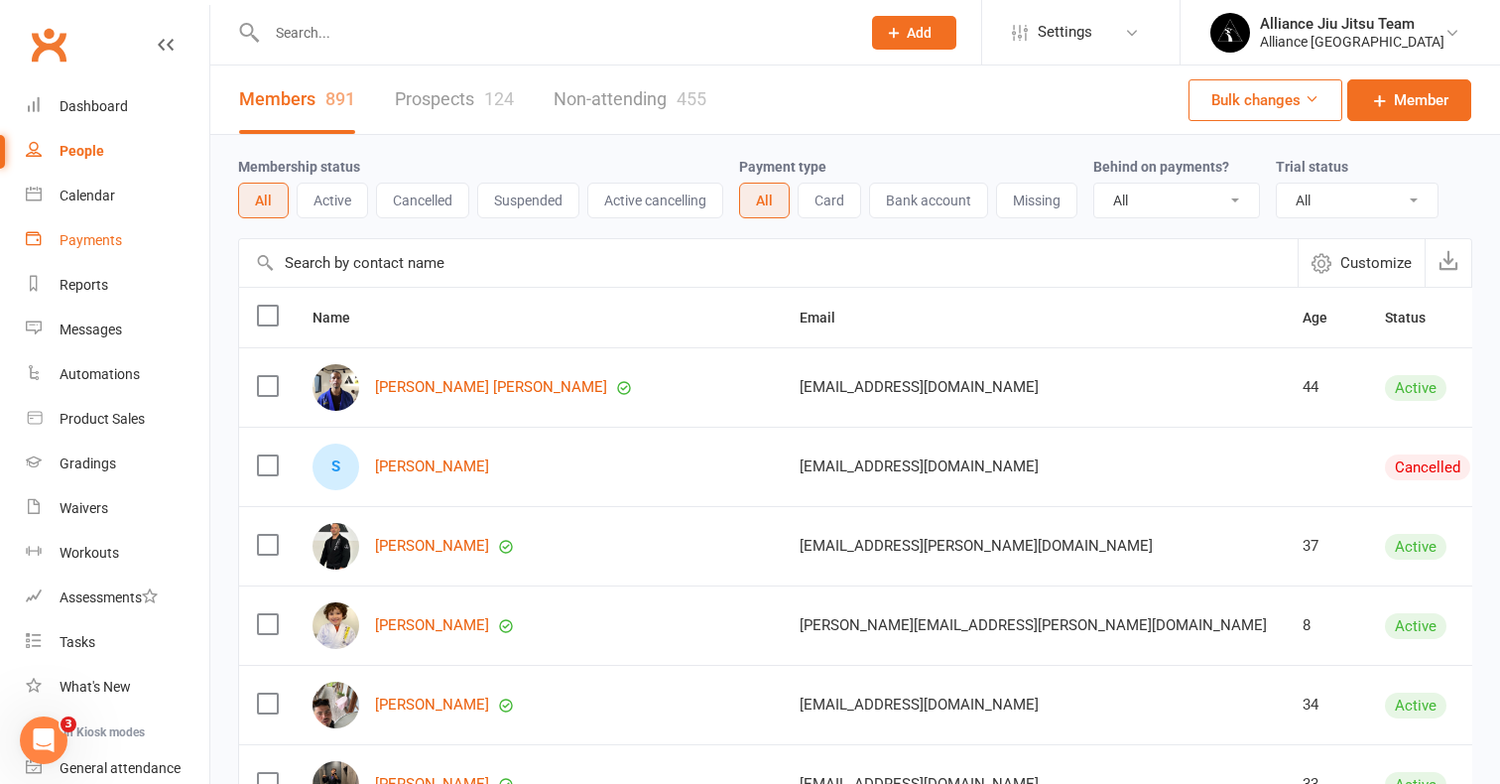
click at [90, 237] on div "Payments" at bounding box center [91, 240] width 62 height 16
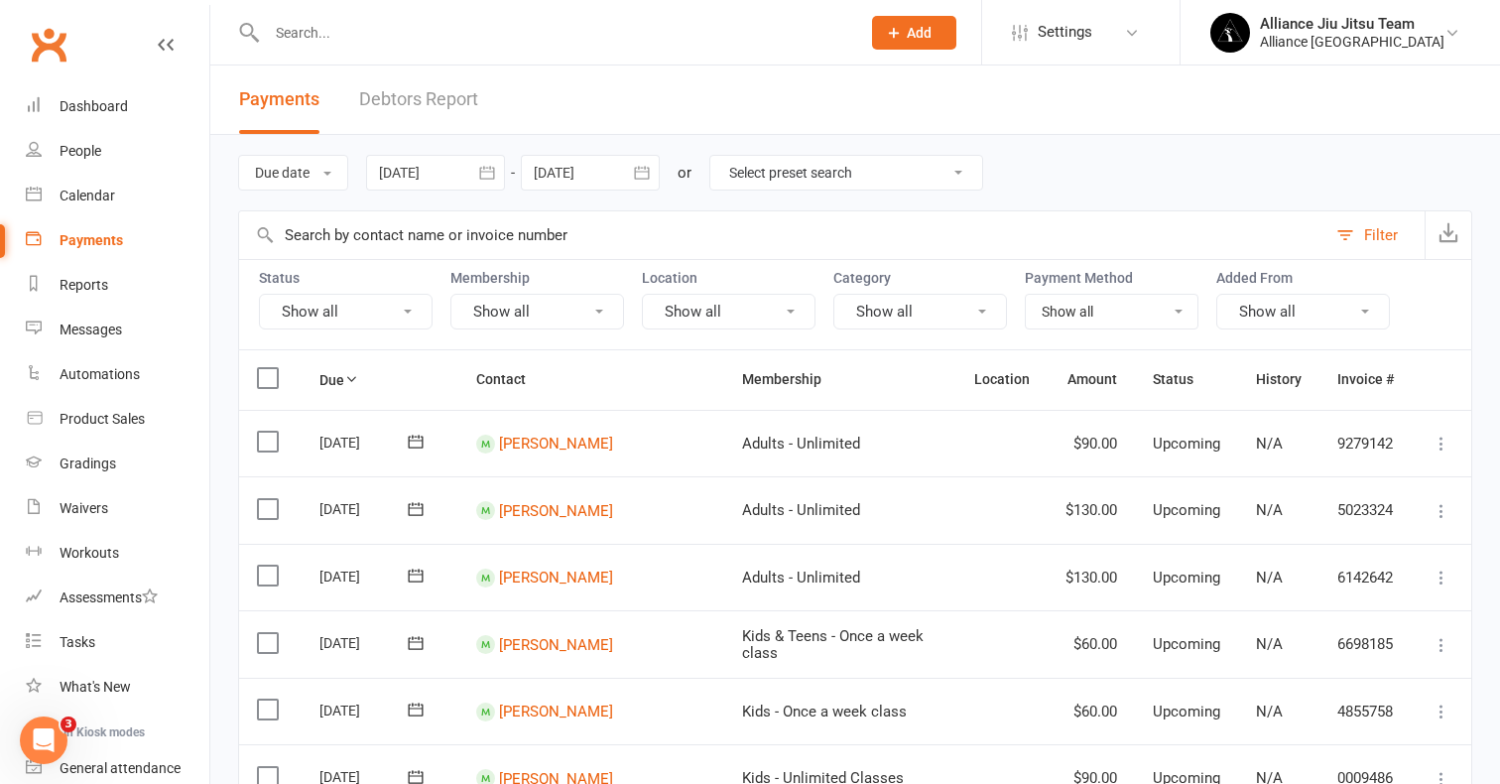
click at [422, 96] on link "Debtors Report" at bounding box center [418, 99] width 119 height 68
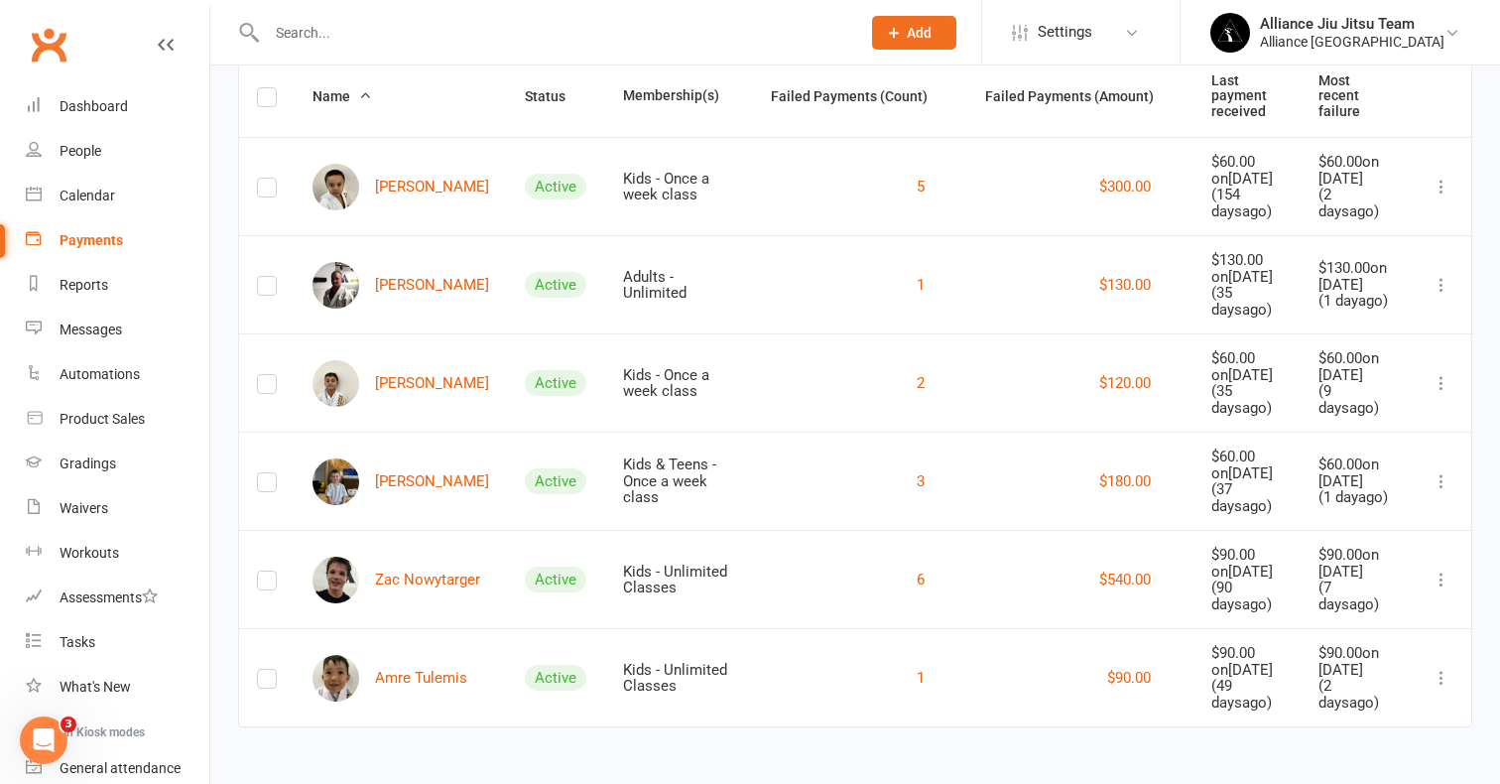
scroll to position [304, 0]
click at [386, 458] on link "[PERSON_NAME]" at bounding box center [400, 481] width 177 height 47
click at [406, 655] on link "Amre Tulemis" at bounding box center [389, 678] width 155 height 47
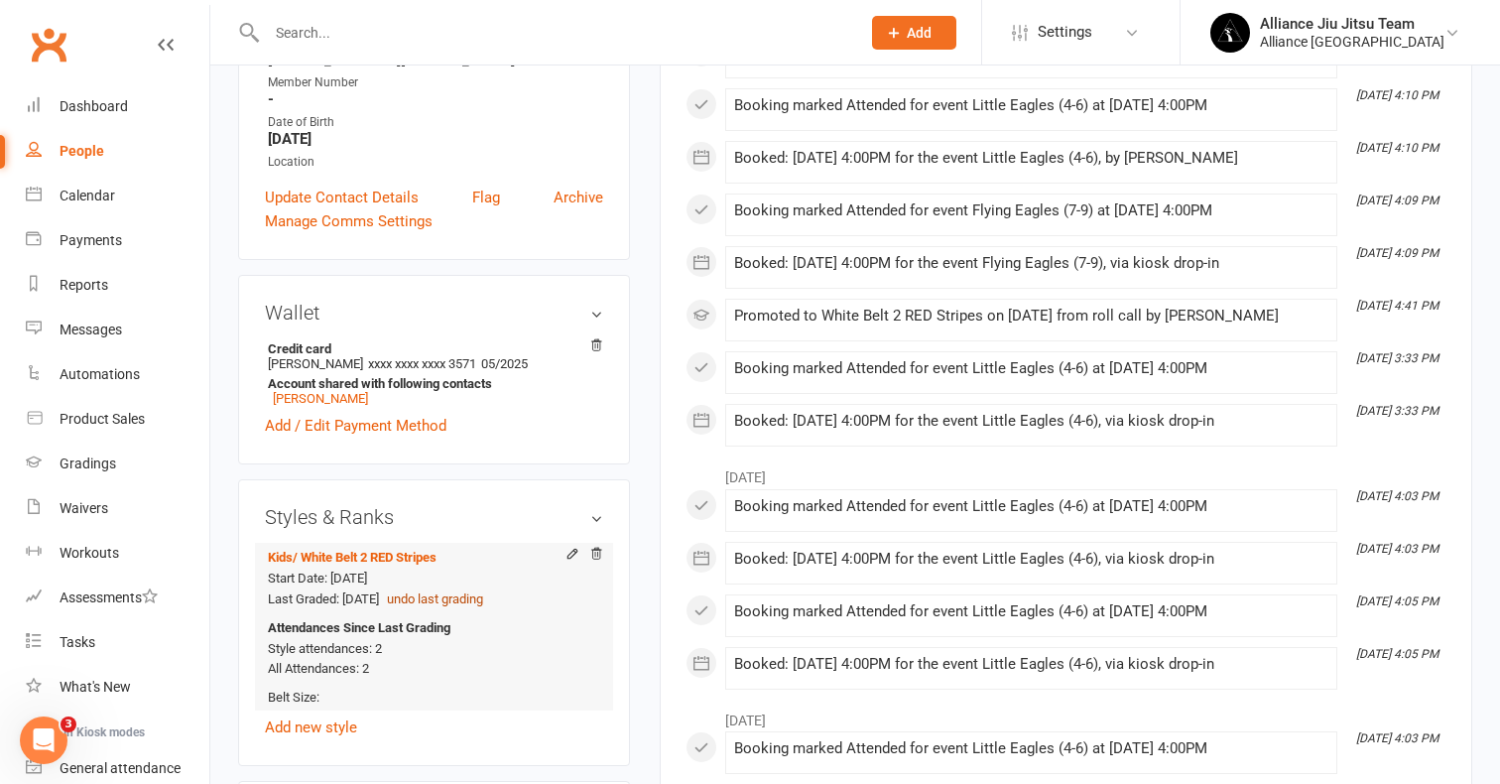
scroll to position [475, 0]
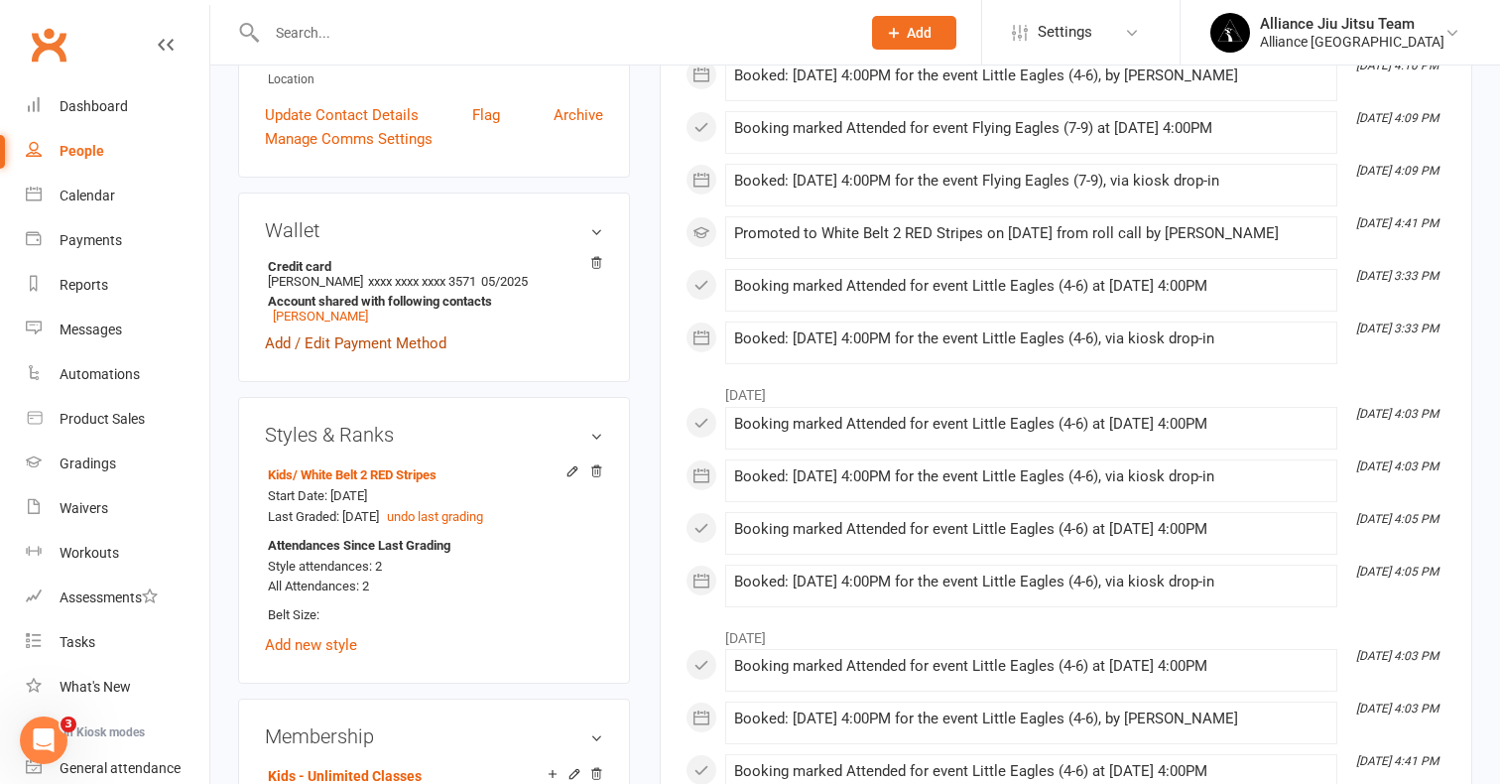
click at [422, 341] on link "Add / Edit Payment Method" at bounding box center [356, 343] width 182 height 24
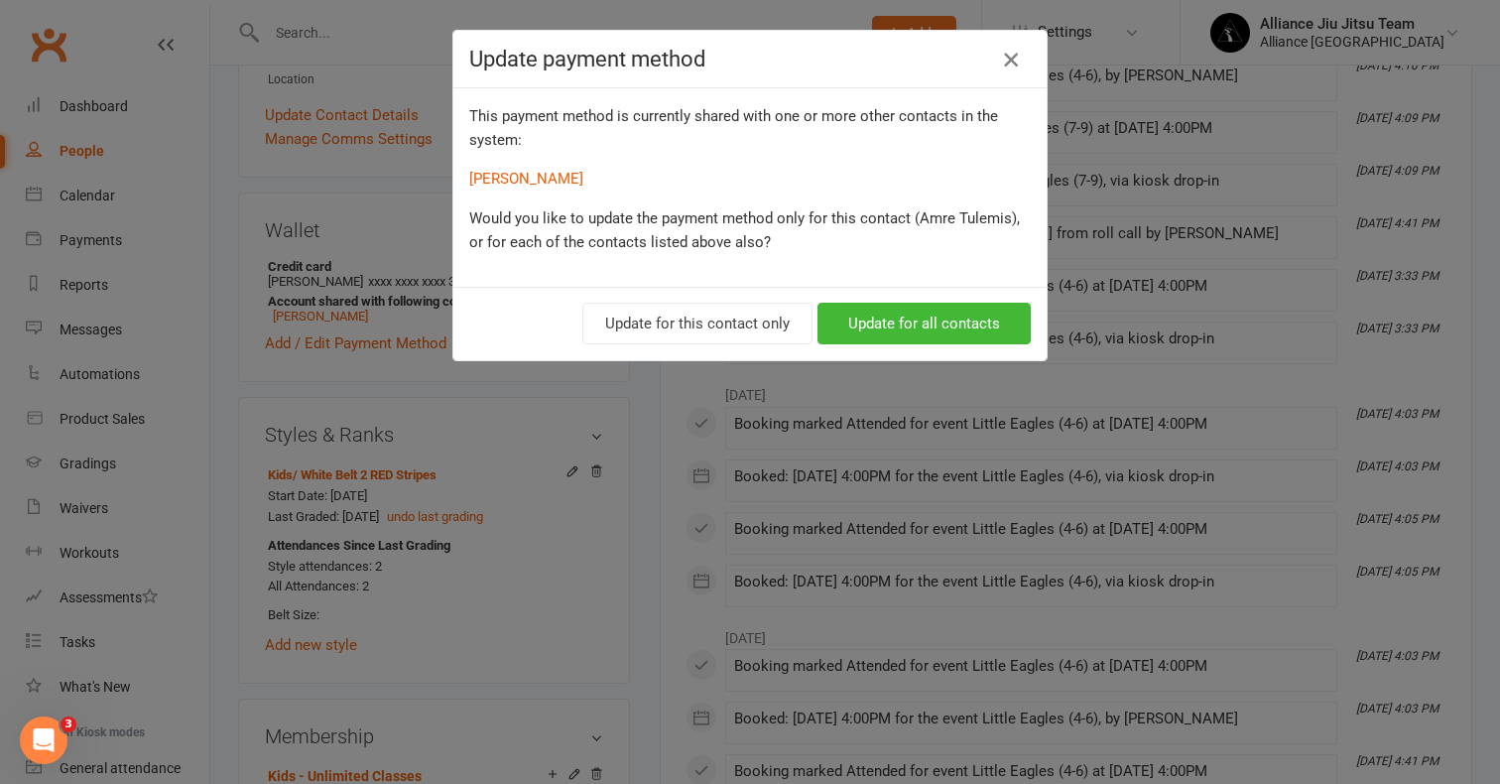
click at [1012, 61] on icon "button" at bounding box center [1011, 60] width 24 height 24
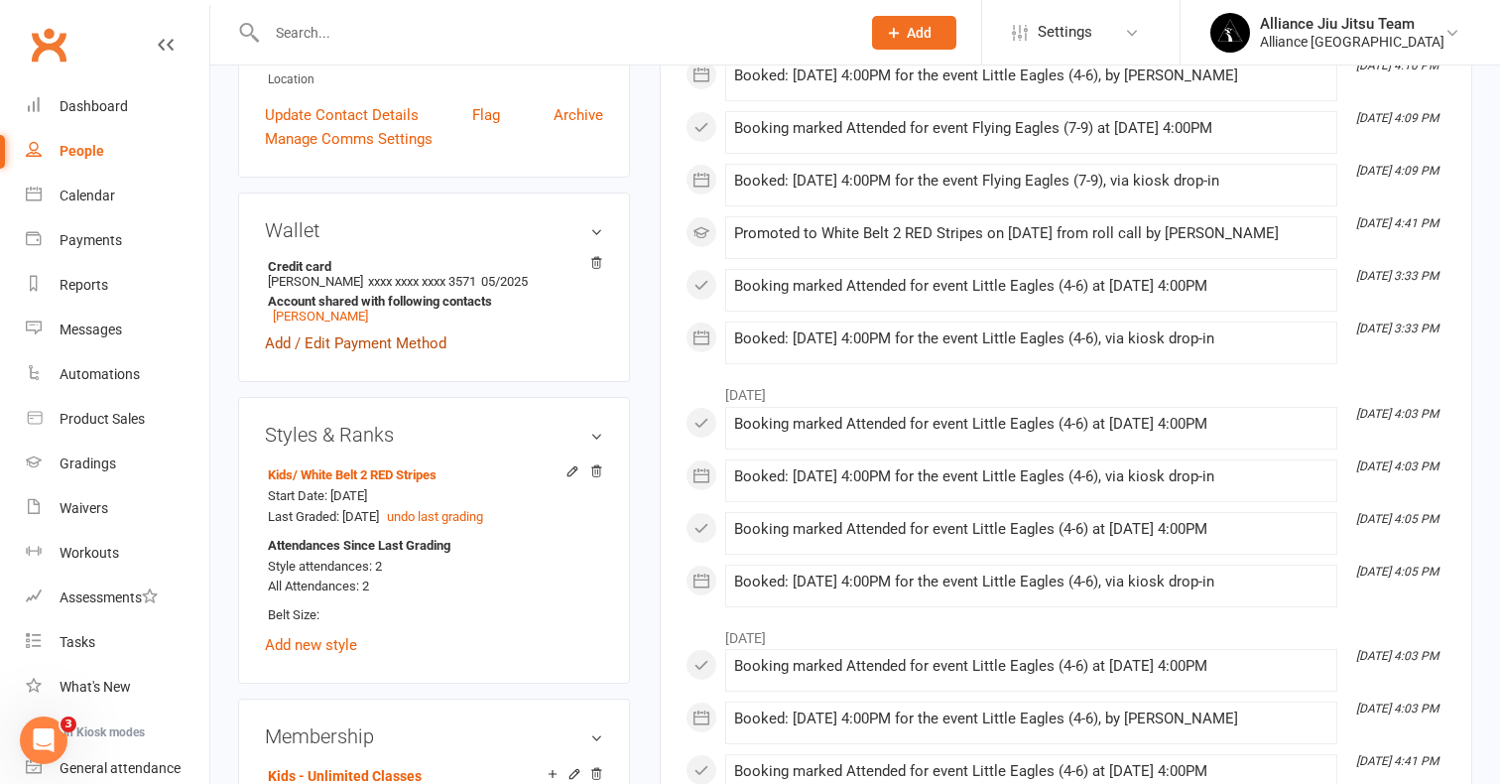
click at [419, 344] on link "Add / Edit Payment Method" at bounding box center [356, 343] width 182 height 24
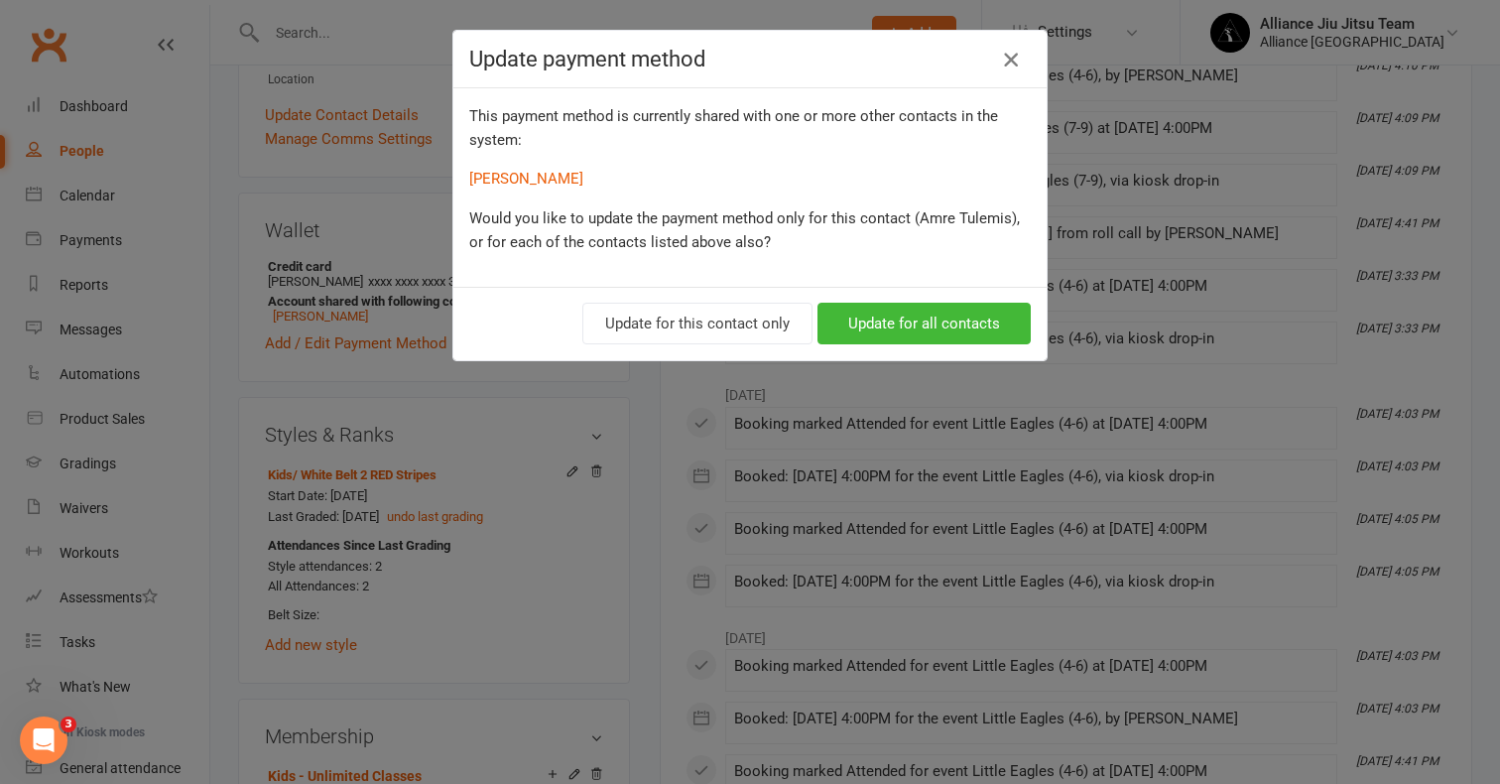
click at [1003, 61] on icon "button" at bounding box center [1011, 60] width 24 height 24
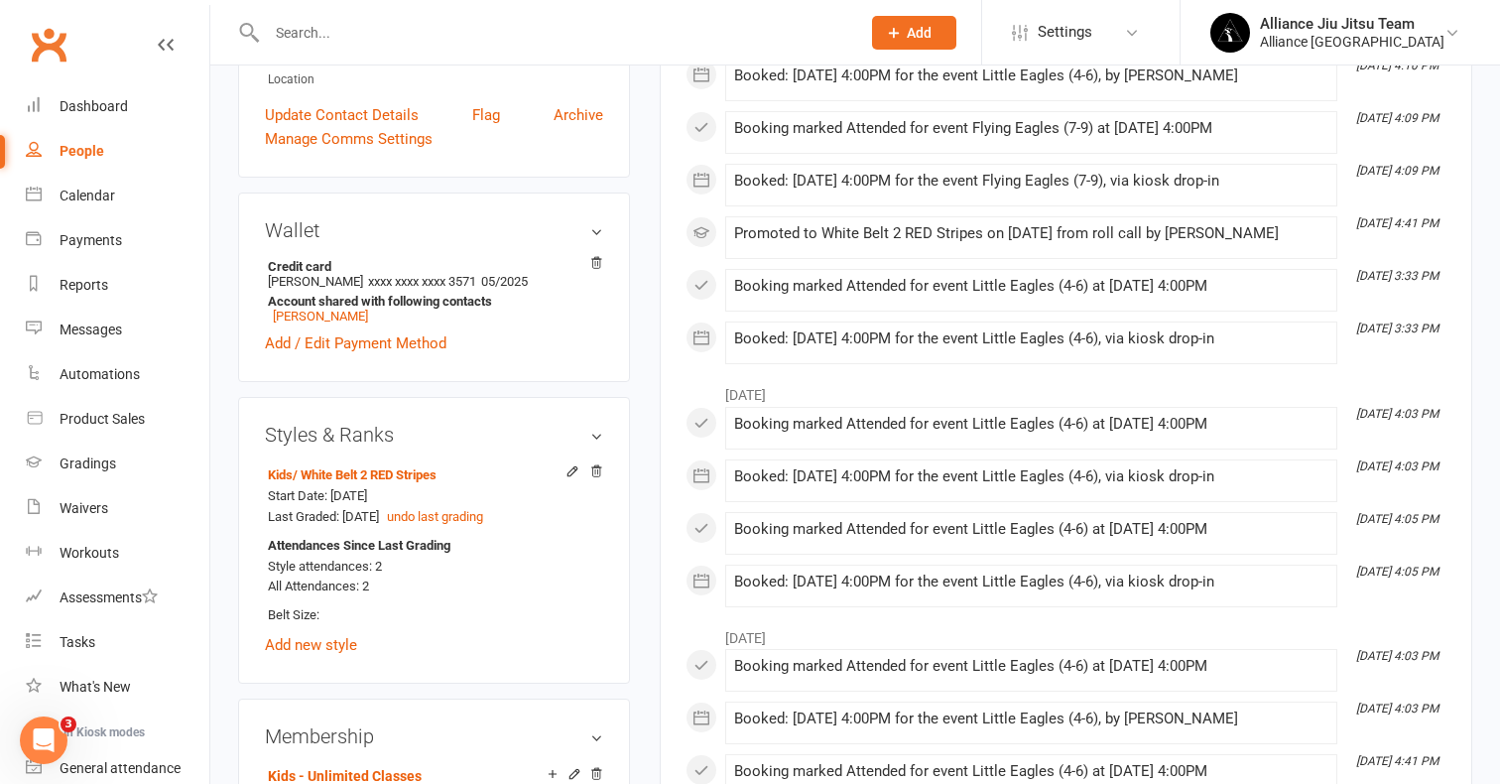
click at [93, 152] on div "People" at bounding box center [82, 151] width 45 height 16
select select "100"
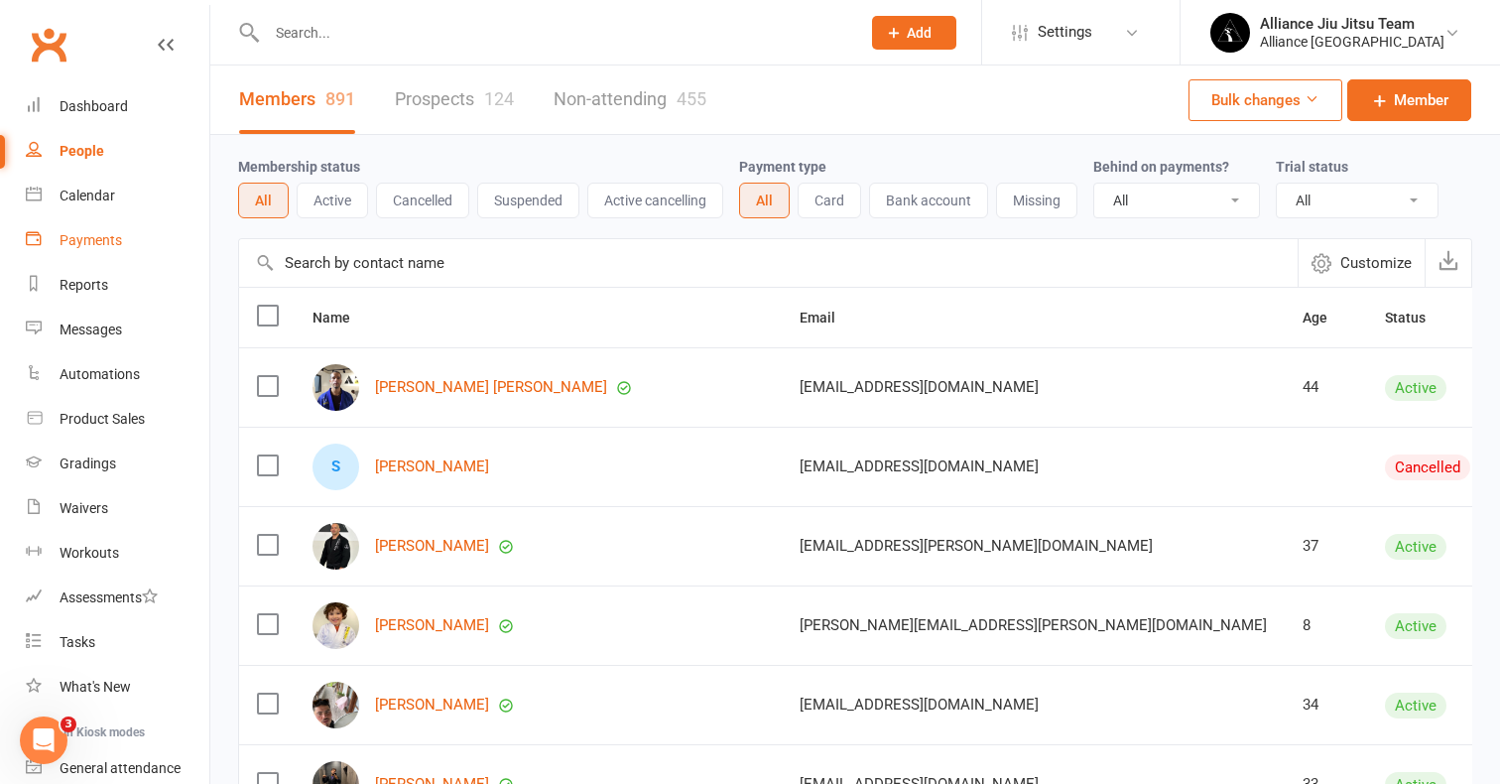
click at [105, 243] on div "Payments" at bounding box center [91, 240] width 62 height 16
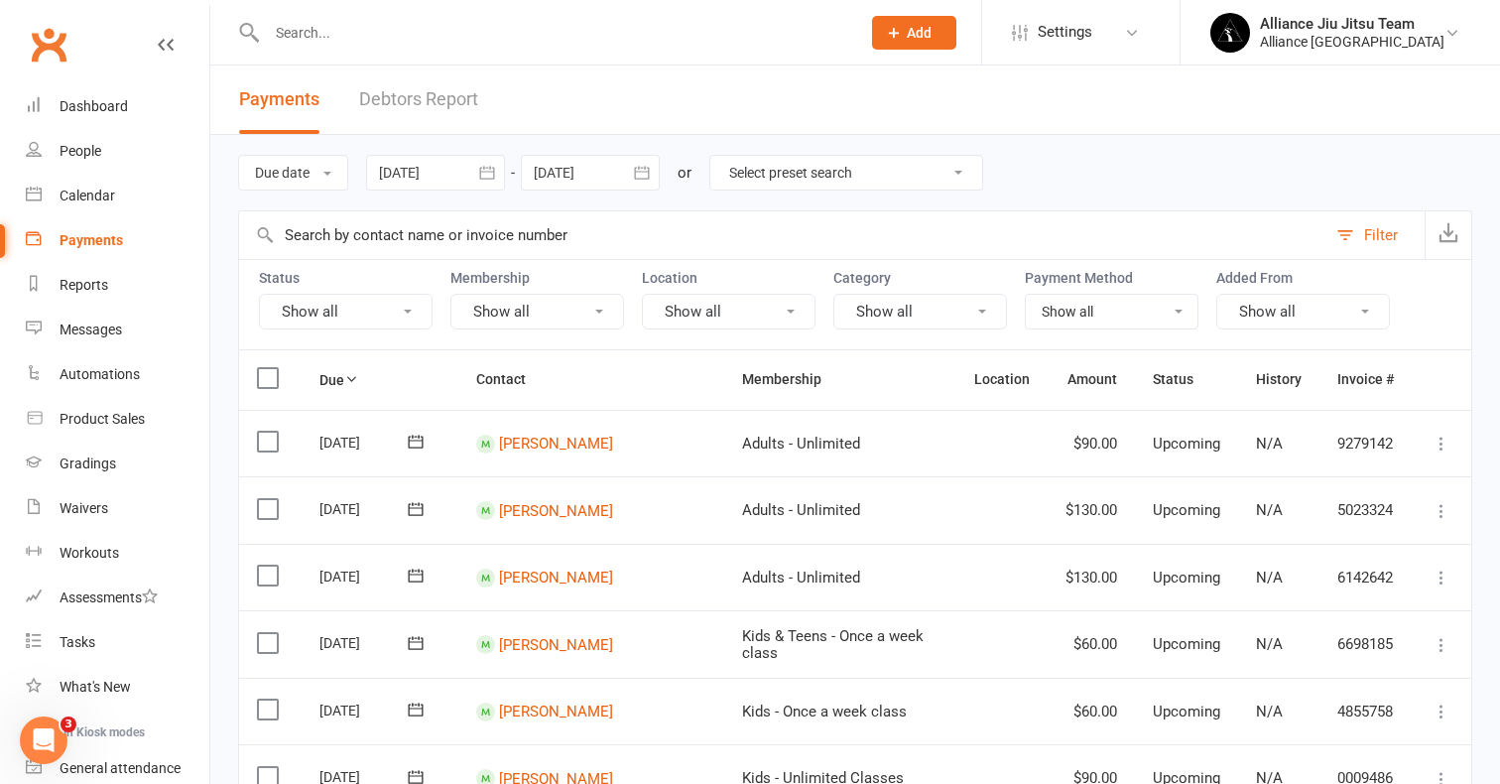
click at [449, 100] on link "Debtors Report" at bounding box center [418, 99] width 119 height 68
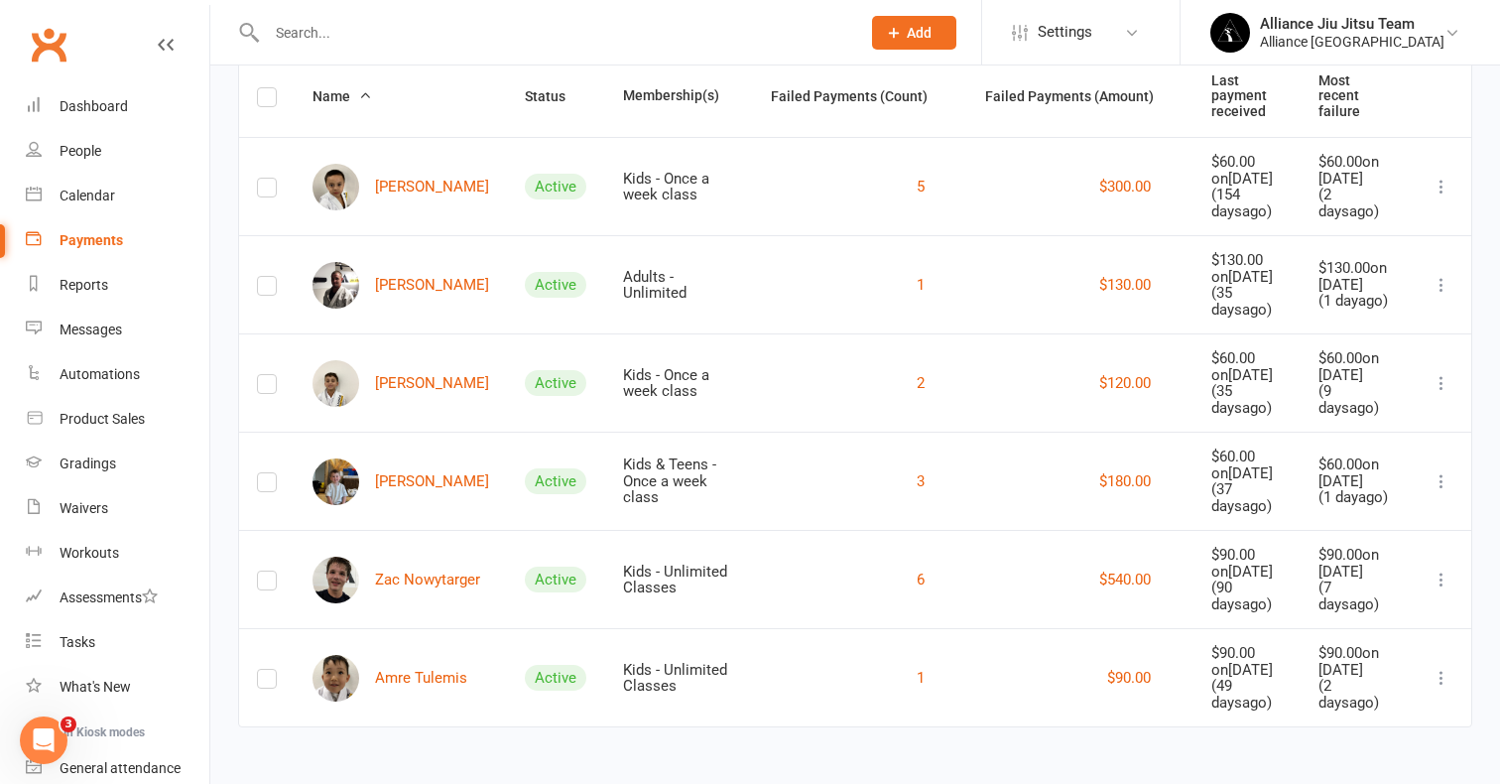
scroll to position [304, 0]
click at [393, 660] on link "Amre Tulemis" at bounding box center [389, 678] width 155 height 47
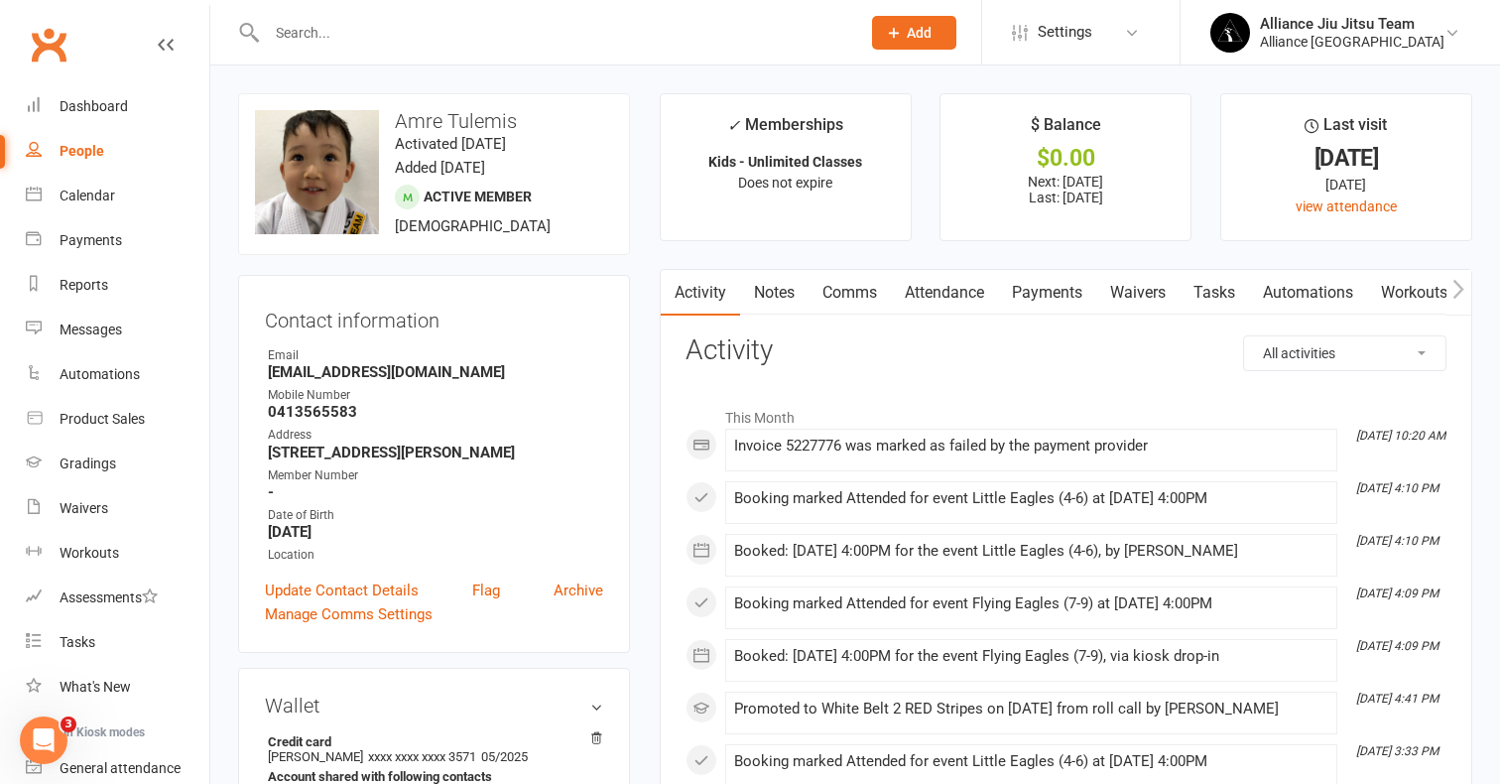
scroll to position [52, 0]
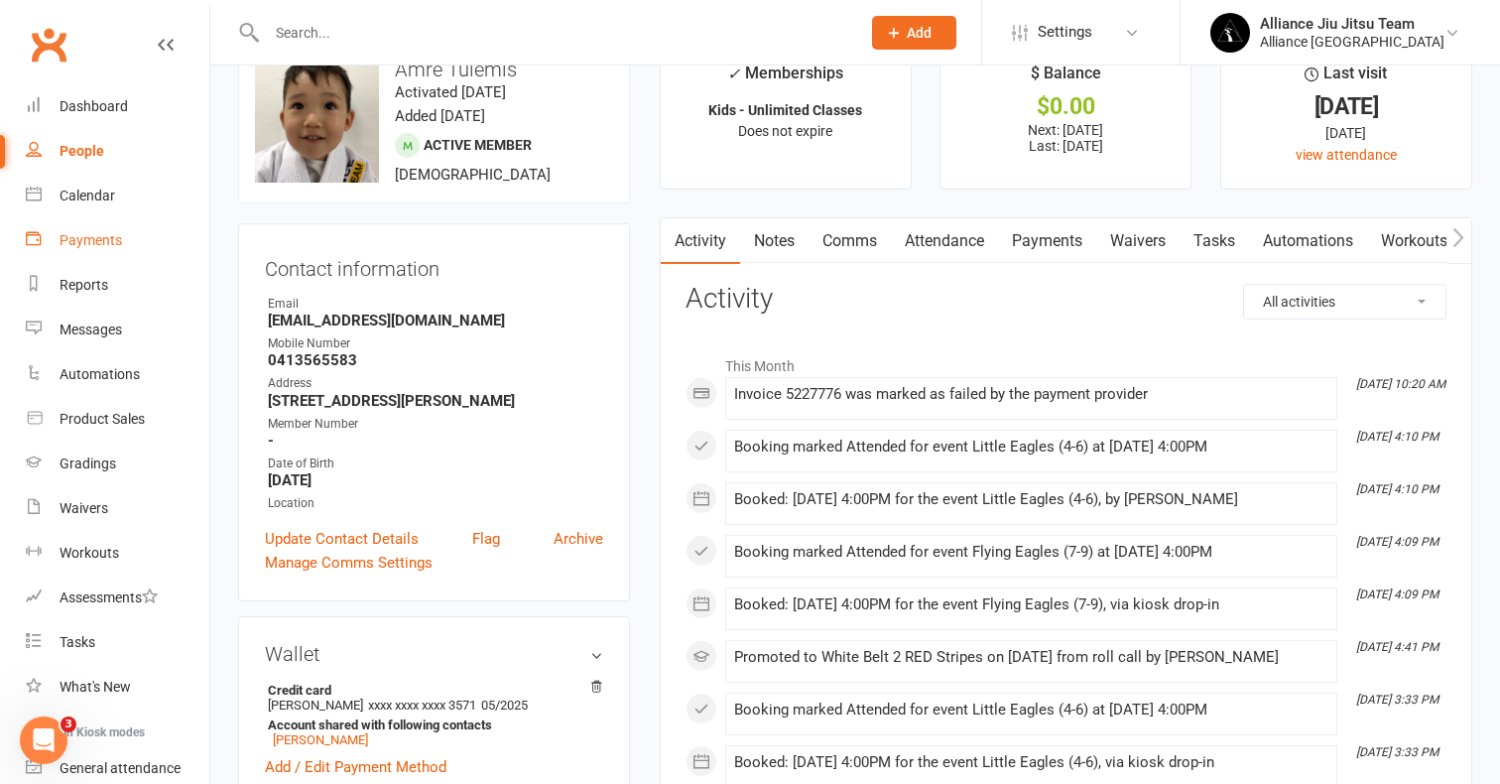
click at [107, 245] on div "Payments" at bounding box center [91, 240] width 62 height 16
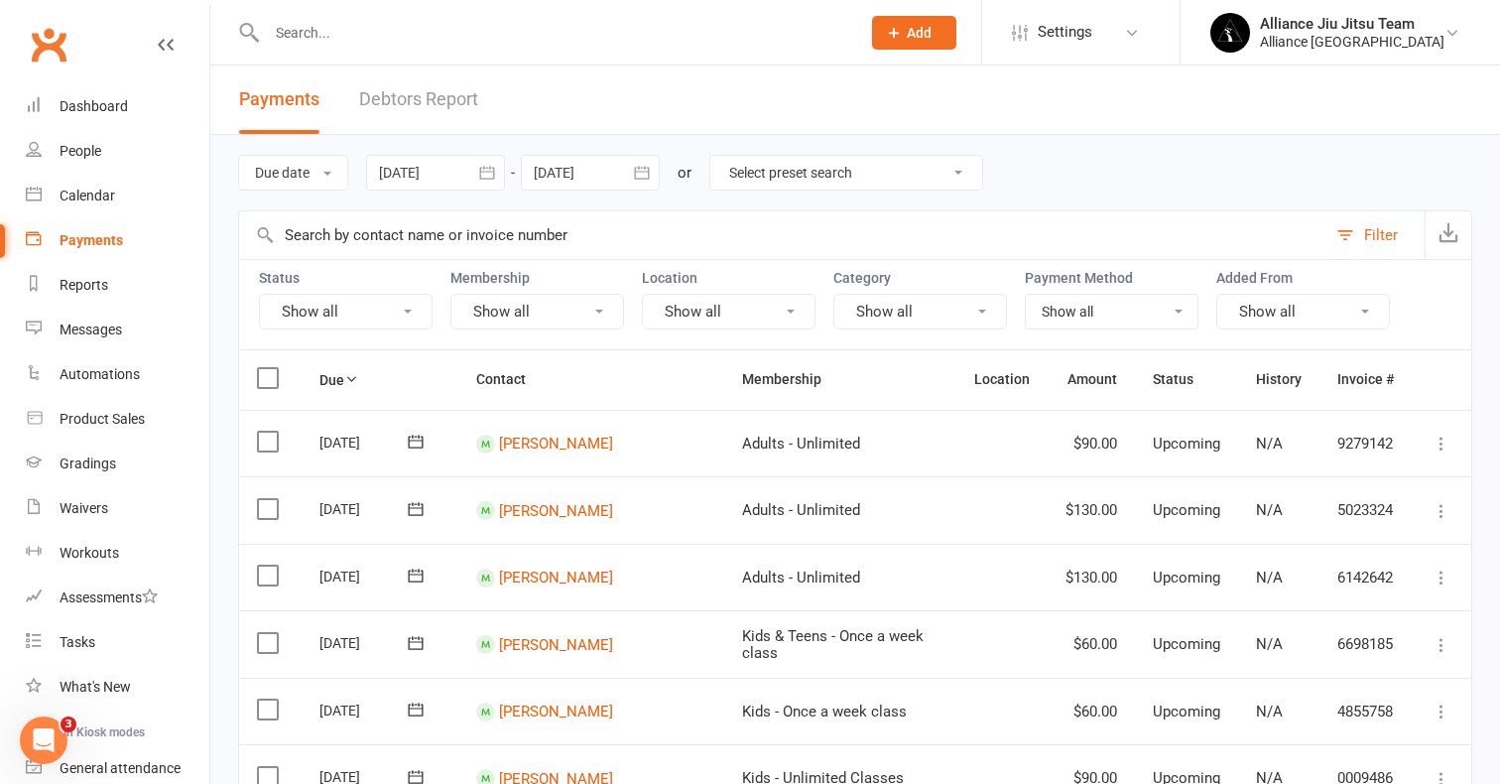
click at [441, 92] on link "Debtors Report" at bounding box center [418, 99] width 119 height 68
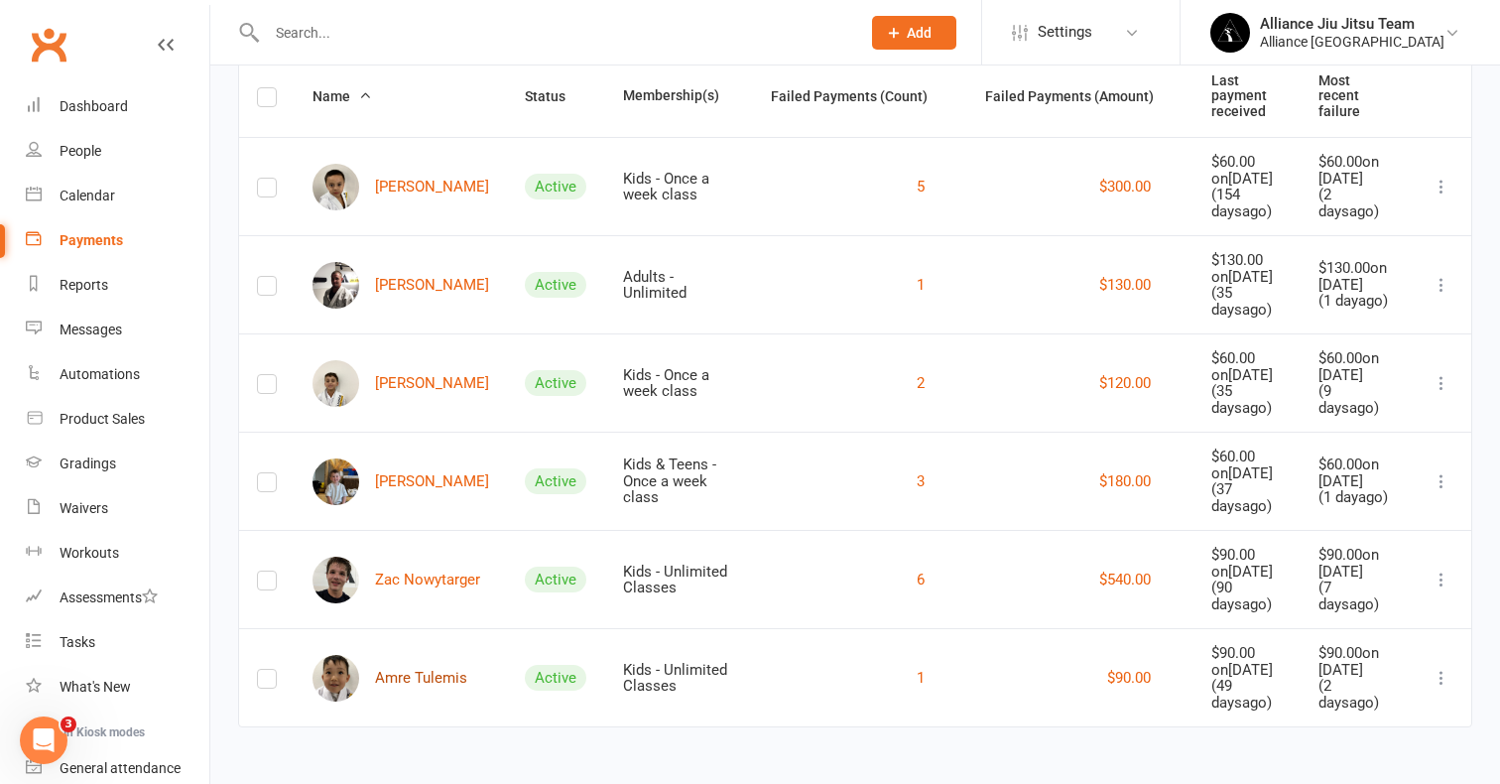
scroll to position [304, 0]
click at [397, 656] on link "Amre Tulemis" at bounding box center [389, 678] width 155 height 47
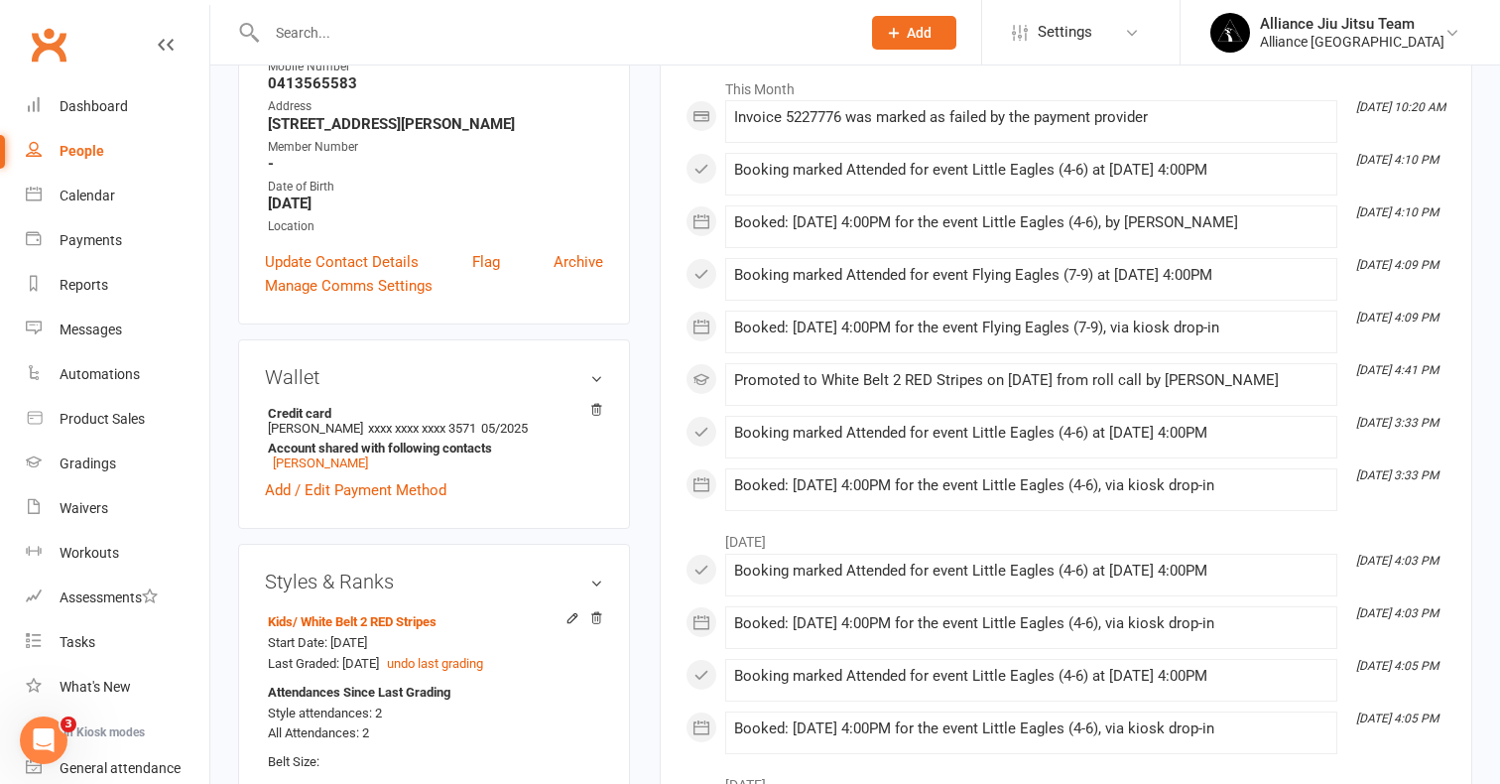
scroll to position [332, 0]
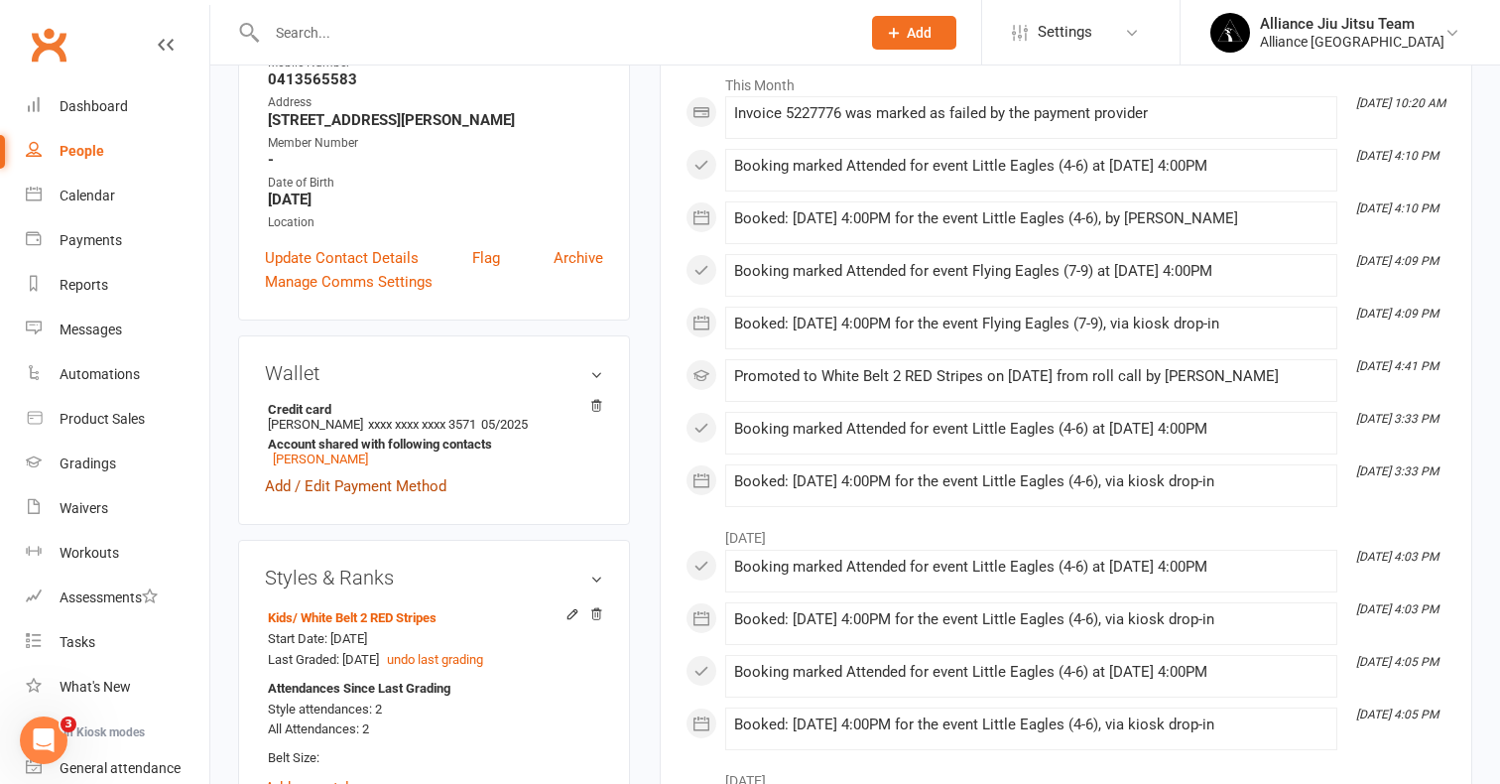
click at [390, 487] on link "Add / Edit Payment Method" at bounding box center [356, 486] width 182 height 24
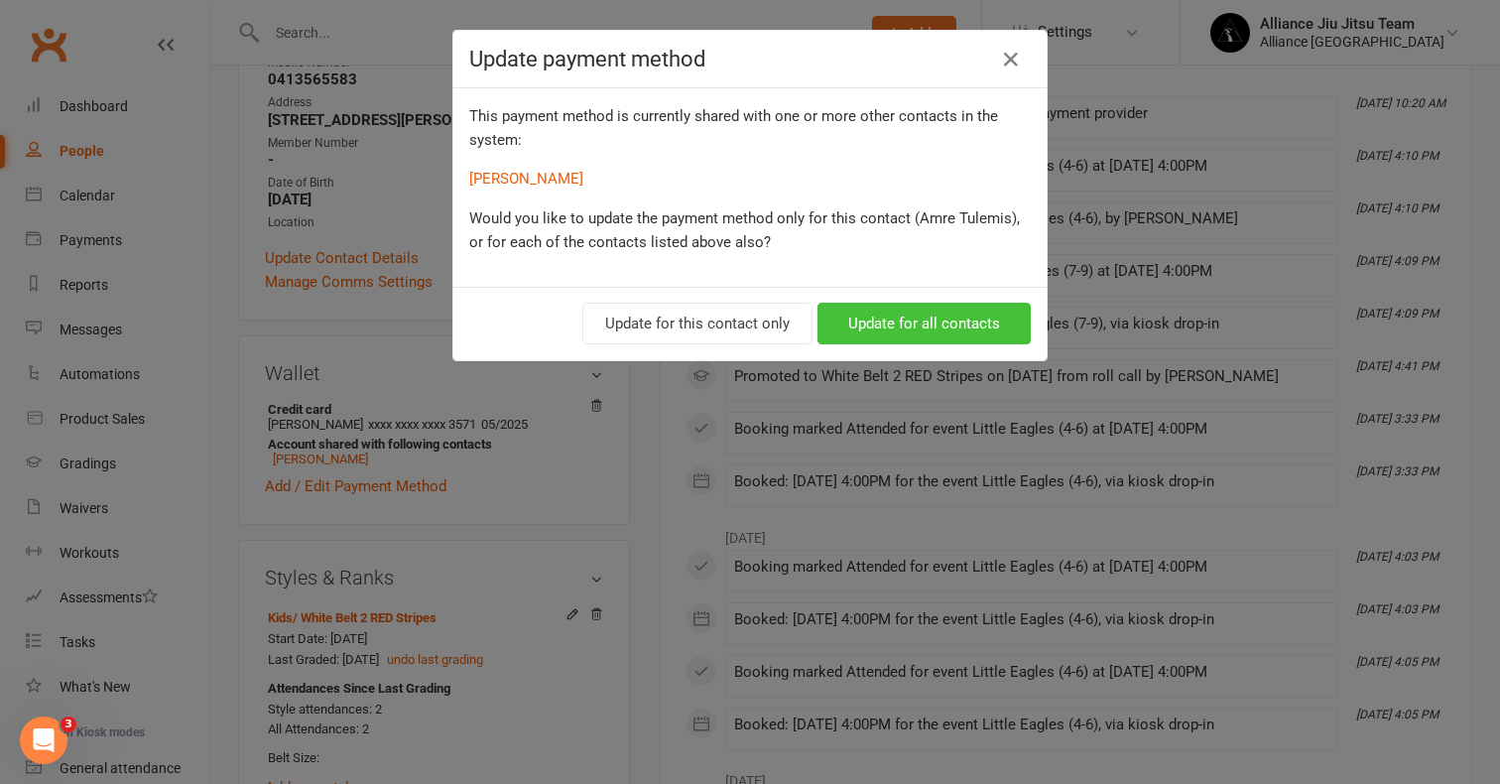
click at [913, 323] on button "Update for all contacts" at bounding box center [923, 324] width 213 height 42
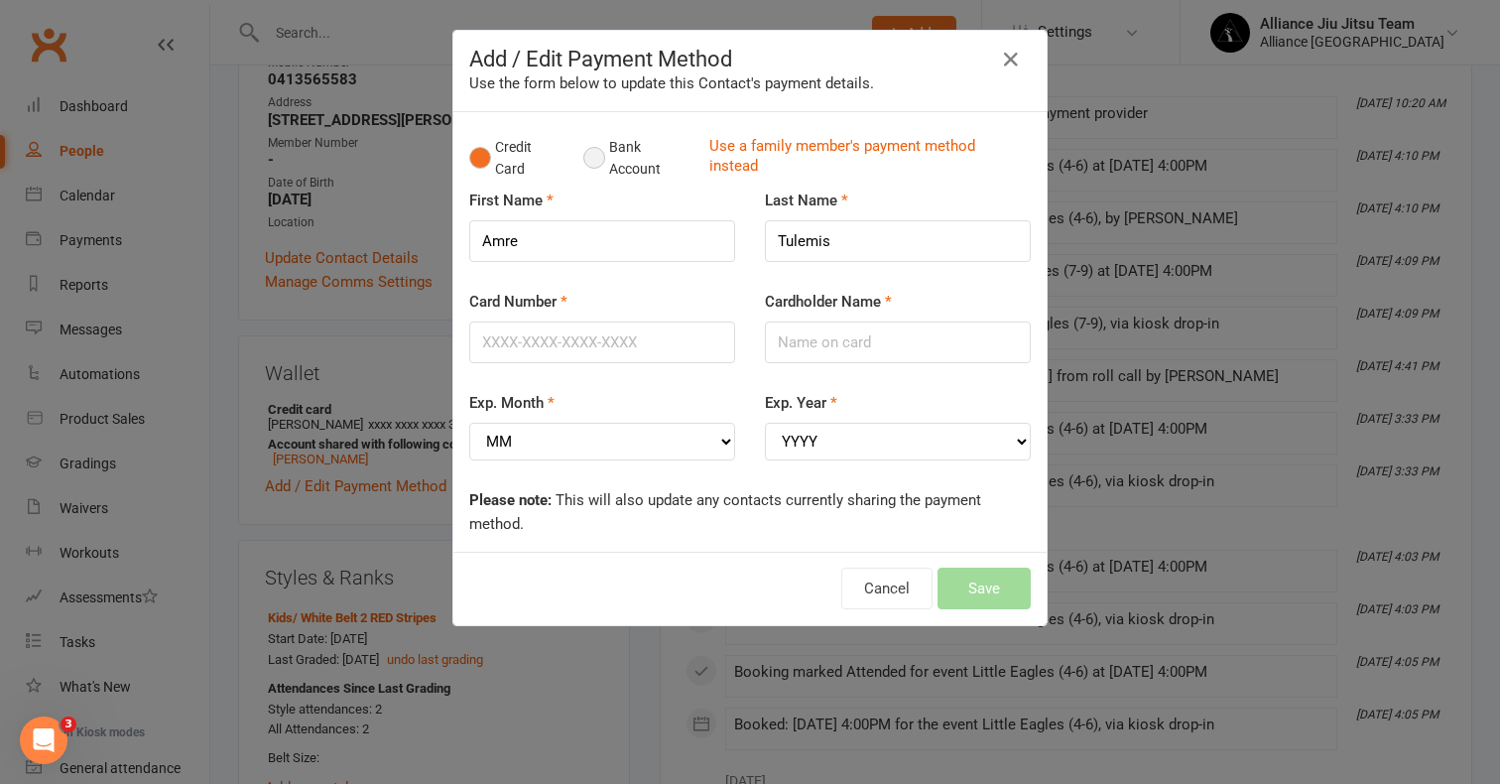
click at [597, 164] on button "Bank Account" at bounding box center [638, 158] width 110 height 61
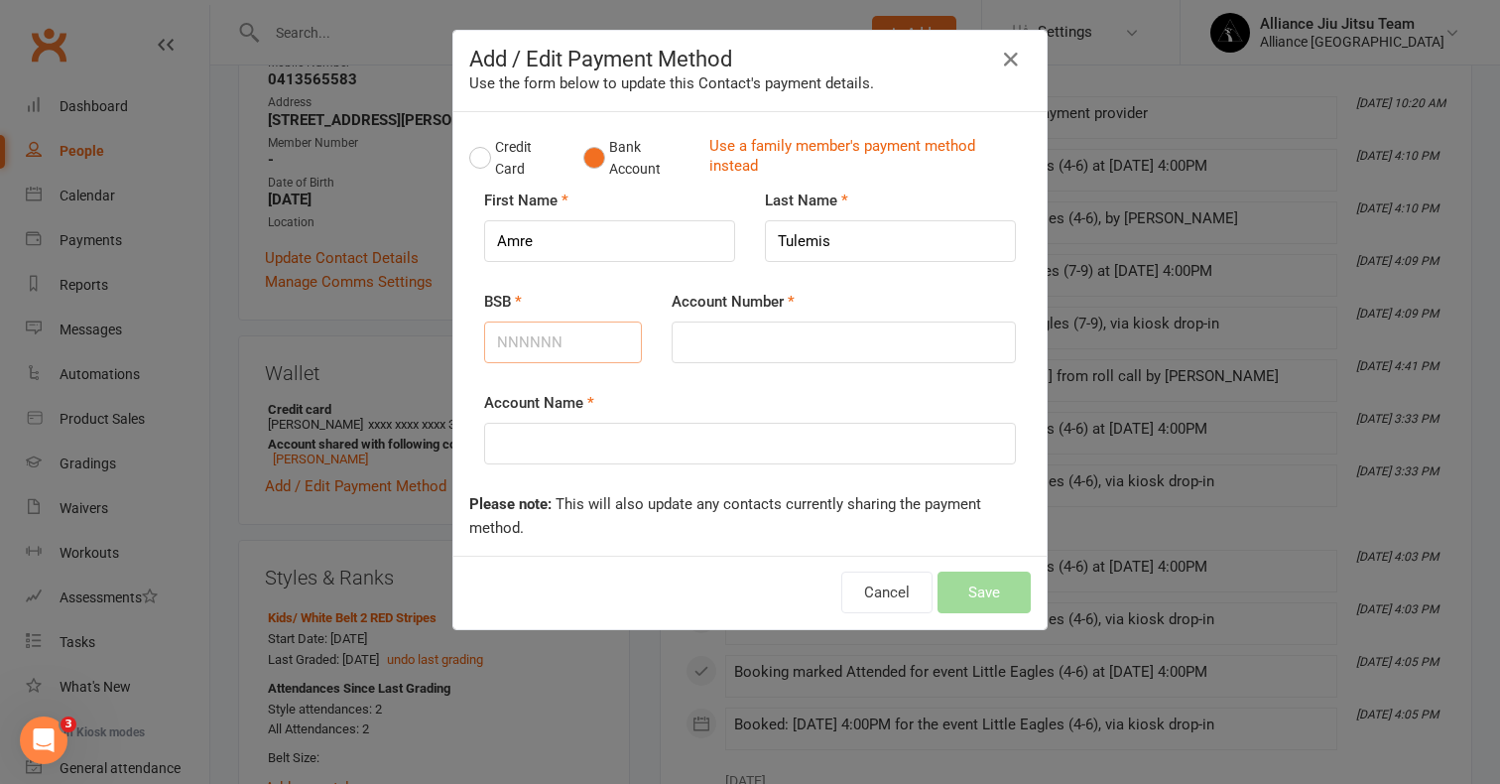
click at [586, 336] on input "BSB" at bounding box center [563, 342] width 158 height 42
type input "082062"
click at [692, 324] on input "Account Number" at bounding box center [844, 342] width 344 height 42
type input "786224005"
click at [638, 452] on input "Account Name" at bounding box center [750, 444] width 532 height 42
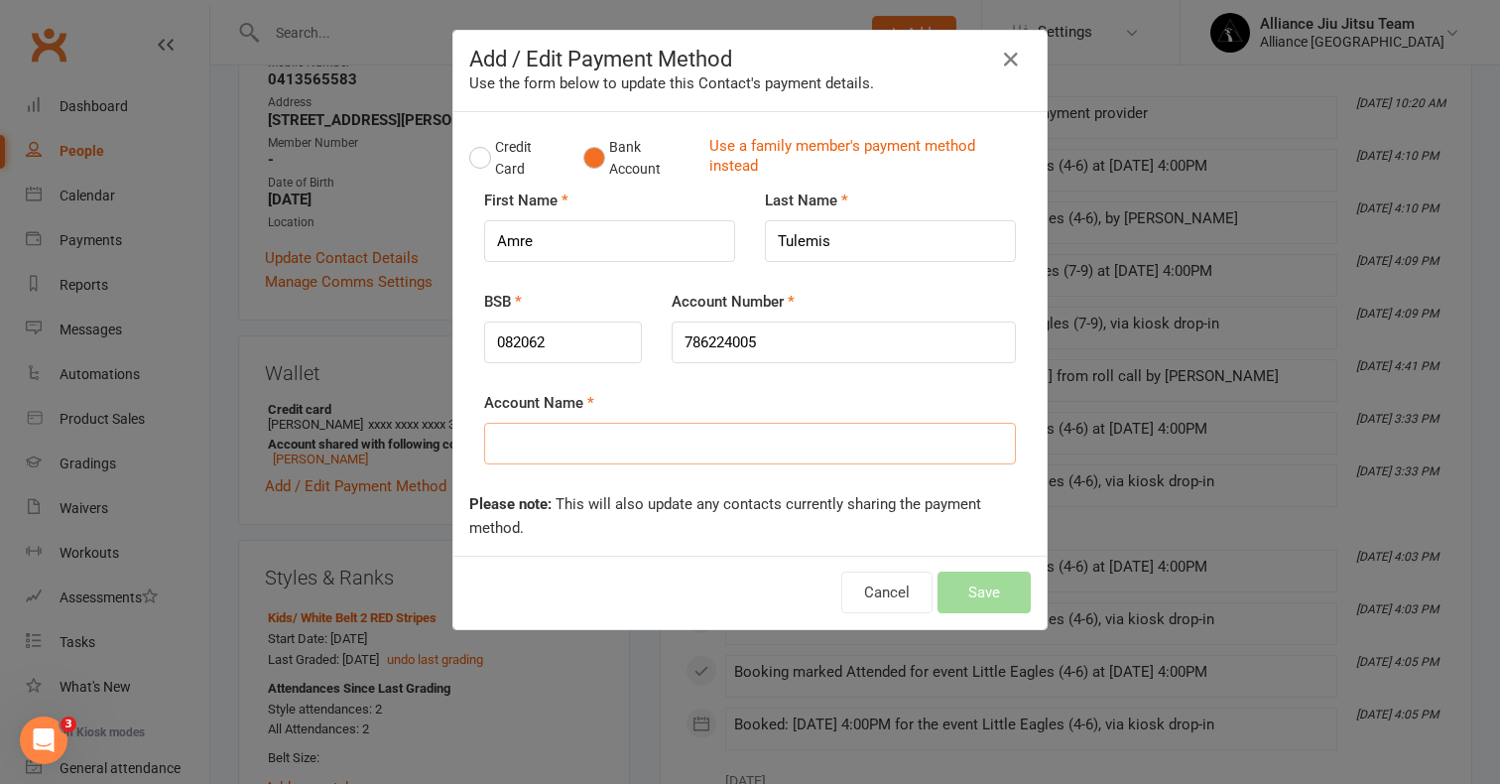
click at [536, 446] on input "Account Name" at bounding box center [750, 444] width 532 height 42
type input "[PERSON_NAME]"
click at [992, 591] on button "Save" at bounding box center [983, 592] width 93 height 42
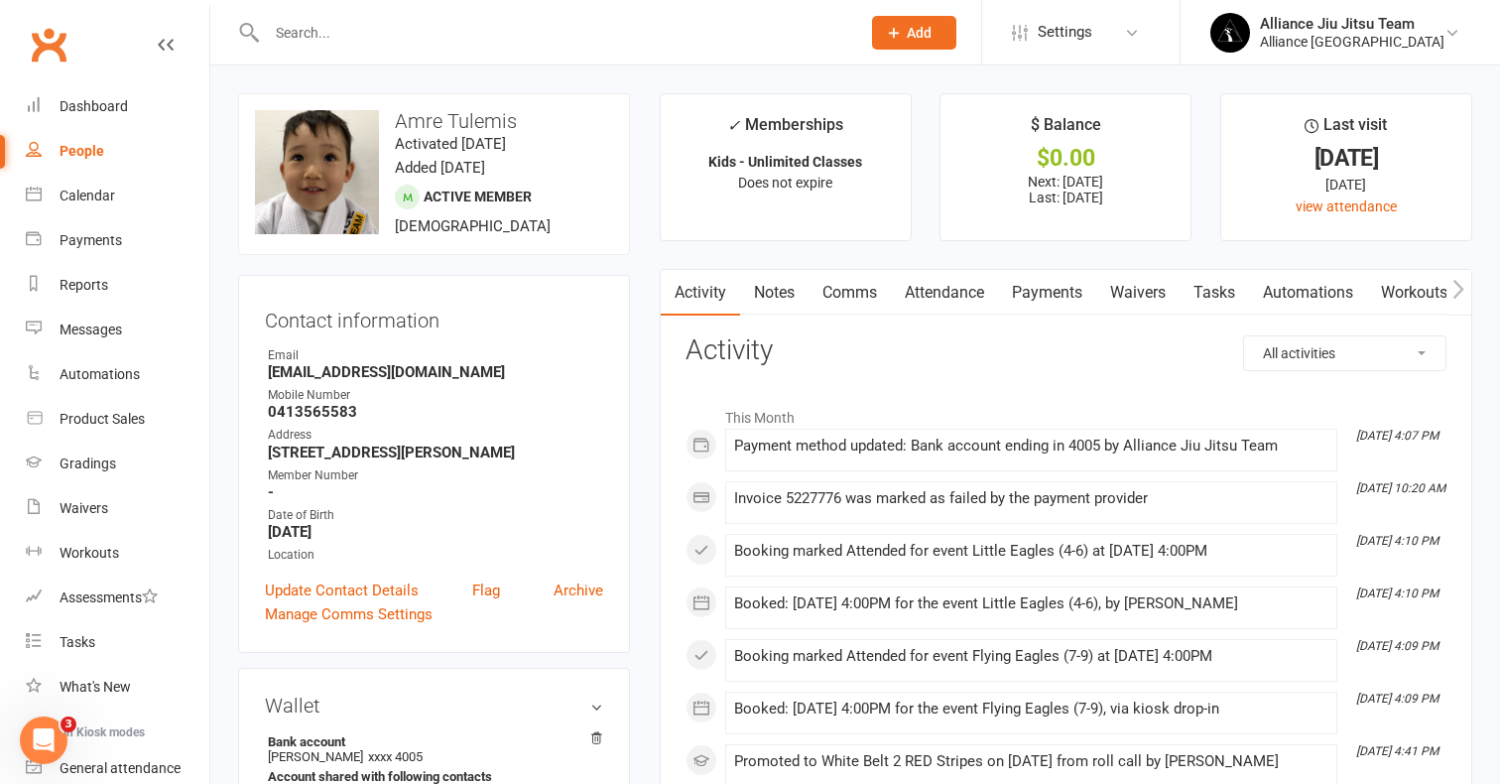
scroll to position [0, 0]
click at [81, 151] on div "People" at bounding box center [82, 151] width 45 height 16
select select "100"
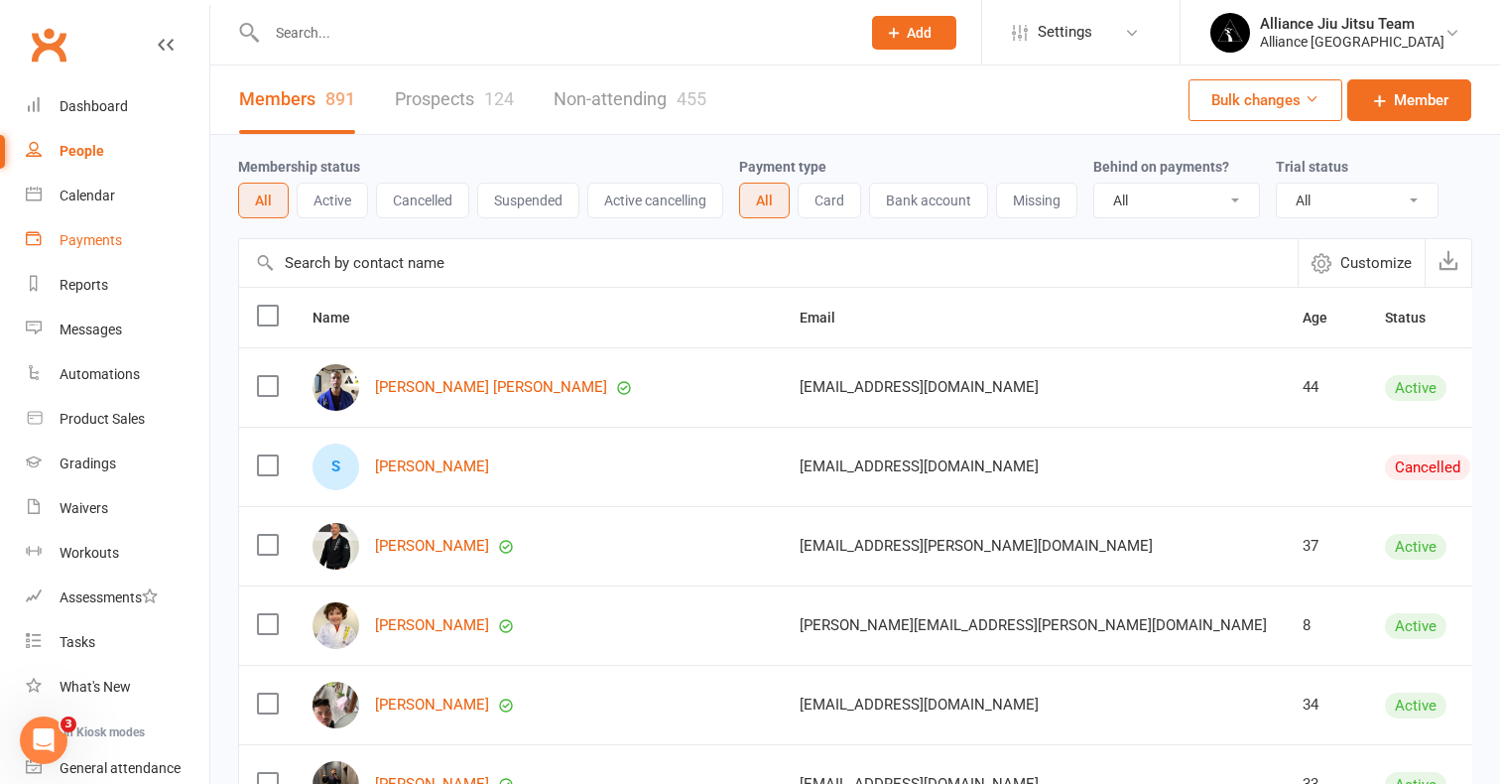
click at [104, 243] on div "Payments" at bounding box center [91, 240] width 62 height 16
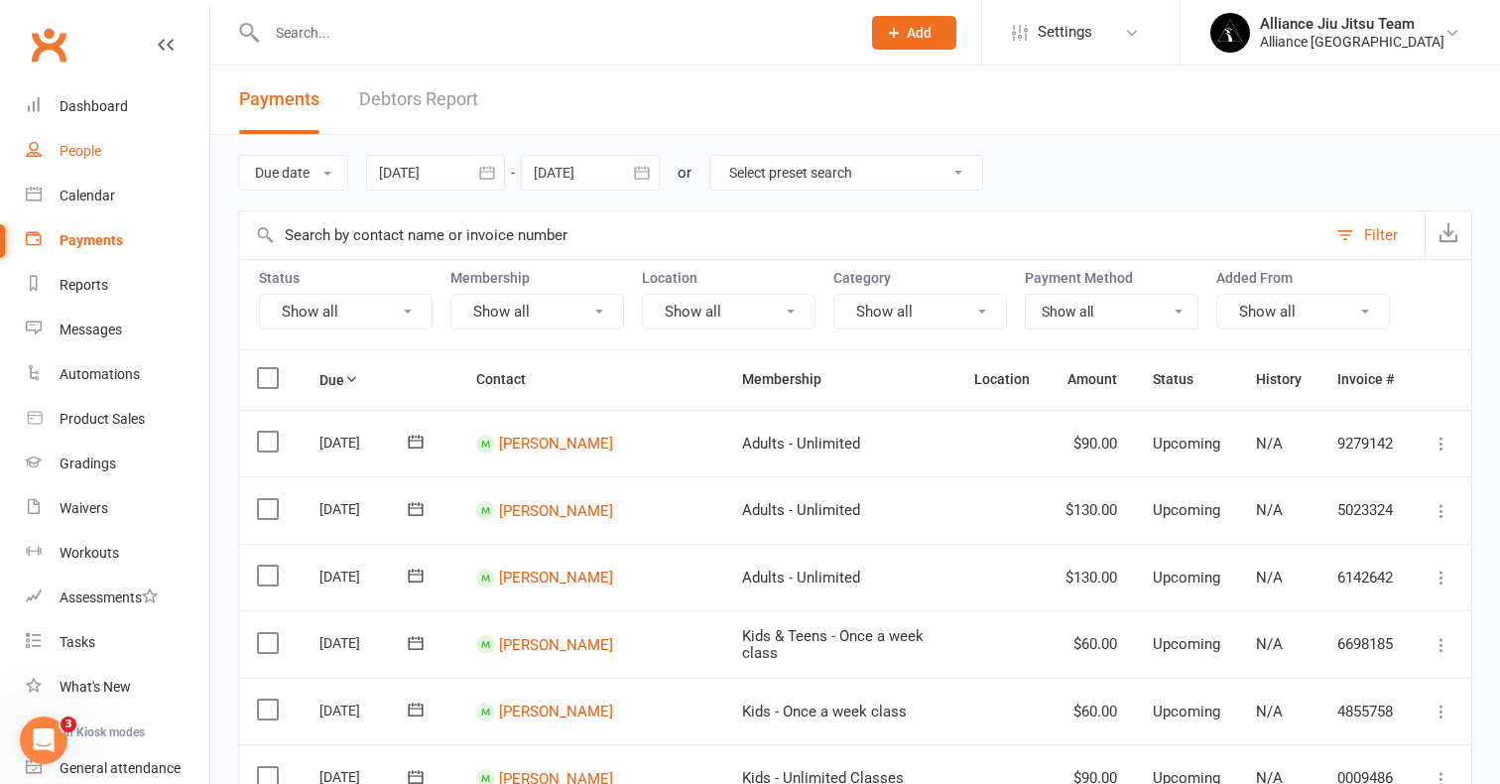
click at [98, 163] on link "People" at bounding box center [118, 151] width 184 height 45
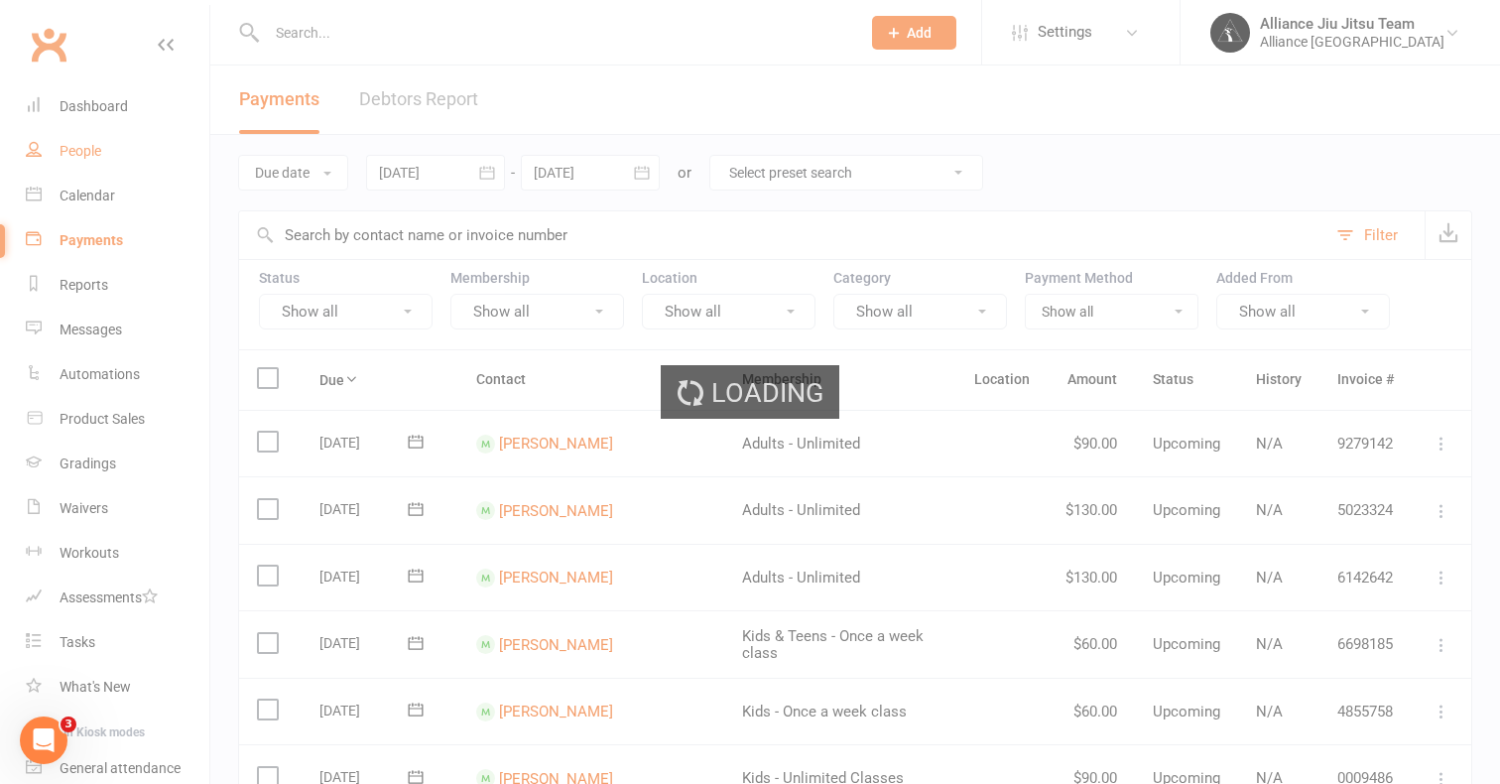
select select "100"
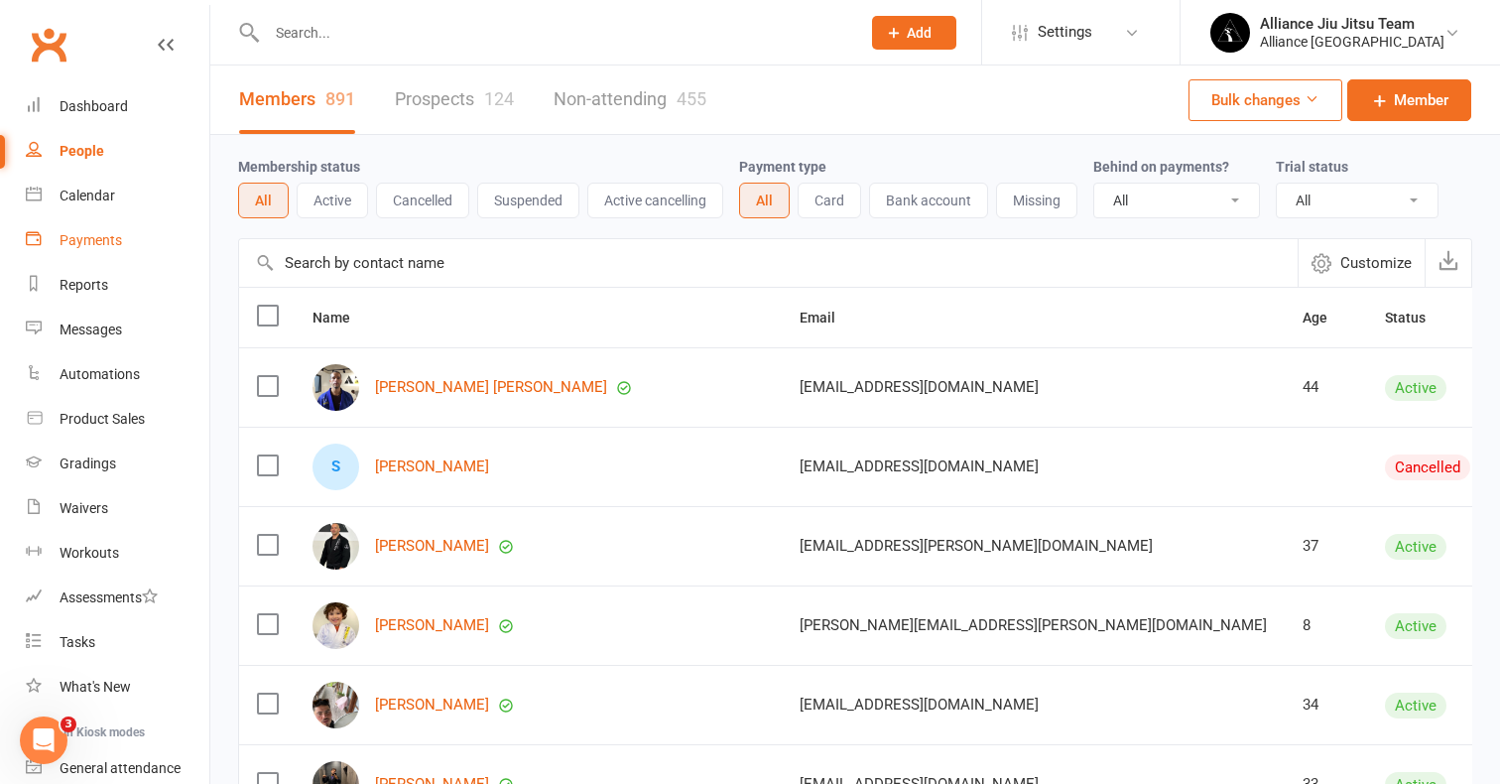
click at [98, 241] on div "Payments" at bounding box center [91, 240] width 62 height 16
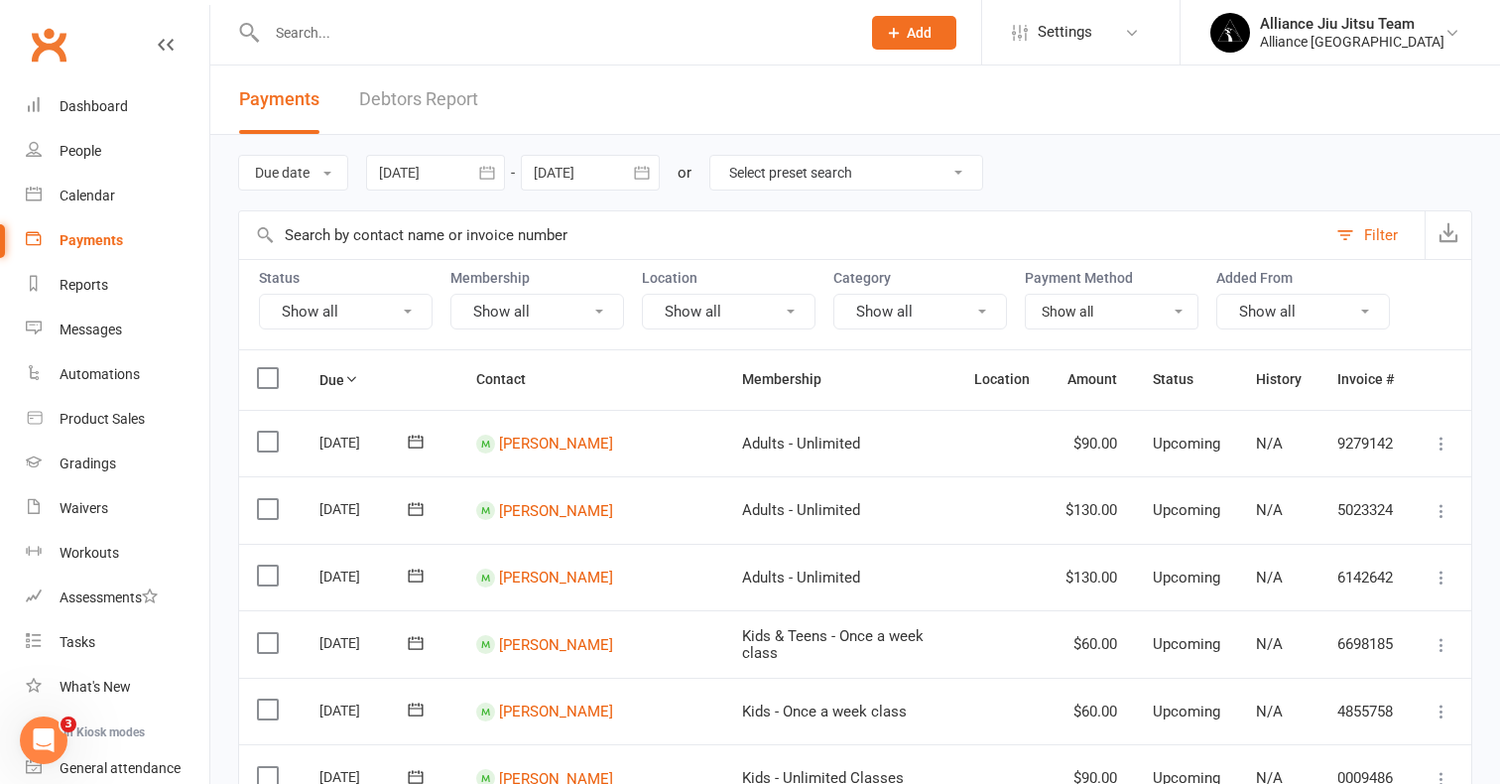
click at [426, 105] on link "Debtors Report" at bounding box center [418, 99] width 119 height 68
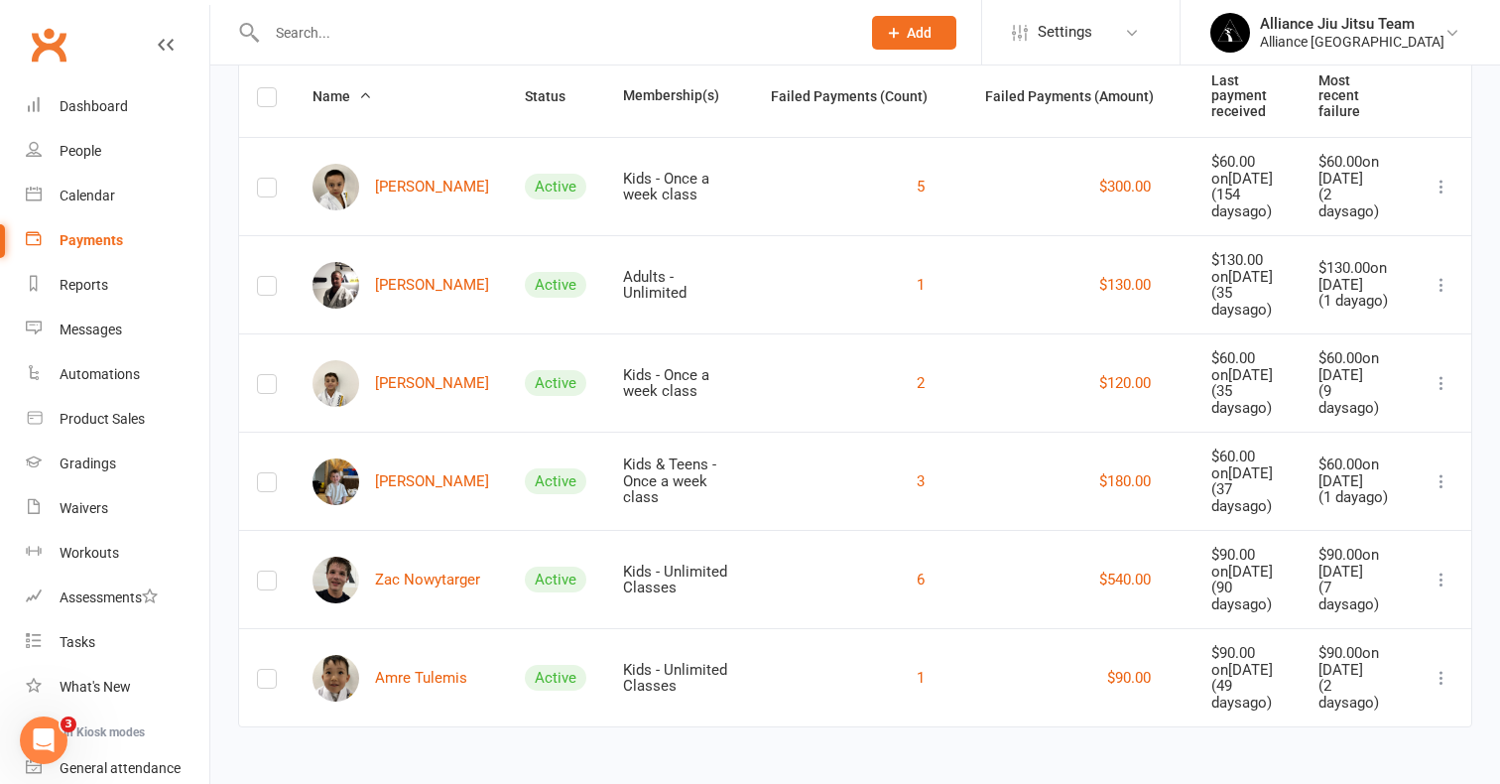
scroll to position [304, 0]
click at [403, 458] on link "[PERSON_NAME]" at bounding box center [400, 481] width 177 height 47
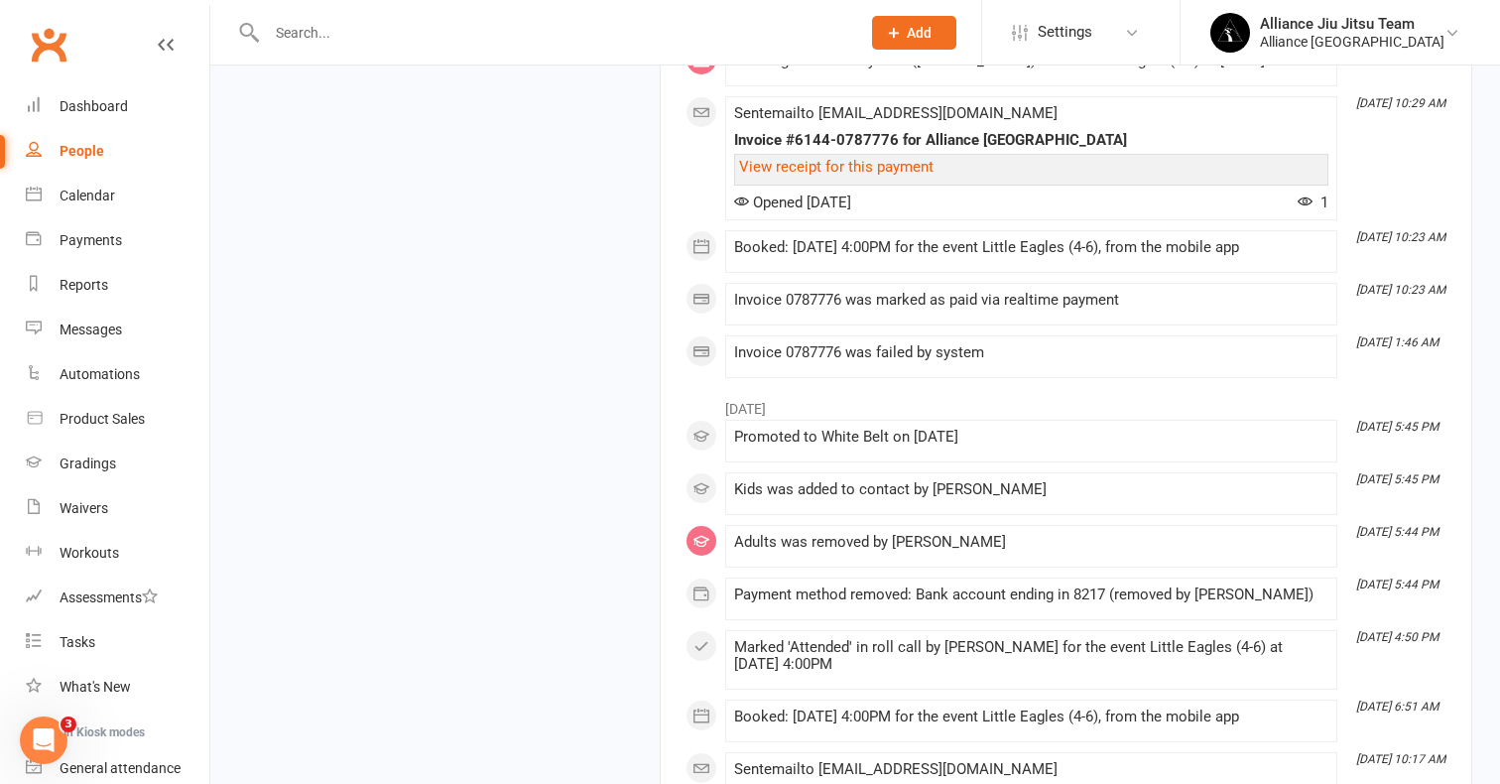
scroll to position [3280, 0]
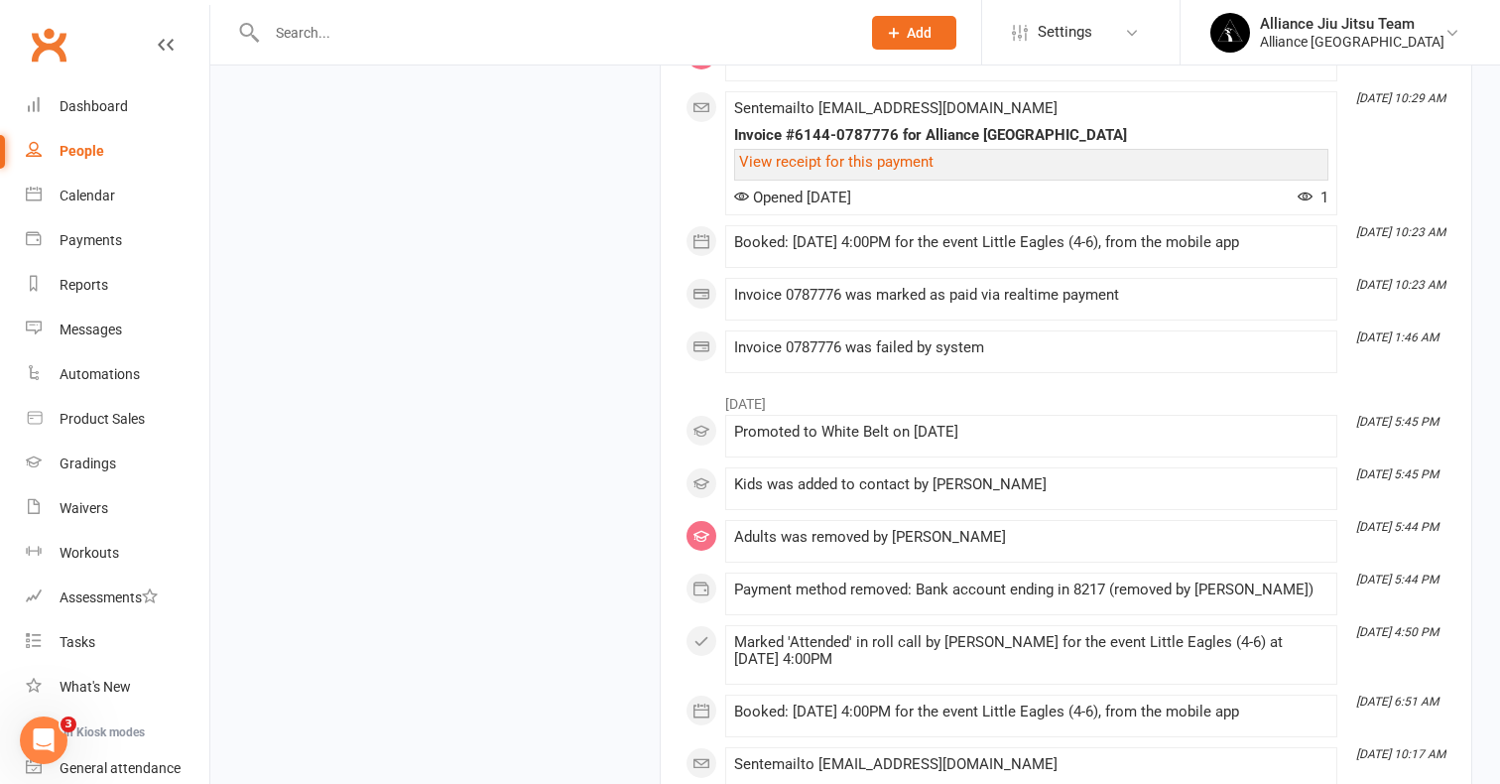
click at [95, 149] on div "People" at bounding box center [82, 151] width 45 height 16
select select "100"
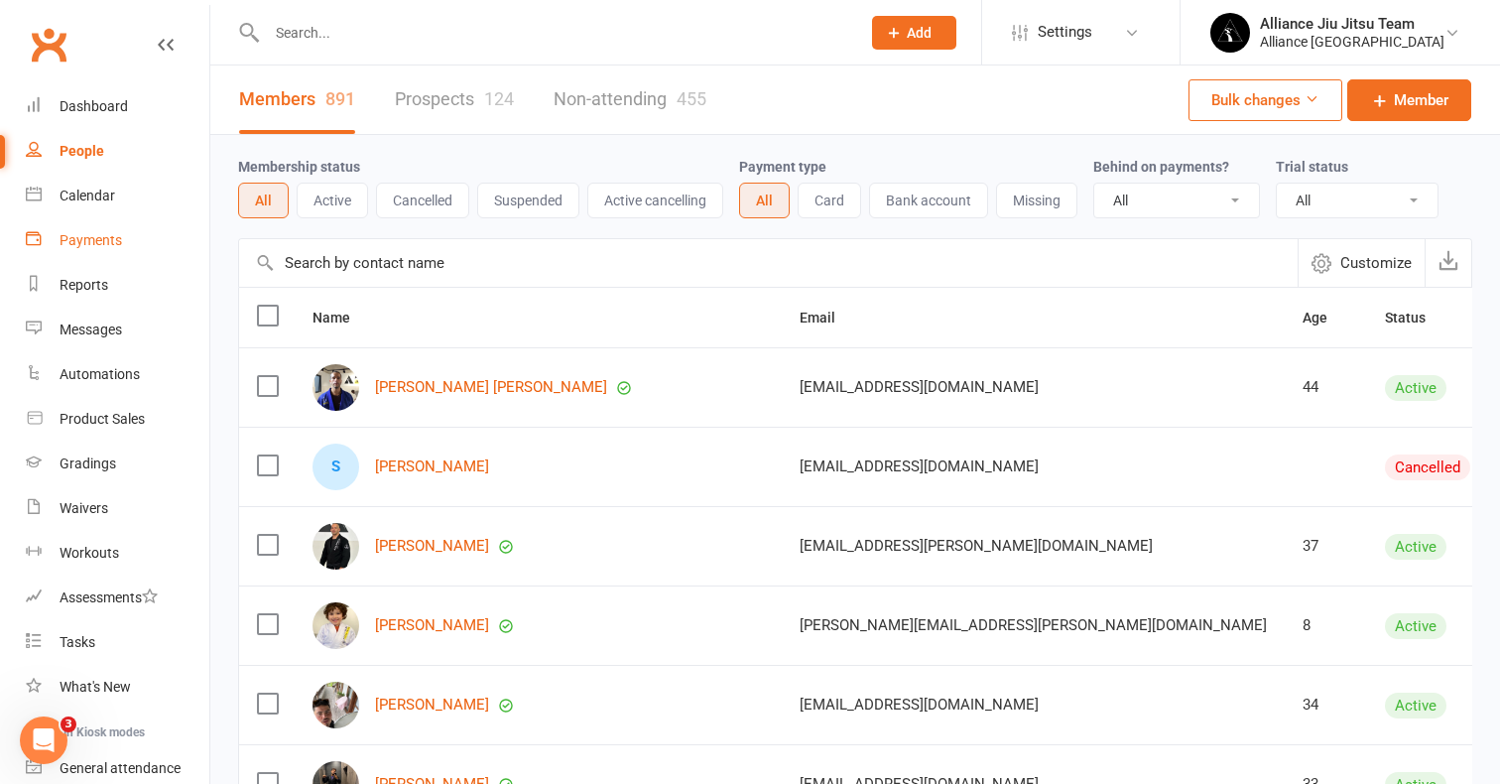
click at [108, 246] on div "Payments" at bounding box center [91, 240] width 62 height 16
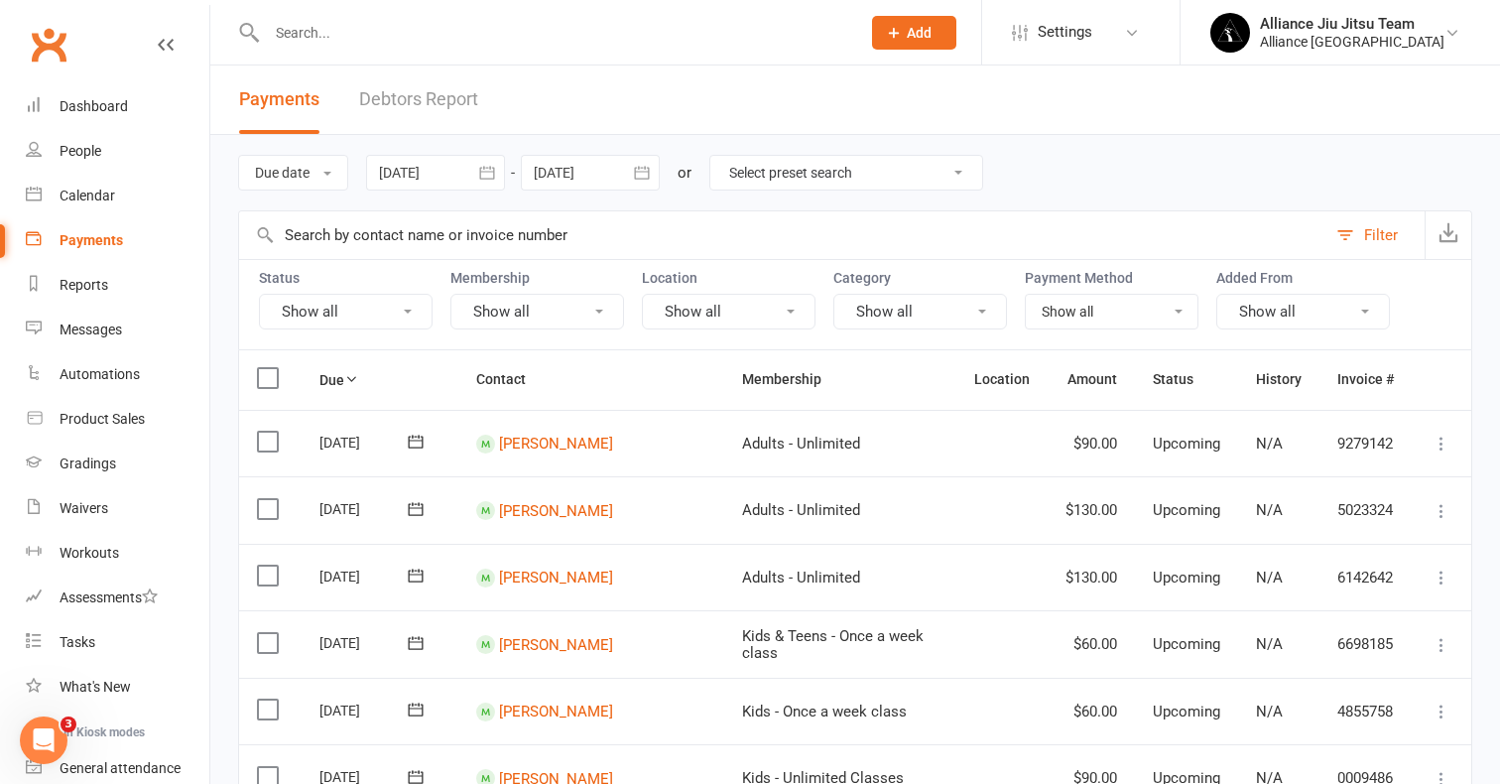
click at [441, 100] on link "Debtors Report" at bounding box center [418, 99] width 119 height 68
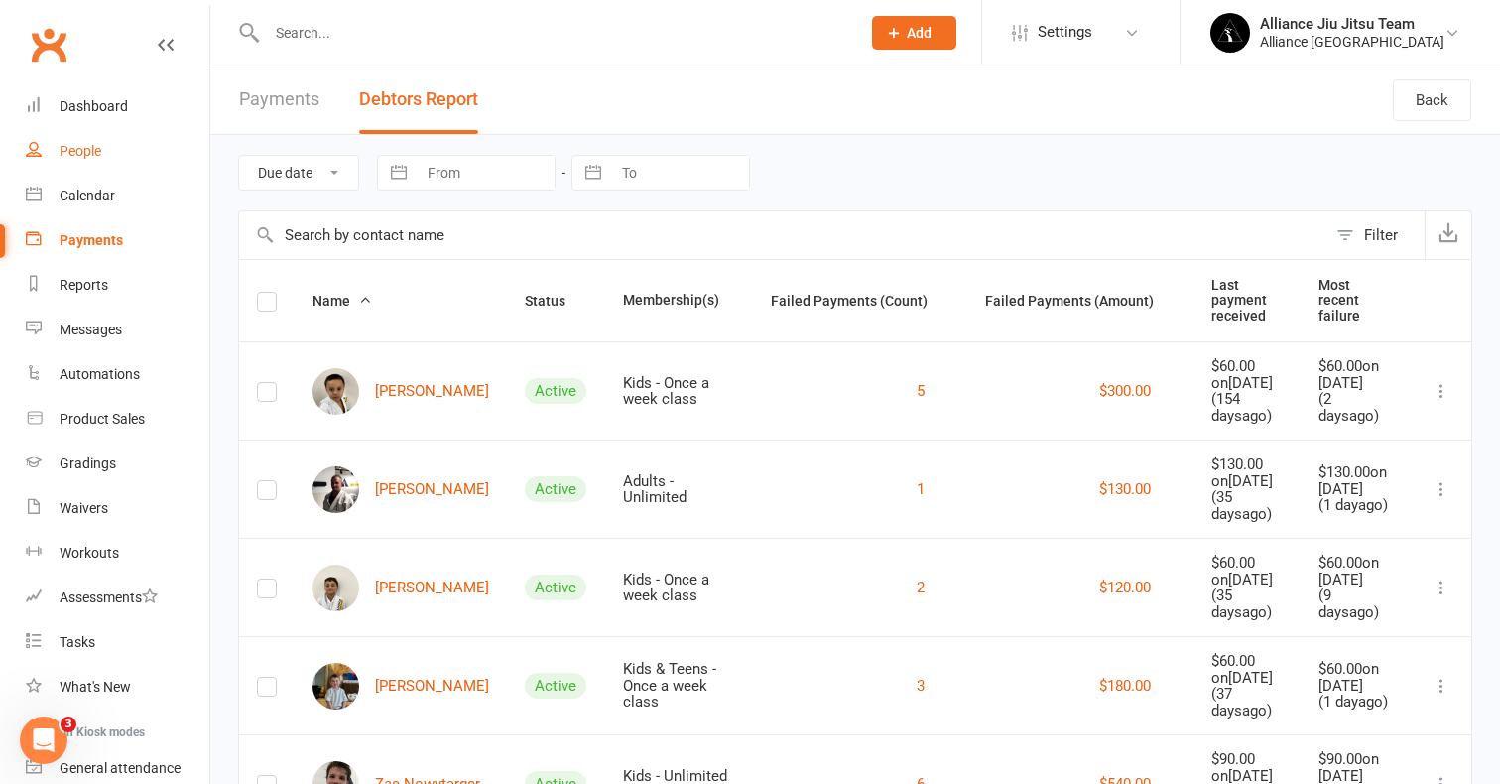
click at [78, 152] on div "People" at bounding box center [81, 151] width 42 height 16
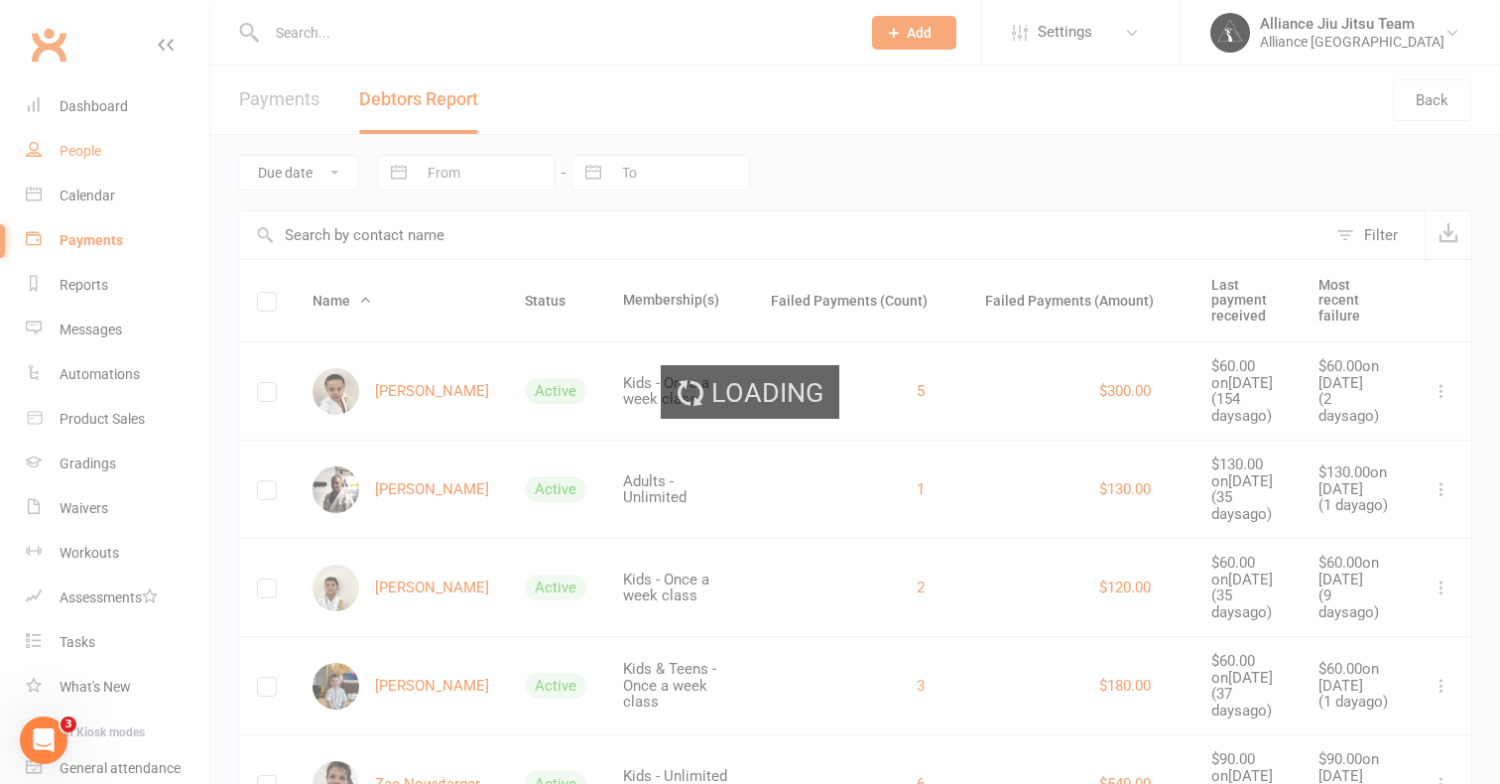
select select "100"
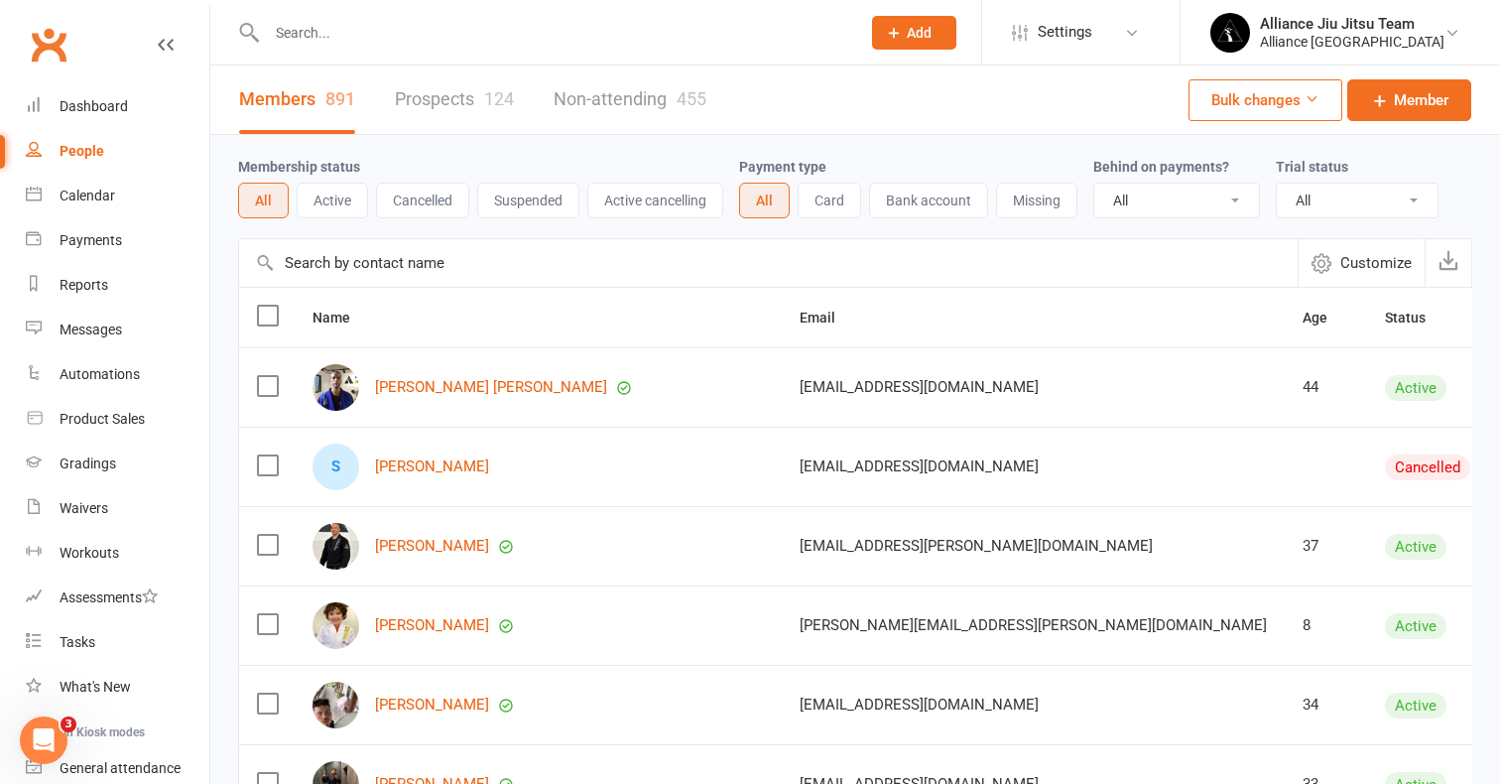
click at [81, 157] on div "People" at bounding box center [82, 151] width 45 height 16
